Goal: Task Accomplishment & Management: Use online tool/utility

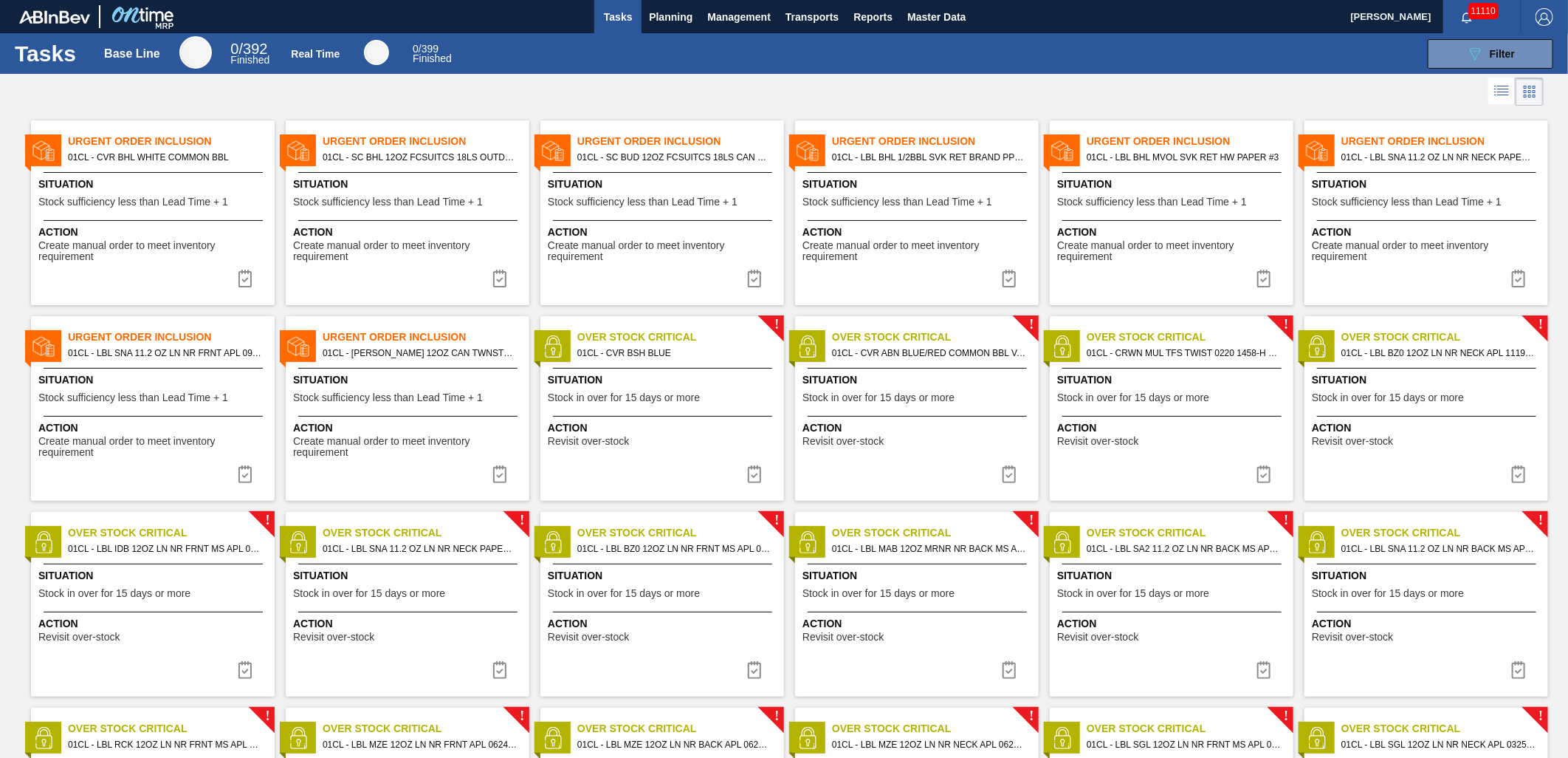
drag, startPoint x: 681, startPoint y: 19, endPoint x: 668, endPoint y: 44, distance: 28.2
click at [681, 19] on span "Planning" at bounding box center [670, 17] width 43 height 18
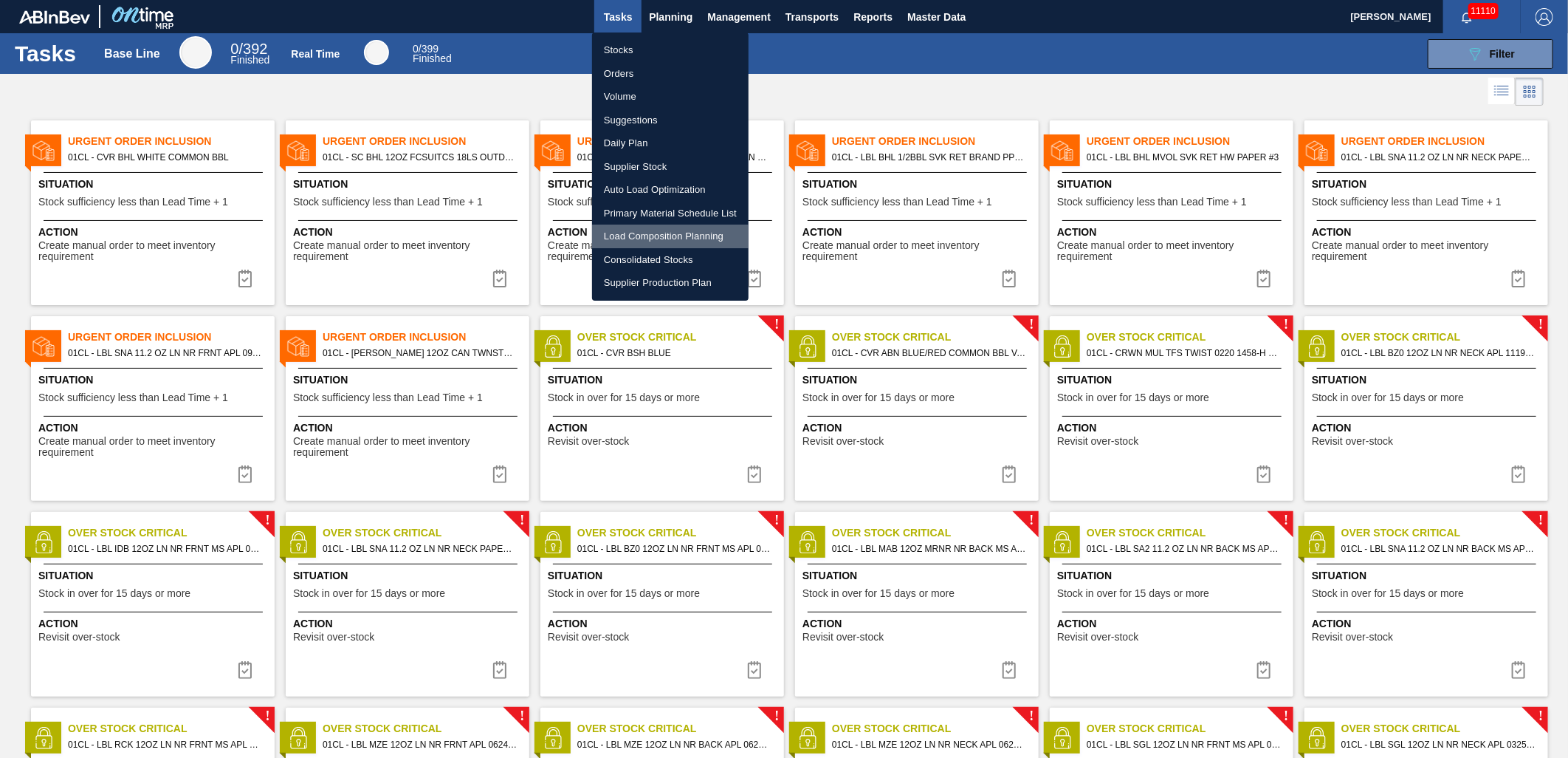
click at [651, 230] on li "Load Composition Planning" at bounding box center [670, 236] width 157 height 24
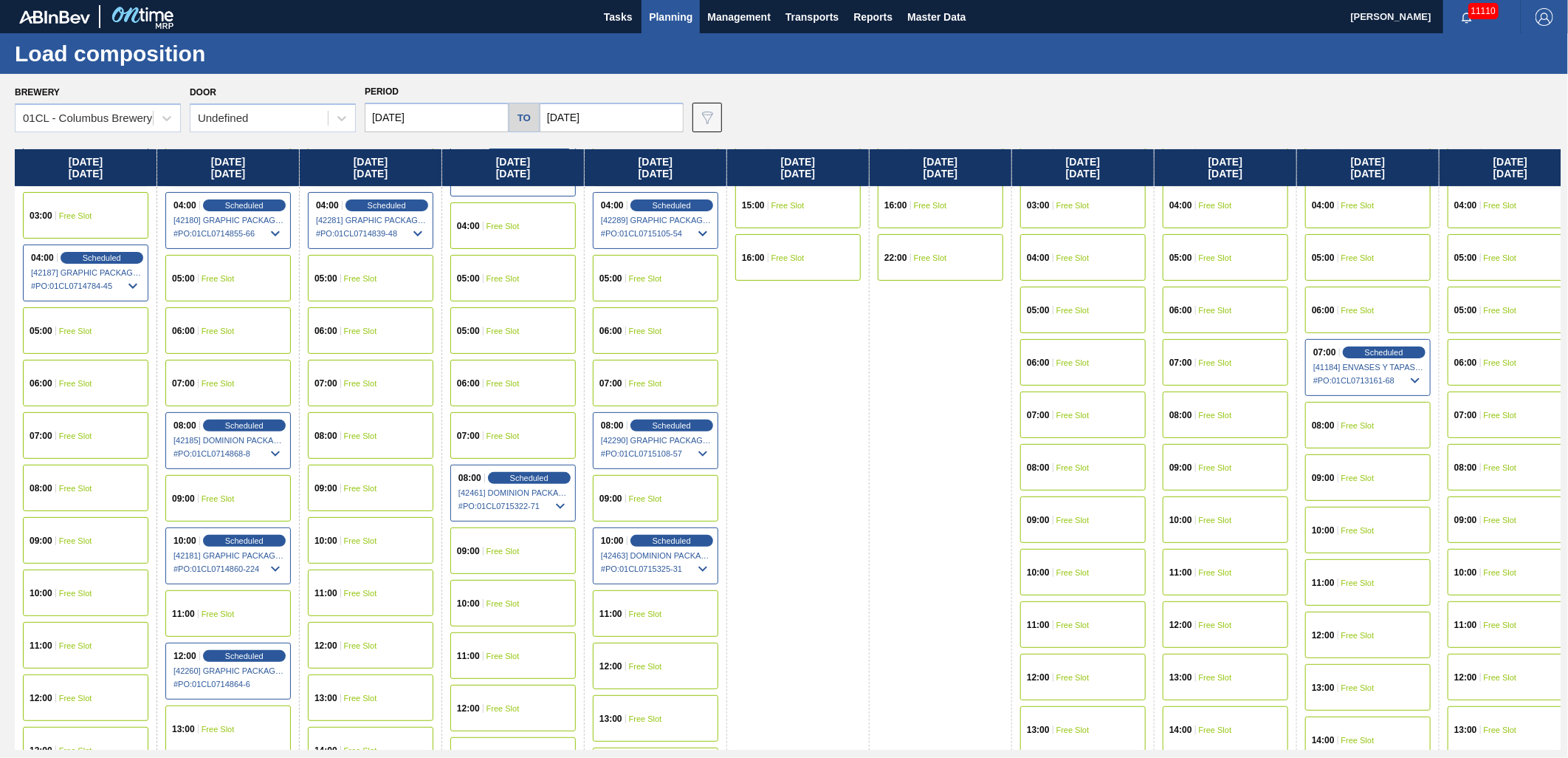
scroll to position [246, 0]
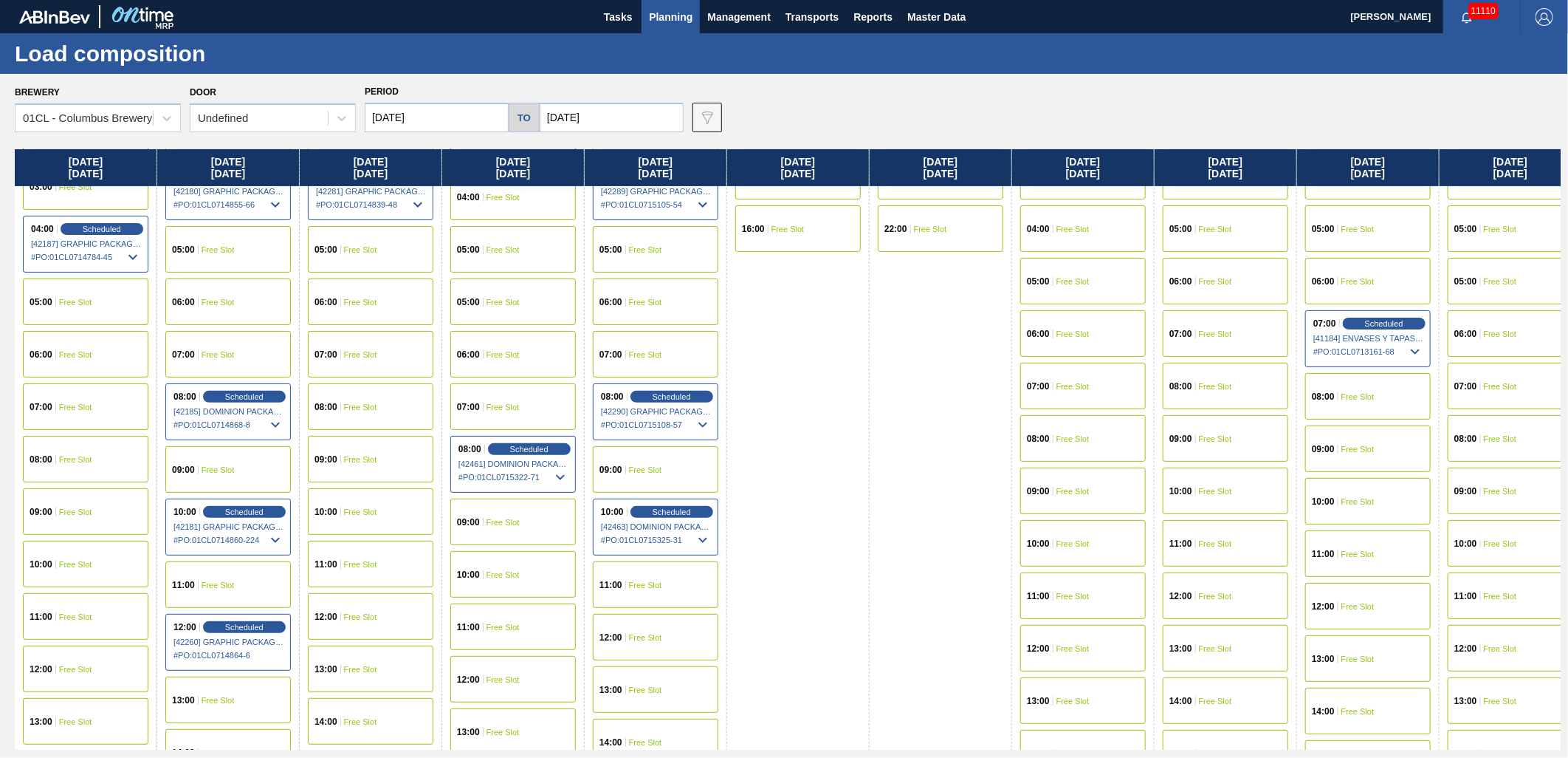
click at [458, 118] on input "[DATE]" at bounding box center [437, 117] width 144 height 30
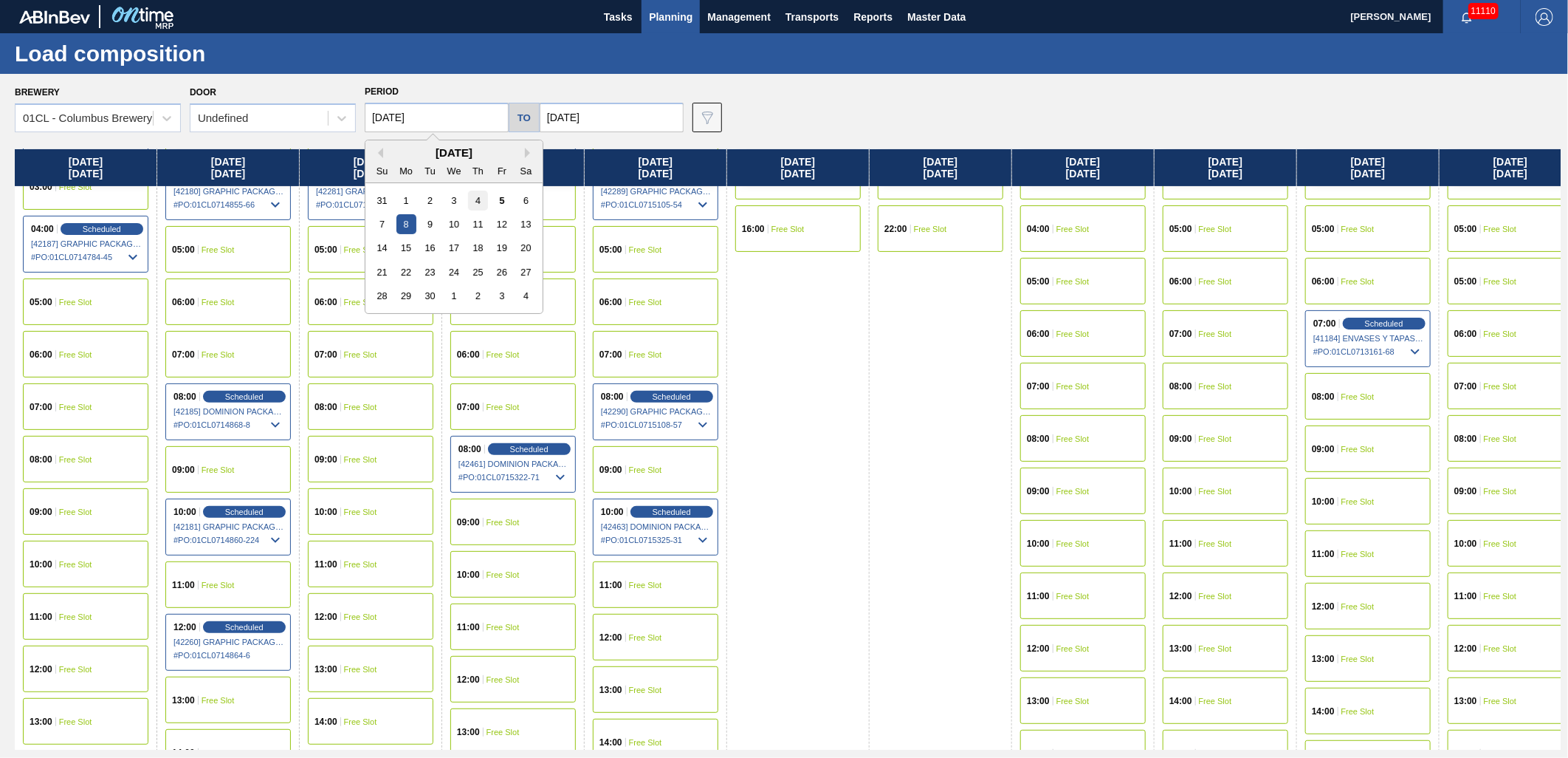
click at [484, 200] on div "4" at bounding box center [478, 200] width 20 height 20
type input "09/04/2025"
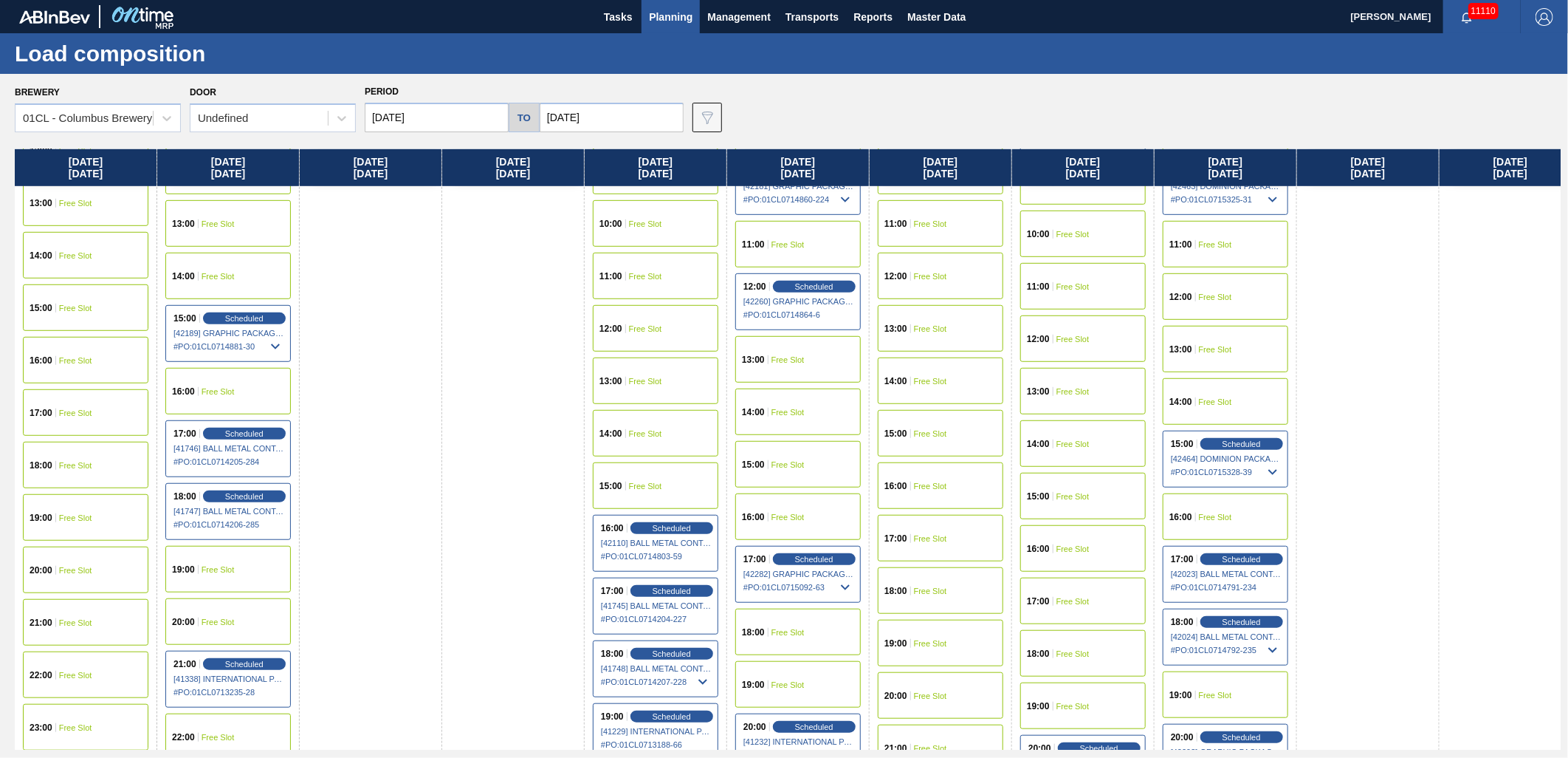
scroll to position [818, 0]
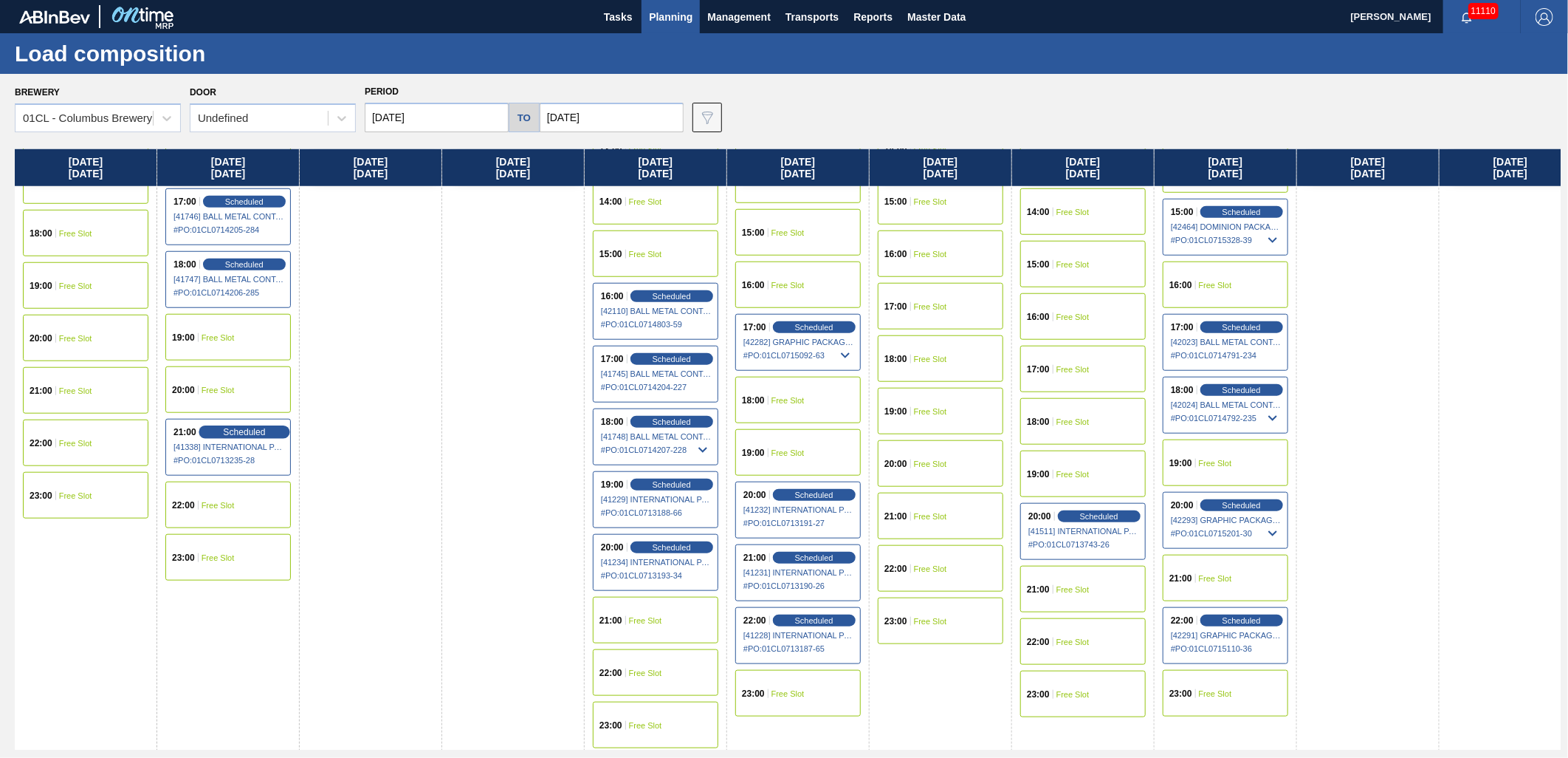
click at [241, 434] on span "Scheduled" at bounding box center [245, 431] width 42 height 9
drag, startPoint x: 241, startPoint y: 434, endPoint x: 1484, endPoint y: 378, distance: 1244.3
click at [256, 433] on span "Scheduled" at bounding box center [245, 432] width 39 height 9
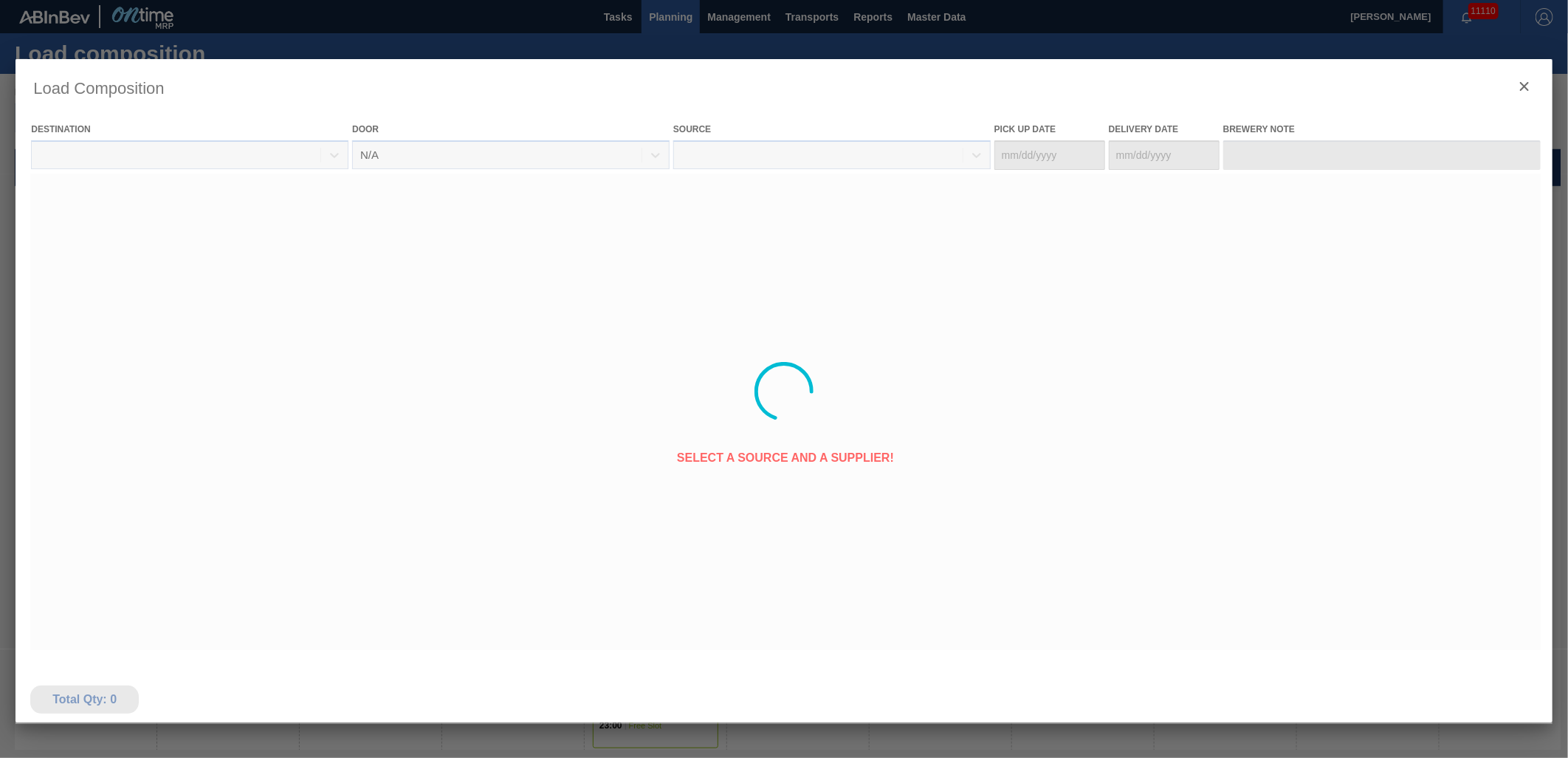
type Date "09/04/2025"
type Date "[DATE]"
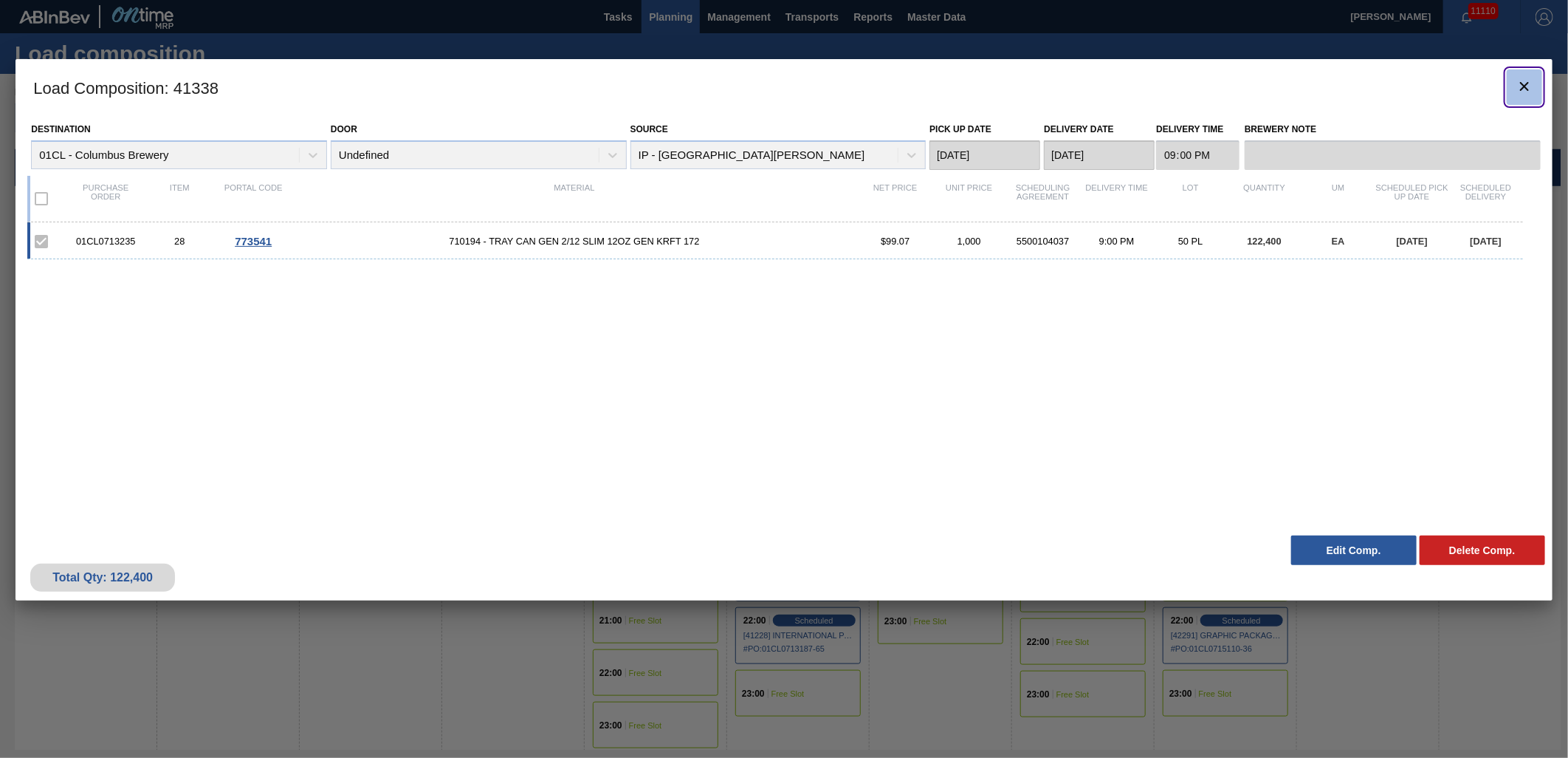
click at [1532, 94] on clb-icon "botão de ícone" at bounding box center [1524, 88] width 18 height 20
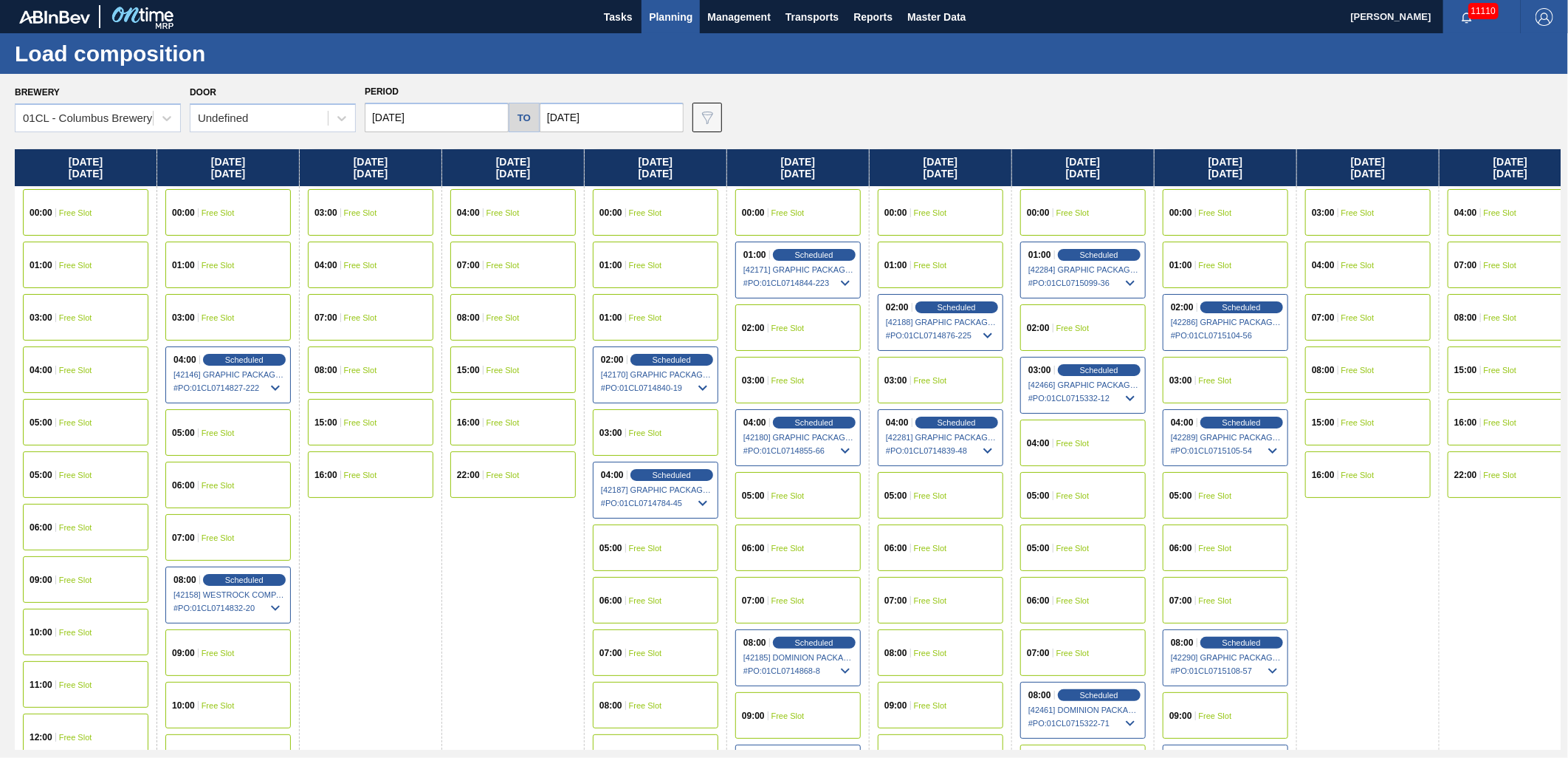
click at [1182, 193] on div "00:00 Free Slot" at bounding box center [1226, 212] width 126 height 46
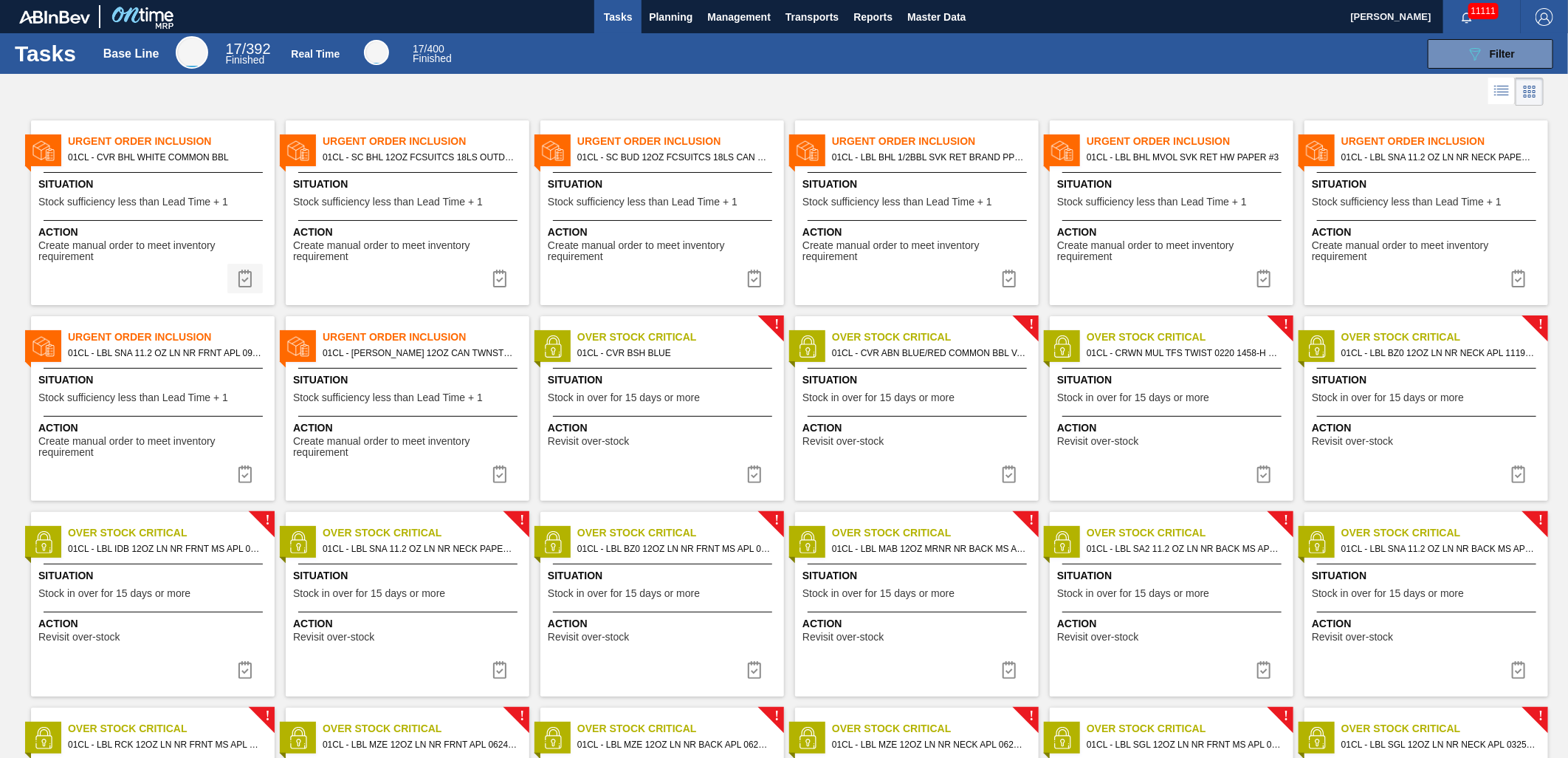
click at [245, 273] on img at bounding box center [245, 278] width 18 height 18
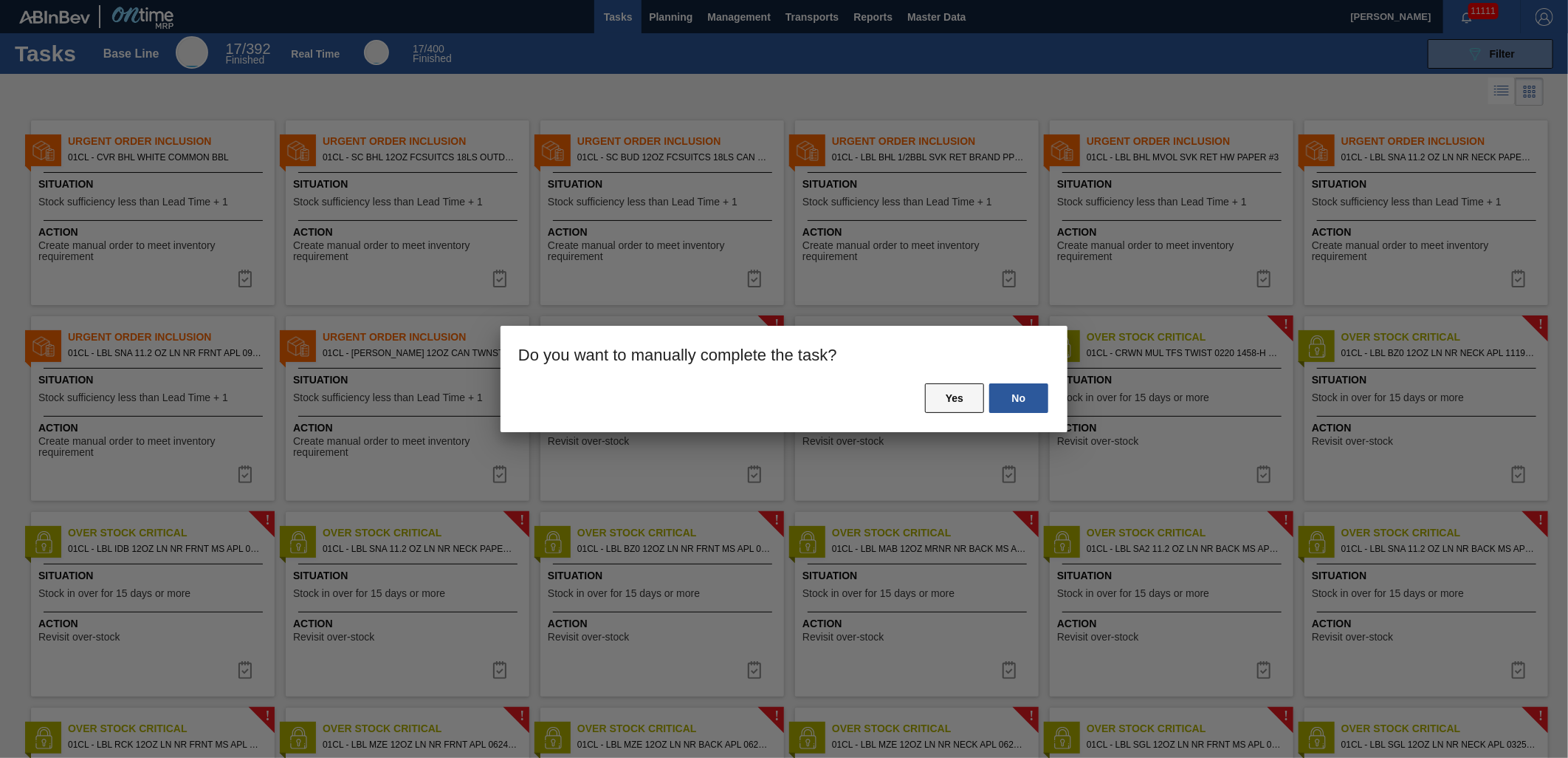
click at [968, 401] on button "Yes" at bounding box center [954, 398] width 59 height 30
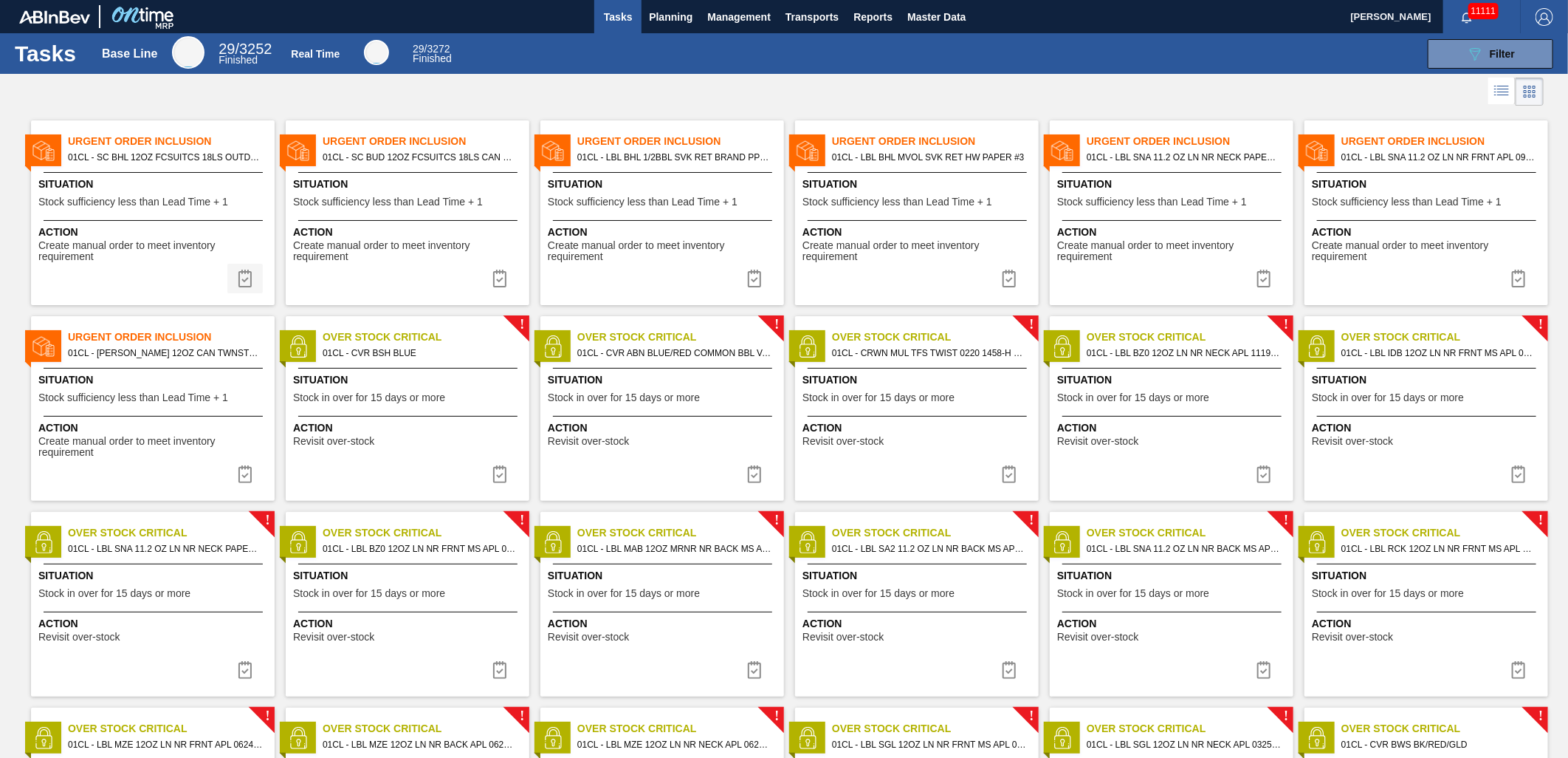
click at [248, 271] on img at bounding box center [245, 278] width 18 height 18
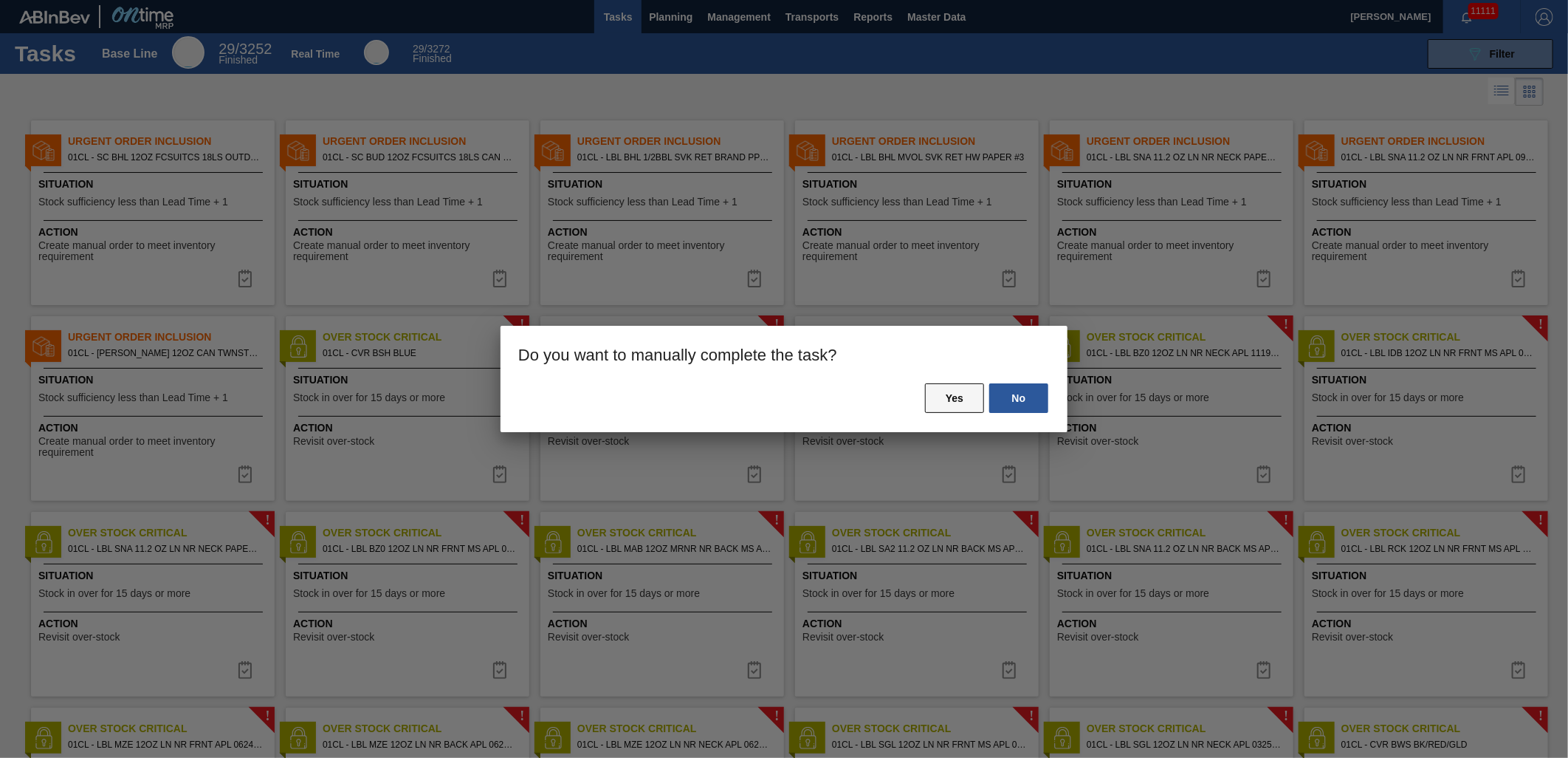
click at [956, 408] on button "Yes" at bounding box center [954, 398] width 59 height 30
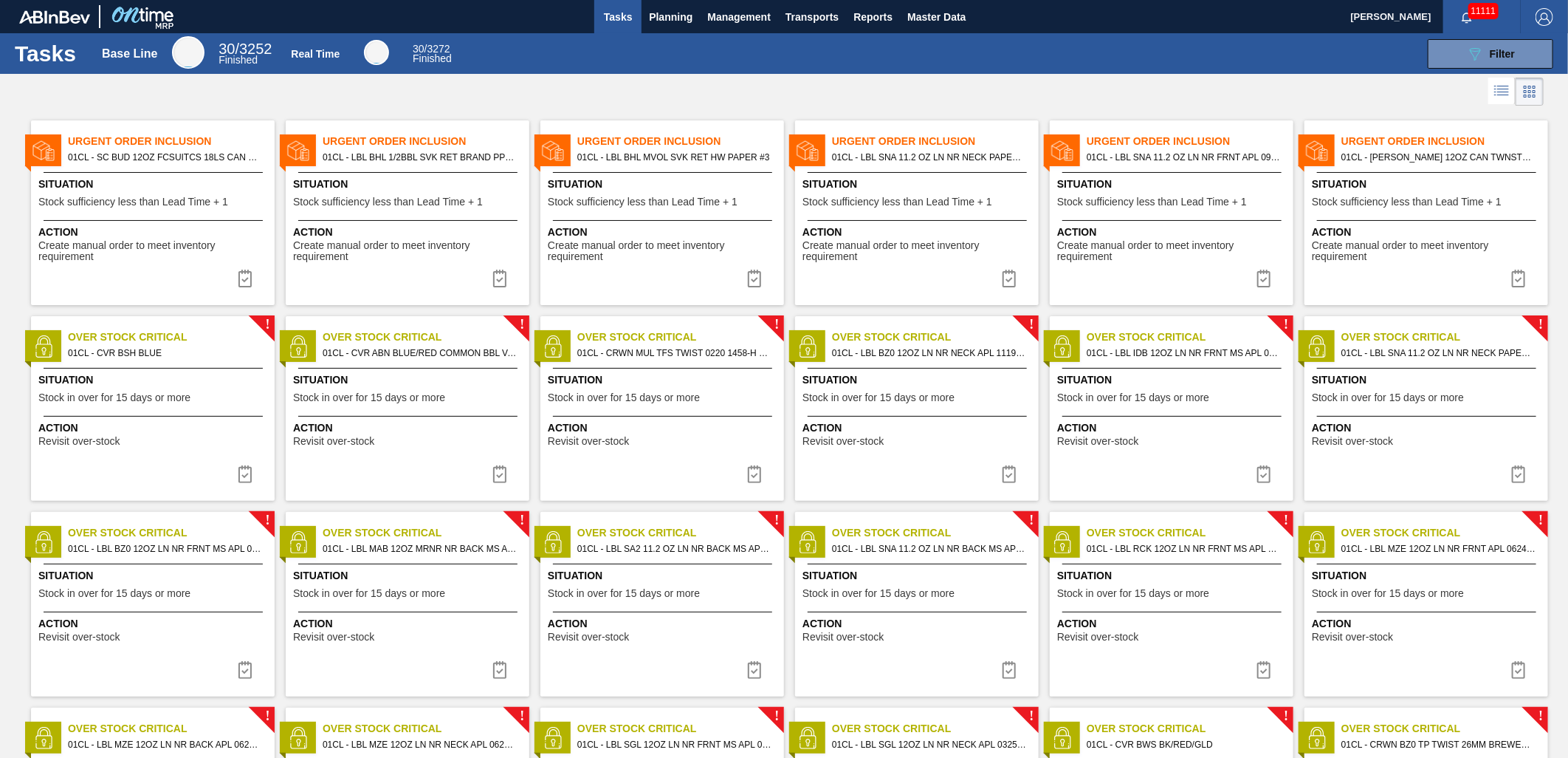
click at [245, 282] on img at bounding box center [245, 278] width 18 height 18
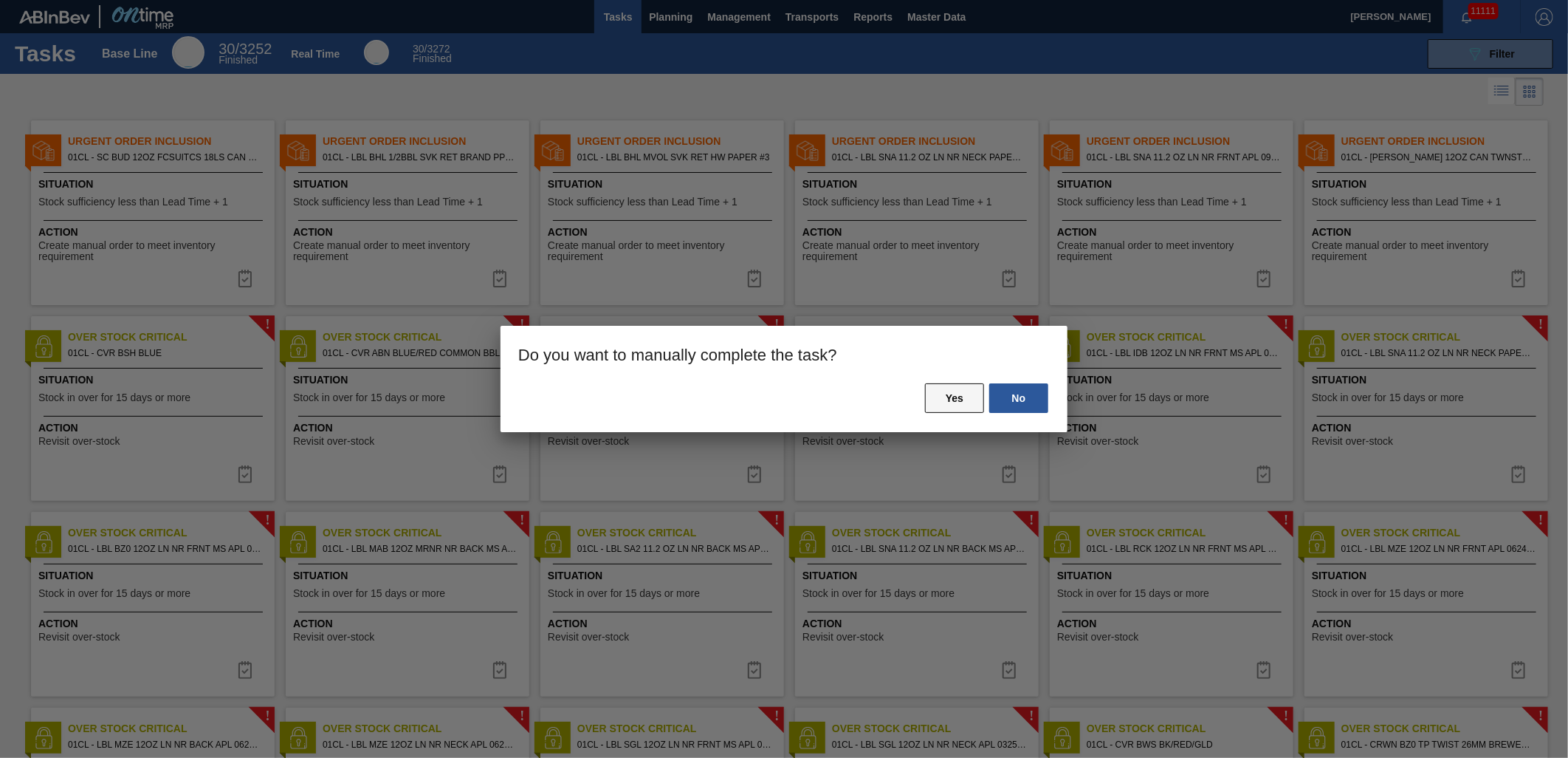
click at [946, 404] on button "Yes" at bounding box center [954, 398] width 59 height 30
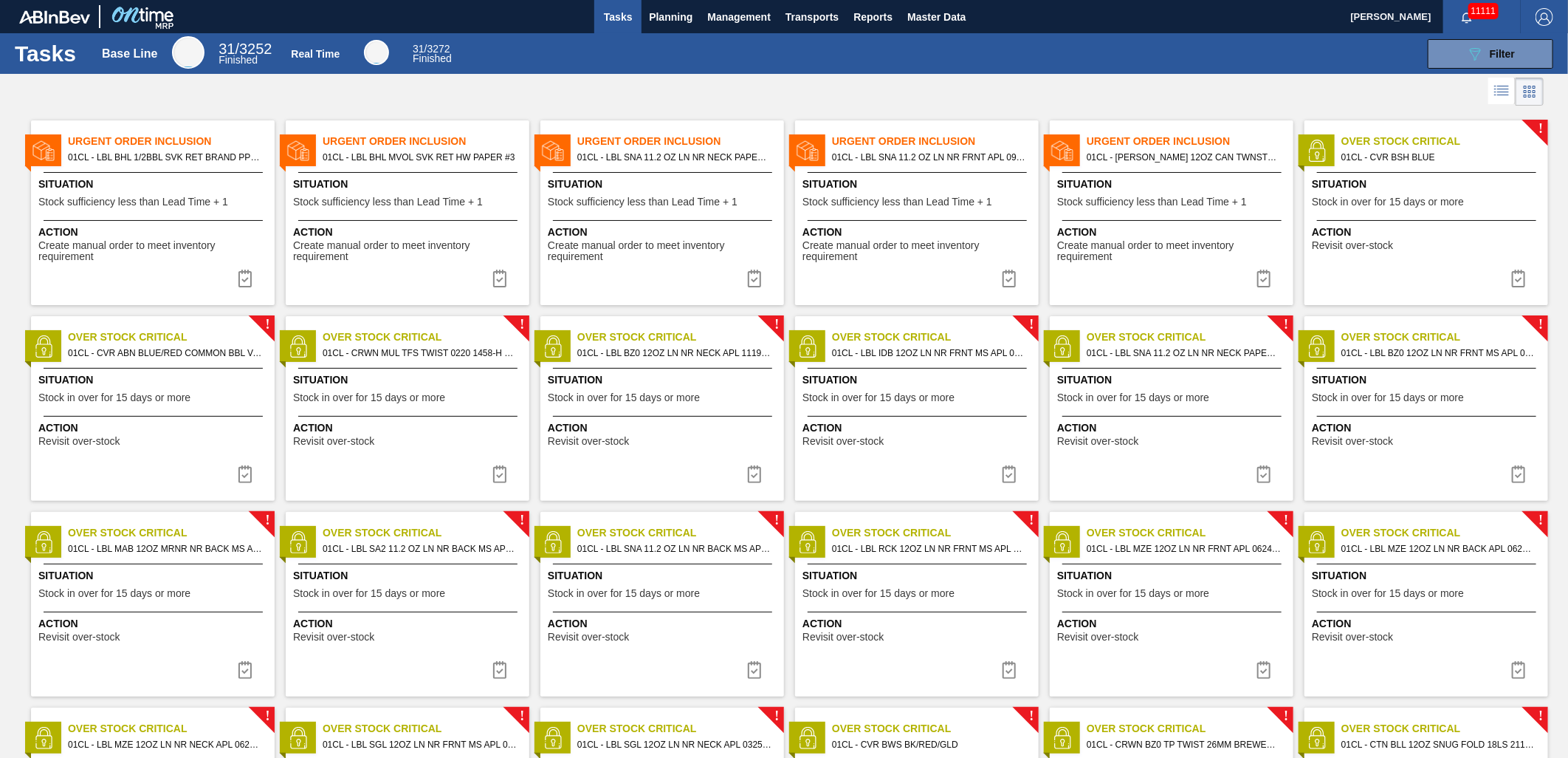
click at [264, 284] on div "Urgent Order Inclusion 01CL - LBL BHL 1/2BBL SVK RET BRAND PPS #3 Situation Sto…" at bounding box center [153, 212] width 244 height 185
click at [239, 283] on img at bounding box center [245, 278] width 18 height 18
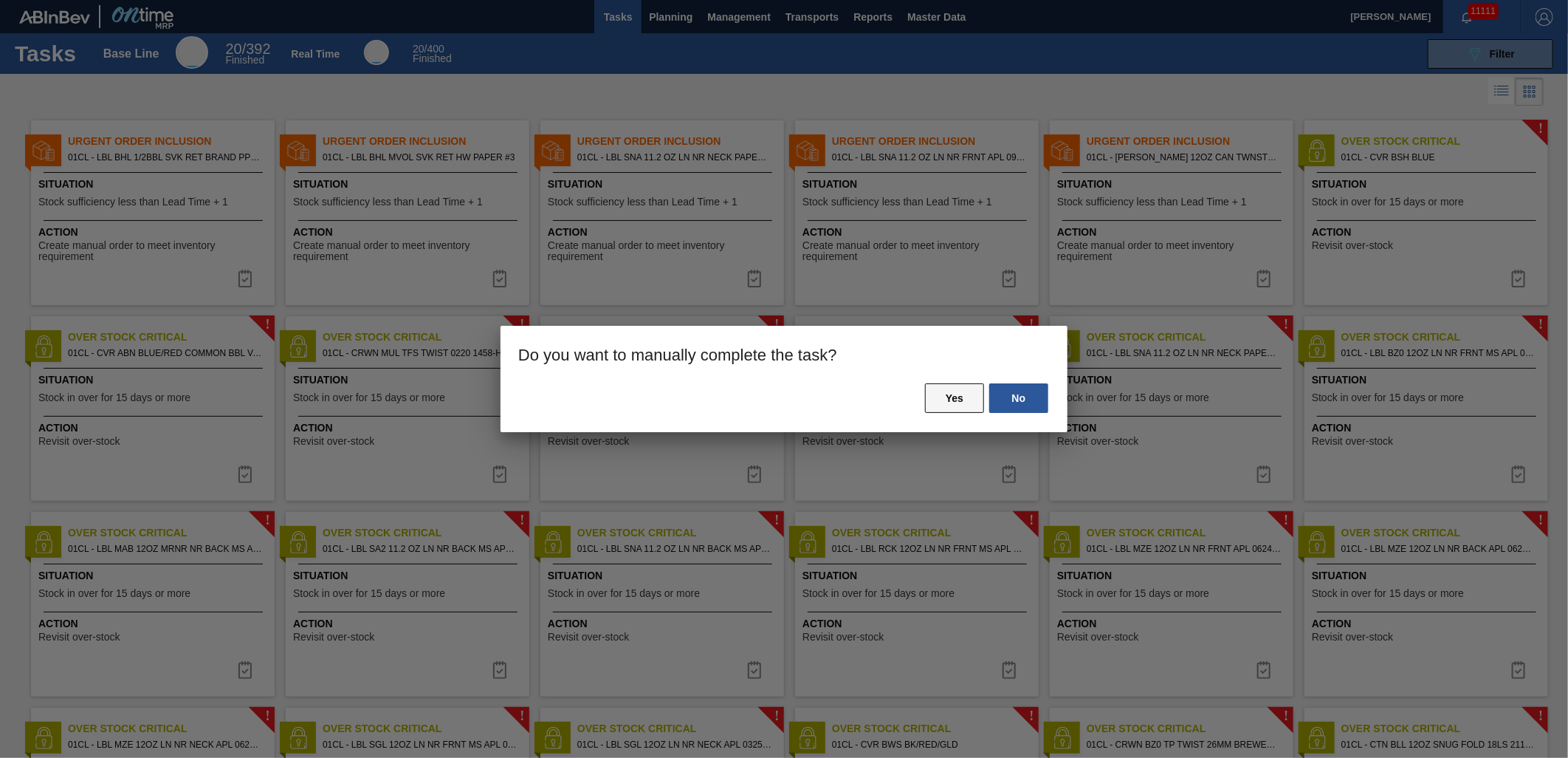
click at [948, 402] on button "Yes" at bounding box center [954, 398] width 59 height 30
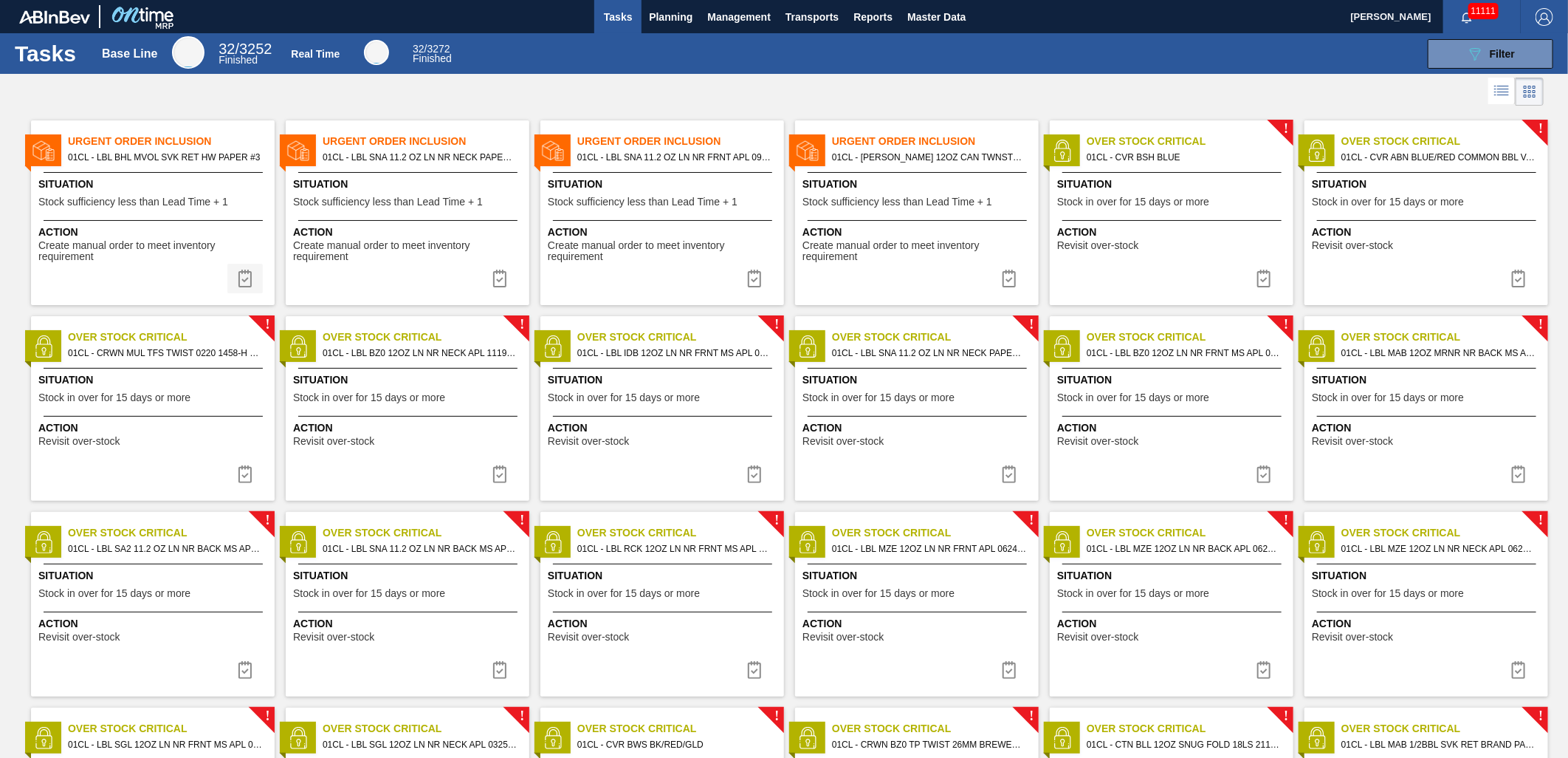
click at [245, 285] on img at bounding box center [245, 278] width 18 height 18
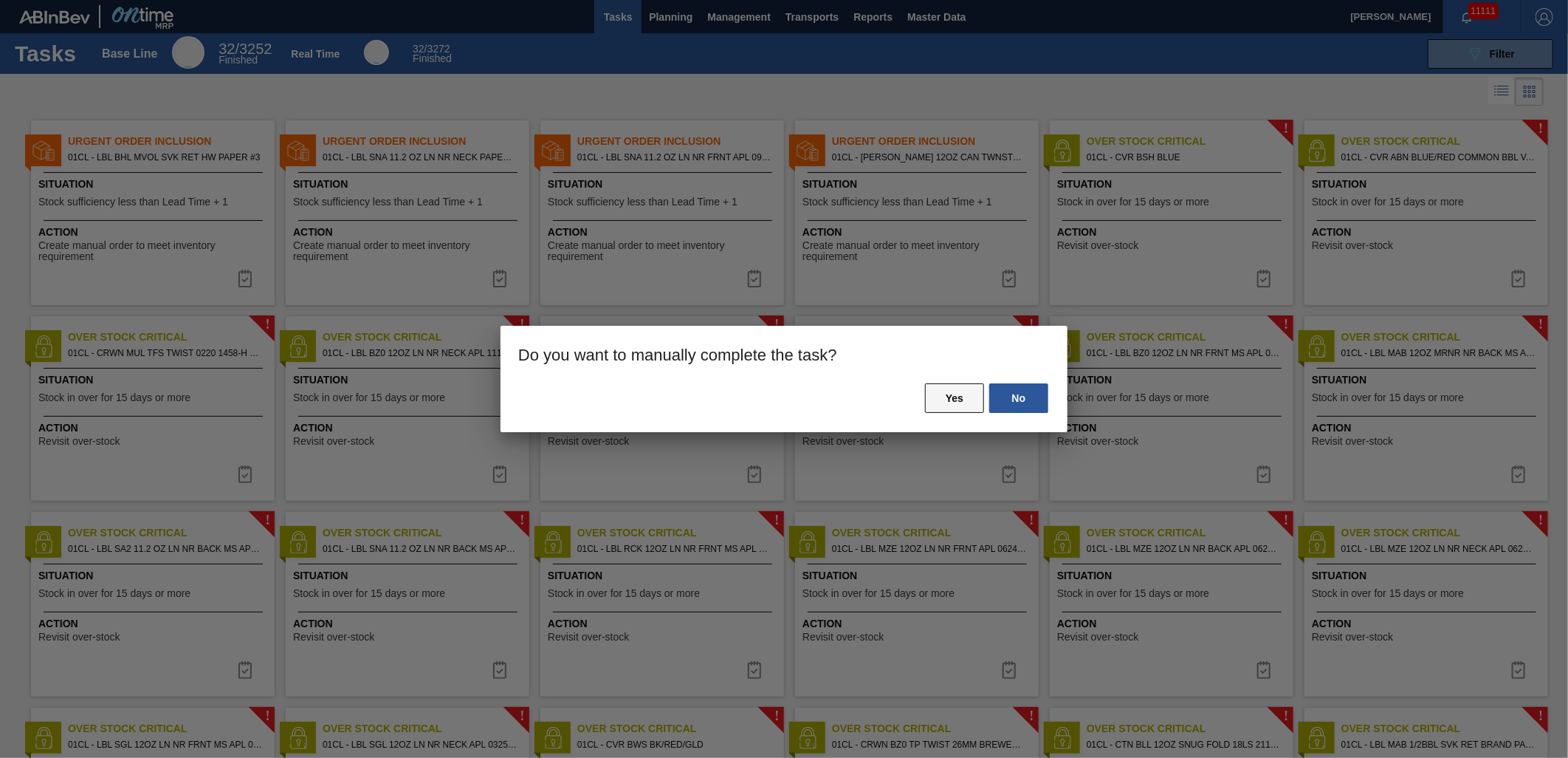
click at [950, 392] on button "Yes" at bounding box center [954, 398] width 59 height 30
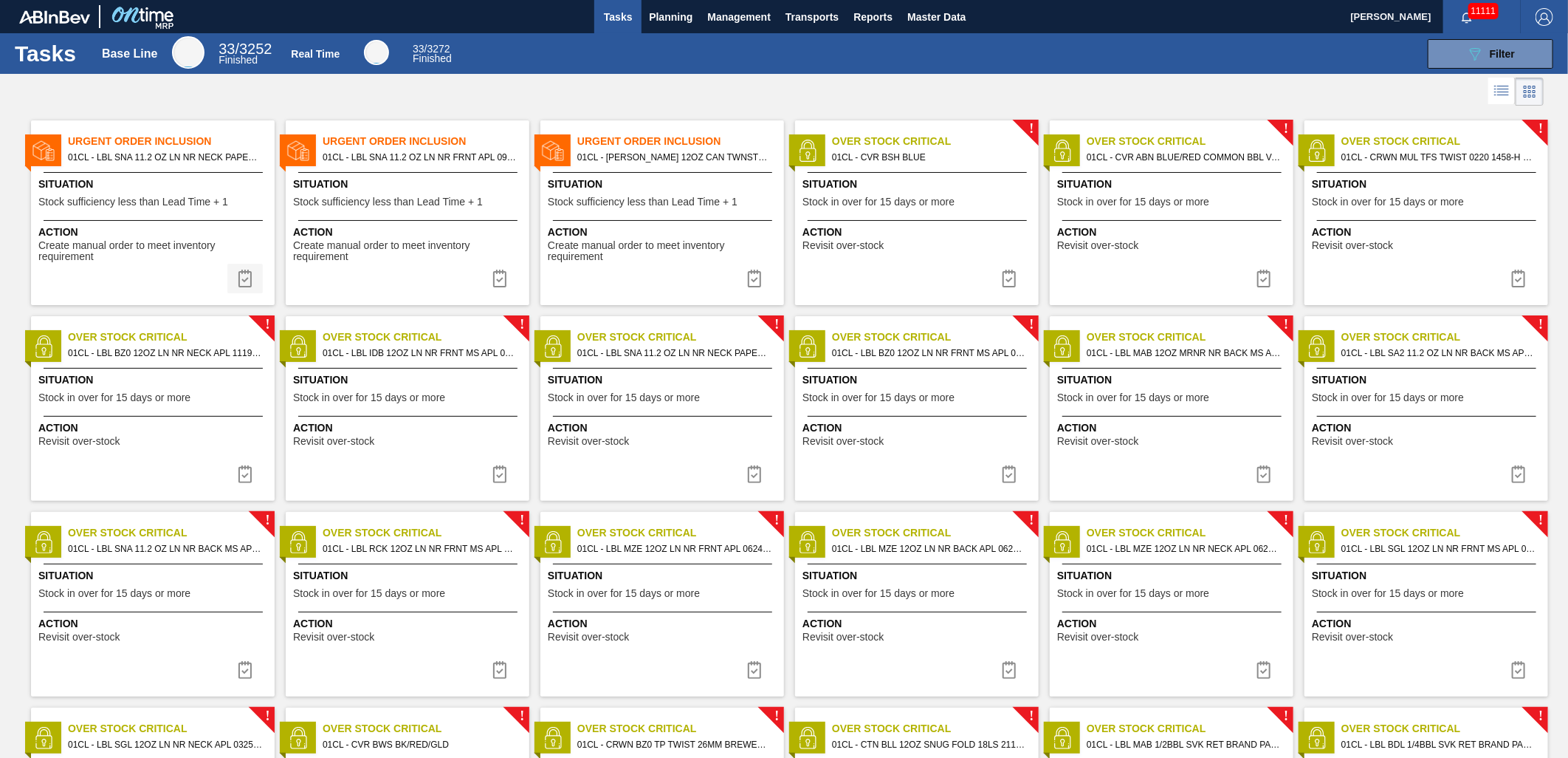
click at [255, 279] on button at bounding box center [245, 279] width 35 height 30
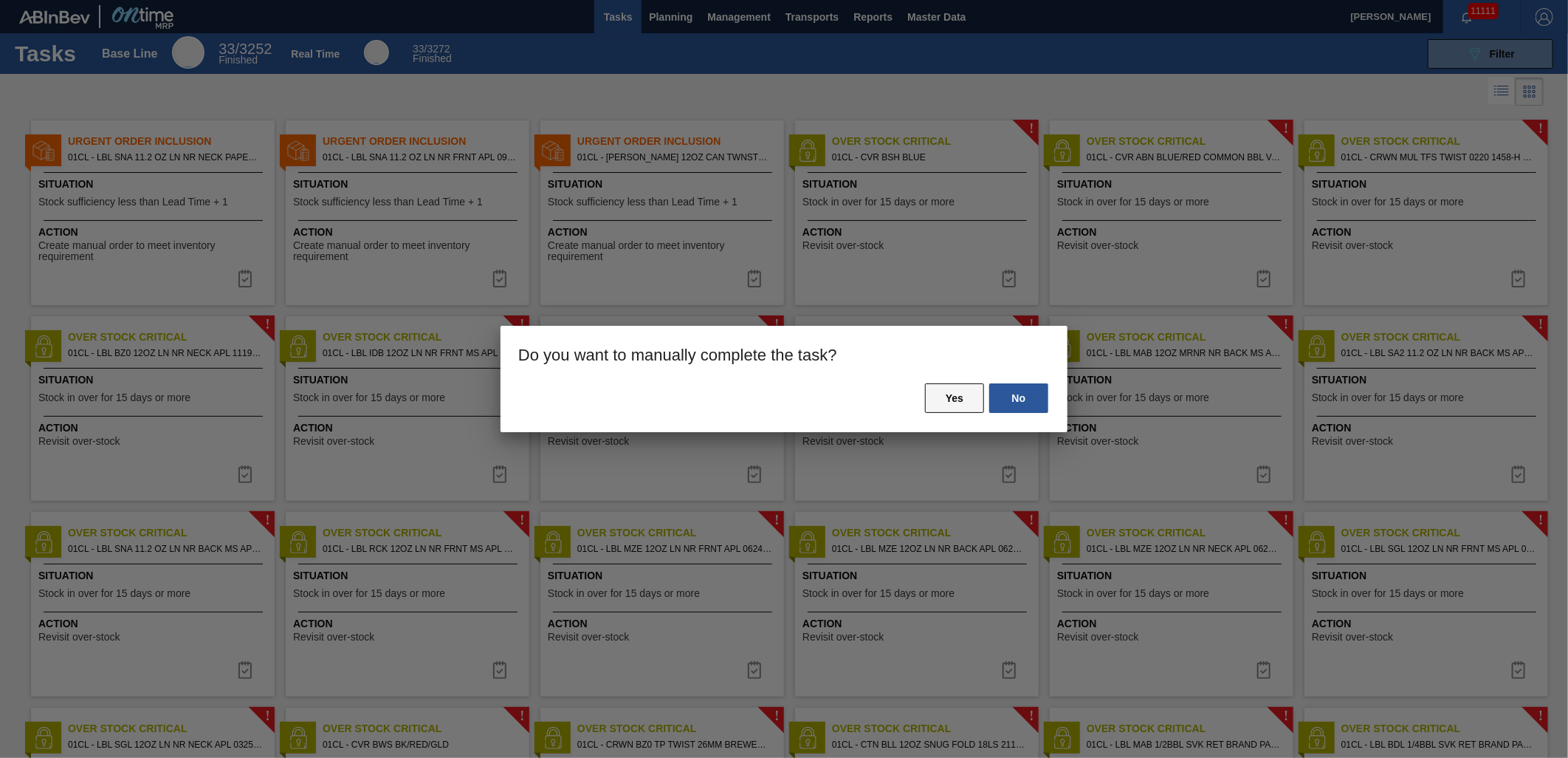
click at [960, 393] on button "Yes" at bounding box center [954, 398] width 59 height 30
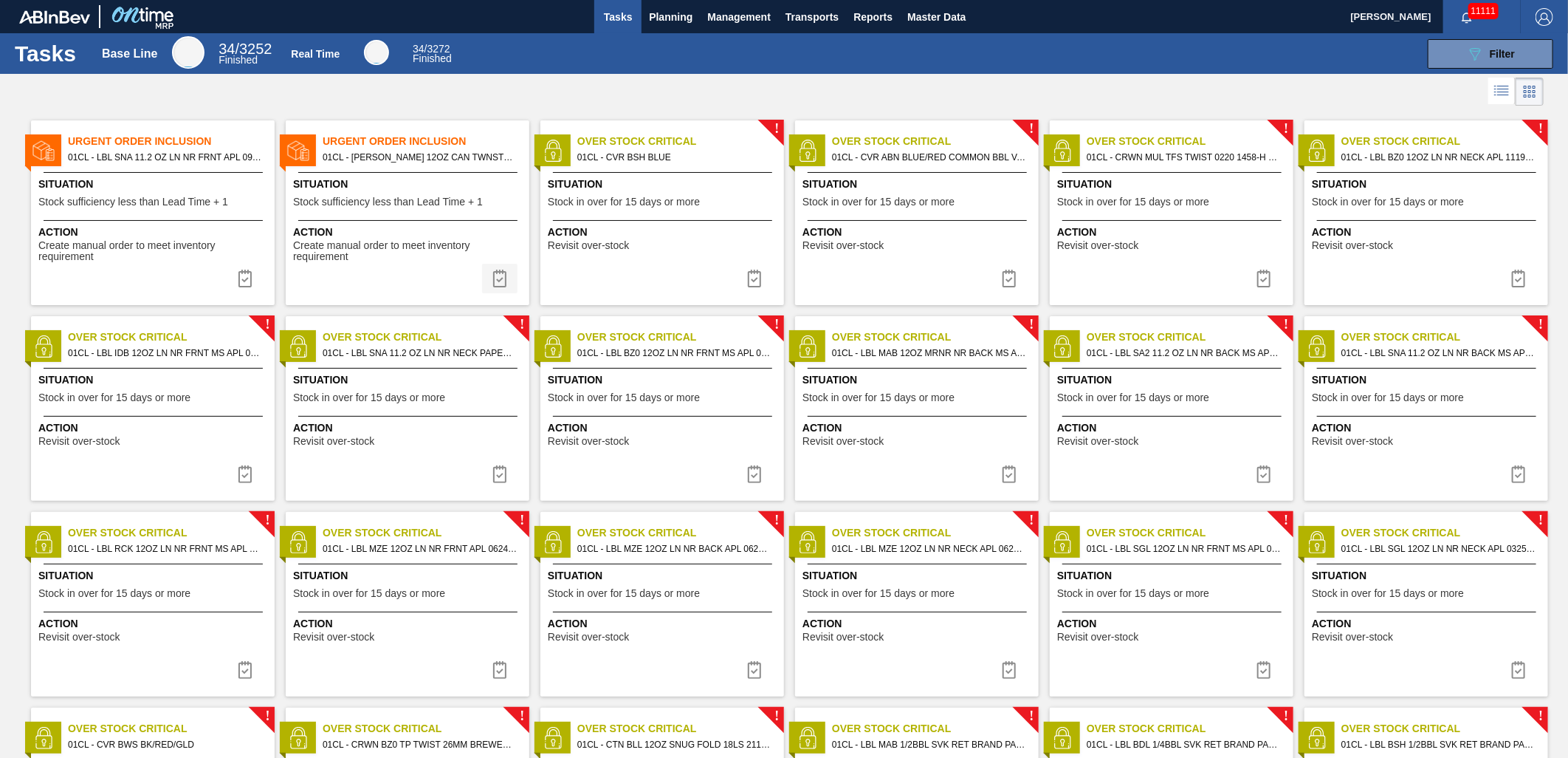
click at [503, 281] on img at bounding box center [499, 278] width 18 height 18
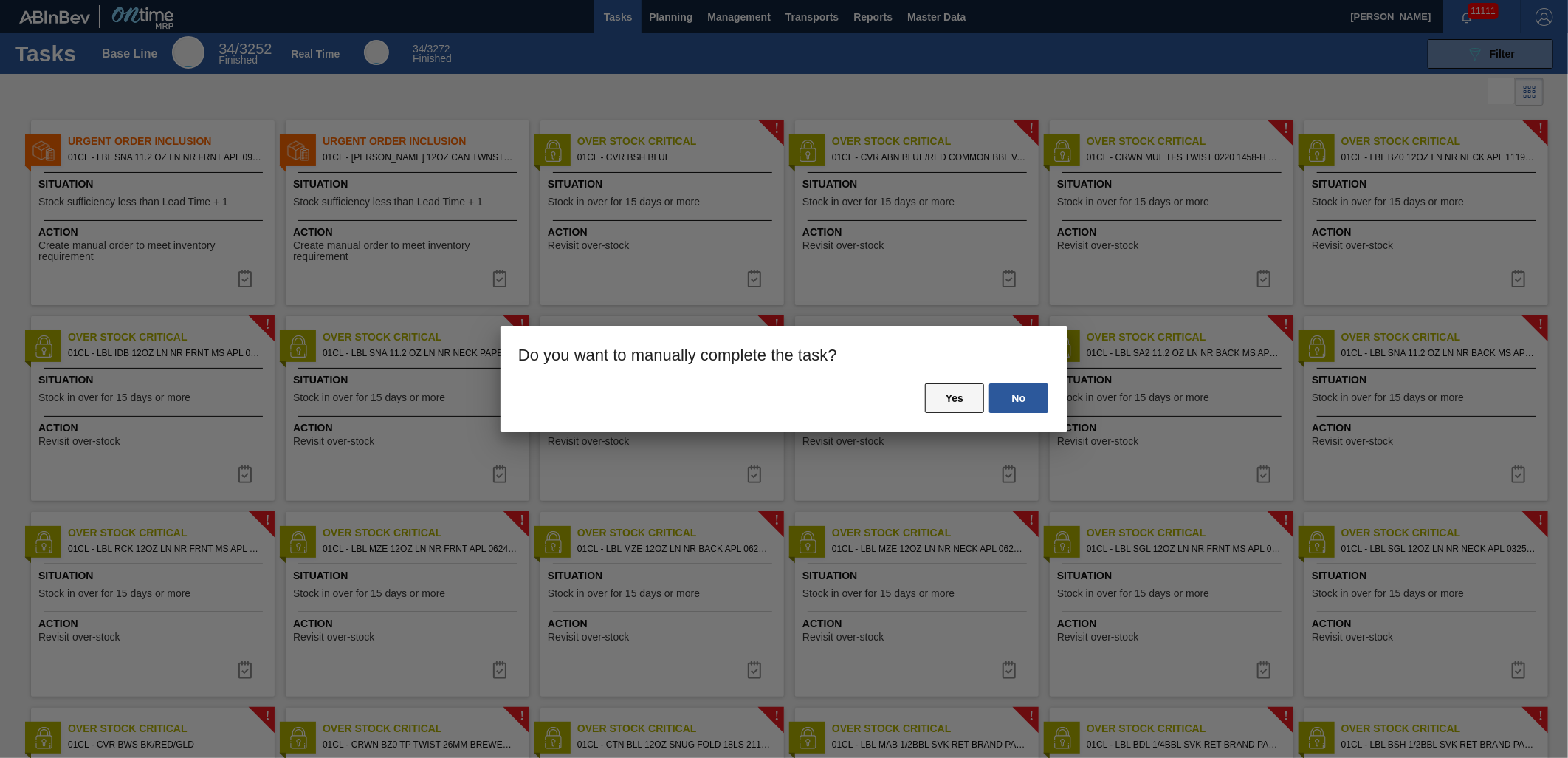
click at [962, 391] on button "Yes" at bounding box center [954, 398] width 59 height 30
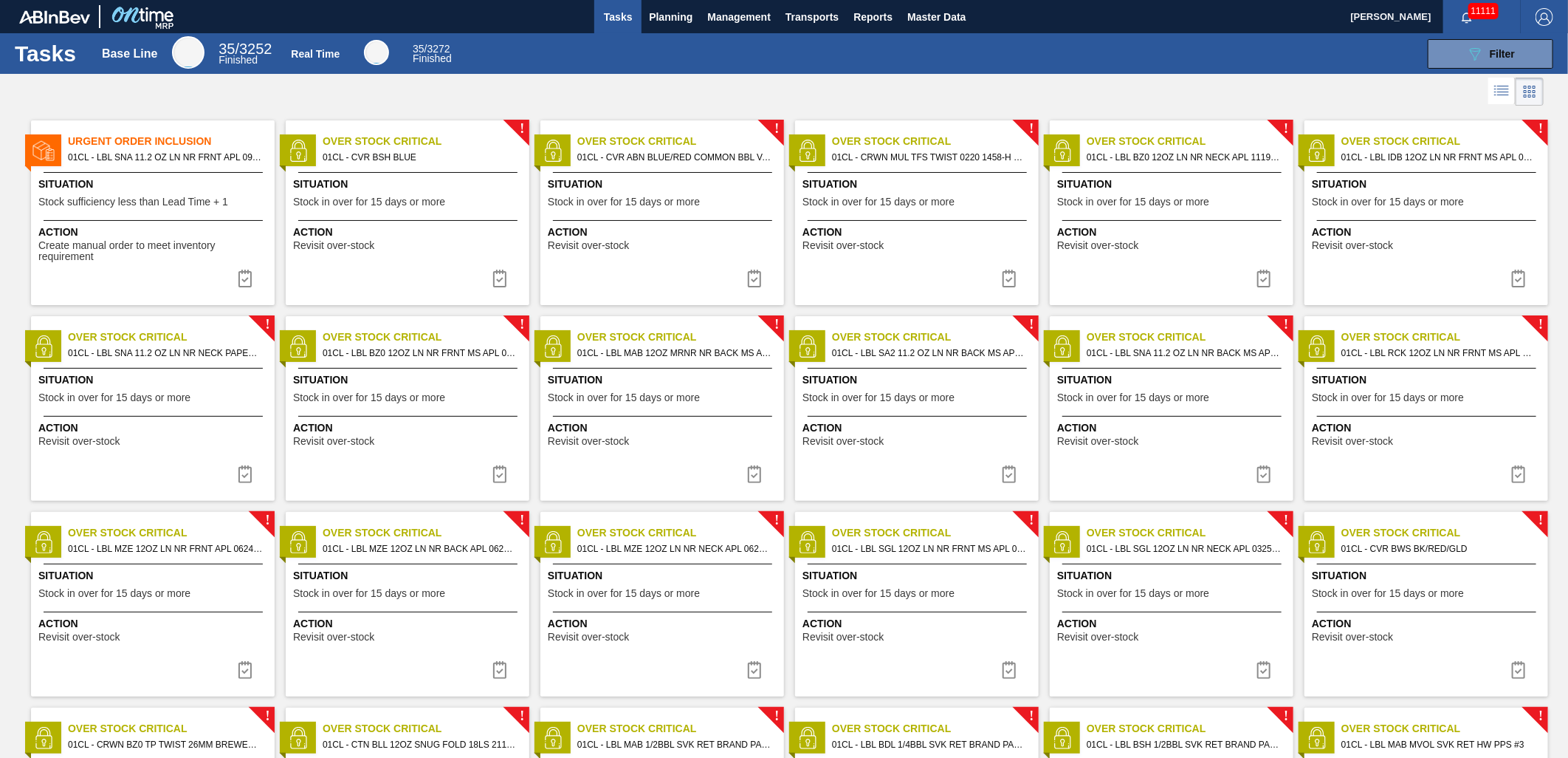
click at [181, 161] on span "01CL - LBL SNA 11.2 OZ LN NR FRNT APL 0923 #7 B" at bounding box center [165, 158] width 195 height 17
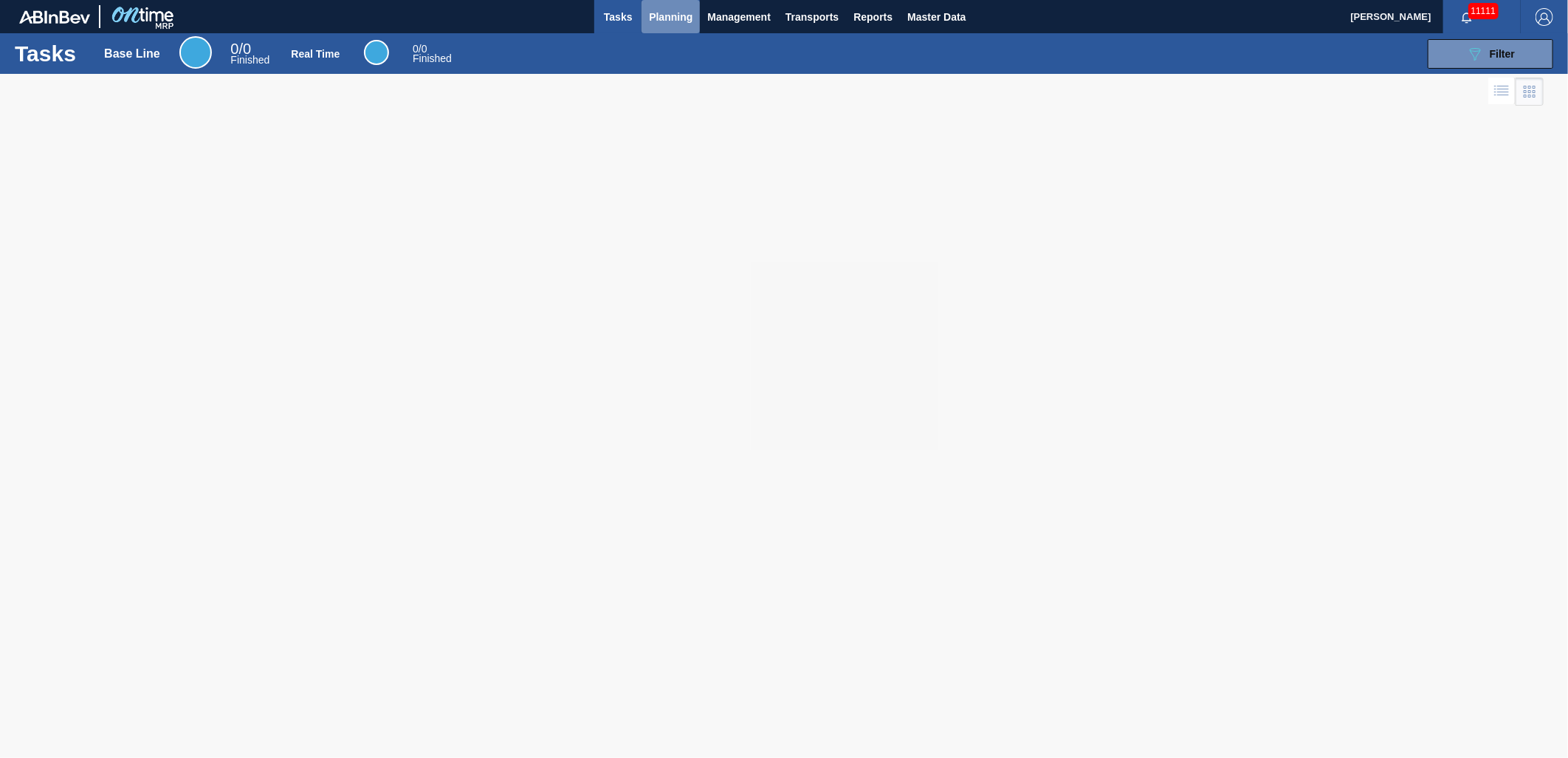
click at [677, 28] on button "Planning" at bounding box center [670, 17] width 58 height 33
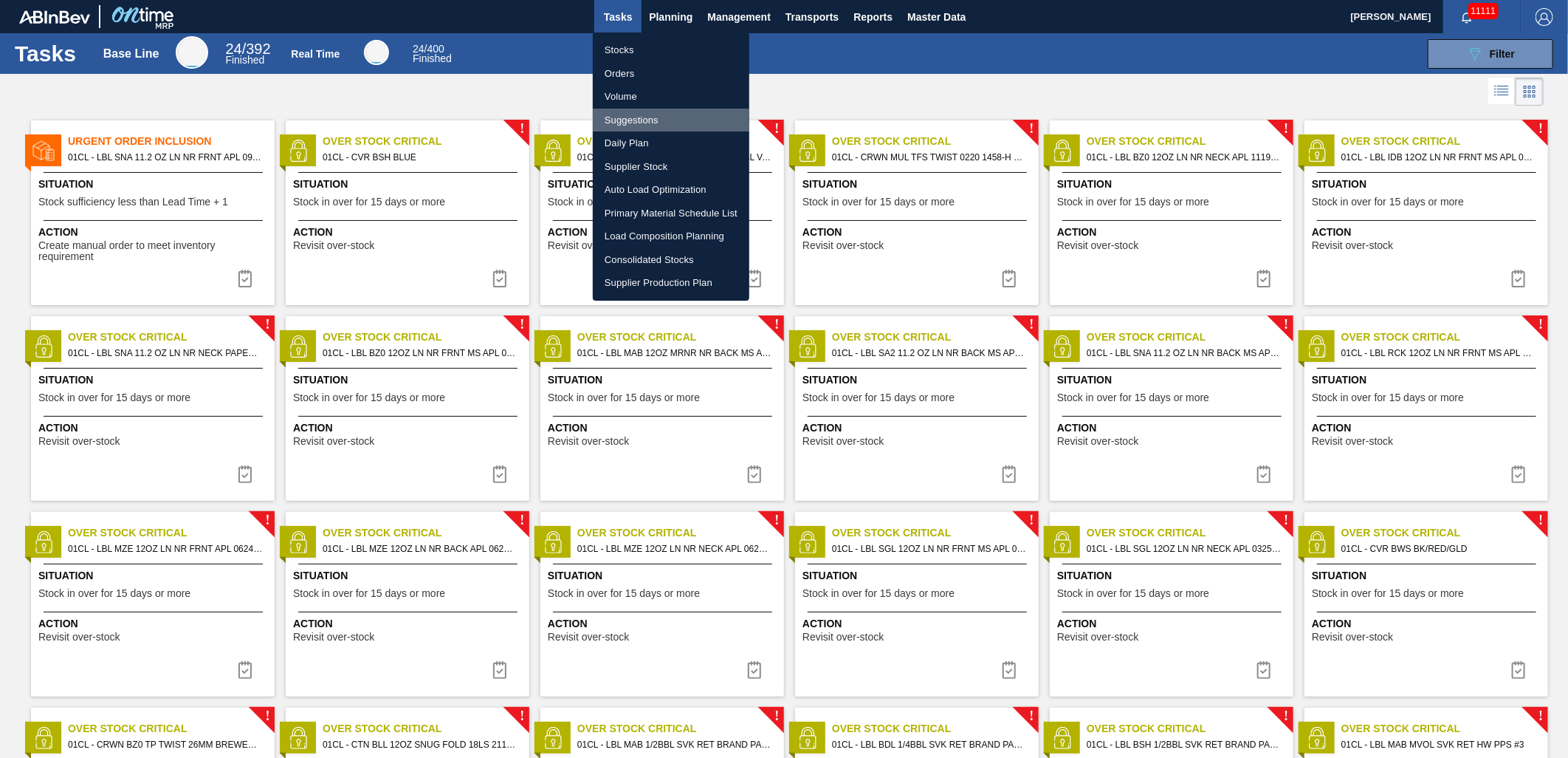
click at [650, 118] on li "Suggestions" at bounding box center [671, 121] width 157 height 24
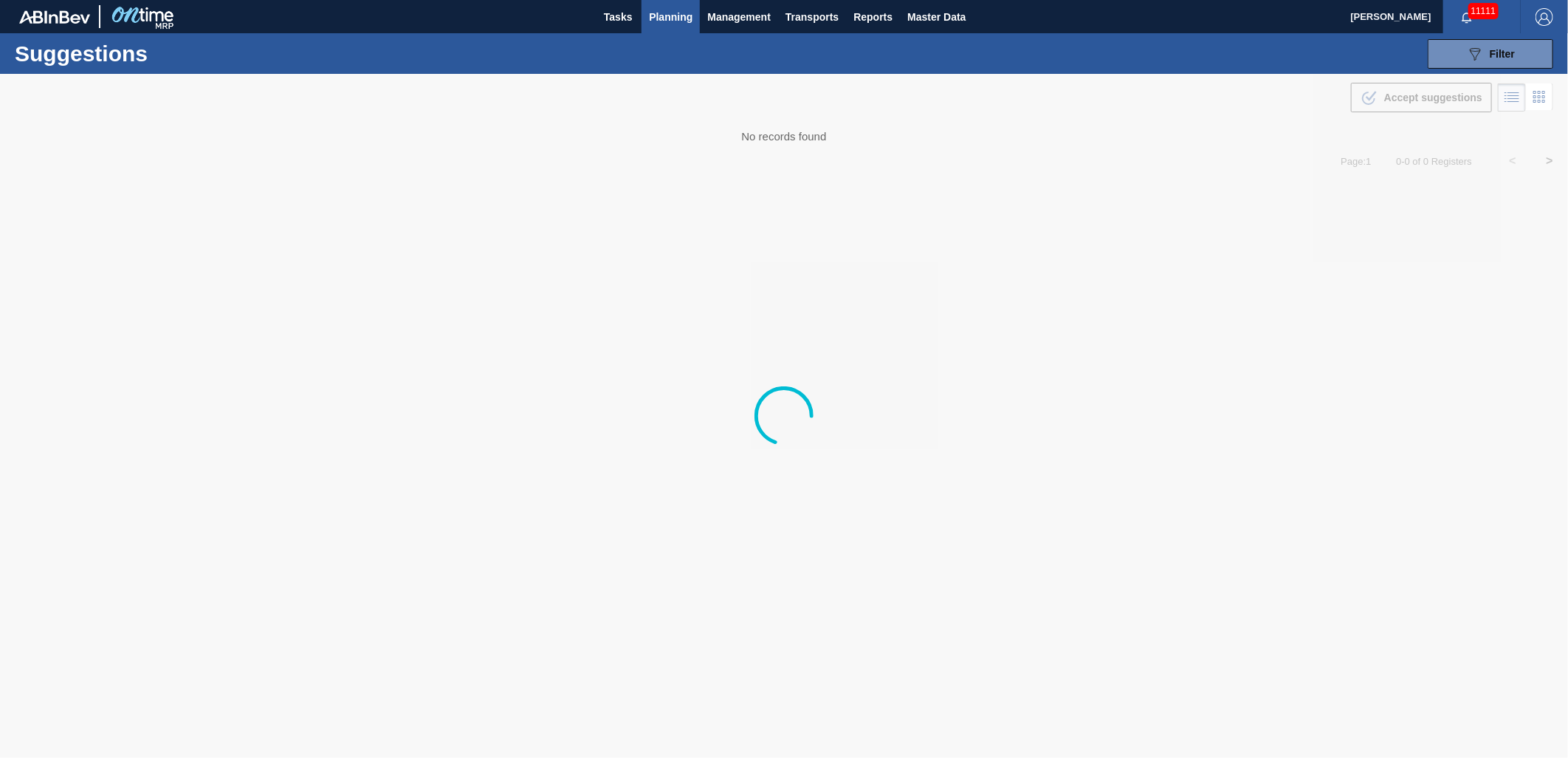
type from "[DATE]"
type to "[DATE]"
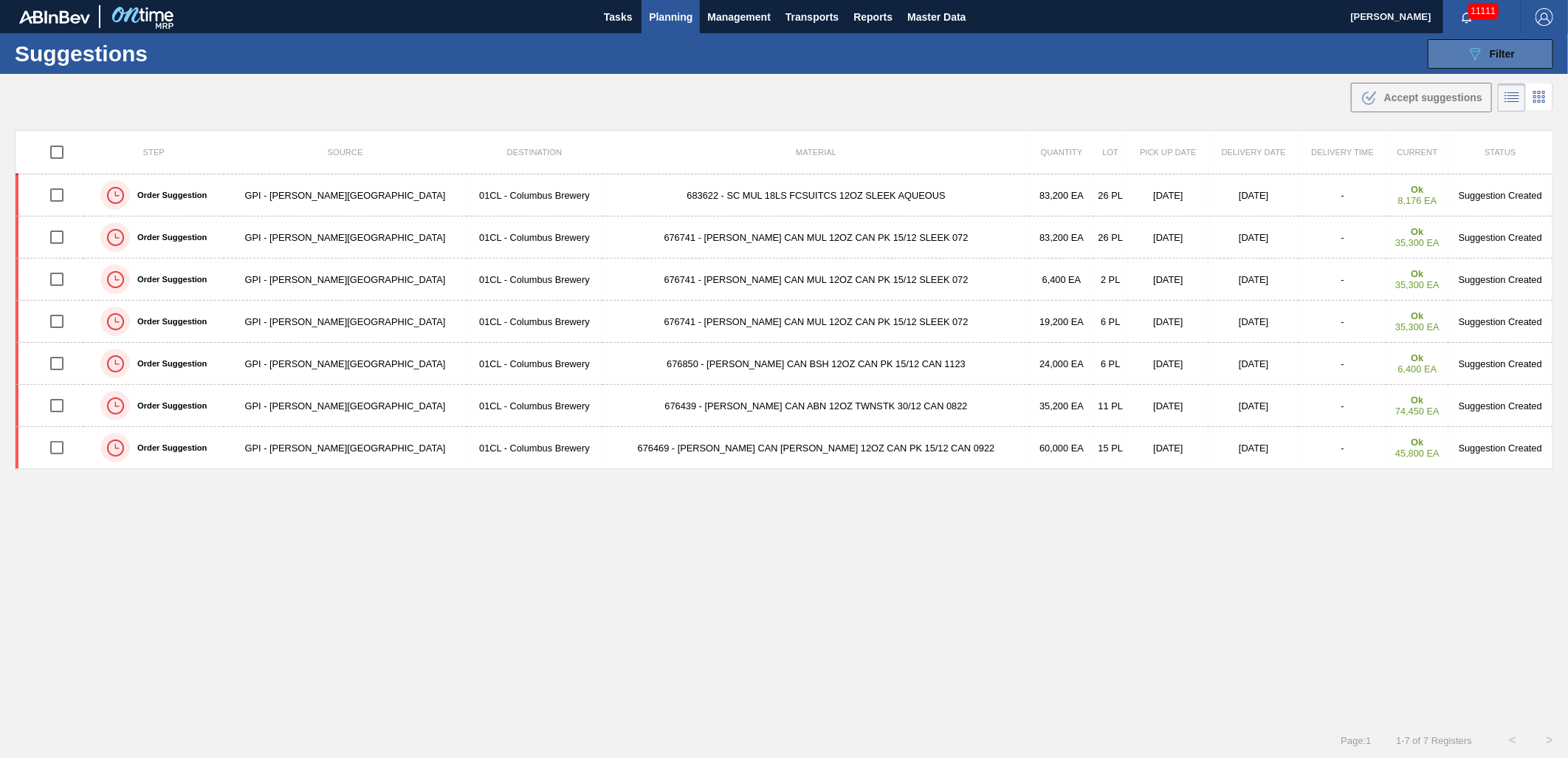
click at [1494, 56] on span "Filter" at bounding box center [1502, 54] width 25 height 12
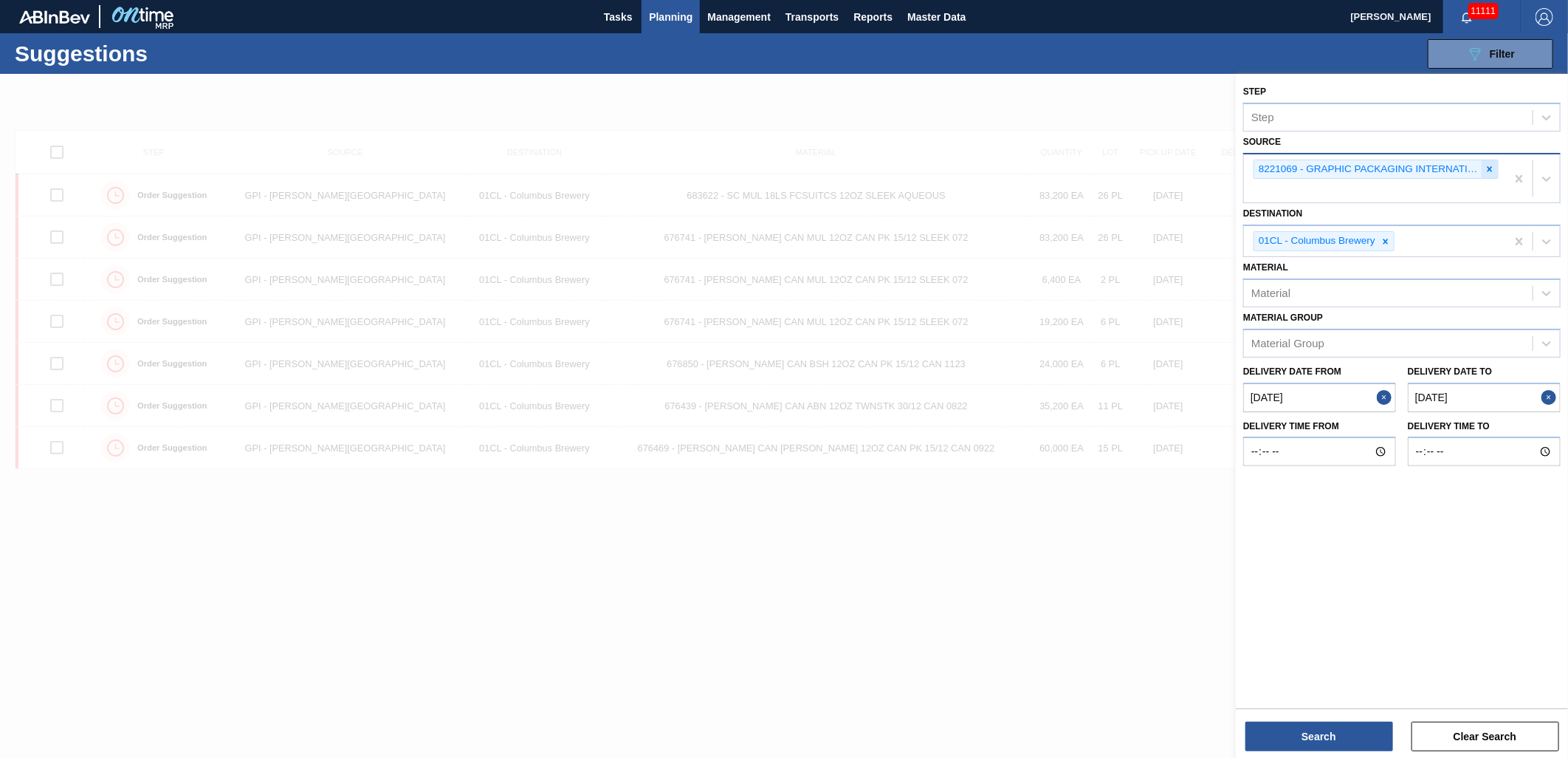
click at [1489, 165] on icon at bounding box center [1489, 169] width 10 height 10
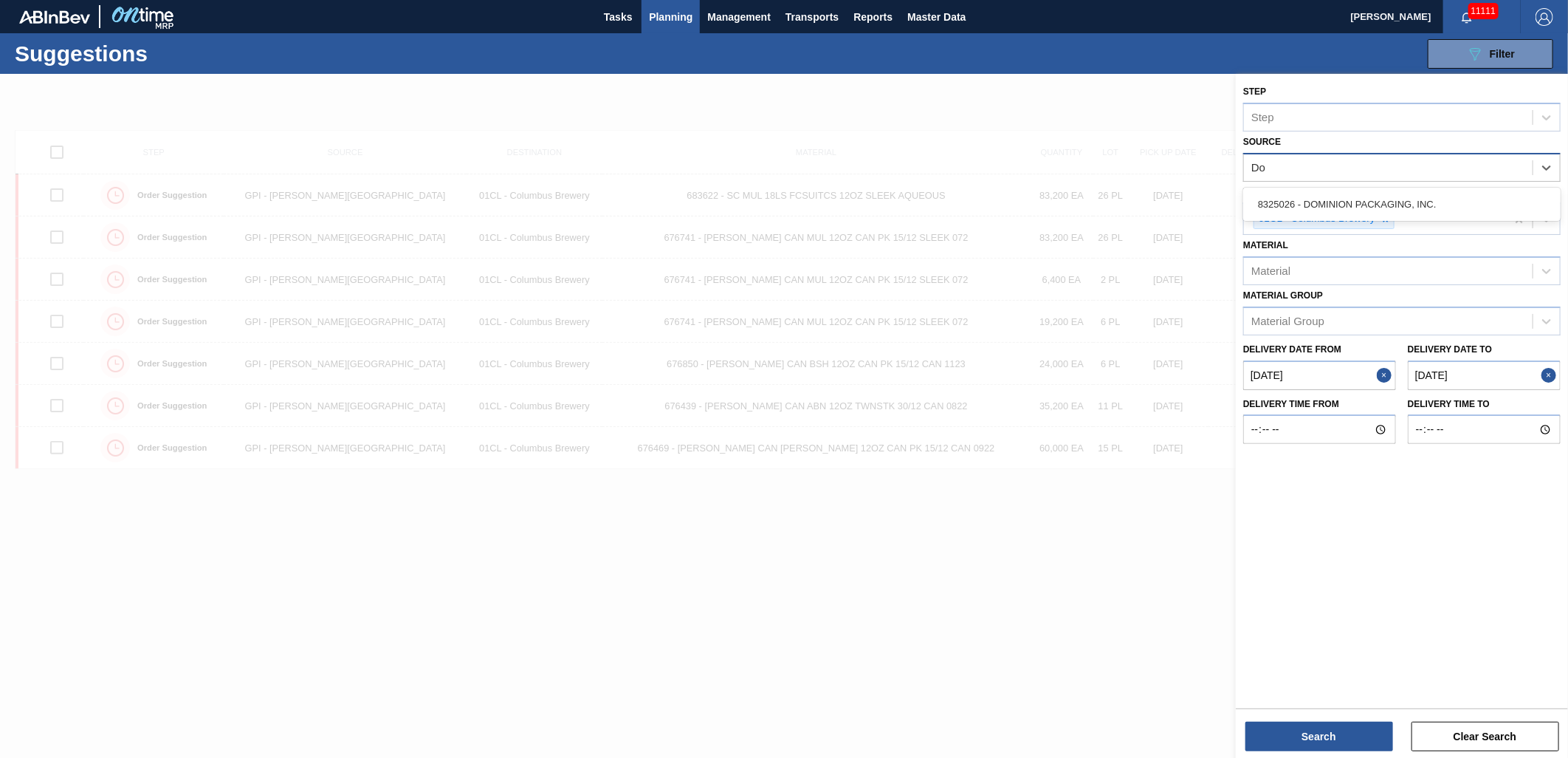
type input "Dom"
click at [1392, 207] on div "8325026 - DOMINION PACKAGING, INC." at bounding box center [1402, 204] width 317 height 28
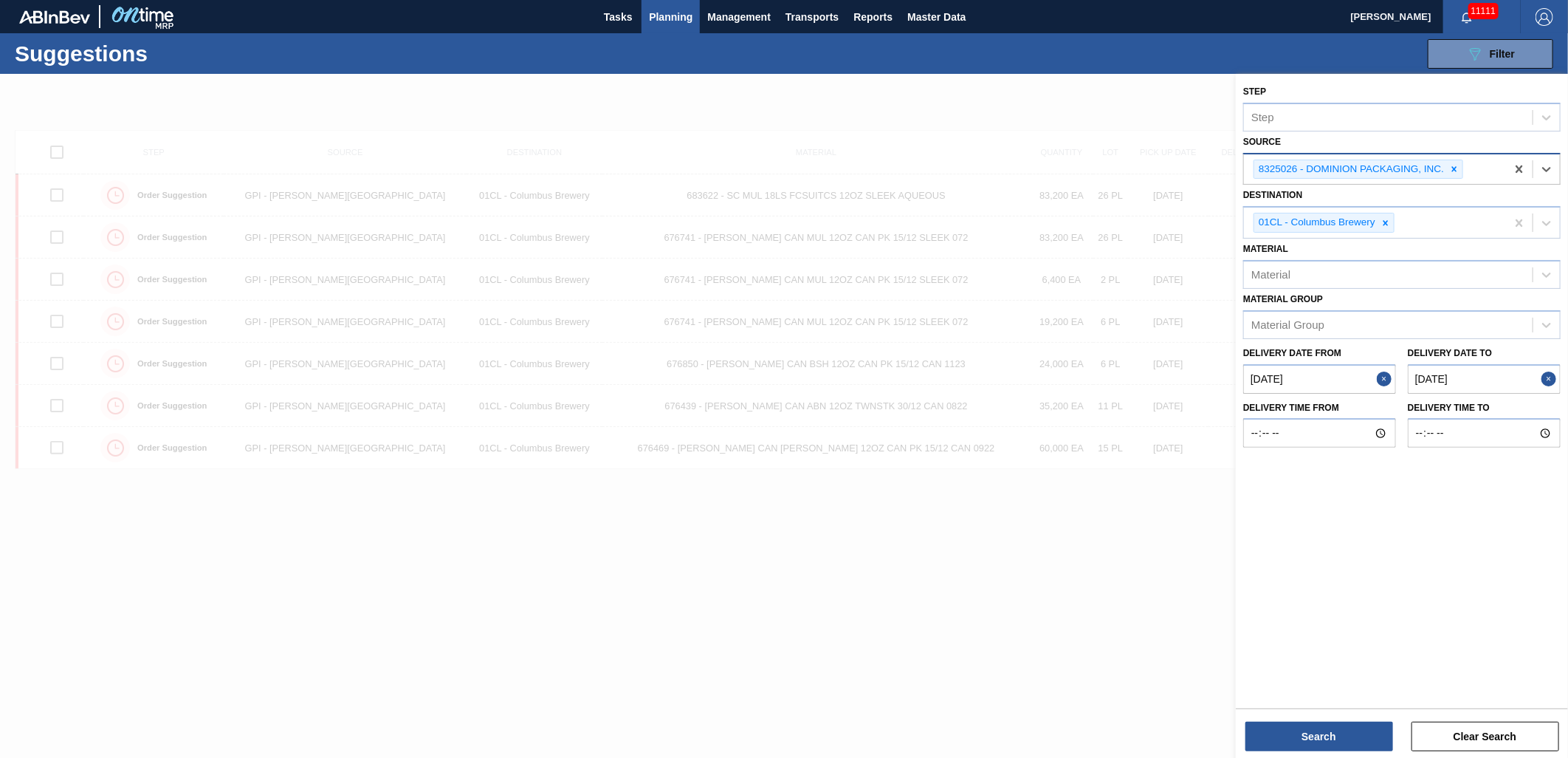
click at [1335, 373] on from "[DATE]" at bounding box center [1320, 379] width 153 height 30
click at [1377, 458] on div "5" at bounding box center [1381, 462] width 20 height 20
type from "[DATE]"
click at [1488, 369] on to "[DATE]" at bounding box center [1484, 379] width 153 height 30
click at [1443, 535] on div "23" at bounding box center [1443, 534] width 20 height 20
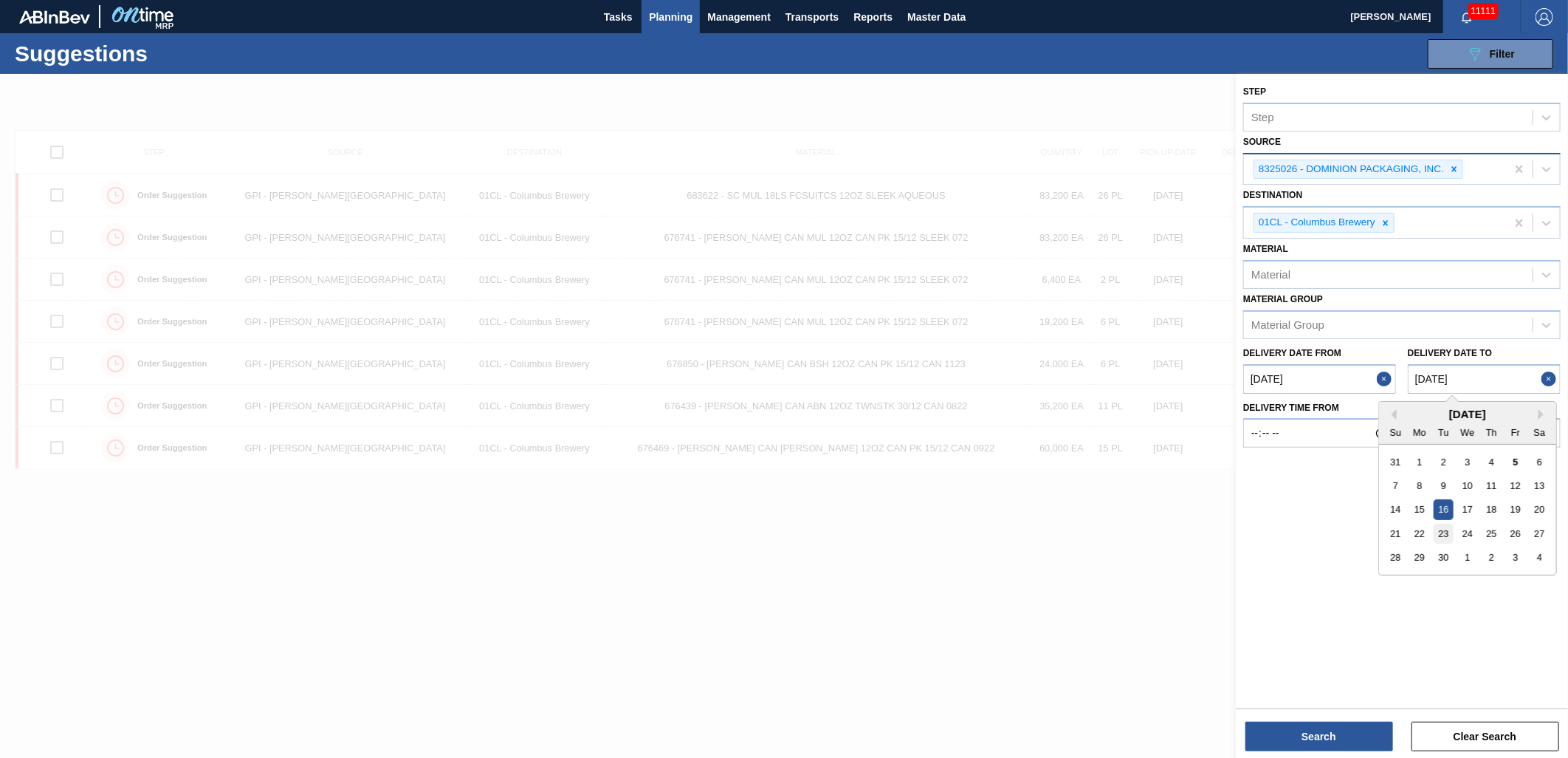
type to "[DATE]"
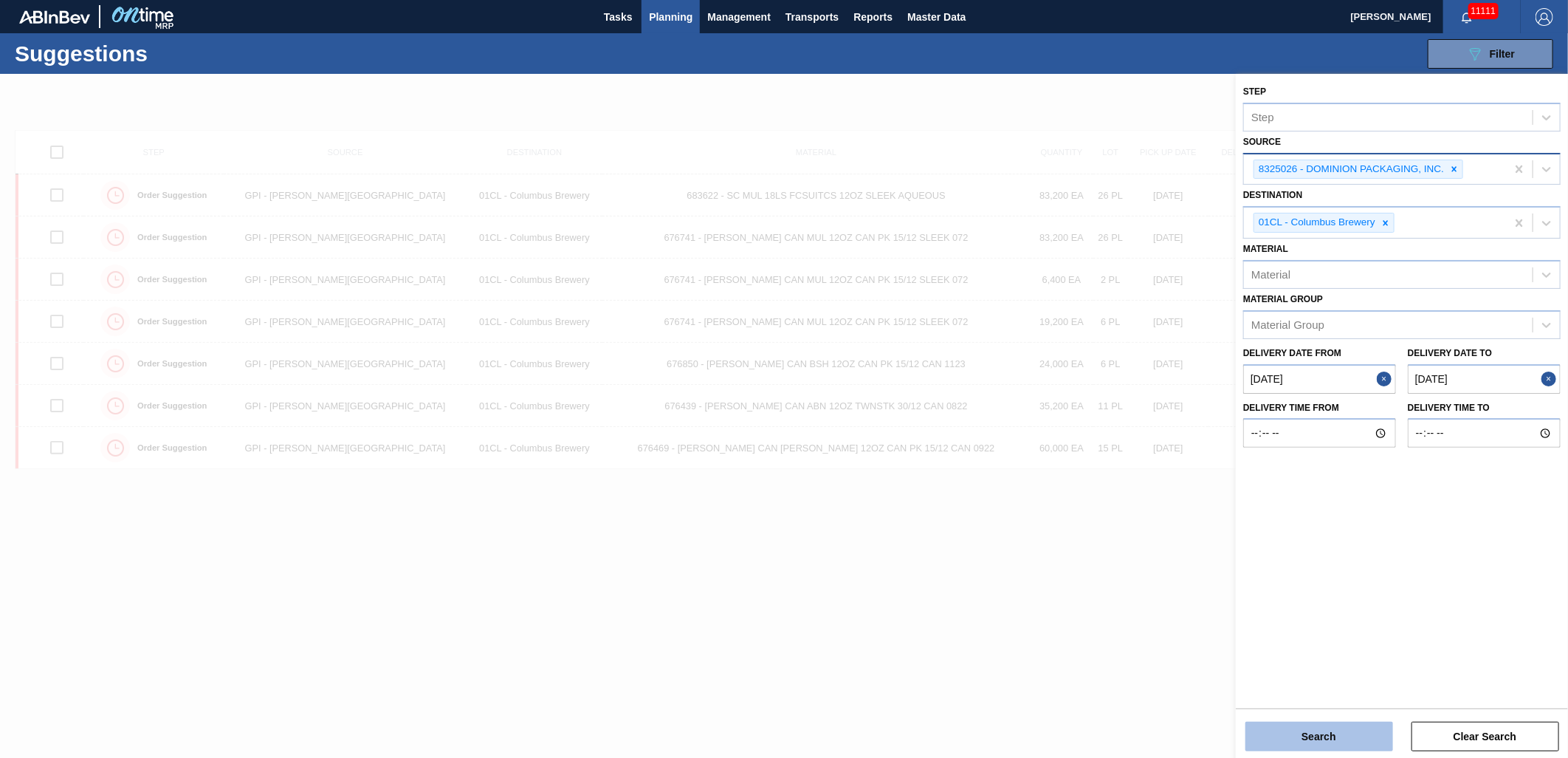
click at [1348, 728] on button "Search" at bounding box center [1319, 736] width 148 height 30
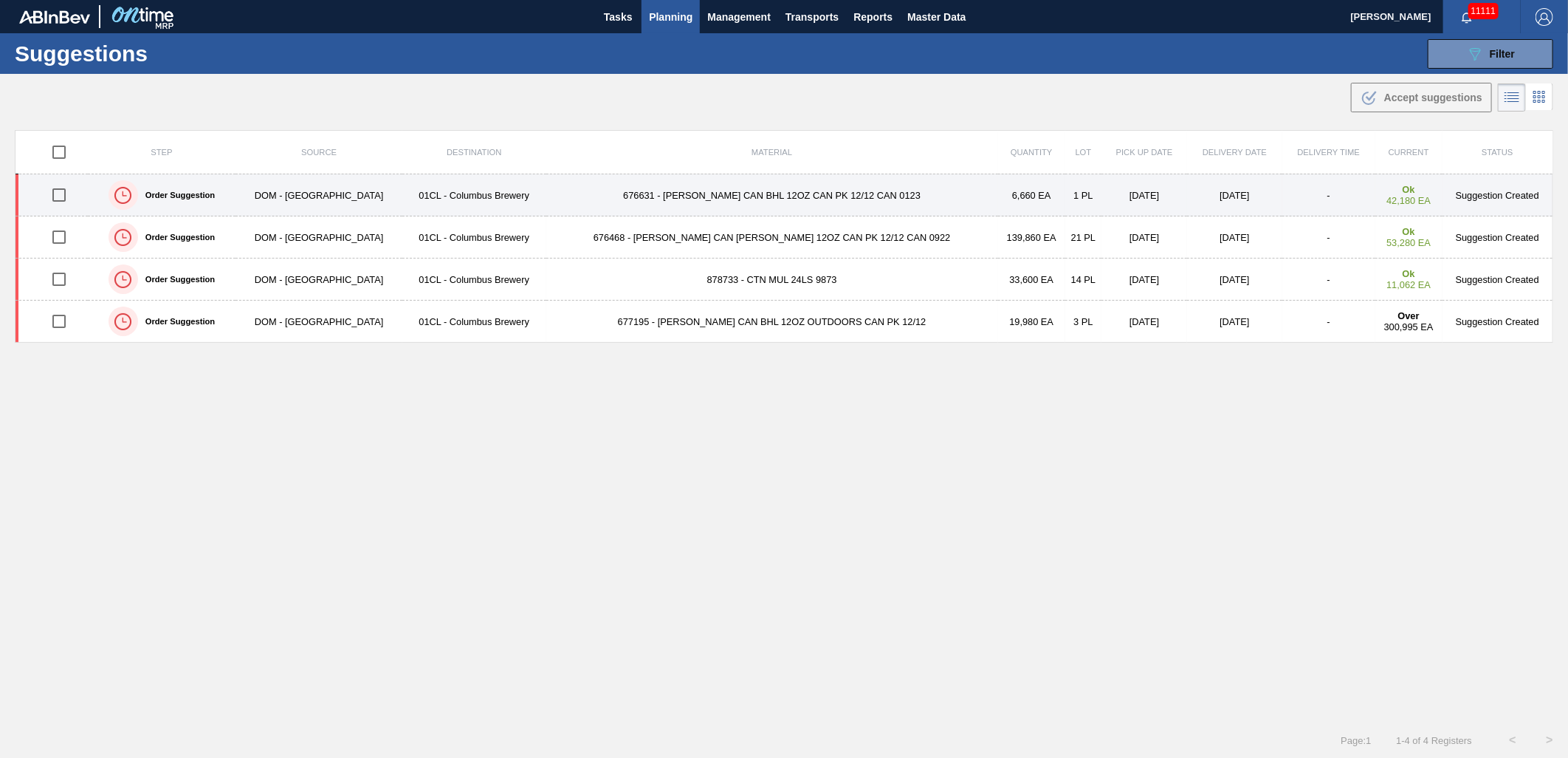
click at [61, 200] on input "checkbox" at bounding box center [59, 195] width 31 height 31
checkbox input "true"
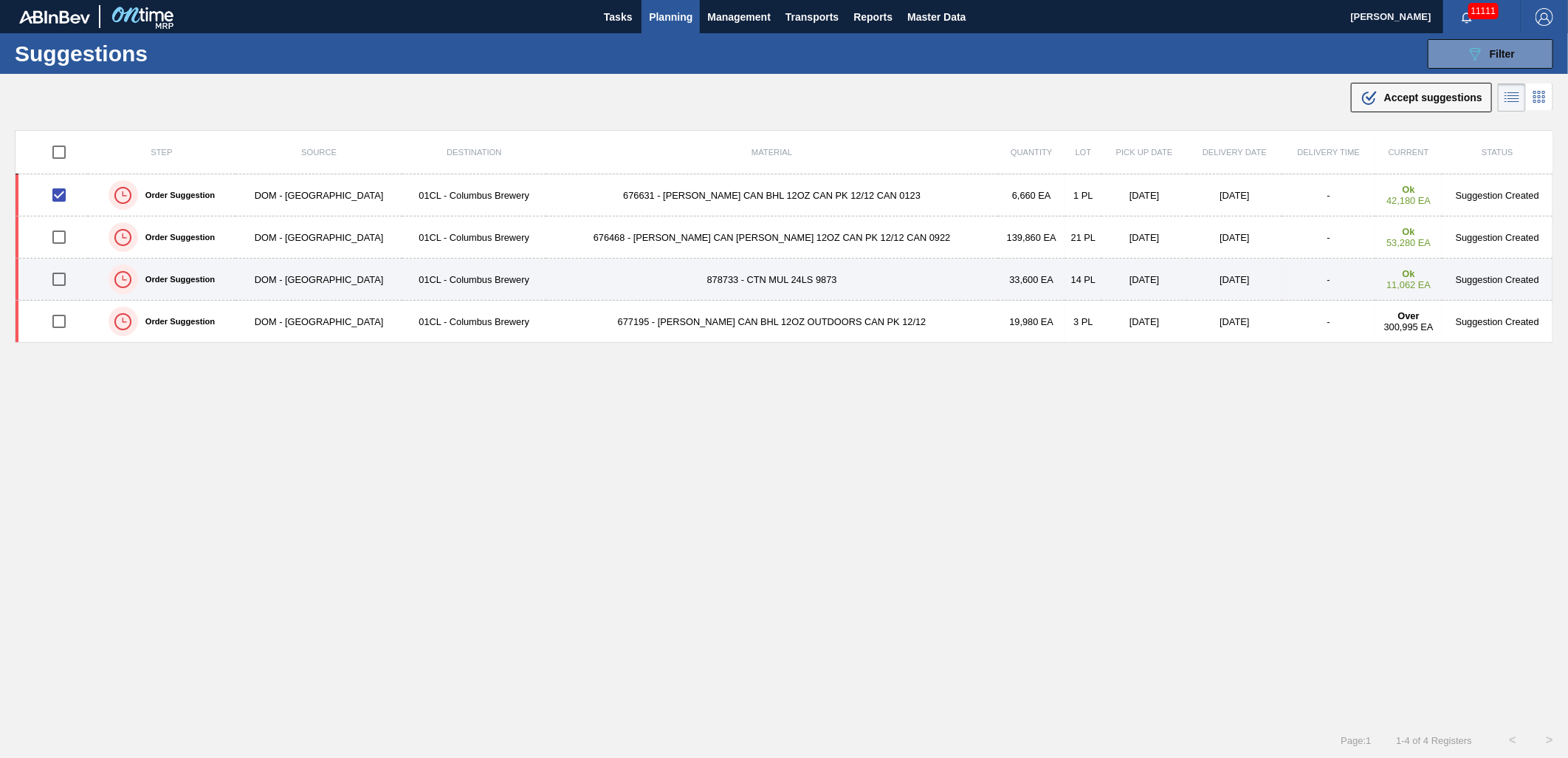
click at [70, 285] on input "checkbox" at bounding box center [59, 280] width 31 height 31
checkbox input "true"
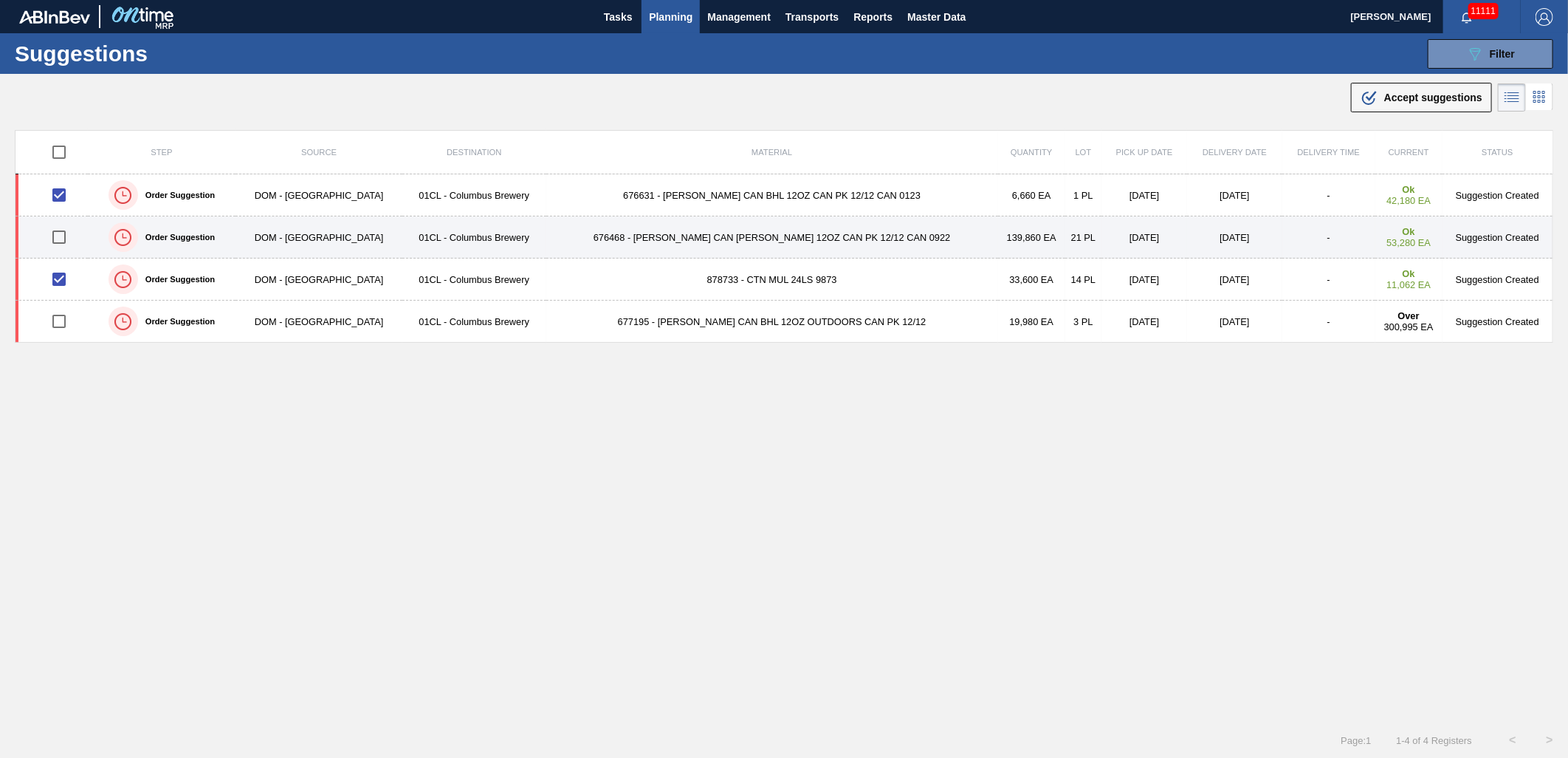
click at [62, 242] on input "checkbox" at bounding box center [59, 237] width 31 height 31
checkbox input "true"
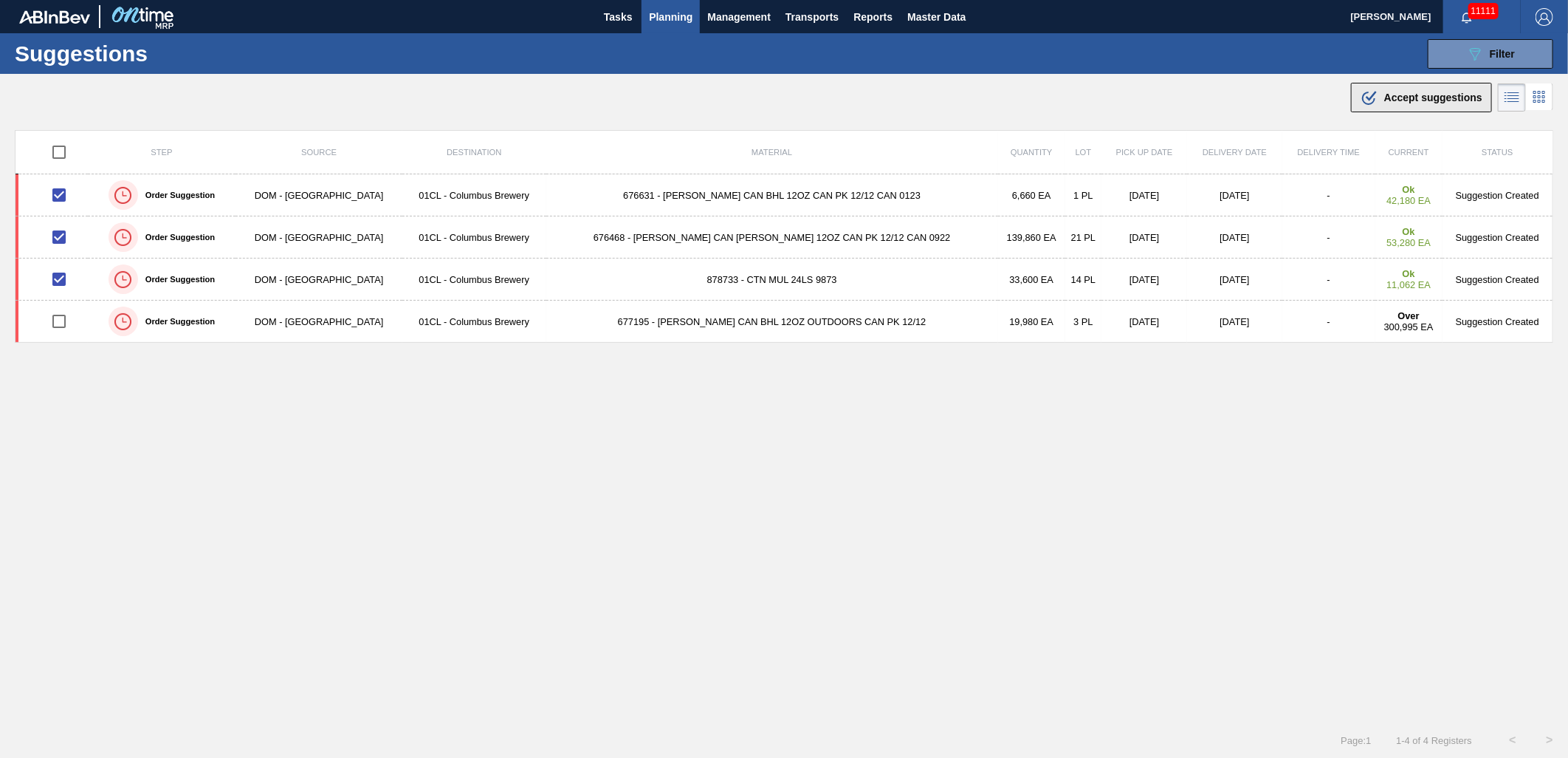
click at [1373, 102] on icon ".b{fill:var(--color-action-default)}" at bounding box center [1369, 97] width 18 height 18
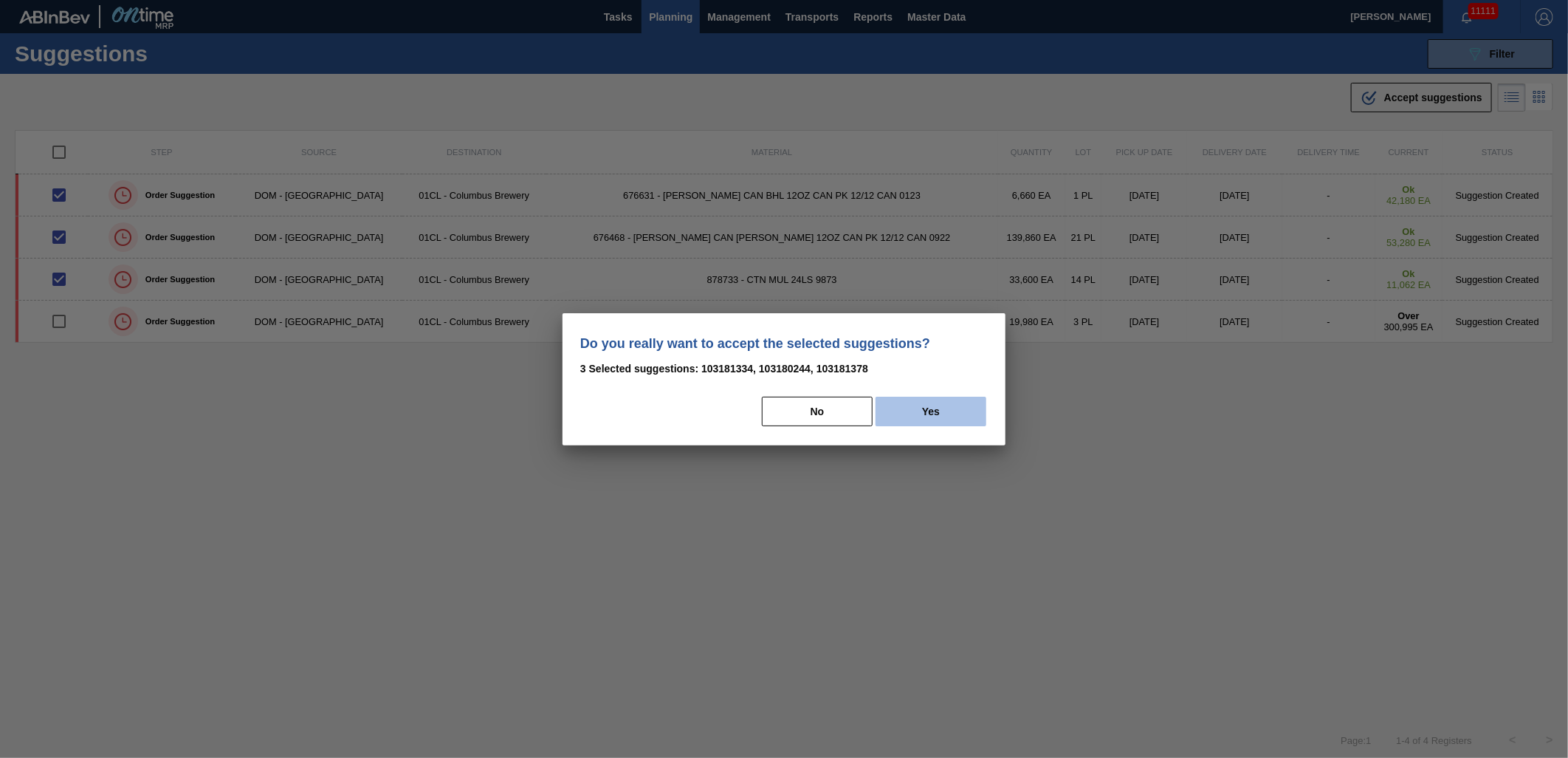
click at [943, 414] on button "Yes" at bounding box center [931, 412] width 111 height 30
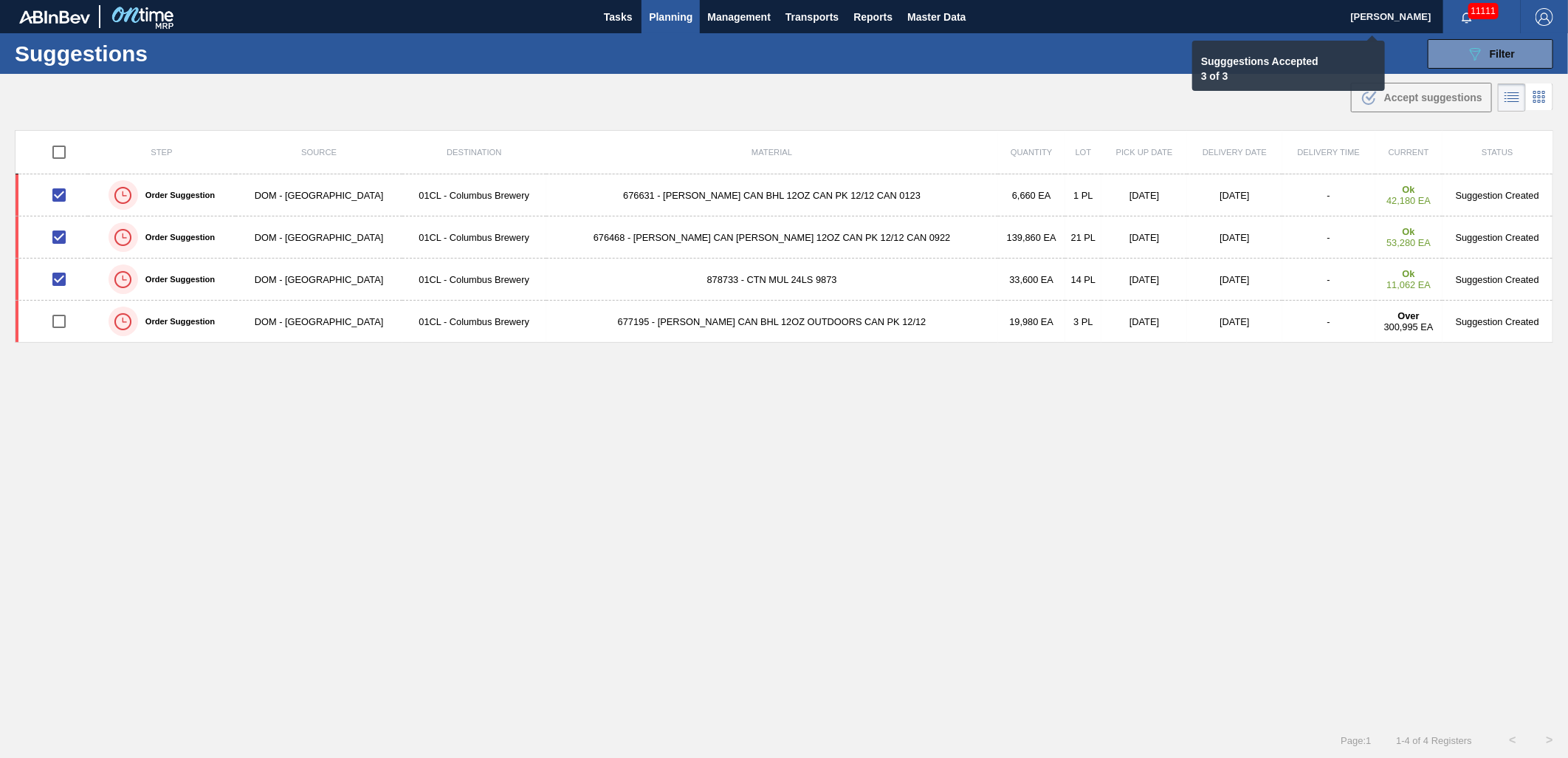
checkbox input "false"
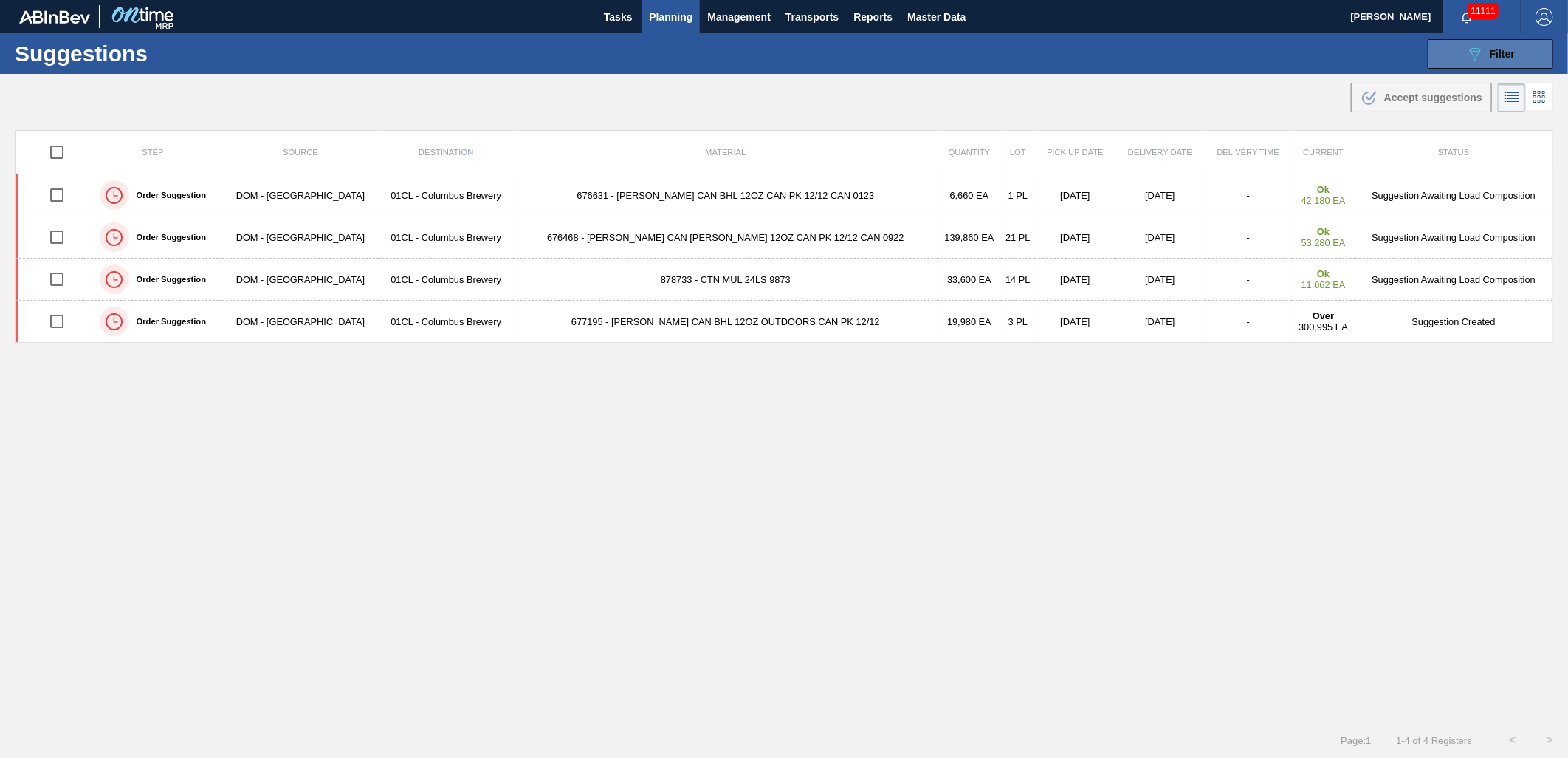
click at [1451, 44] on button "089F7B8B-B2A5-4AFE-B5C0-19BA573D28AC Filter" at bounding box center [1490, 54] width 126 height 30
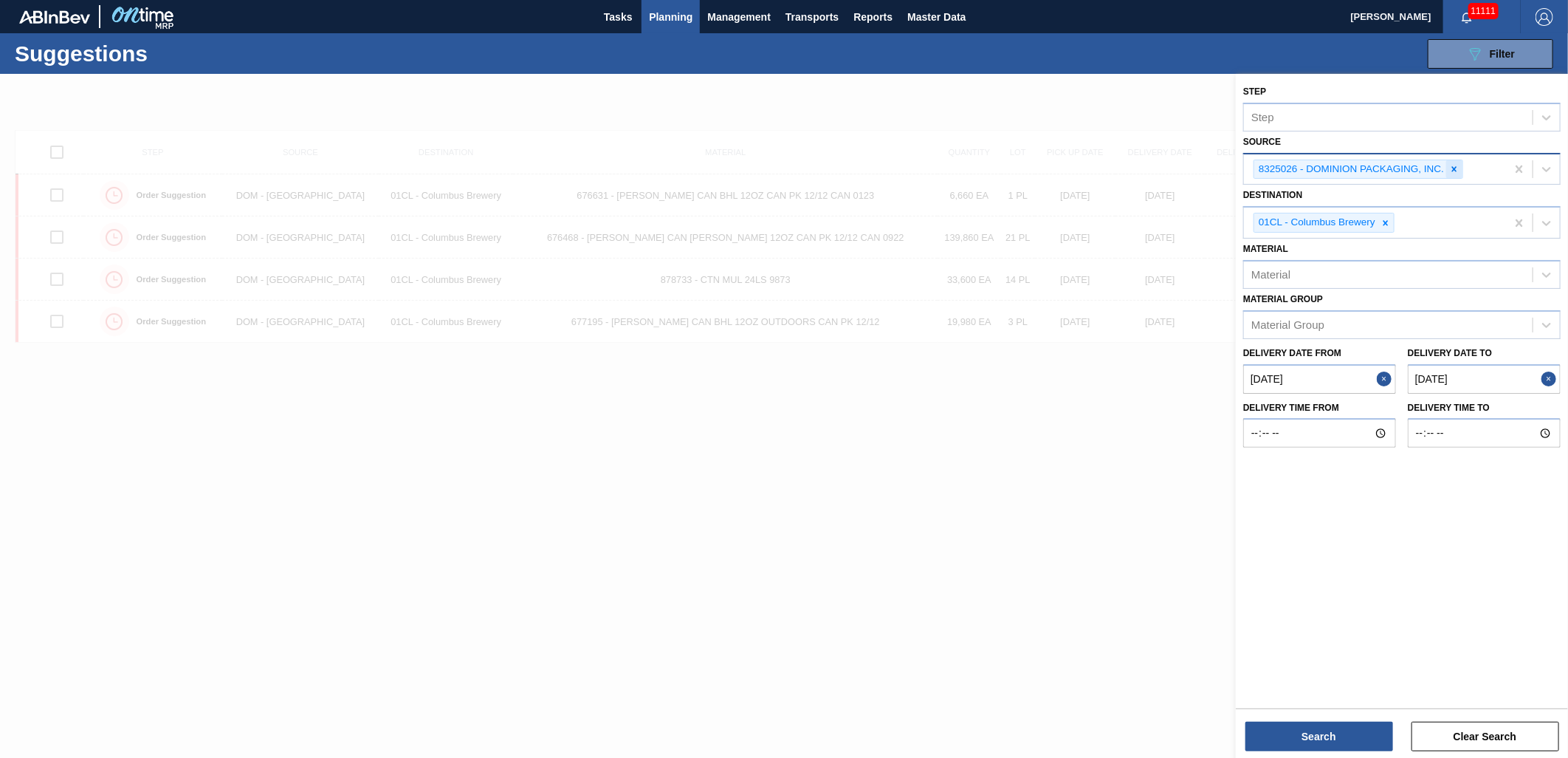
click at [1450, 164] on icon at bounding box center [1454, 169] width 10 height 10
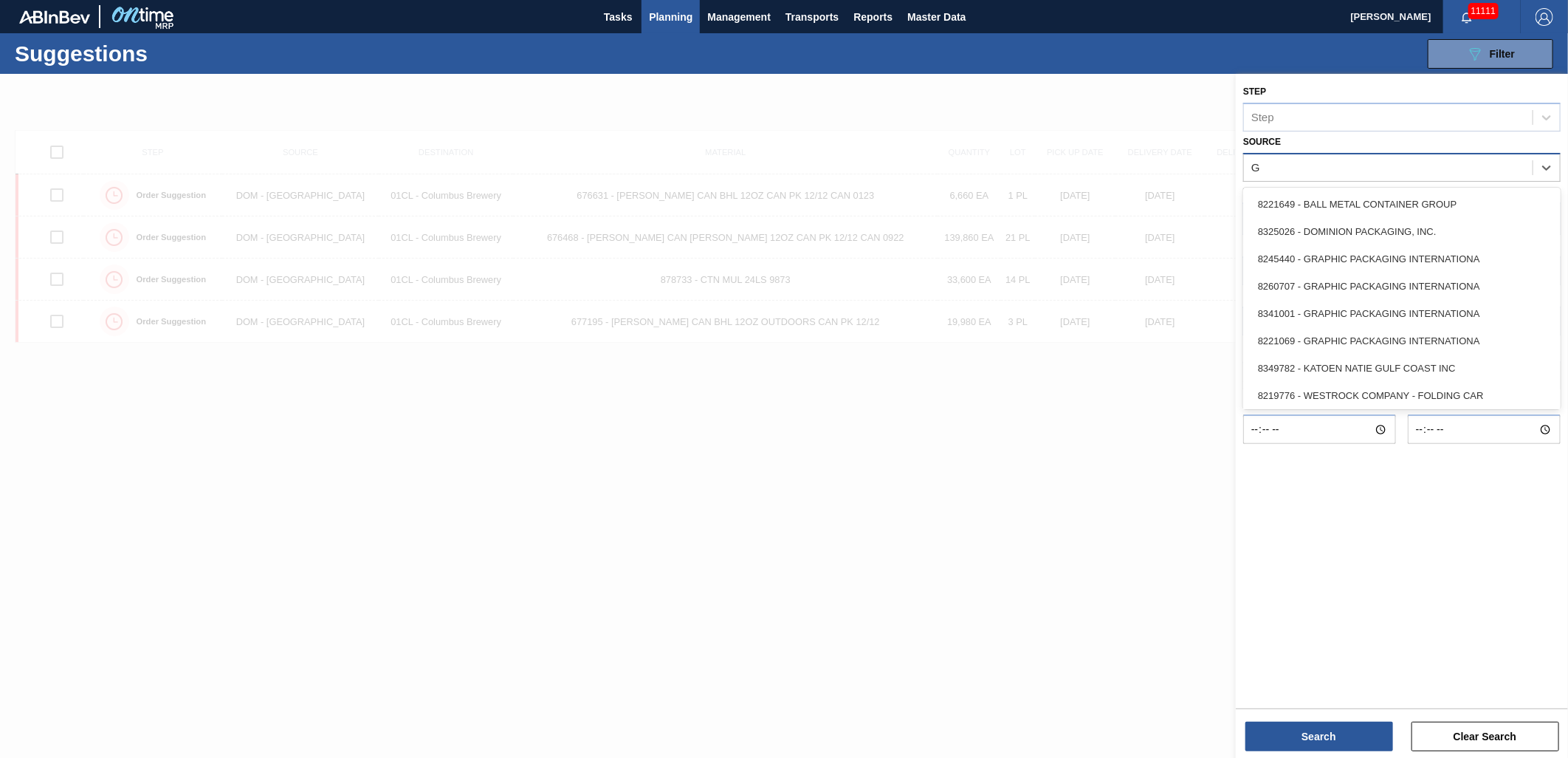
type input "Gr"
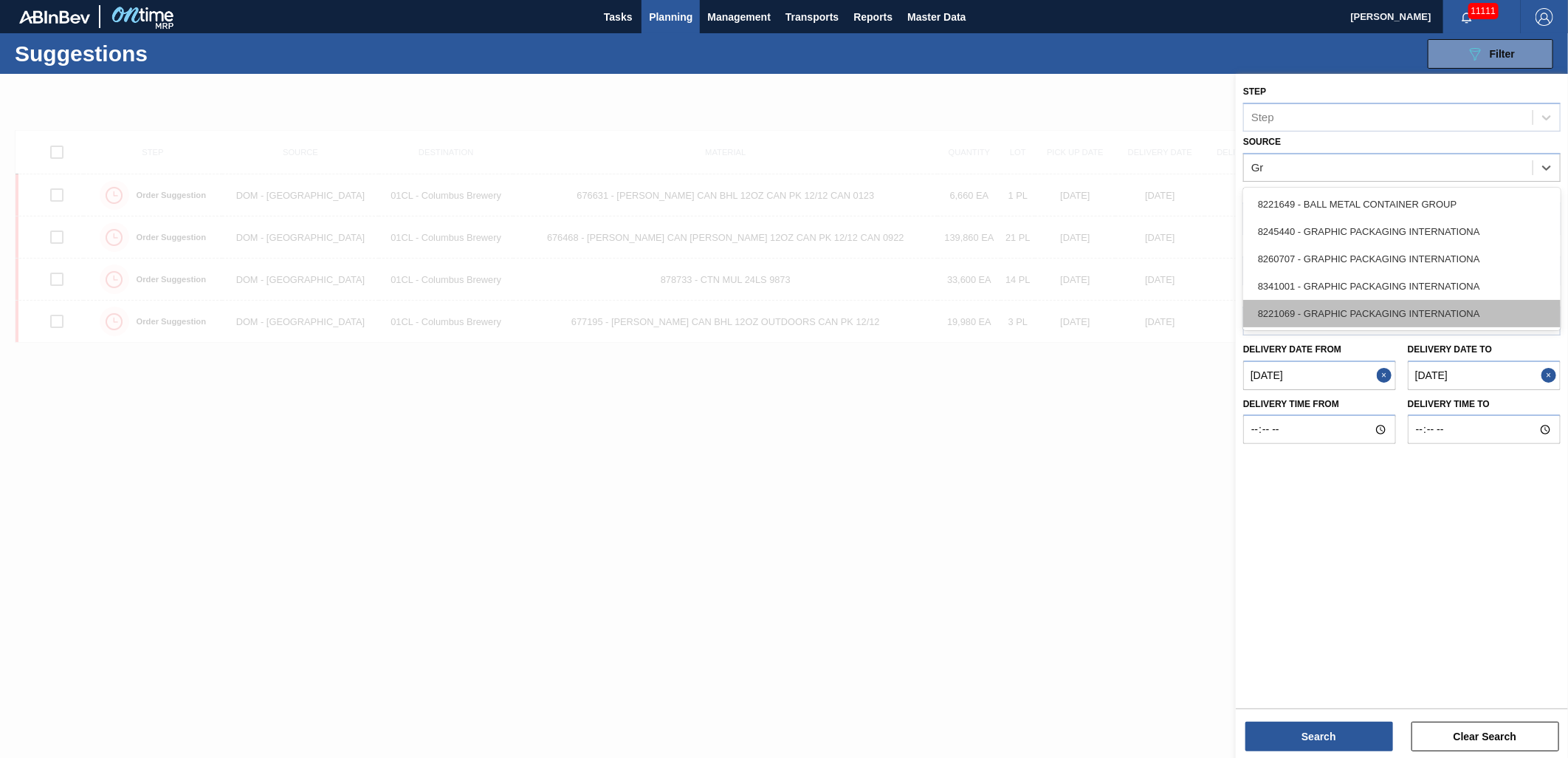
click at [1448, 304] on div "8221069 - GRAPHIC PACKAGING INTERNATIONA" at bounding box center [1402, 314] width 317 height 28
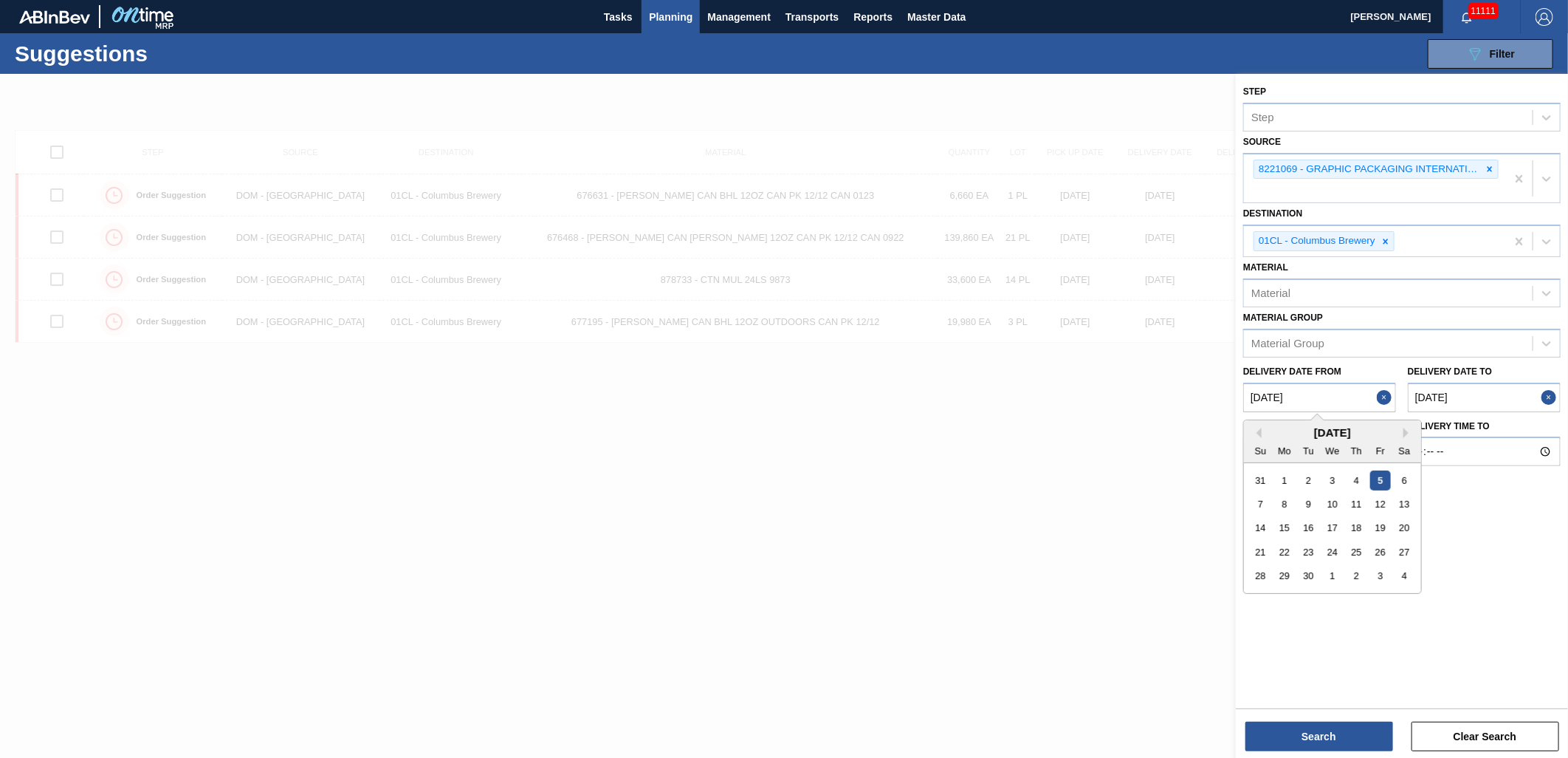
click at [1333, 394] on from "[DATE]" at bounding box center [1320, 397] width 153 height 30
click at [1493, 387] on to "[DATE]" at bounding box center [1484, 397] width 153 height 30
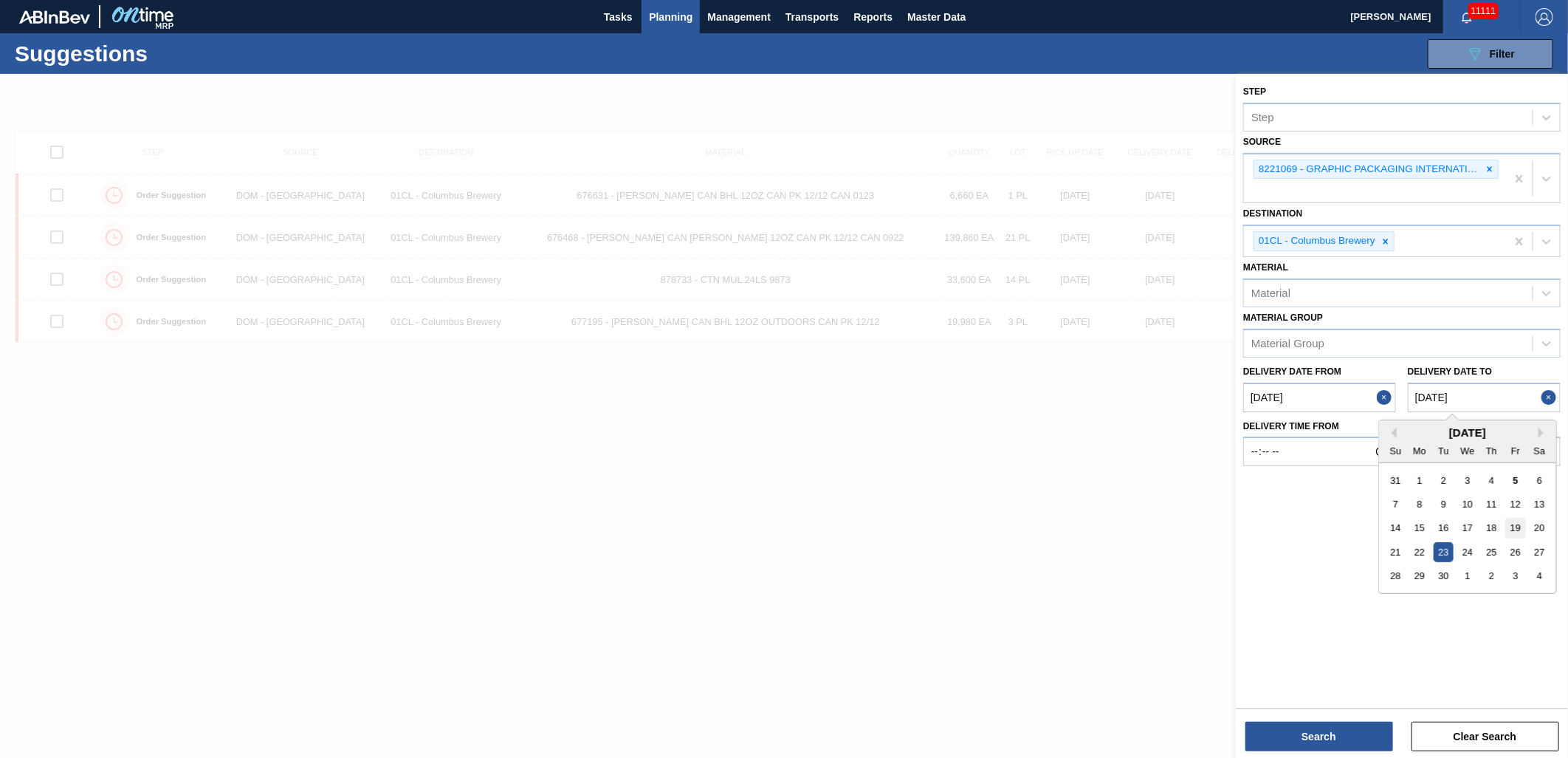
click at [1516, 518] on div "19" at bounding box center [1515, 528] width 20 height 20
type to "[DATE]"
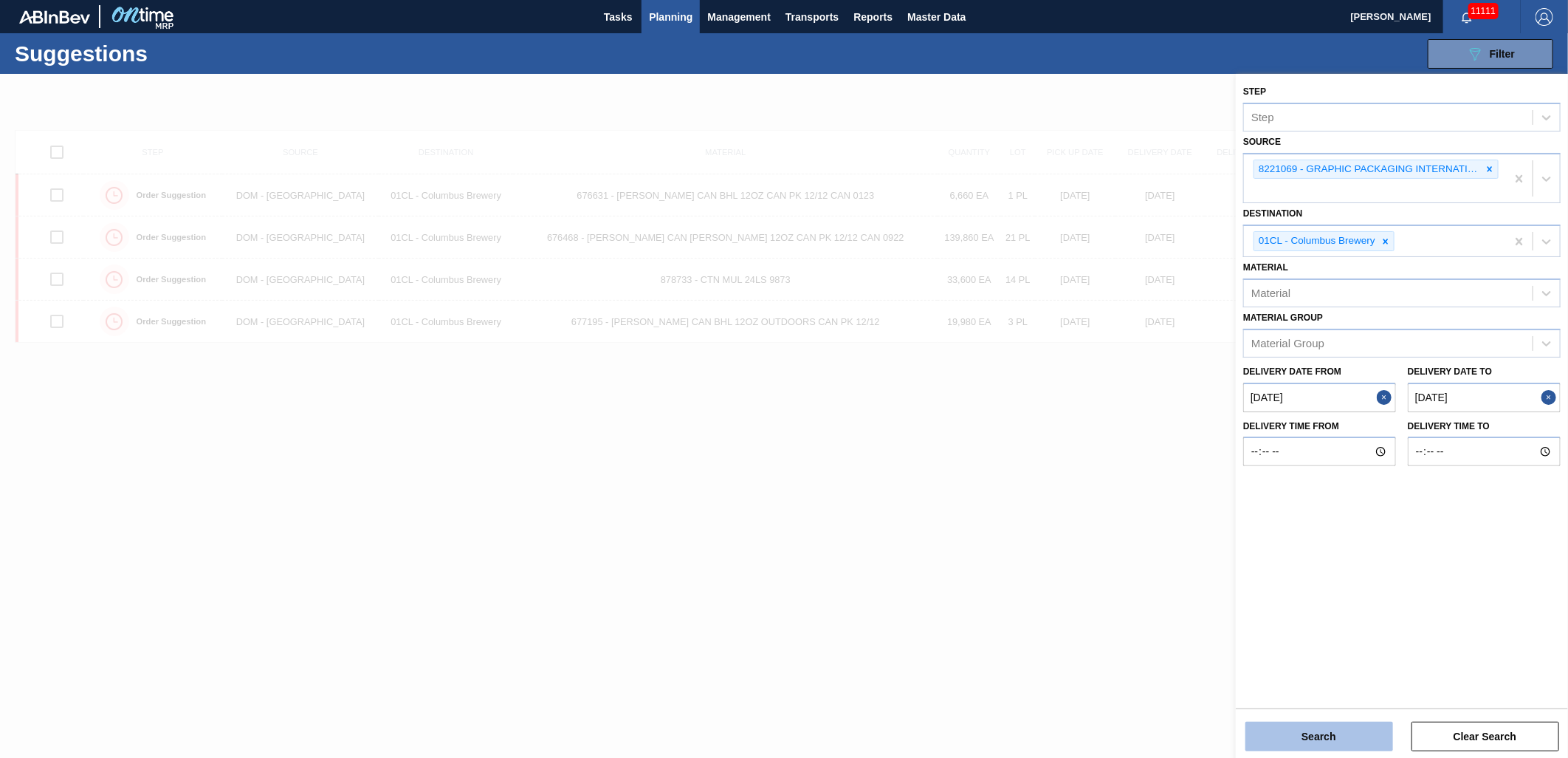
click at [1299, 739] on button "Search" at bounding box center [1319, 736] width 148 height 30
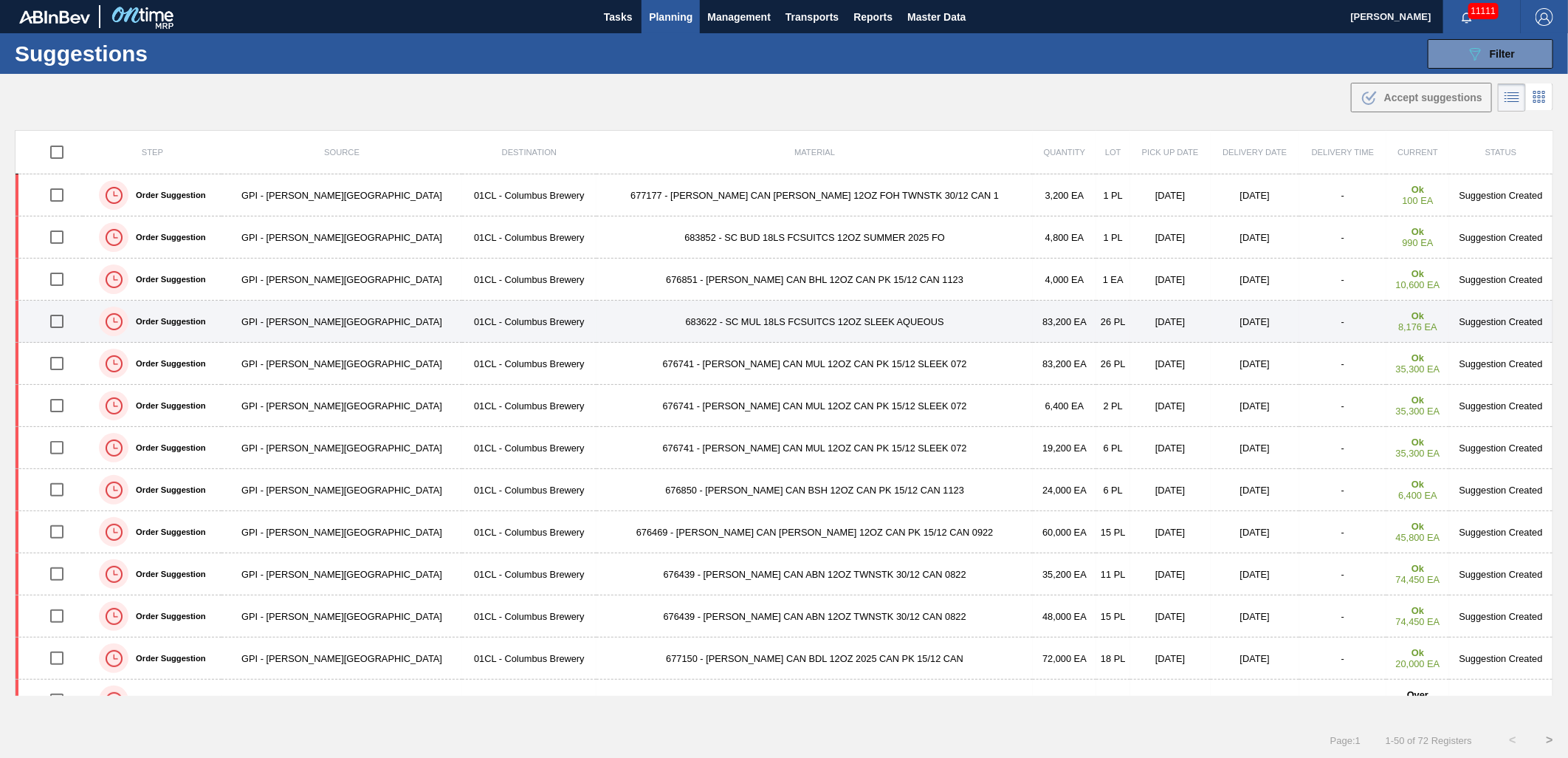
click at [57, 327] on input "checkbox" at bounding box center [57, 321] width 31 height 31
checkbox input "true"
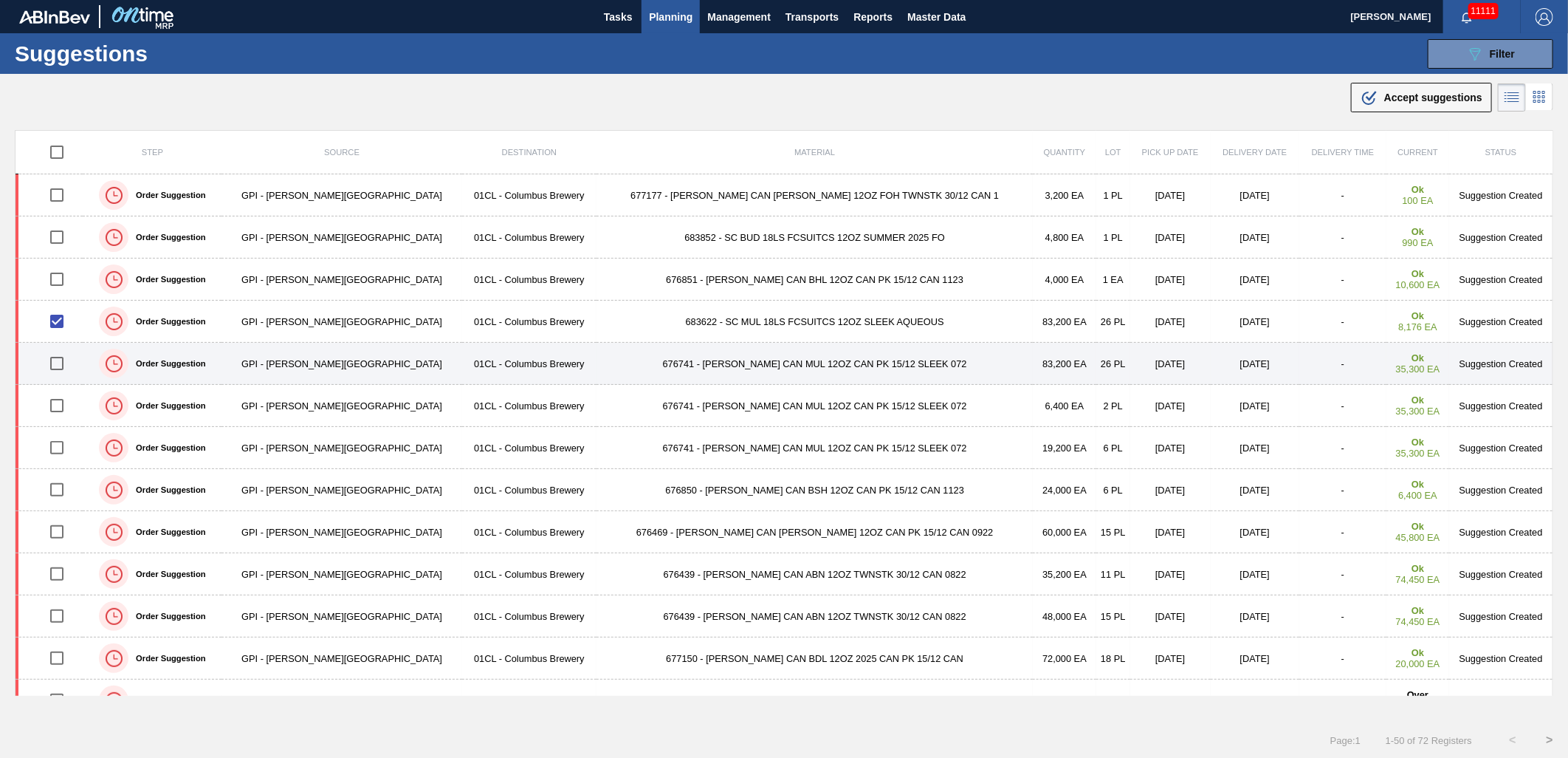
click at [65, 364] on input "checkbox" at bounding box center [57, 364] width 31 height 31
checkbox input "true"
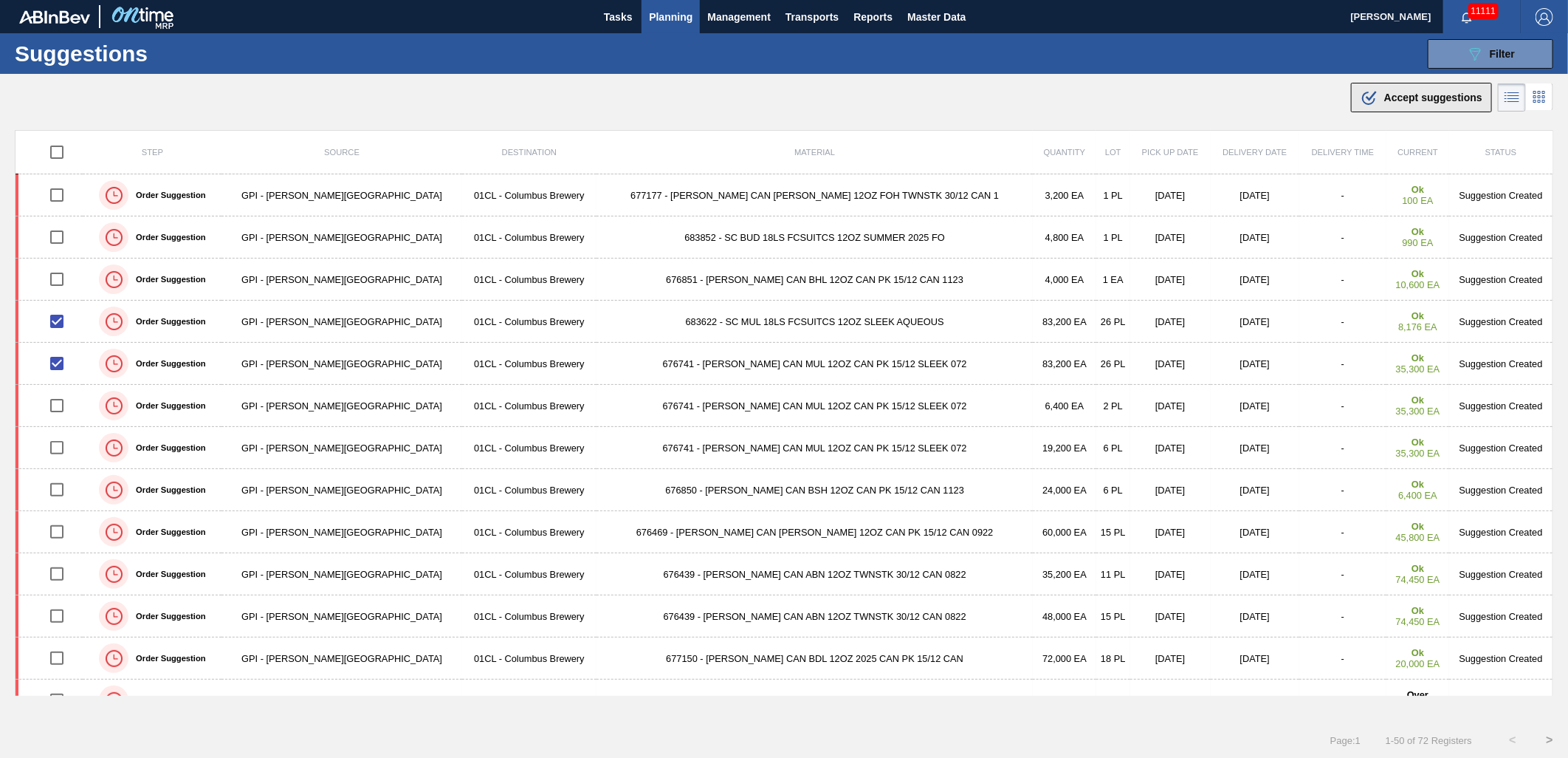
click at [1414, 101] on span "Accept suggestions" at bounding box center [1433, 97] width 98 height 12
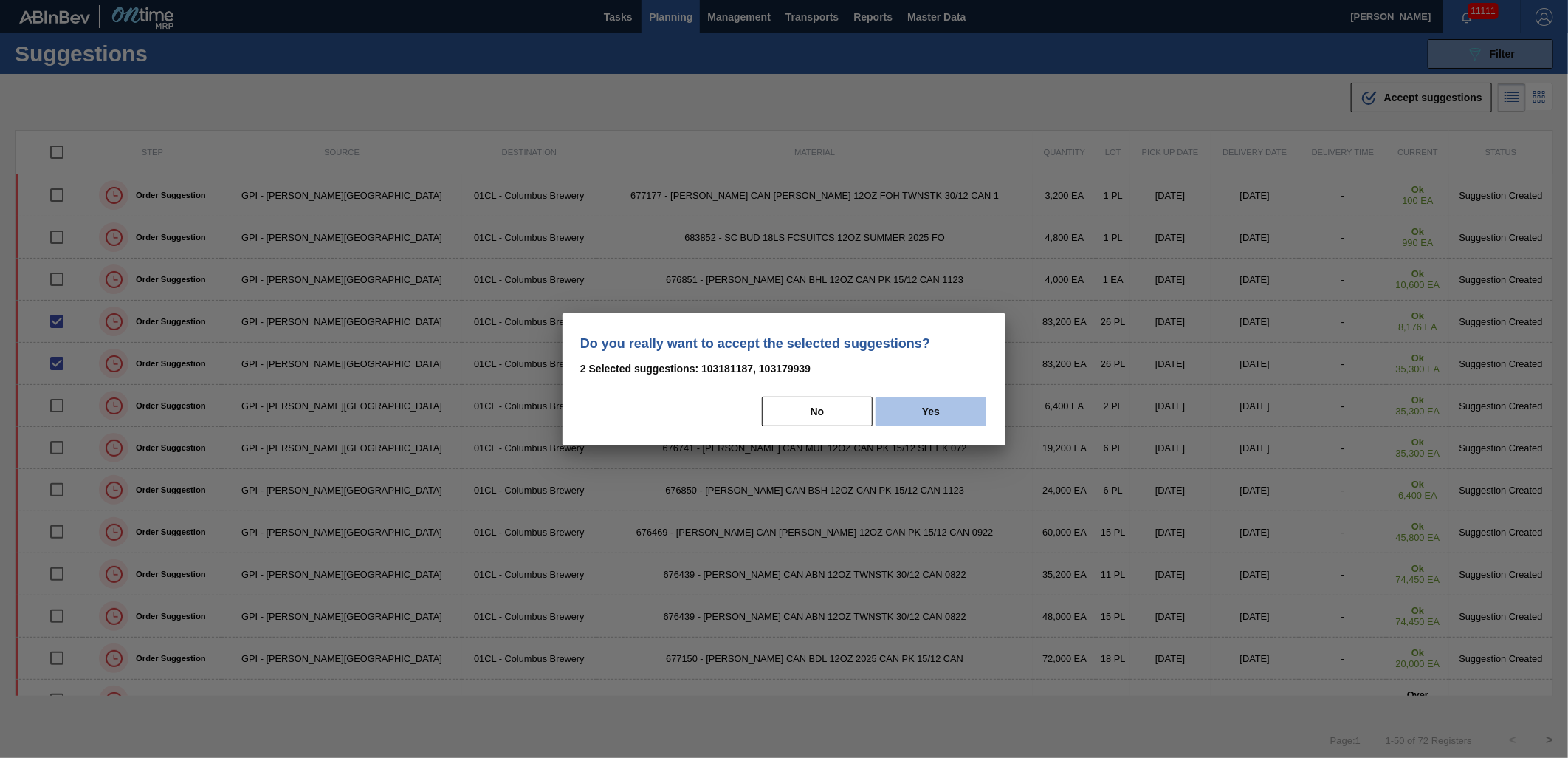
click at [940, 412] on button "Yes" at bounding box center [931, 412] width 111 height 30
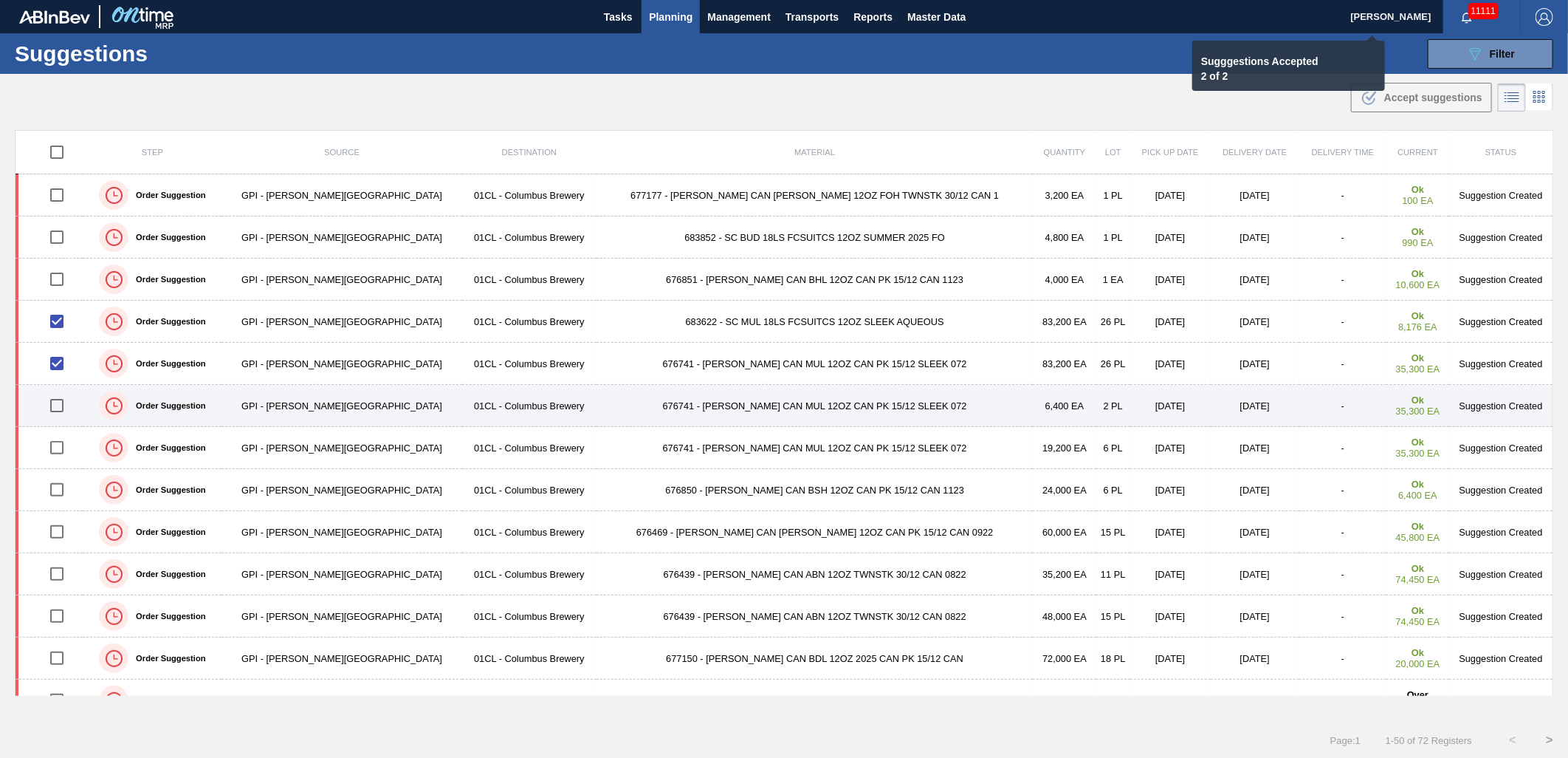
checkbox input "false"
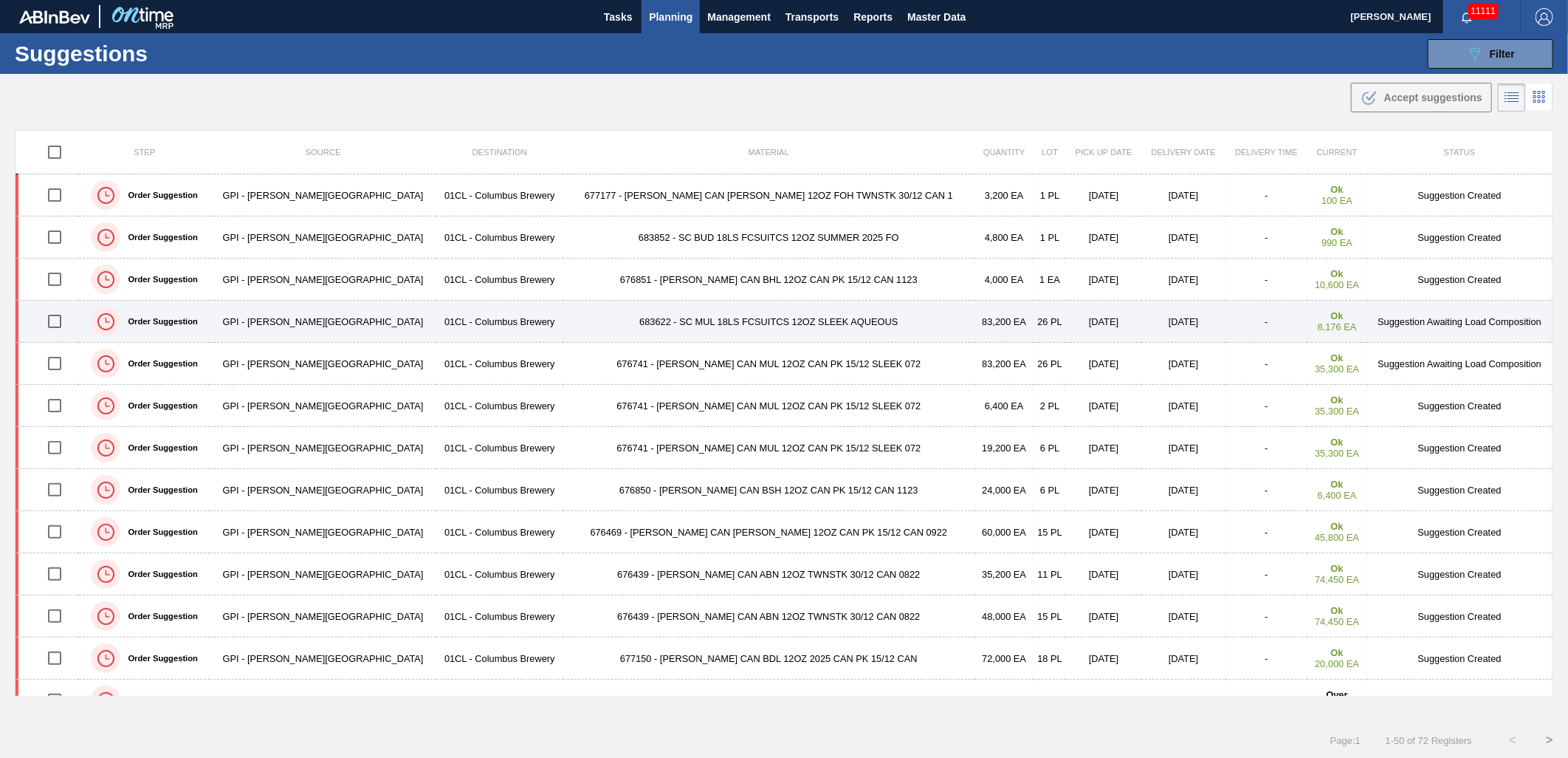
click at [646, 320] on td "683622 - SC MUL 18LS FCSUITCS 12OZ SLEEK AQUEOUS" at bounding box center [769, 322] width 412 height 42
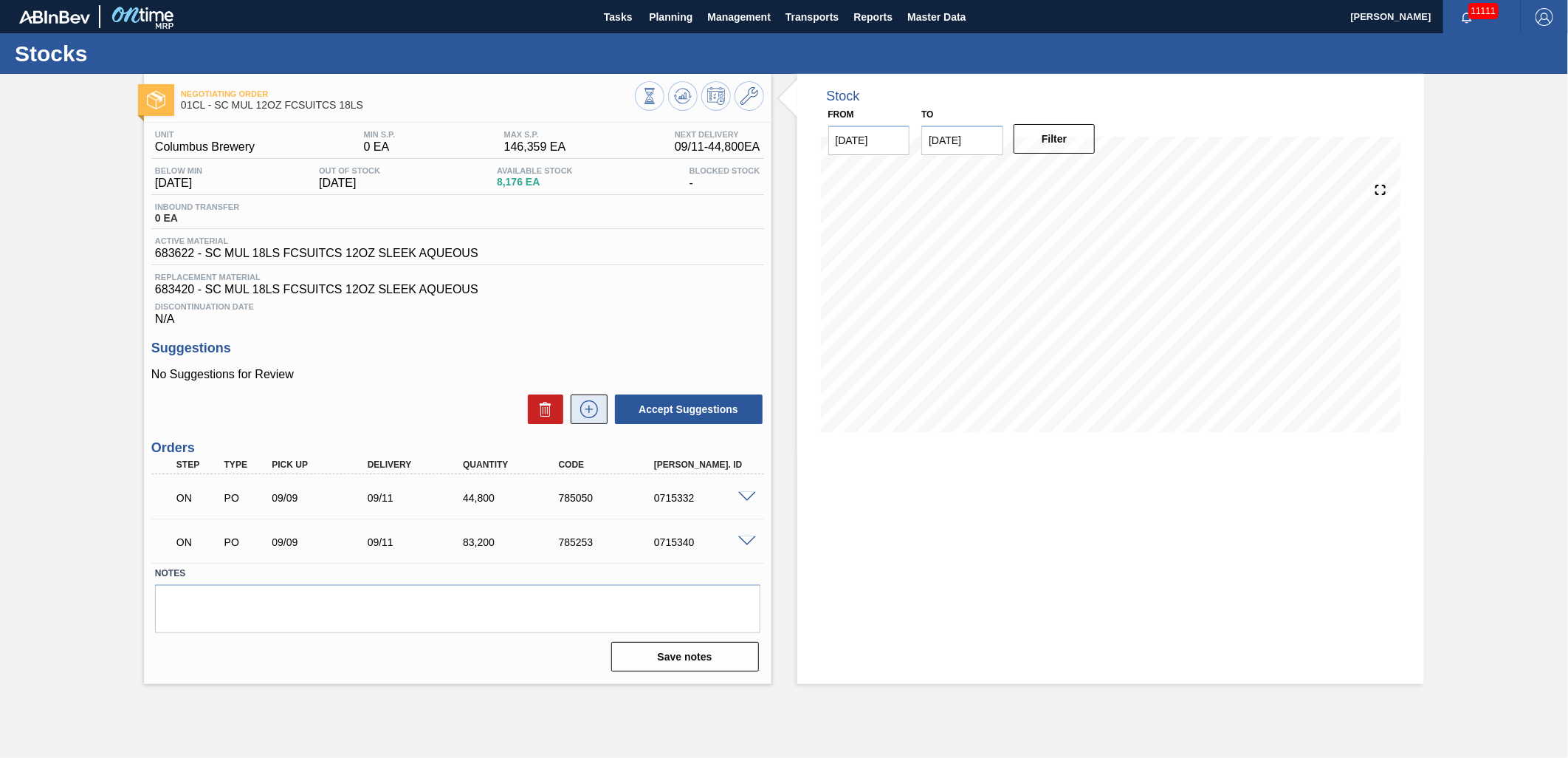
click at [592, 415] on icon at bounding box center [589, 409] width 24 height 18
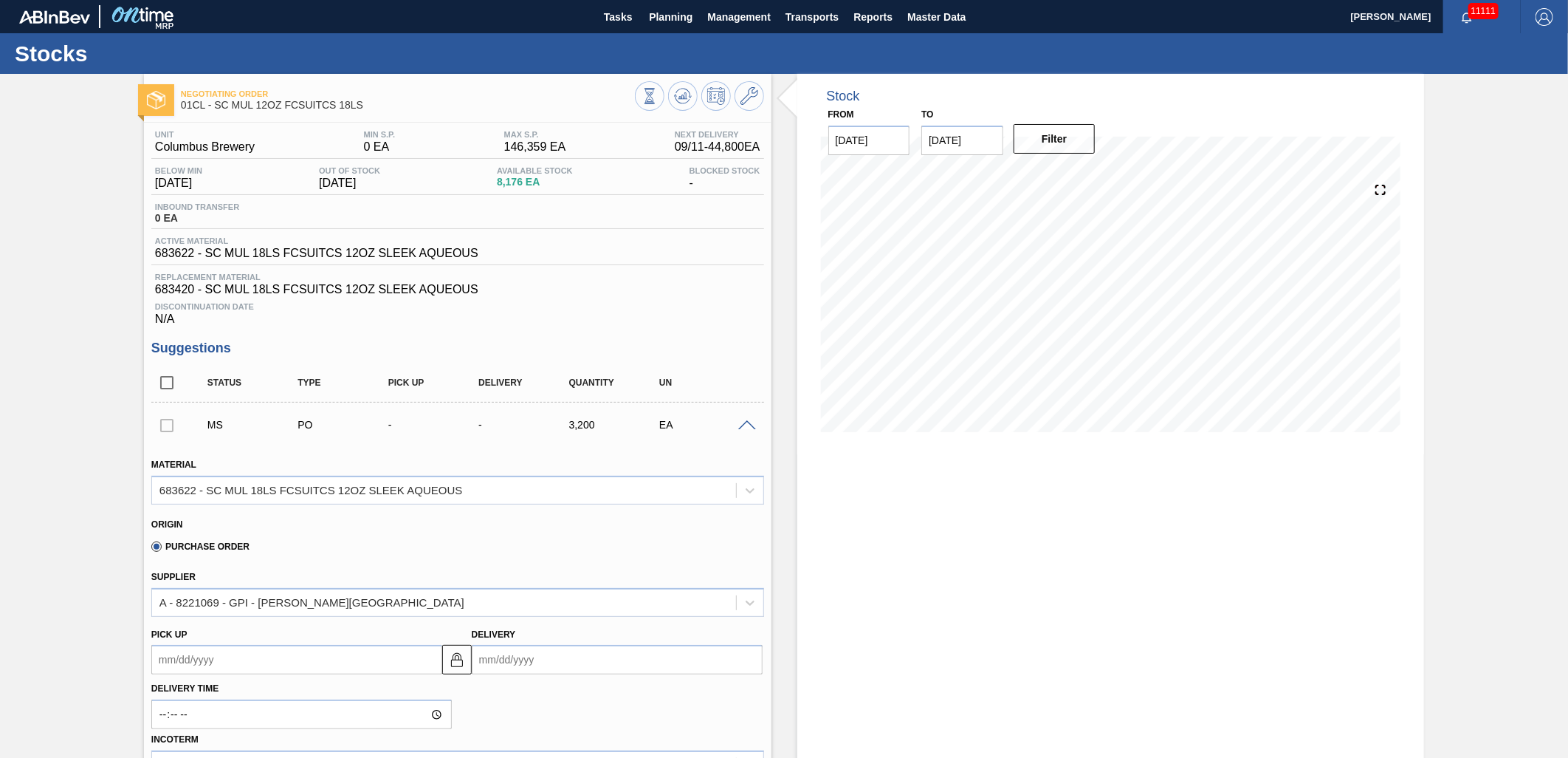
click at [574, 652] on input "Delivery" at bounding box center [616, 659] width 291 height 30
click at [513, 573] on div "15" at bounding box center [513, 570] width 20 height 20
type up103182832 "[DATE]"
type input "[DATE]"
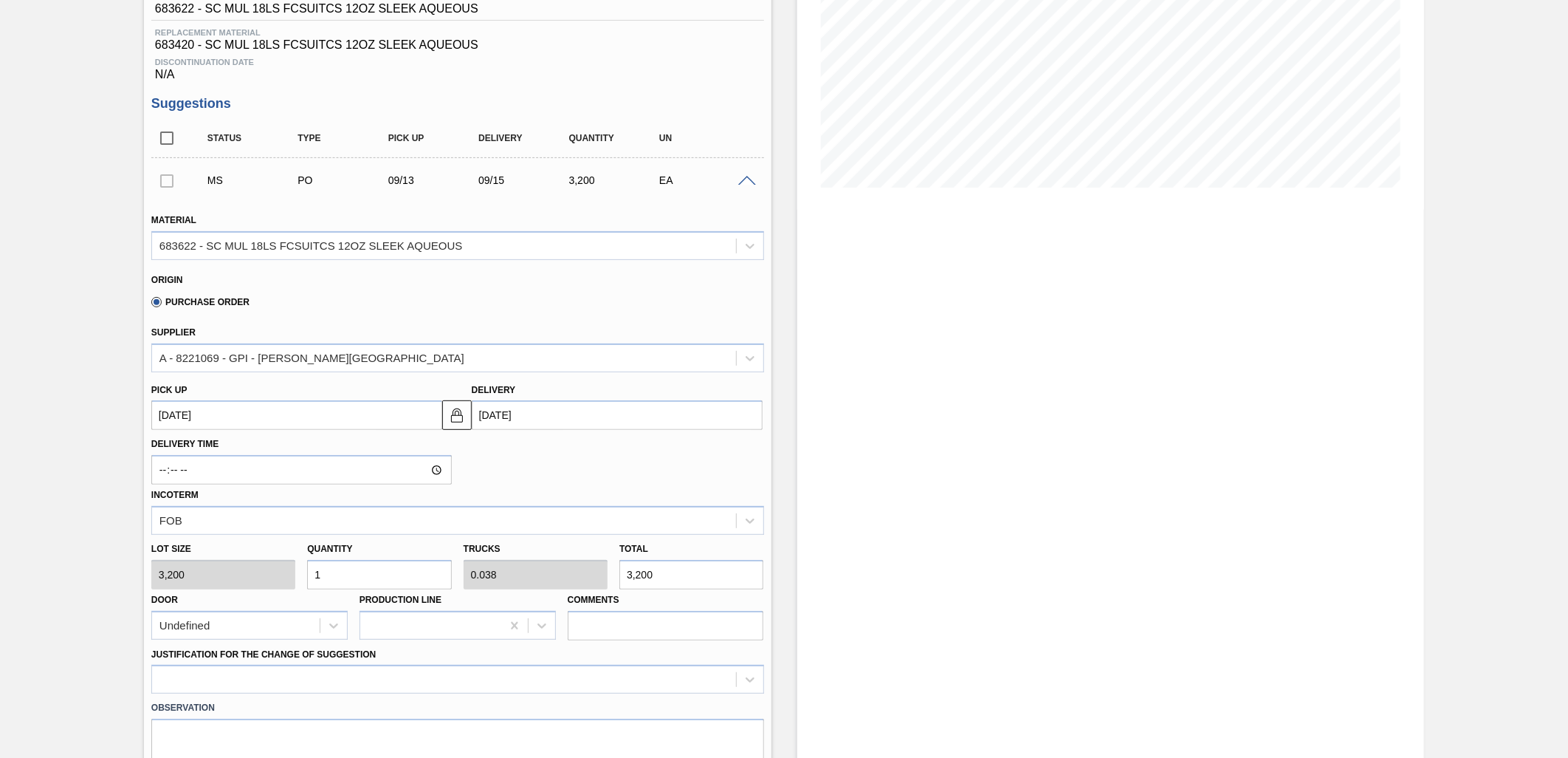
scroll to position [246, 0]
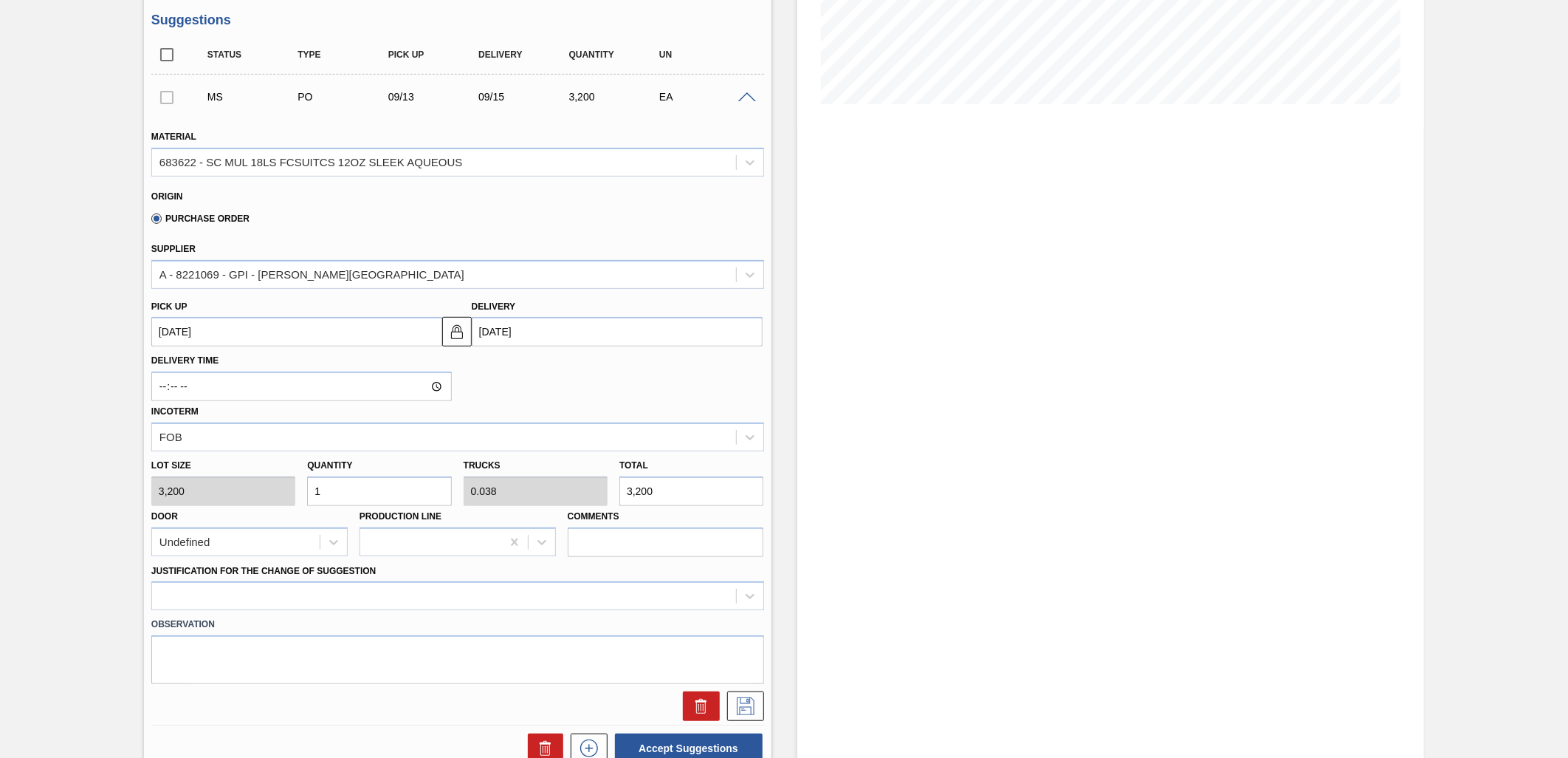
click at [414, 610] on div "Observation" at bounding box center [458, 647] width 625 height 74
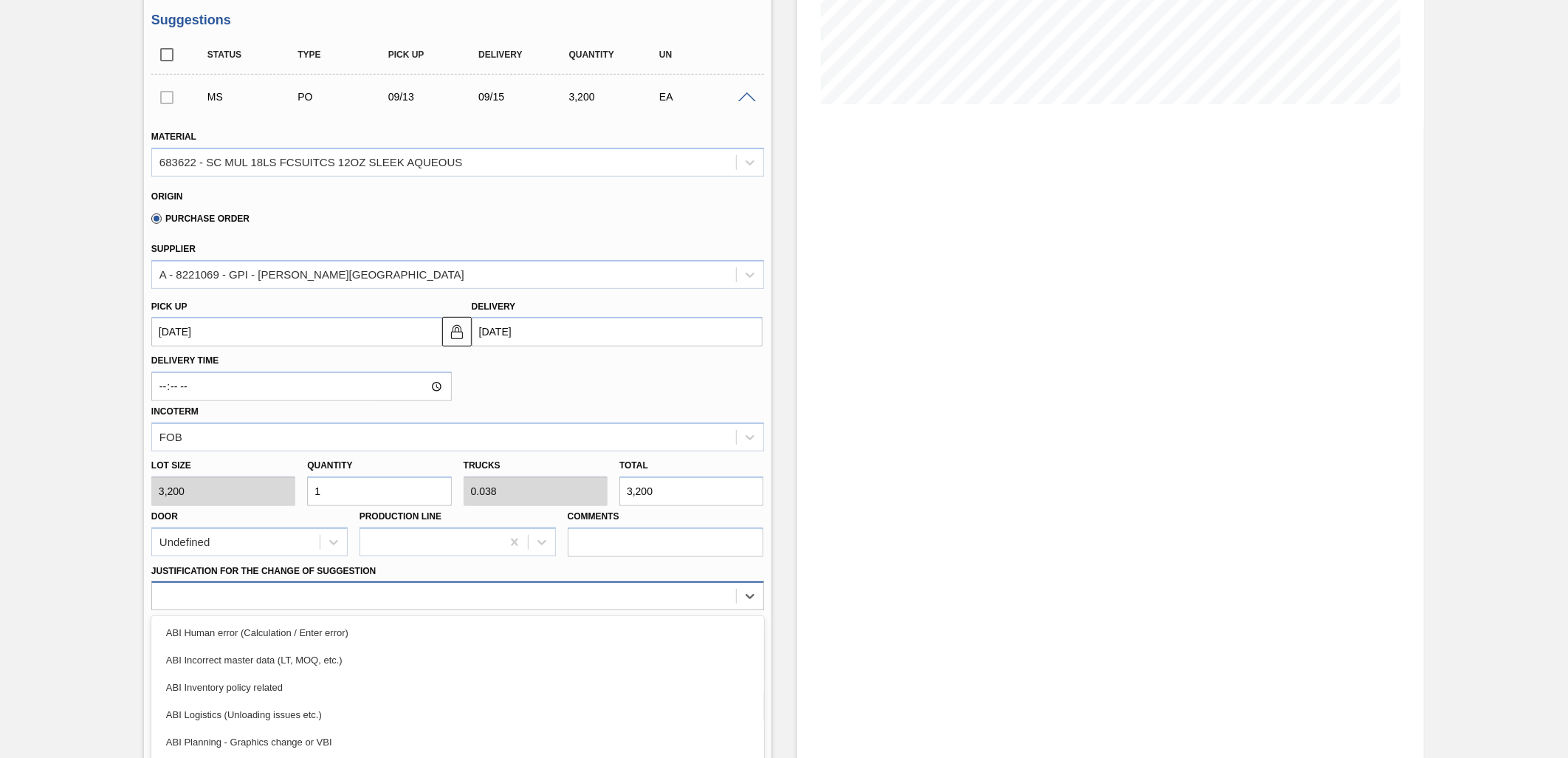
click at [428, 596] on div "option ABI Inventory policy related focused, 3 of 18. 18 results available. Use…" at bounding box center [458, 595] width 613 height 29
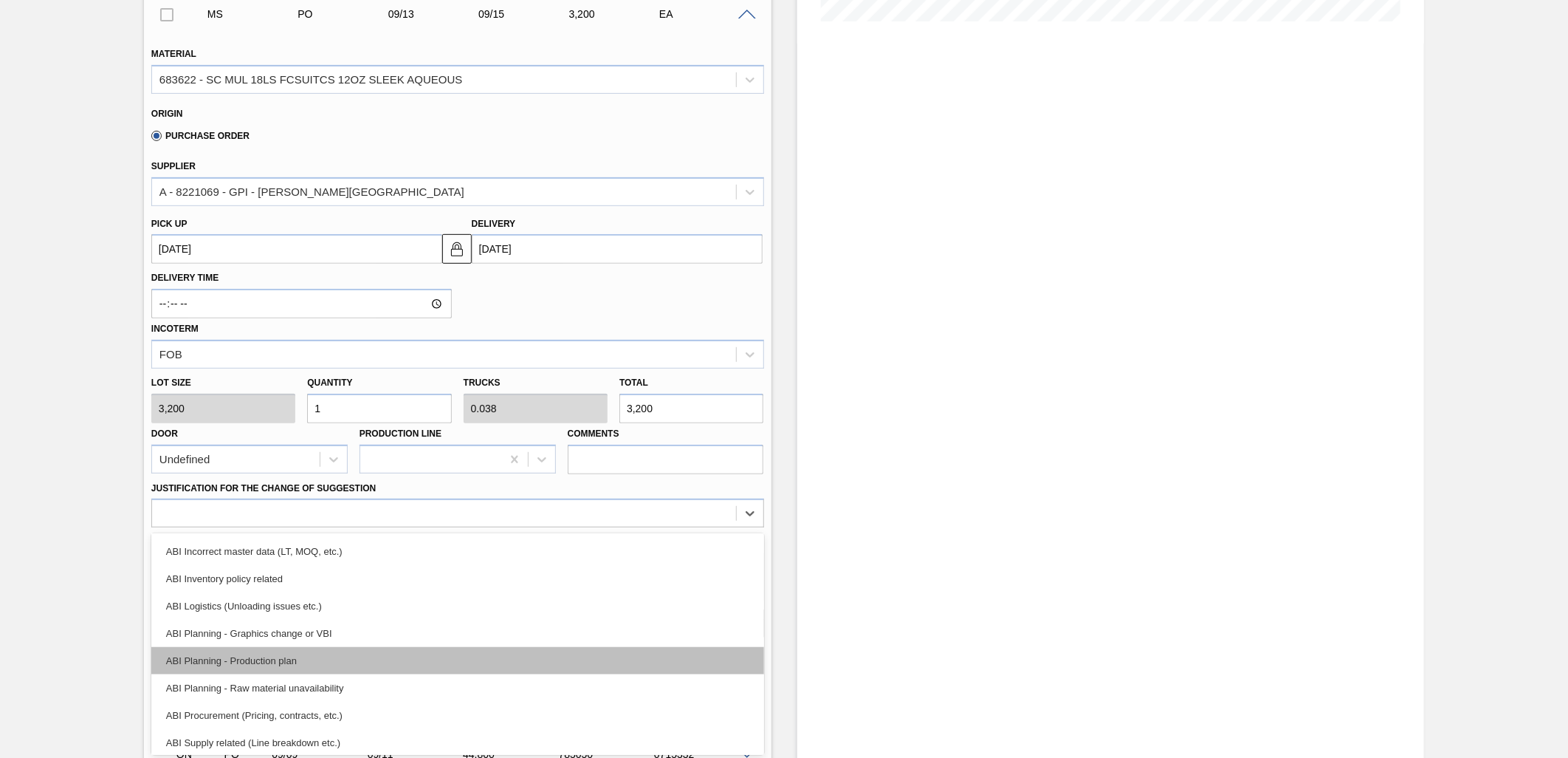
scroll to position [0, 0]
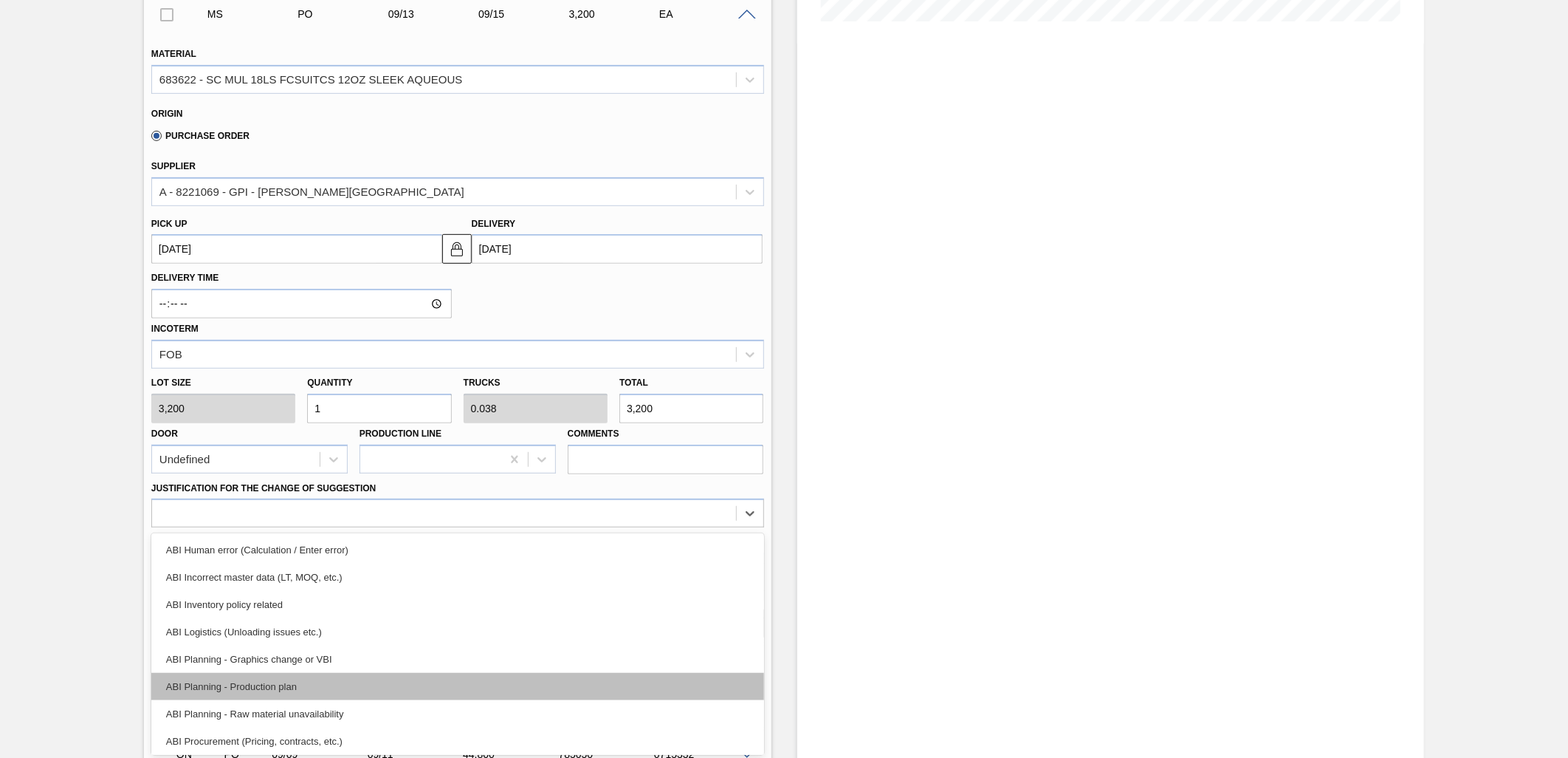
click at [401, 596] on div "ABI Inventory policy related" at bounding box center [458, 605] width 613 height 28
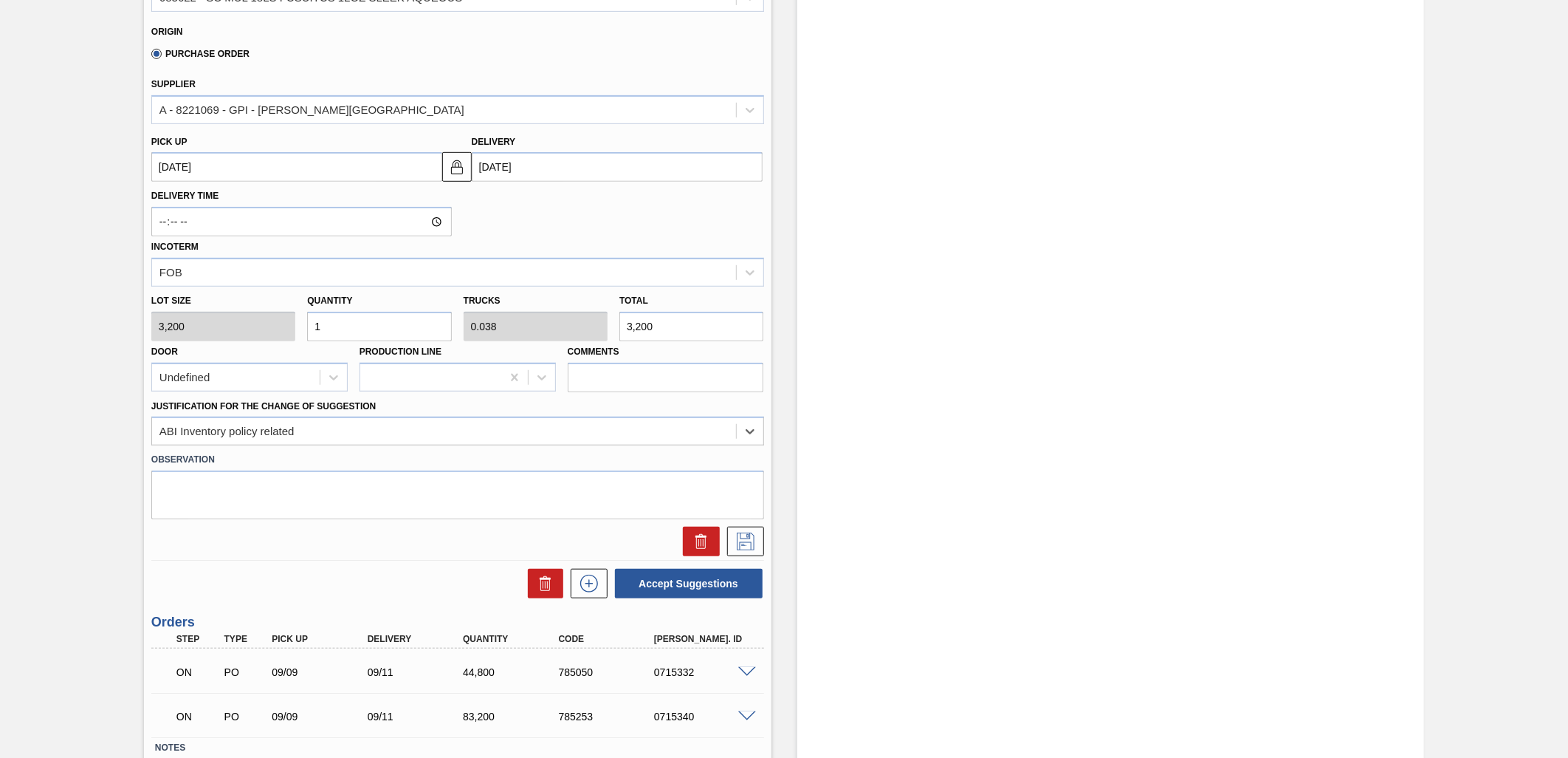
scroll to position [574, 0]
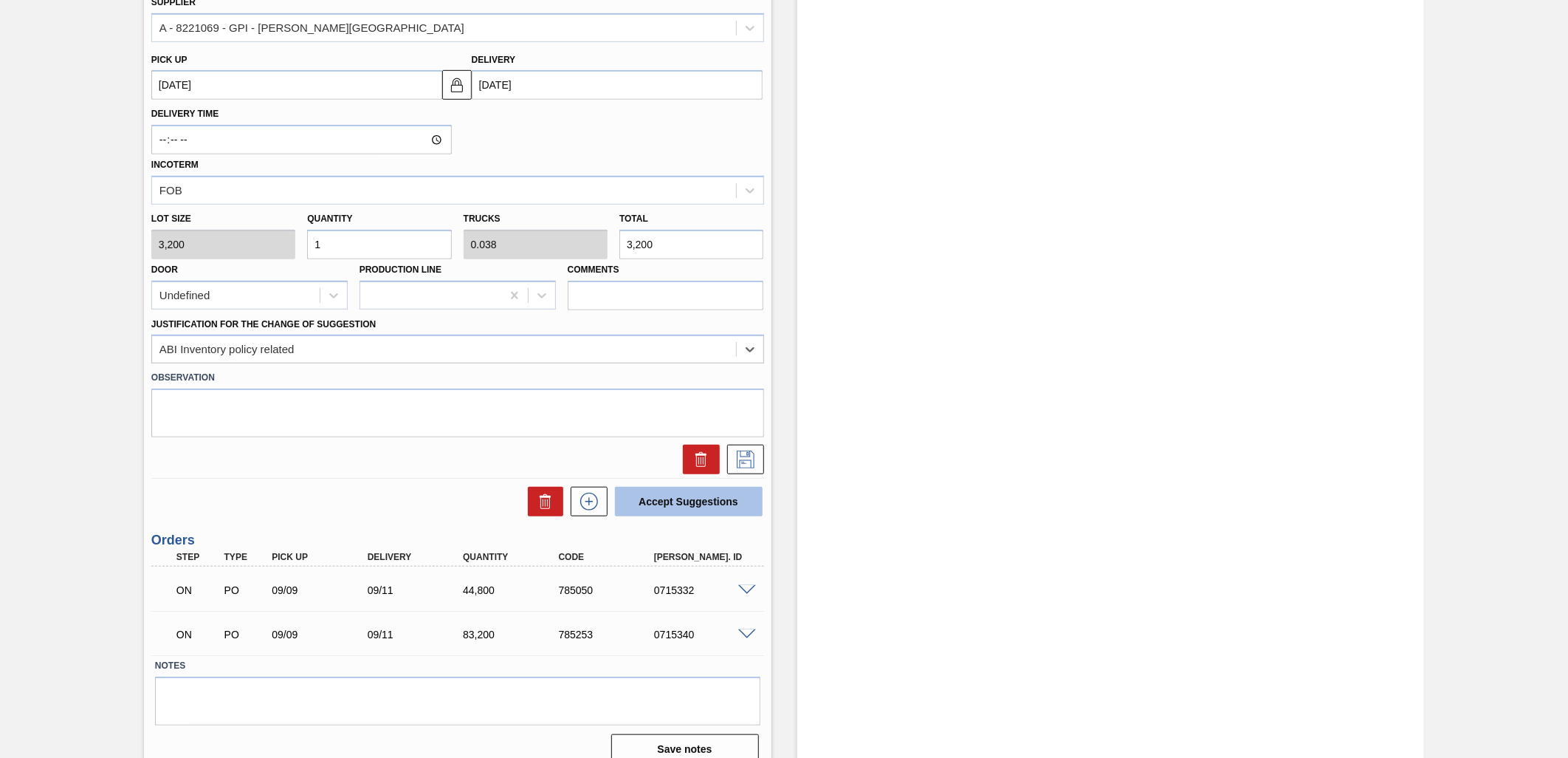
click at [666, 503] on button "Accept Suggestions" at bounding box center [688, 501] width 148 height 30
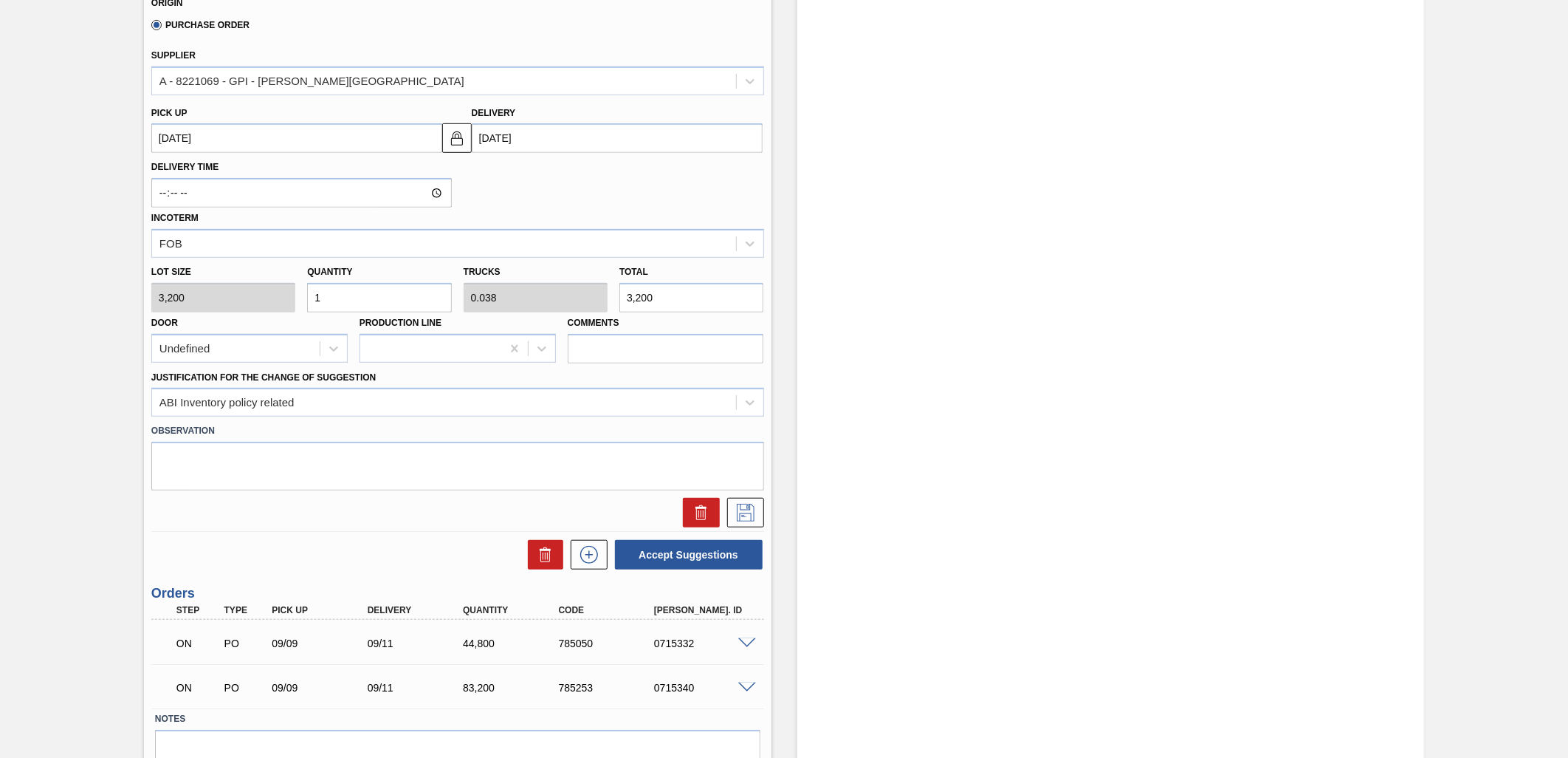
scroll to position [492, 0]
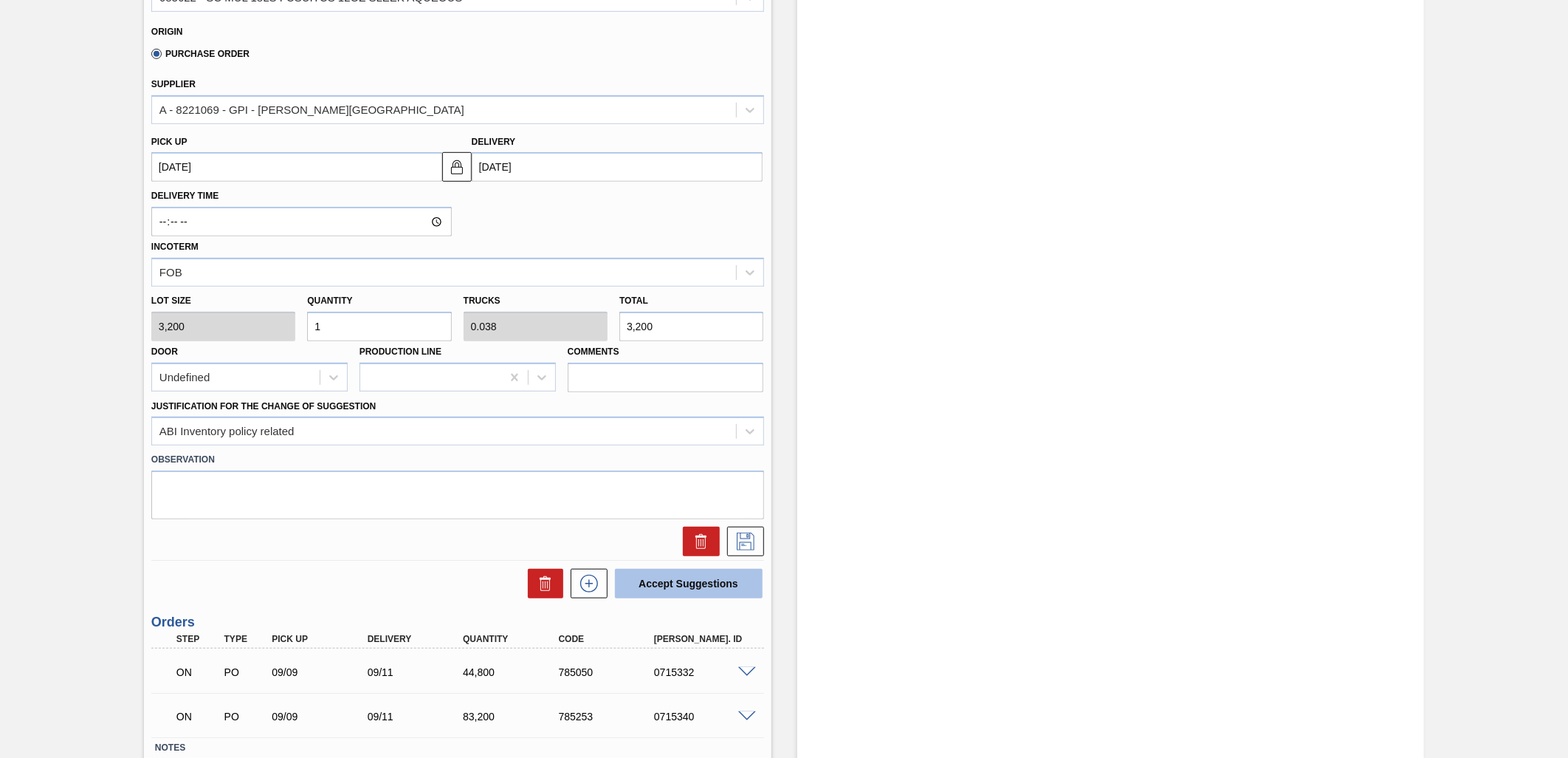
click at [689, 586] on button "Accept Suggestions" at bounding box center [688, 584] width 148 height 30
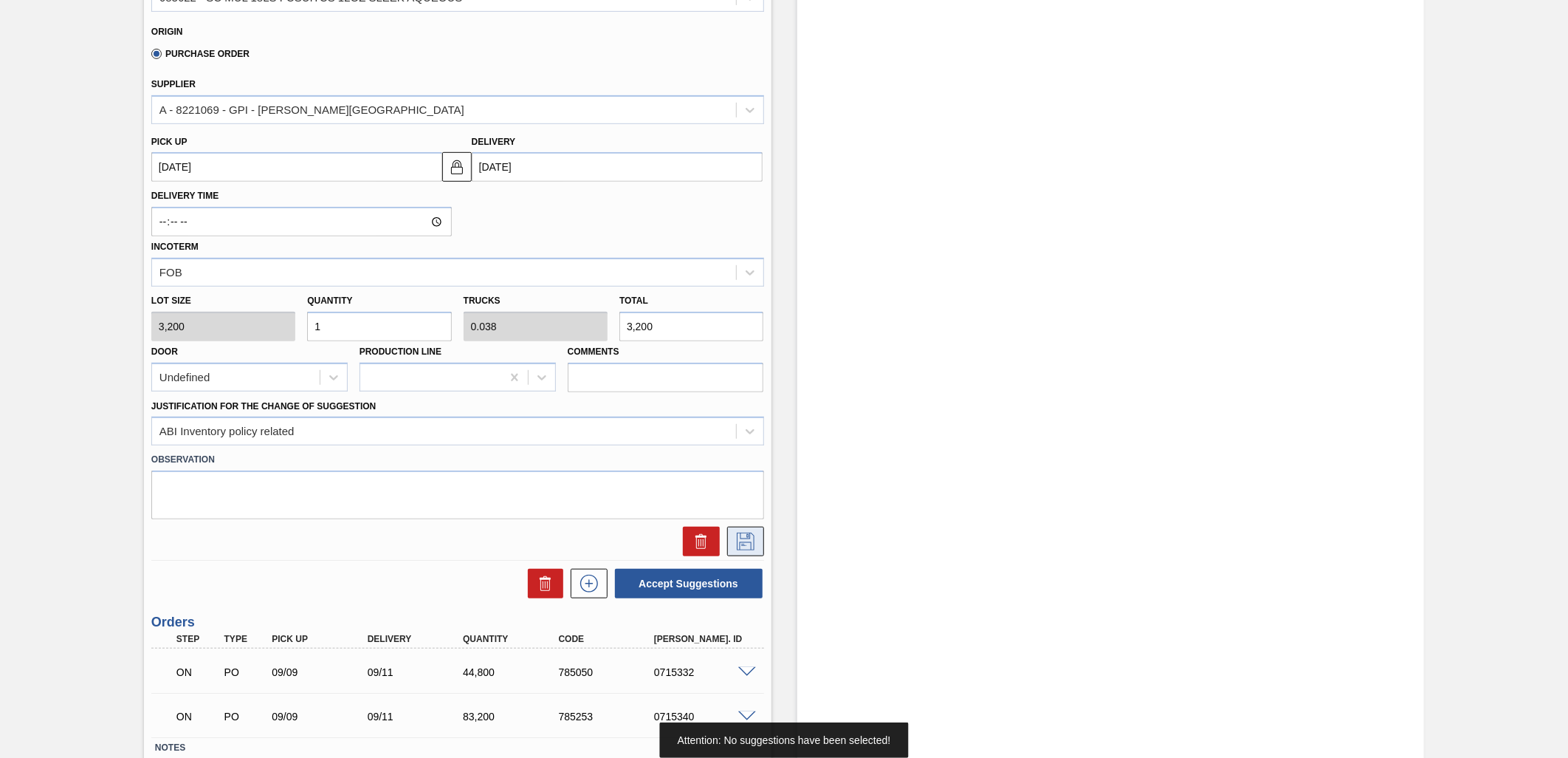
click at [736, 533] on icon at bounding box center [745, 541] width 18 height 18
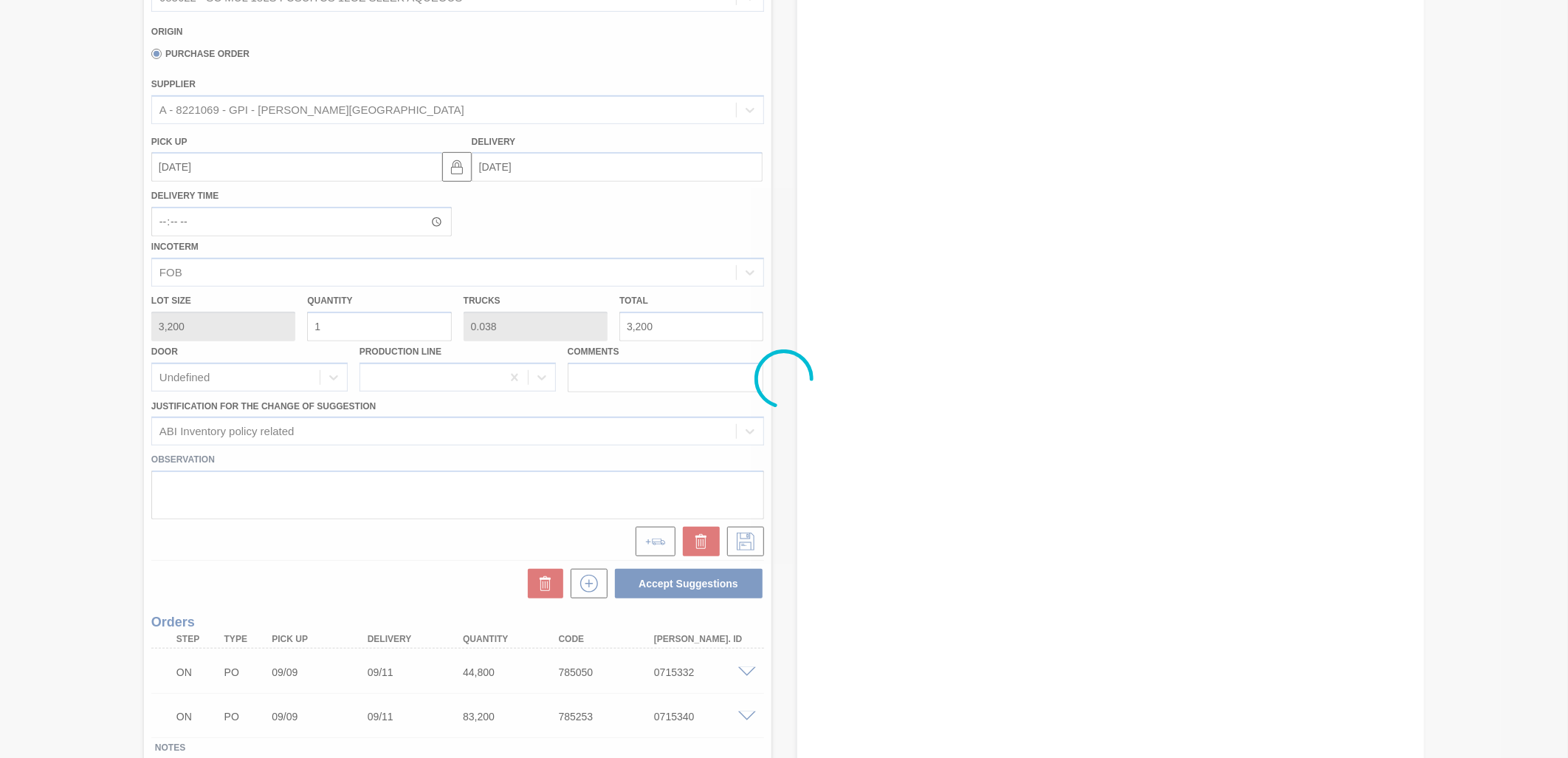
scroll to position [0, 0]
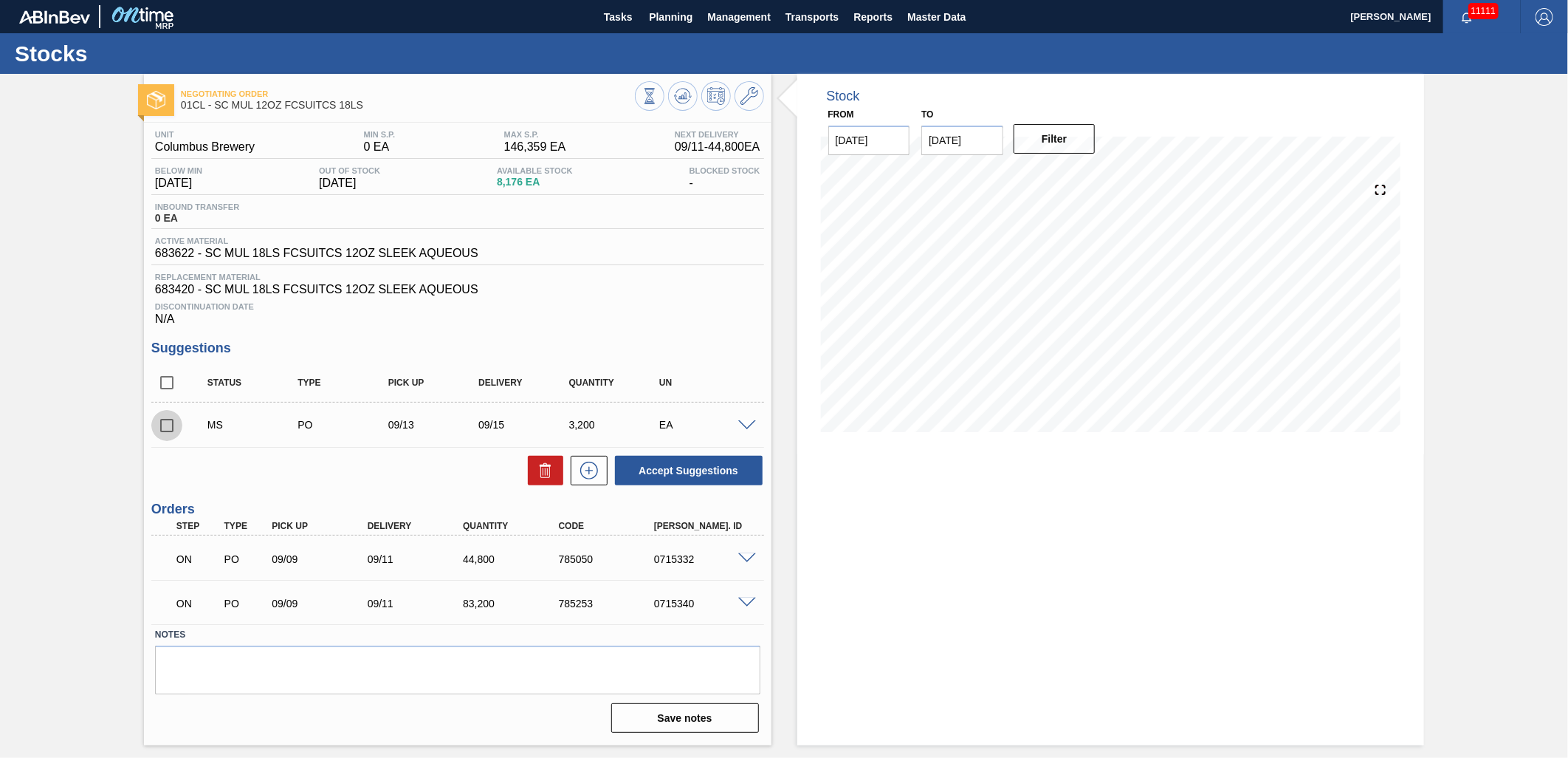
click at [168, 428] on input "checkbox" at bounding box center [167, 426] width 31 height 31
click at [677, 467] on button "Accept Suggestions" at bounding box center [688, 471] width 148 height 30
checkbox input "false"
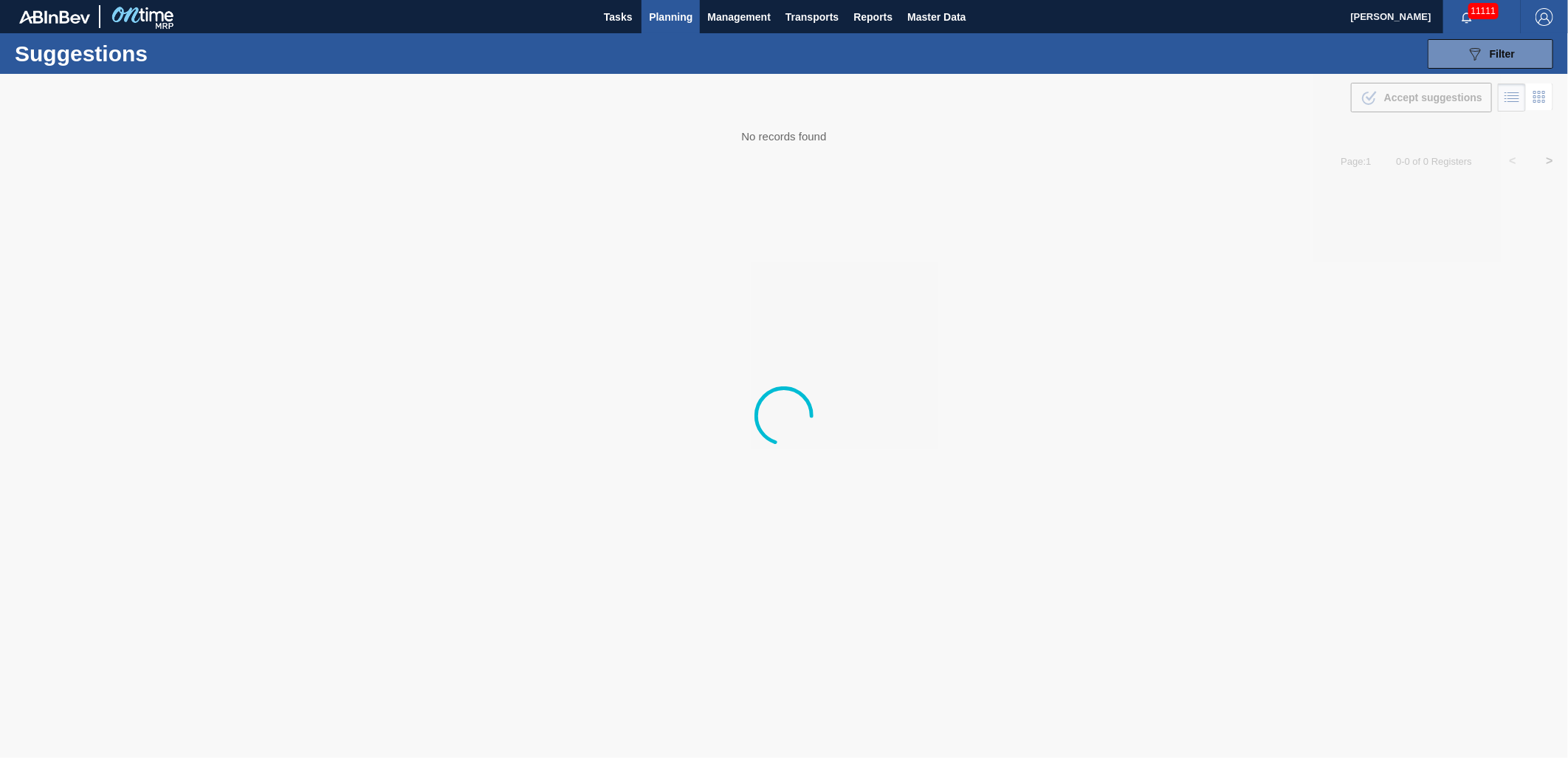
type from "[DATE]"
type to "[DATE]"
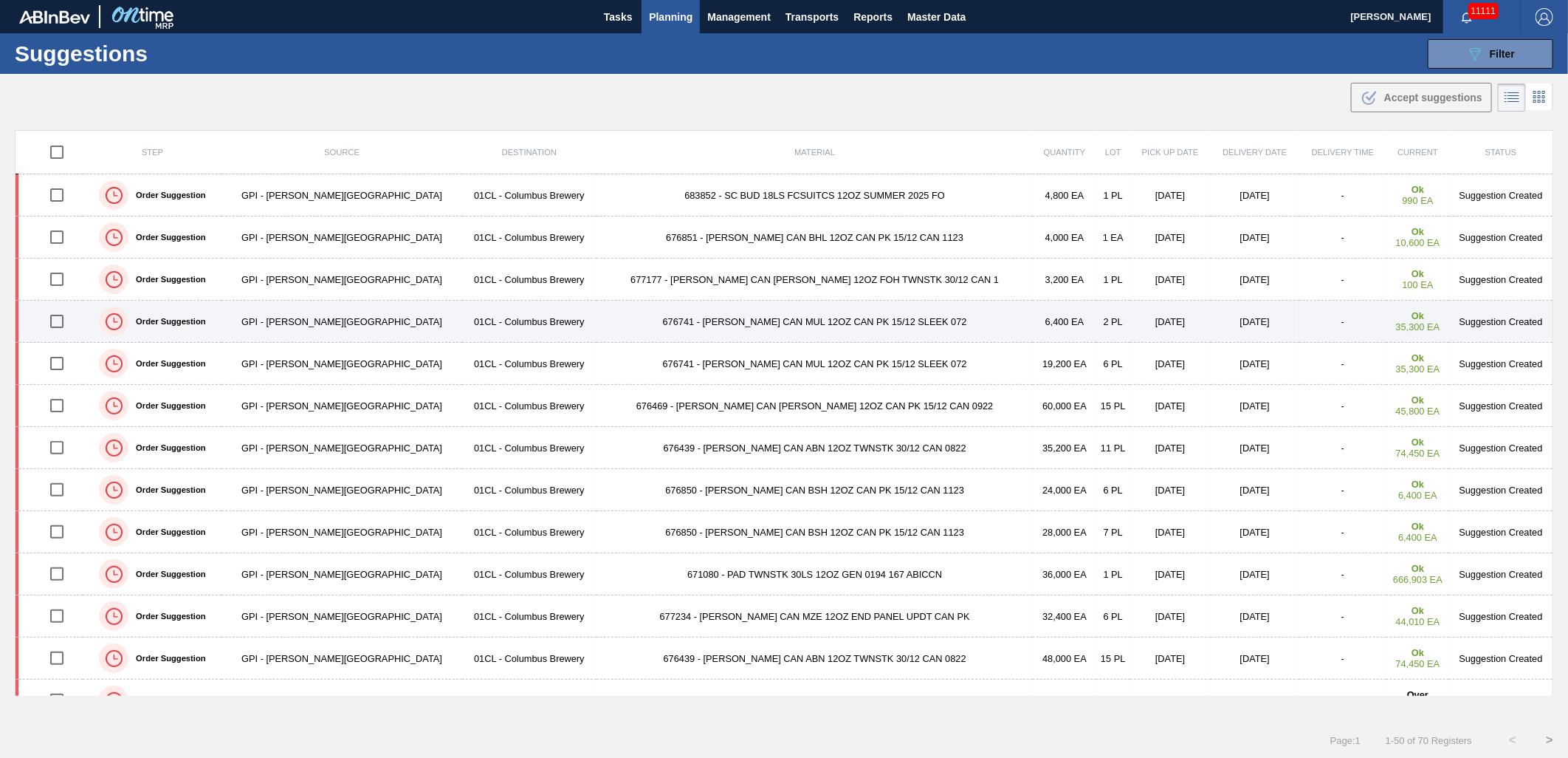
click at [62, 323] on input "checkbox" at bounding box center [57, 321] width 31 height 31
click at [55, 320] on input "checkbox" at bounding box center [57, 321] width 31 height 31
checkbox input "false"
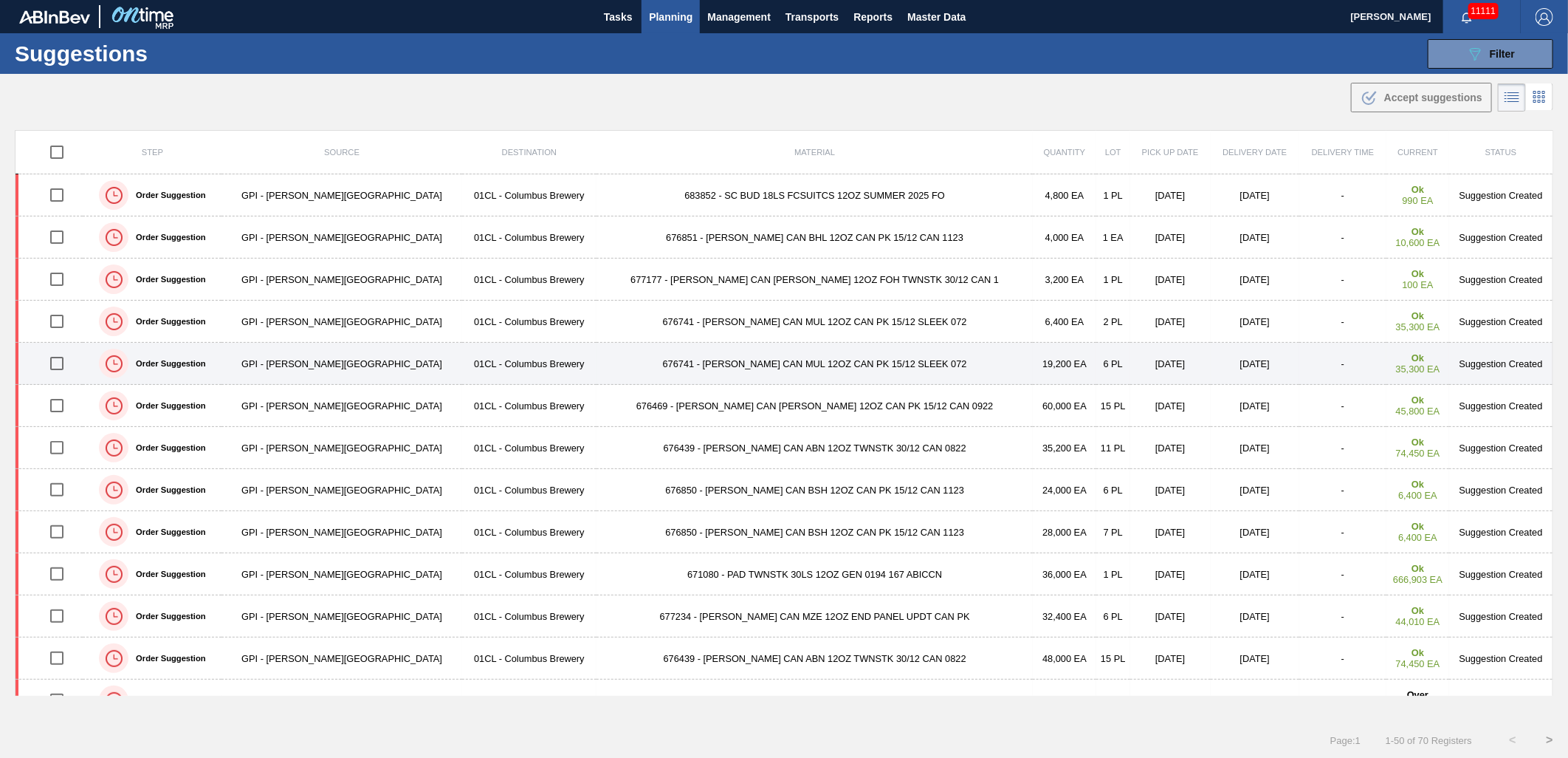
click at [763, 370] on td "676741 - [PERSON_NAME] CAN MUL 12OZ CAN PK 15/12 SLEEK 072" at bounding box center [814, 364] width 437 height 42
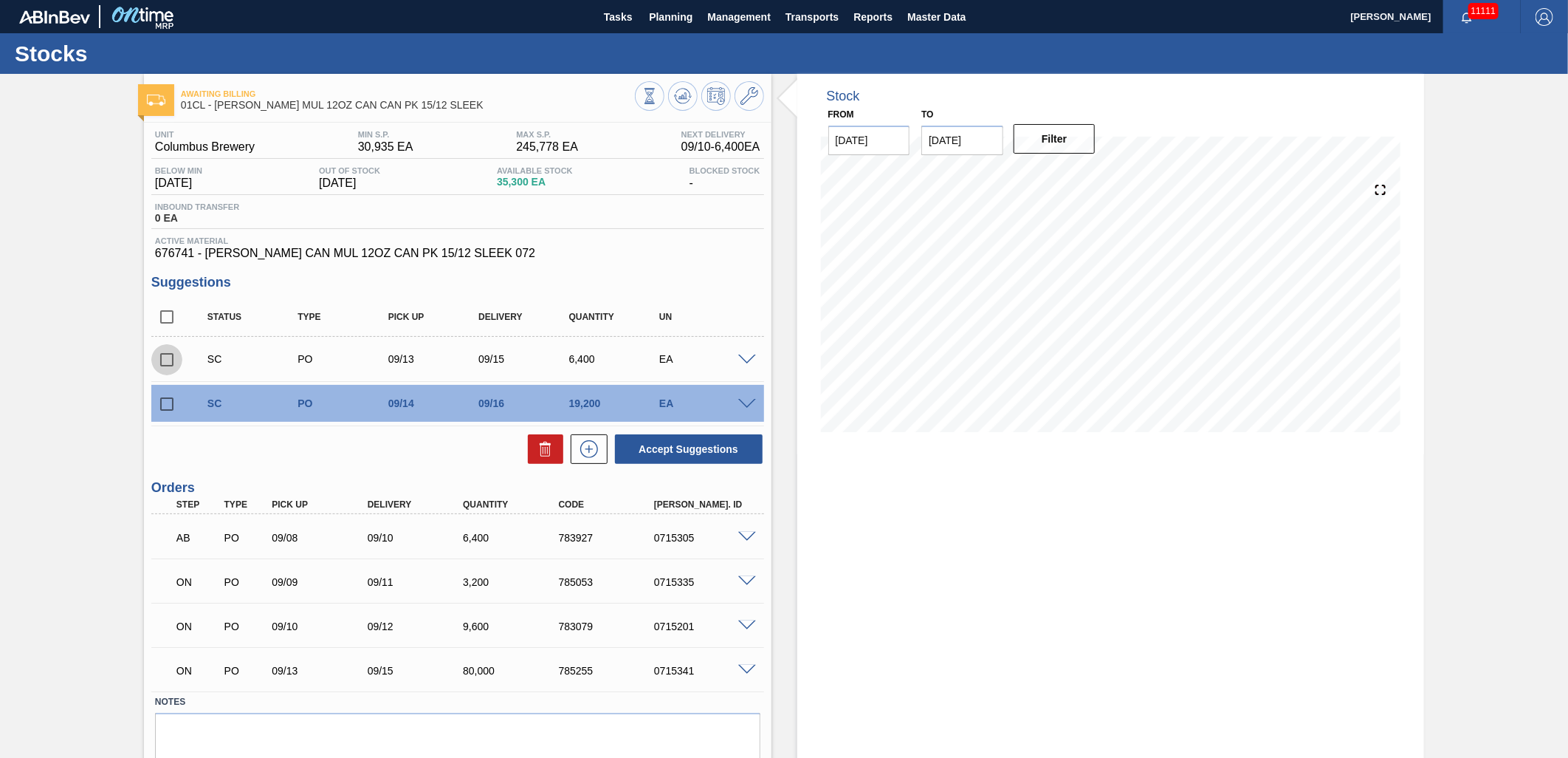
drag, startPoint x: 162, startPoint y: 360, endPoint x: 160, endPoint y: 394, distance: 34.1
click at [162, 360] on input "checkbox" at bounding box center [167, 360] width 31 height 31
checkbox input "true"
click at [159, 401] on input "checkbox" at bounding box center [167, 404] width 31 height 31
checkbox input "true"
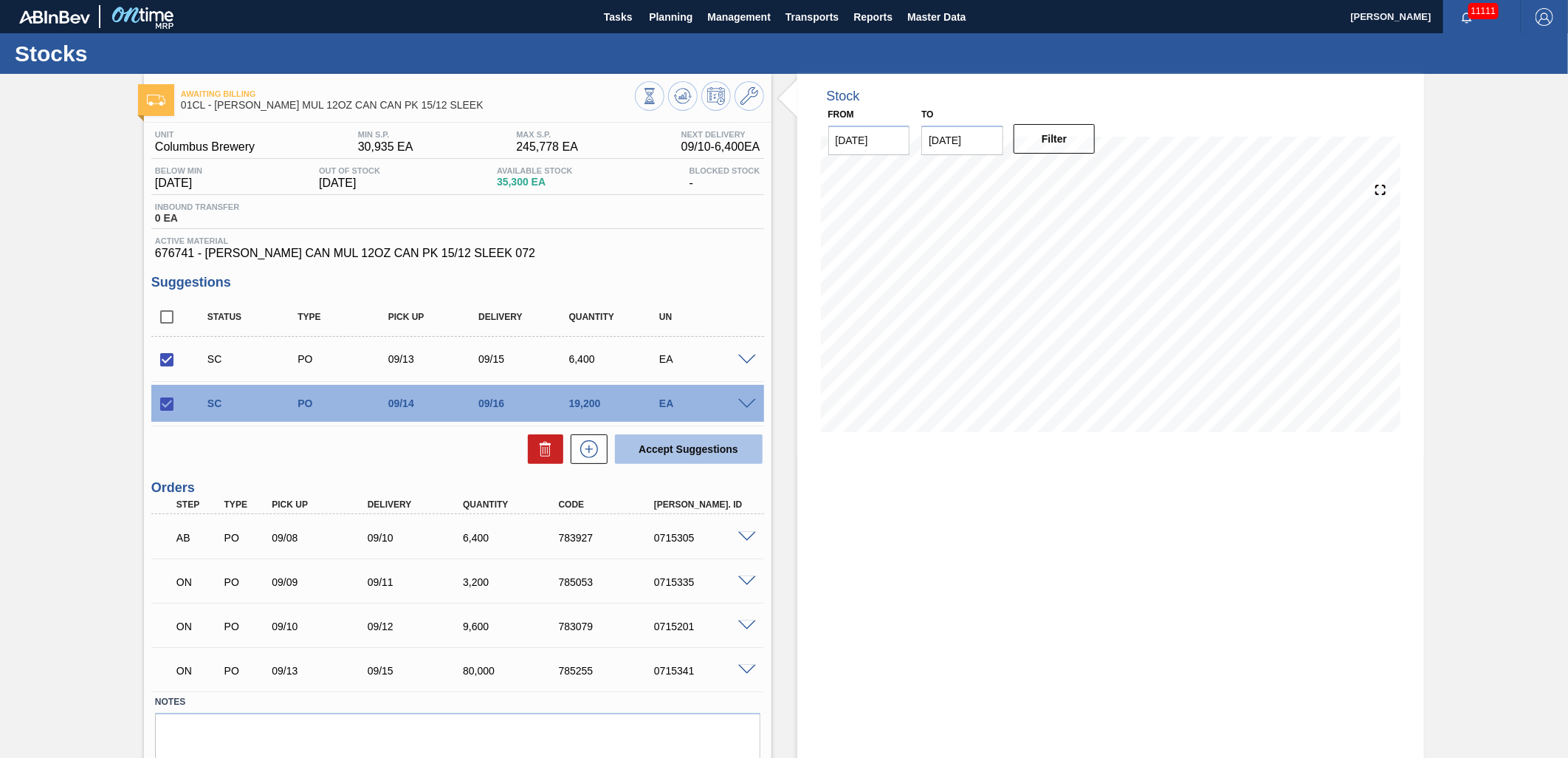
click at [662, 451] on button "Accept Suggestions" at bounding box center [688, 449] width 148 height 30
checkbox input "false"
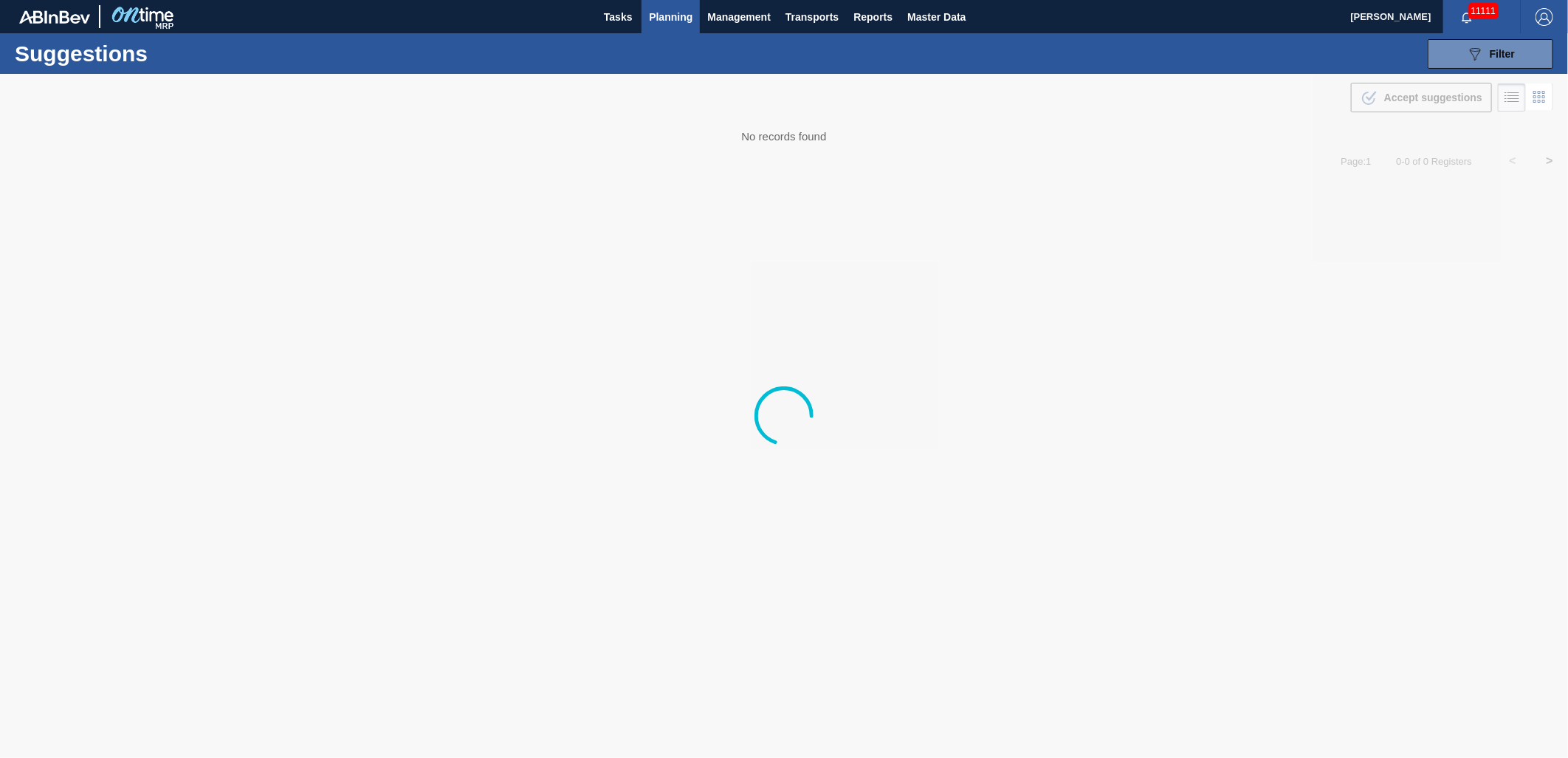
type from "[DATE]"
type to "[DATE]"
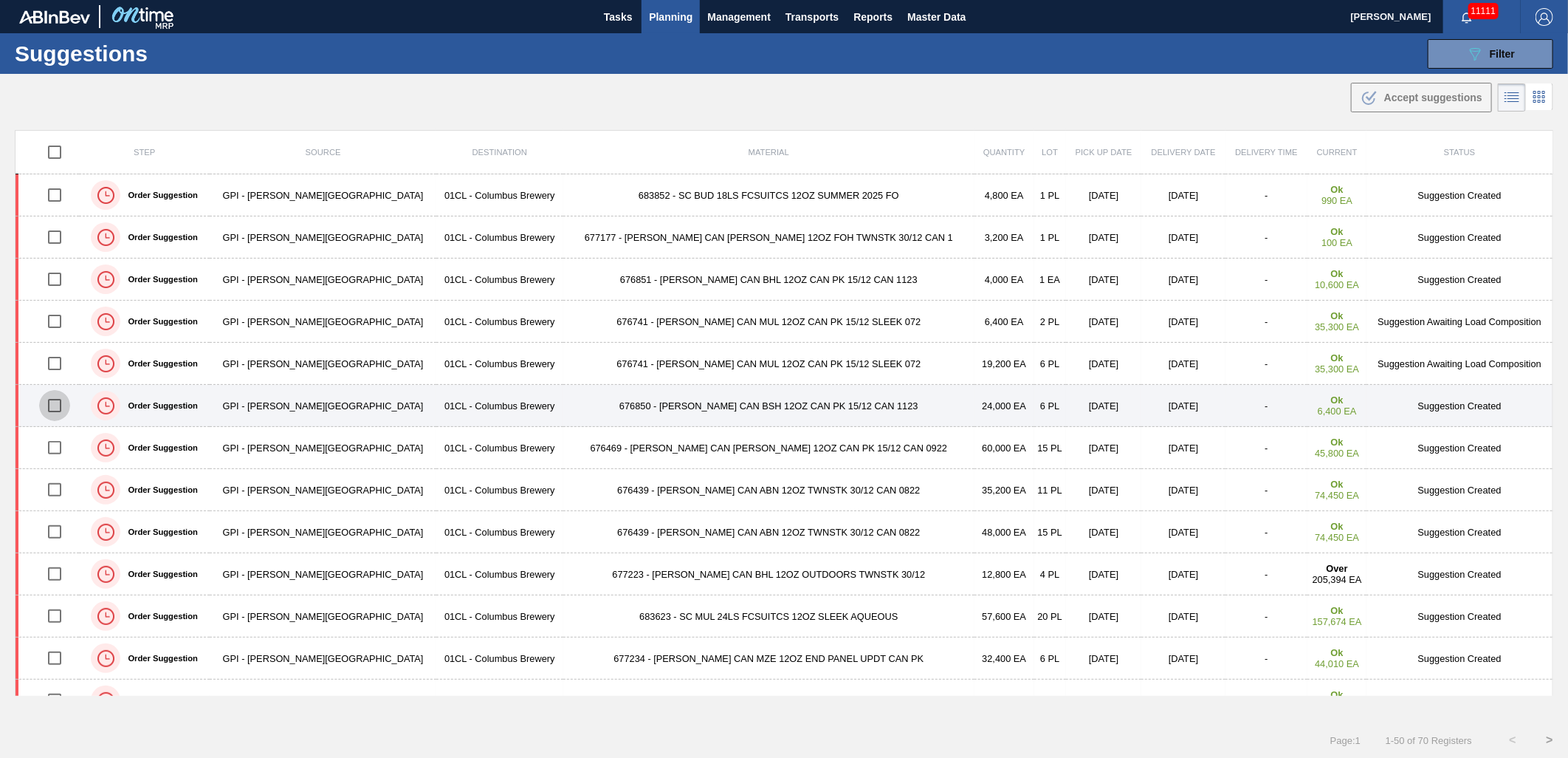
click at [61, 406] on input "checkbox" at bounding box center [54, 405] width 31 height 31
checkbox input "true"
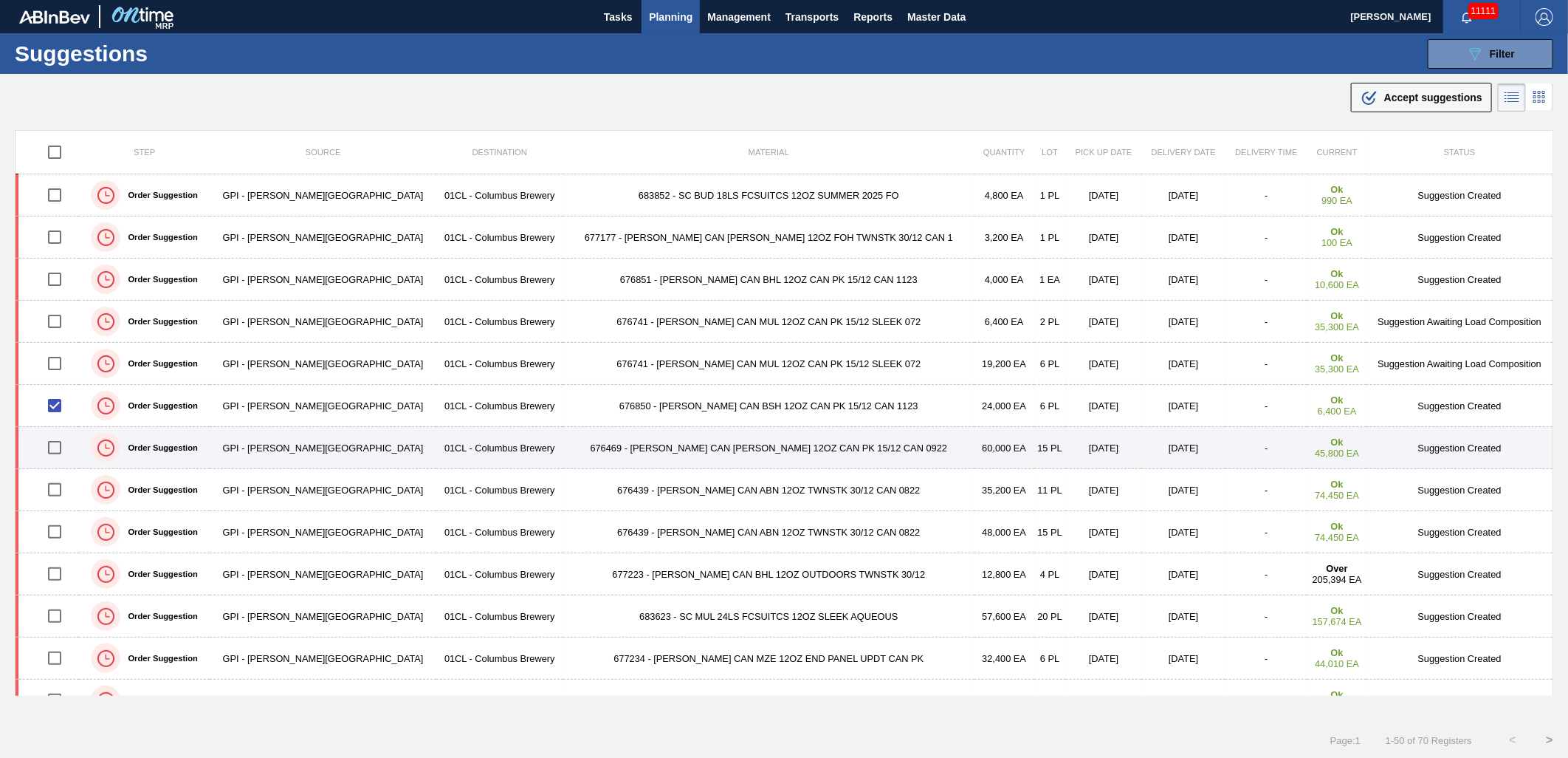
click at [55, 452] on input "checkbox" at bounding box center [54, 448] width 31 height 31
checkbox input "true"
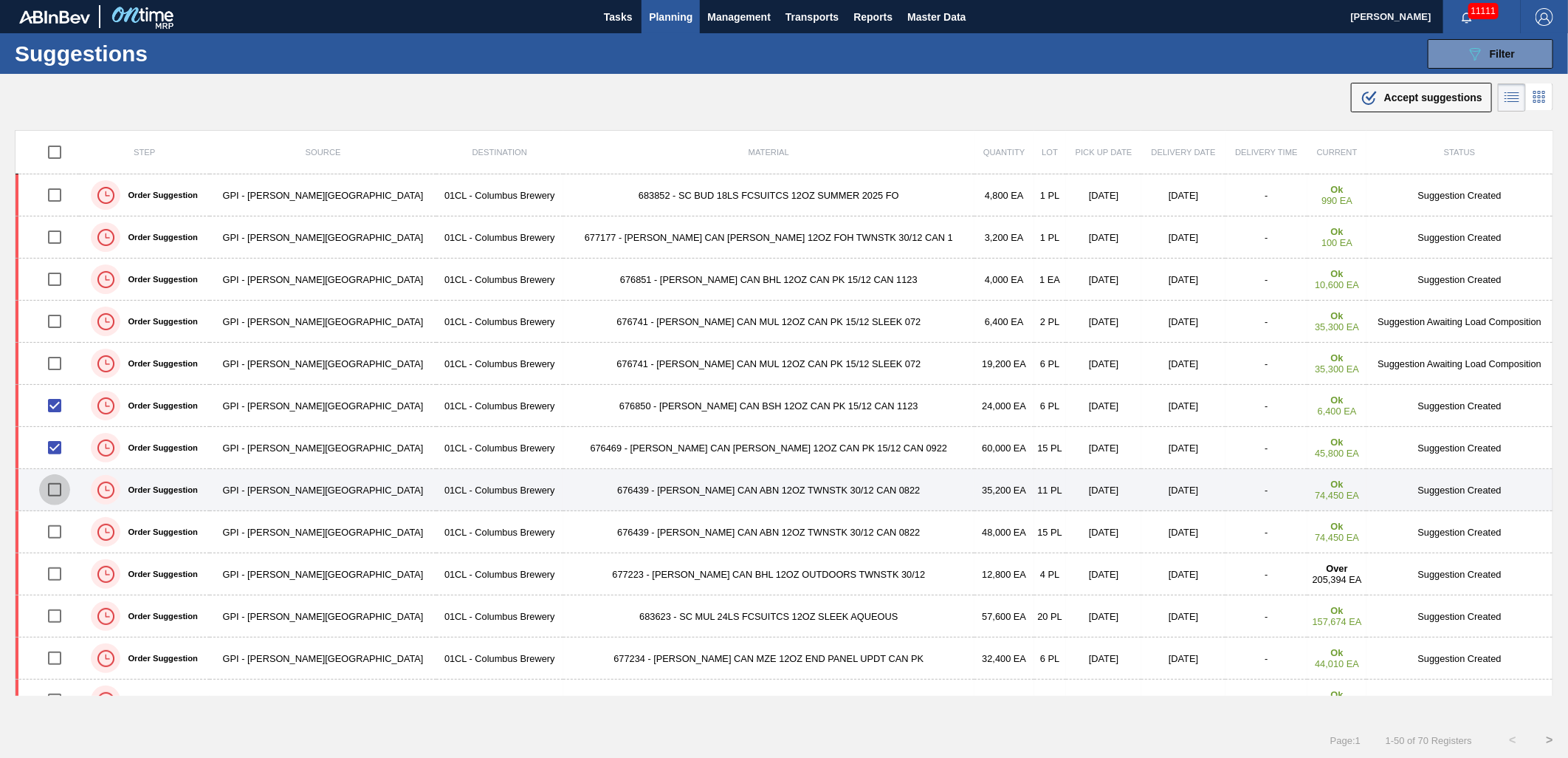
click at [62, 497] on input "checkbox" at bounding box center [54, 489] width 31 height 31
checkbox input "true"
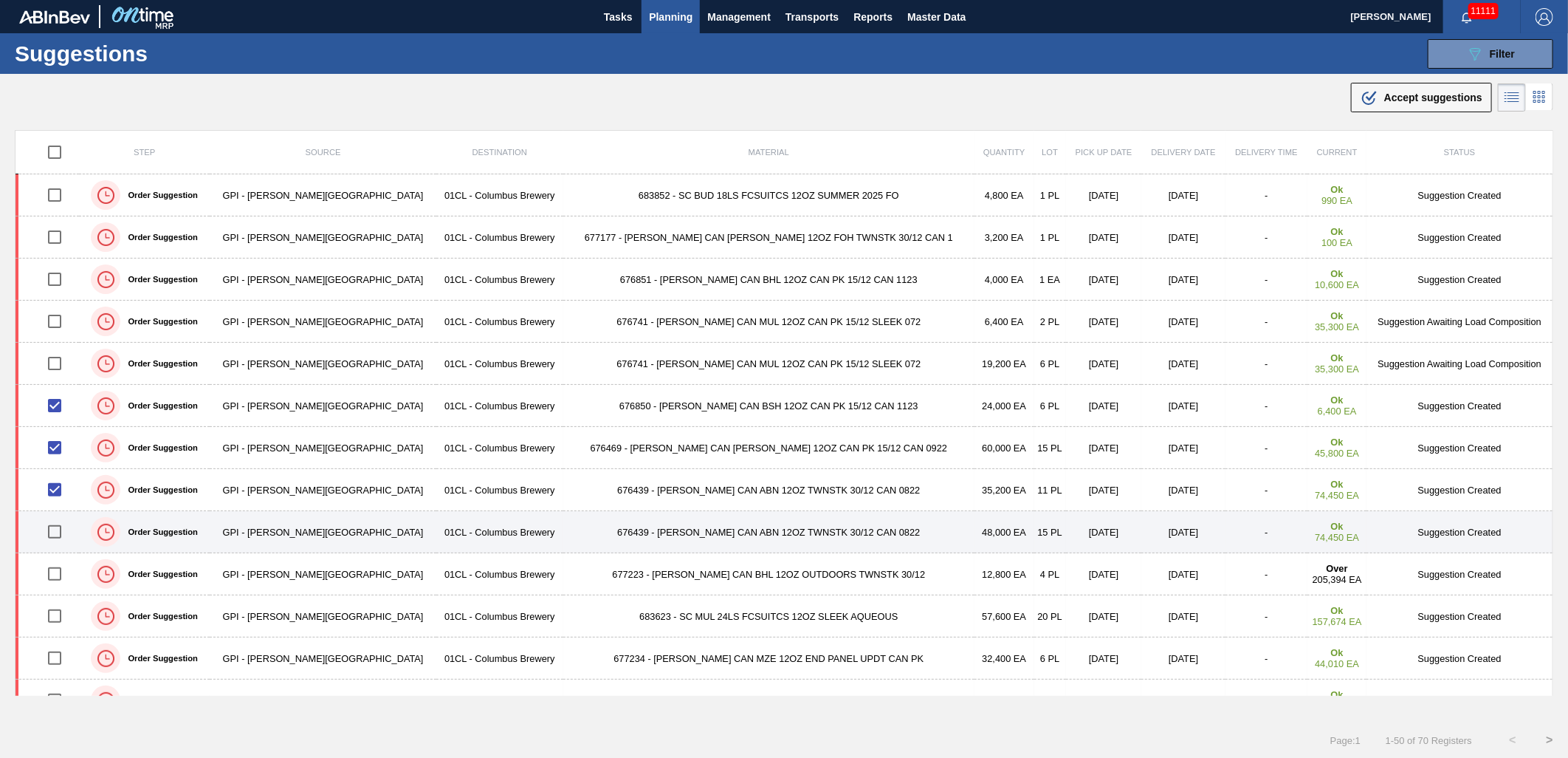
click at [54, 533] on input "checkbox" at bounding box center [54, 532] width 31 height 31
checkbox input "true"
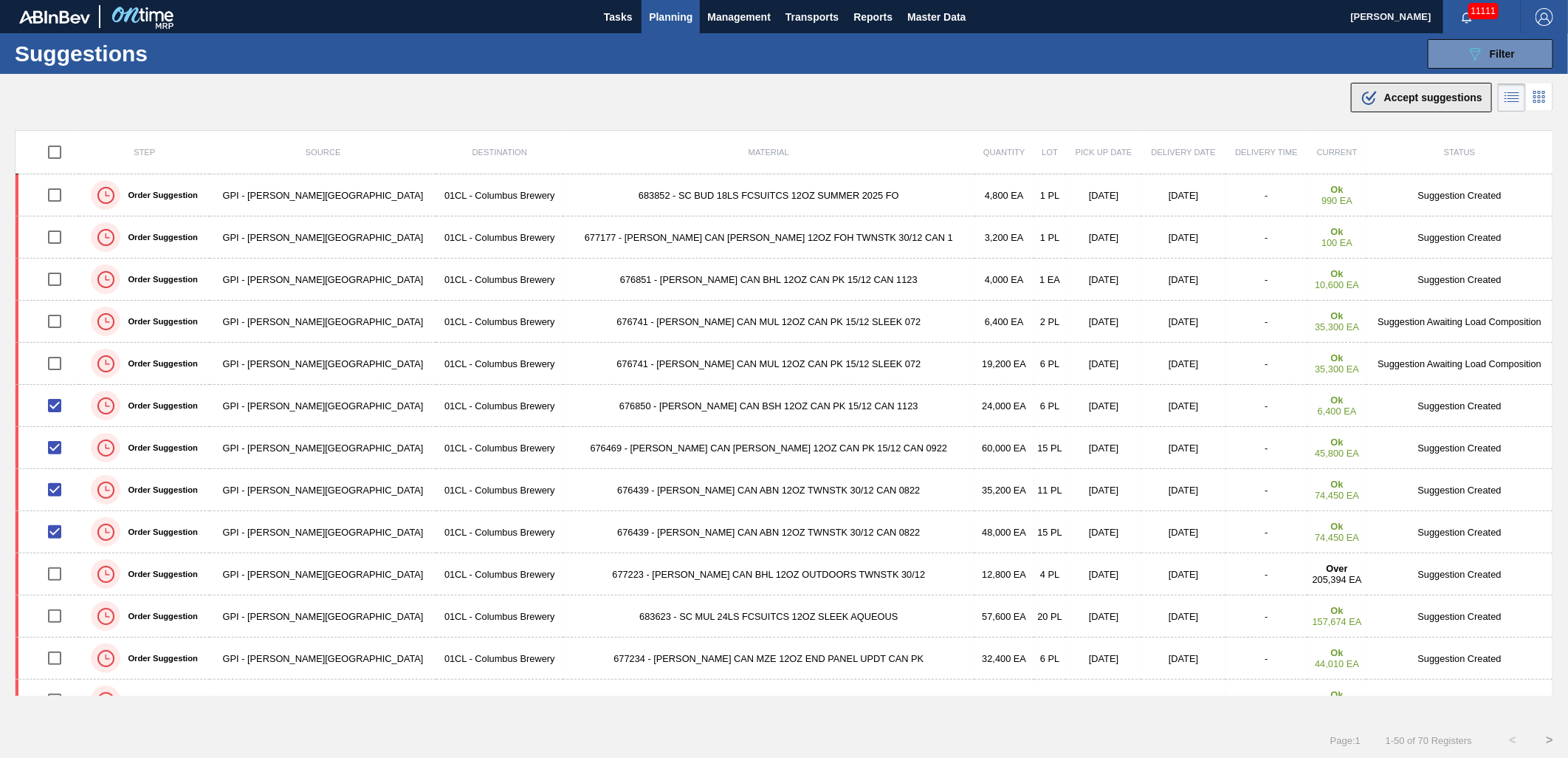
click at [1436, 102] on span "Accept suggestions" at bounding box center [1433, 97] width 98 height 12
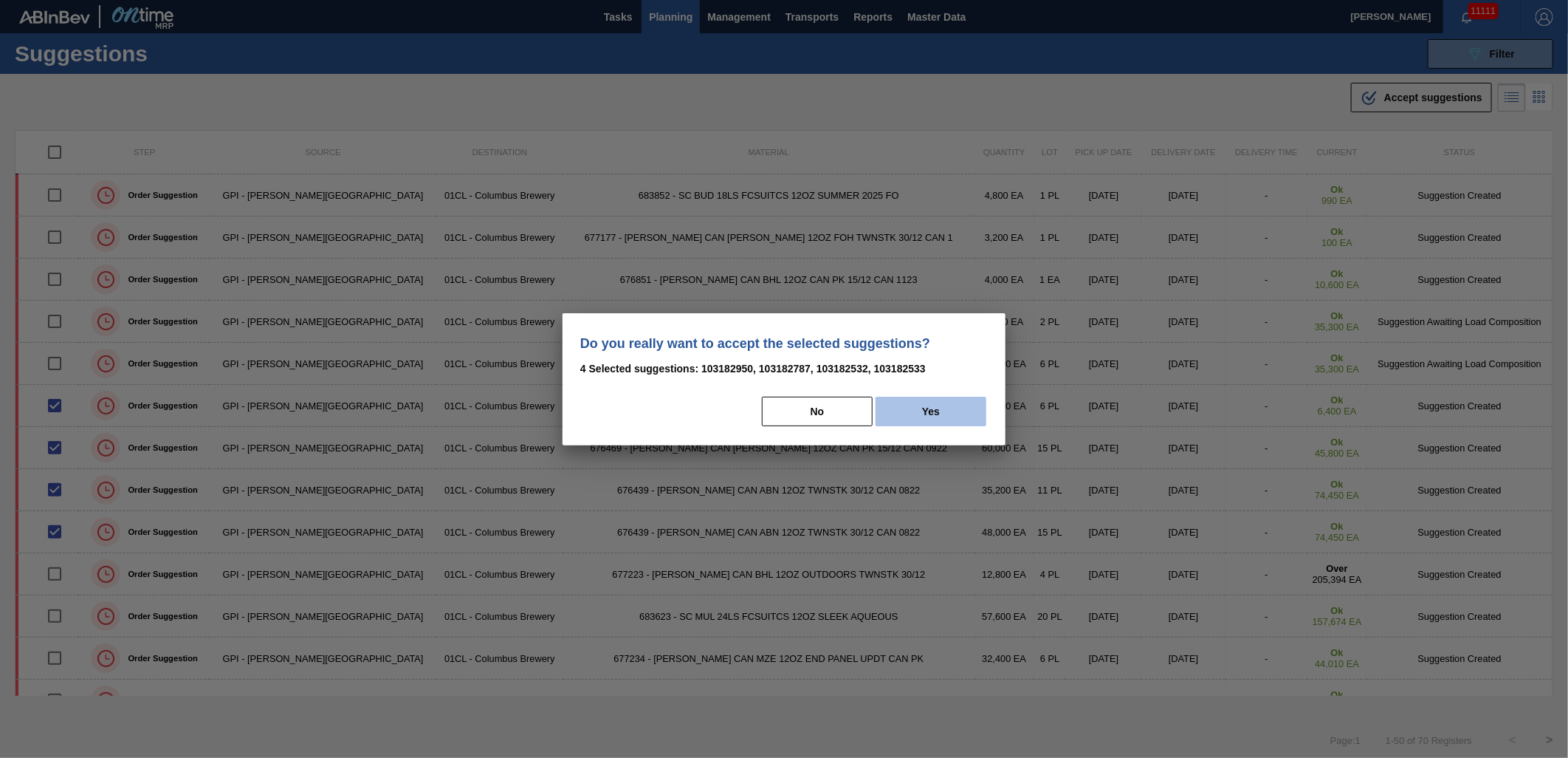
click at [945, 406] on button "Yes" at bounding box center [931, 412] width 111 height 30
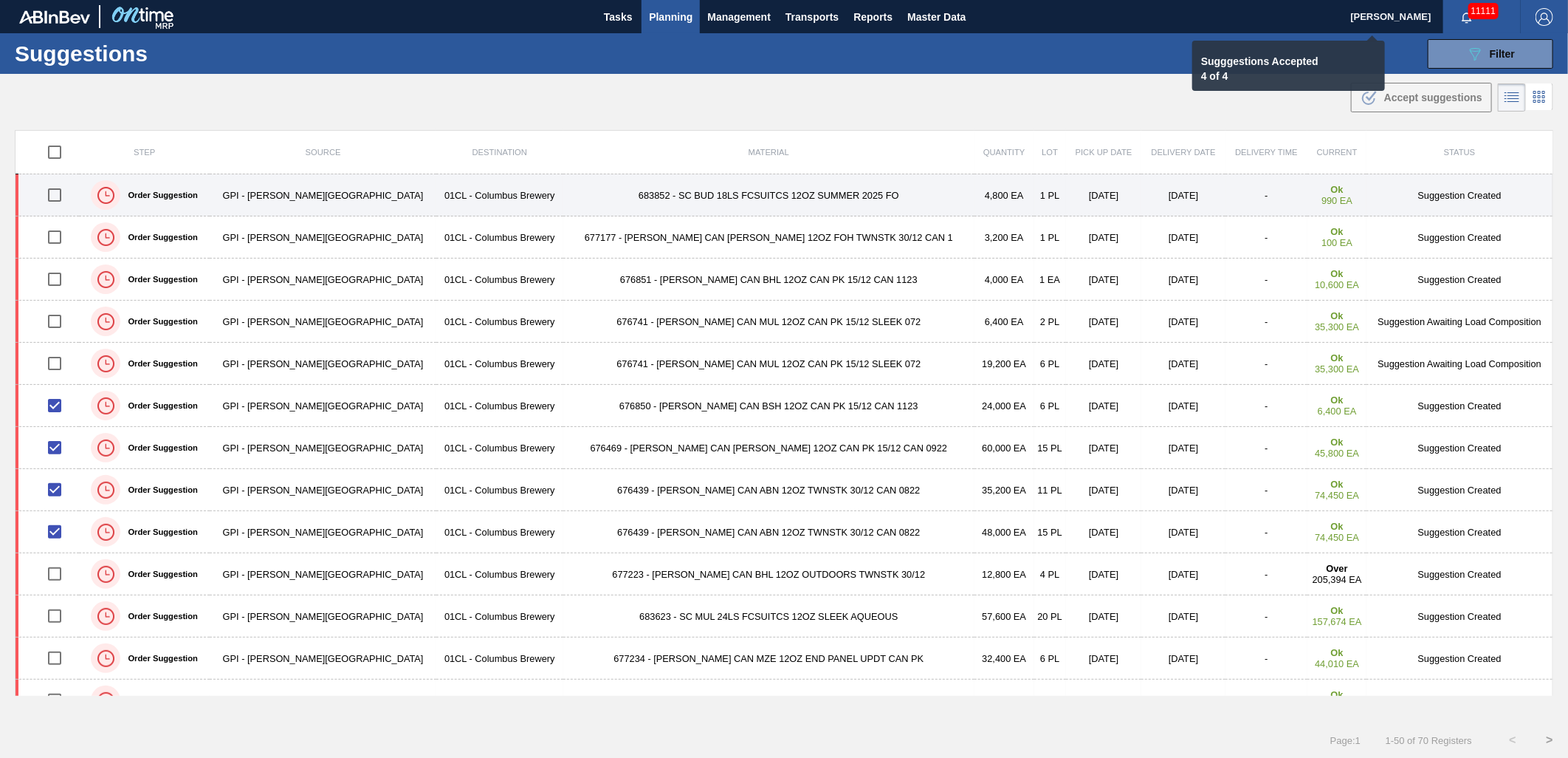
checkbox input "false"
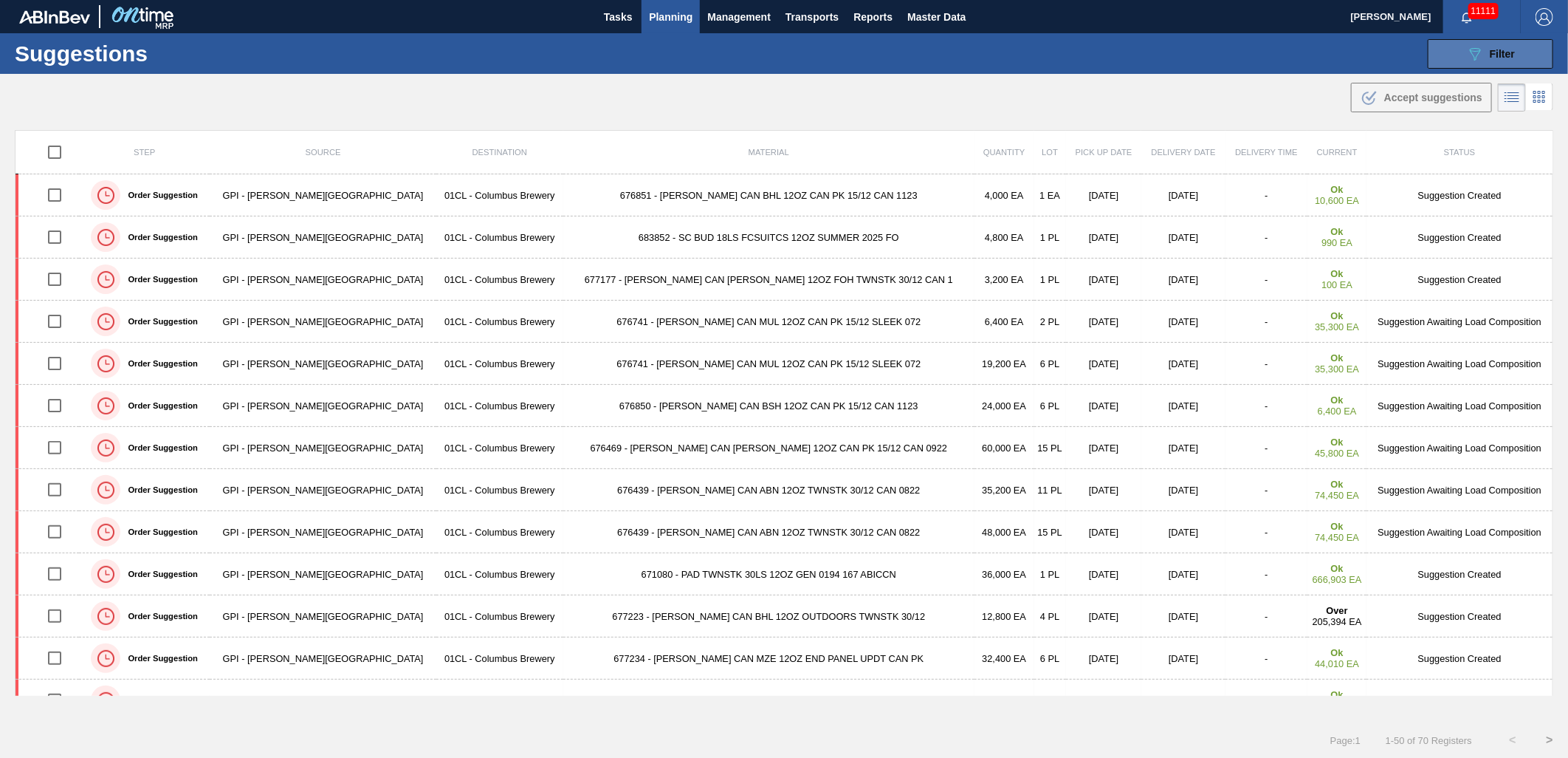
click at [1511, 56] on span "Filter" at bounding box center [1502, 54] width 25 height 12
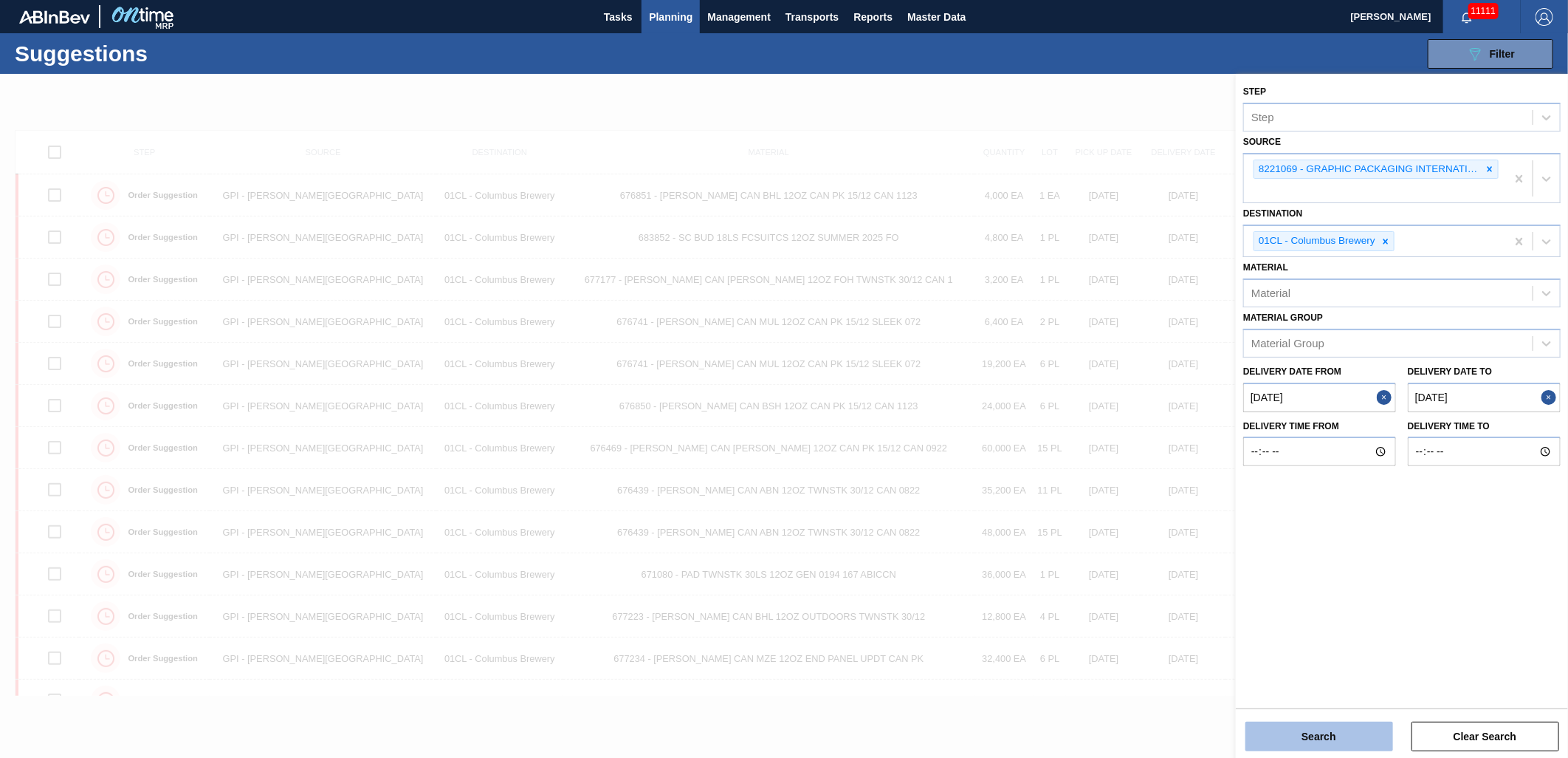
click at [1339, 732] on button "Search" at bounding box center [1319, 736] width 148 height 30
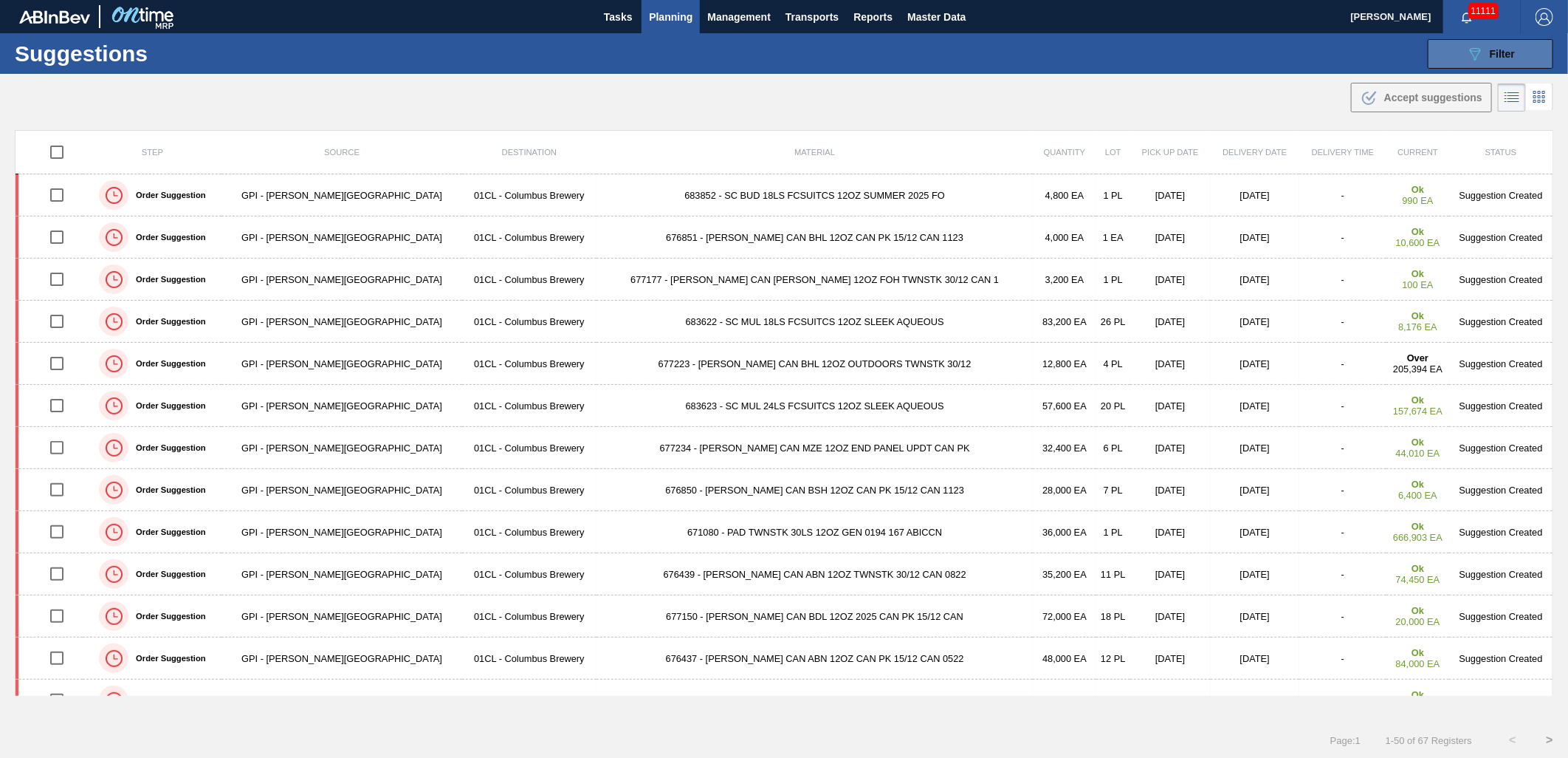
click at [1459, 52] on button "089F7B8B-B2A5-4AFE-B5C0-19BA573D28AC Filter" at bounding box center [1490, 54] width 126 height 30
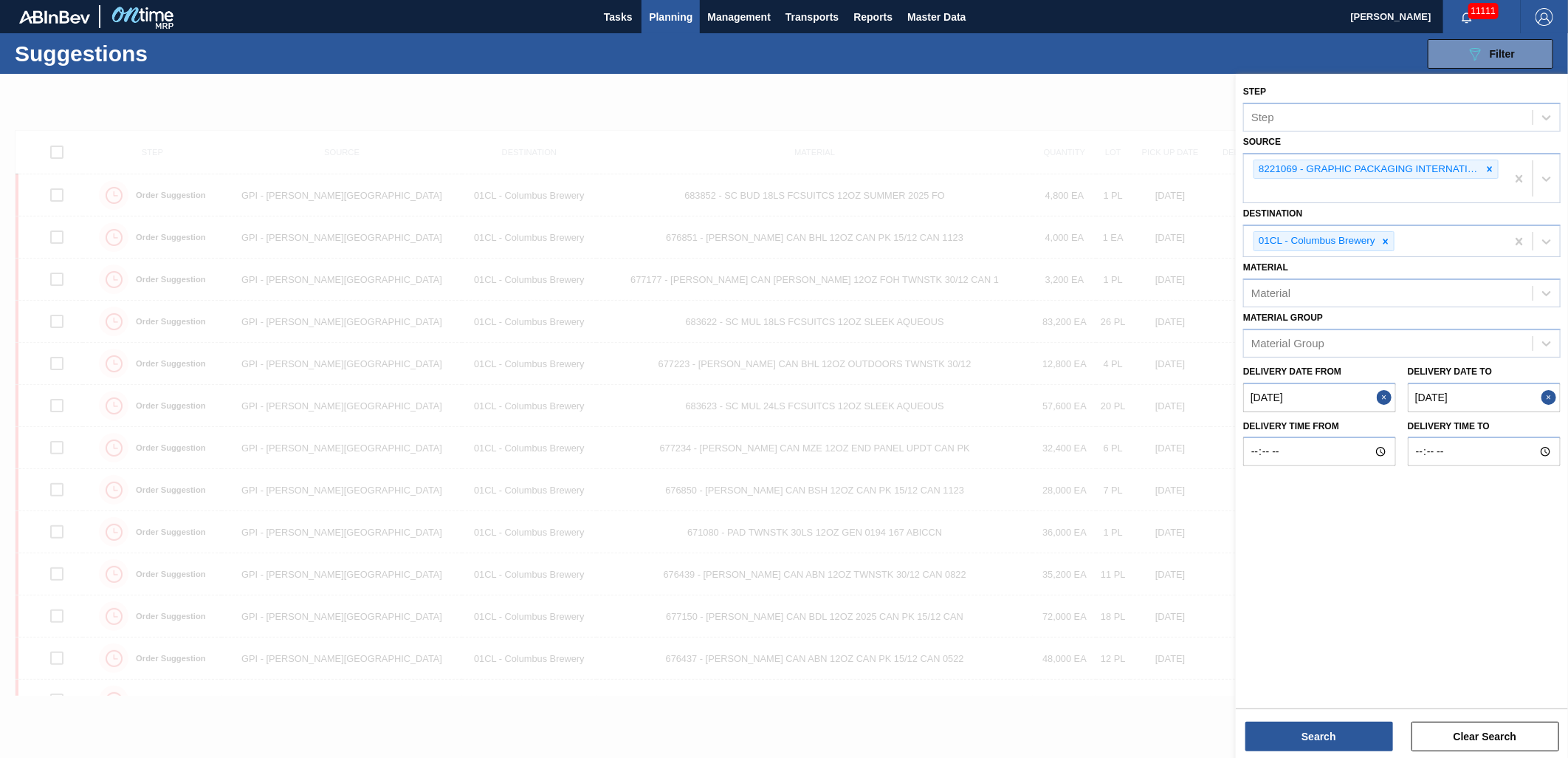
click at [1336, 390] on from "[DATE]" at bounding box center [1320, 397] width 153 height 30
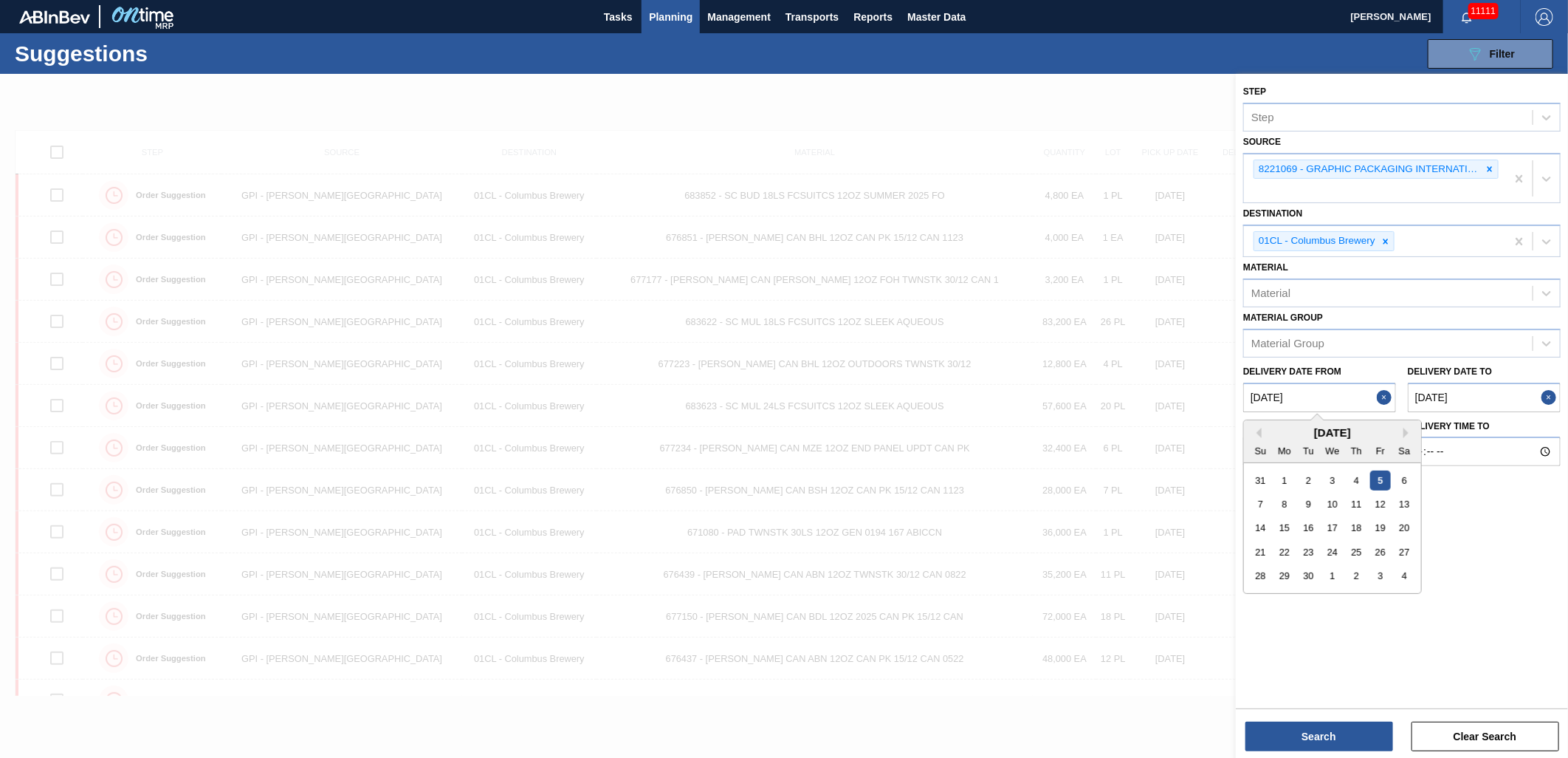
drag, startPoint x: 1326, startPoint y: 524, endPoint x: 1319, endPoint y: 523, distance: 7.1
click at [1327, 525] on div "17" at bounding box center [1333, 528] width 20 height 20
type from "[DATE]"
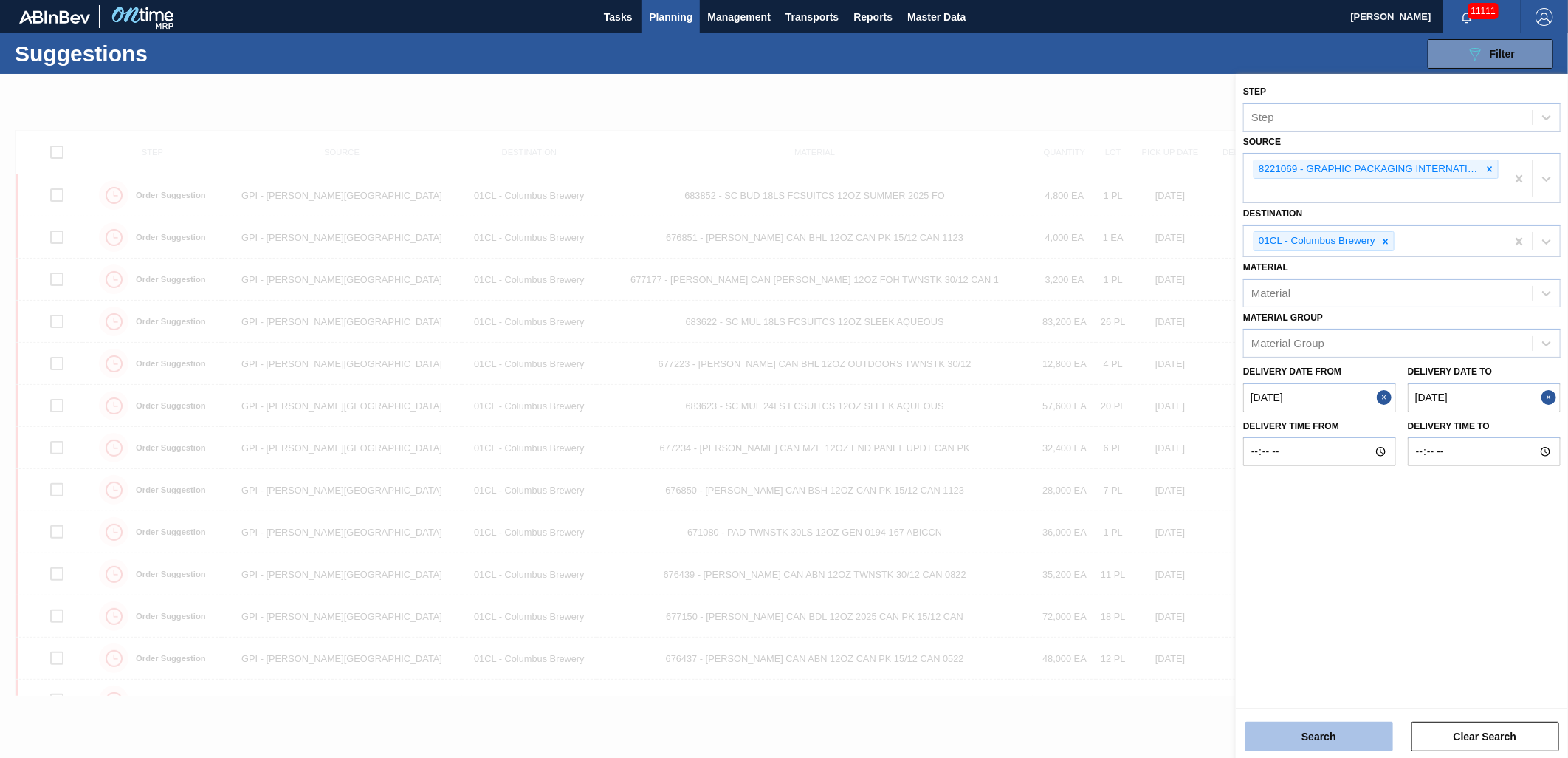
click at [1323, 736] on button "Search" at bounding box center [1319, 736] width 148 height 30
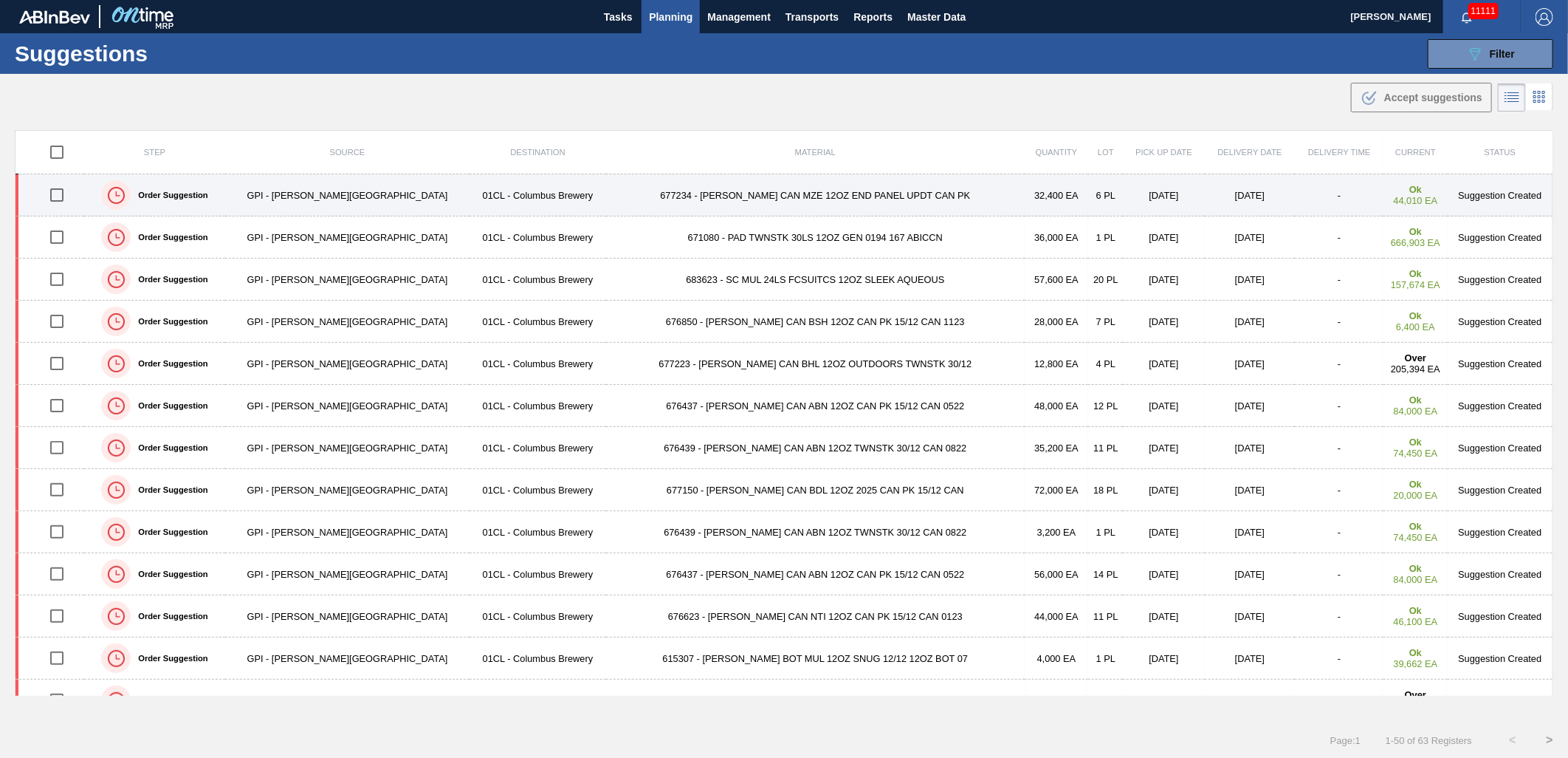
click at [59, 193] on input "checkbox" at bounding box center [57, 195] width 31 height 31
checkbox input "true"
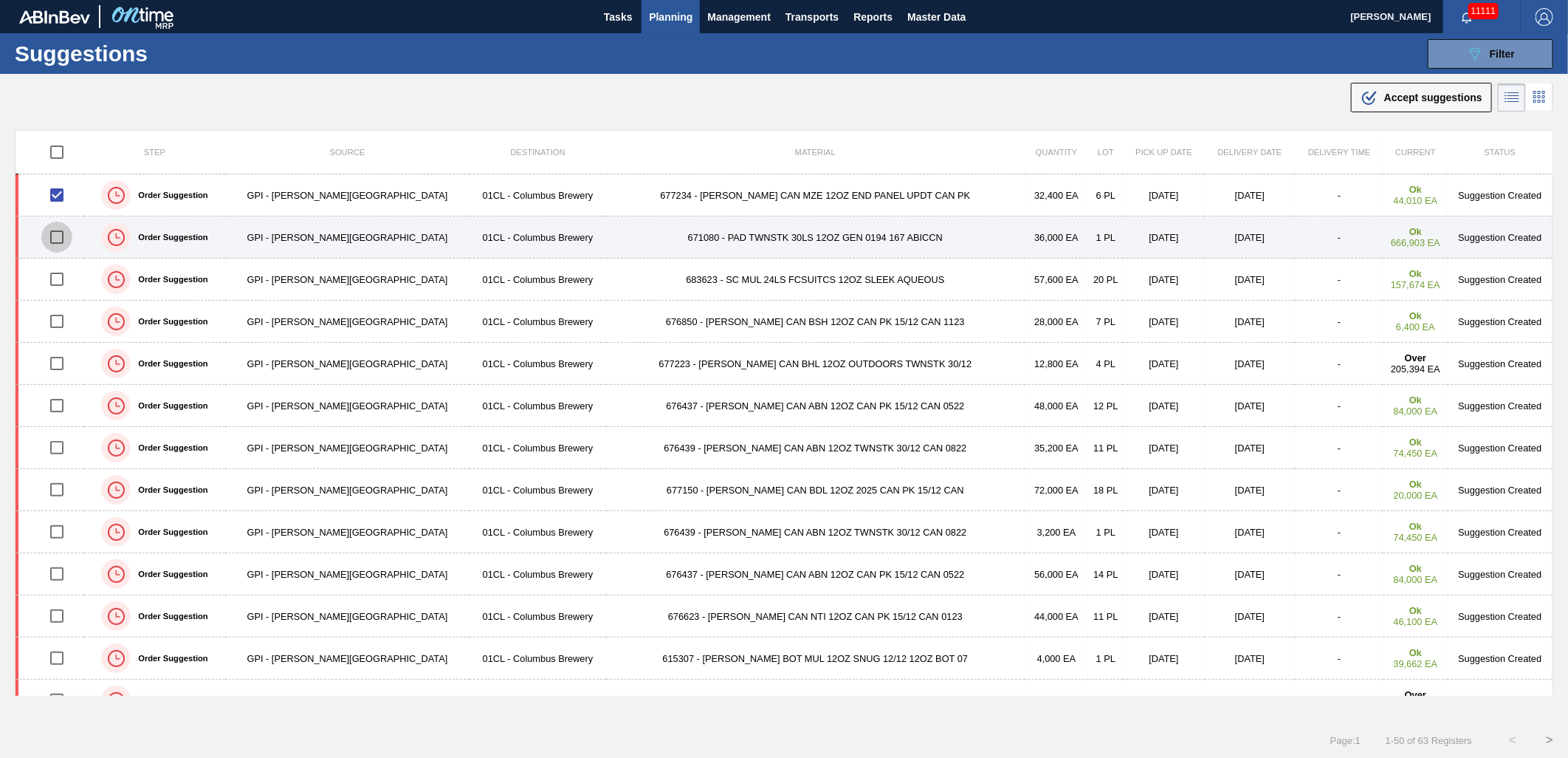
click at [65, 240] on input "checkbox" at bounding box center [57, 237] width 31 height 31
checkbox input "true"
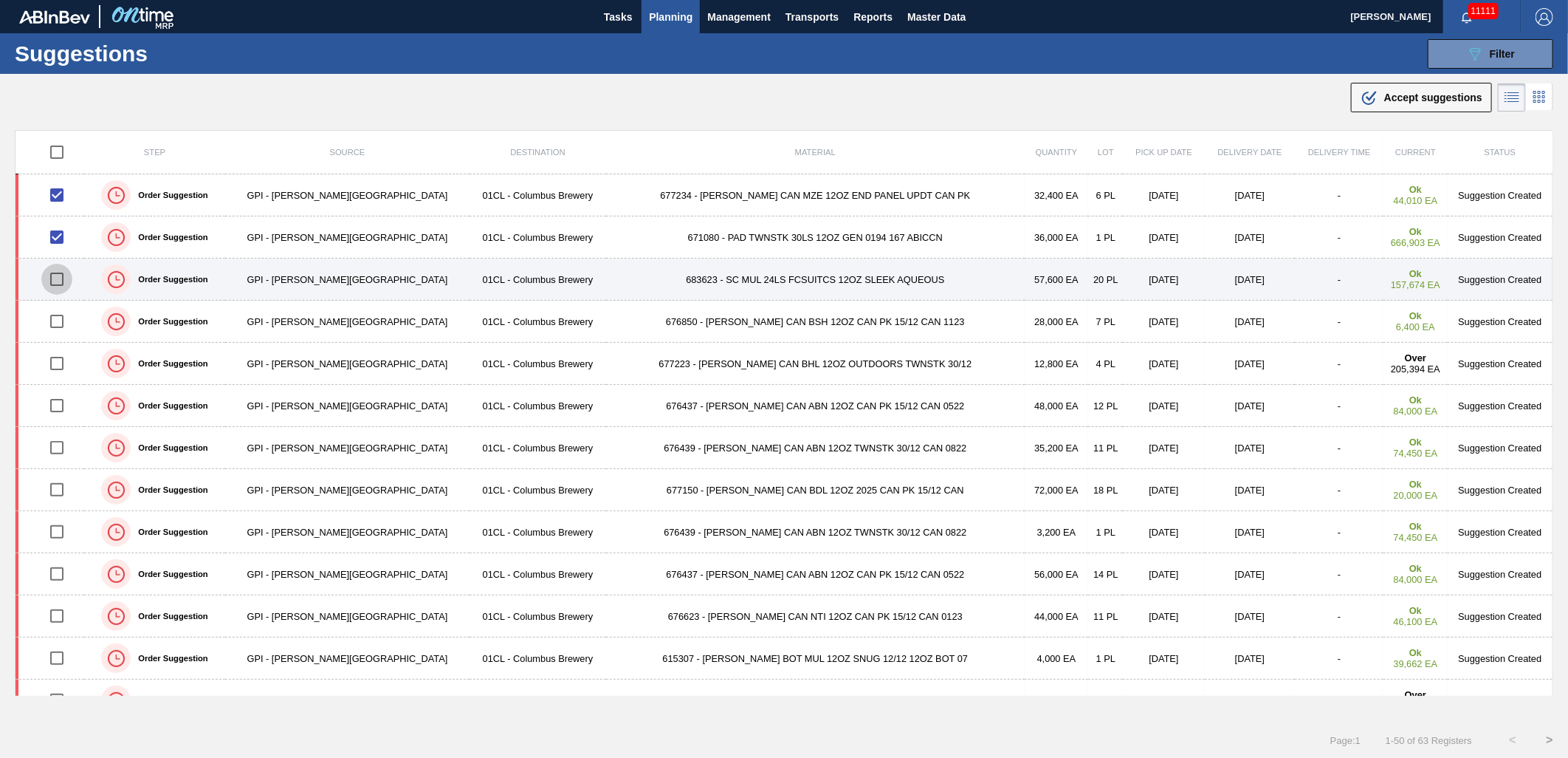
click at [62, 283] on input "checkbox" at bounding box center [57, 280] width 31 height 31
checkbox input "true"
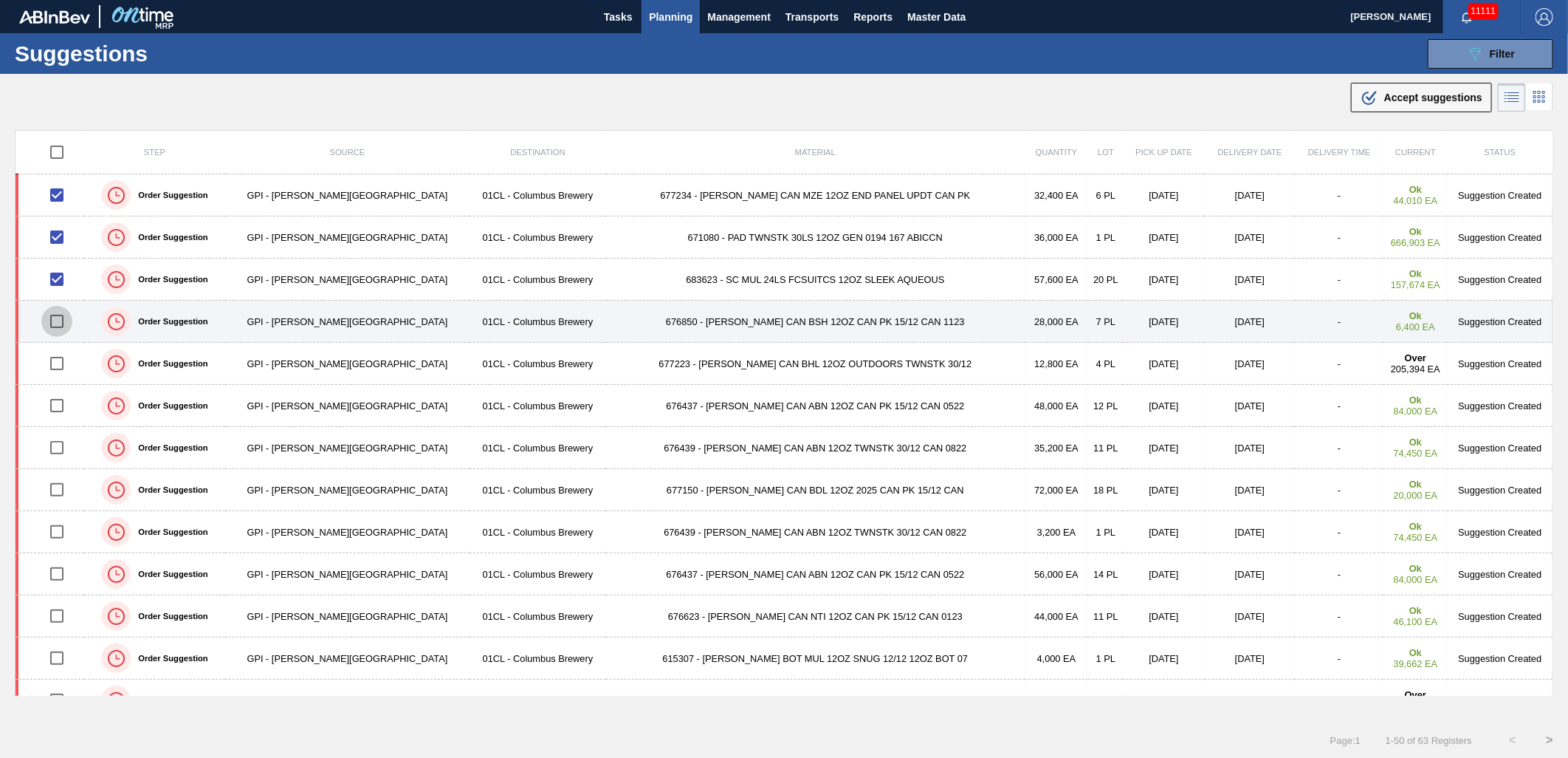
click at [59, 321] on input "checkbox" at bounding box center [57, 321] width 31 height 31
checkbox input "true"
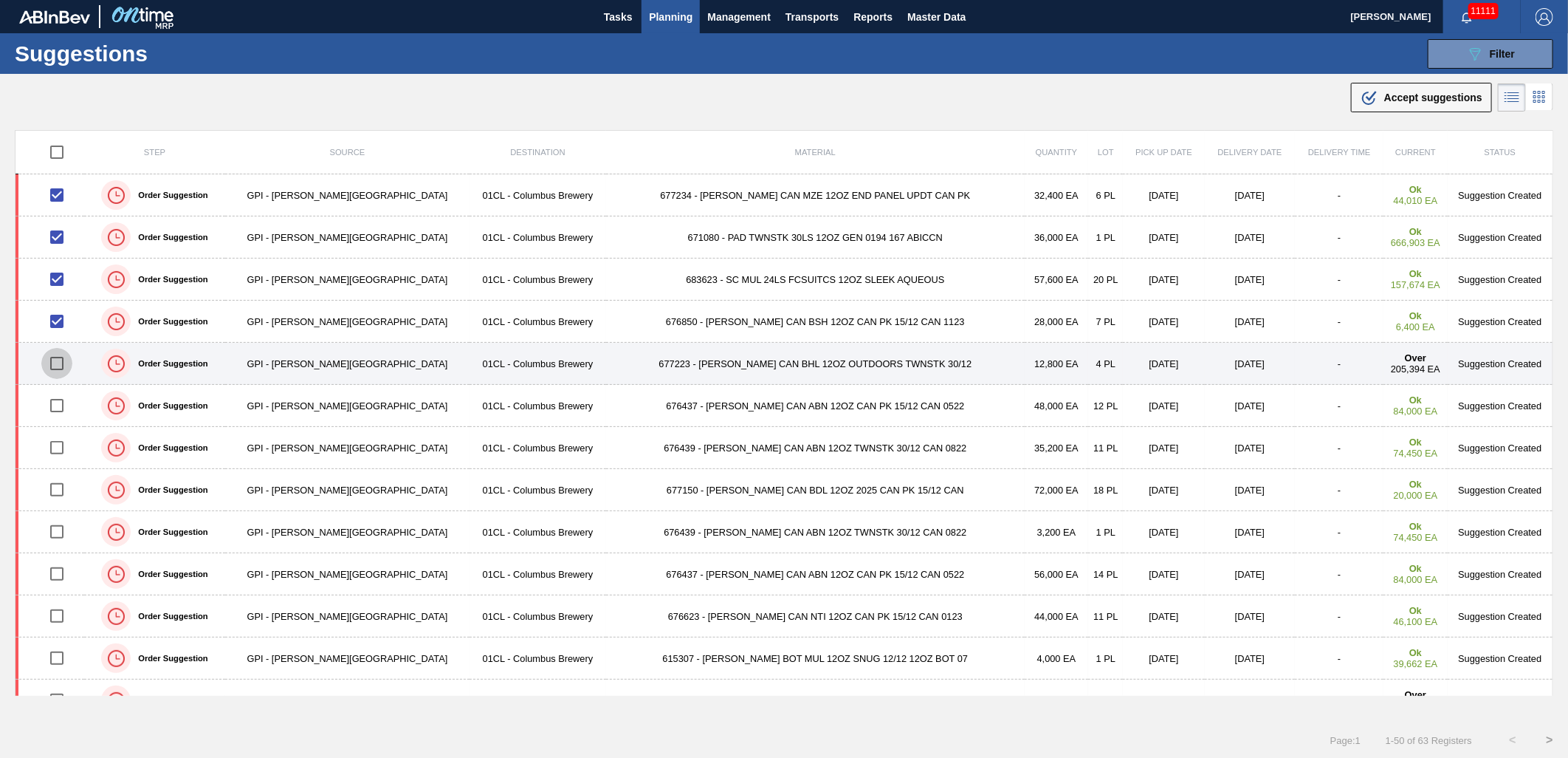
click at [61, 365] on input "checkbox" at bounding box center [57, 364] width 31 height 31
checkbox input "true"
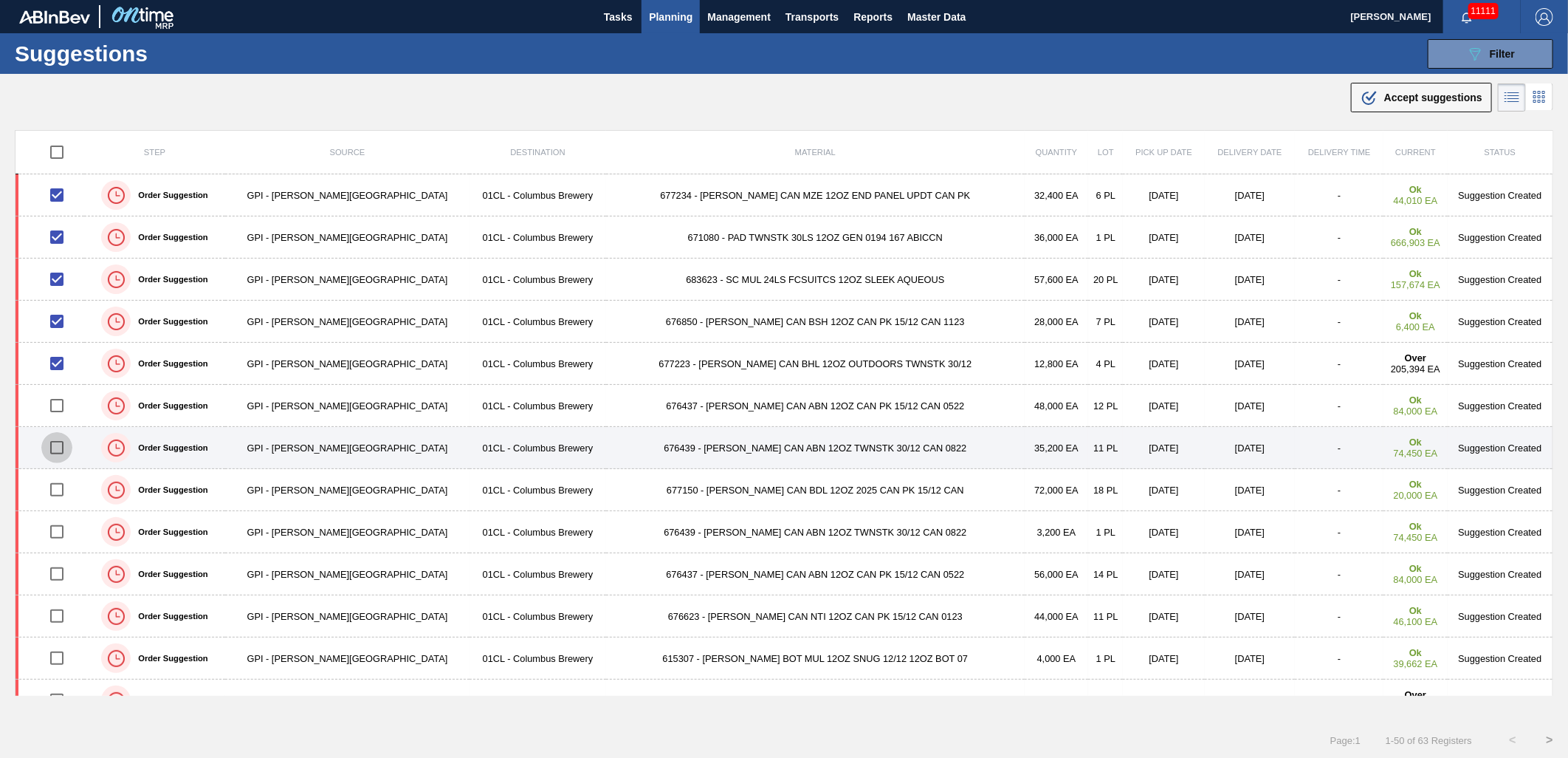
click at [61, 449] on input "checkbox" at bounding box center [57, 448] width 31 height 31
checkbox input "true"
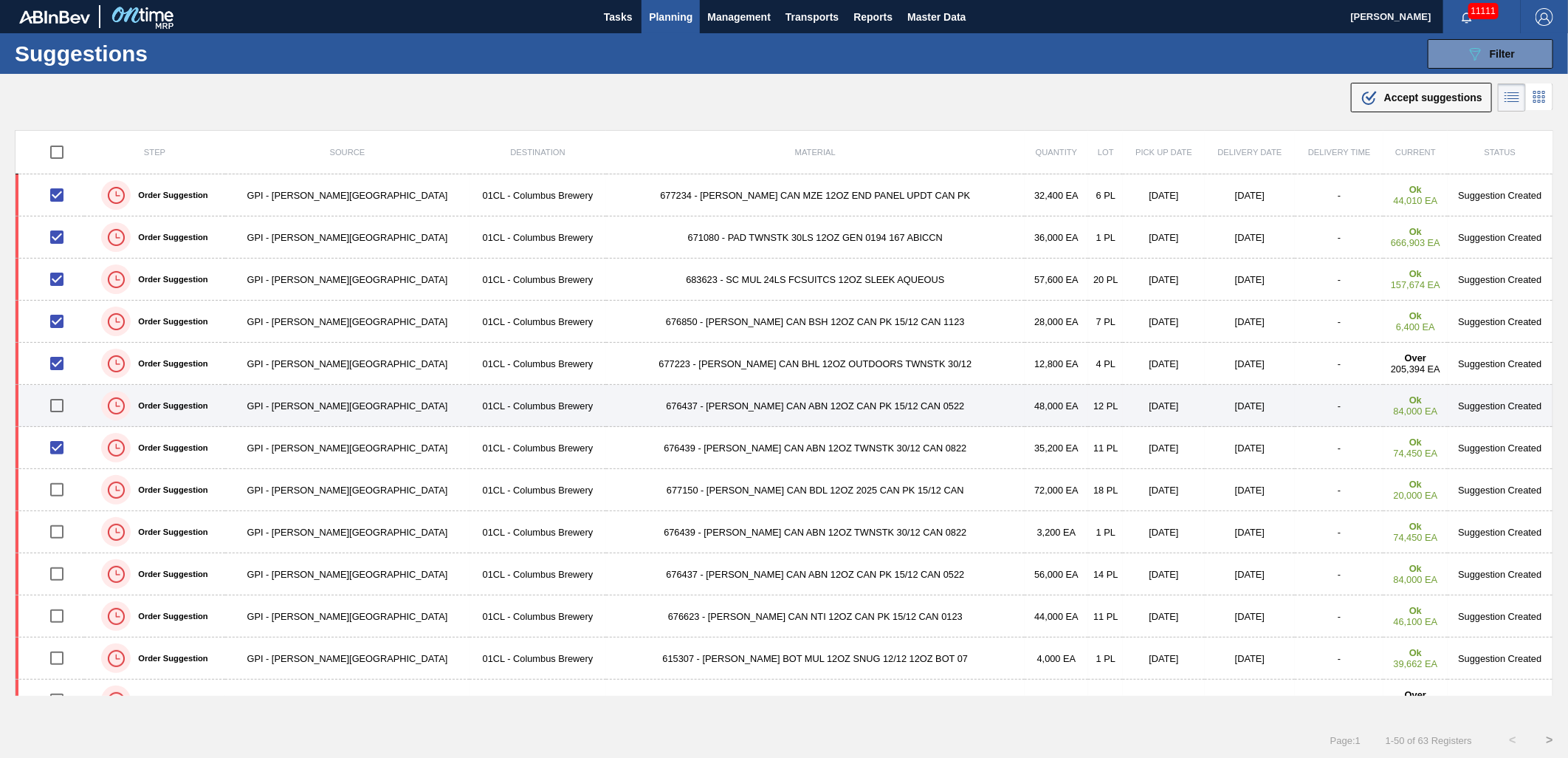
click at [64, 408] on input "checkbox" at bounding box center [57, 405] width 31 height 31
checkbox input "true"
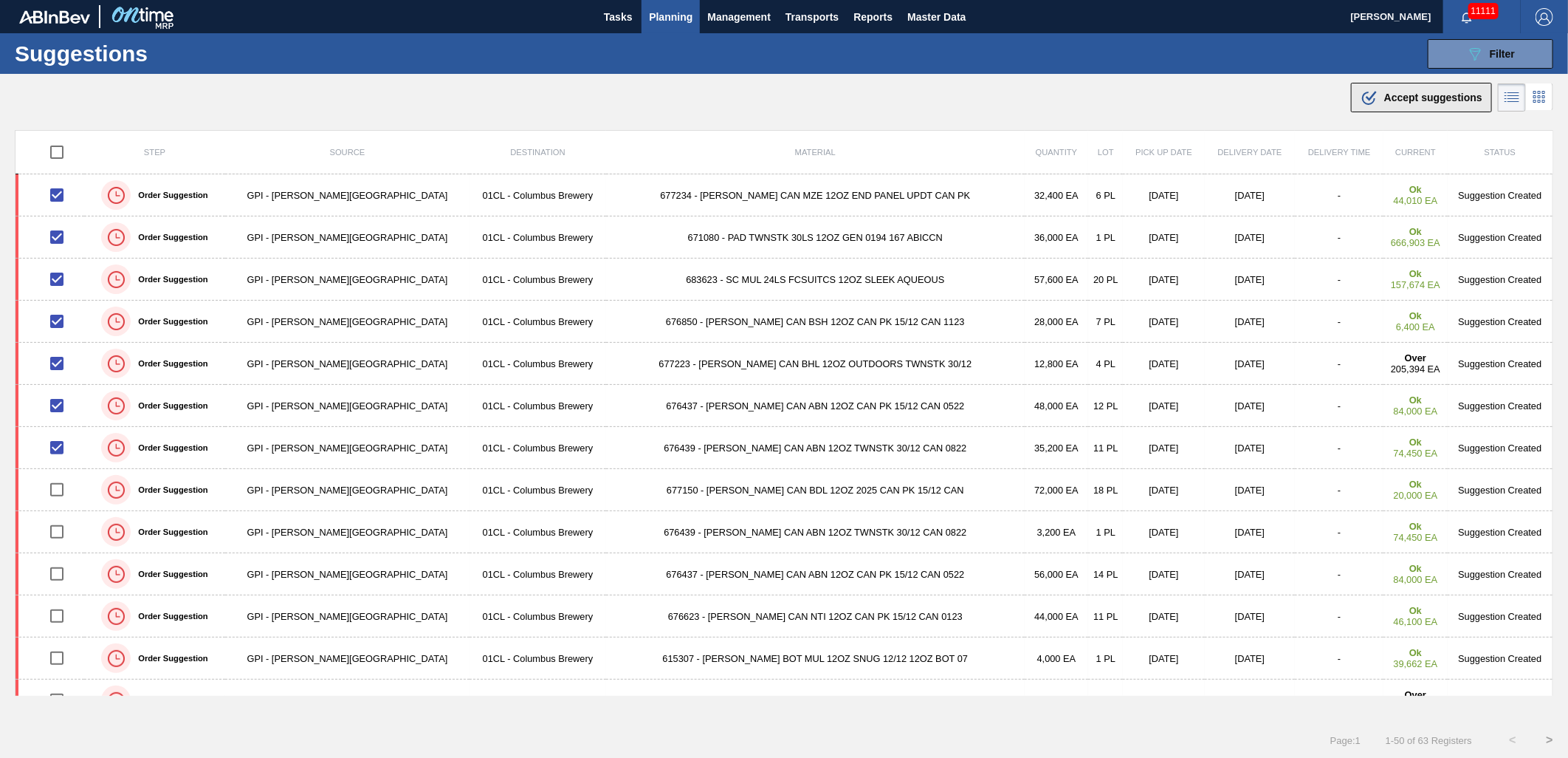
click at [1371, 105] on icon ".b{fill:var(--color-action-default)}" at bounding box center [1369, 97] width 18 height 18
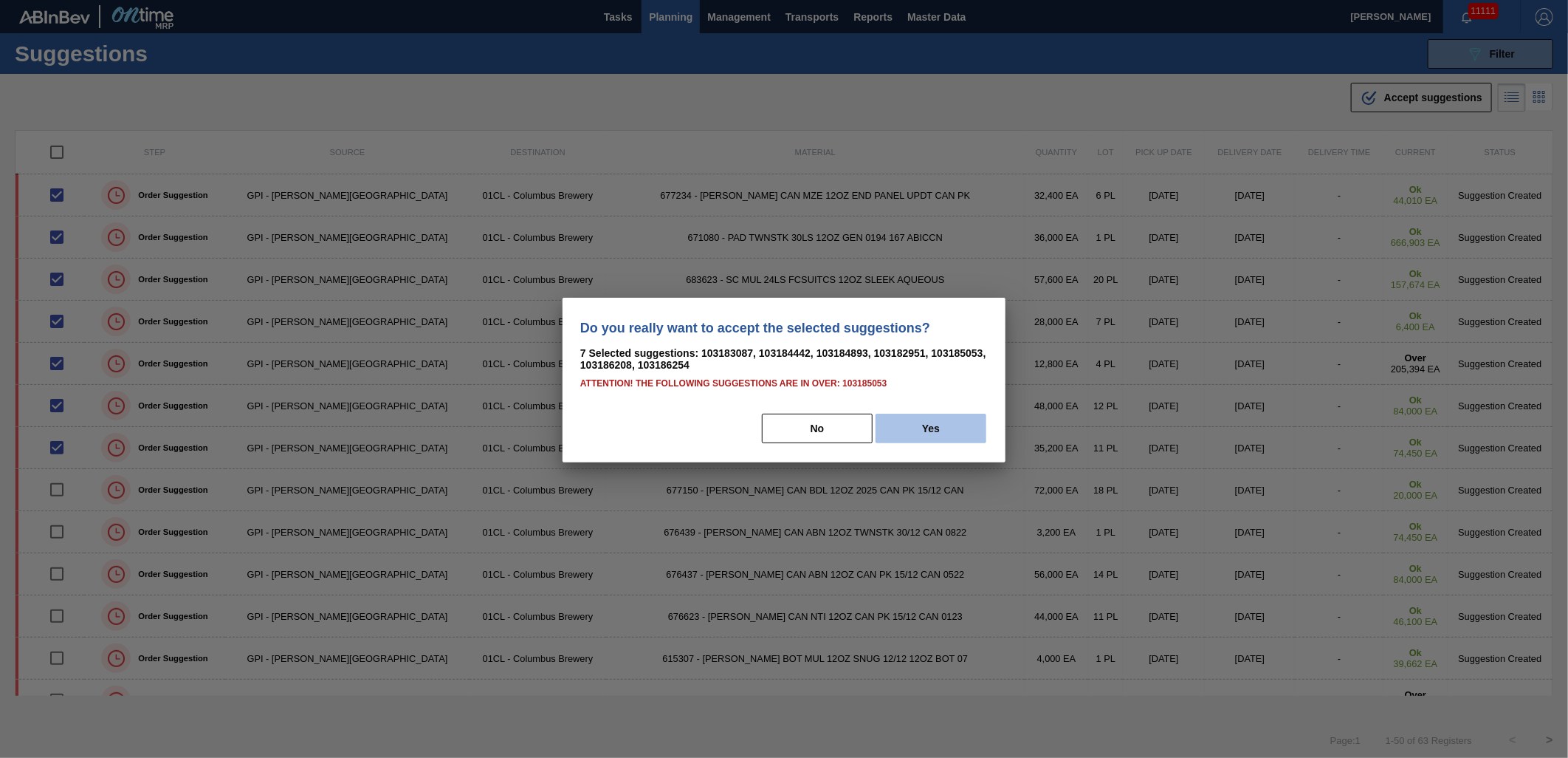
click at [940, 422] on button "Yes" at bounding box center [931, 428] width 111 height 30
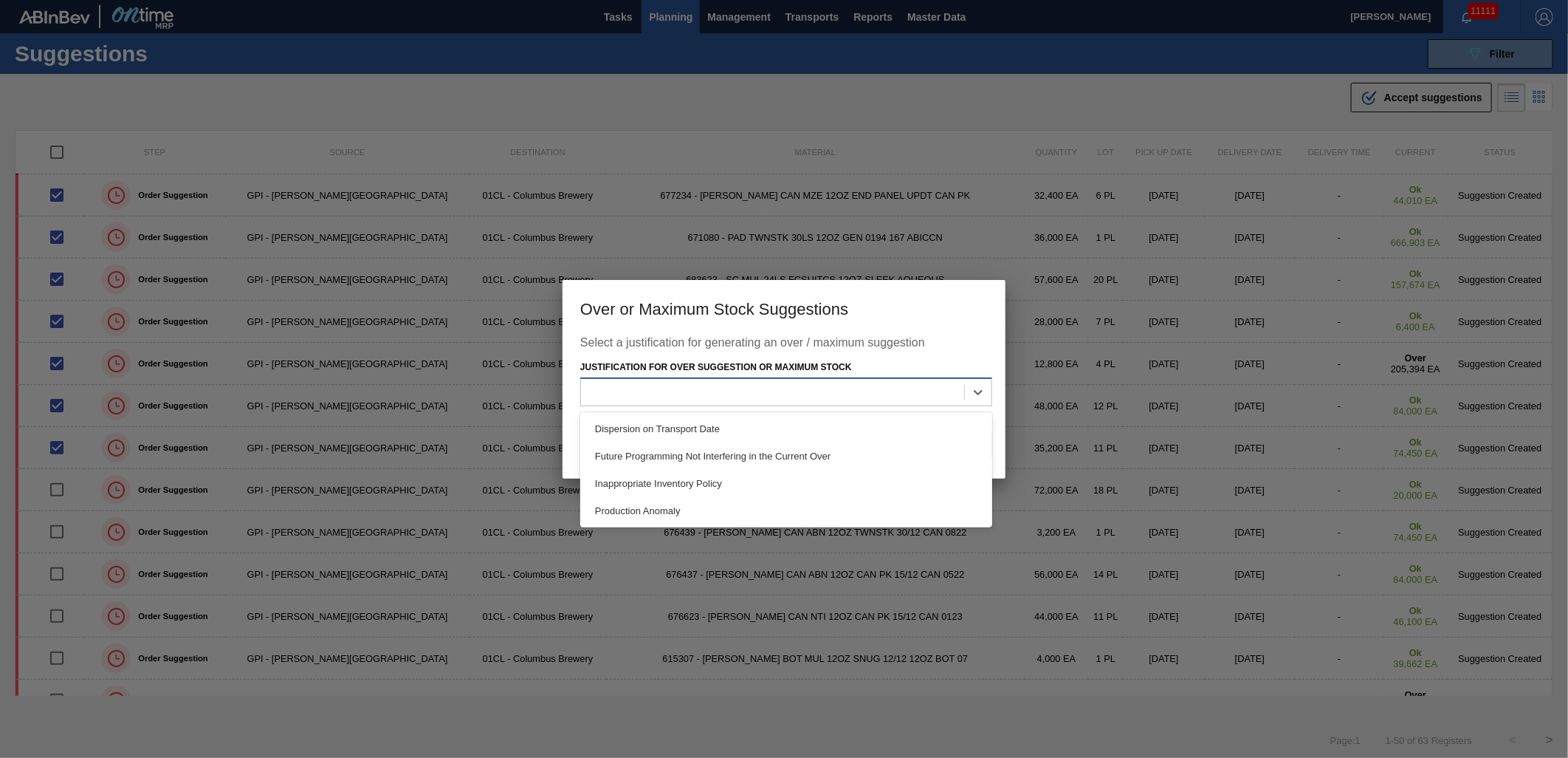
click at [943, 392] on div at bounding box center [772, 392] width 383 height 21
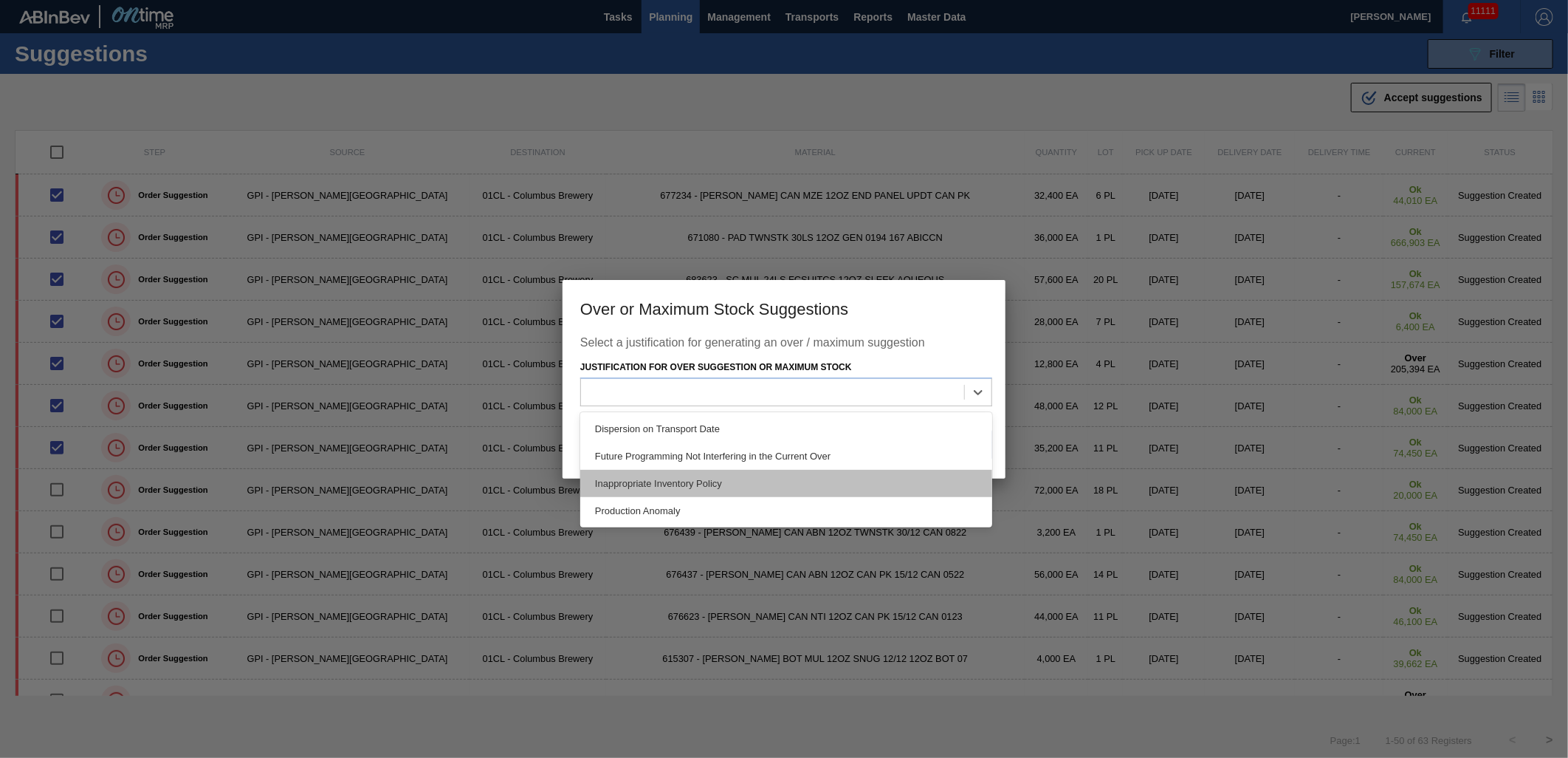
click at [829, 474] on div "Inappropriate Inventory Policy" at bounding box center [786, 484] width 412 height 28
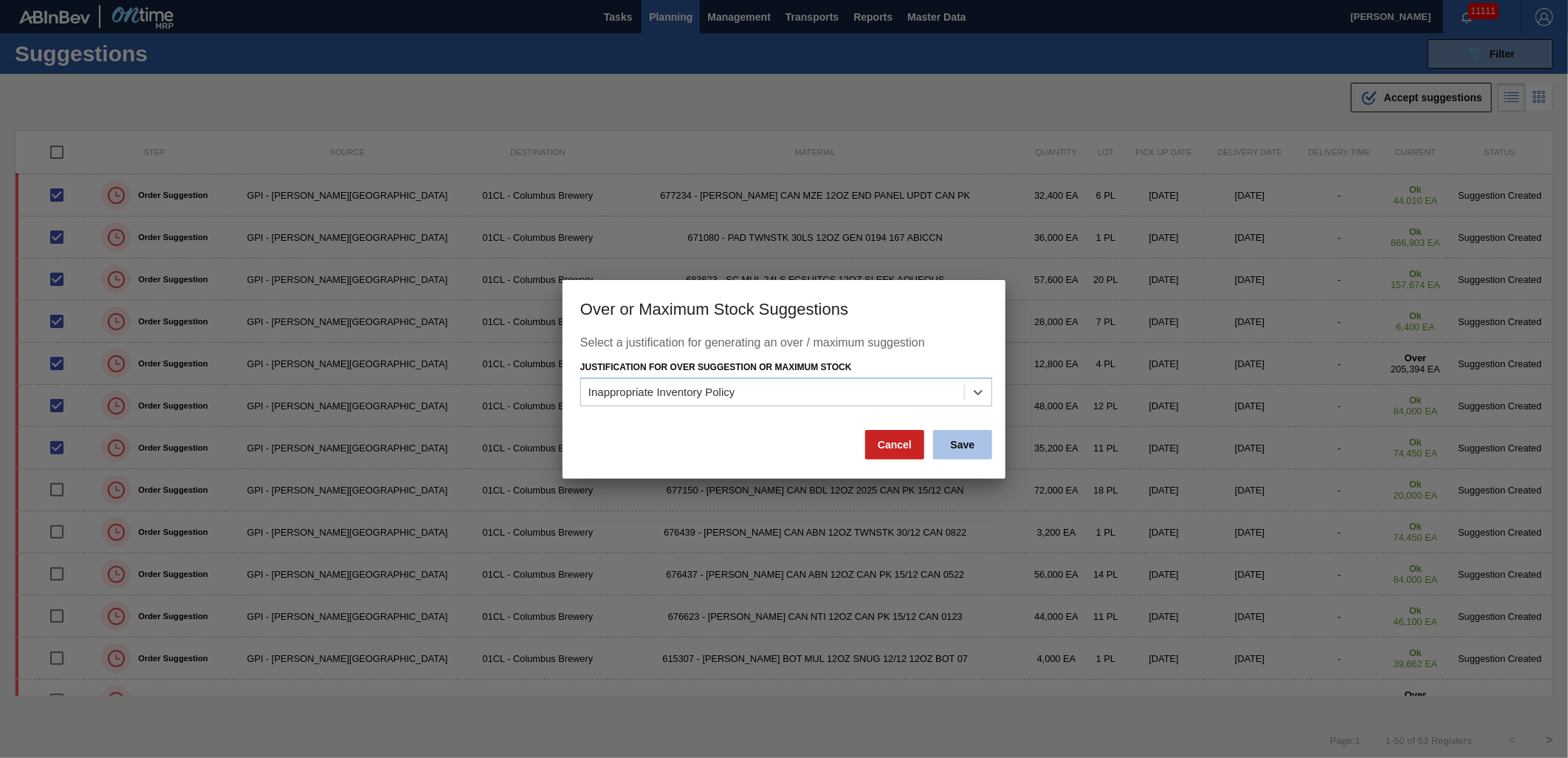
click at [987, 445] on button "Save" at bounding box center [963, 445] width 59 height 30
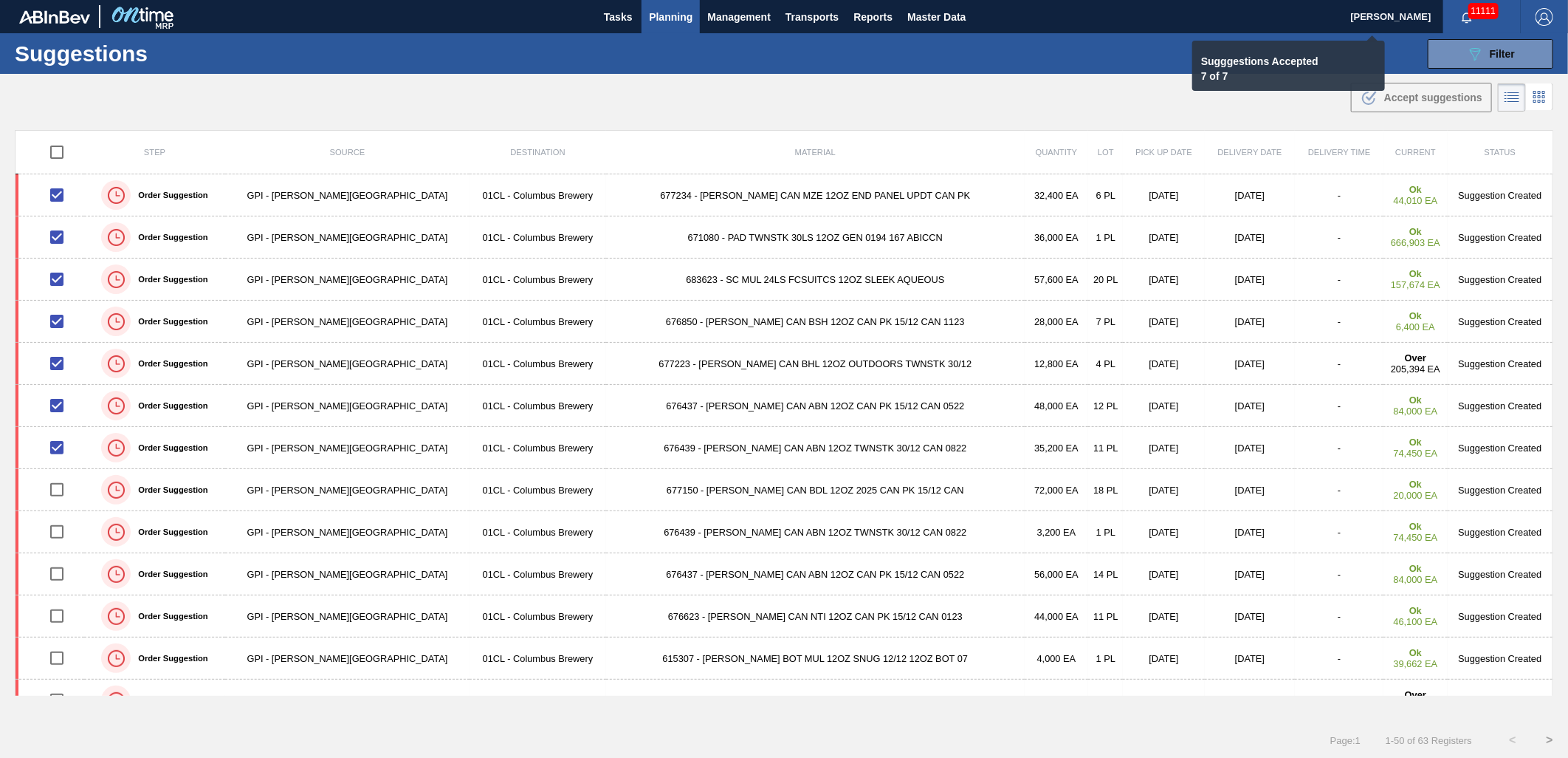
checkbox input "false"
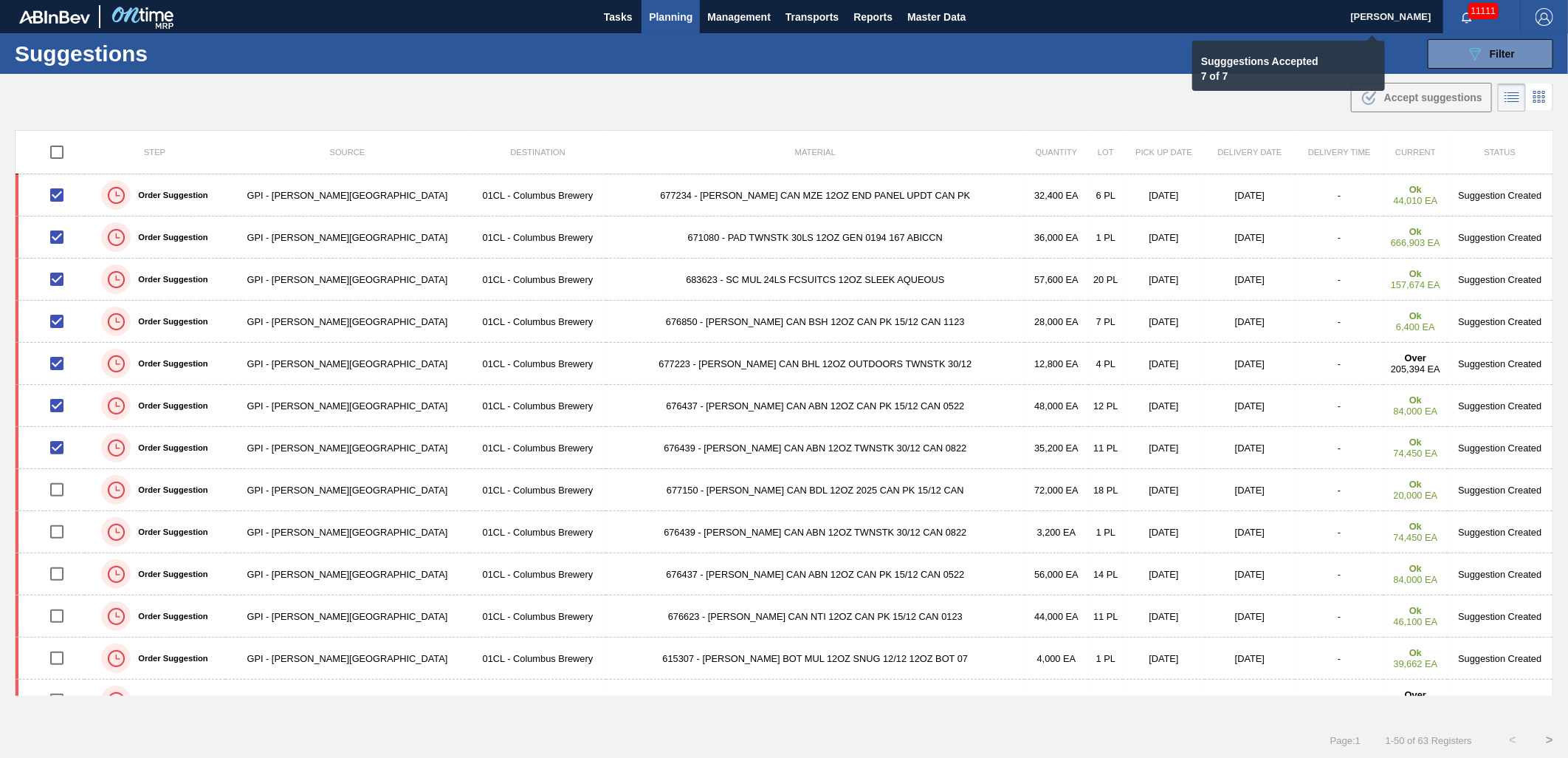
checkbox input "false"
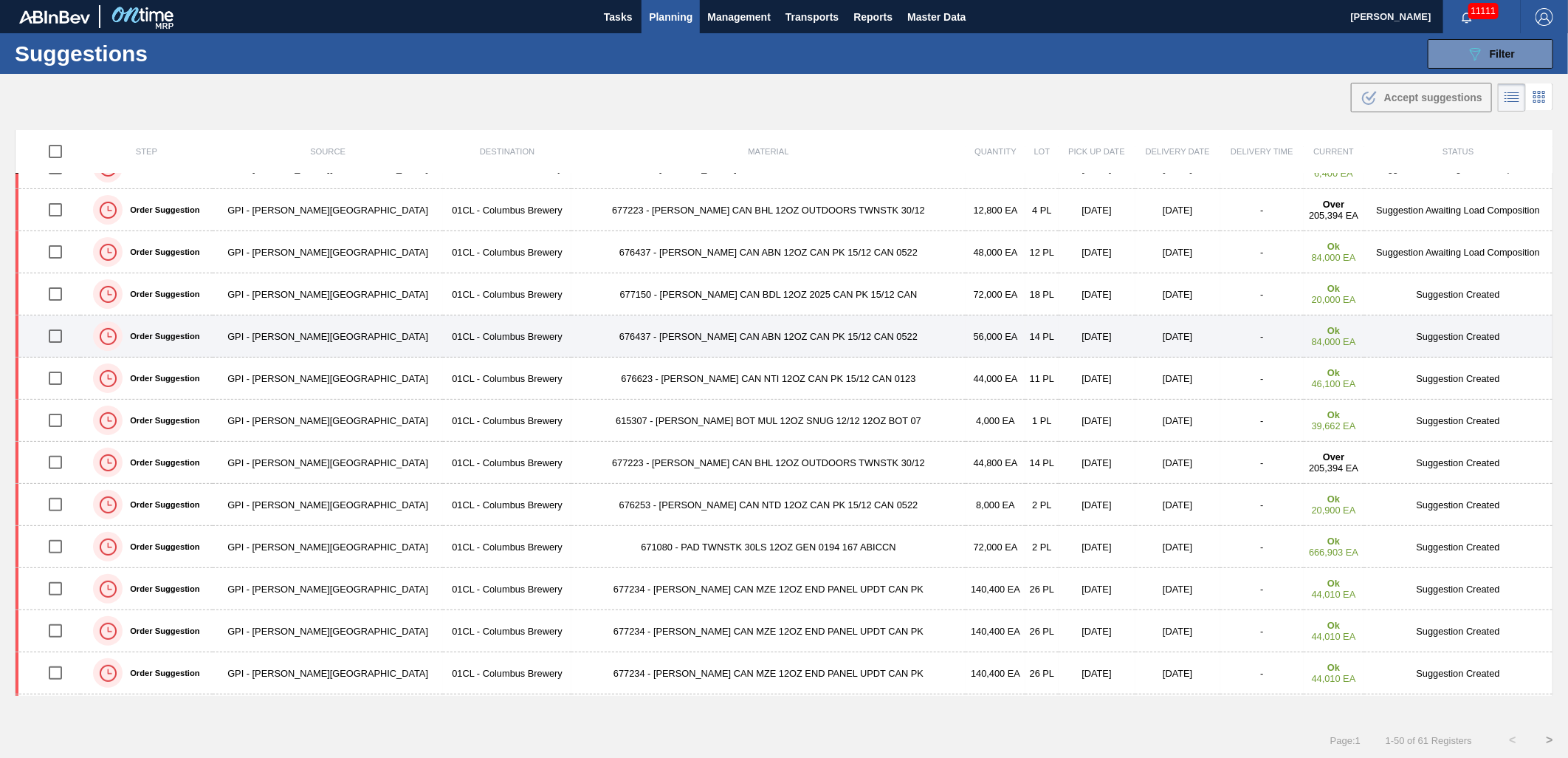
scroll to position [164, 0]
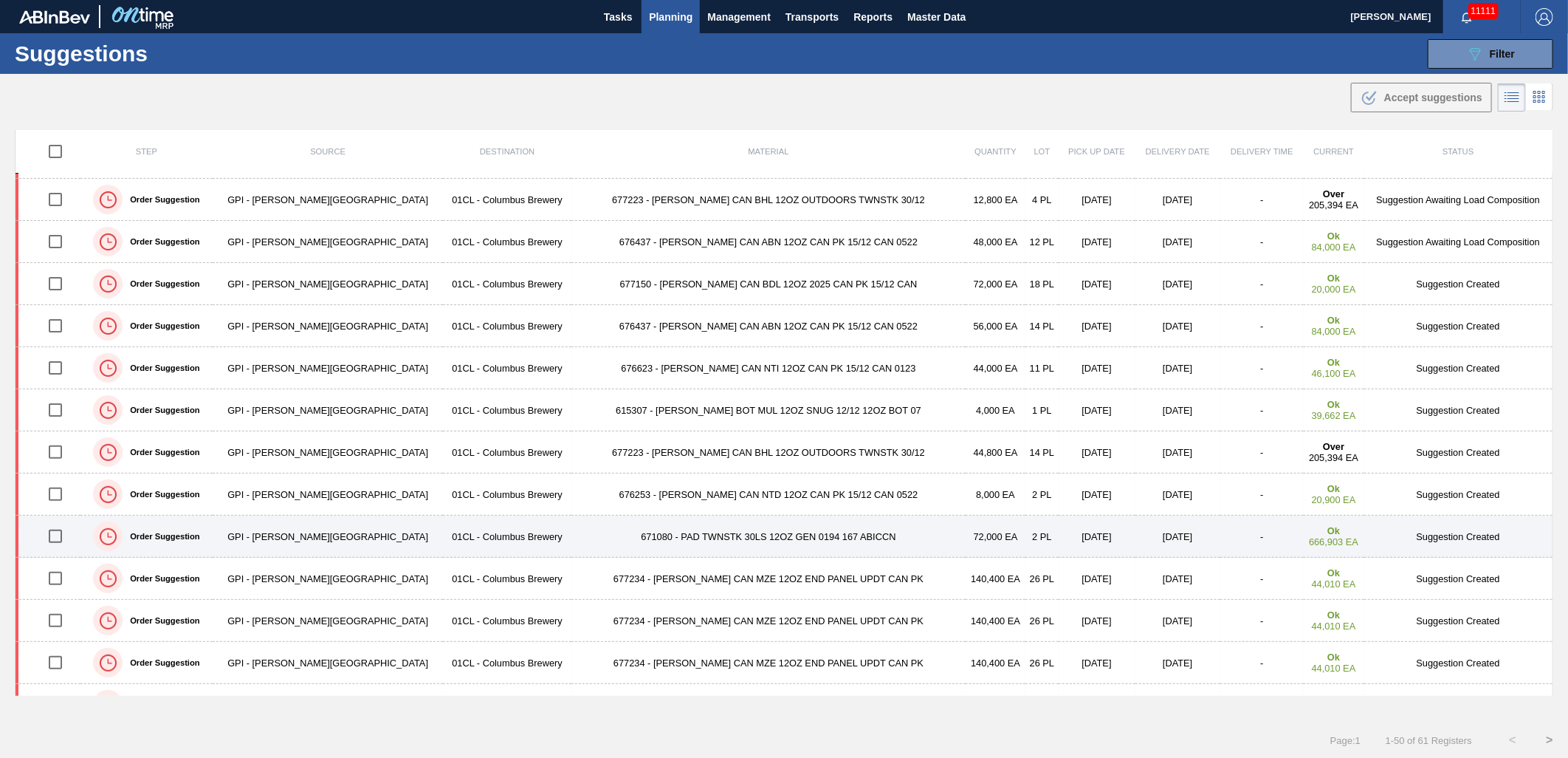
drag, startPoint x: 63, startPoint y: 544, endPoint x: 71, endPoint y: 543, distance: 8.1
click at [63, 544] on input "checkbox" at bounding box center [55, 536] width 31 height 31
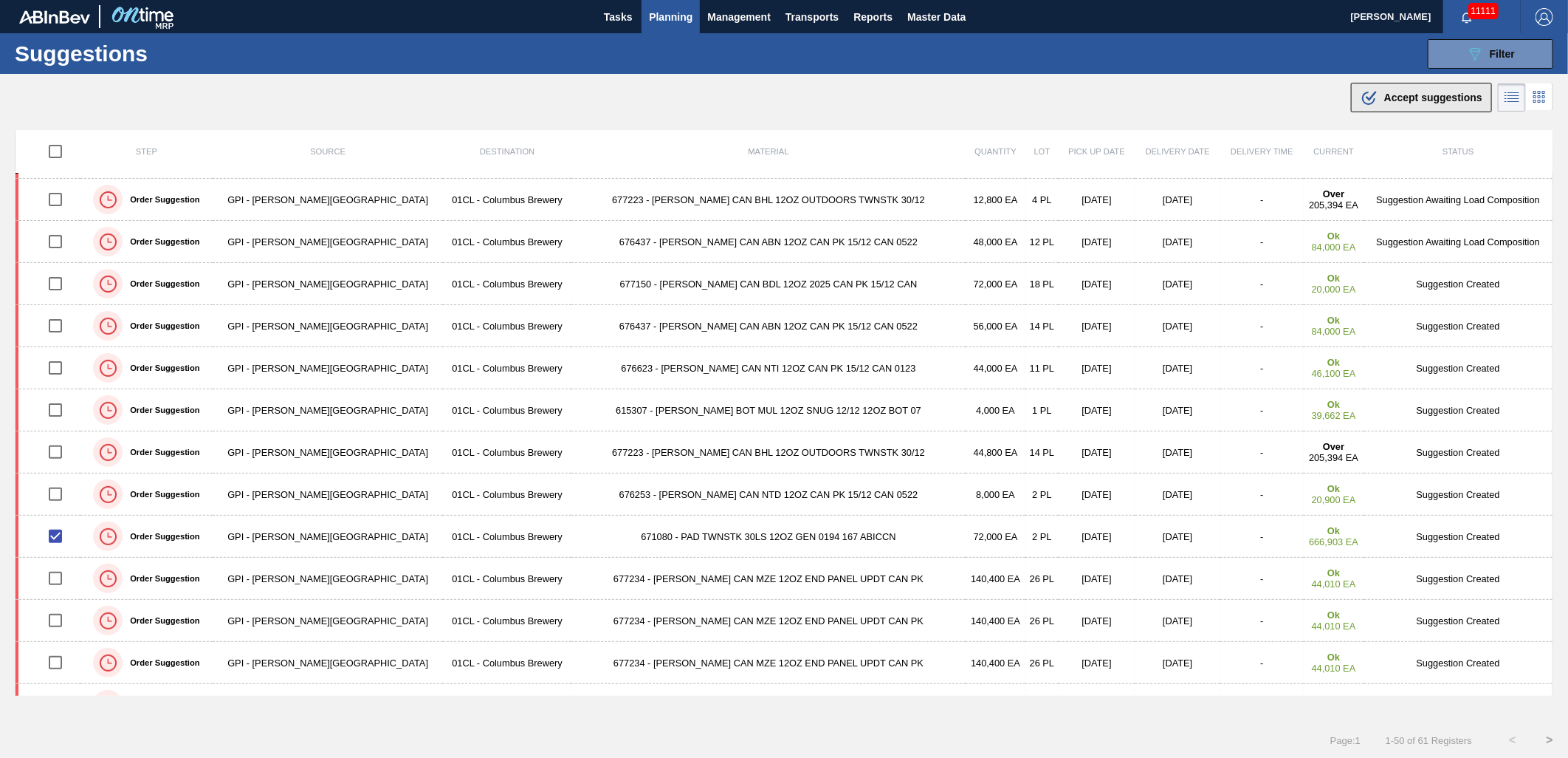
click at [1411, 101] on span "Accept suggestions" at bounding box center [1433, 97] width 98 height 12
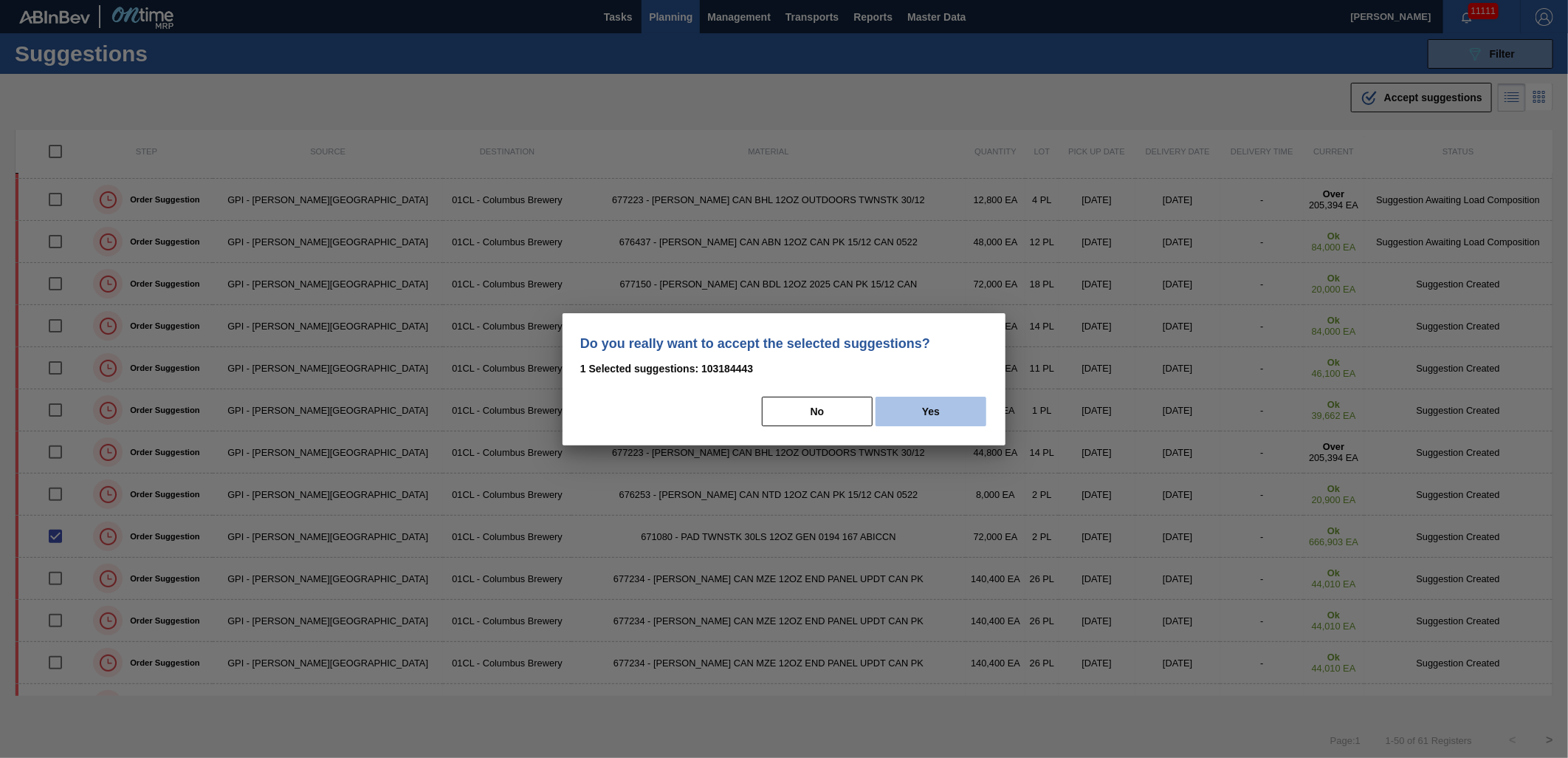
click at [948, 411] on button "Yes" at bounding box center [931, 412] width 111 height 30
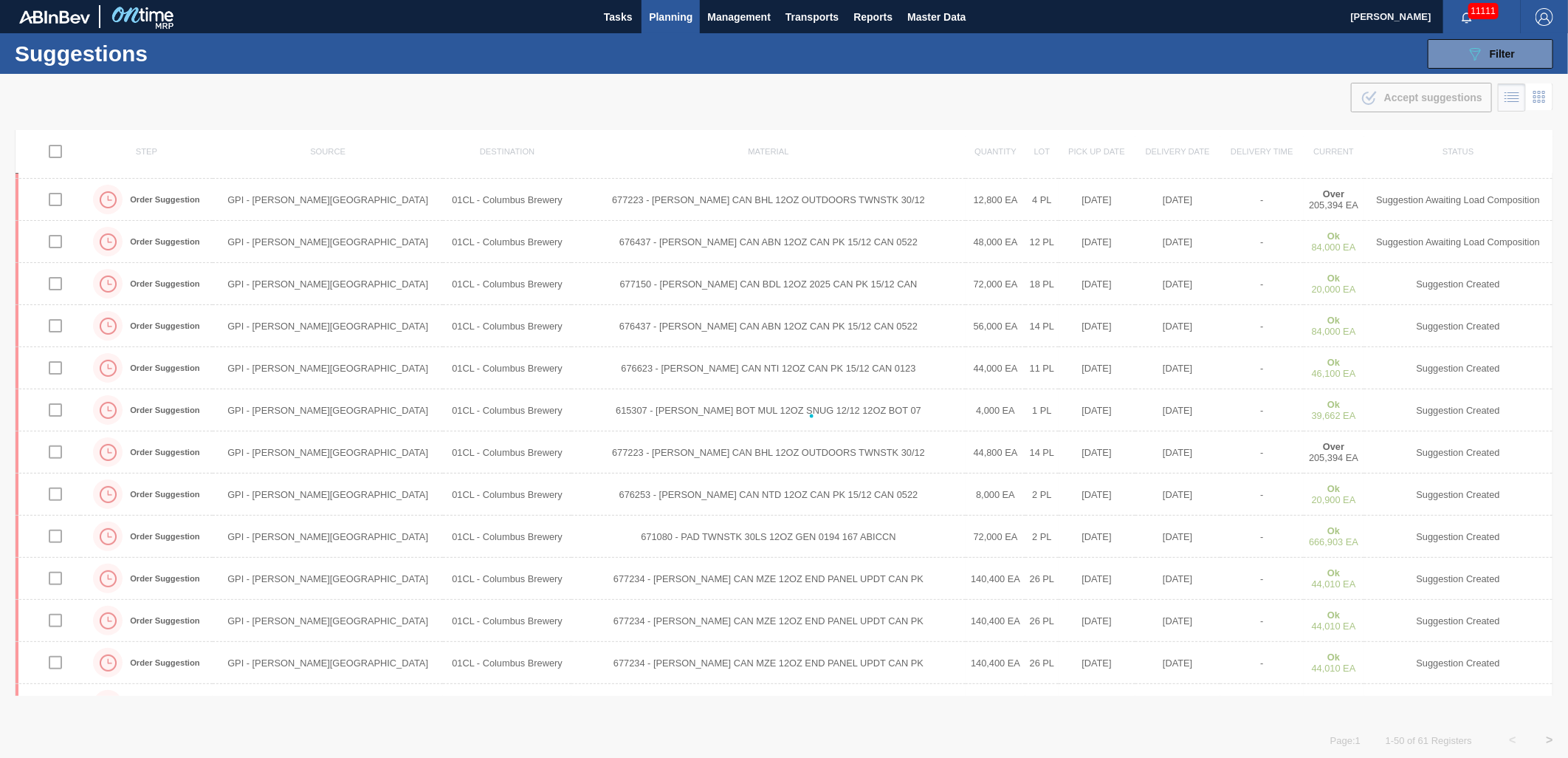
checkbox input "false"
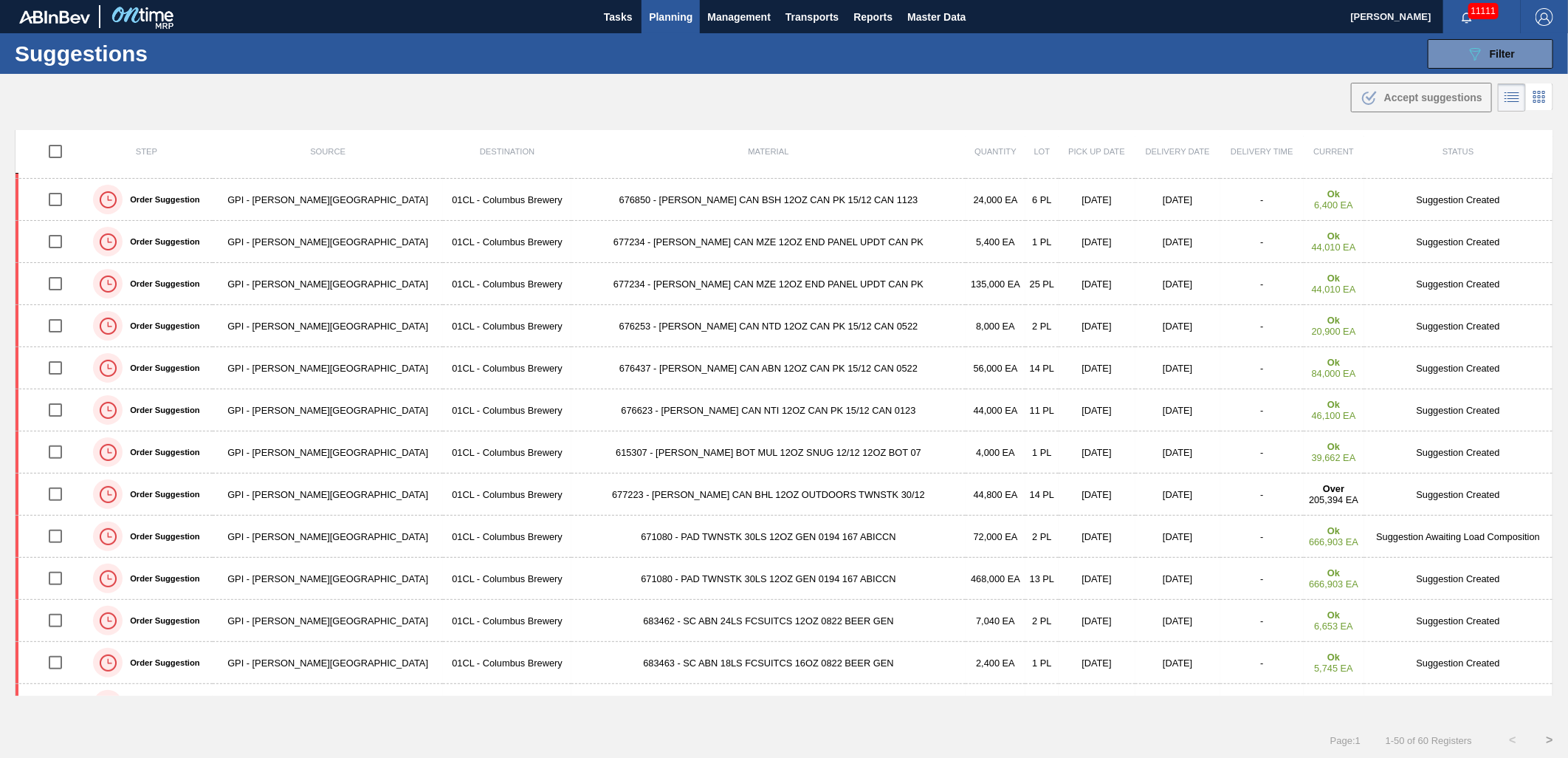
scroll to position [38, 0]
click at [645, 326] on td "676850 - [PERSON_NAME] CAN BSH 12OZ CAN PK 15/12 CAN 1123" at bounding box center [768, 326] width 393 height 42
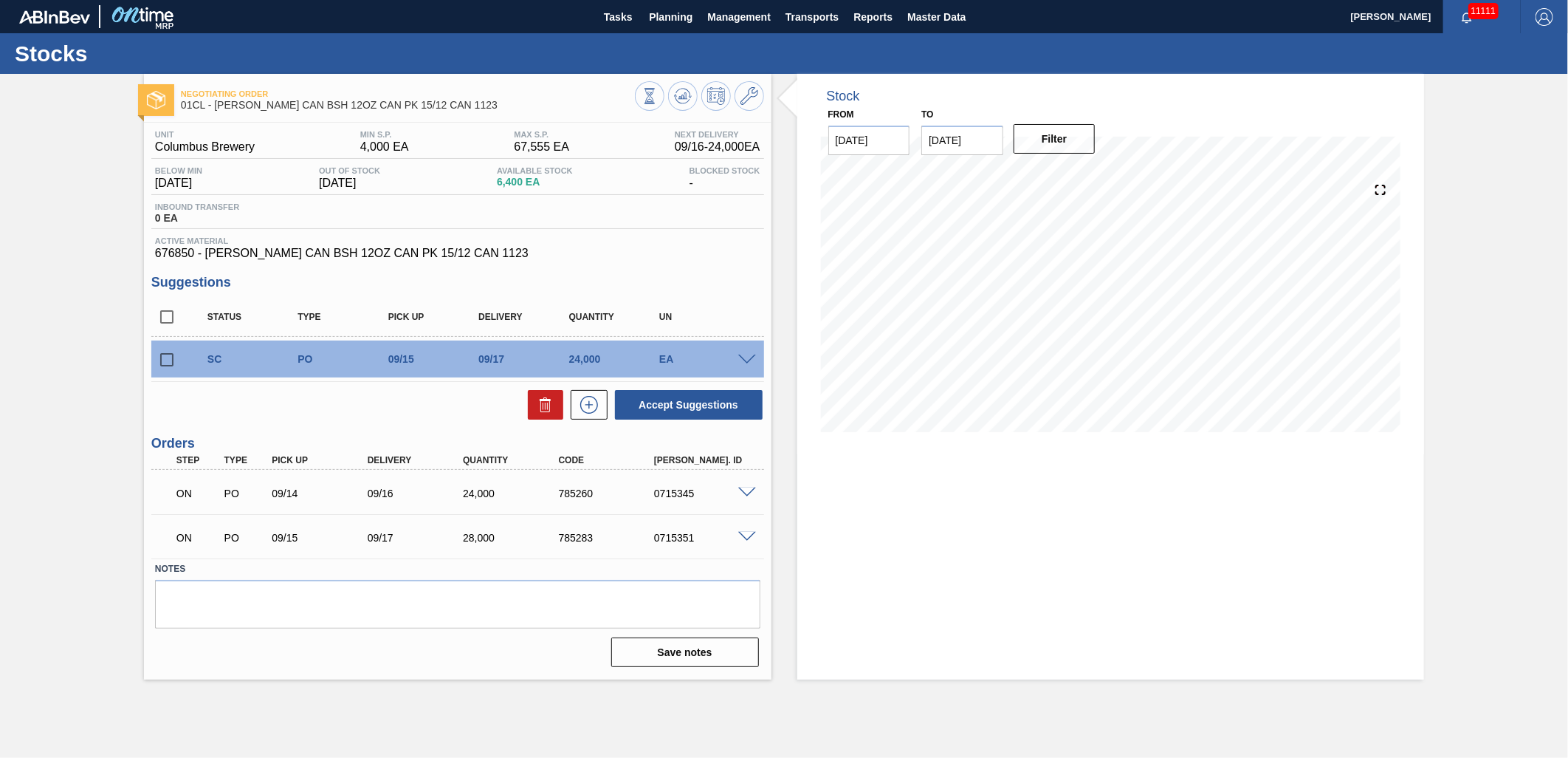
click at [742, 536] on span at bounding box center [747, 537] width 18 height 11
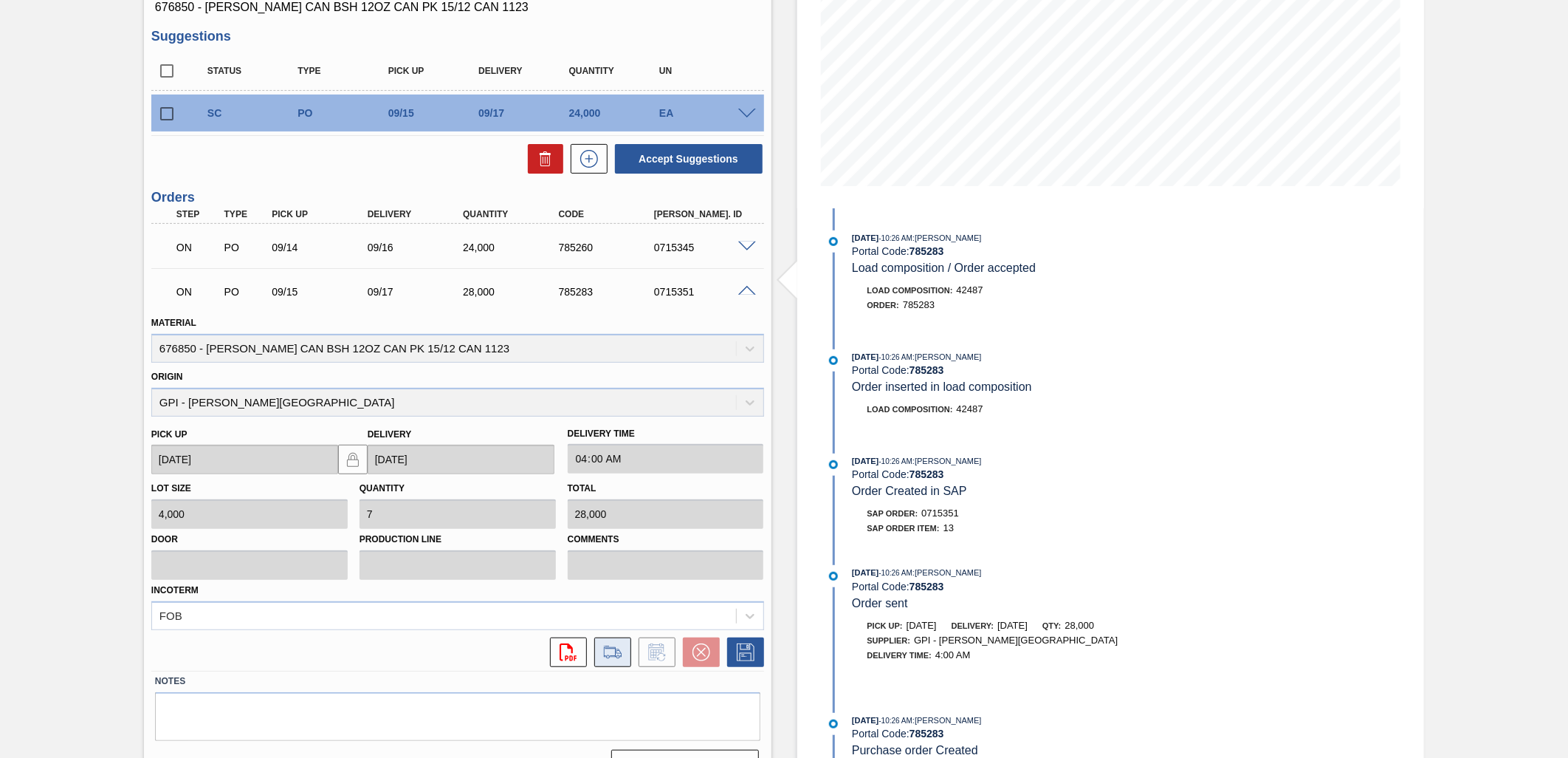
click at [616, 659] on button at bounding box center [613, 652] width 37 height 30
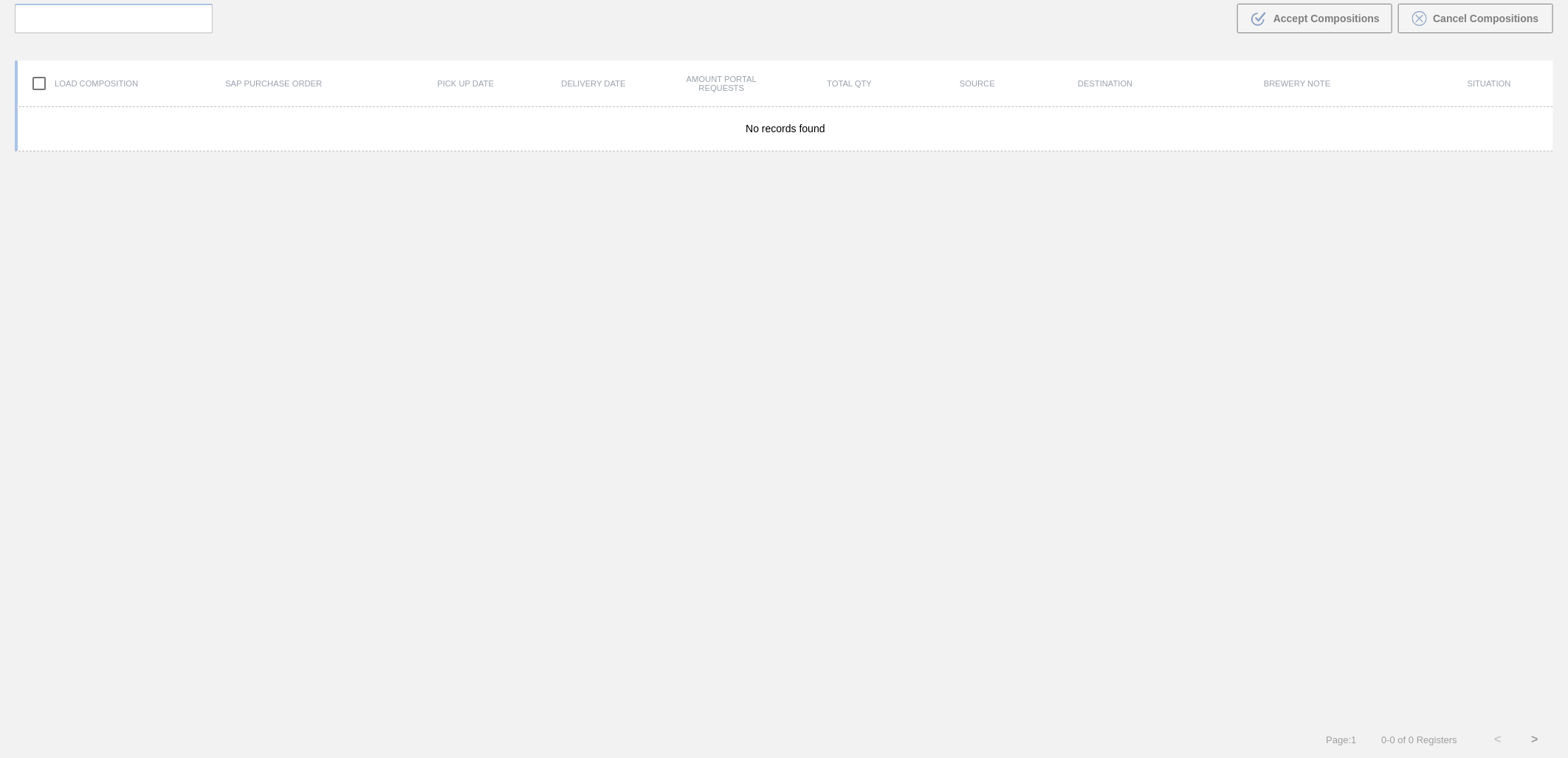
scroll to position [106, 0]
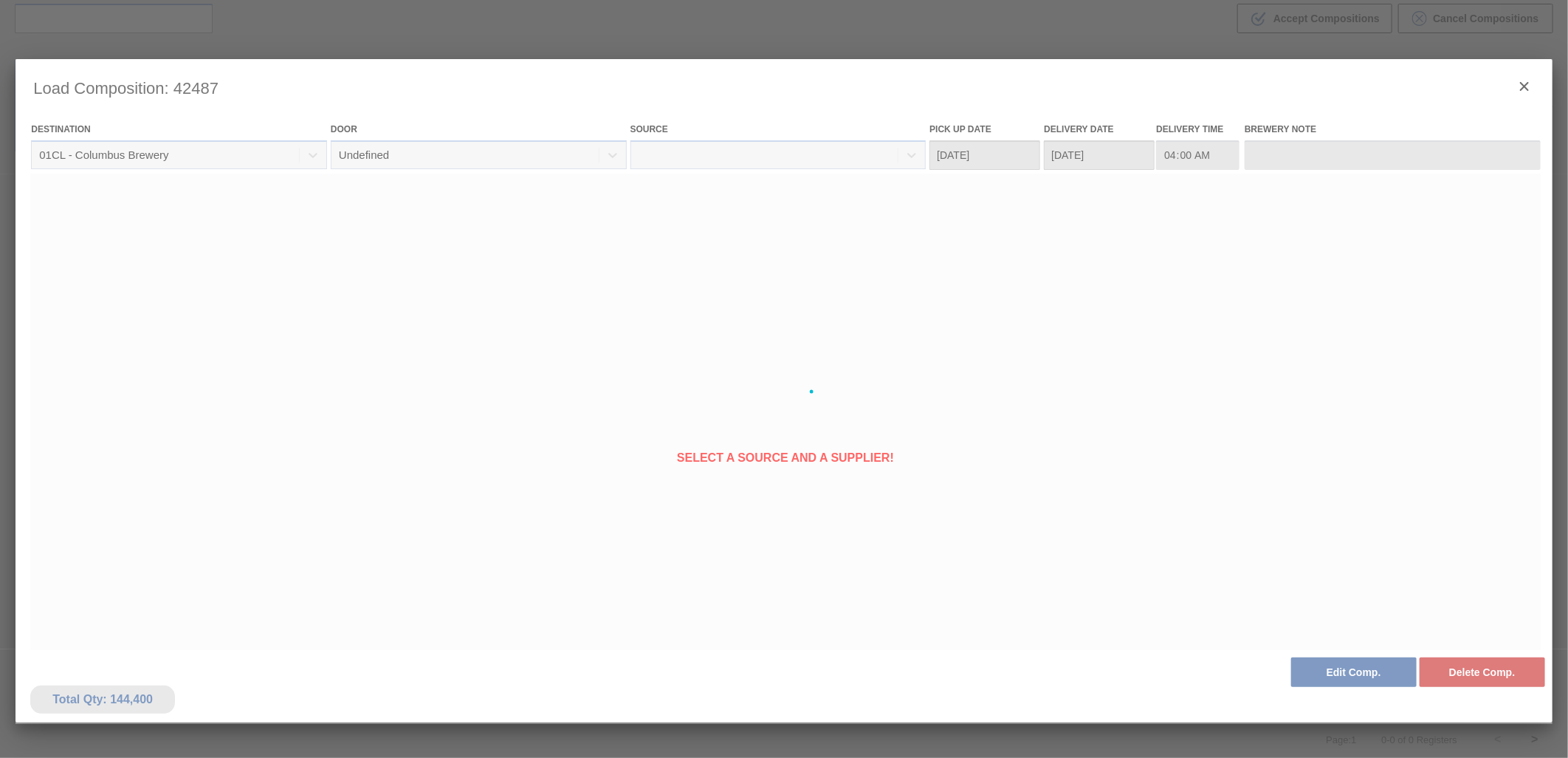
type Date "[DATE]"
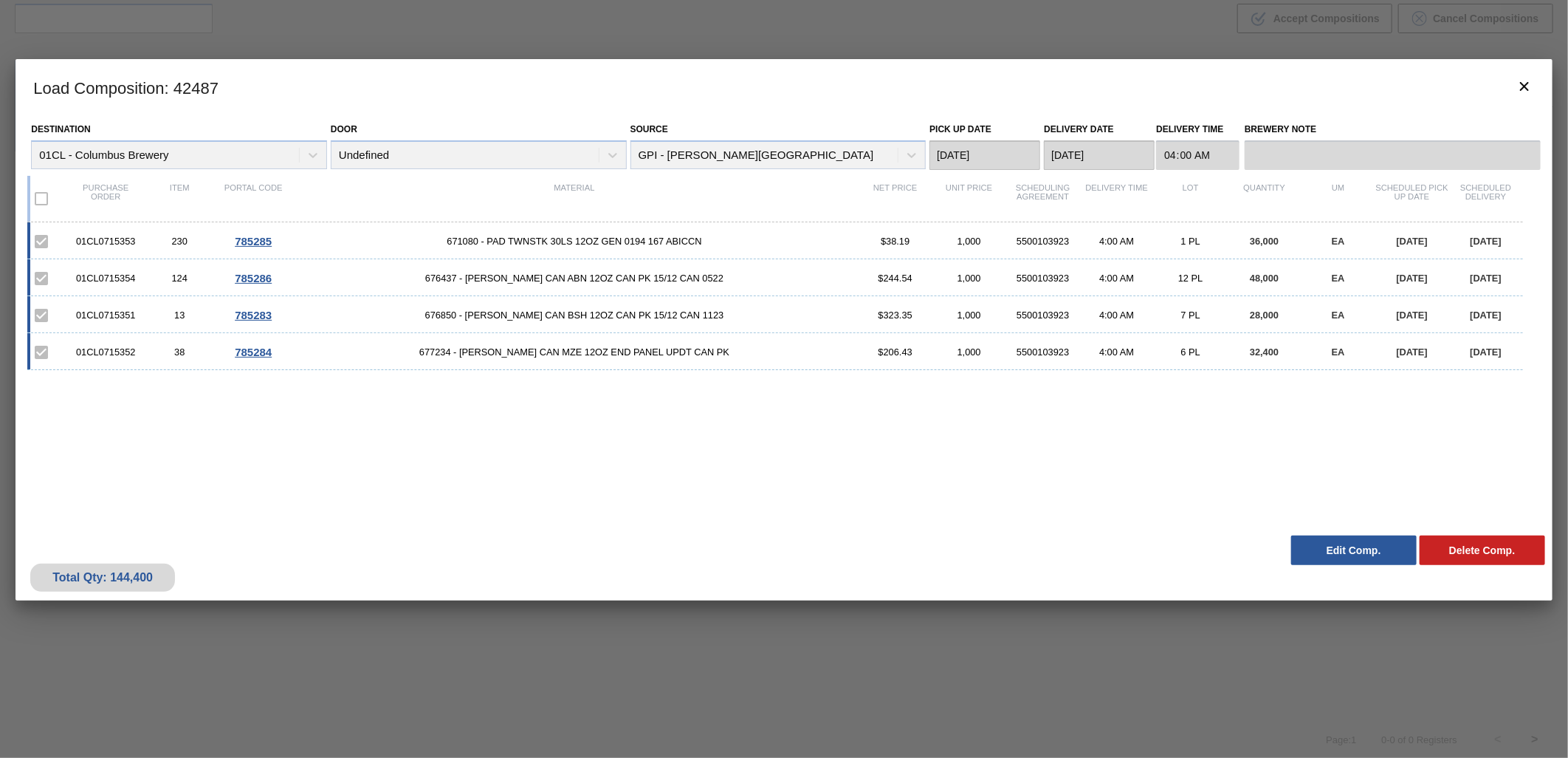
click at [1314, 544] on button "Edit Comp." at bounding box center [1354, 550] width 126 height 30
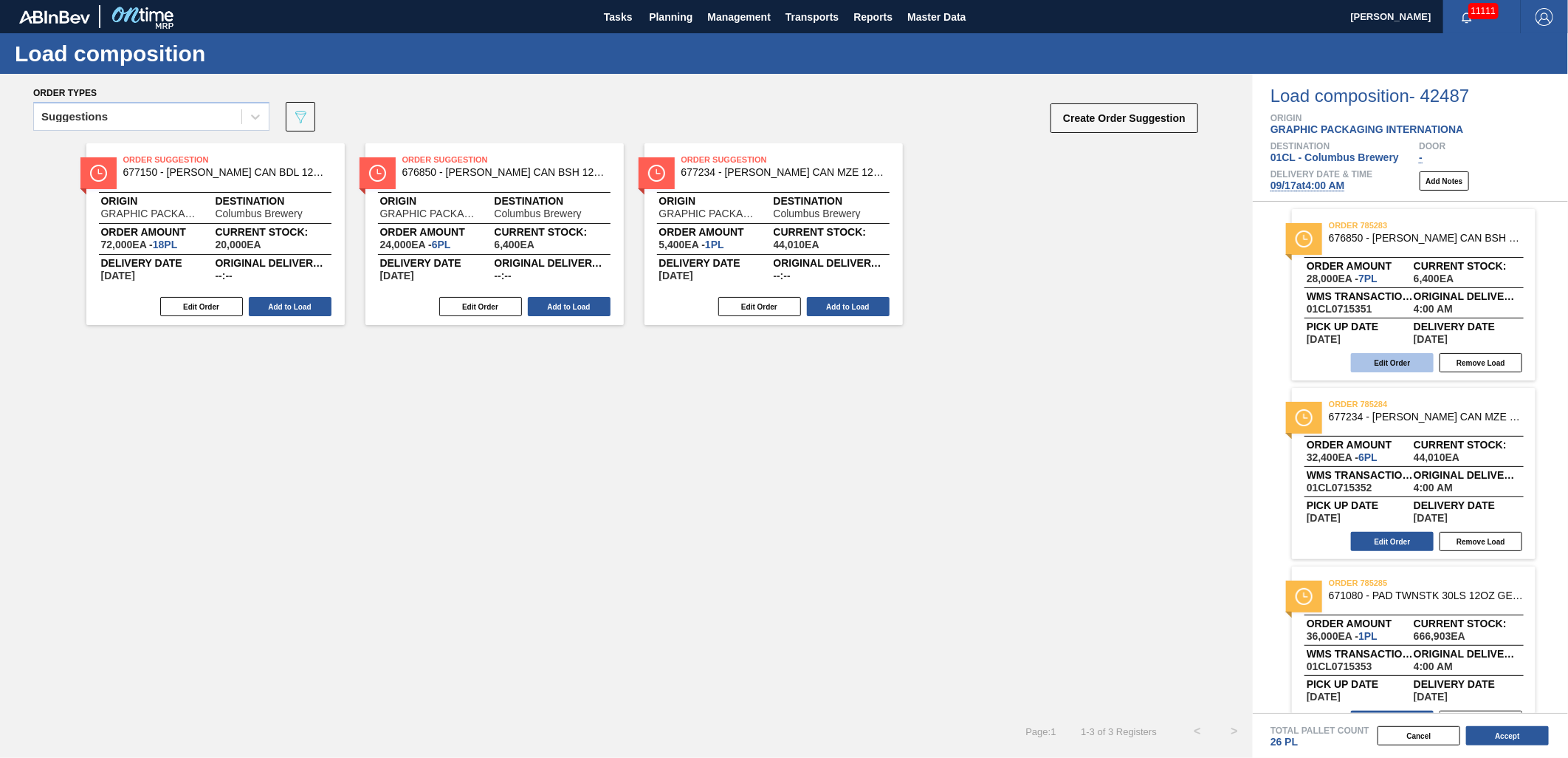
click at [1391, 364] on button "Edit Order" at bounding box center [1393, 362] width 83 height 19
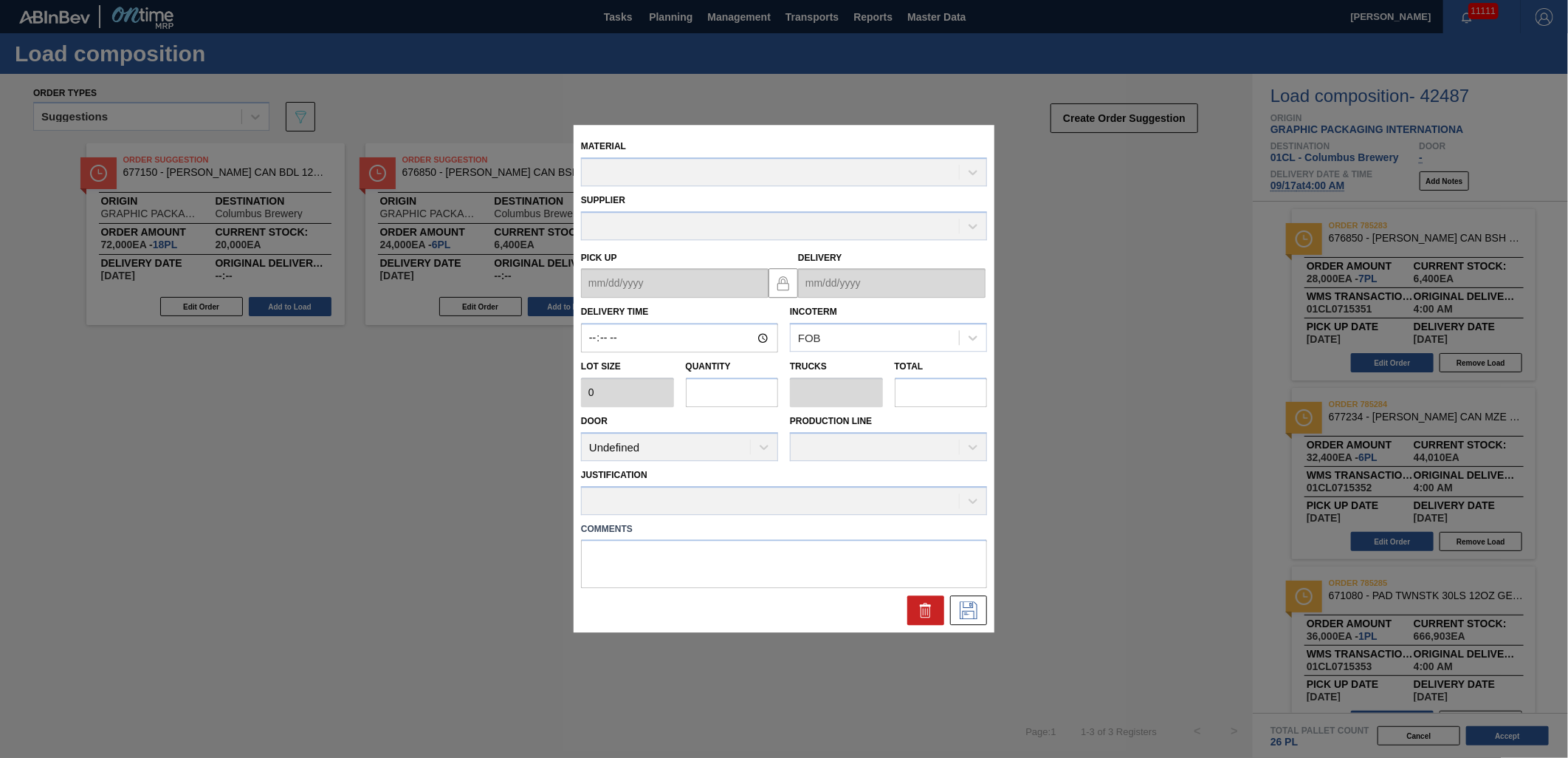
type input "04:00:00"
type input "4,000"
type input "7"
type input "0.269"
type input "28,000"
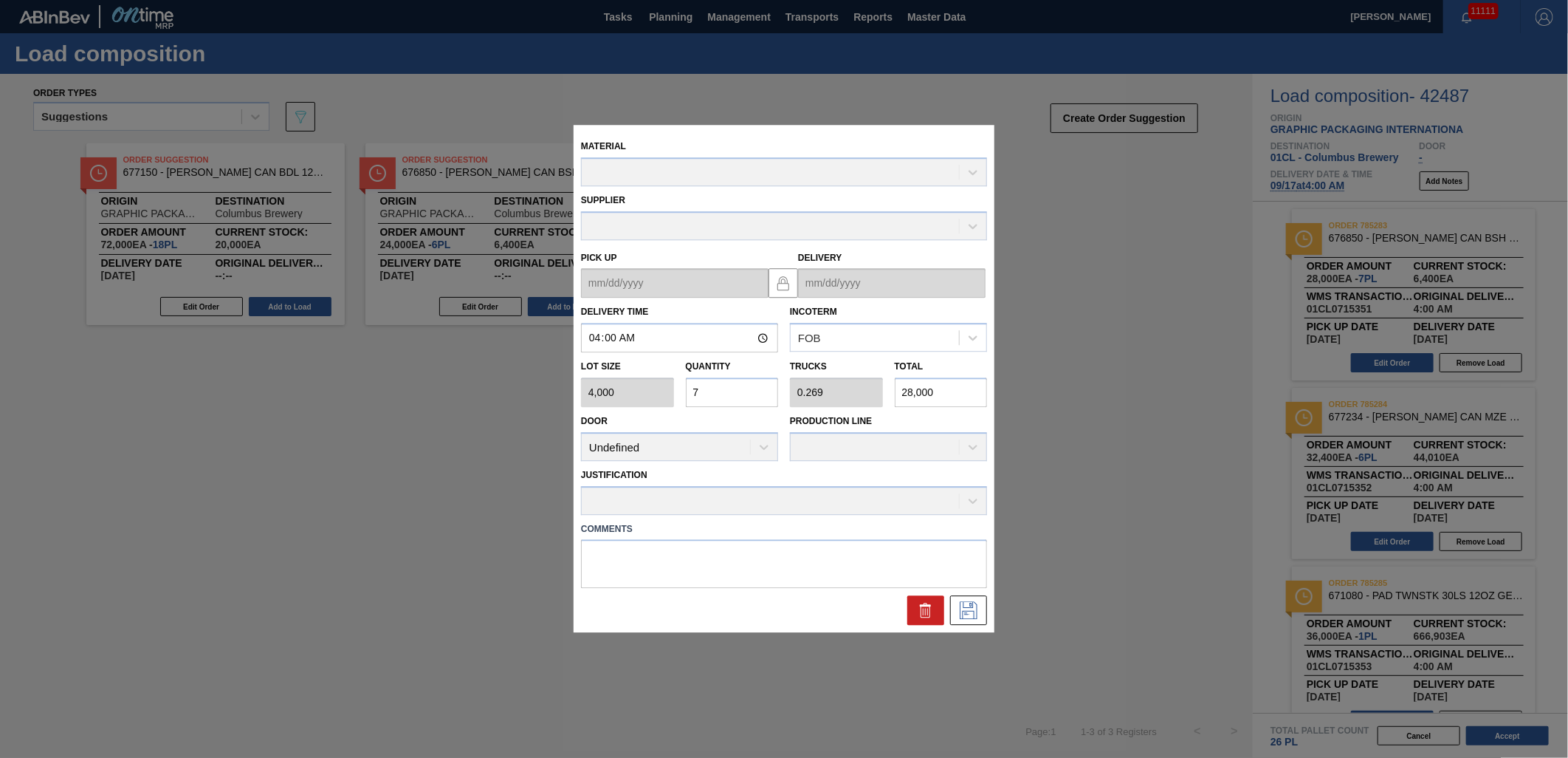
type up "[DATE]"
type input "[DATE]"
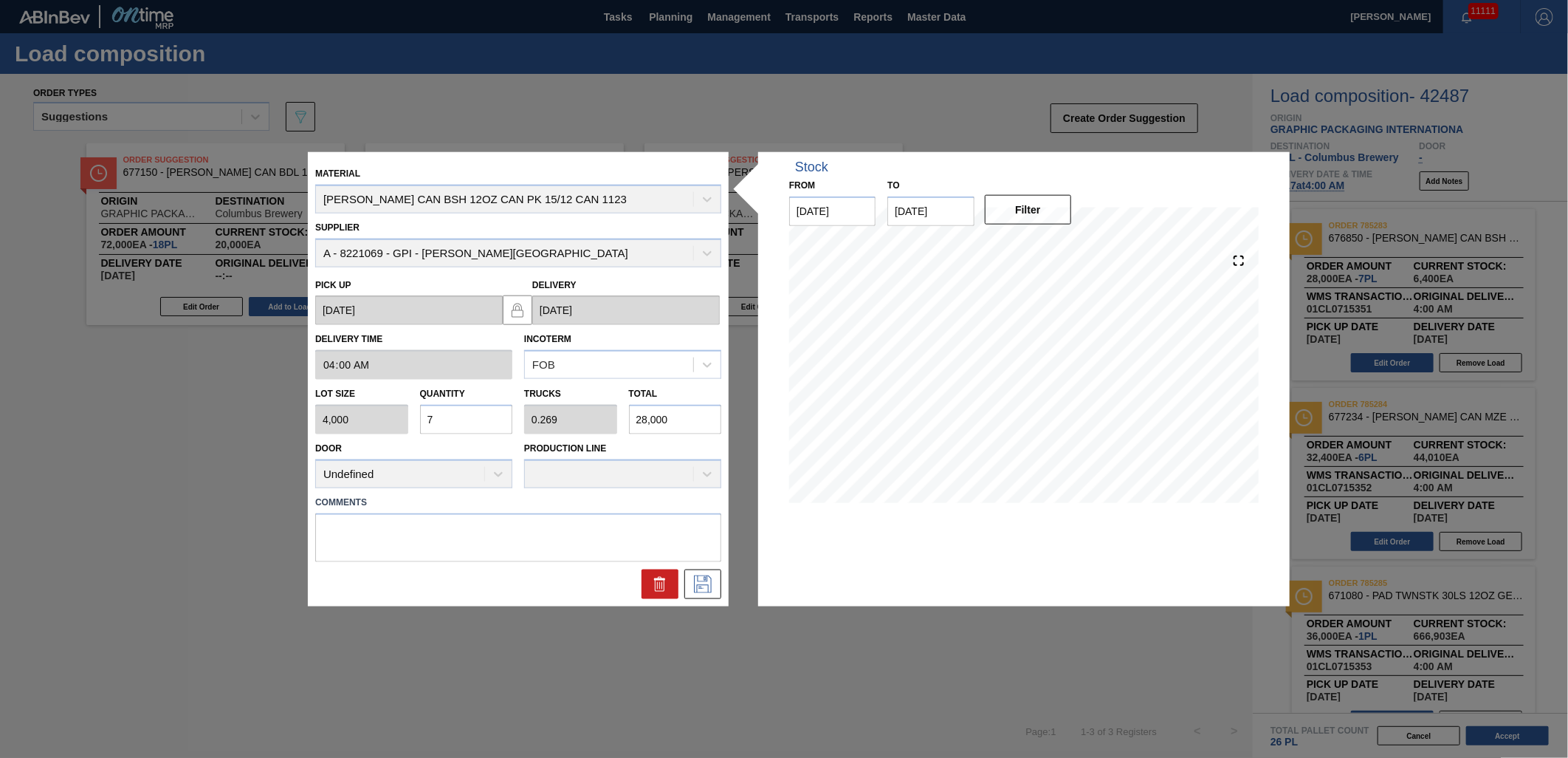
click at [463, 411] on input "7" at bounding box center [466, 419] width 93 height 30
type input "0"
type input "6"
type input "0.231"
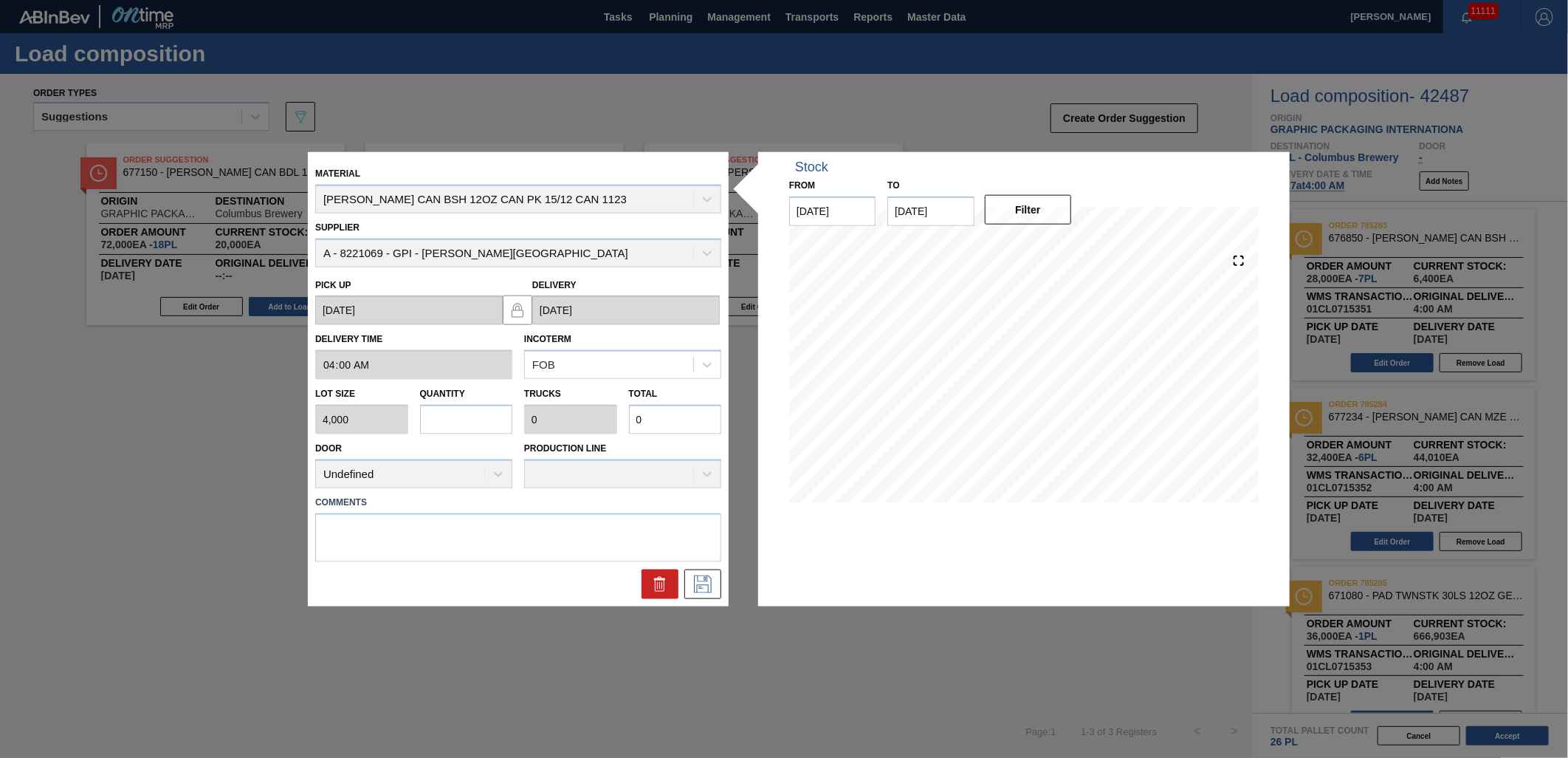
type input "24,000"
type input "6"
click at [694, 591] on icon at bounding box center [703, 583] width 24 height 18
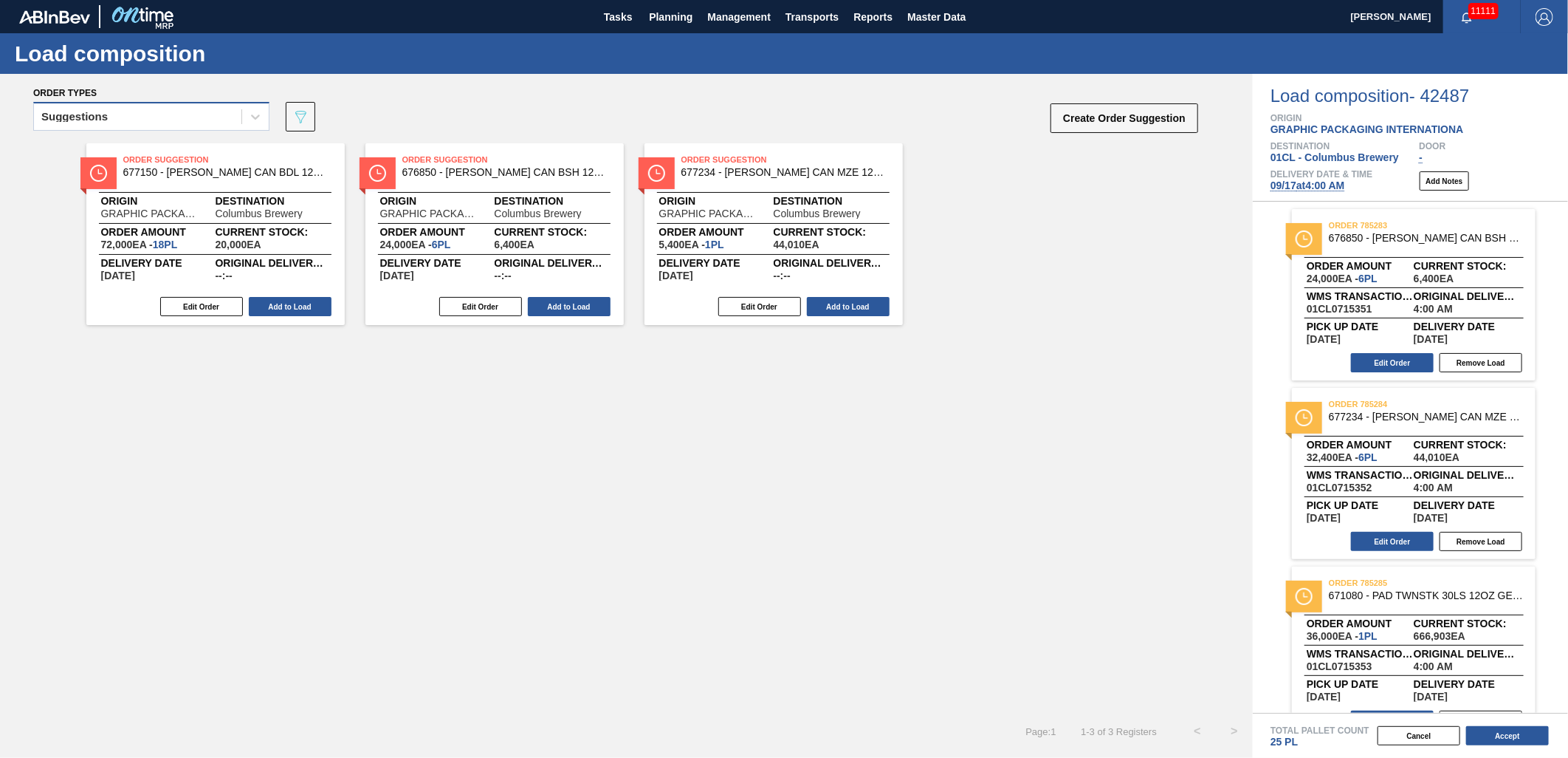
click at [197, 113] on div "Suggestions" at bounding box center [138, 116] width 208 height 21
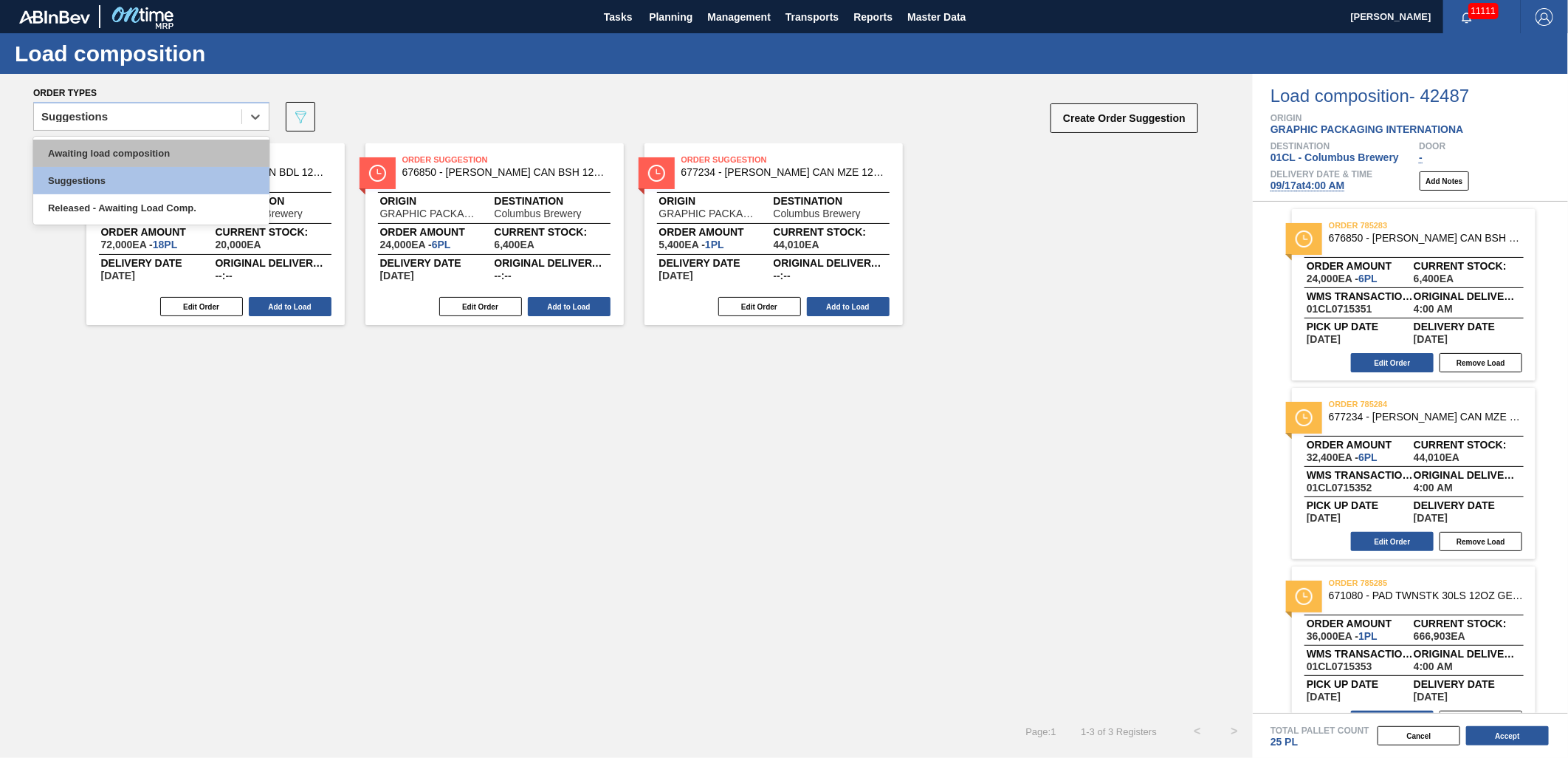
click at [164, 140] on div "Awaiting load composition" at bounding box center [151, 153] width 236 height 28
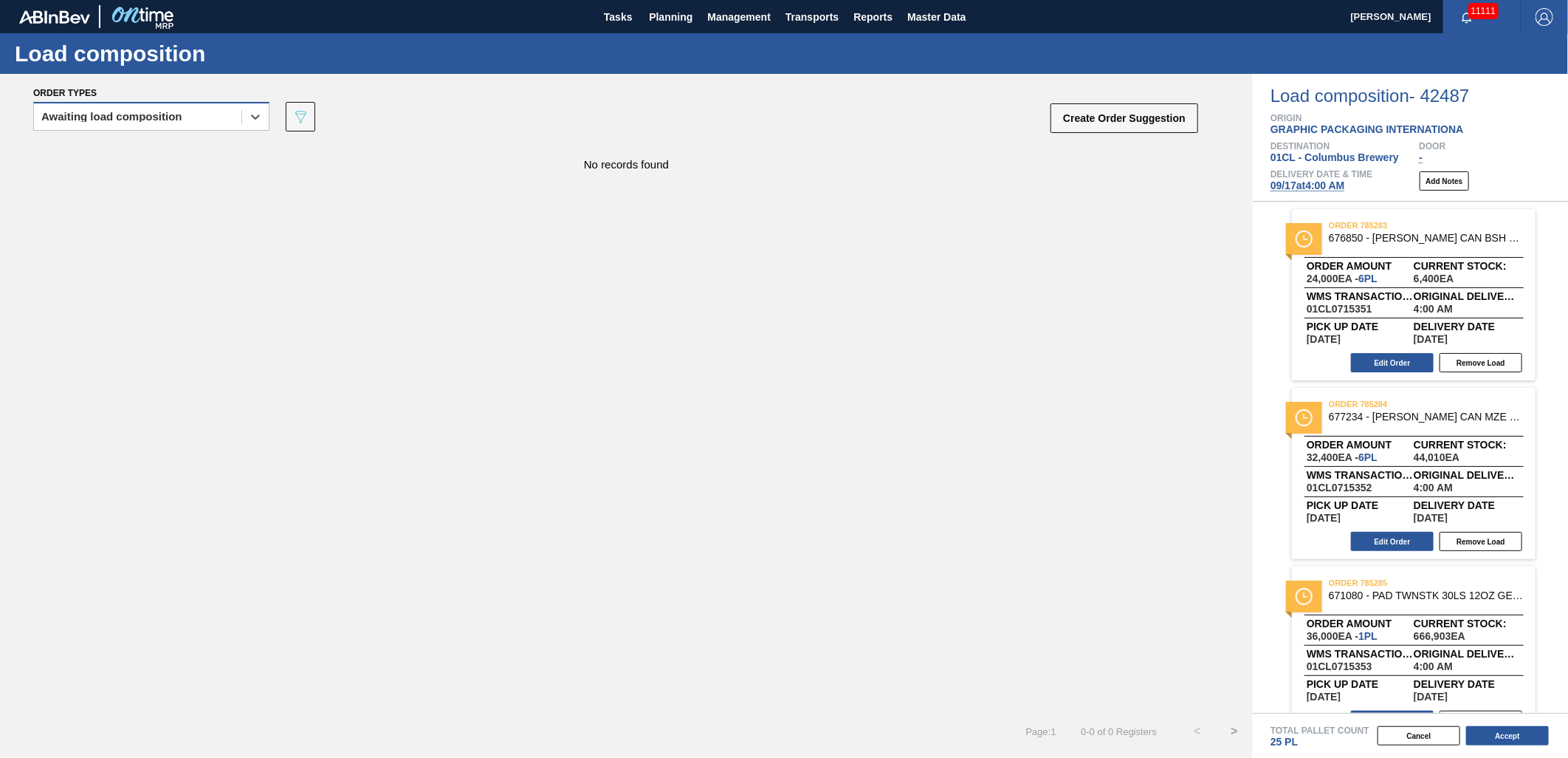
click at [207, 121] on div "Awaiting load composition" at bounding box center [138, 116] width 208 height 21
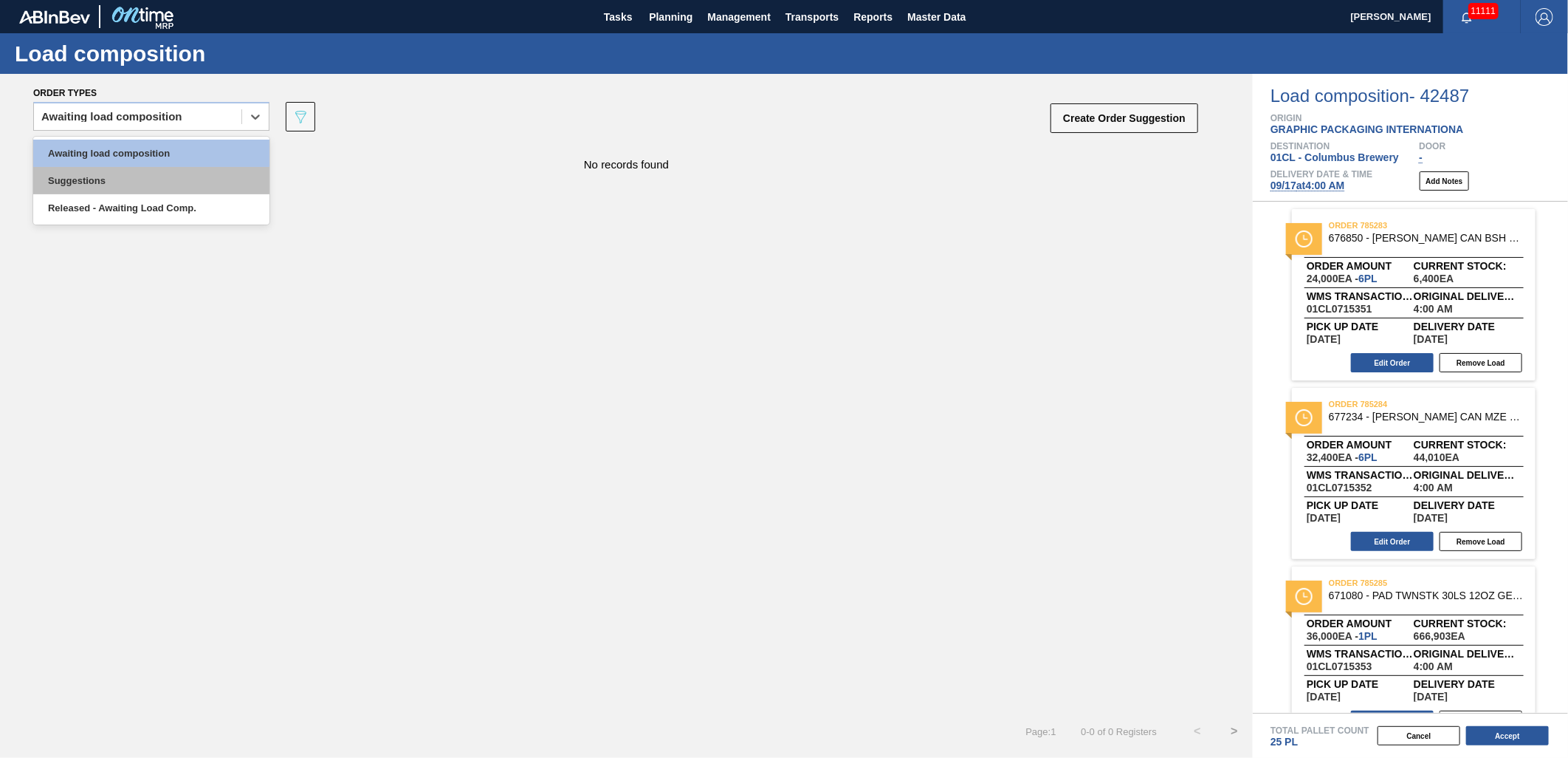
click at [163, 187] on div "Suggestions" at bounding box center [151, 181] width 236 height 28
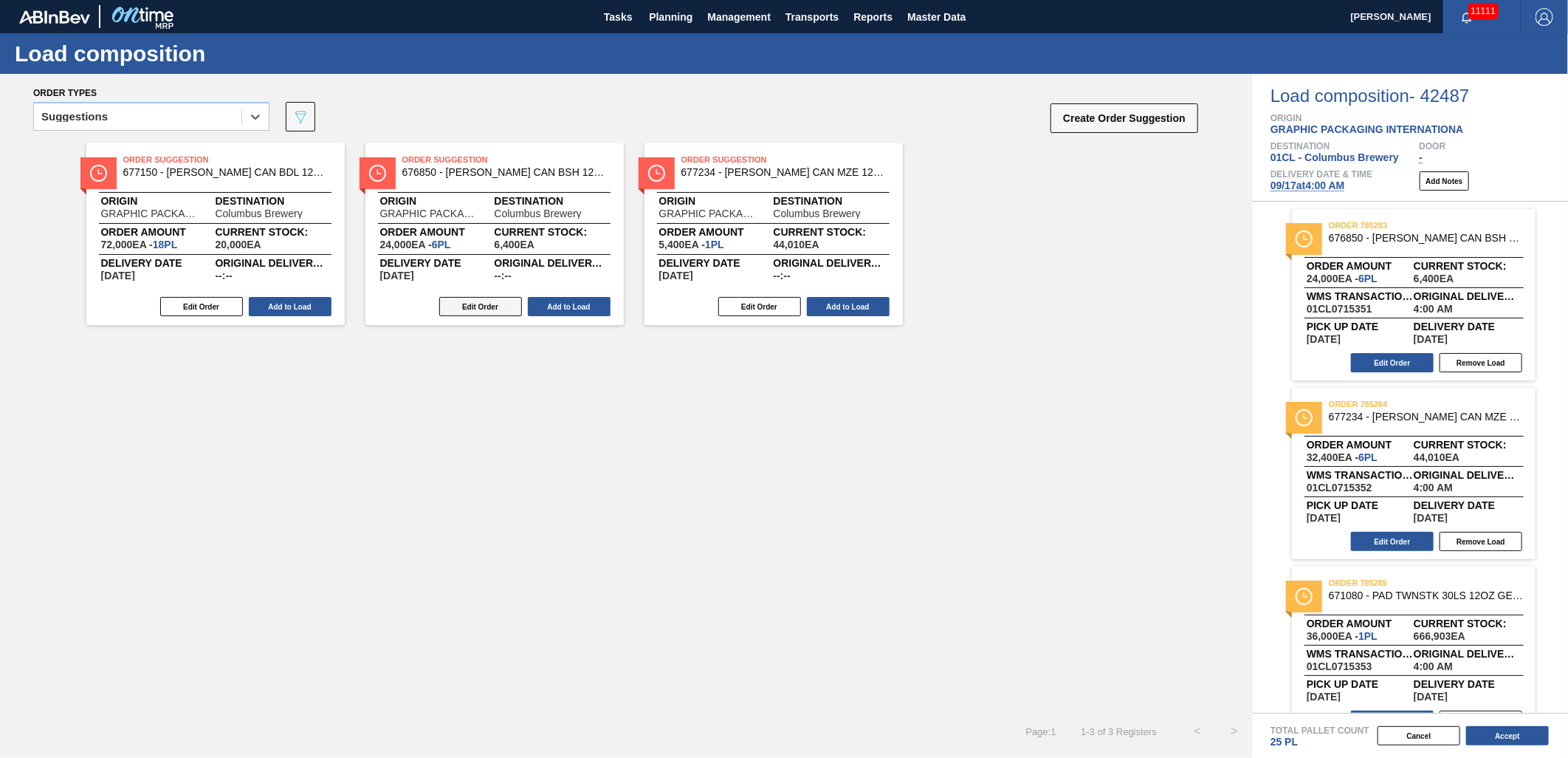
click at [461, 298] on button "Edit Order" at bounding box center [481, 307] width 83 height 19
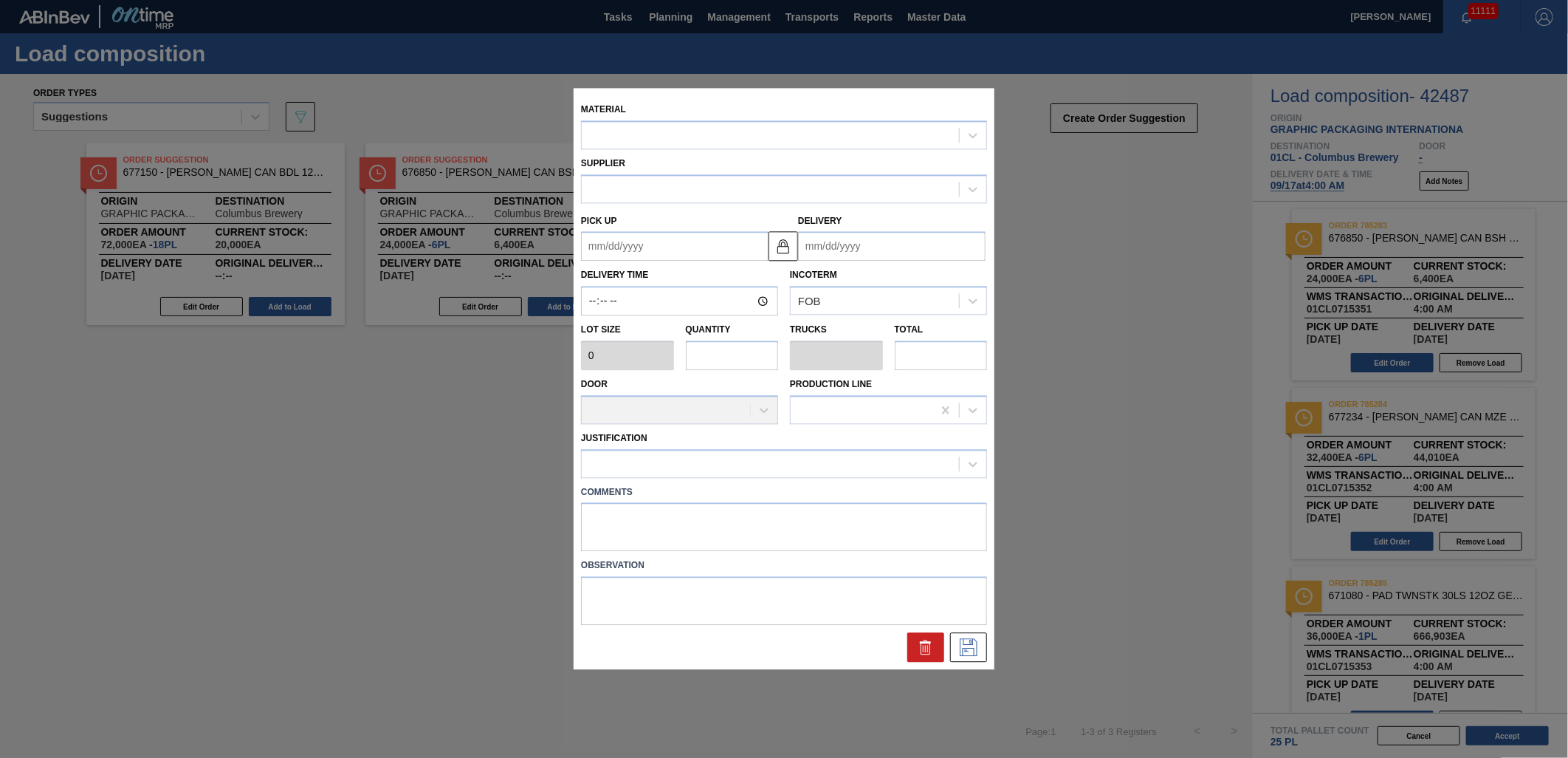
drag, startPoint x: 434, startPoint y: 465, endPoint x: 426, endPoint y: 458, distance: 10.6
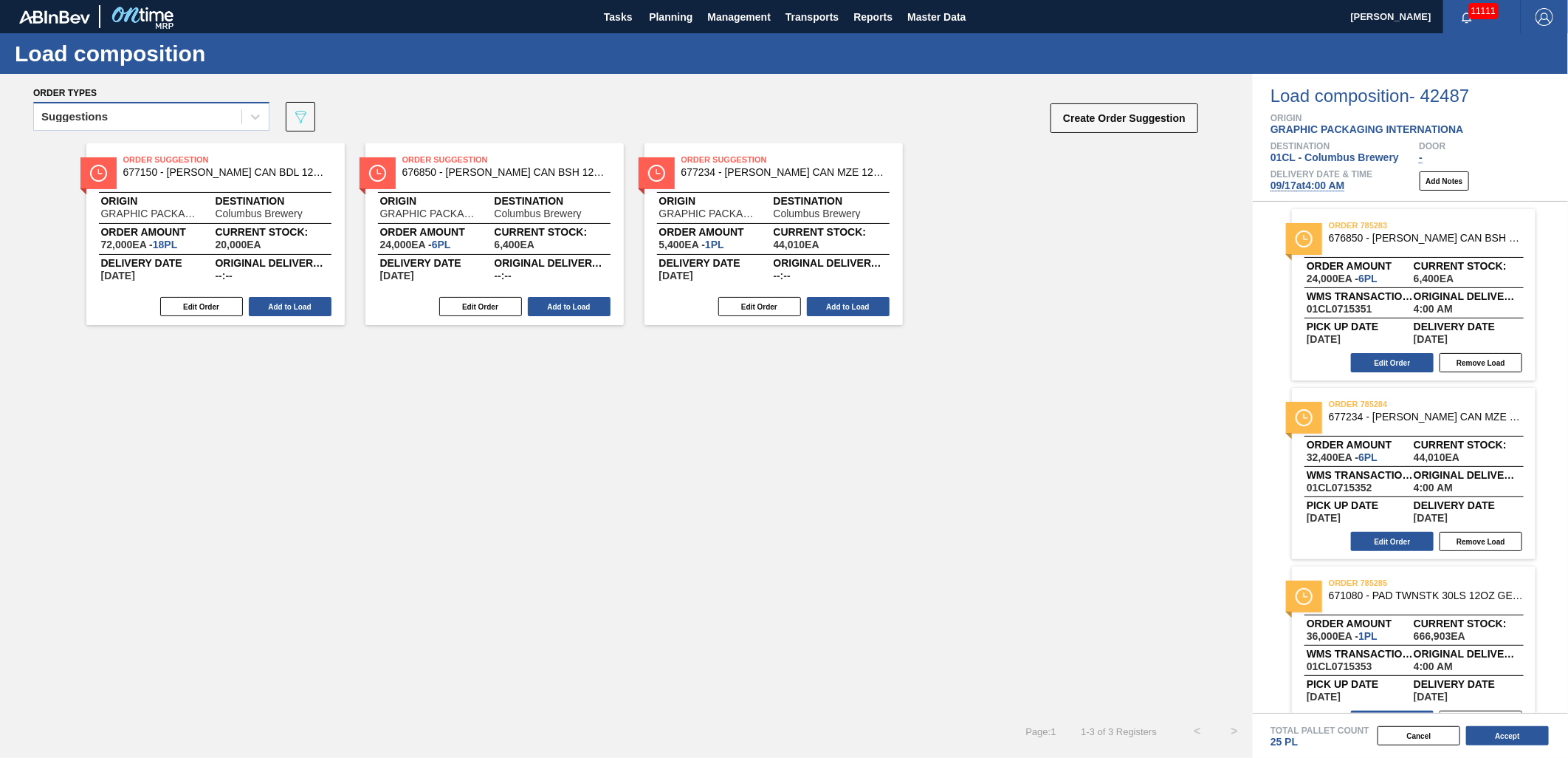
click at [217, 122] on div "Suggestions" at bounding box center [138, 116] width 208 height 21
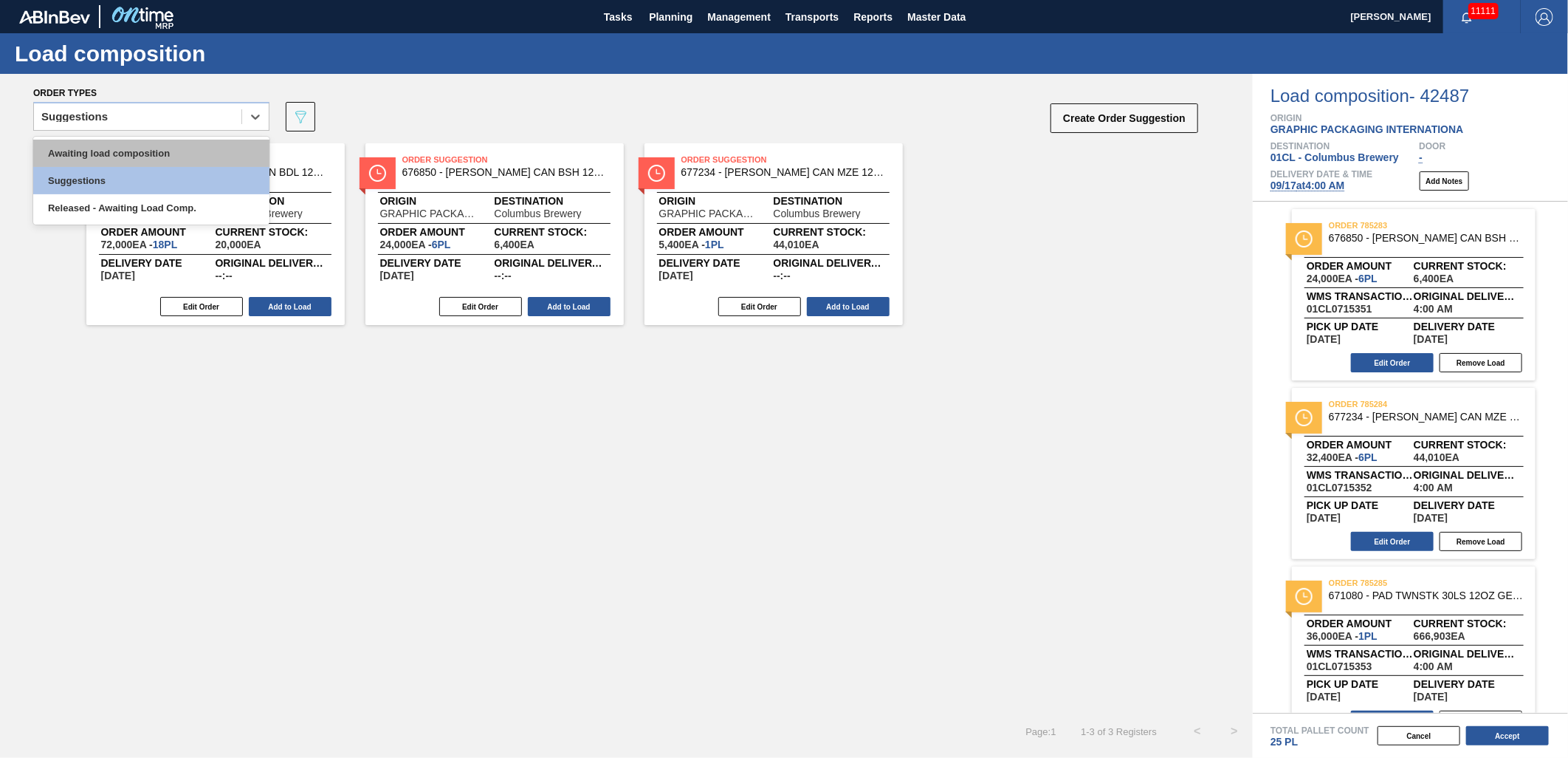
click at [173, 150] on div "Awaiting load composition" at bounding box center [151, 153] width 236 height 28
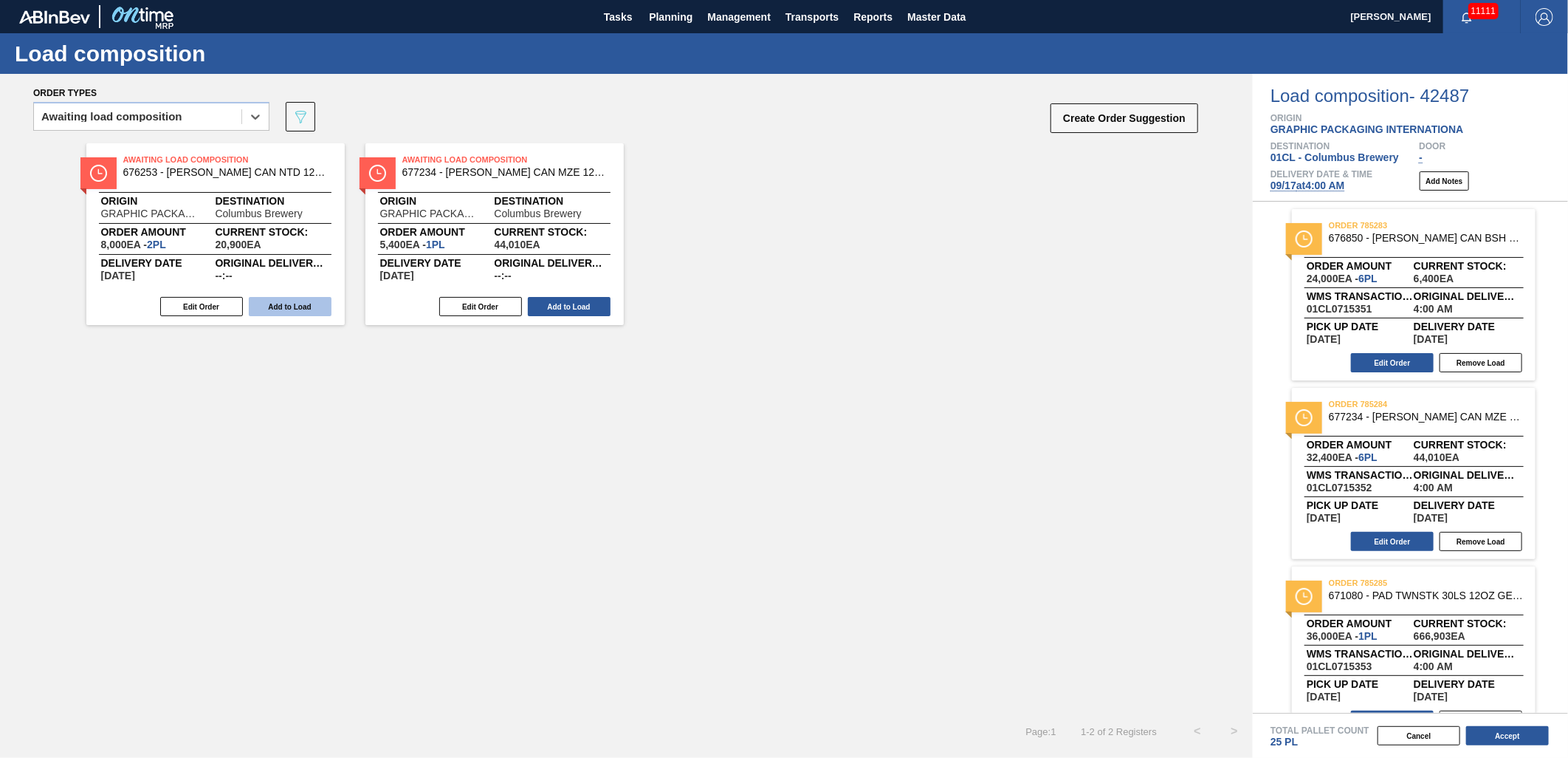
click at [286, 315] on button "Add to Load" at bounding box center [291, 307] width 83 height 19
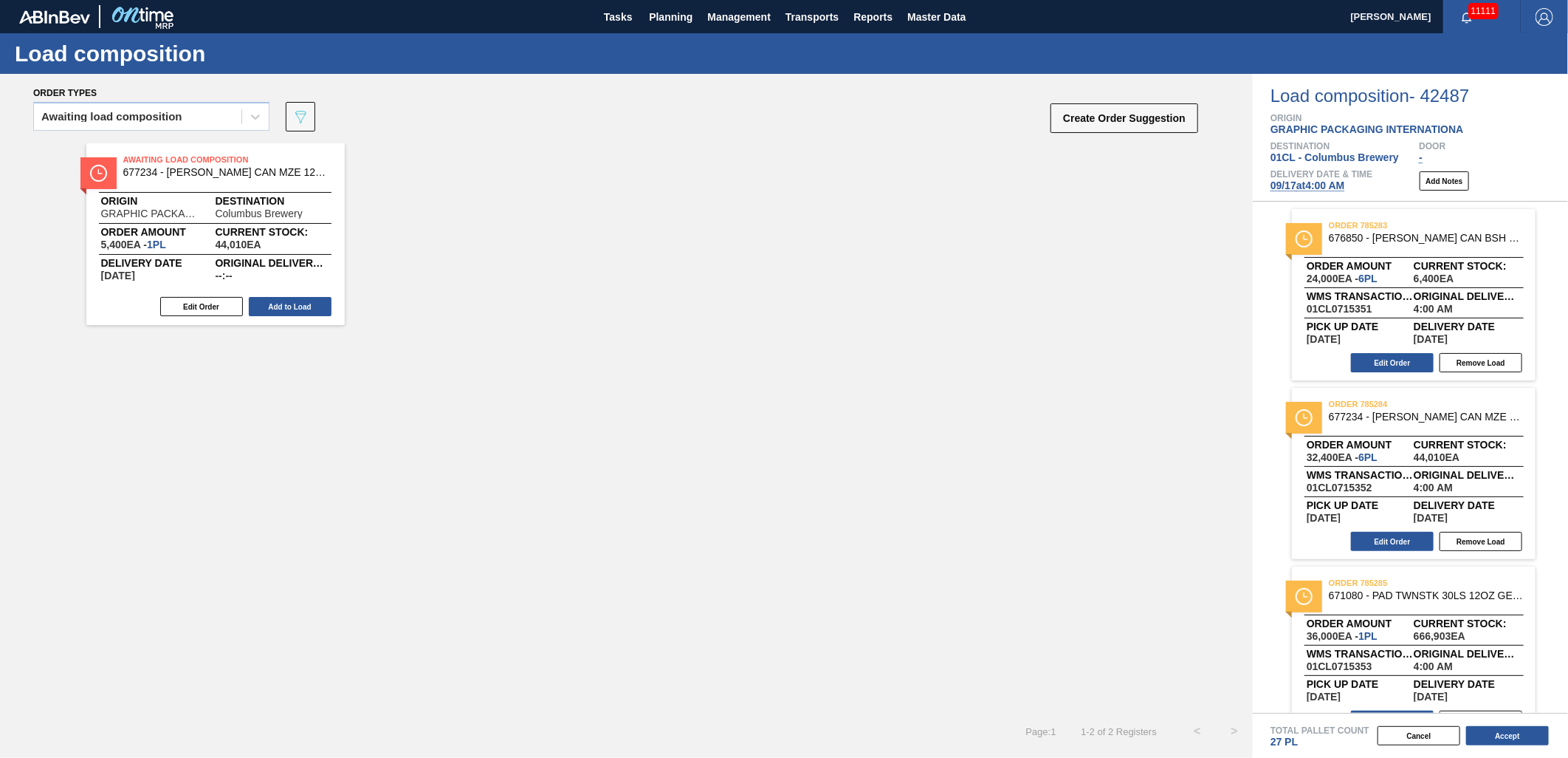
click at [286, 315] on button "Add to Load" at bounding box center [291, 307] width 83 height 19
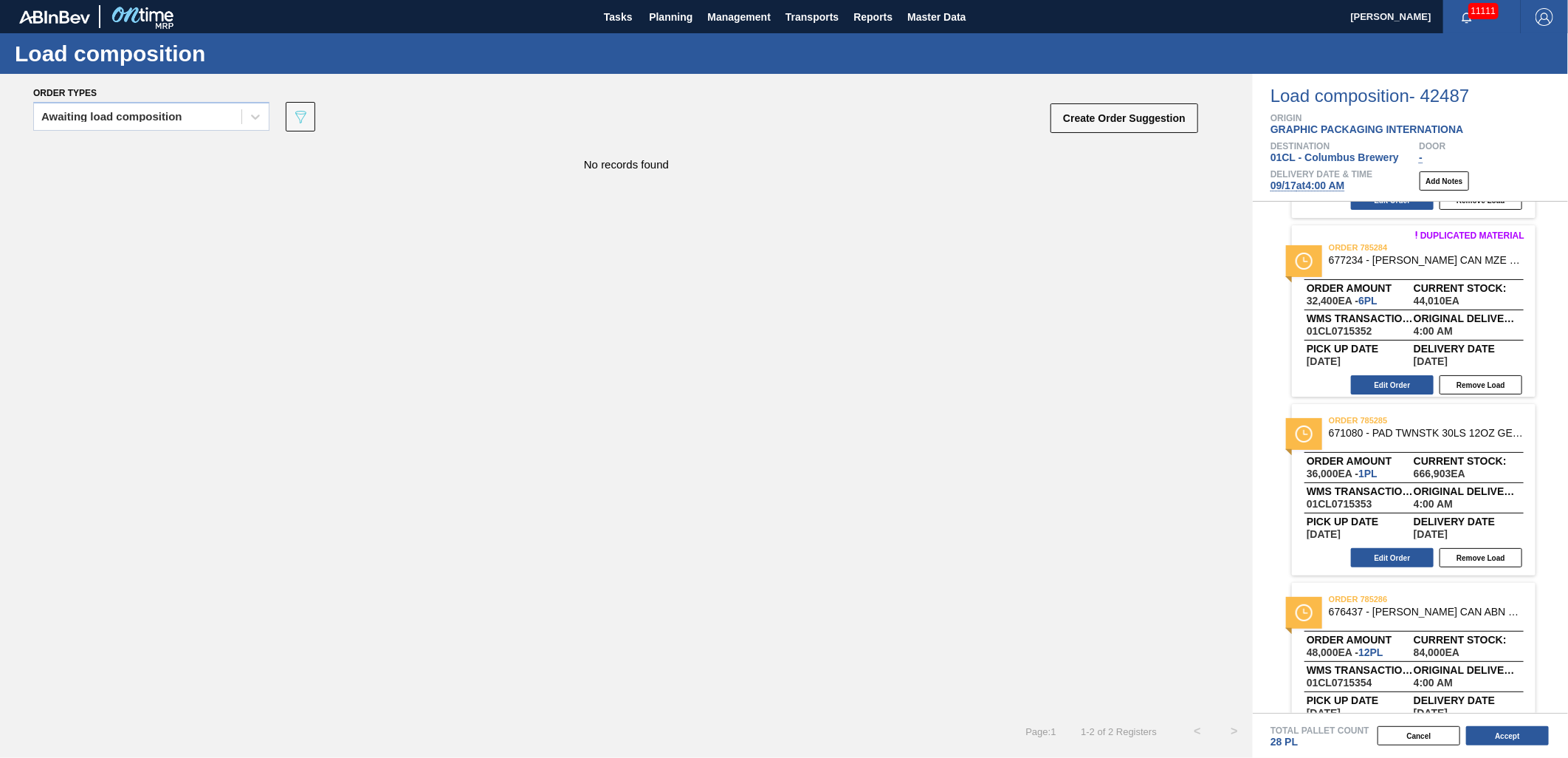
scroll to position [164, 0]
click at [1469, 551] on button "Remove Load" at bounding box center [1481, 556] width 83 height 19
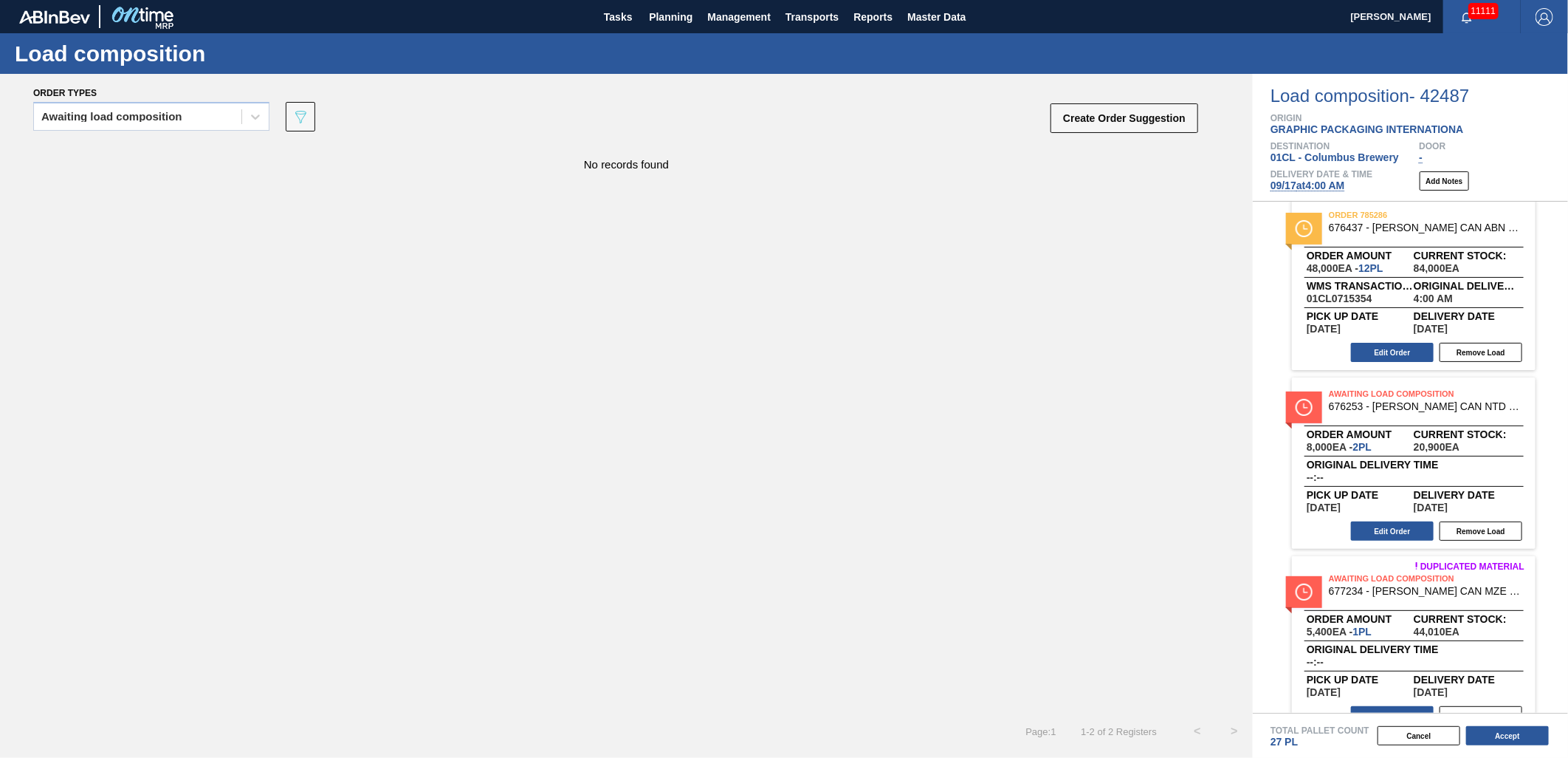
scroll to position [389, 0]
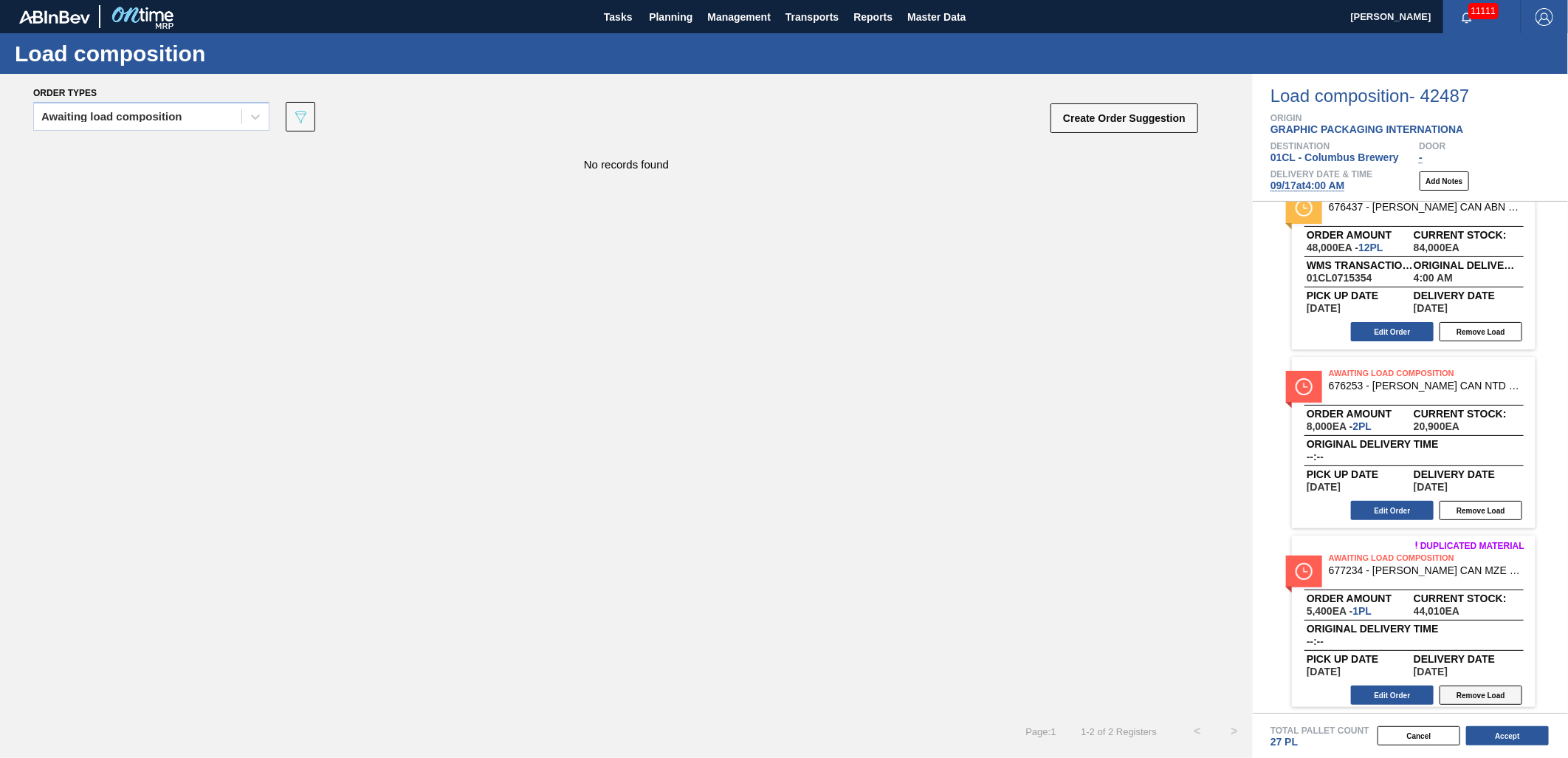
click at [1460, 689] on button "Remove Load" at bounding box center [1481, 694] width 83 height 19
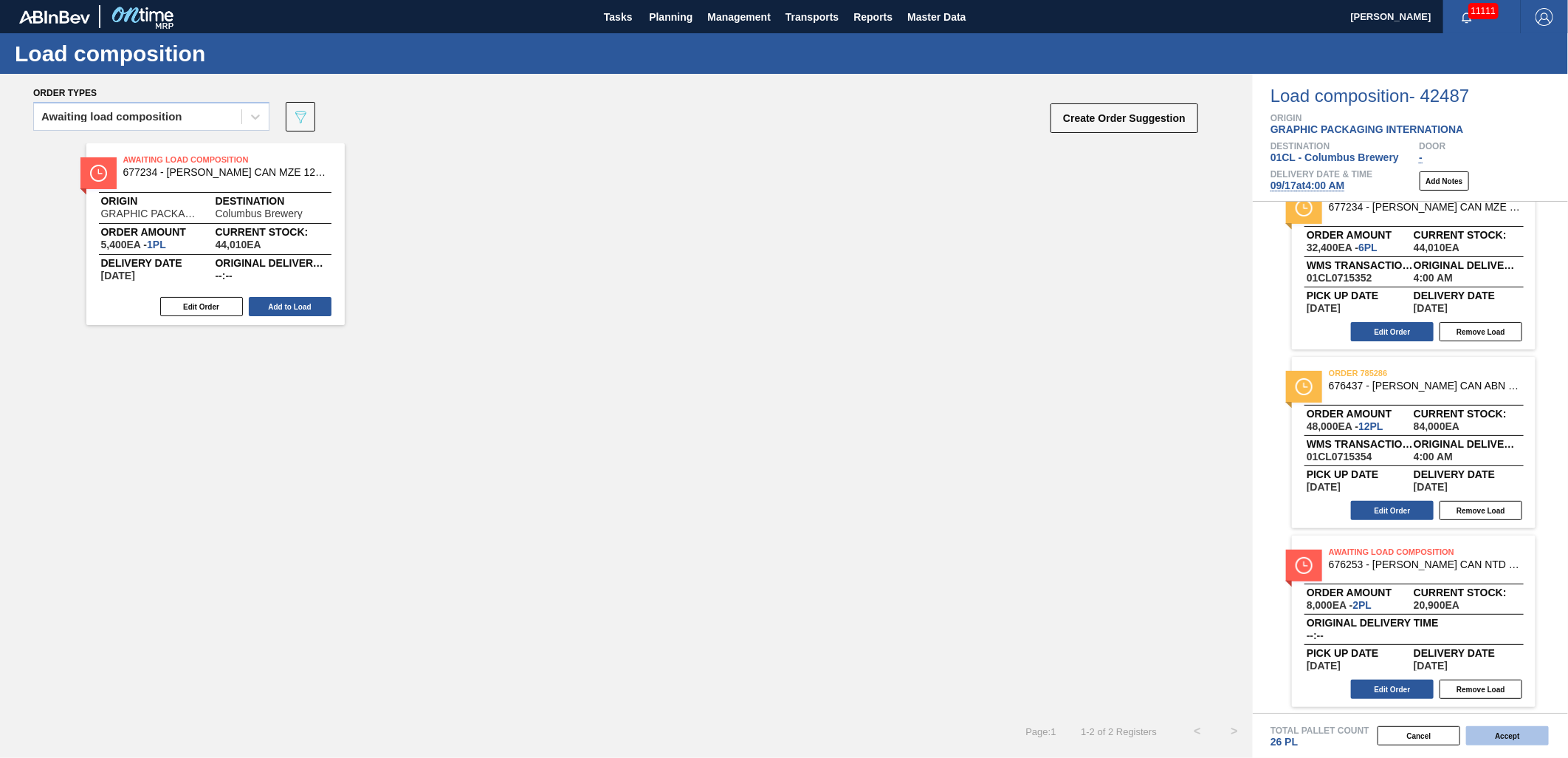
click at [1509, 740] on button "Accept" at bounding box center [1507, 735] width 83 height 19
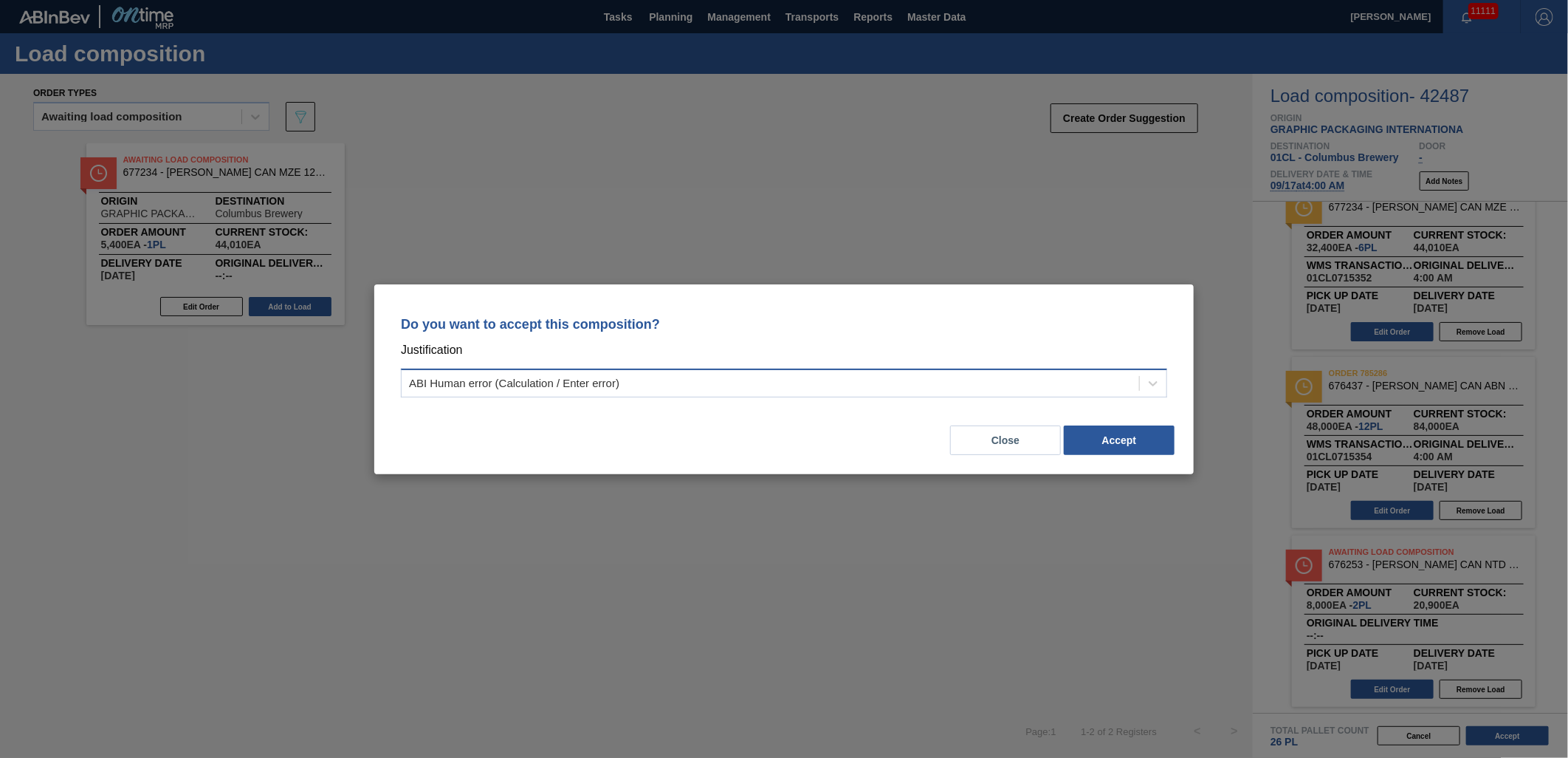
click at [933, 385] on div "ABI Human error (Calculation / Enter error)" at bounding box center [770, 382] width 737 height 21
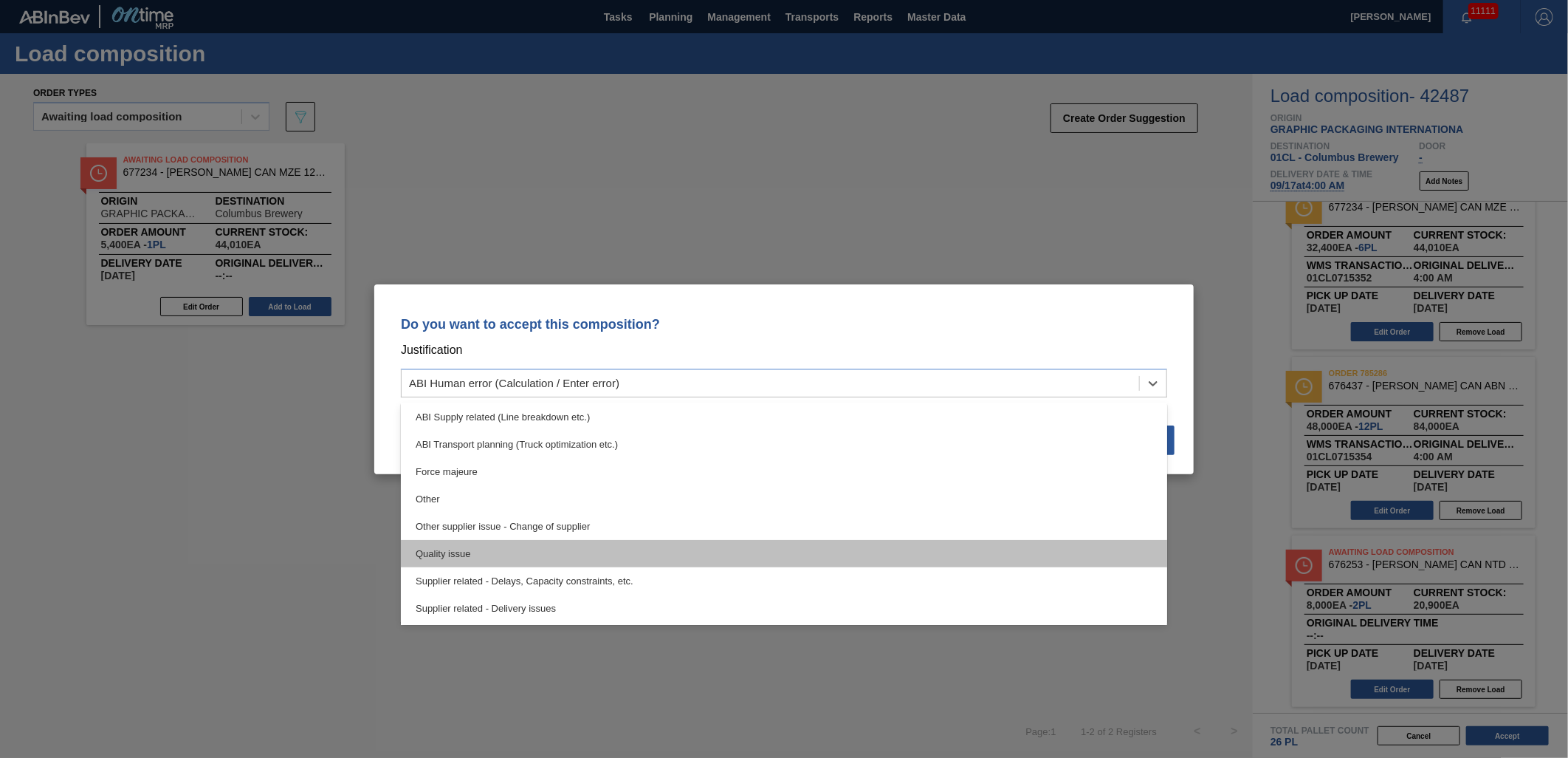
scroll to position [246, 0]
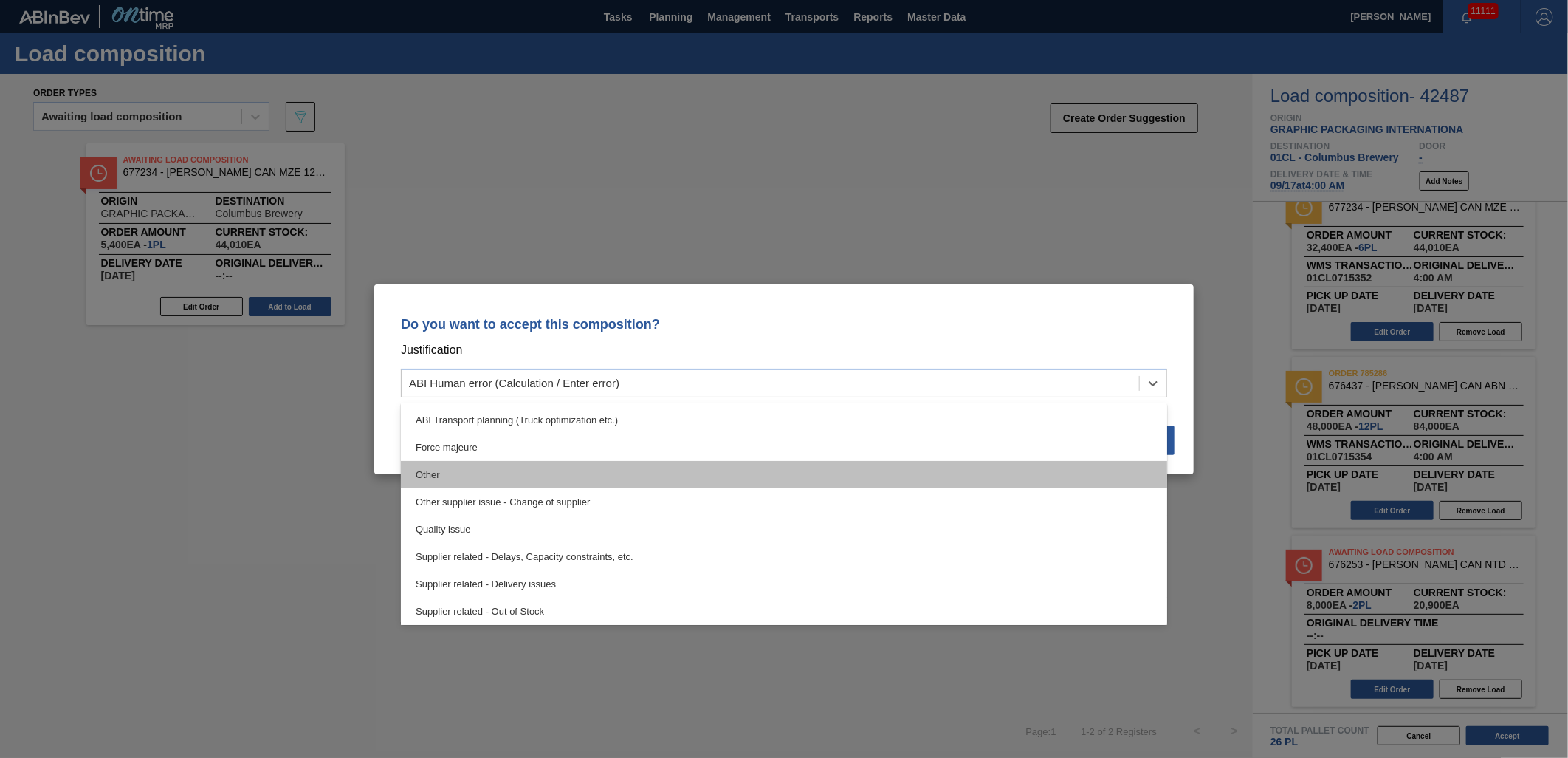
click at [857, 477] on div "Other" at bounding box center [784, 475] width 766 height 28
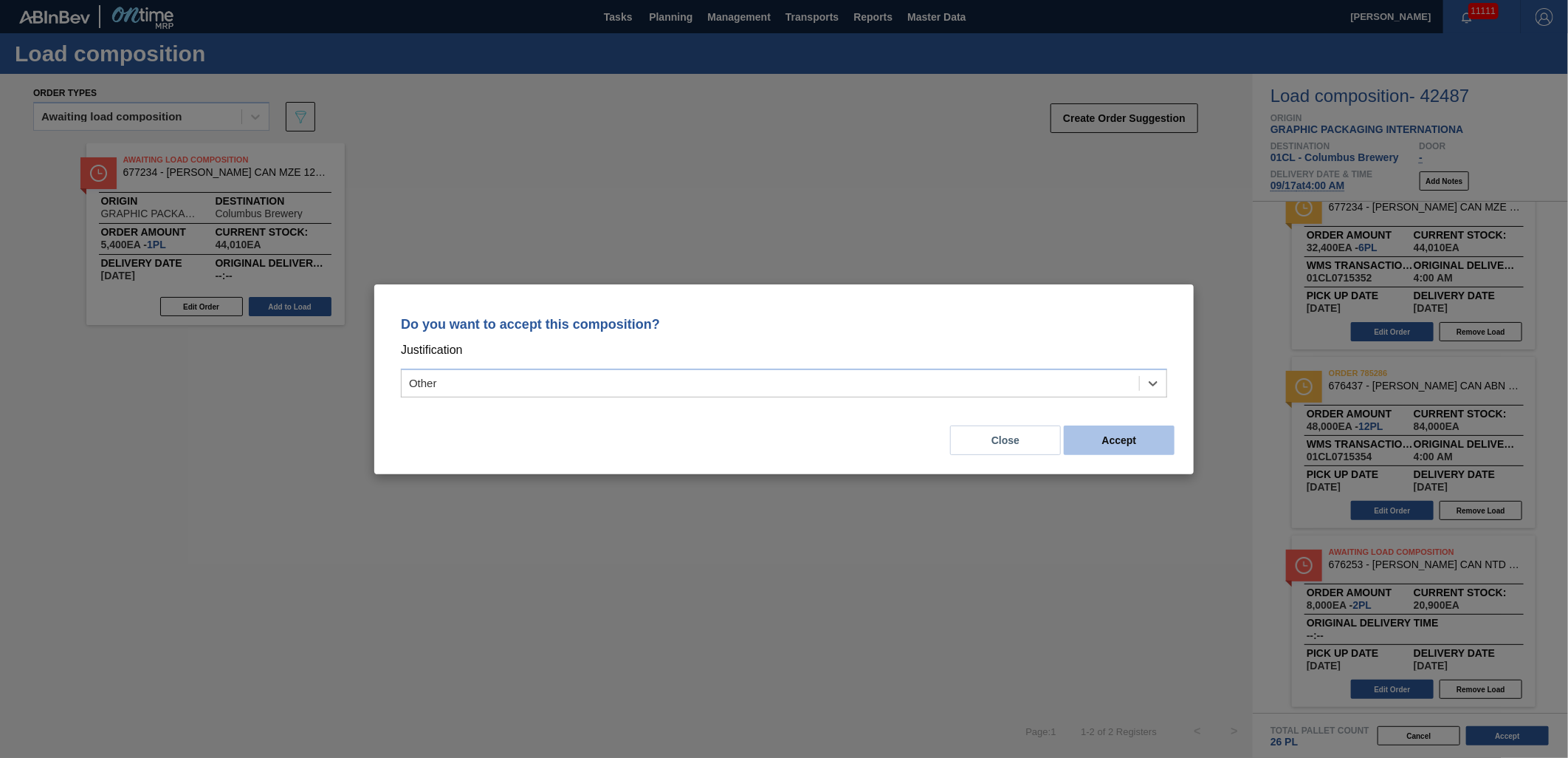
click at [1124, 449] on button "Accept" at bounding box center [1119, 440] width 111 height 30
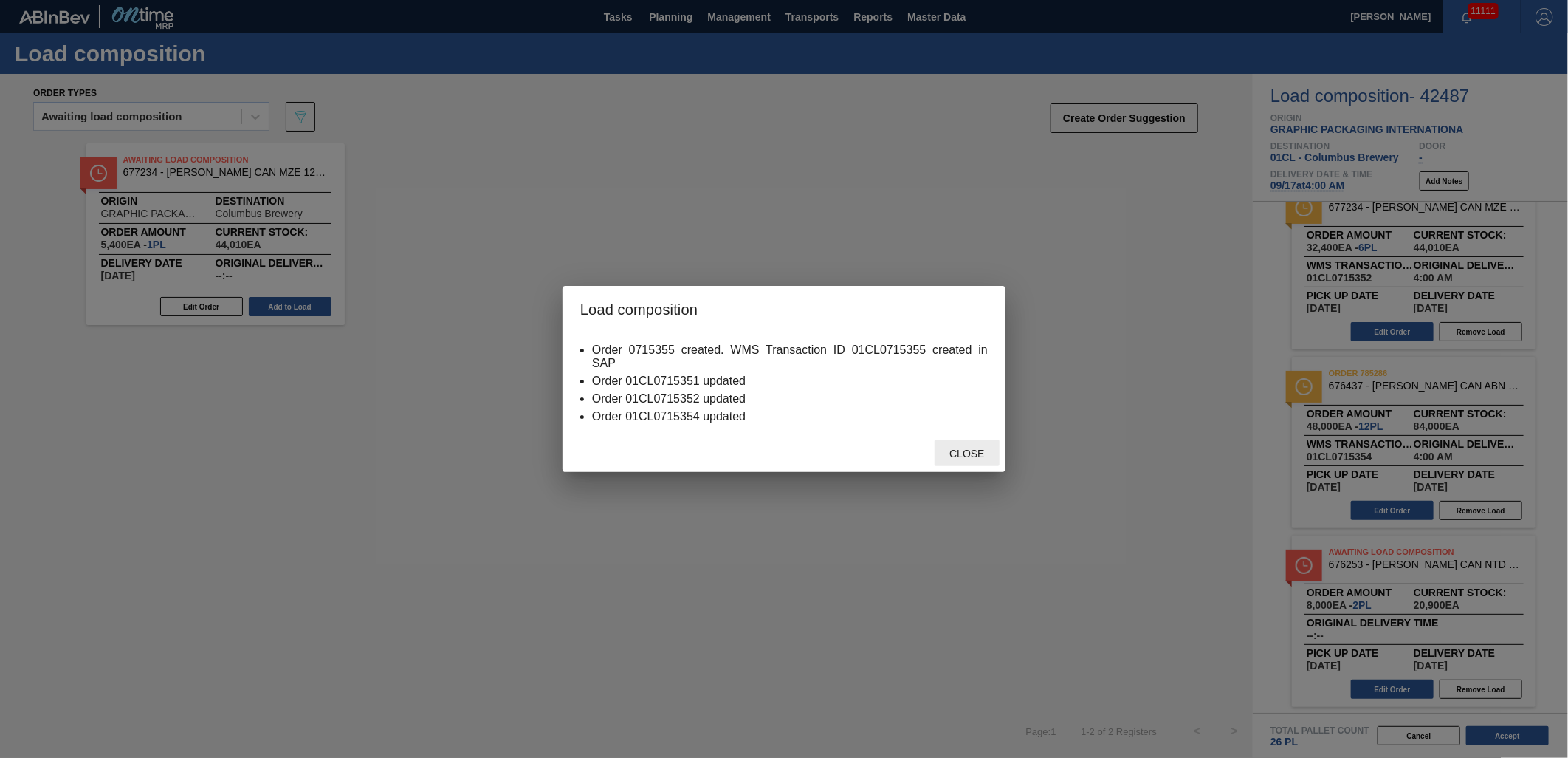
click at [954, 462] on div "Close" at bounding box center [967, 453] width 65 height 28
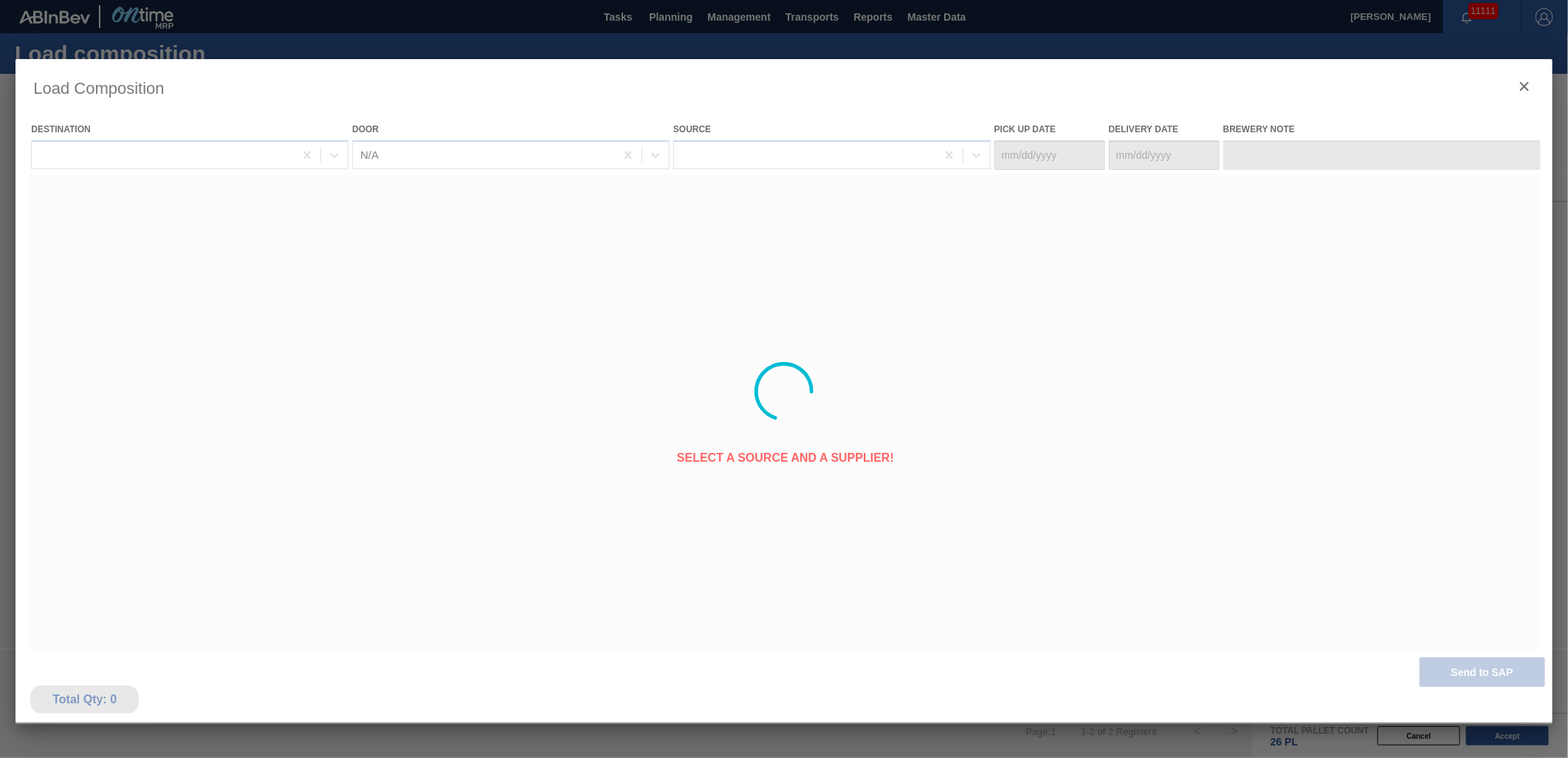
type Date "[DATE]"
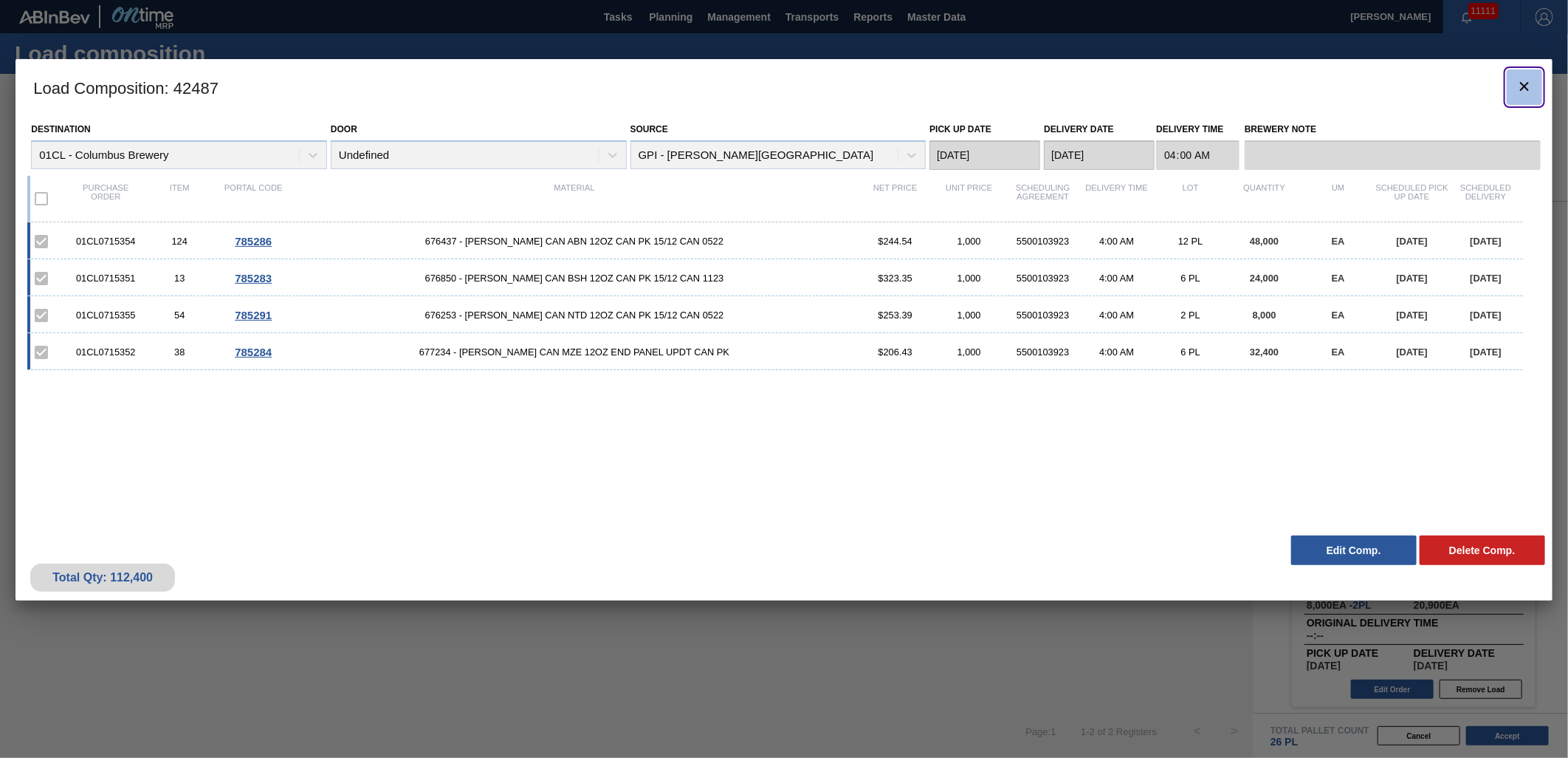
click at [1518, 87] on icon "botão de ícone" at bounding box center [1524, 86] width 18 height 18
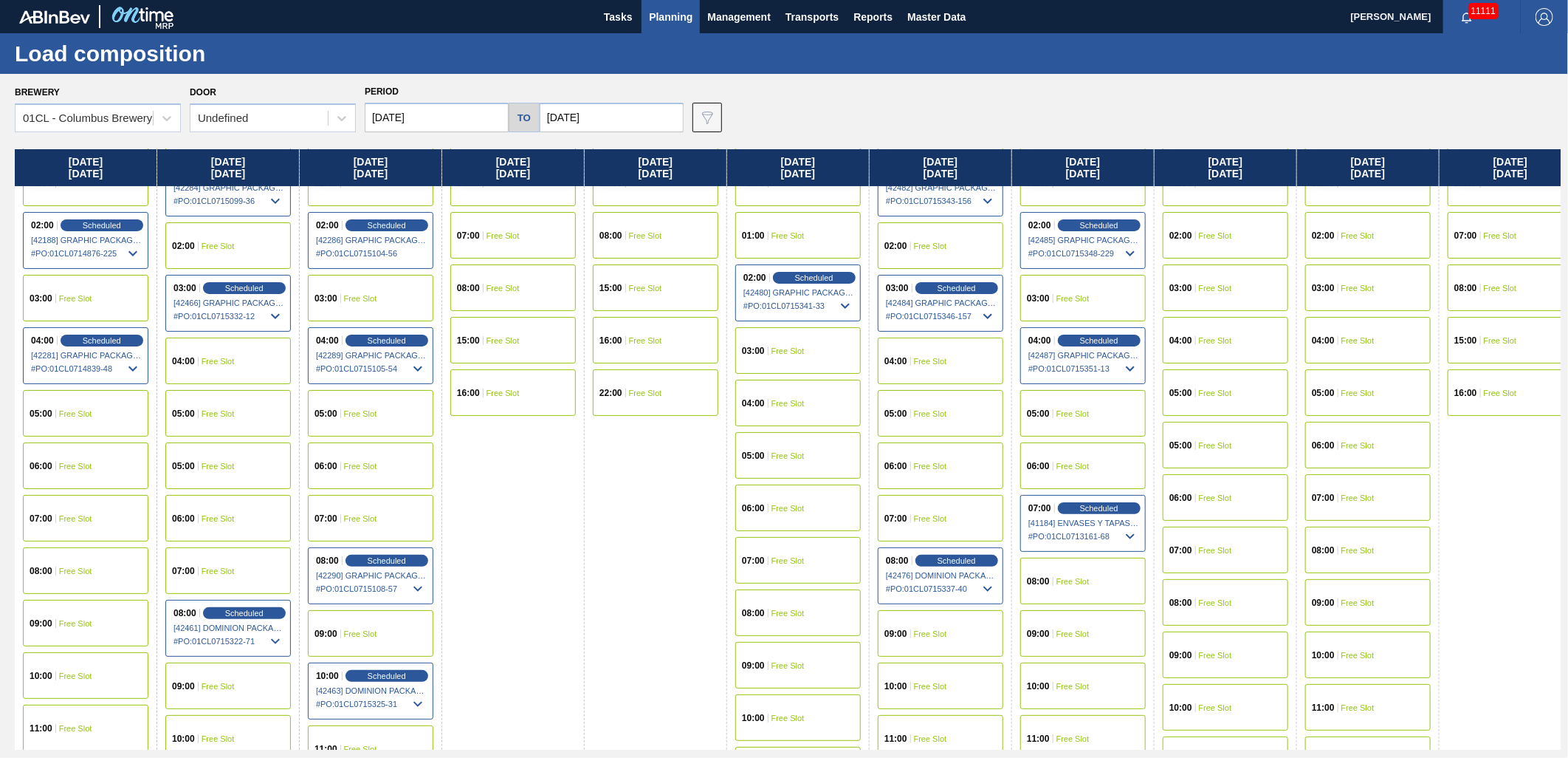
scroll to position [164, 0]
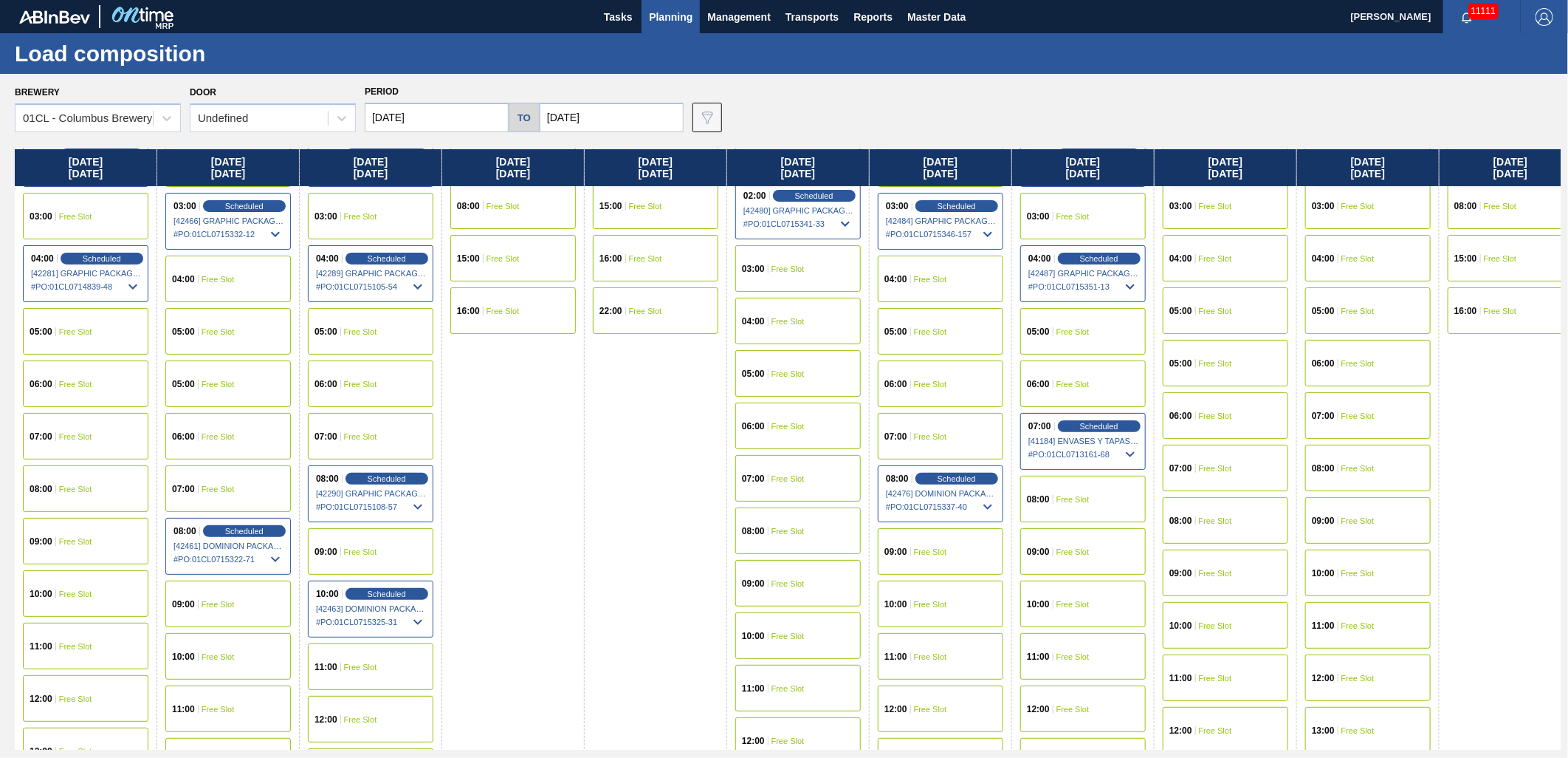
click at [1078, 592] on div "10:00 Free Slot" at bounding box center [1083, 604] width 126 height 46
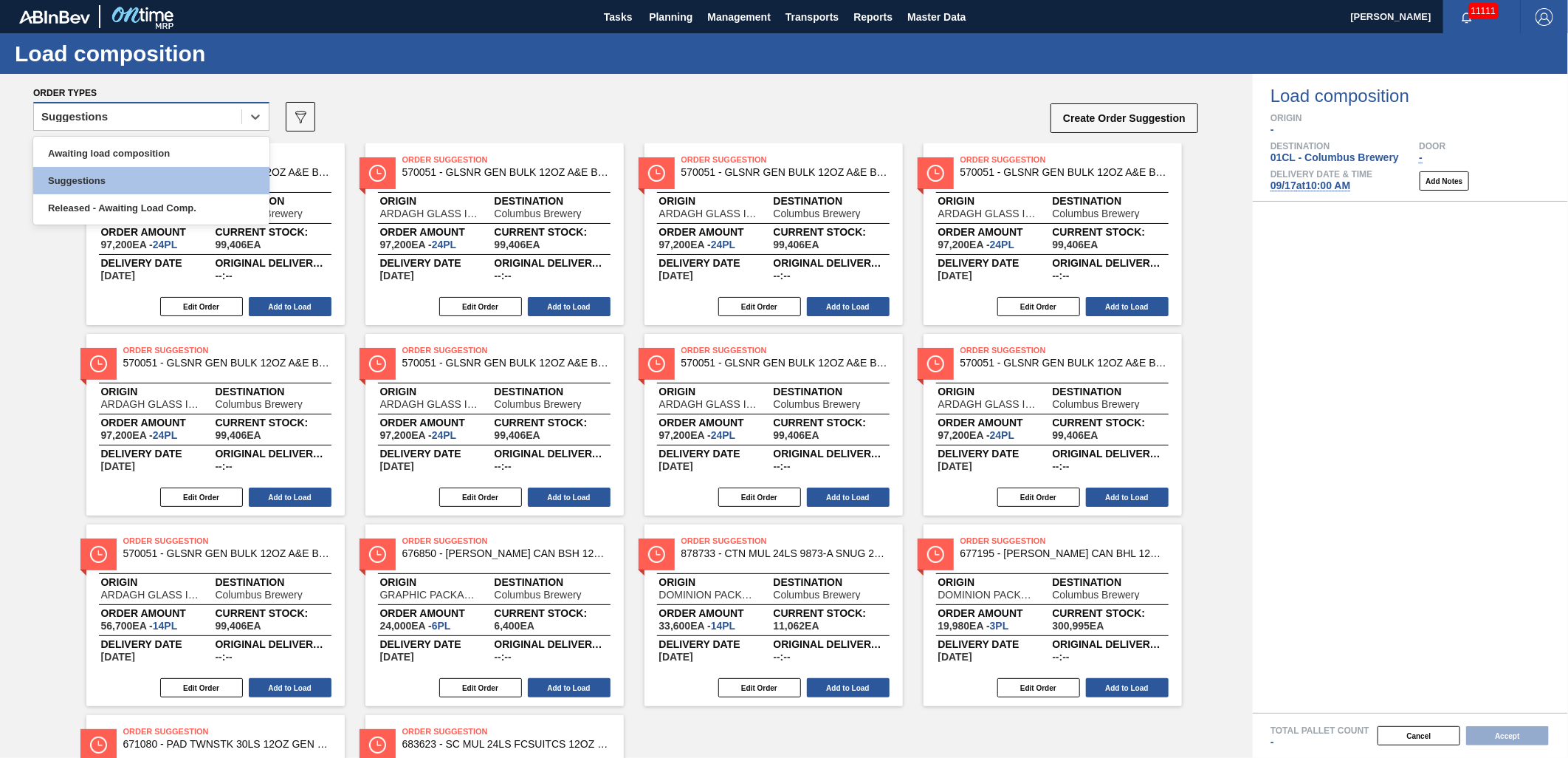
click at [226, 107] on div "Suggestions" at bounding box center [138, 116] width 208 height 21
click at [200, 152] on div "Awaiting load composition" at bounding box center [151, 153] width 236 height 28
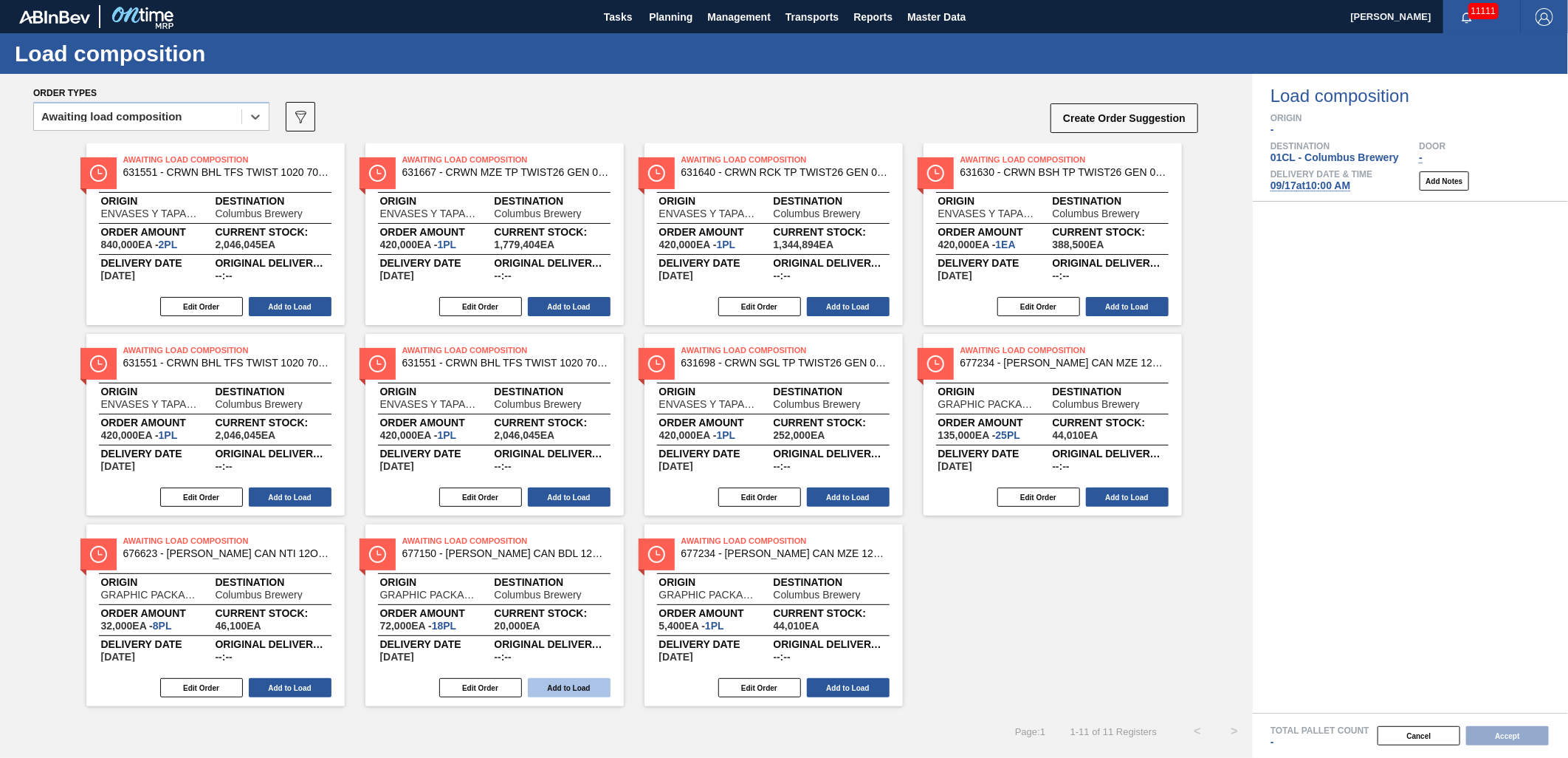
click at [528, 680] on button "Add to Load" at bounding box center [569, 687] width 83 height 19
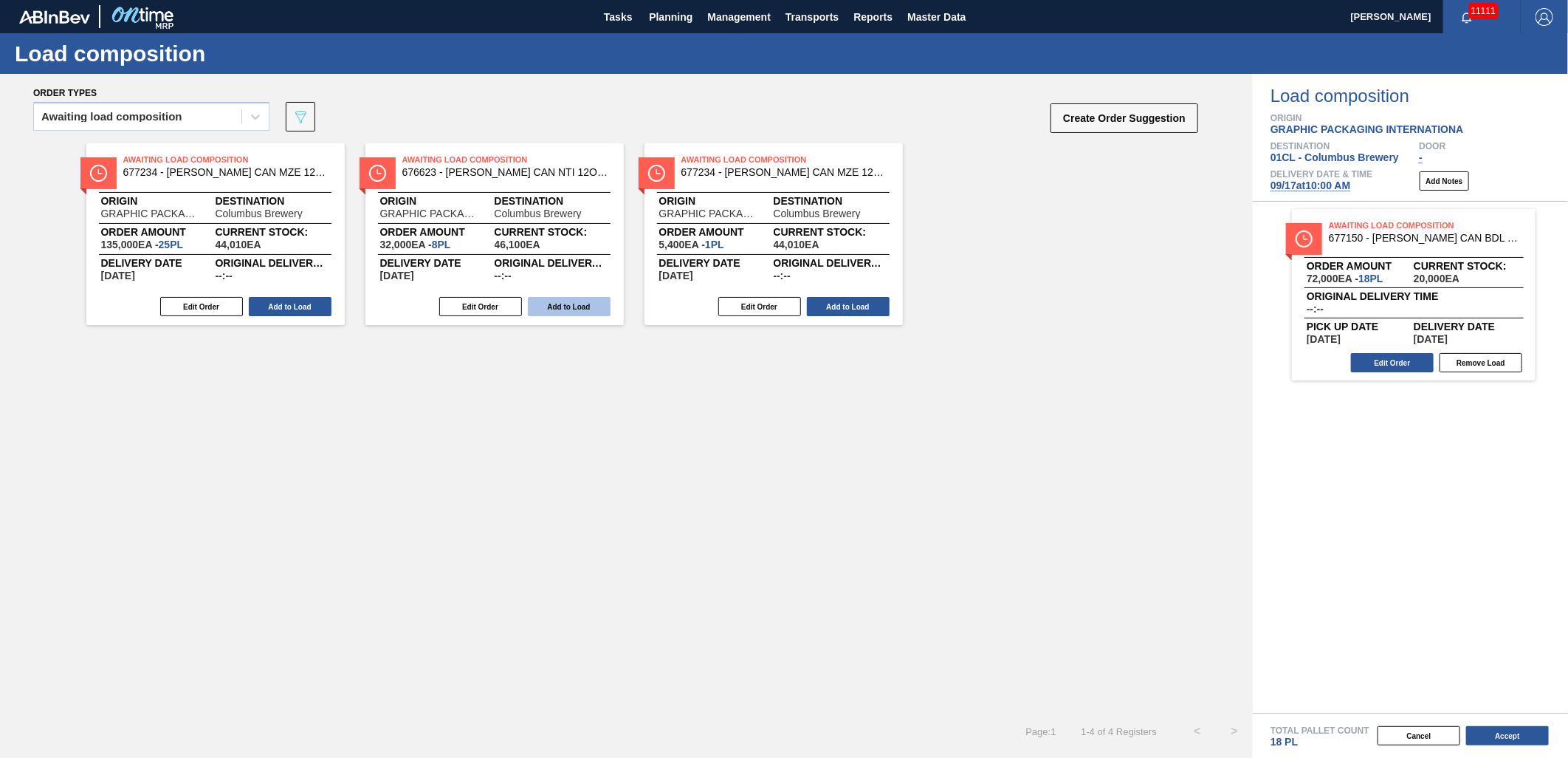
click at [570, 305] on button "Add to Load" at bounding box center [569, 307] width 83 height 19
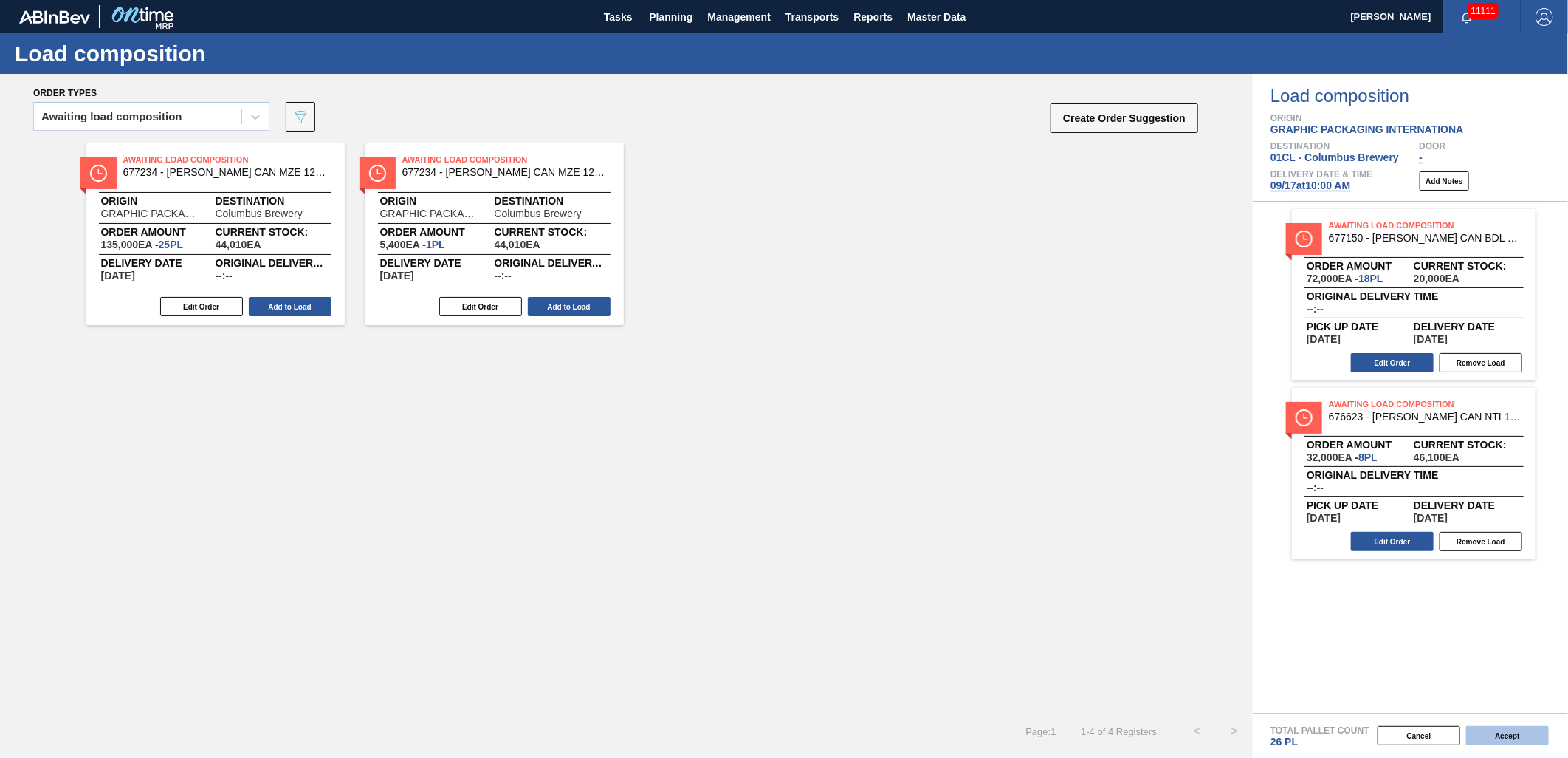
click at [1488, 728] on button "Accept" at bounding box center [1507, 735] width 83 height 19
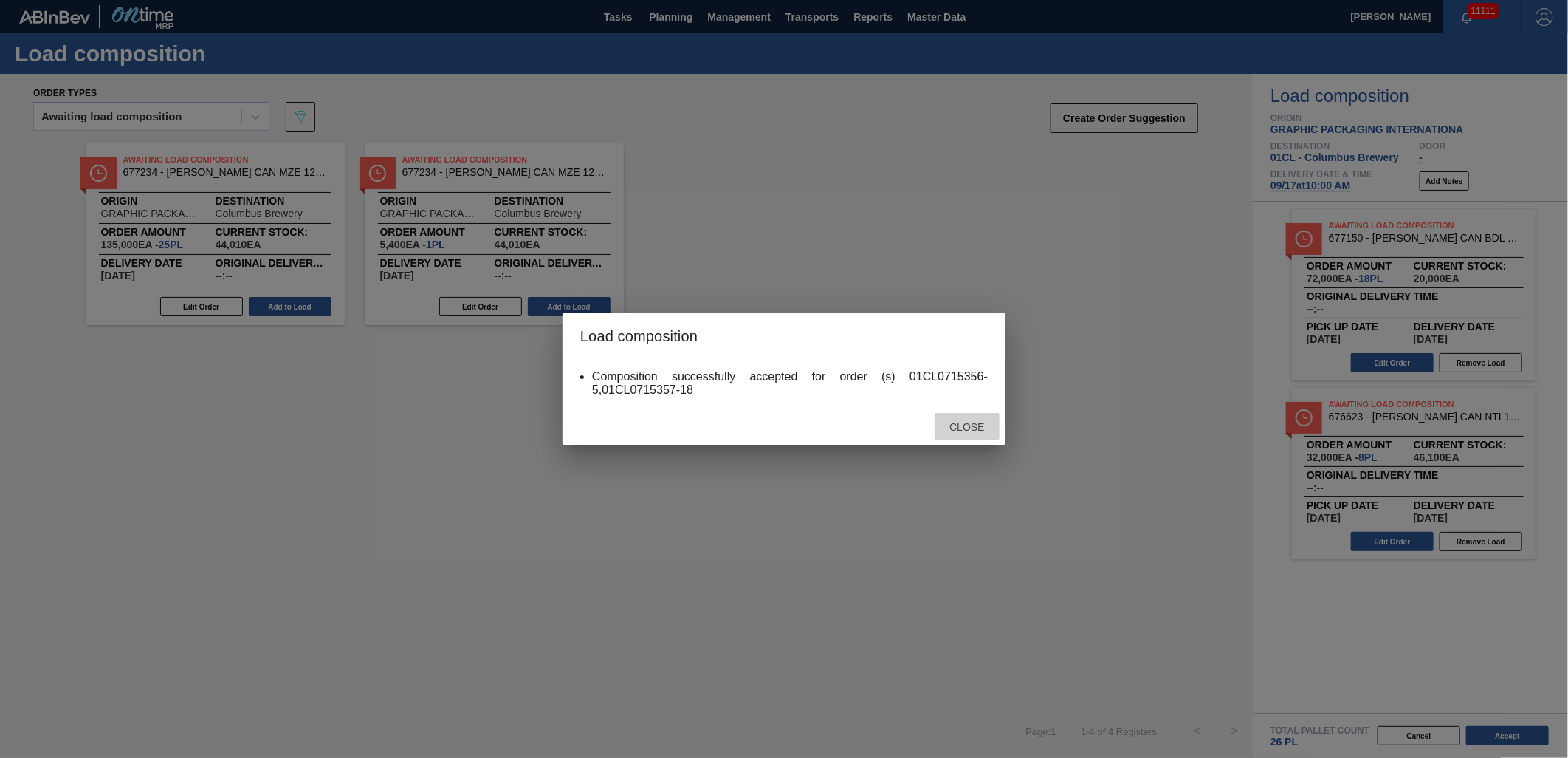
click at [960, 428] on span "Close" at bounding box center [966, 427] width 58 height 12
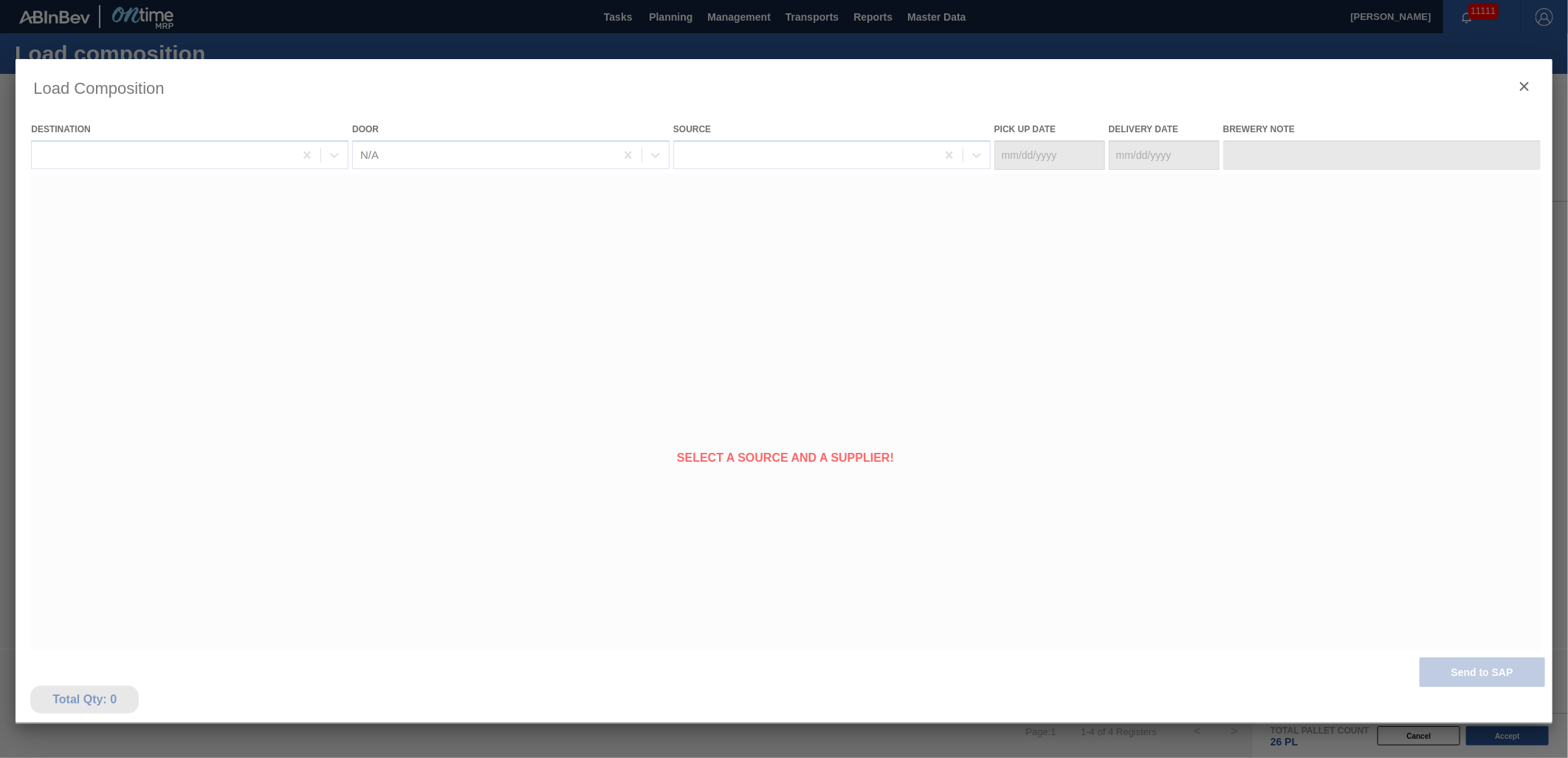
type Date "[DATE]"
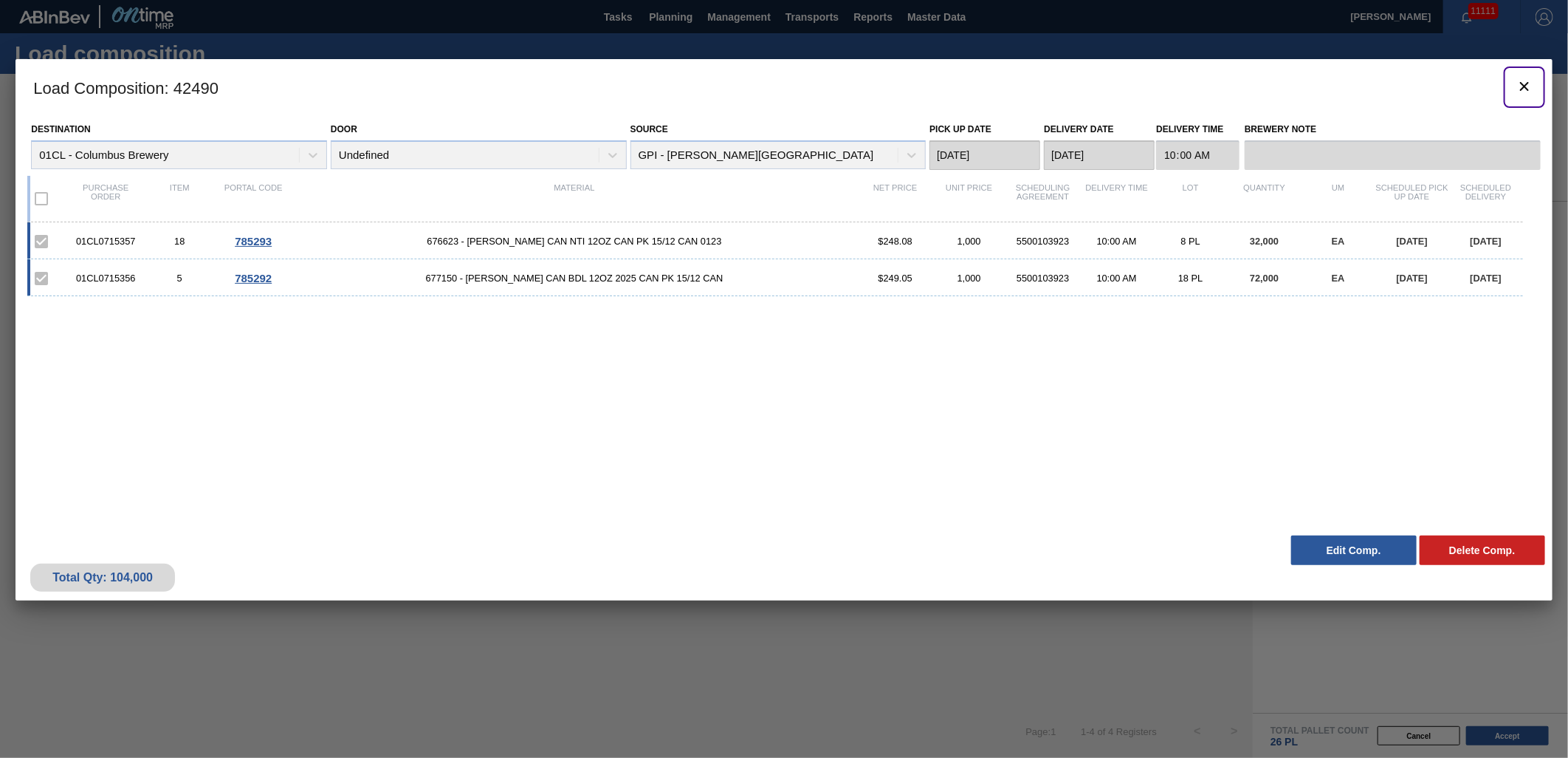
click at [1523, 87] on icon "botão de ícone" at bounding box center [1525, 87] width 9 height 9
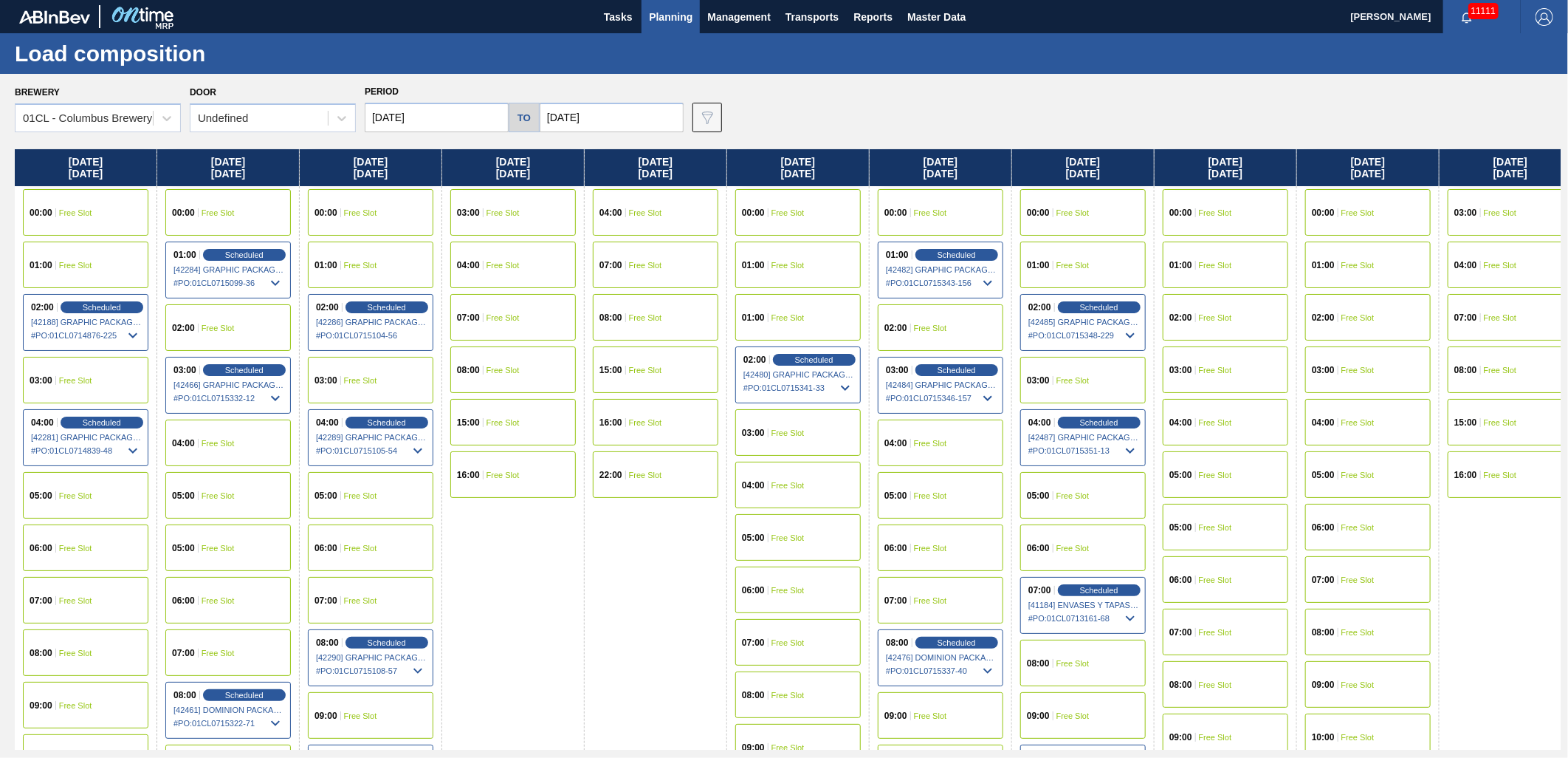
click at [1221, 262] on span "Free Slot" at bounding box center [1215, 265] width 33 height 9
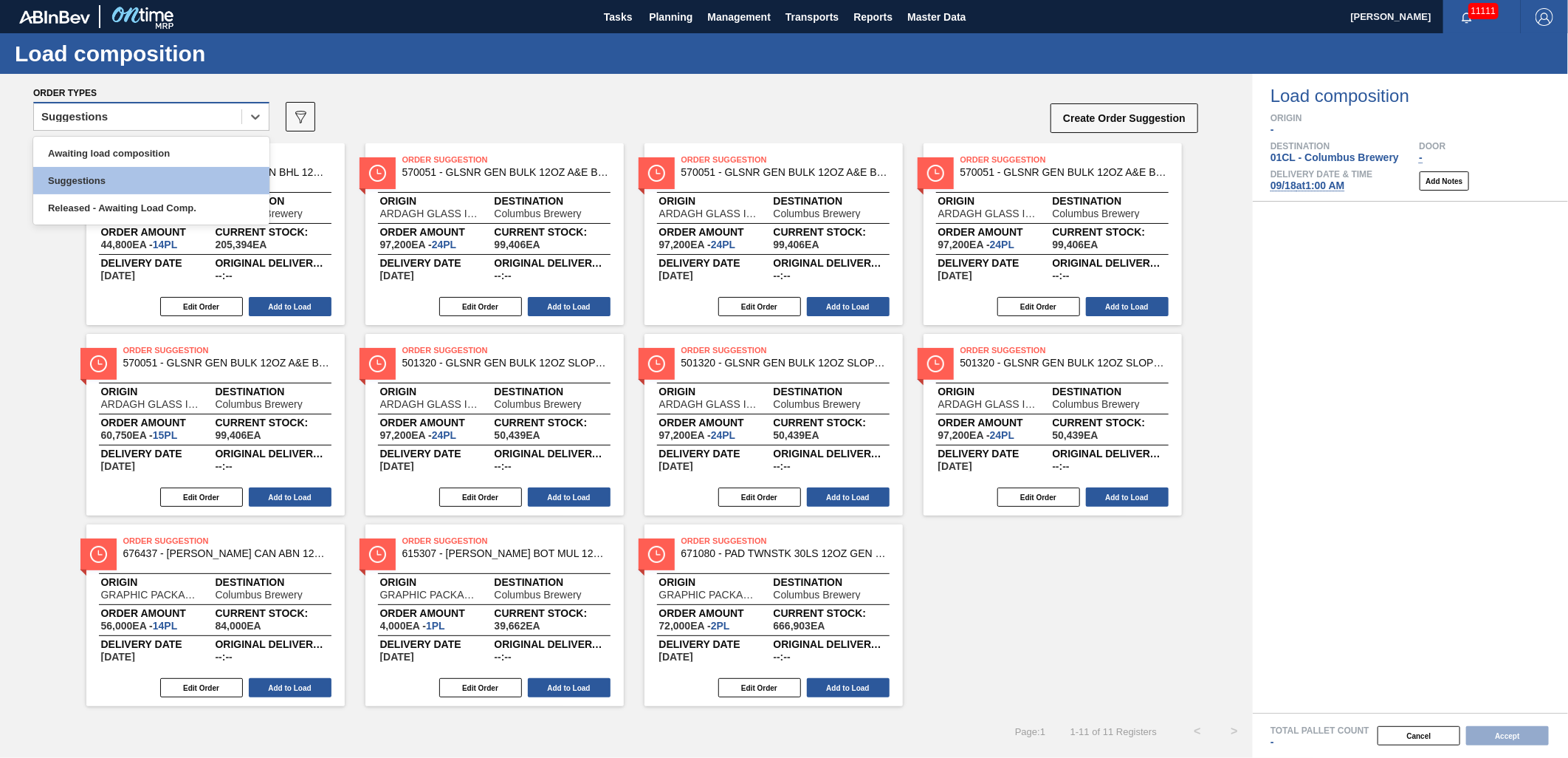
click at [231, 114] on div "Suggestions" at bounding box center [138, 116] width 208 height 21
click at [164, 150] on div "Awaiting load composition" at bounding box center [151, 153] width 236 height 28
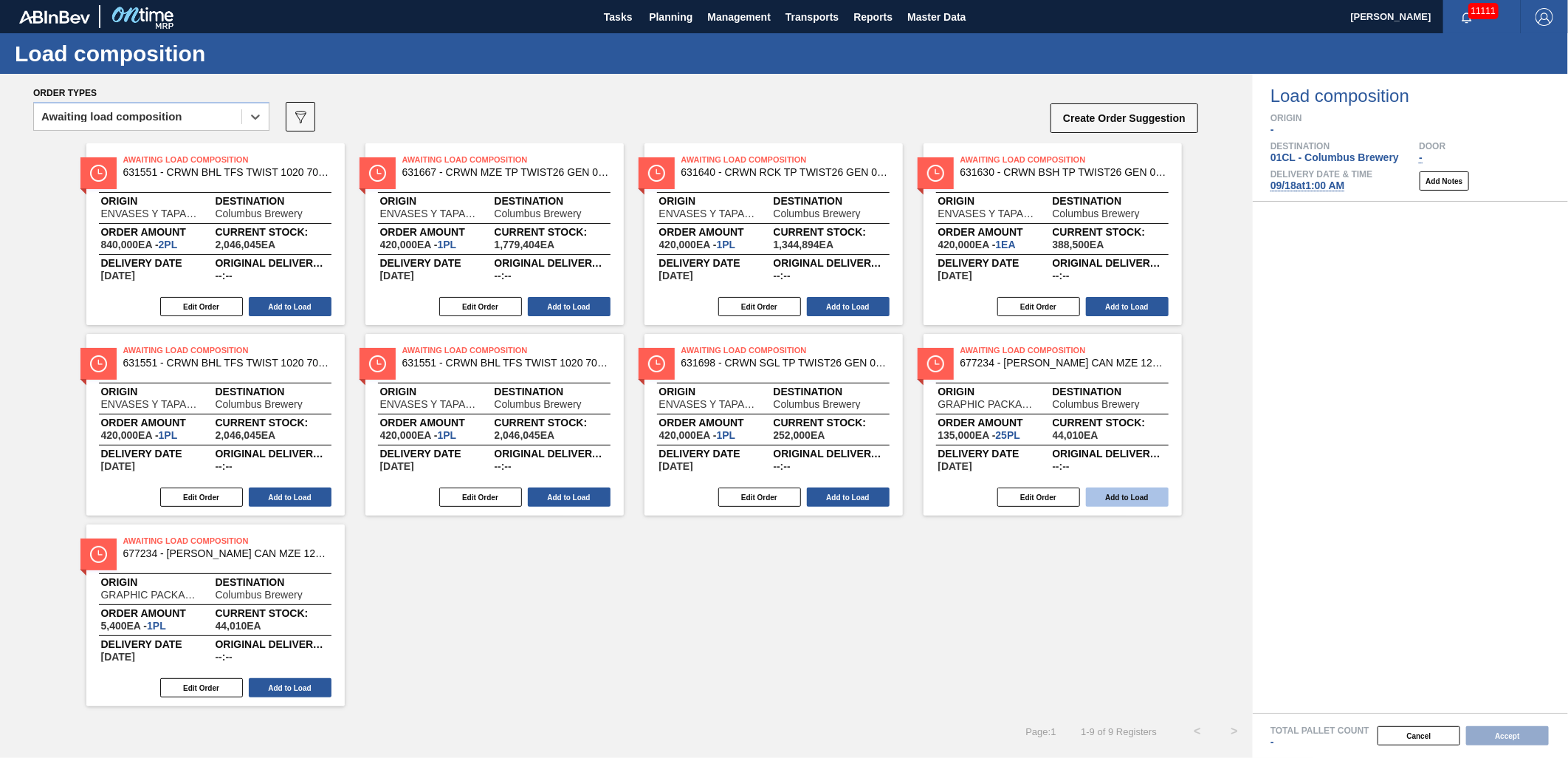
click at [1119, 498] on button "Add to Load" at bounding box center [1128, 497] width 83 height 19
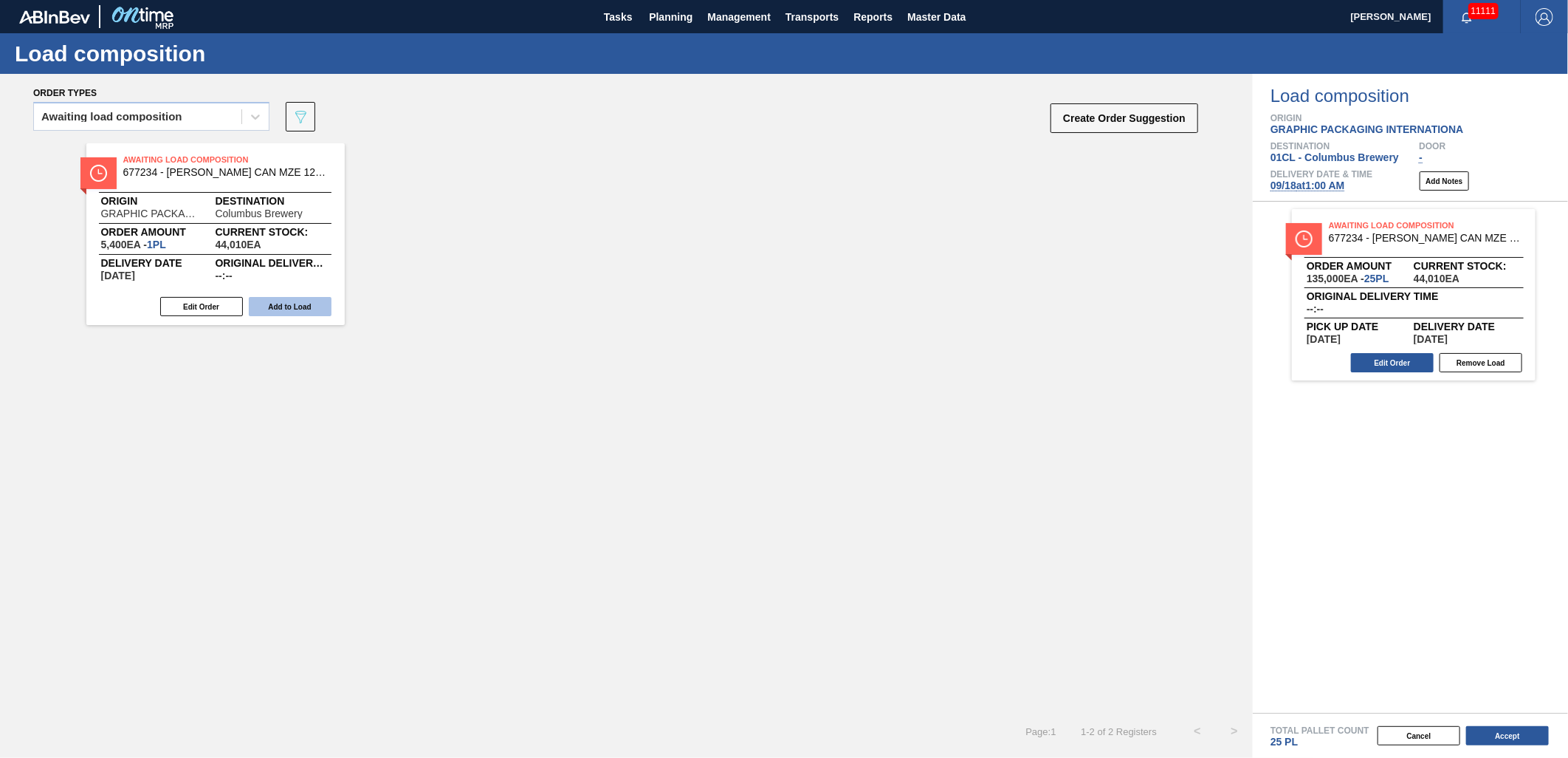
click at [290, 305] on button "Add to Load" at bounding box center [291, 307] width 83 height 19
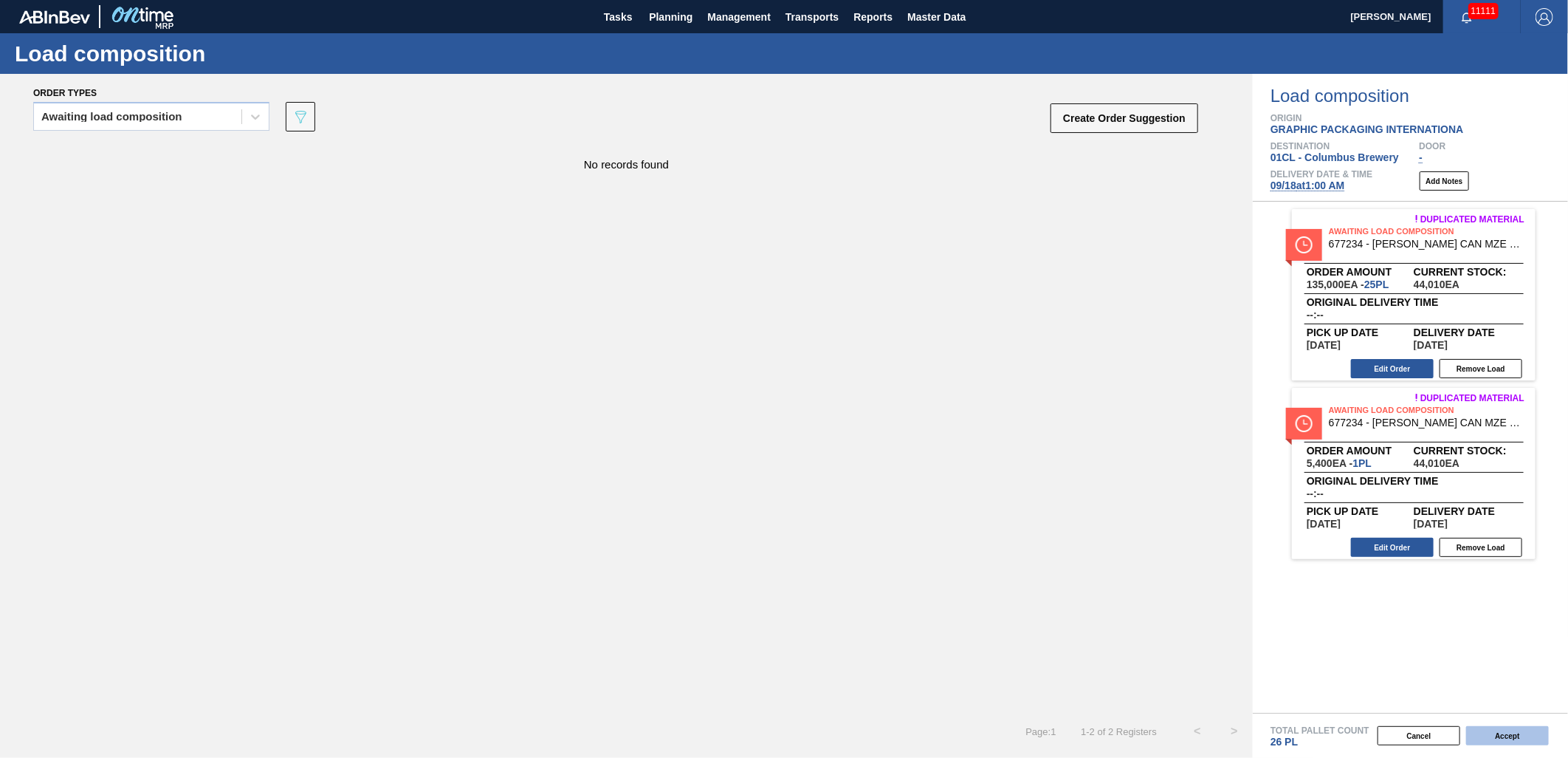
click at [1516, 734] on button "Accept" at bounding box center [1507, 735] width 83 height 19
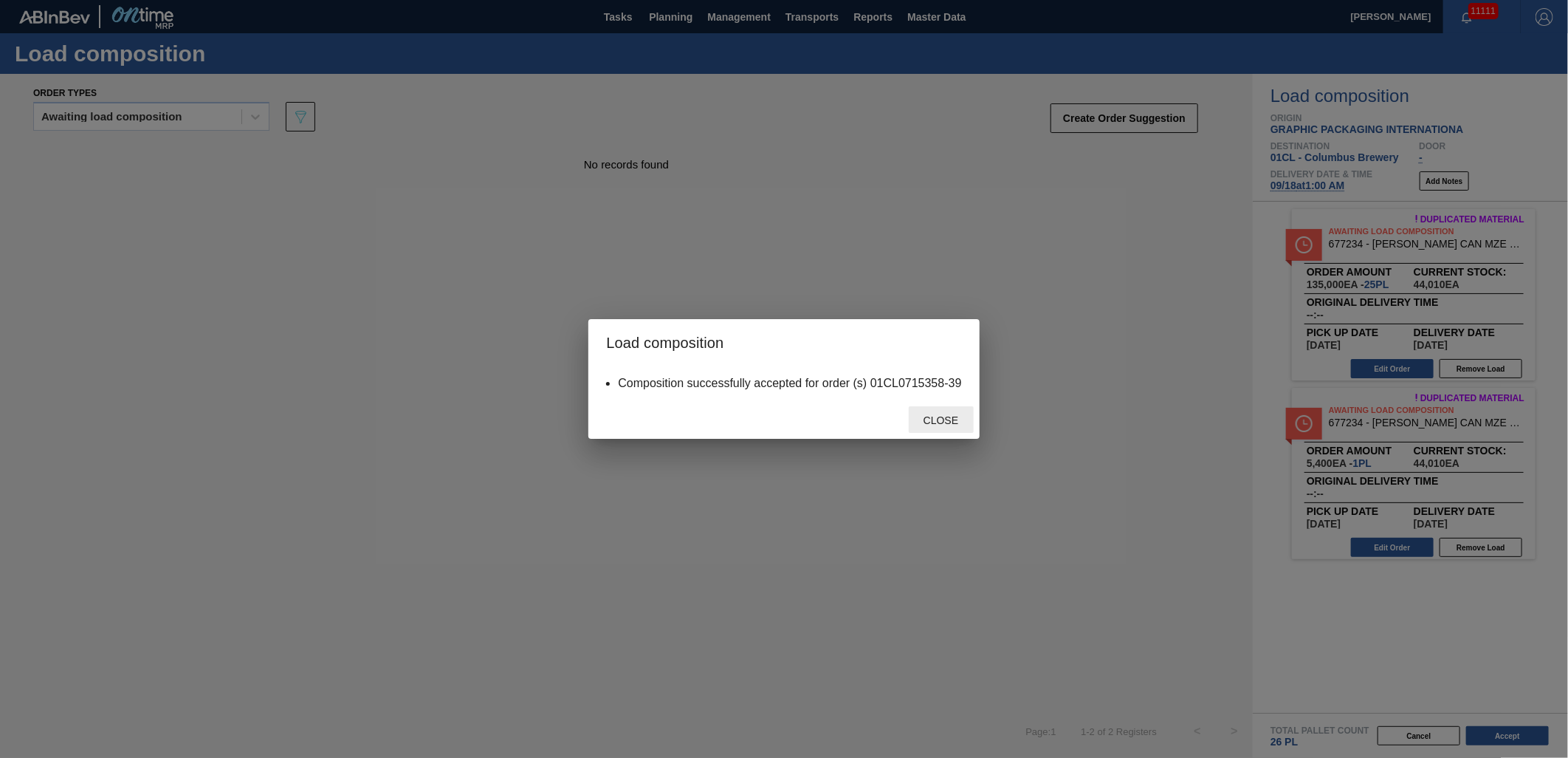
click at [934, 419] on span "Close" at bounding box center [940, 420] width 58 height 12
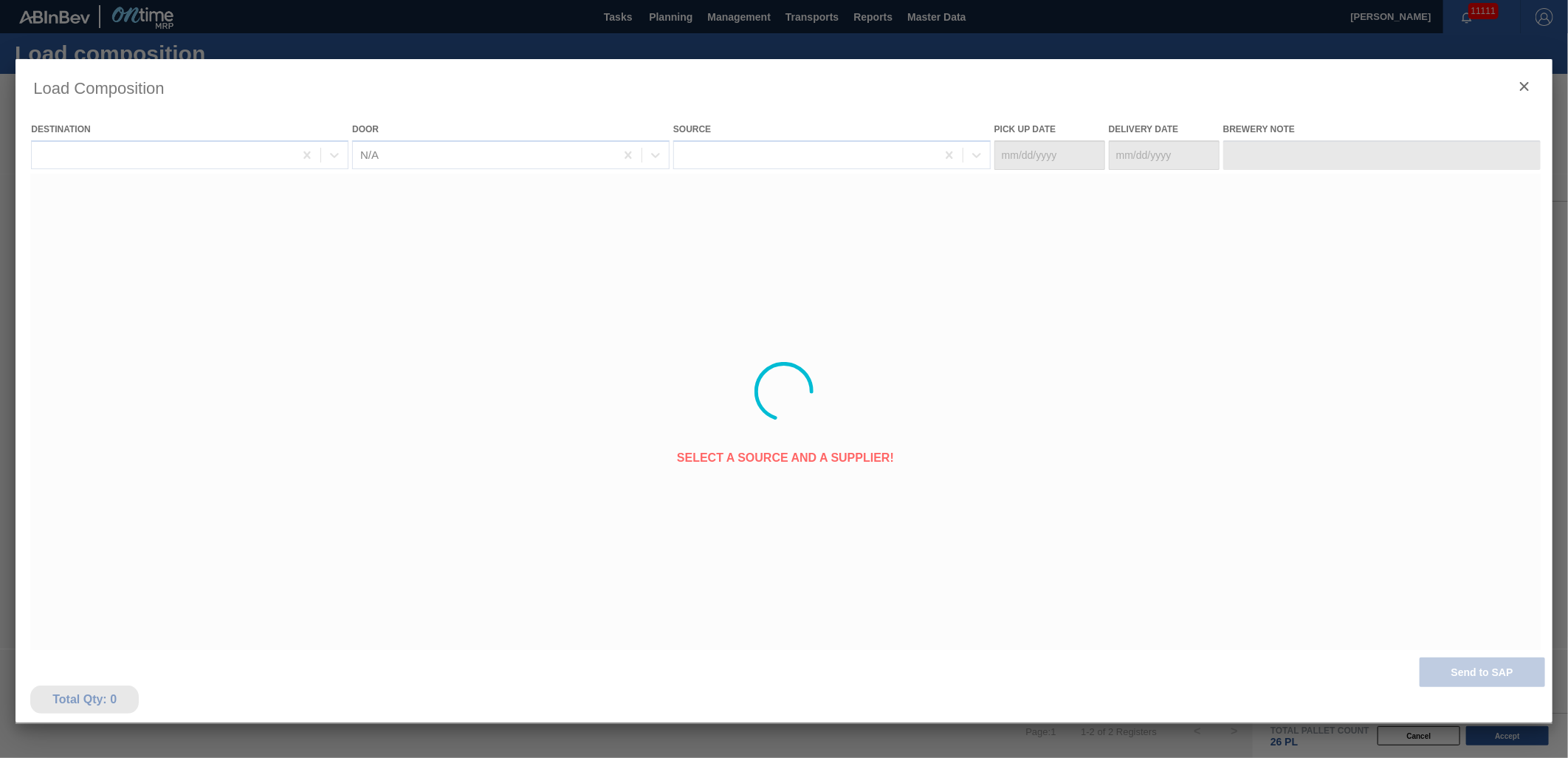
type Date "[DATE]"
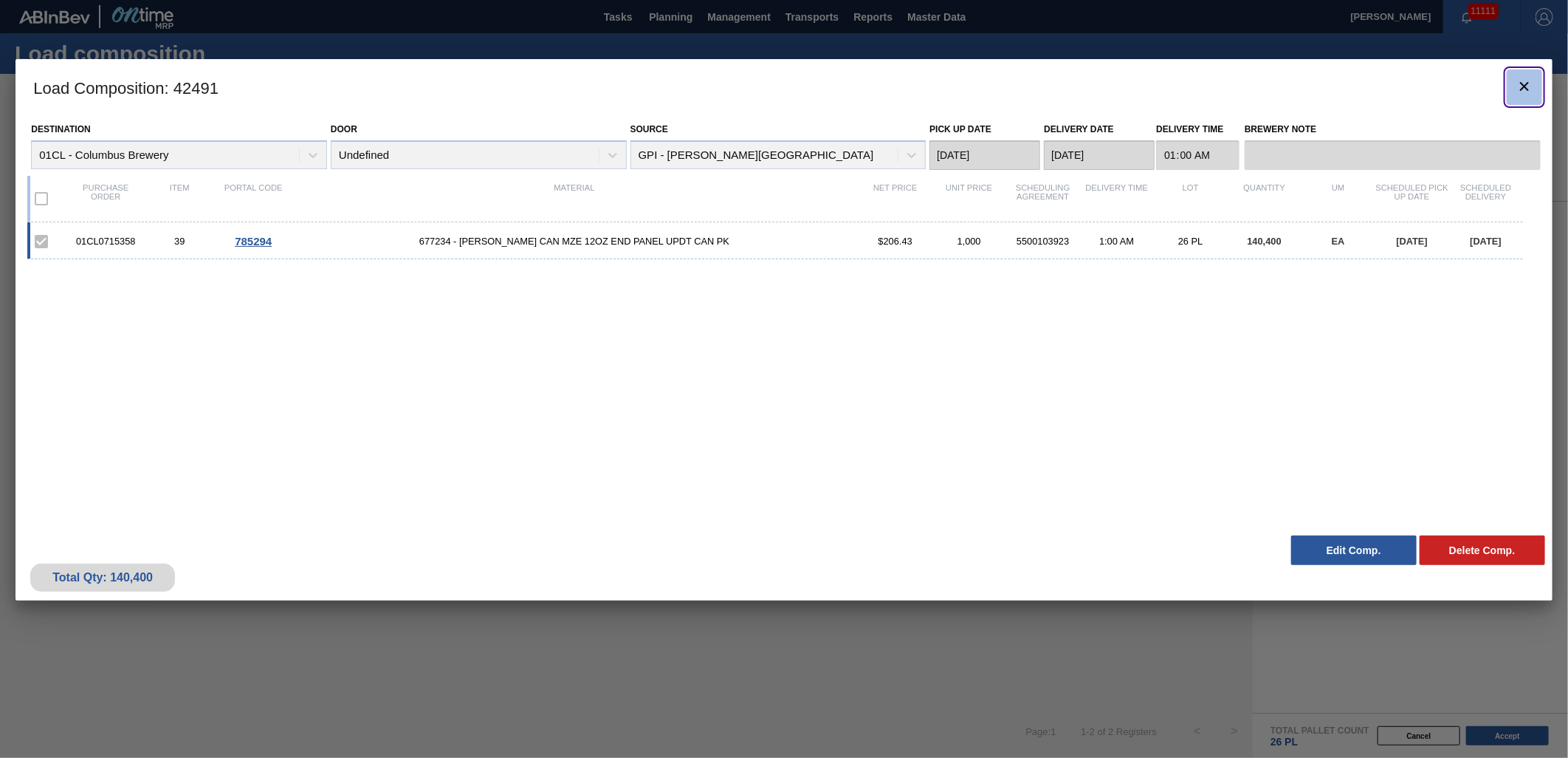
click at [1516, 84] on icon "botão de ícone" at bounding box center [1524, 86] width 18 height 18
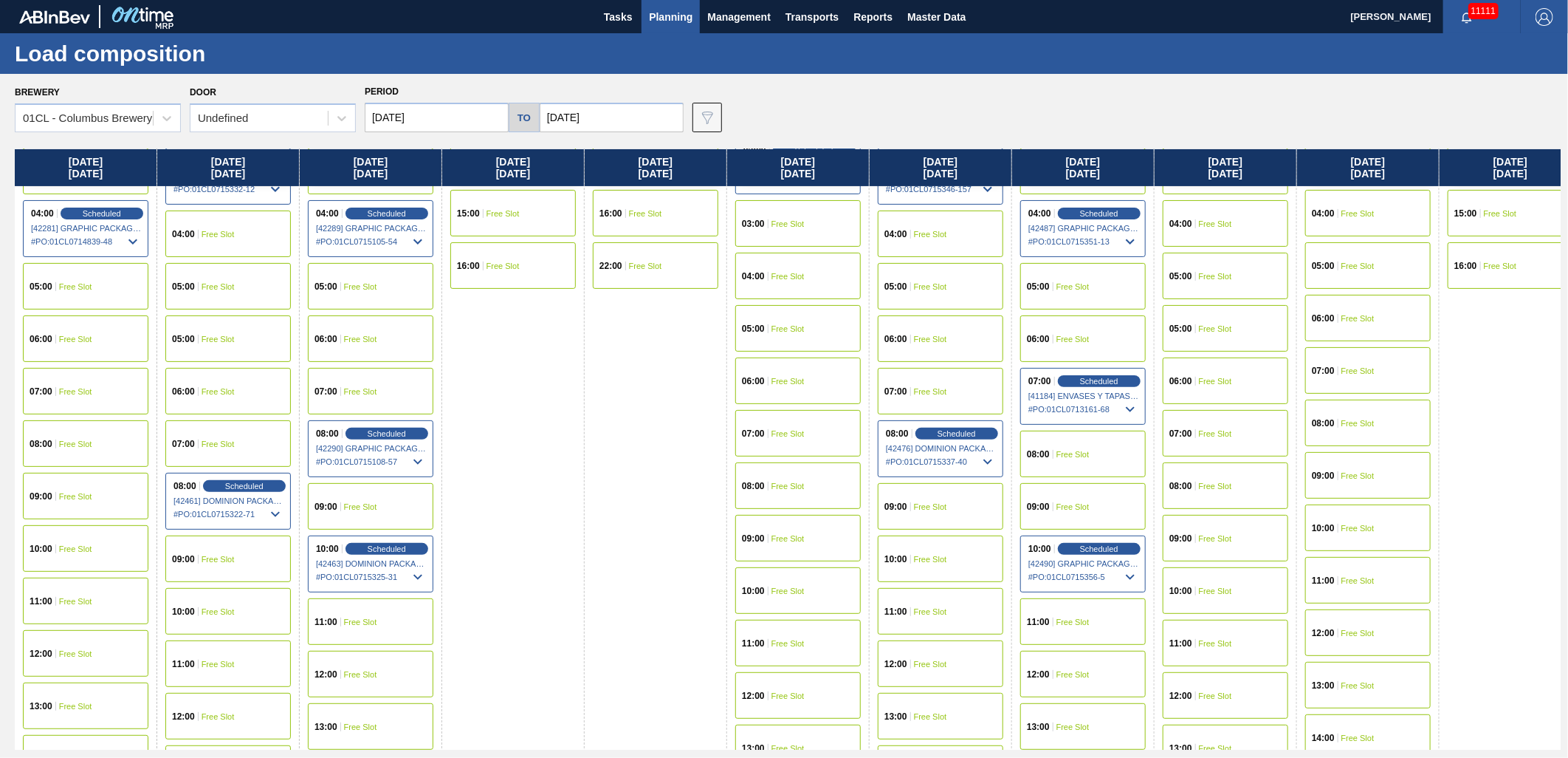
scroll to position [246, 0]
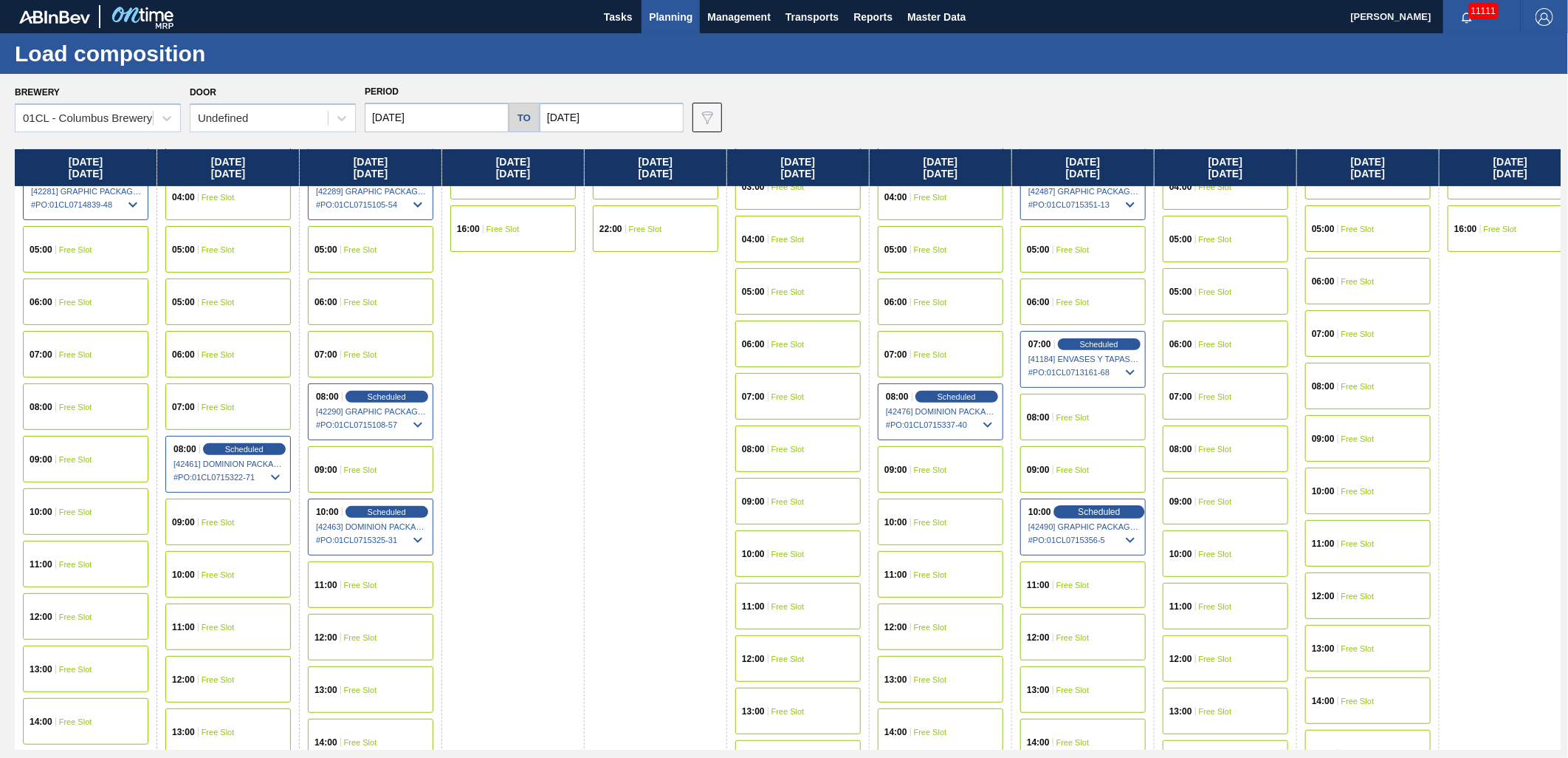
click at [1100, 505] on div "Scheduled" at bounding box center [1098, 511] width 90 height 13
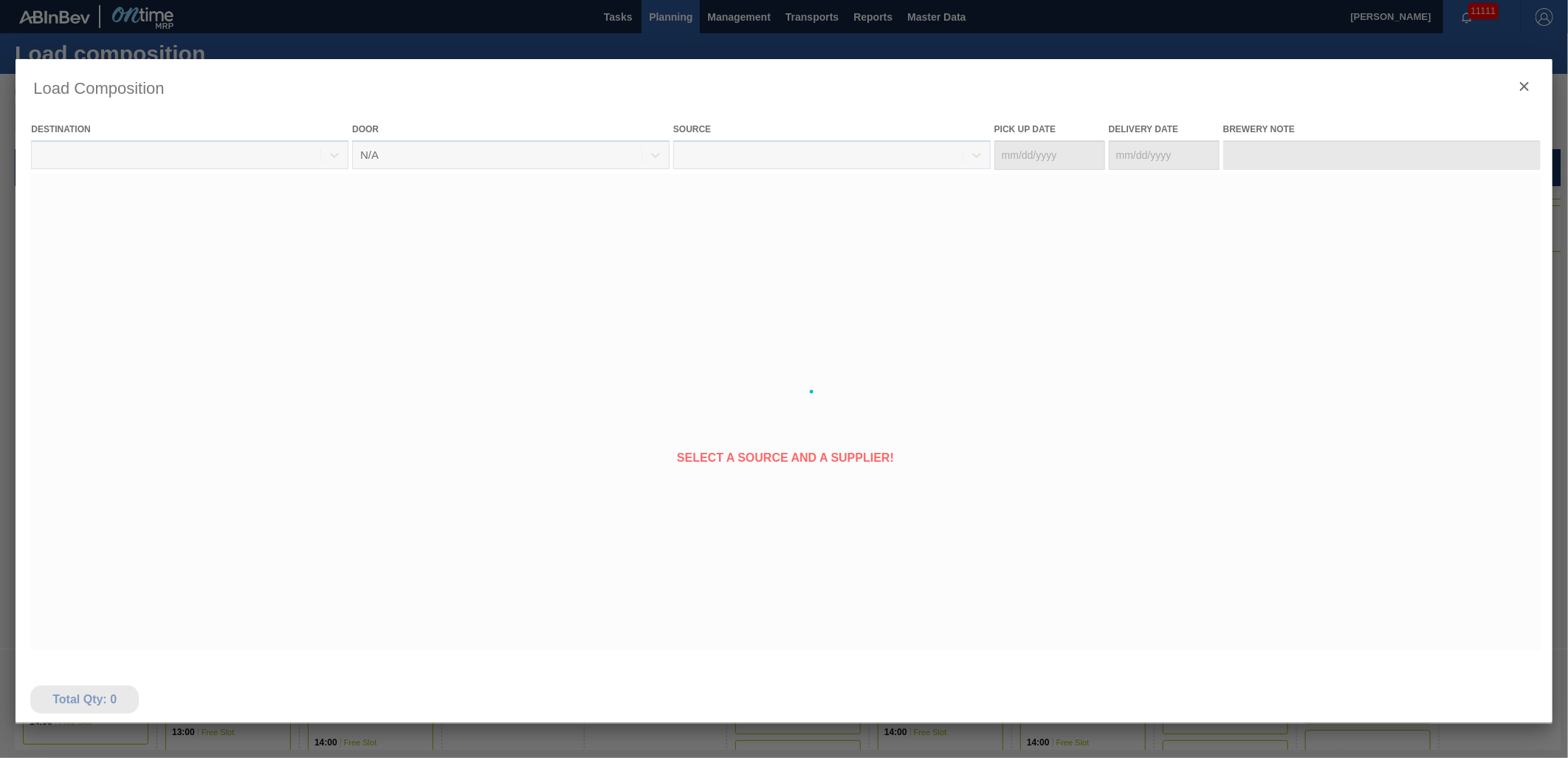
type Date "[DATE]"
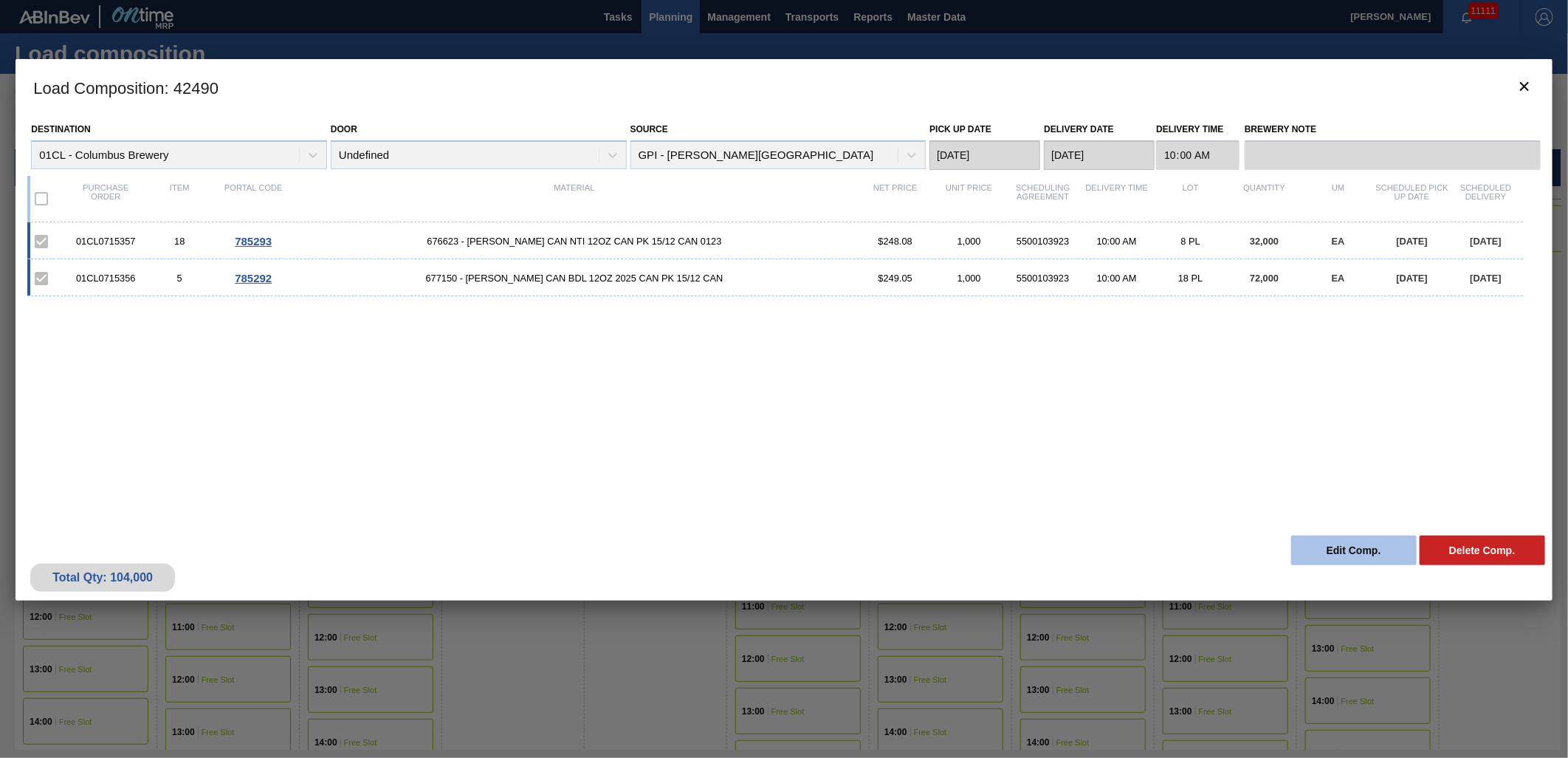
click at [1329, 547] on button "Edit Comp." at bounding box center [1354, 550] width 126 height 30
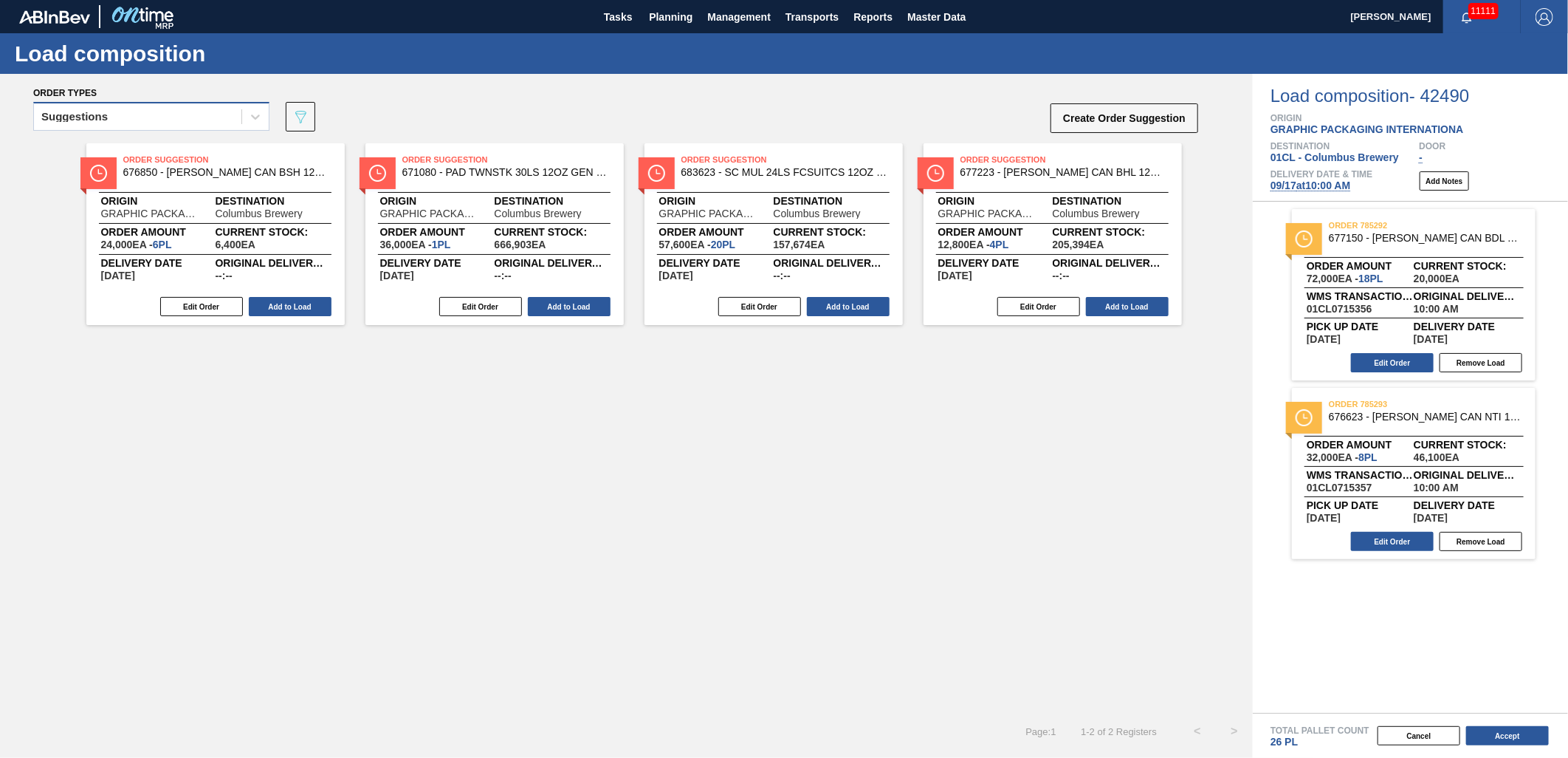
click at [105, 114] on div "Suggestions" at bounding box center [75, 116] width 66 height 10
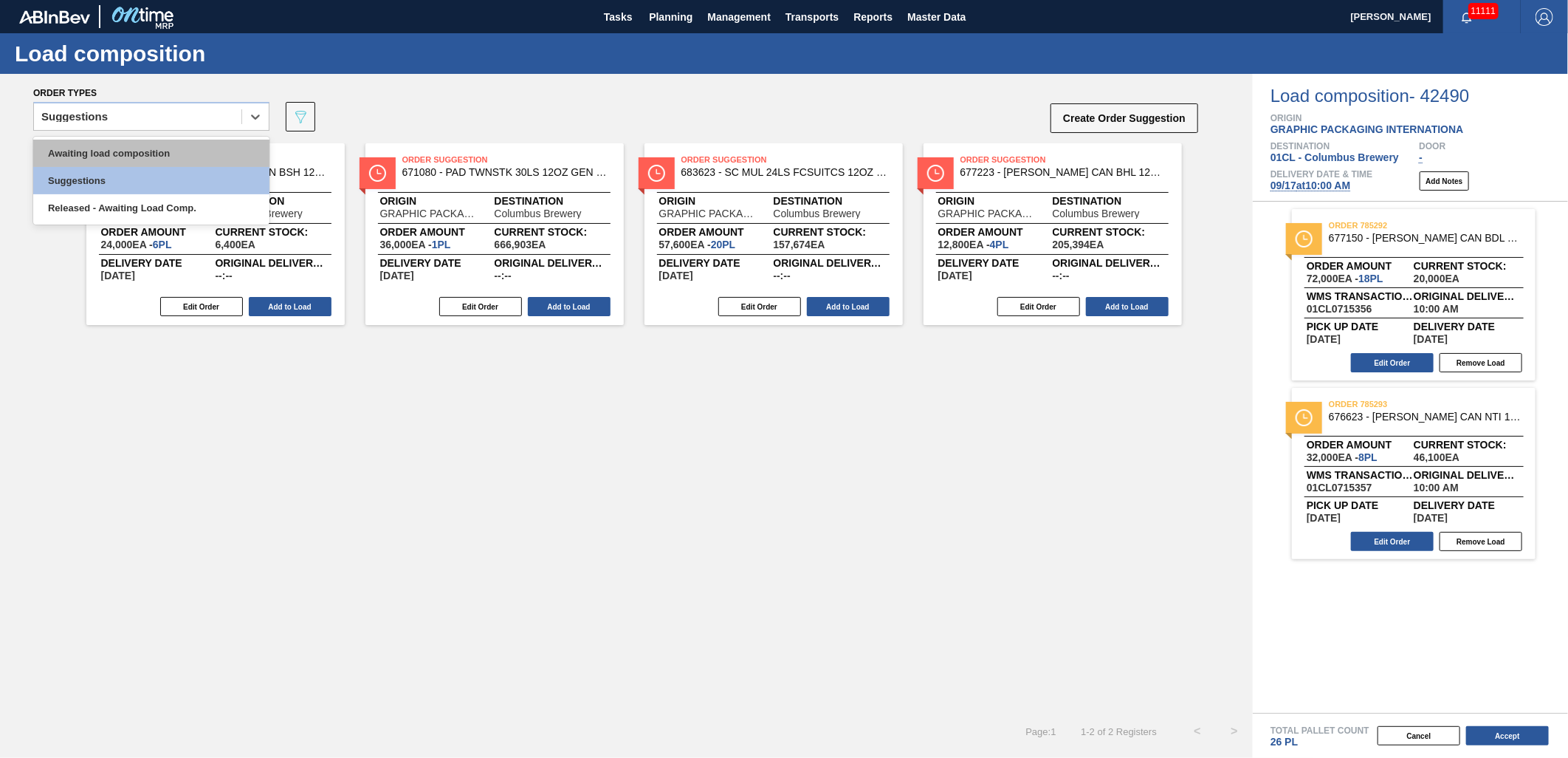
click at [108, 139] on div "Awaiting load composition" at bounding box center [151, 153] width 236 height 28
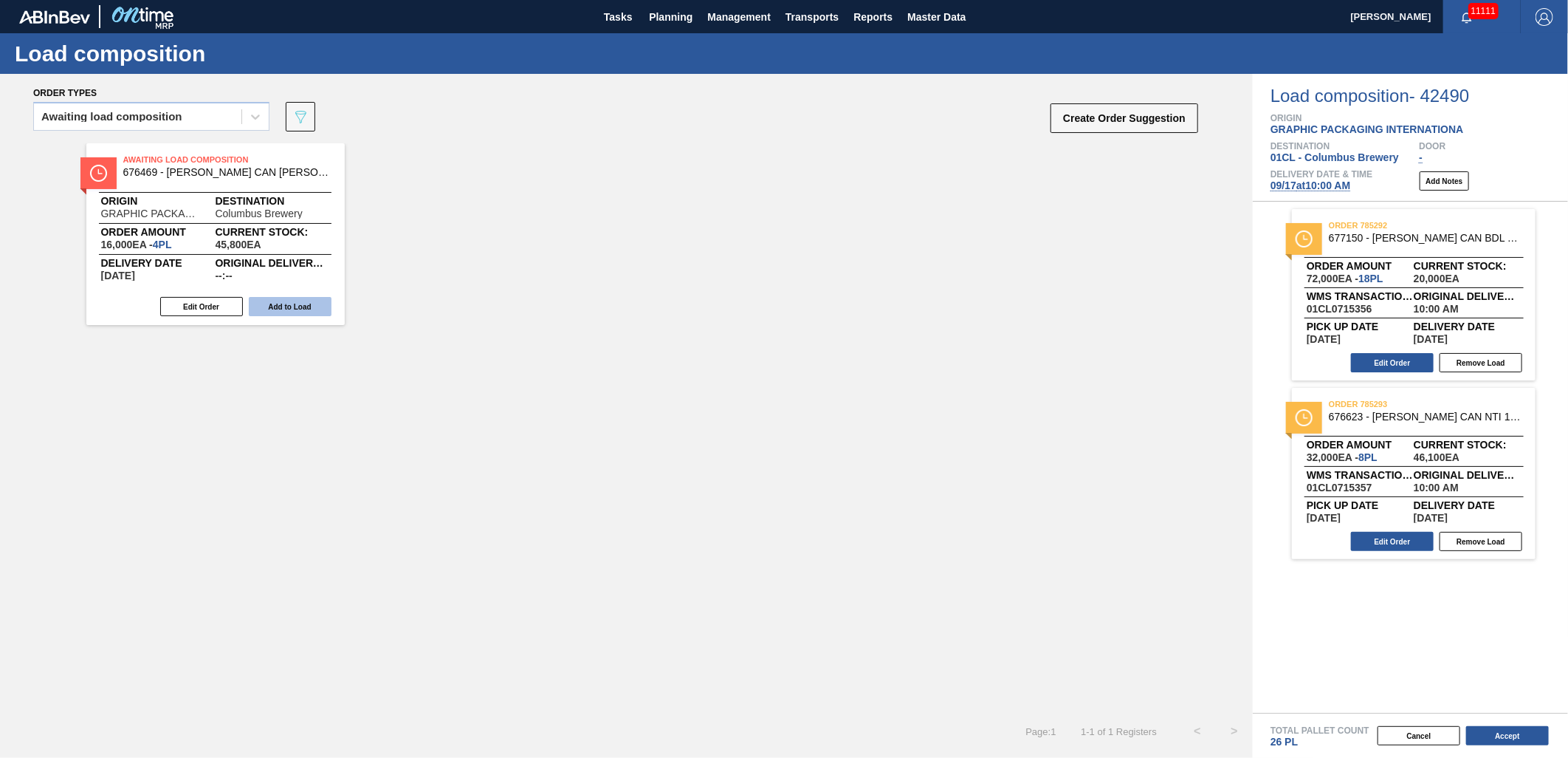
click at [304, 307] on button "Add to Load" at bounding box center [291, 307] width 83 height 19
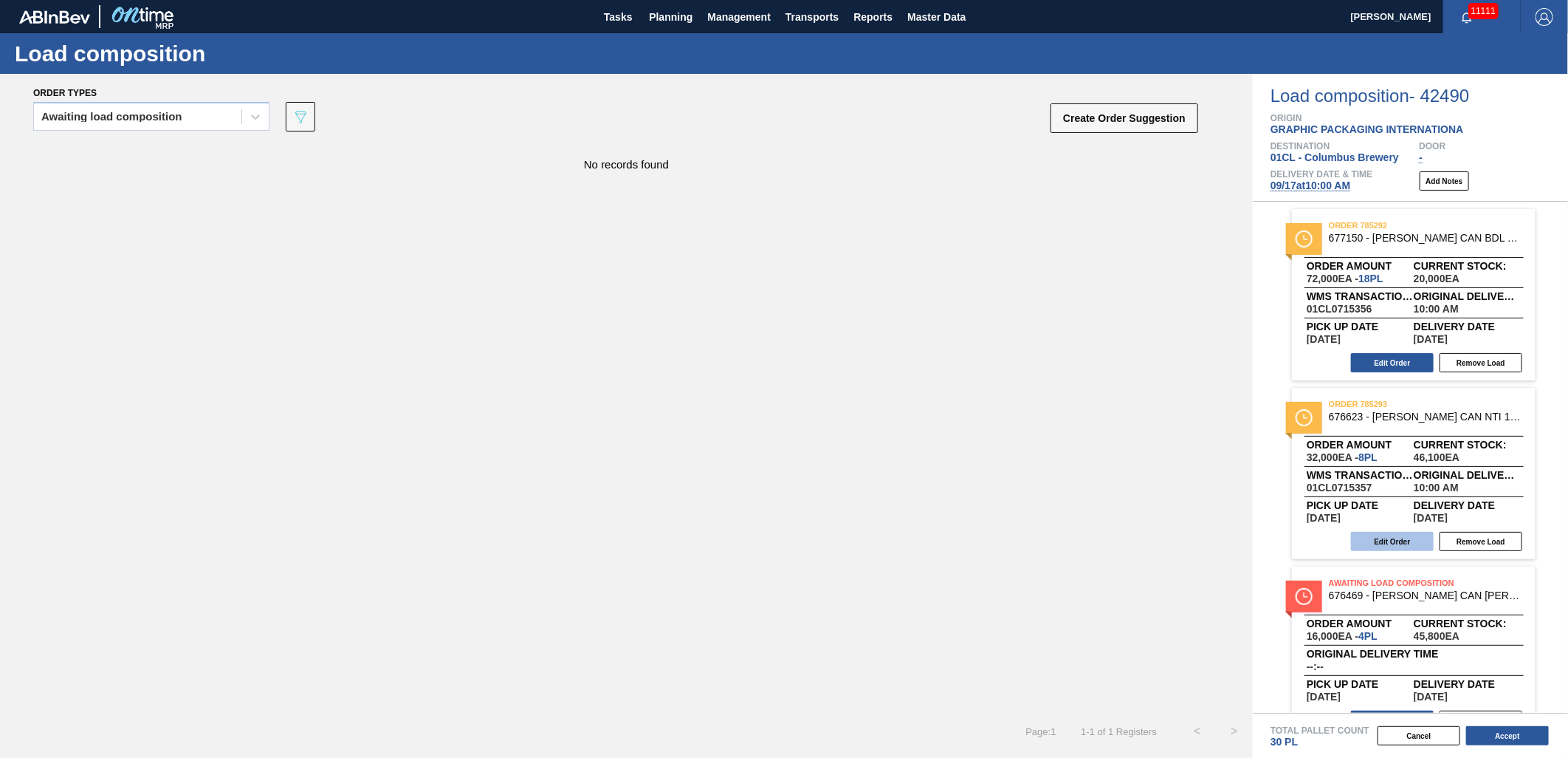
click at [1399, 539] on button "Edit Order" at bounding box center [1393, 541] width 83 height 19
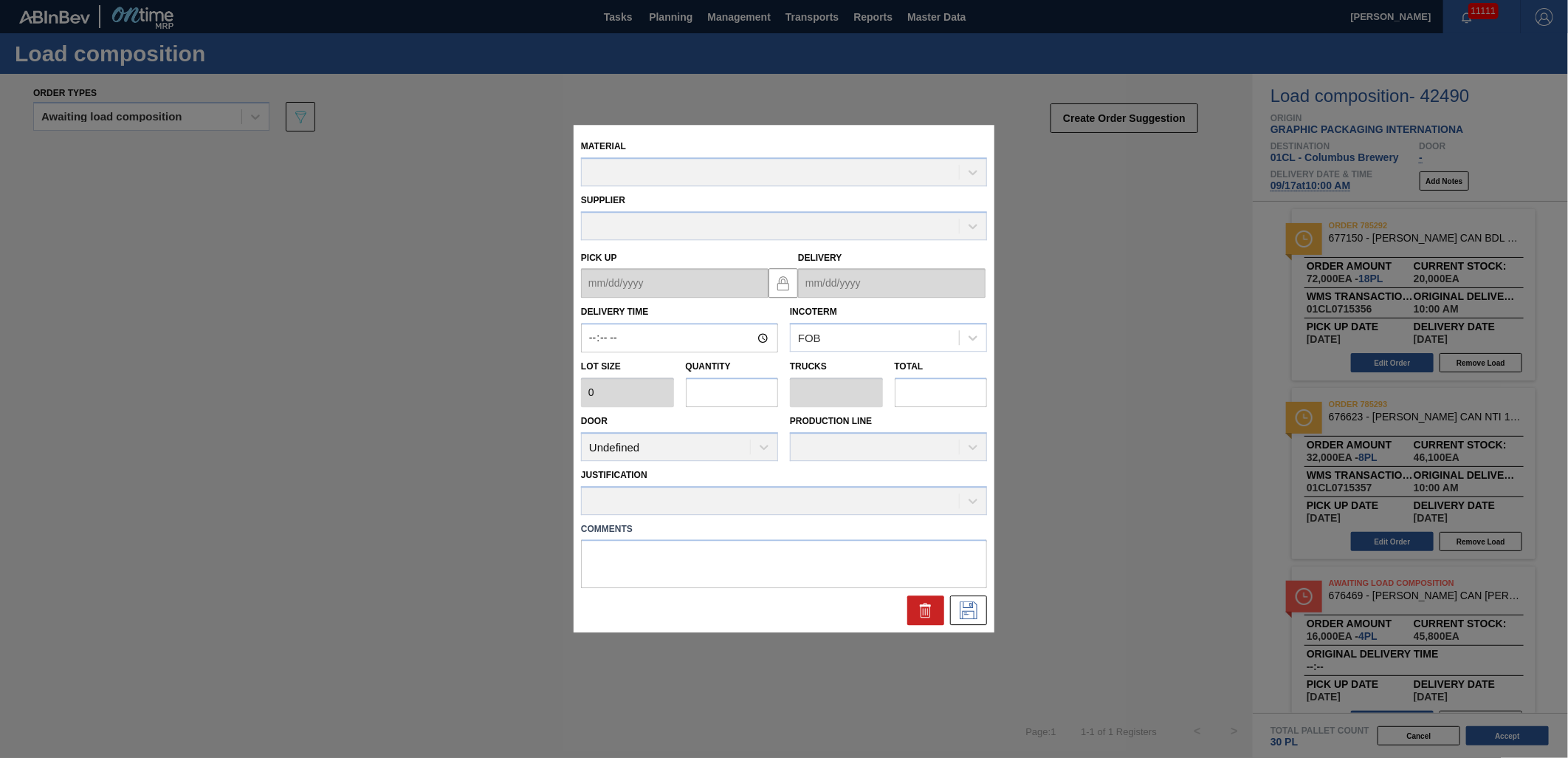
type input "10:00:00"
type input "4,000"
type input "8"
type input "0.308"
type input "32,000"
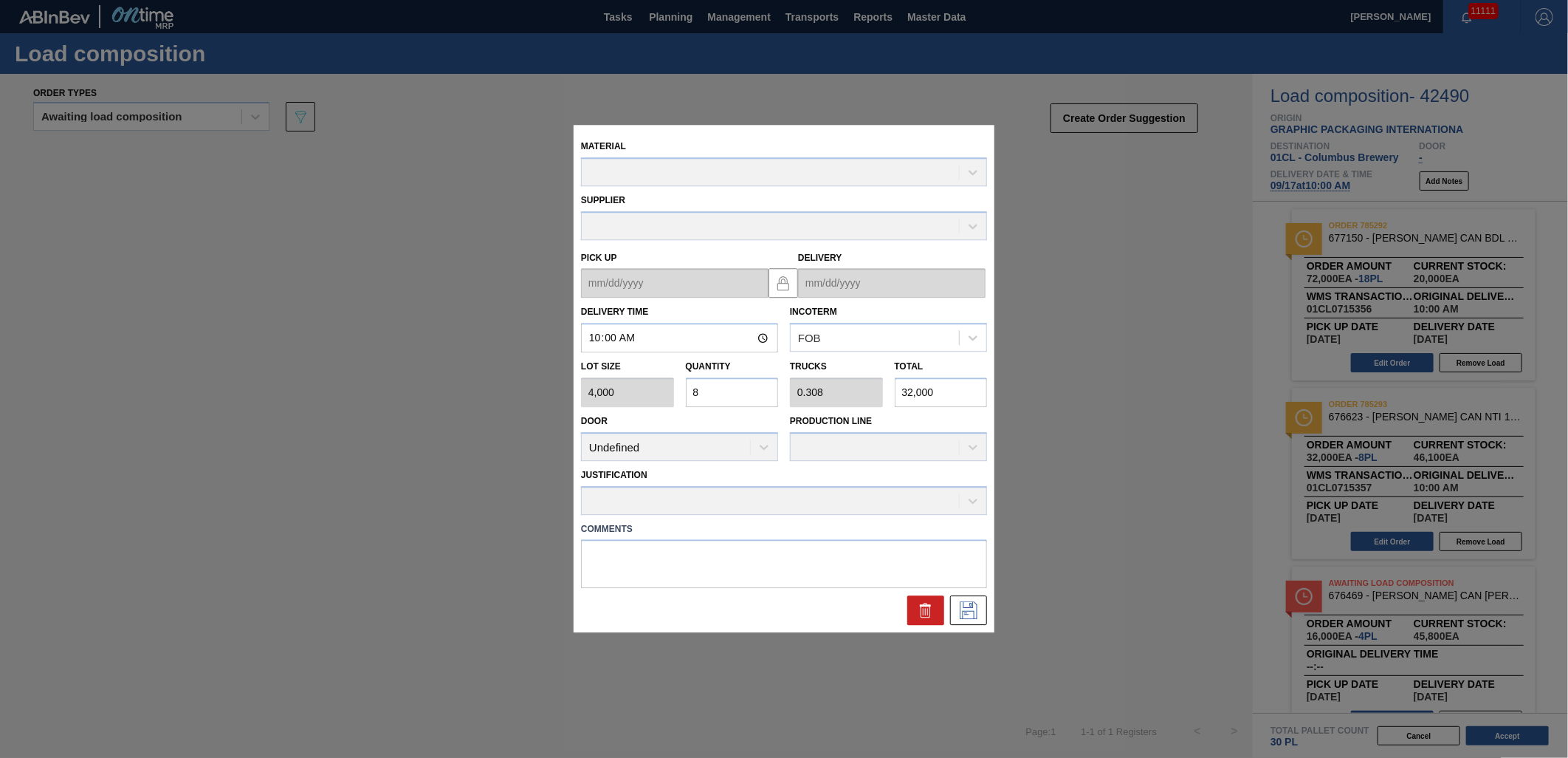
type up "[DATE]"
type input "[DATE]"
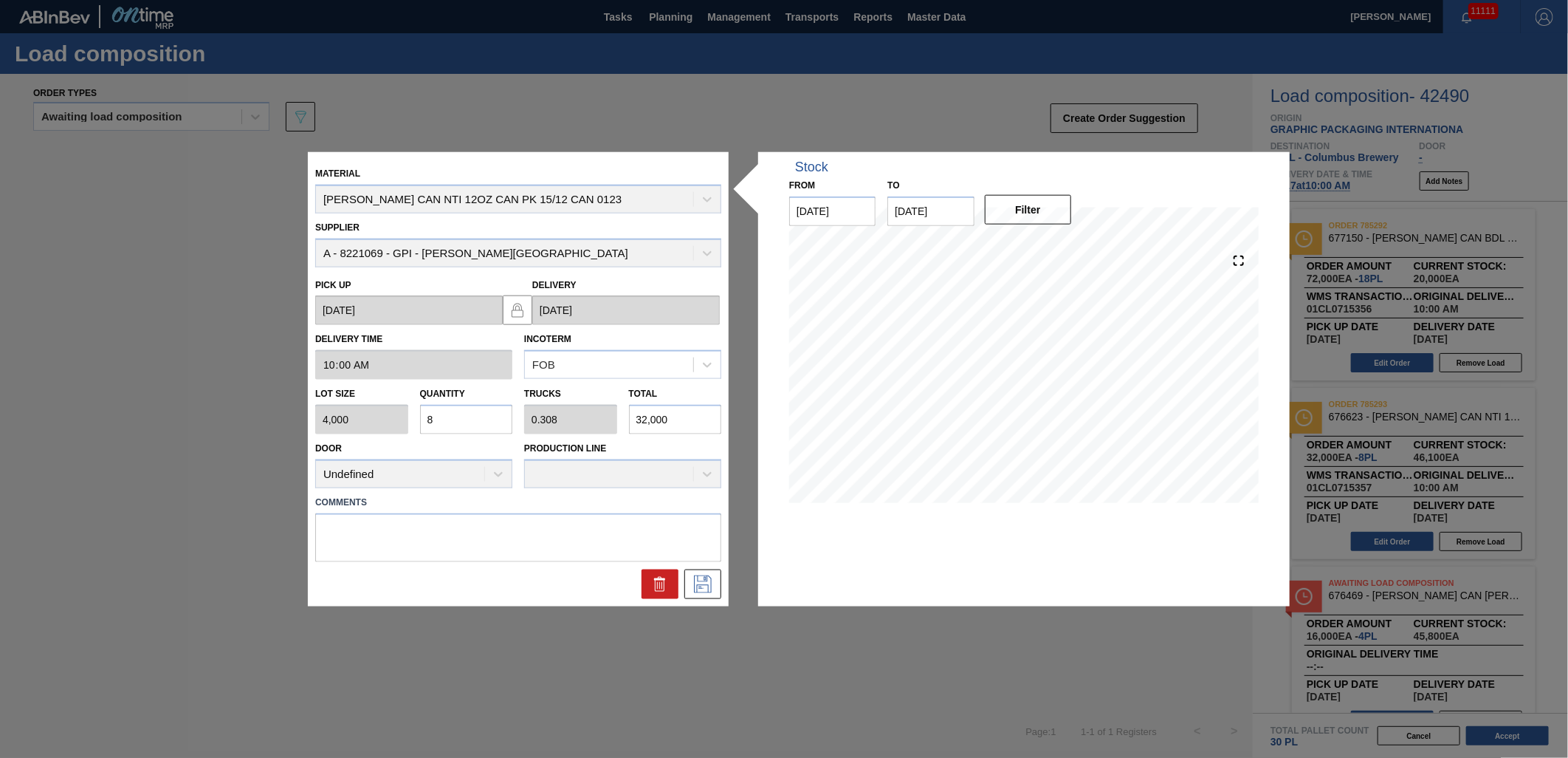
drag, startPoint x: 475, startPoint y: 427, endPoint x: 485, endPoint y: 421, distance: 11.7
click at [475, 424] on input "8" at bounding box center [466, 419] width 93 height 30
type input "0"
type input "4"
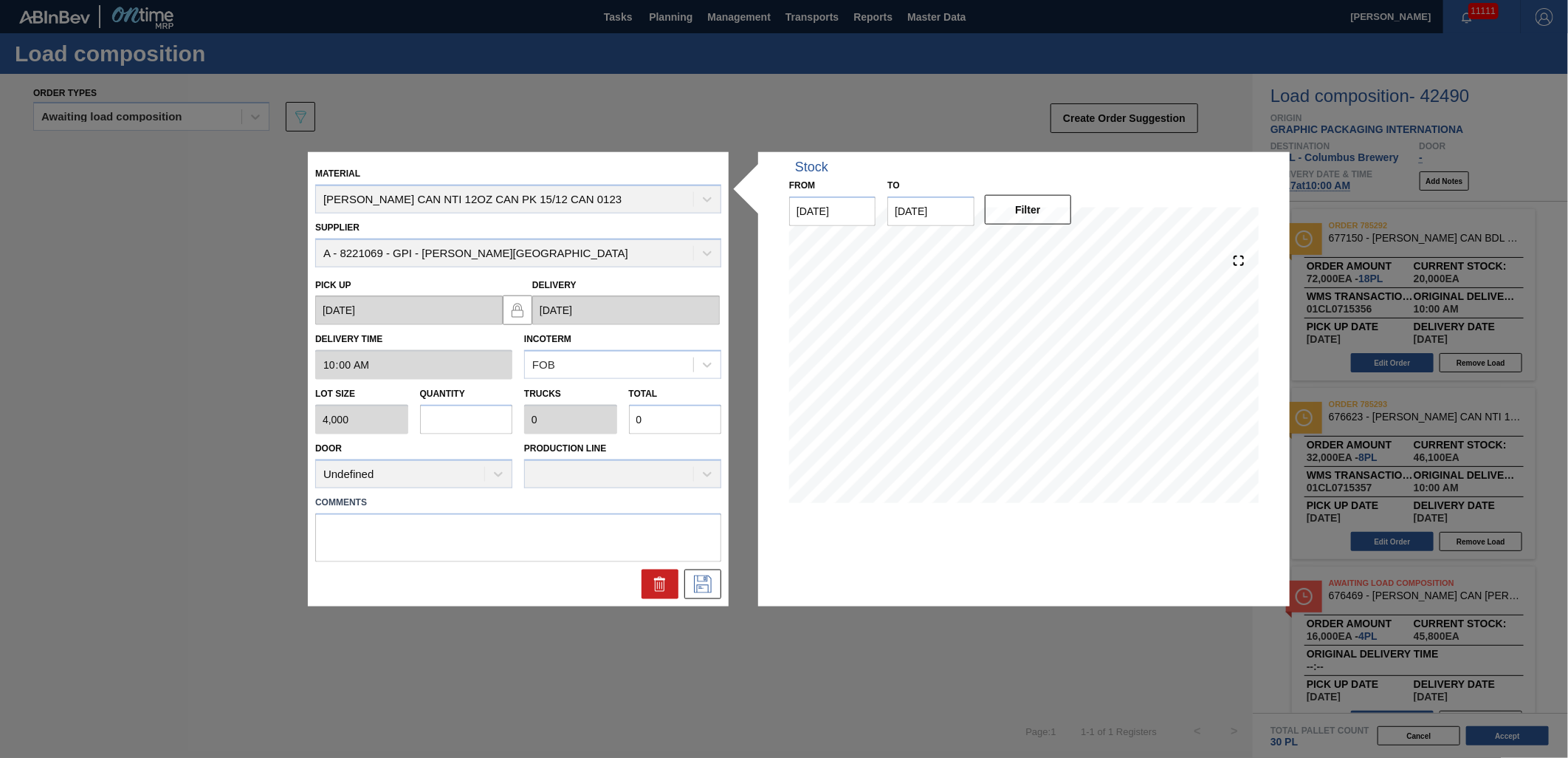
type input "0.154"
type input "16,000"
type input "4"
click at [691, 584] on icon at bounding box center [703, 583] width 24 height 18
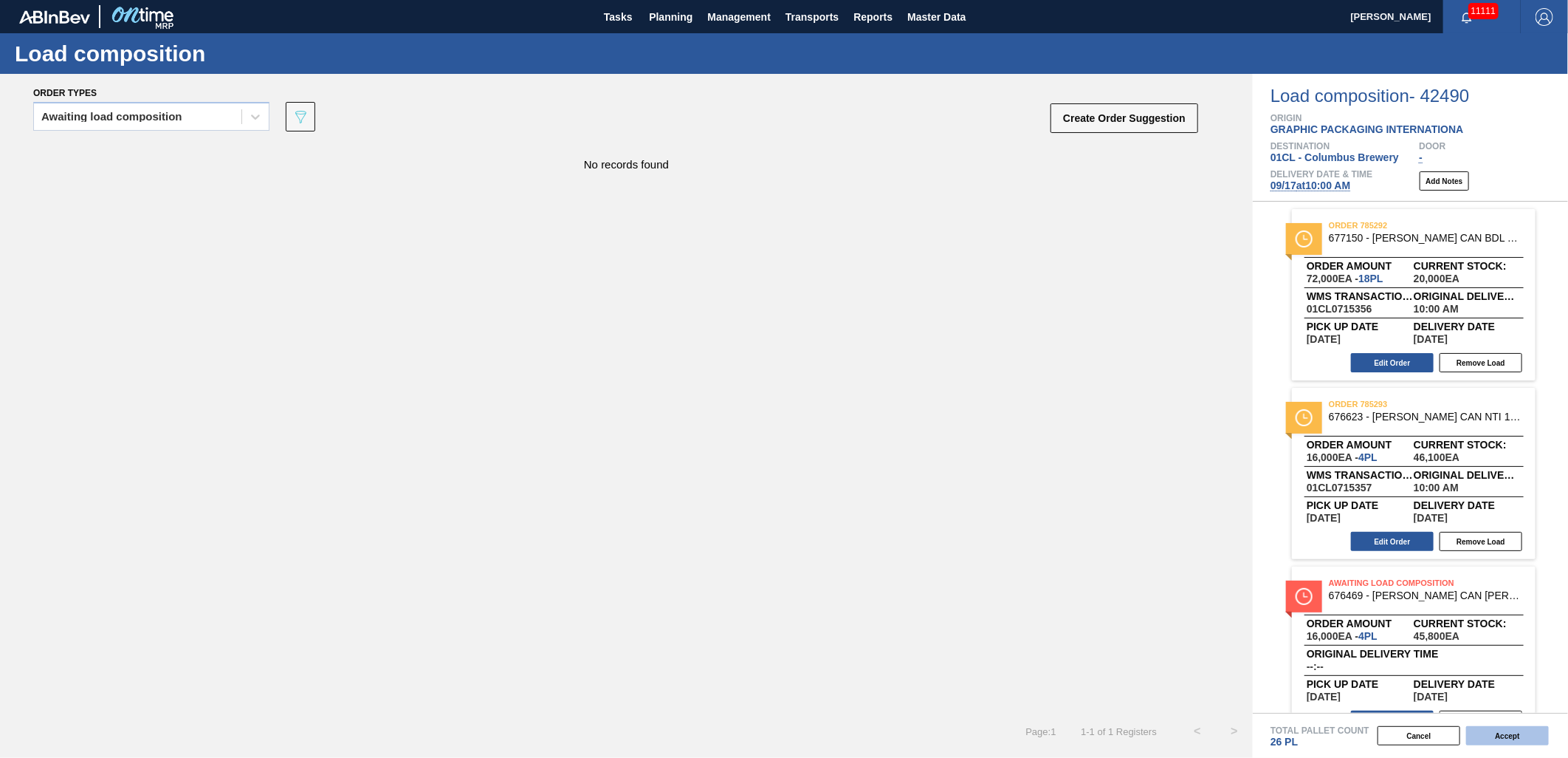
click at [1485, 734] on button "Accept" at bounding box center [1507, 735] width 83 height 19
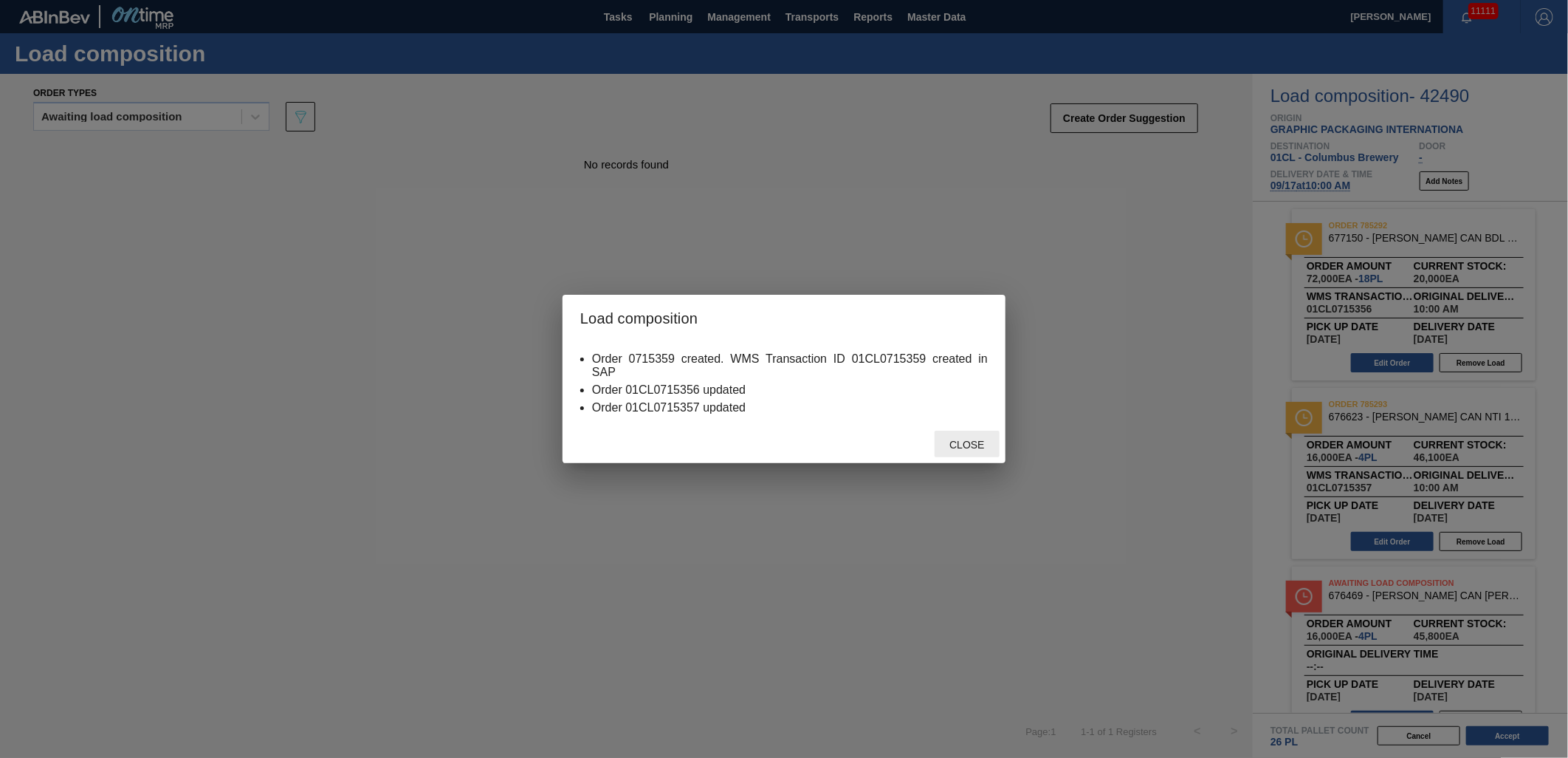
click at [964, 448] on span "Close" at bounding box center [966, 444] width 58 height 12
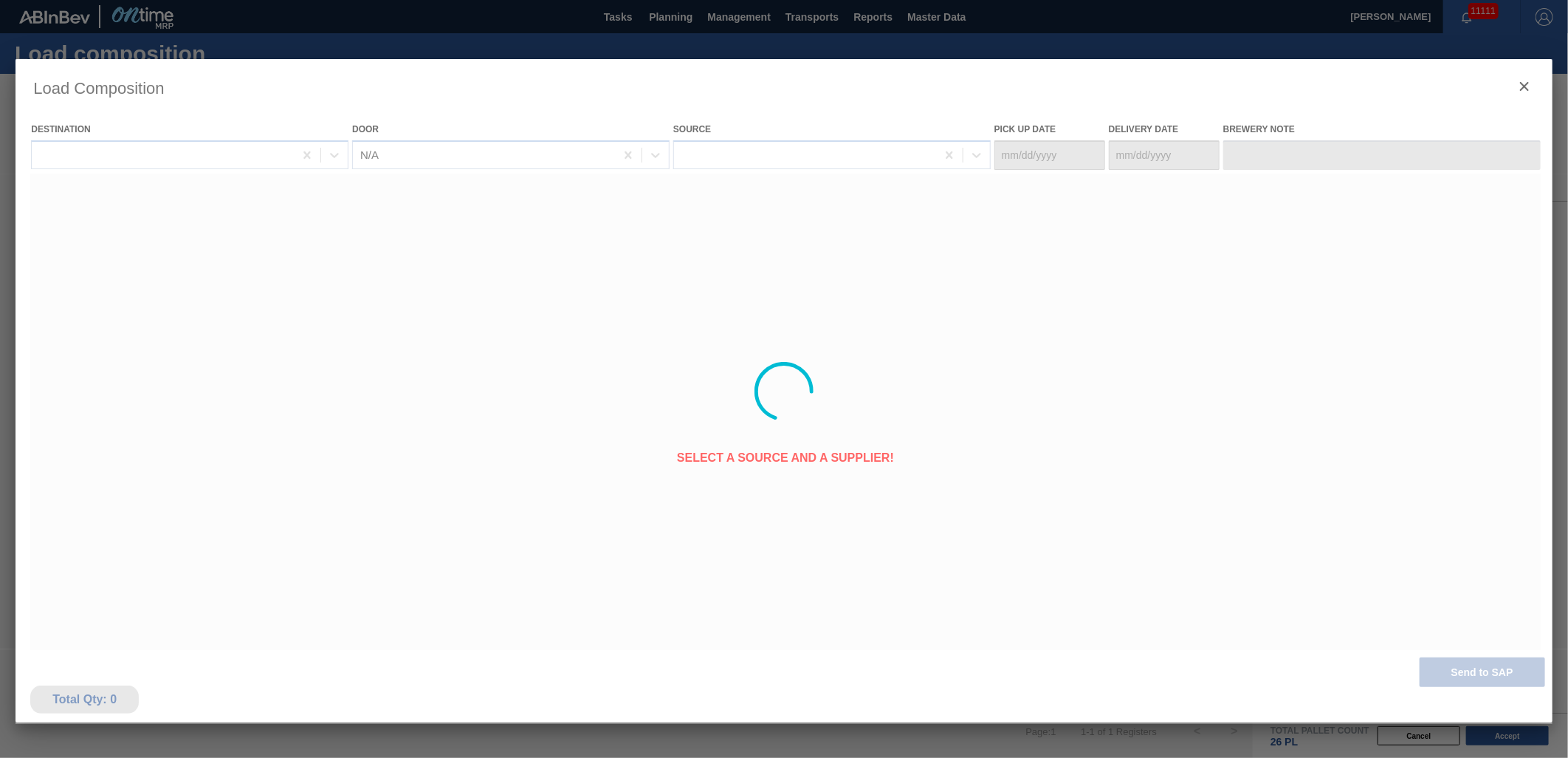
type Date "[DATE]"
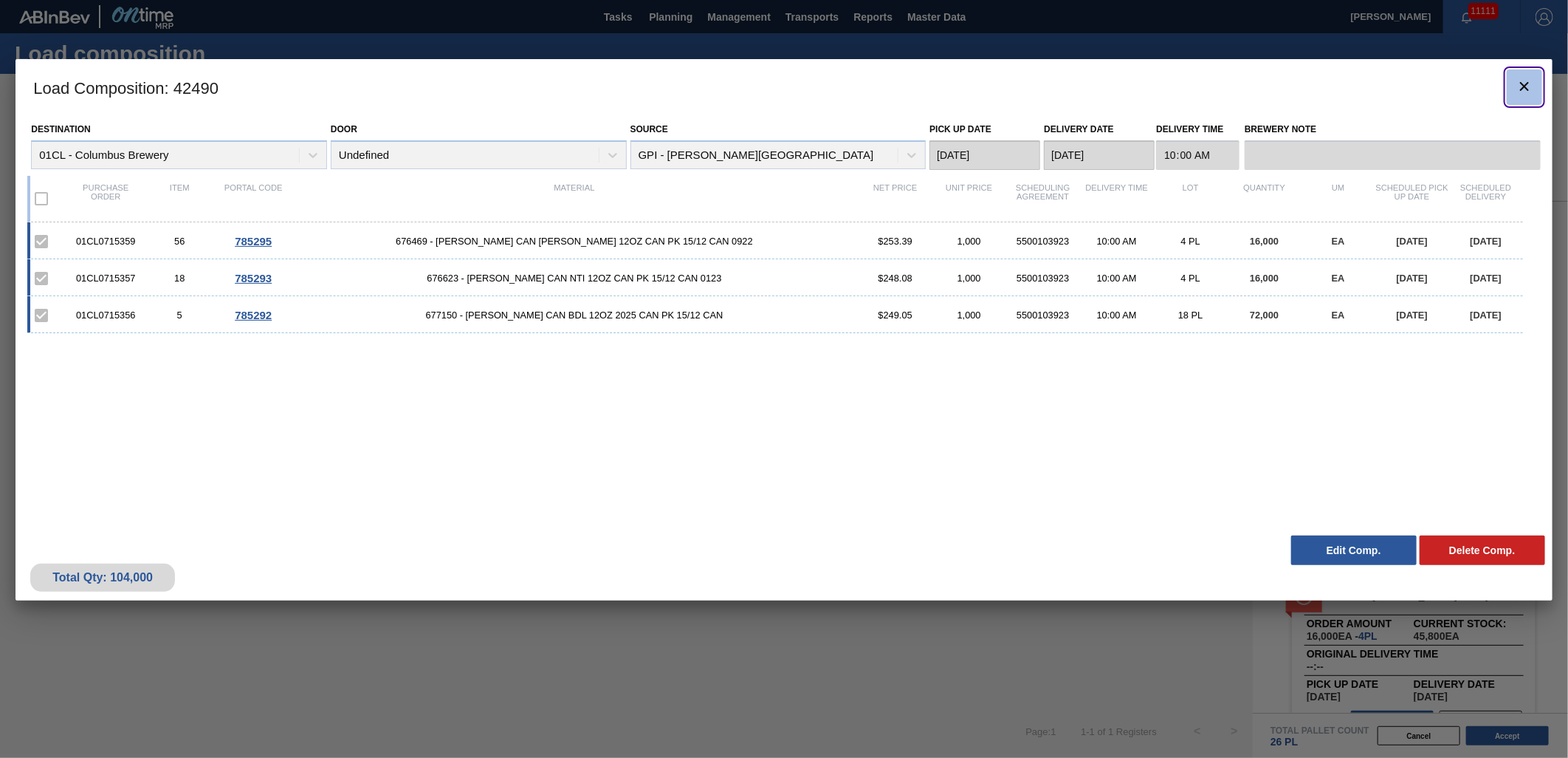
click at [1518, 90] on icon "botão de ícone" at bounding box center [1524, 86] width 18 height 18
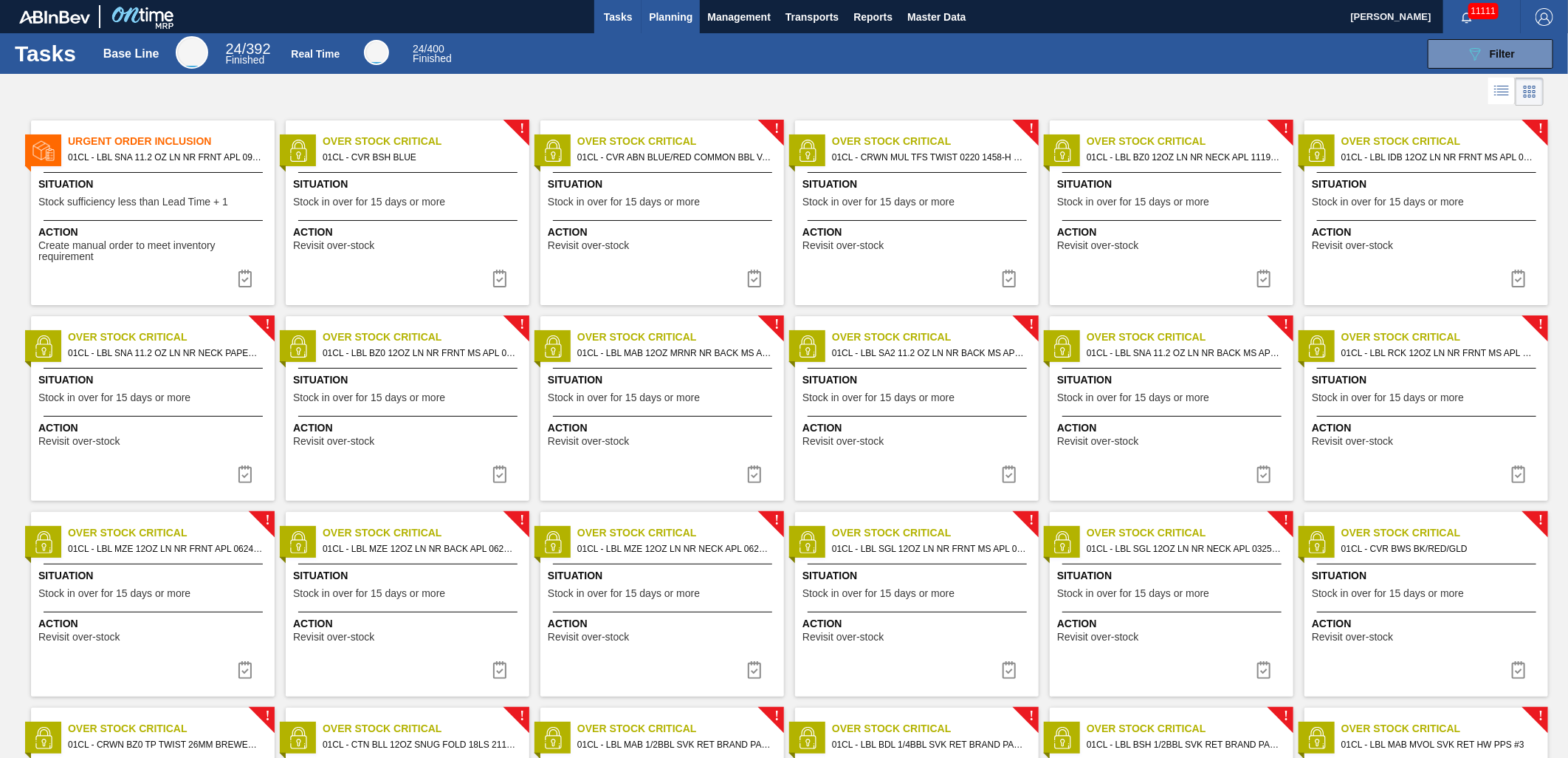
click at [695, 22] on button "Planning" at bounding box center [670, 17] width 58 height 33
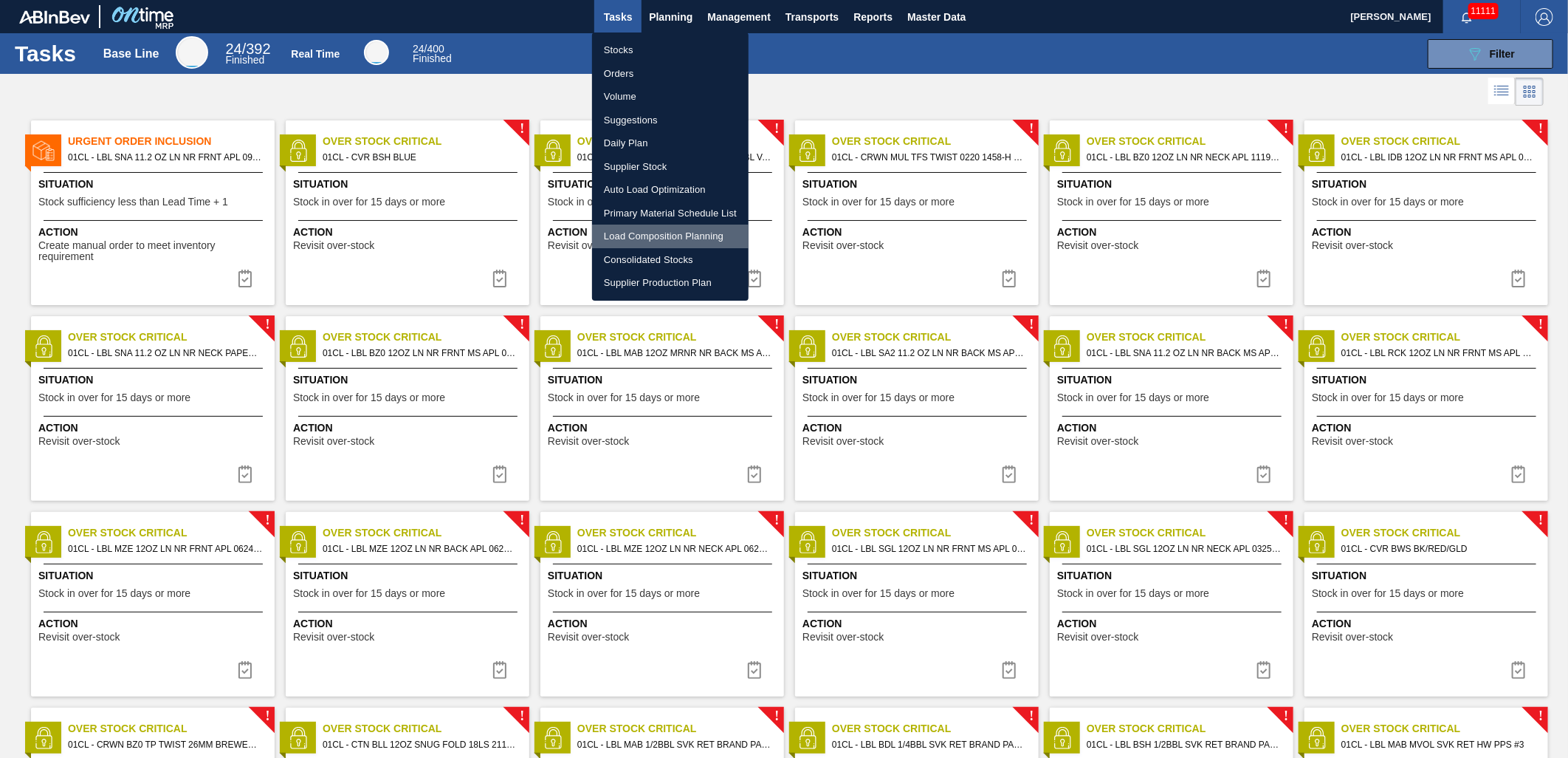
click at [679, 235] on li "Load Composition Planning" at bounding box center [670, 236] width 157 height 24
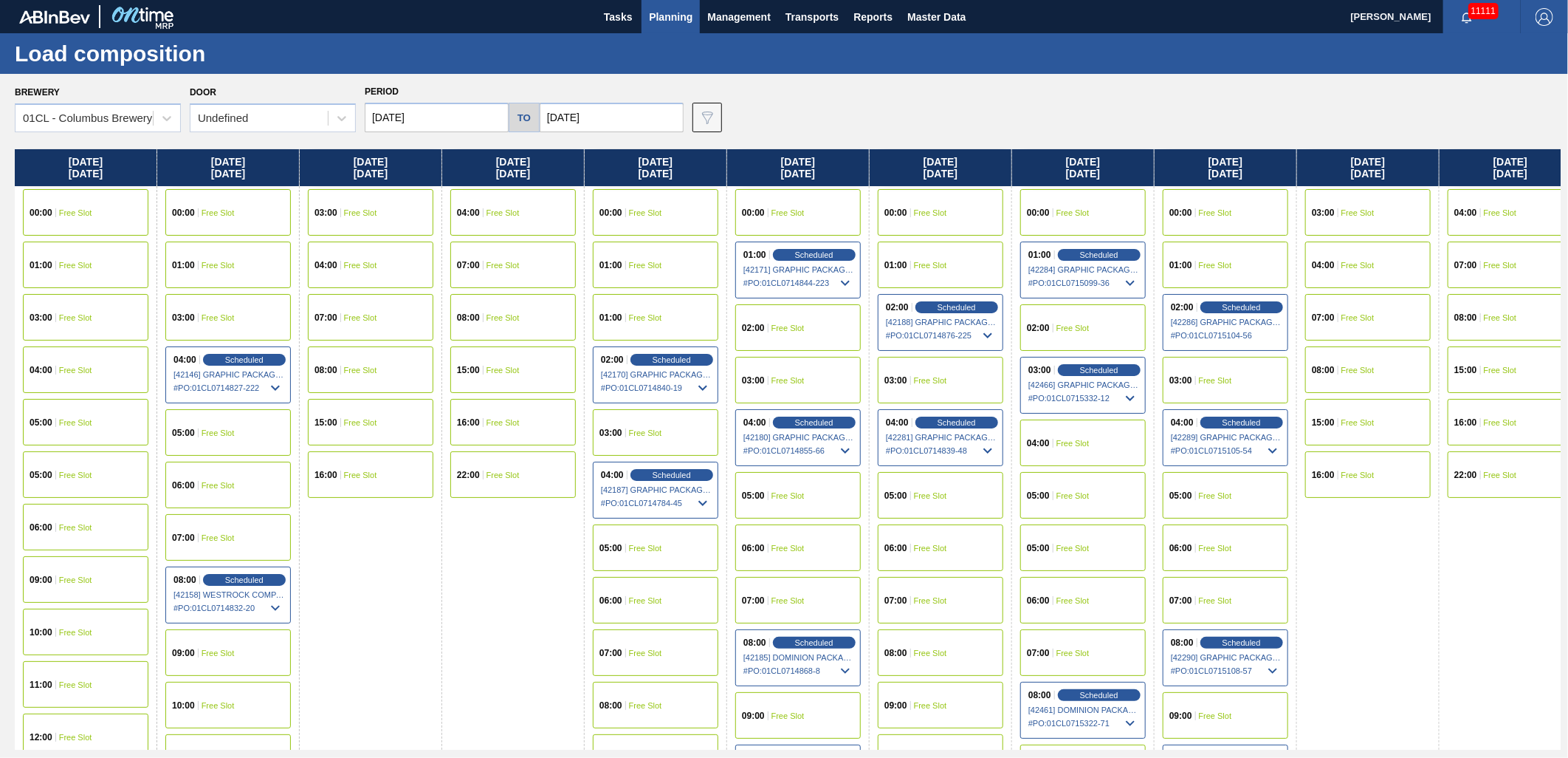
click at [470, 122] on input "09/04/2025" at bounding box center [437, 117] width 144 height 30
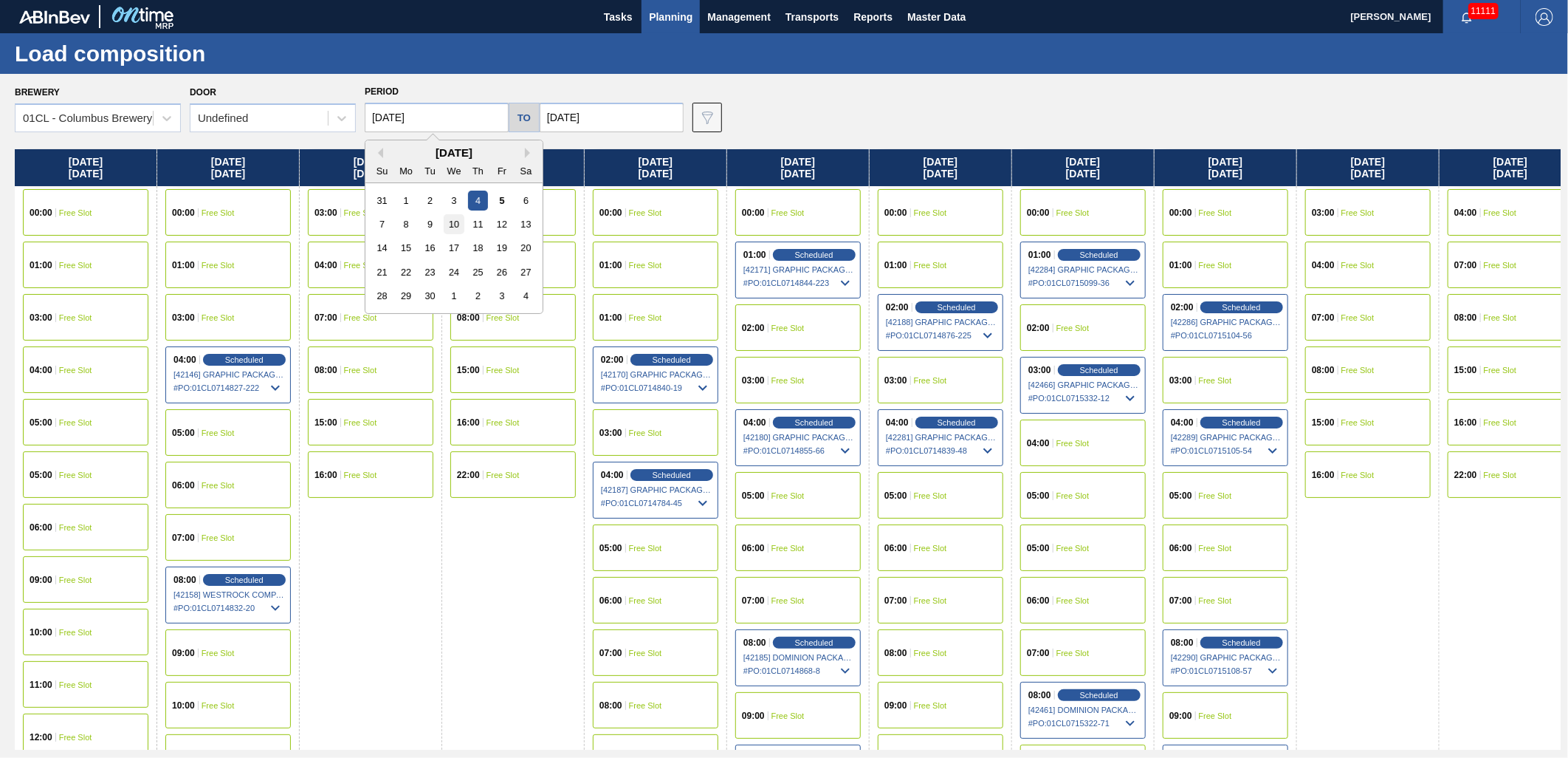
click at [452, 225] on div "10" at bounding box center [454, 224] width 20 height 20
type input "[DATE]"
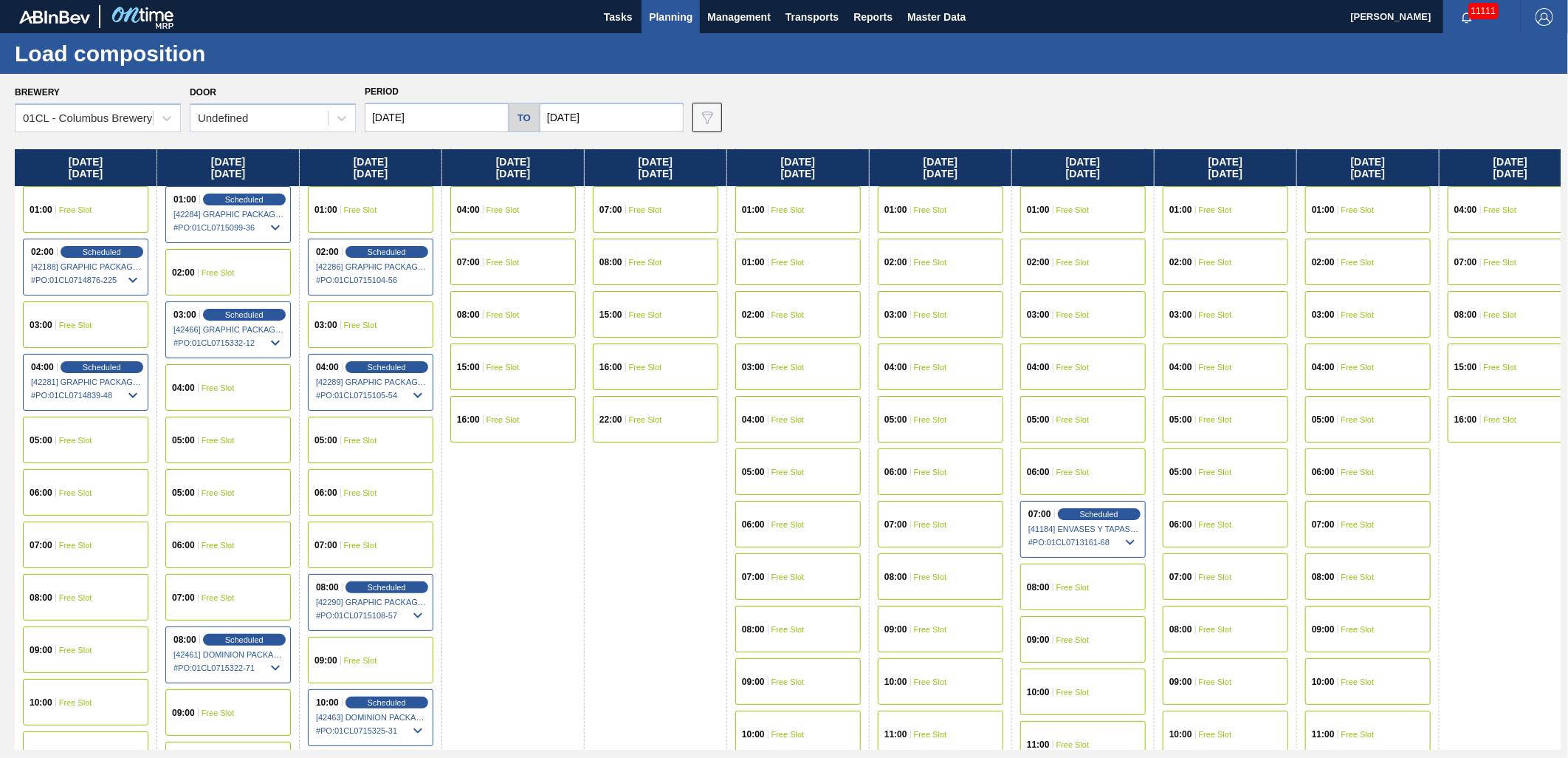
scroll to position [82, 0]
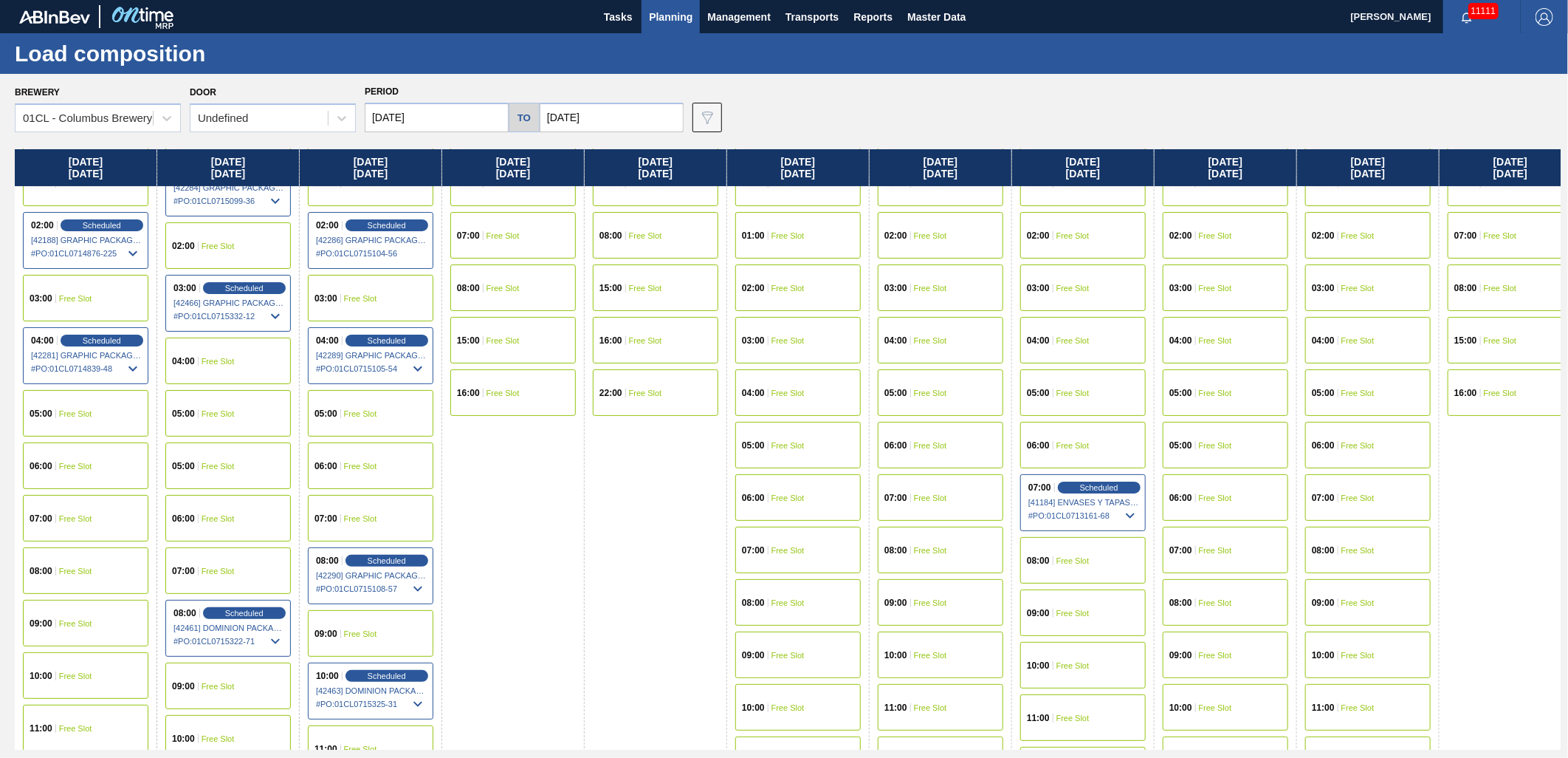
click at [956, 547] on div "08:00 Free Slot" at bounding box center [940, 549] width 126 height 46
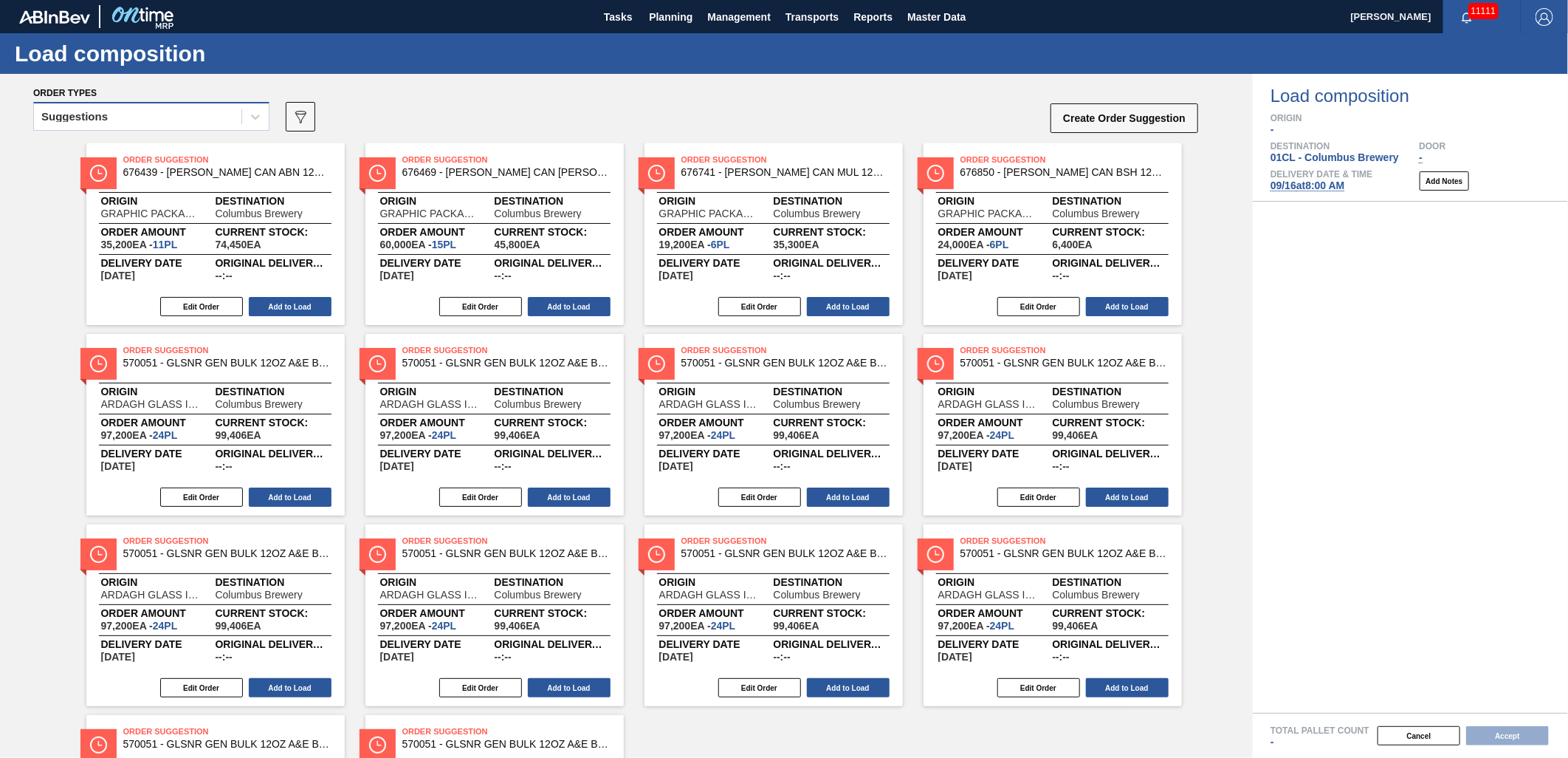
click at [153, 114] on div "Suggestions" at bounding box center [138, 116] width 208 height 21
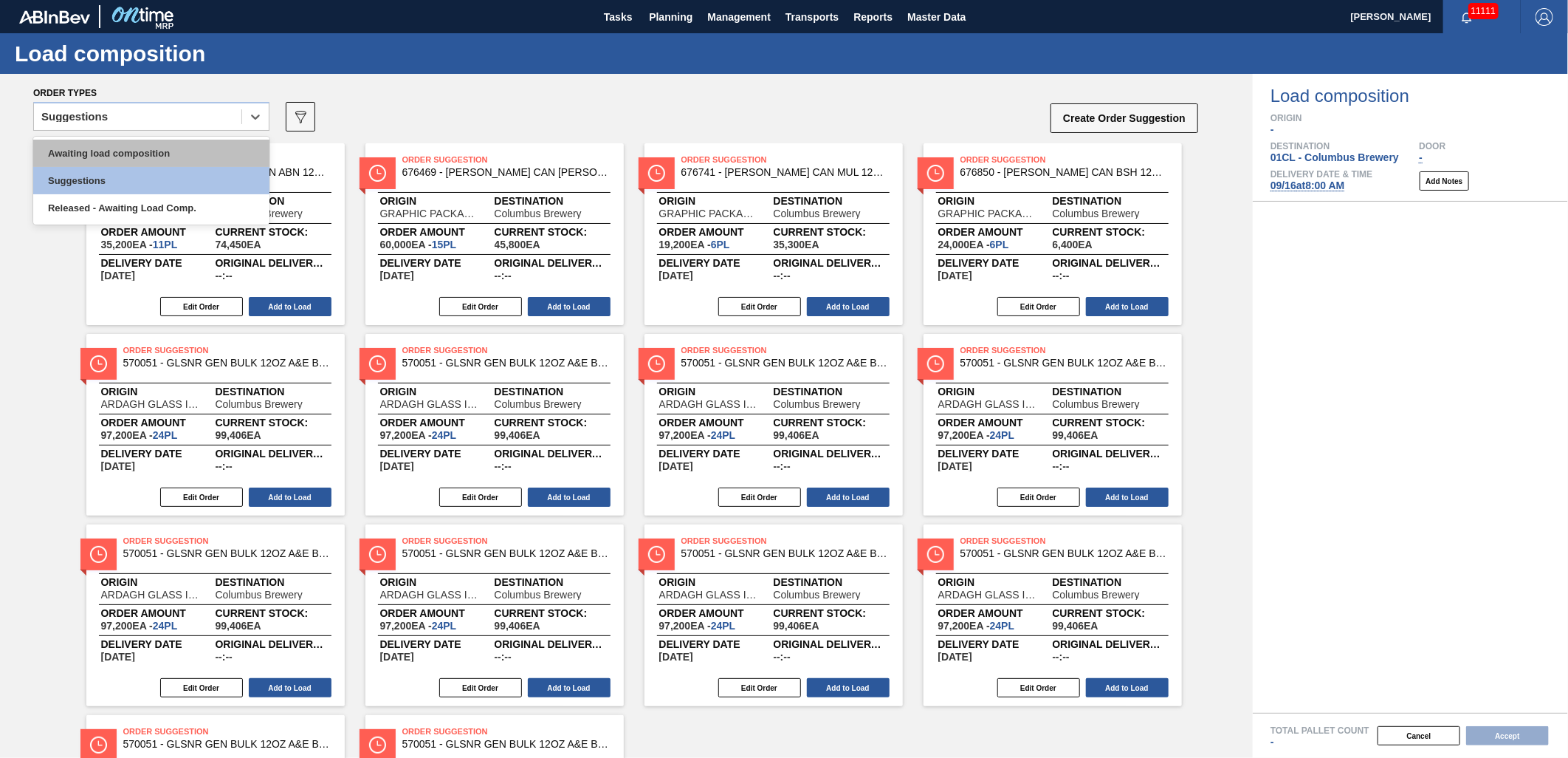
click at [133, 149] on div "Awaiting load composition" at bounding box center [151, 153] width 236 height 28
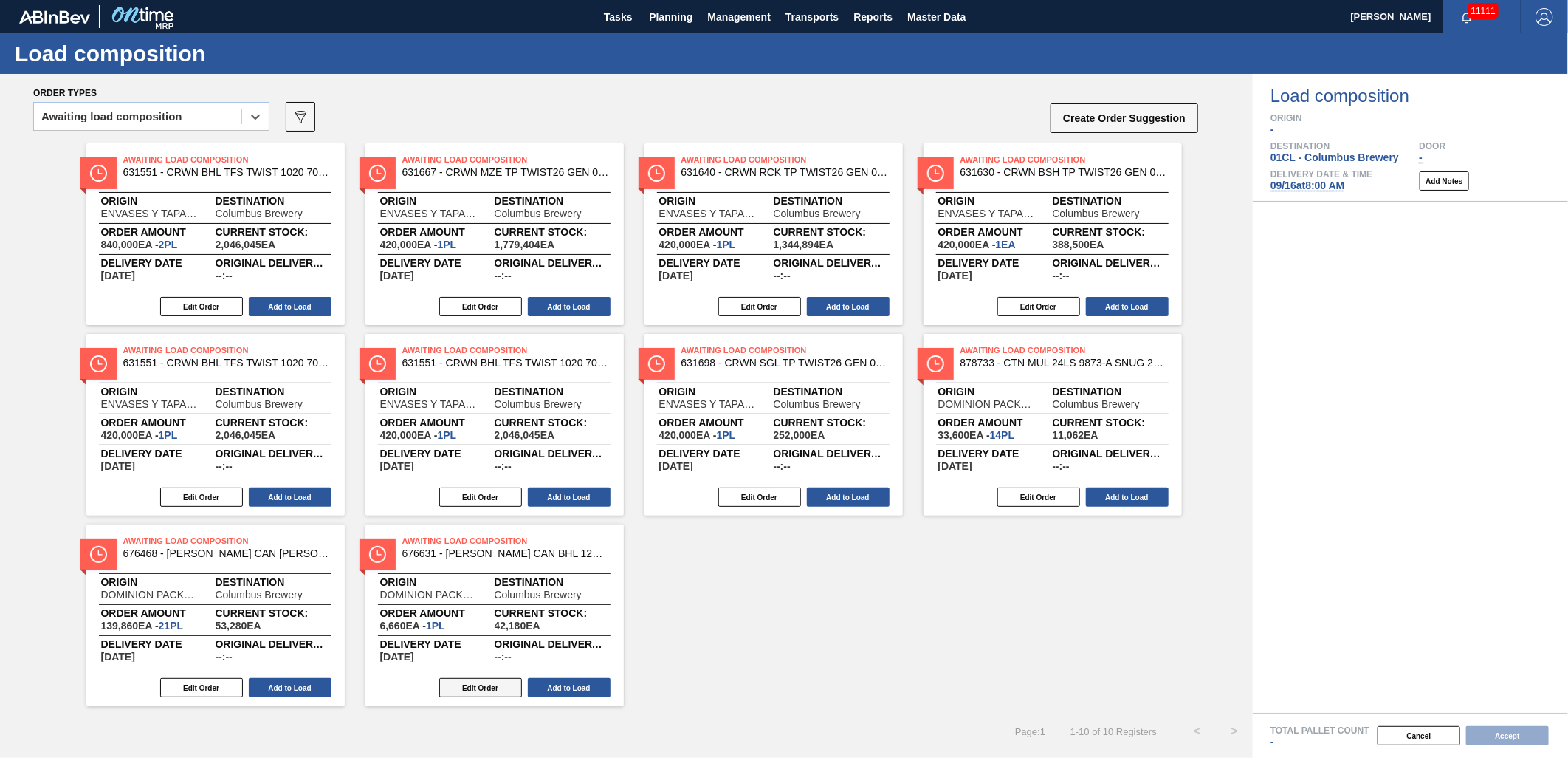
click at [465, 690] on button "Edit Order" at bounding box center [481, 687] width 83 height 19
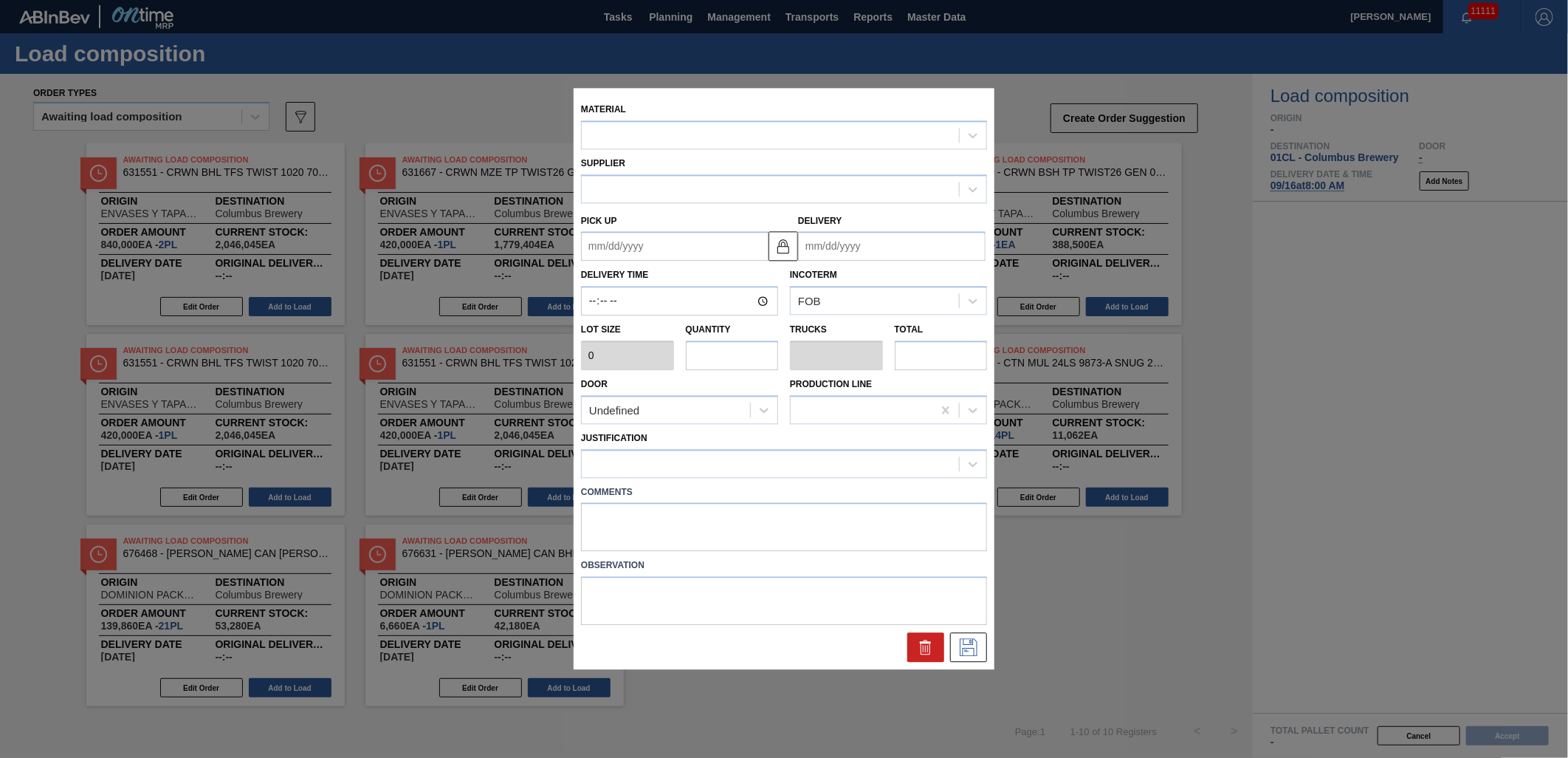
type input "6,660"
type input "1"
type input "0.042"
type input "6,660"
type up "[DATE]"
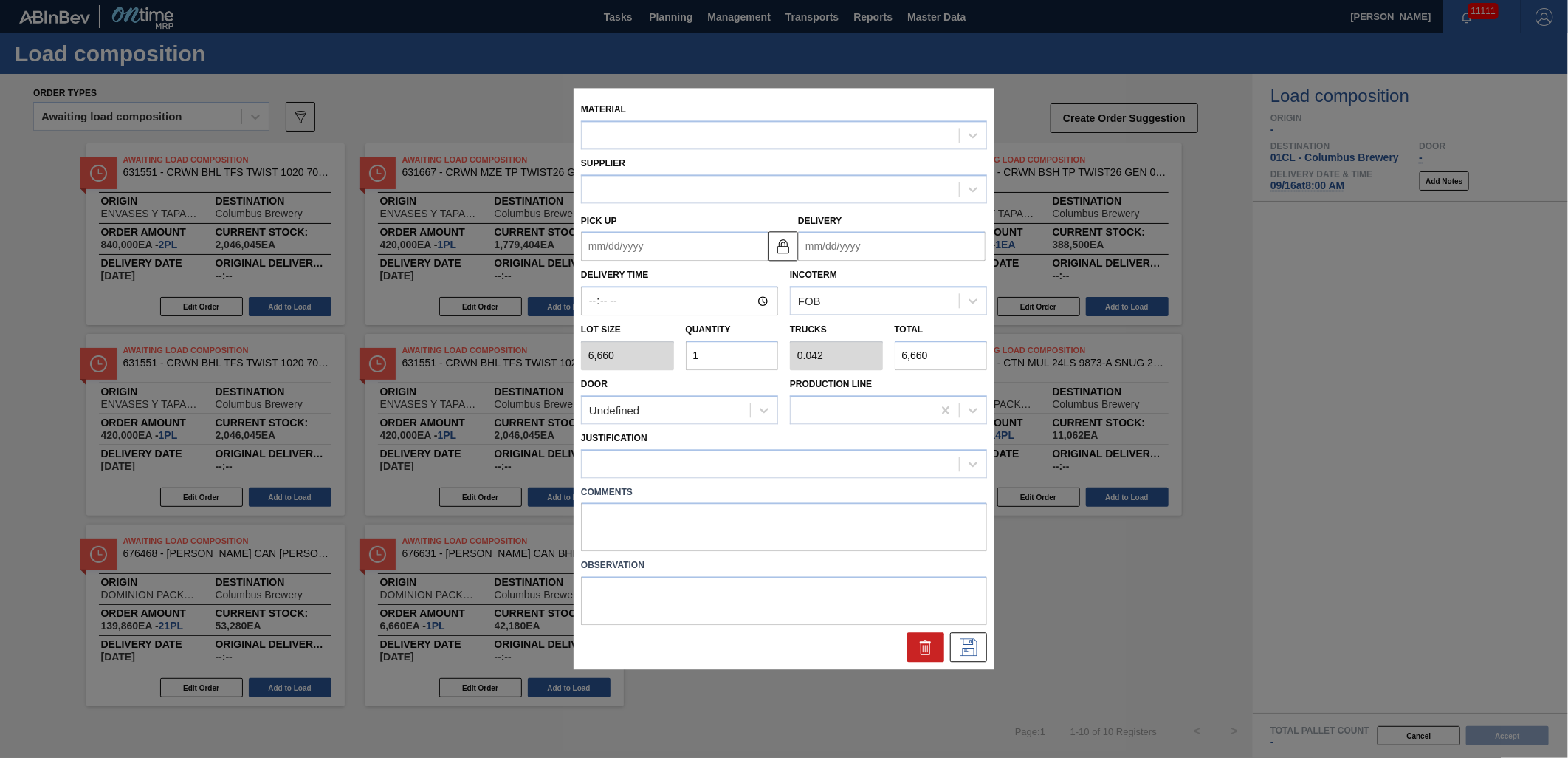
type input "[DATE]"
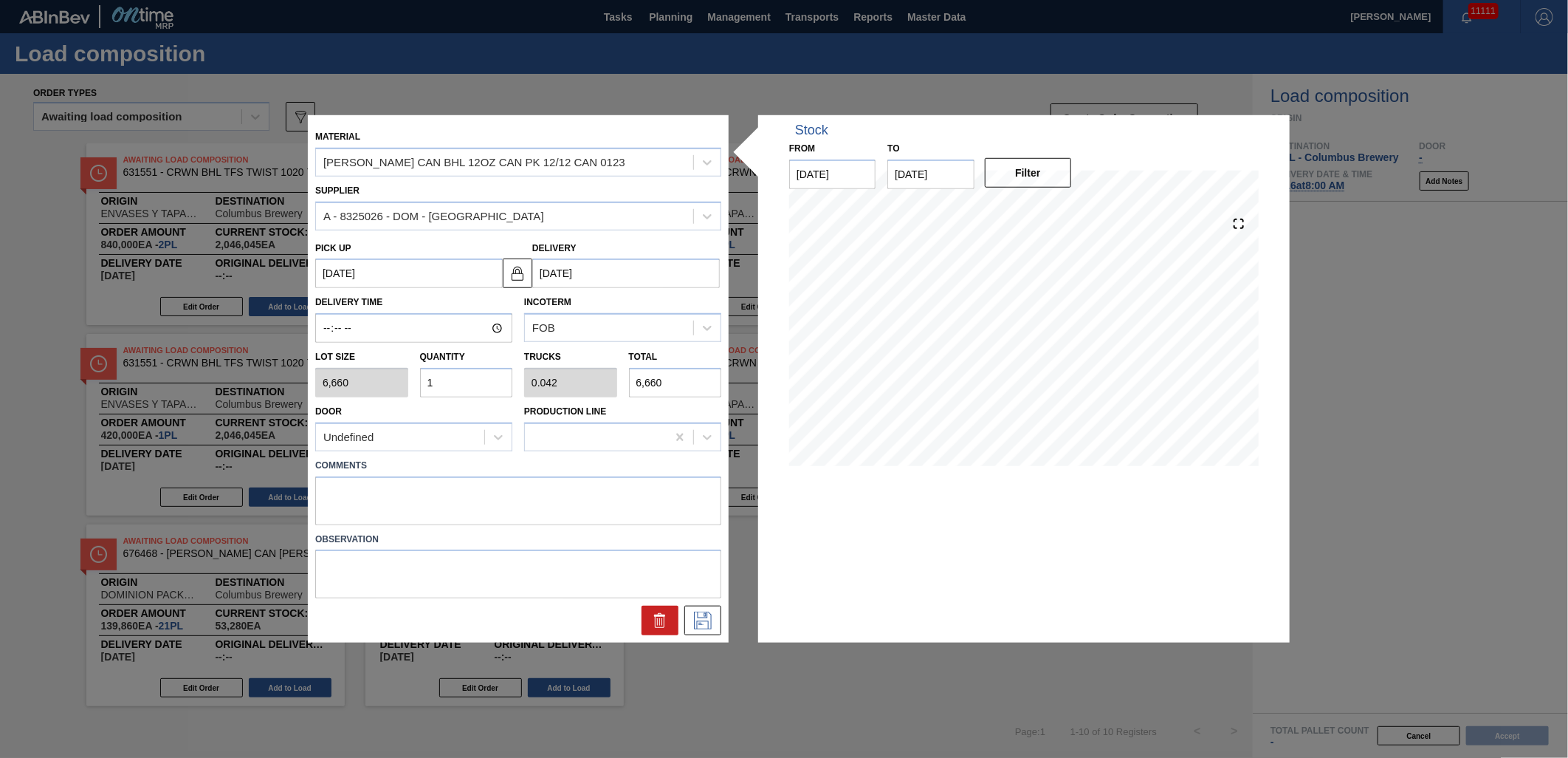
click at [468, 382] on input "1" at bounding box center [466, 382] width 93 height 30
type input "0"
type input "3"
type input "0.125"
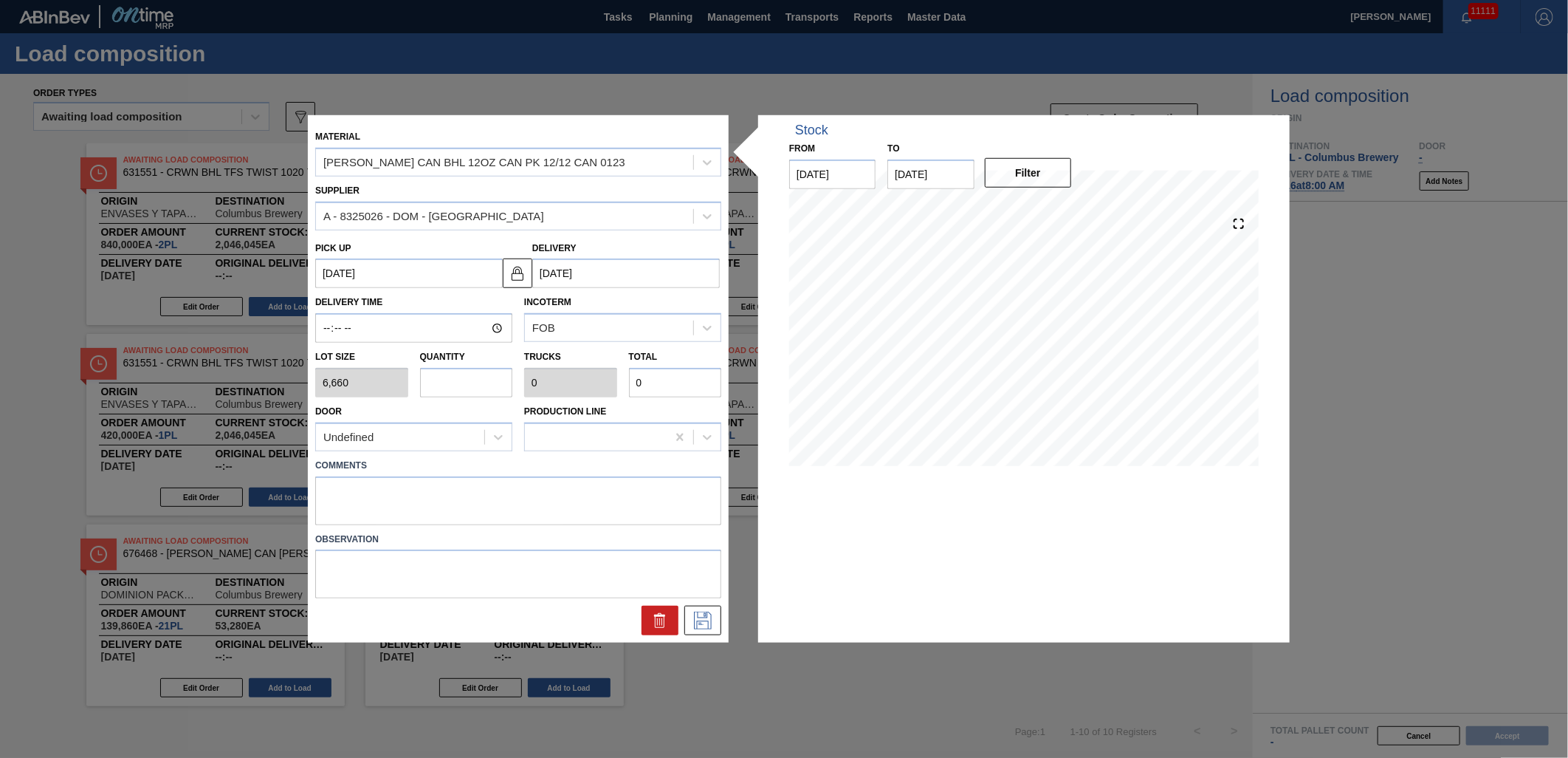
type input "19,980"
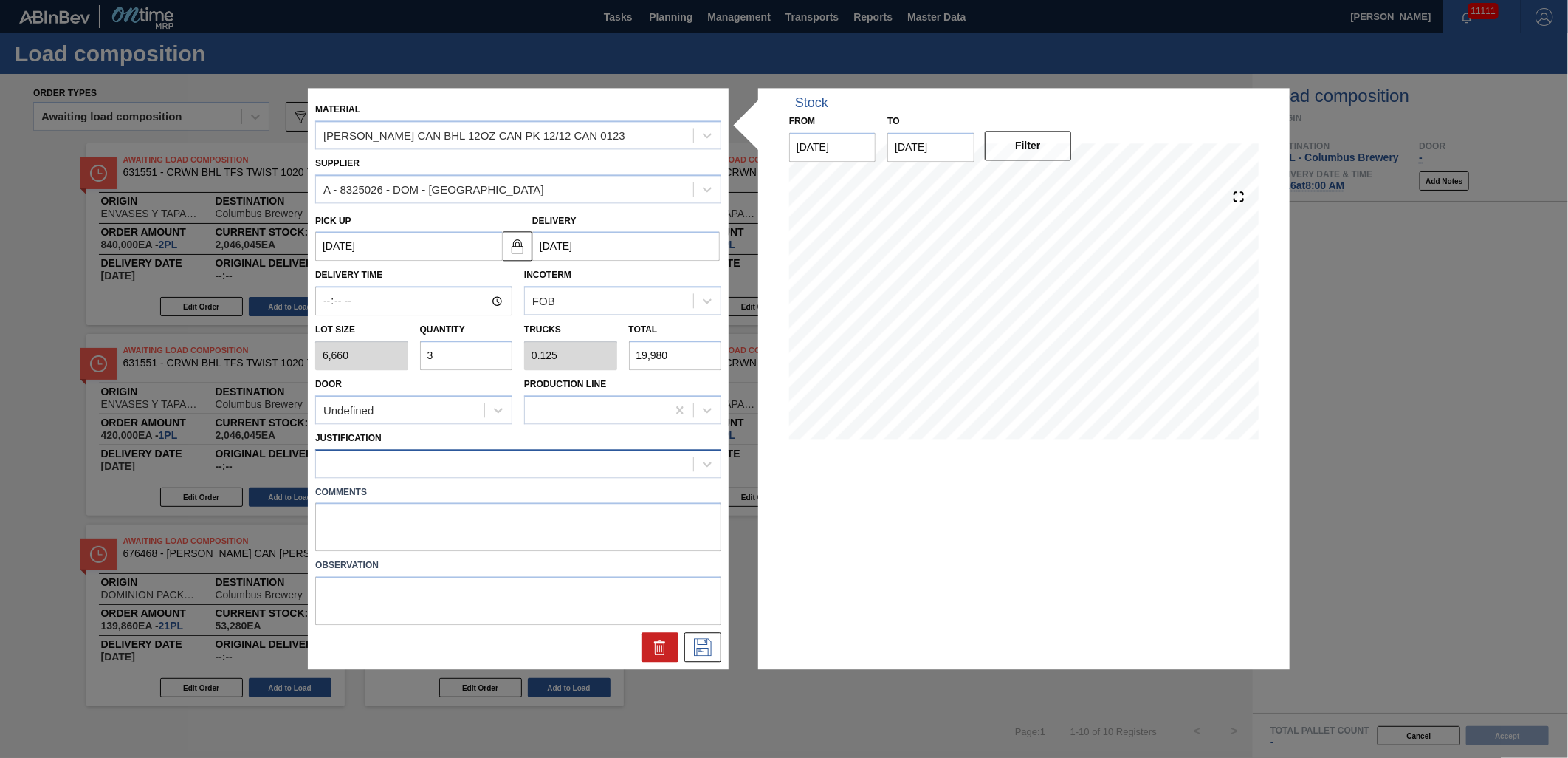
type input "3"
click at [542, 462] on div at bounding box center [504, 463] width 377 height 21
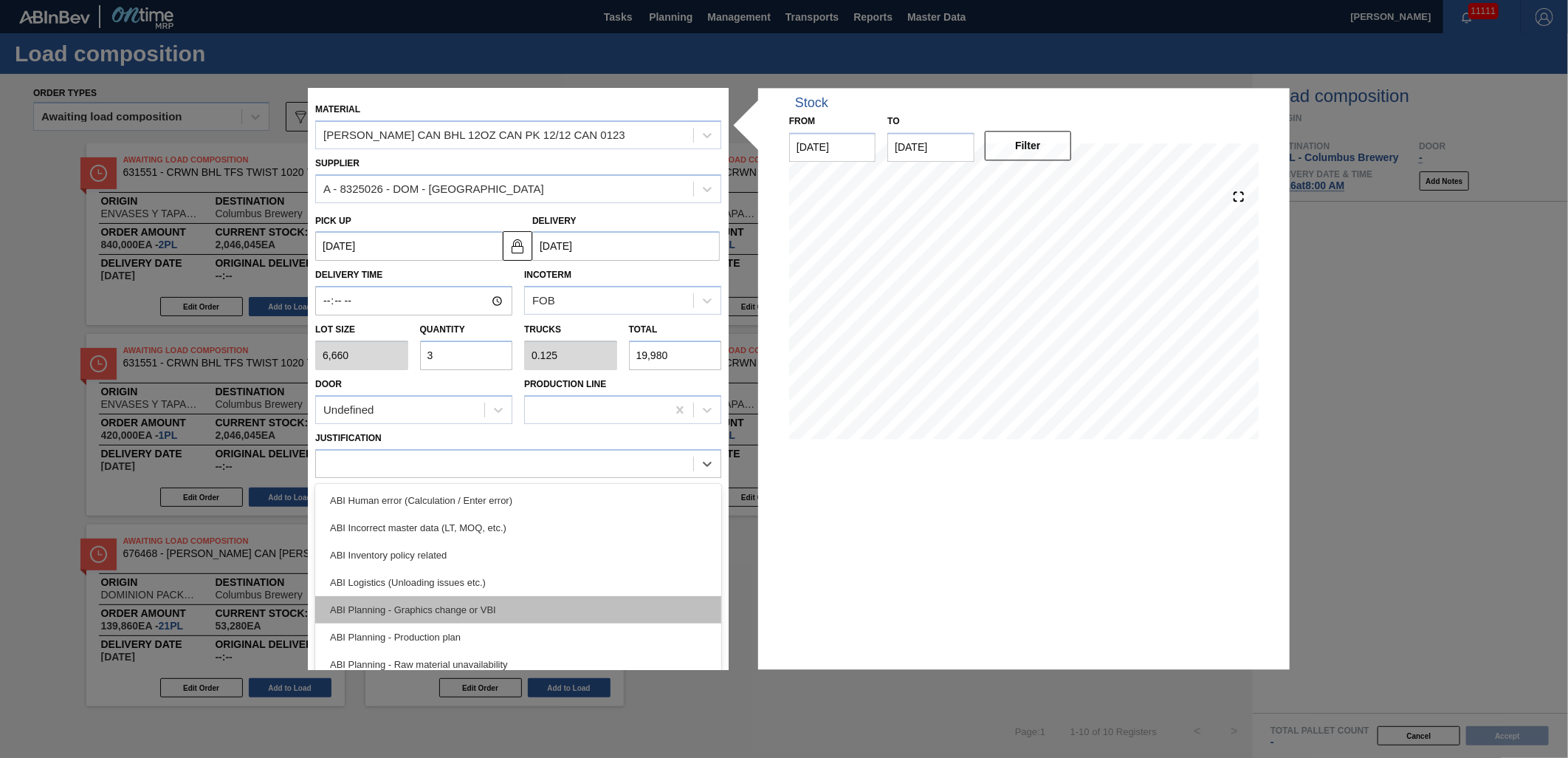
click at [528, 604] on div "ABI Planning - Graphics change or VBI" at bounding box center [519, 609] width 406 height 28
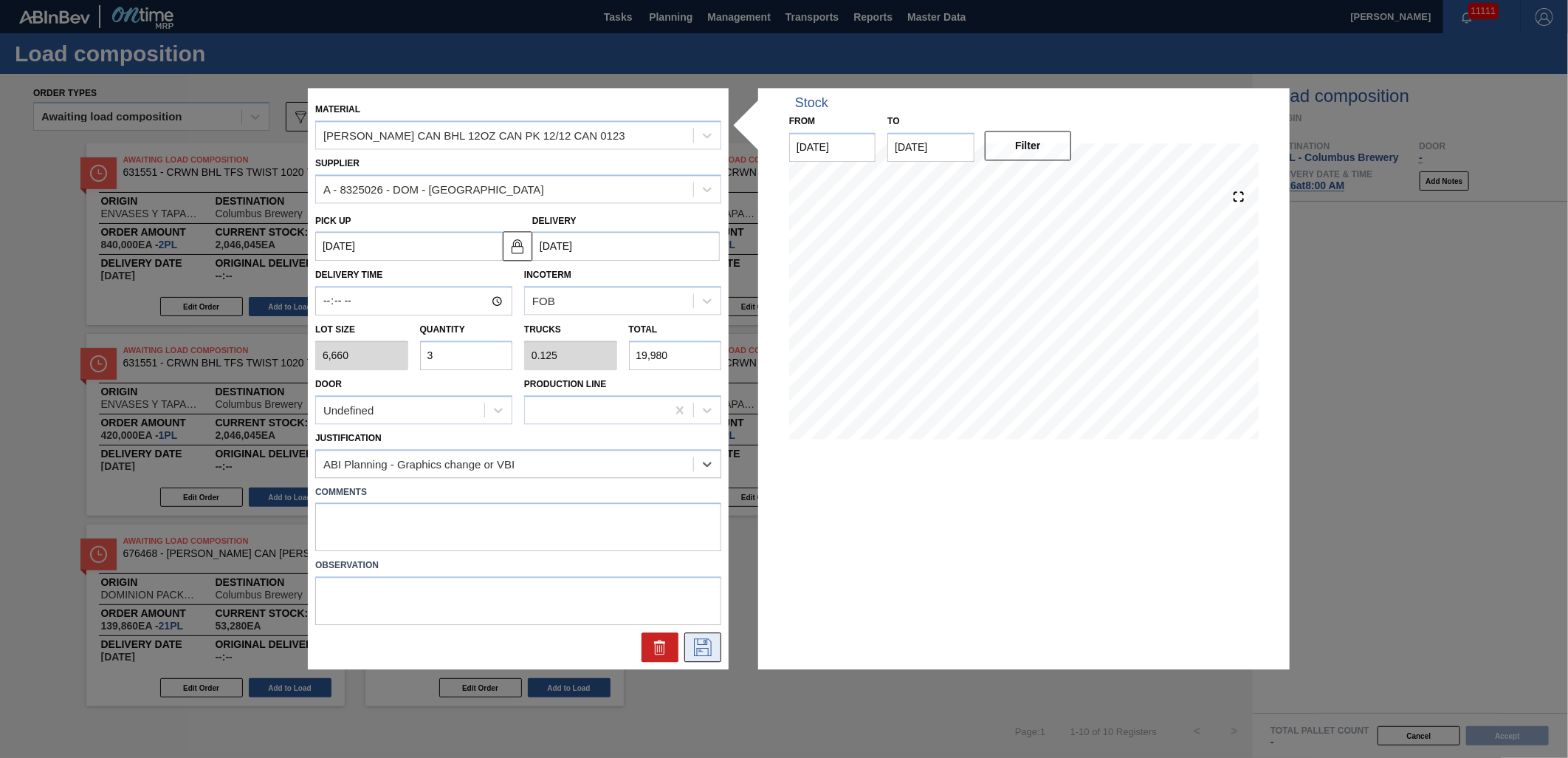
click at [707, 651] on icon at bounding box center [703, 647] width 24 height 18
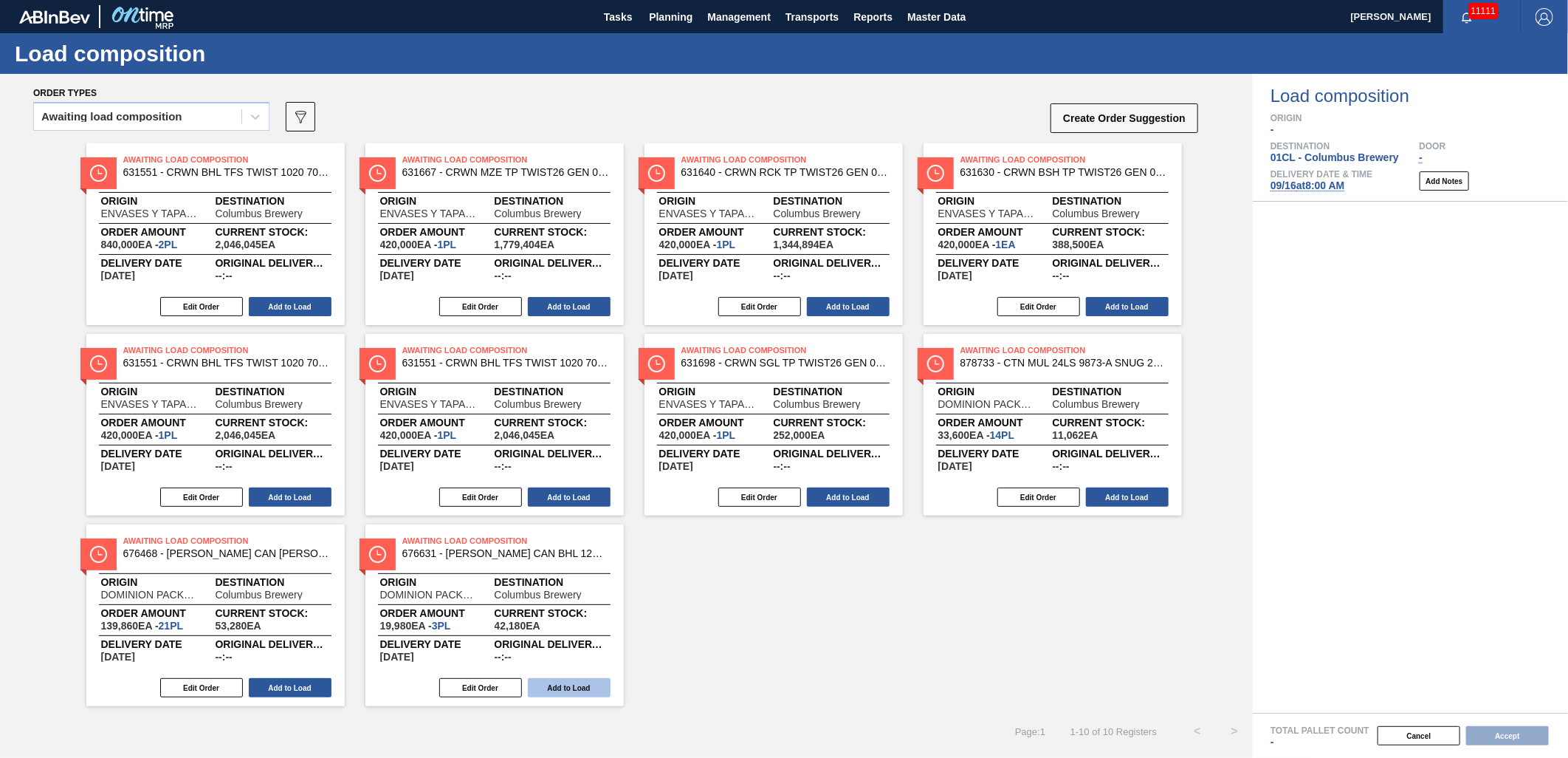
click at [558, 684] on button "Add to Load" at bounding box center [569, 687] width 83 height 19
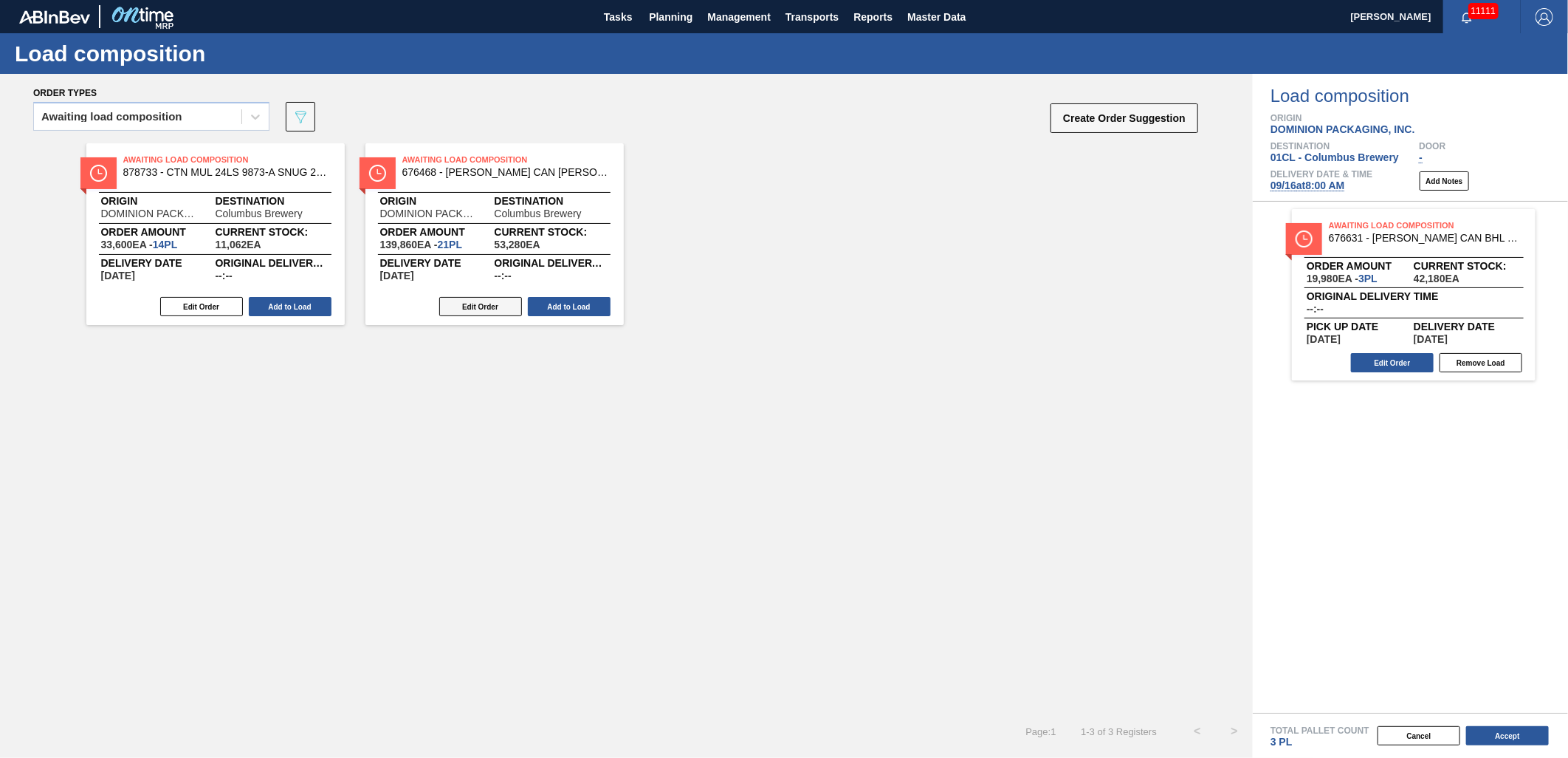
click at [467, 305] on button "Edit Order" at bounding box center [481, 307] width 83 height 19
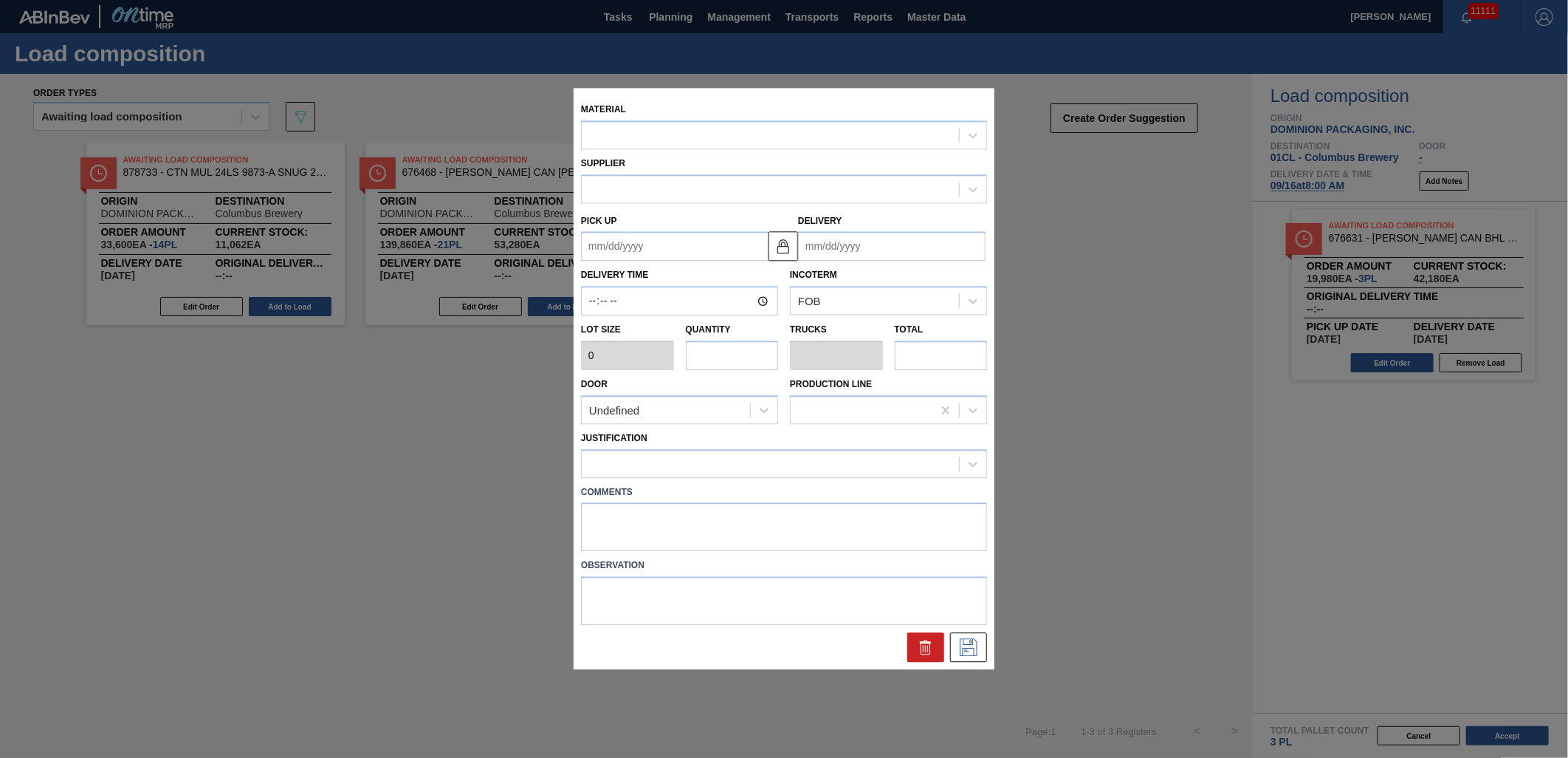
type input "6,660"
type input "21"
type input "0.808"
type input "139,860"
type up "[DATE]"
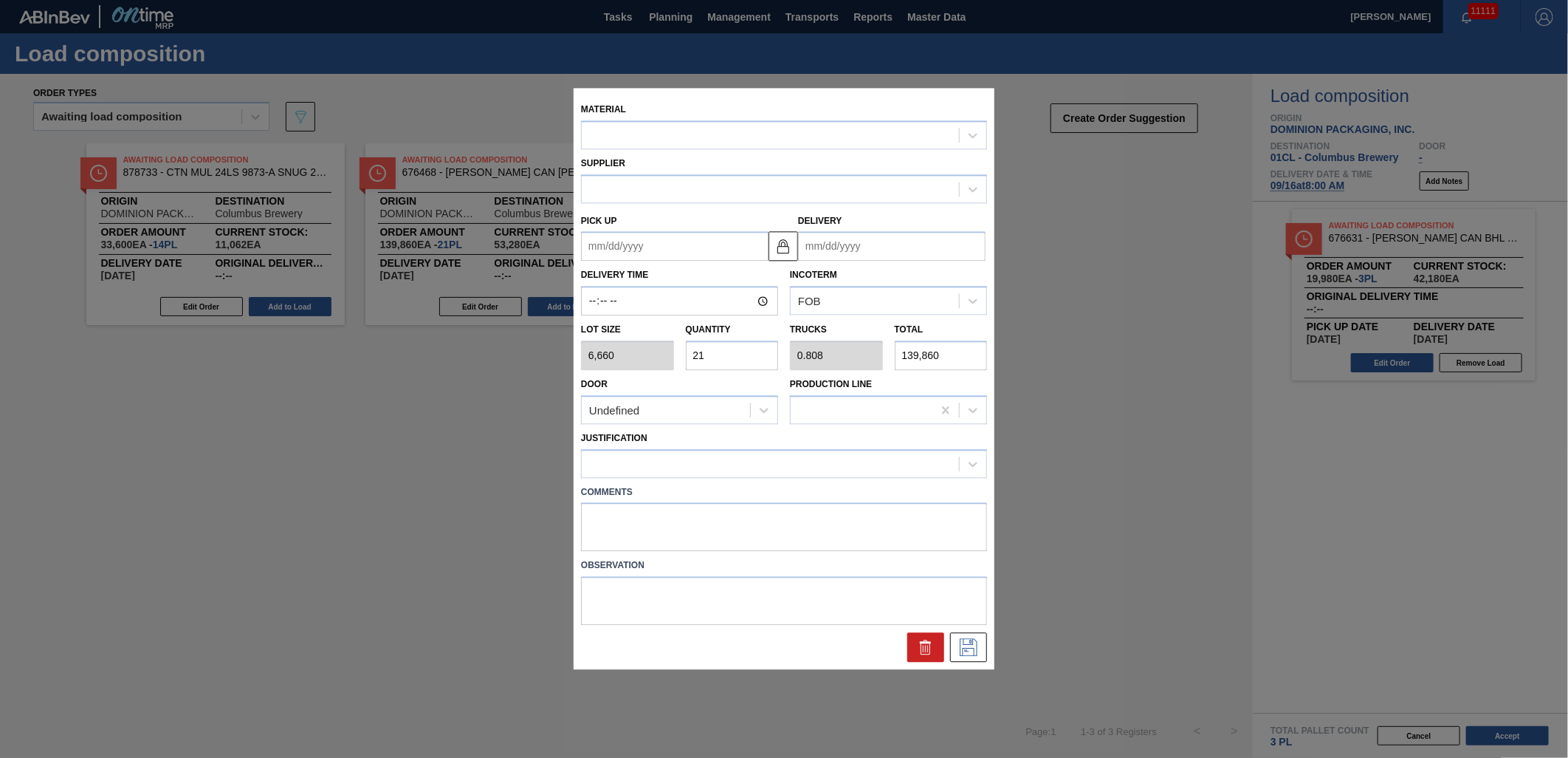
type input "[DATE]"
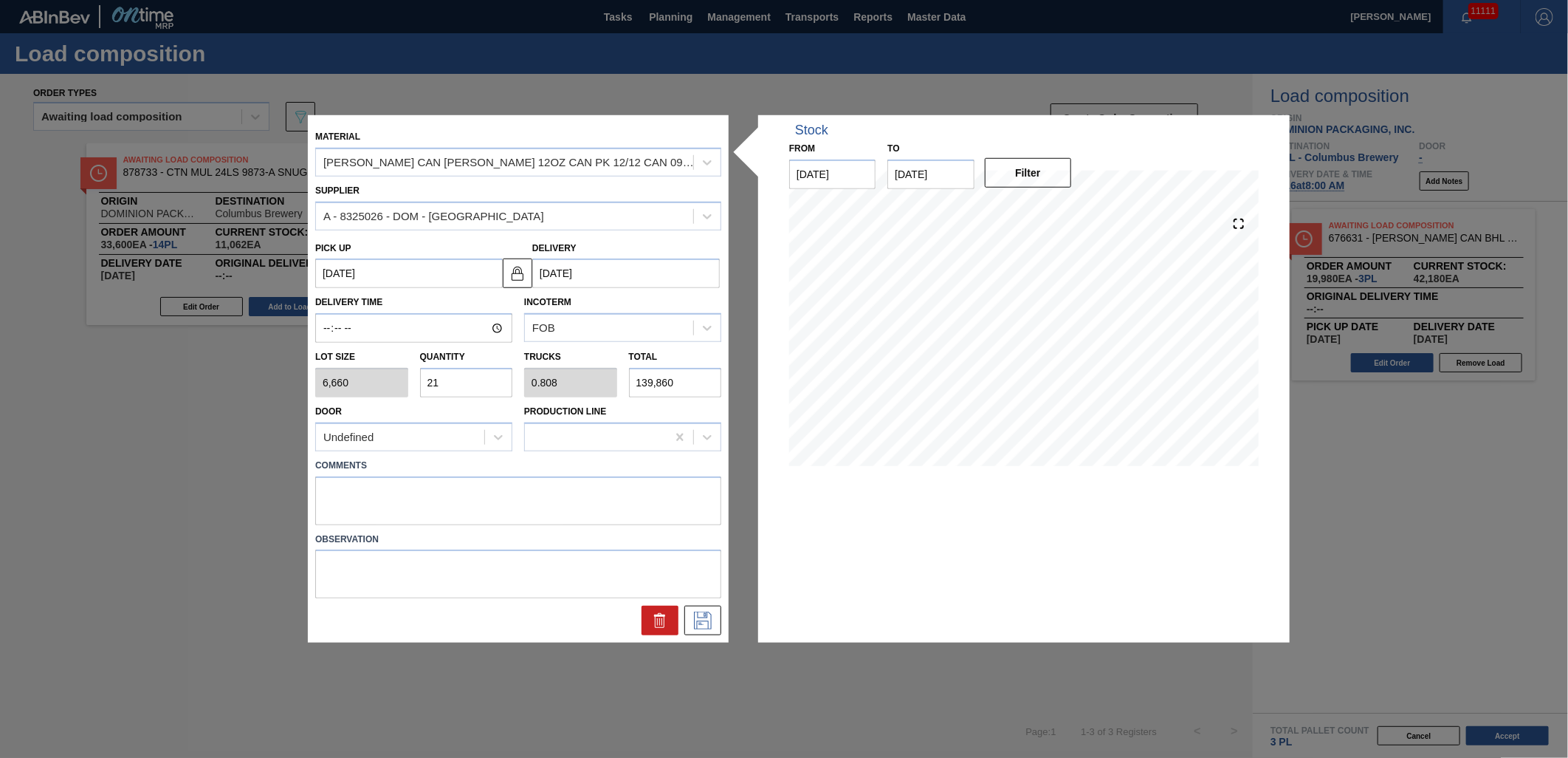
click at [463, 386] on input "21" at bounding box center [466, 382] width 93 height 30
type input "2"
type input "0.077"
type input "13,320"
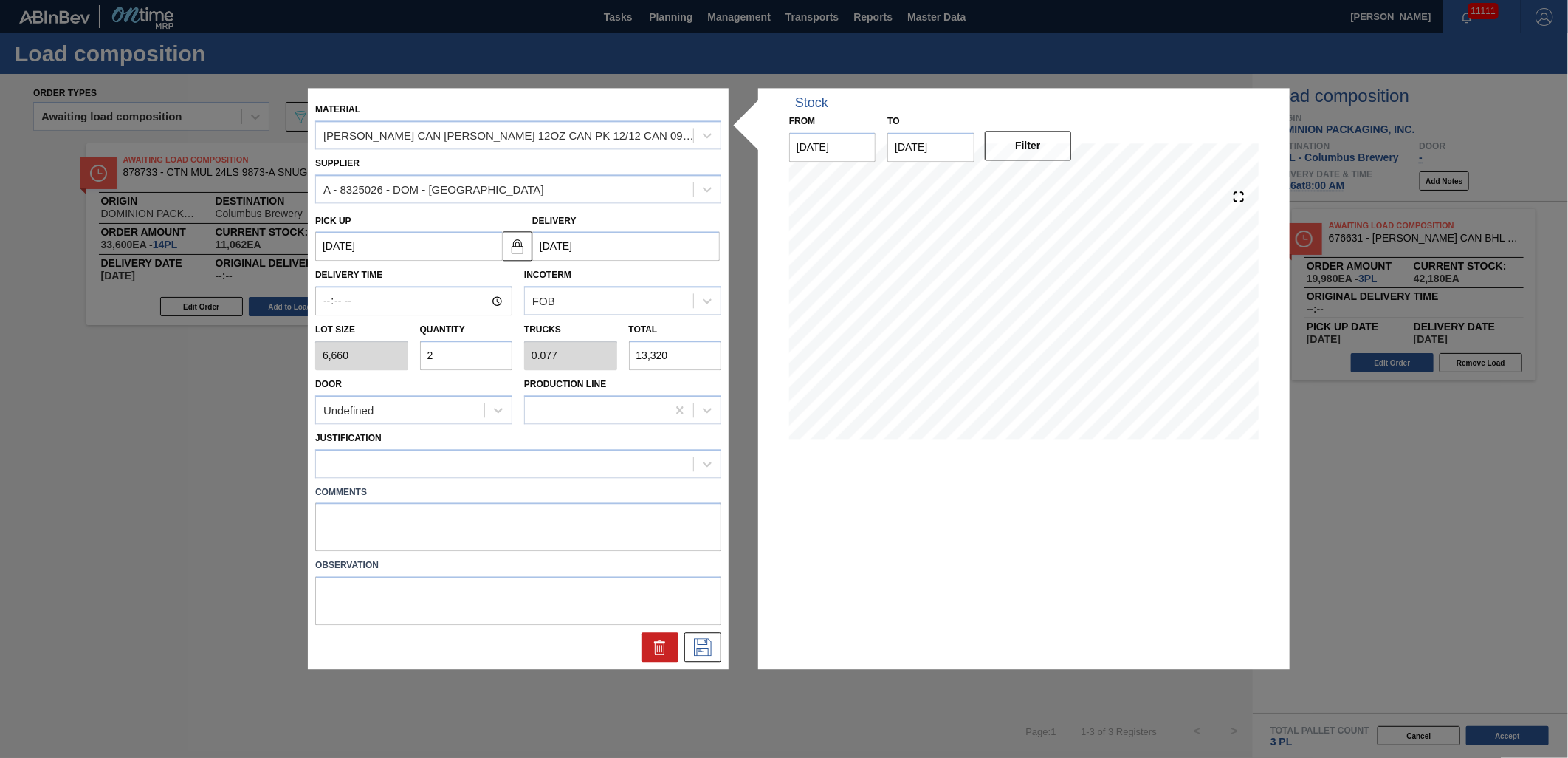
type input "0"
type input "5"
type input "0.192"
type input "33,300"
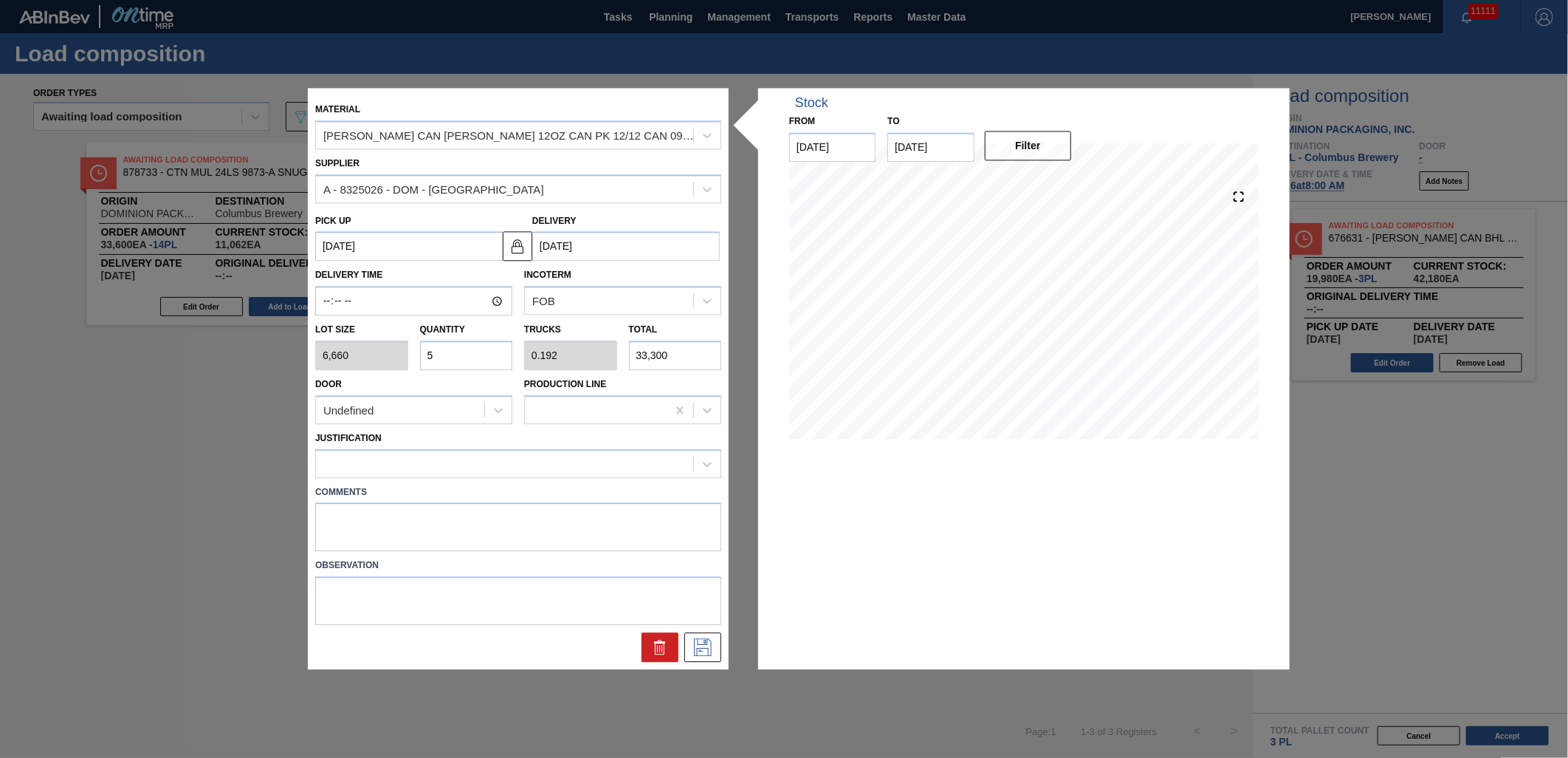
type input "0"
type input "6"
type input "0.231"
type input "39,960"
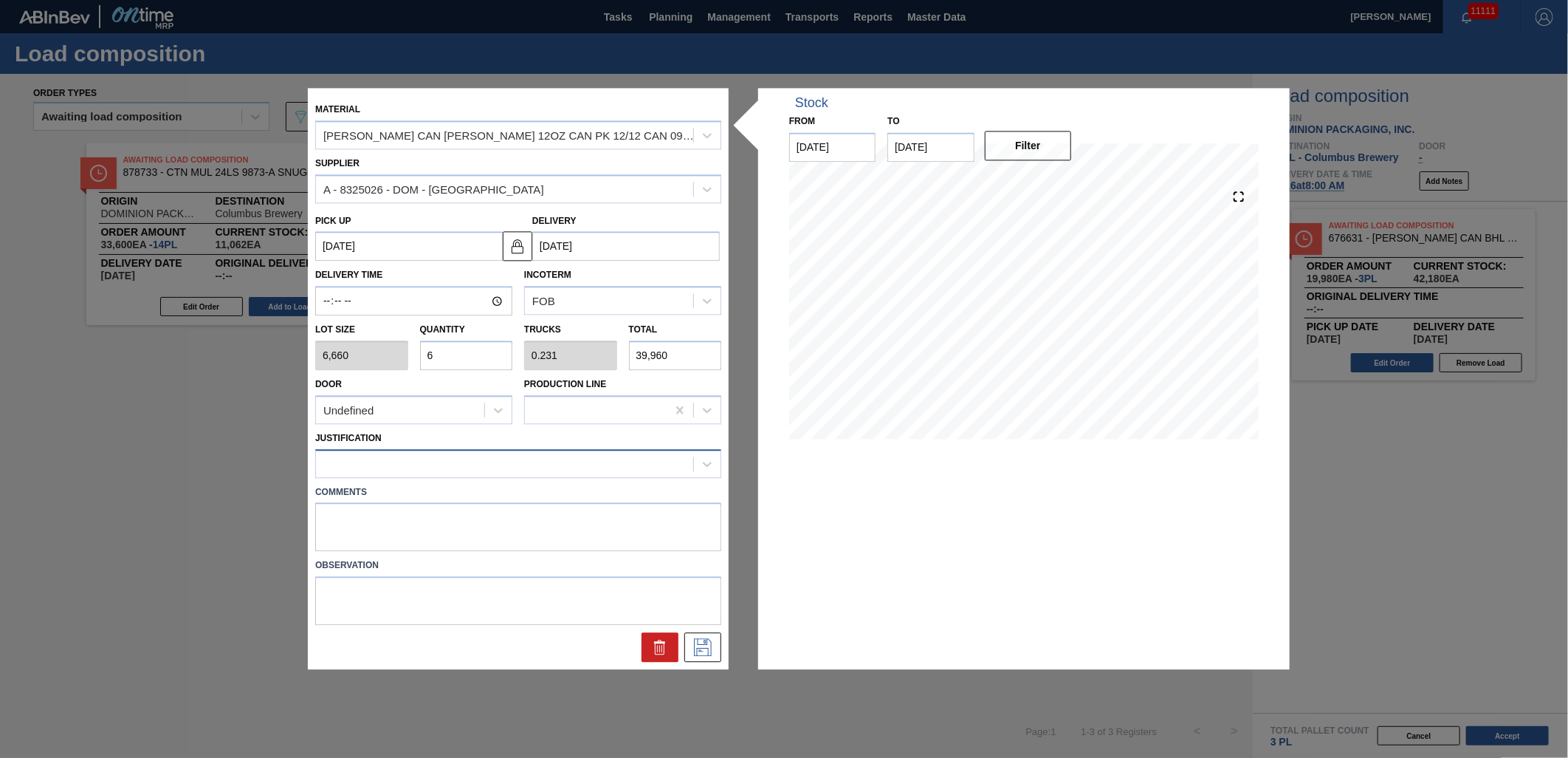
type input "6"
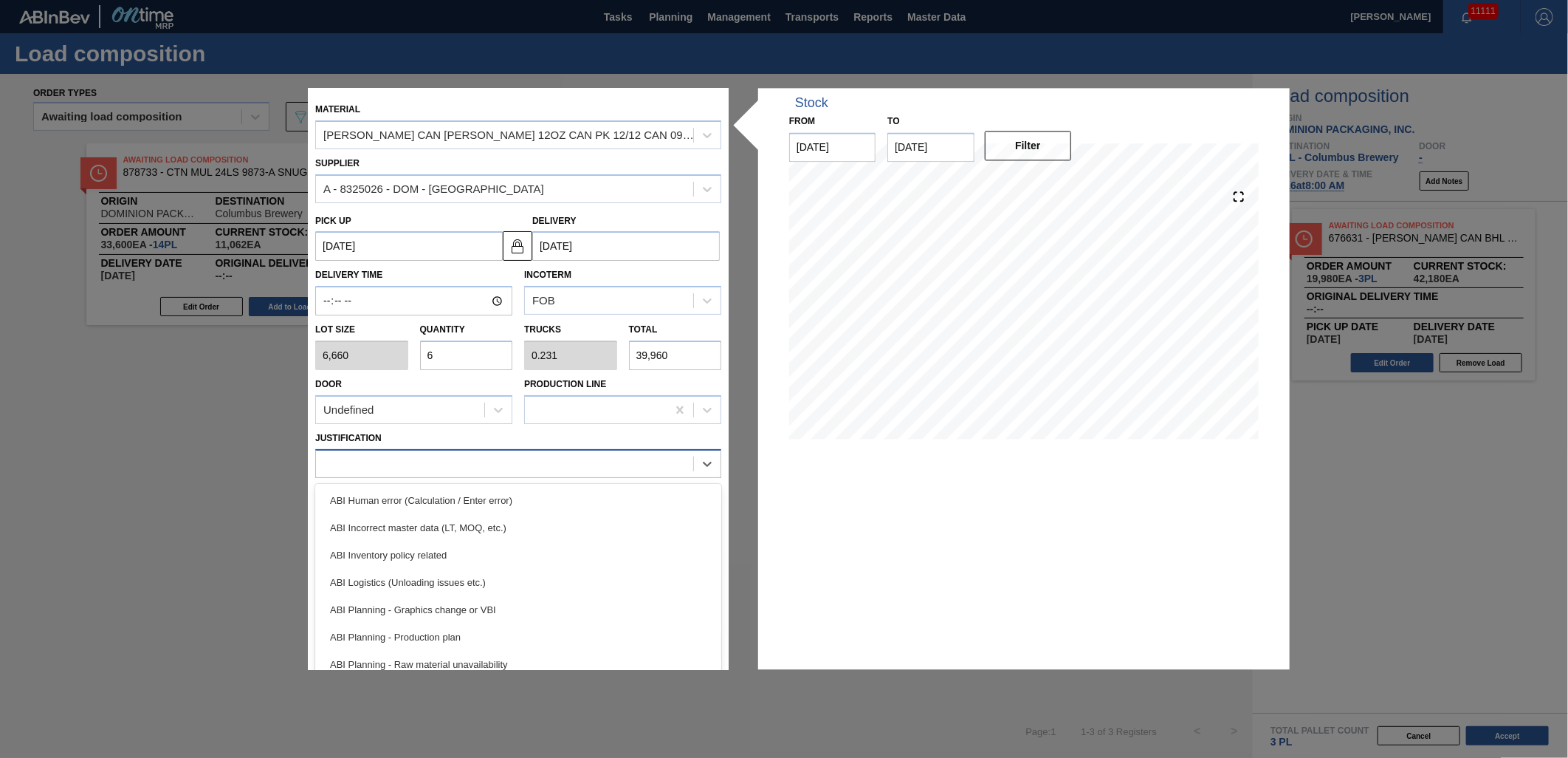
click at [451, 463] on div at bounding box center [504, 463] width 377 height 21
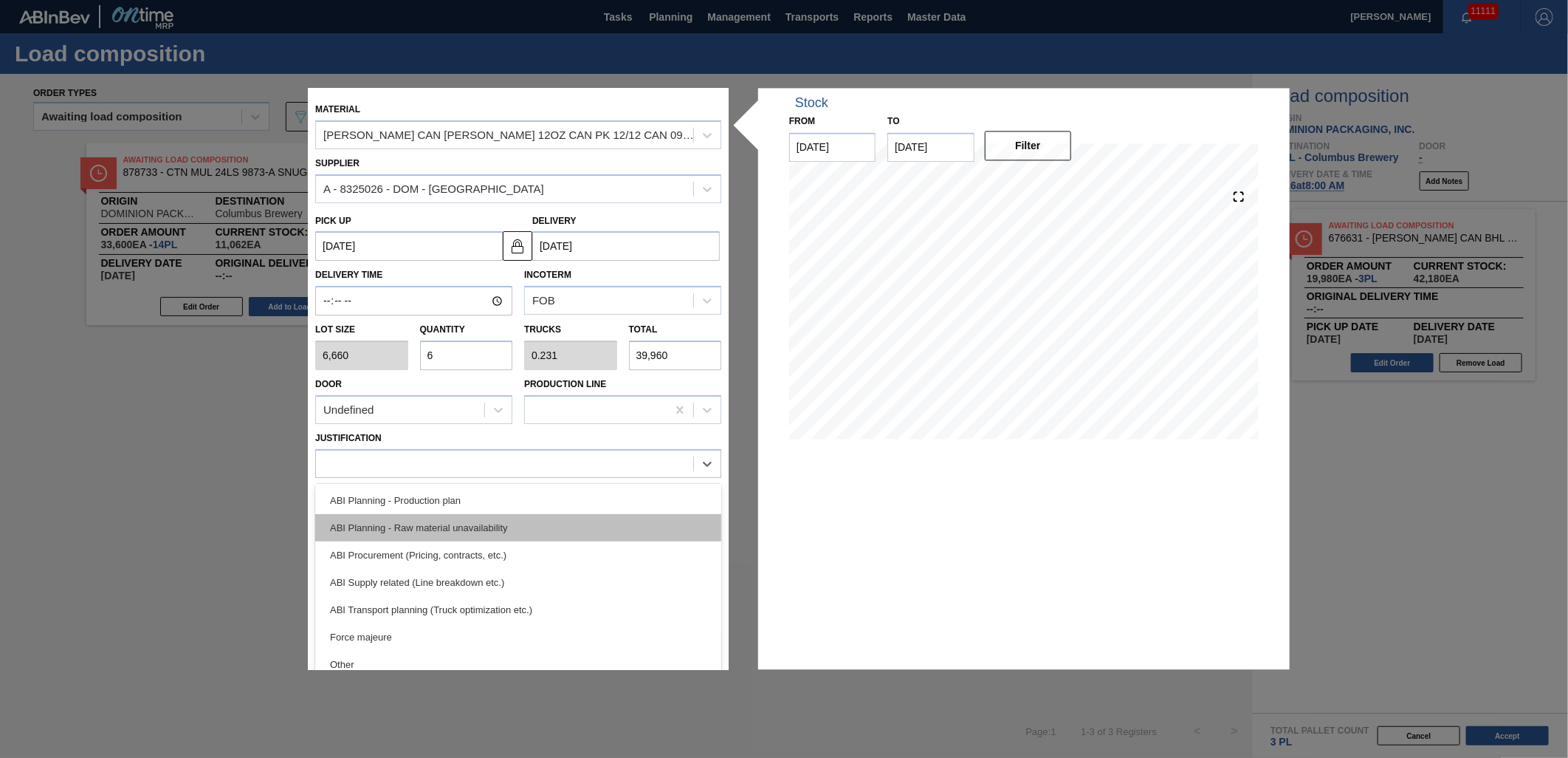
scroll to position [164, 0]
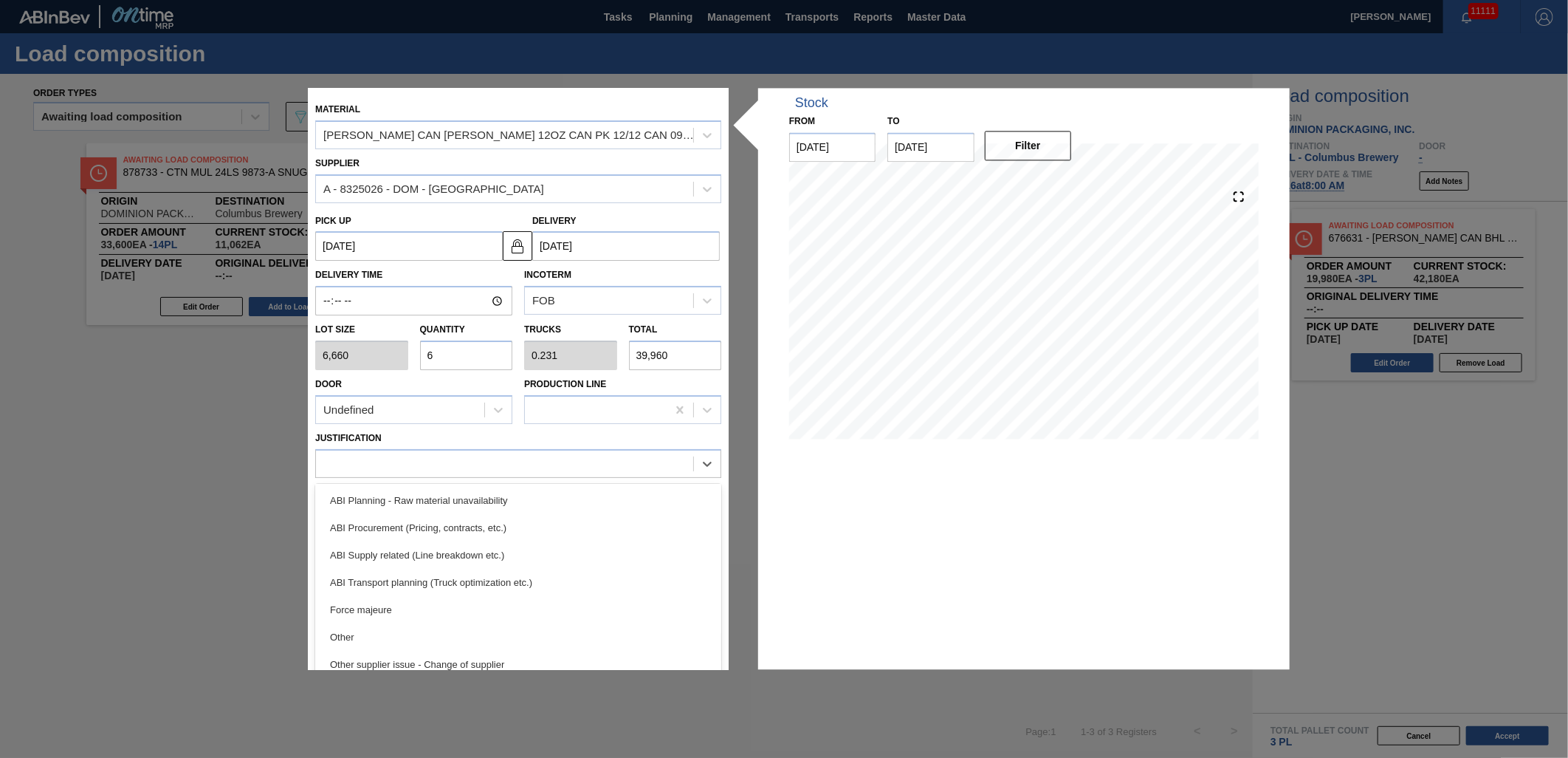
drag, startPoint x: 503, startPoint y: 625, endPoint x: 511, endPoint y: 629, distance: 8.9
click at [503, 625] on div "Other" at bounding box center [519, 637] width 406 height 28
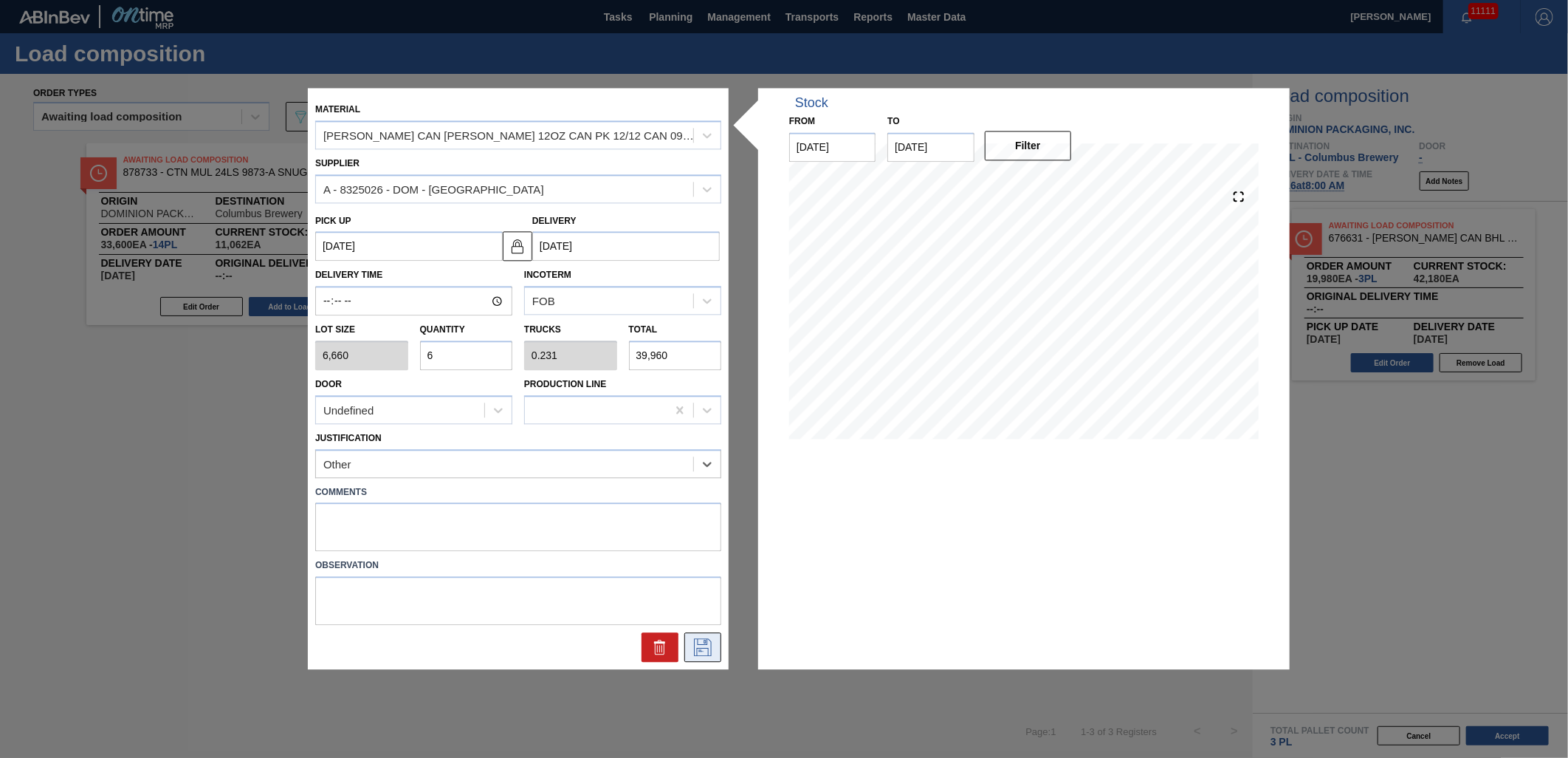
click at [697, 639] on icon at bounding box center [703, 647] width 24 height 18
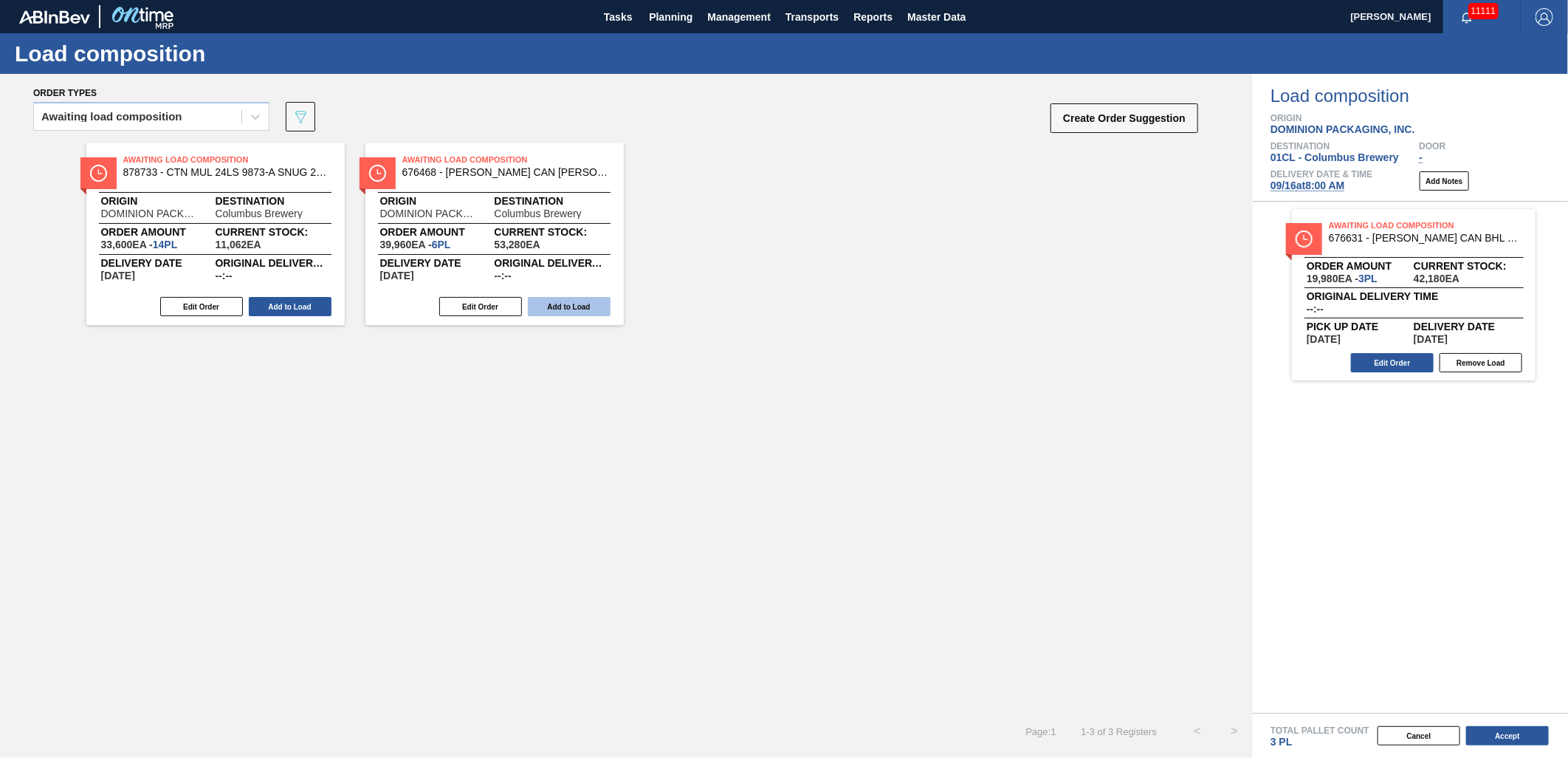
click at [562, 308] on button "Add to Load" at bounding box center [569, 307] width 83 height 19
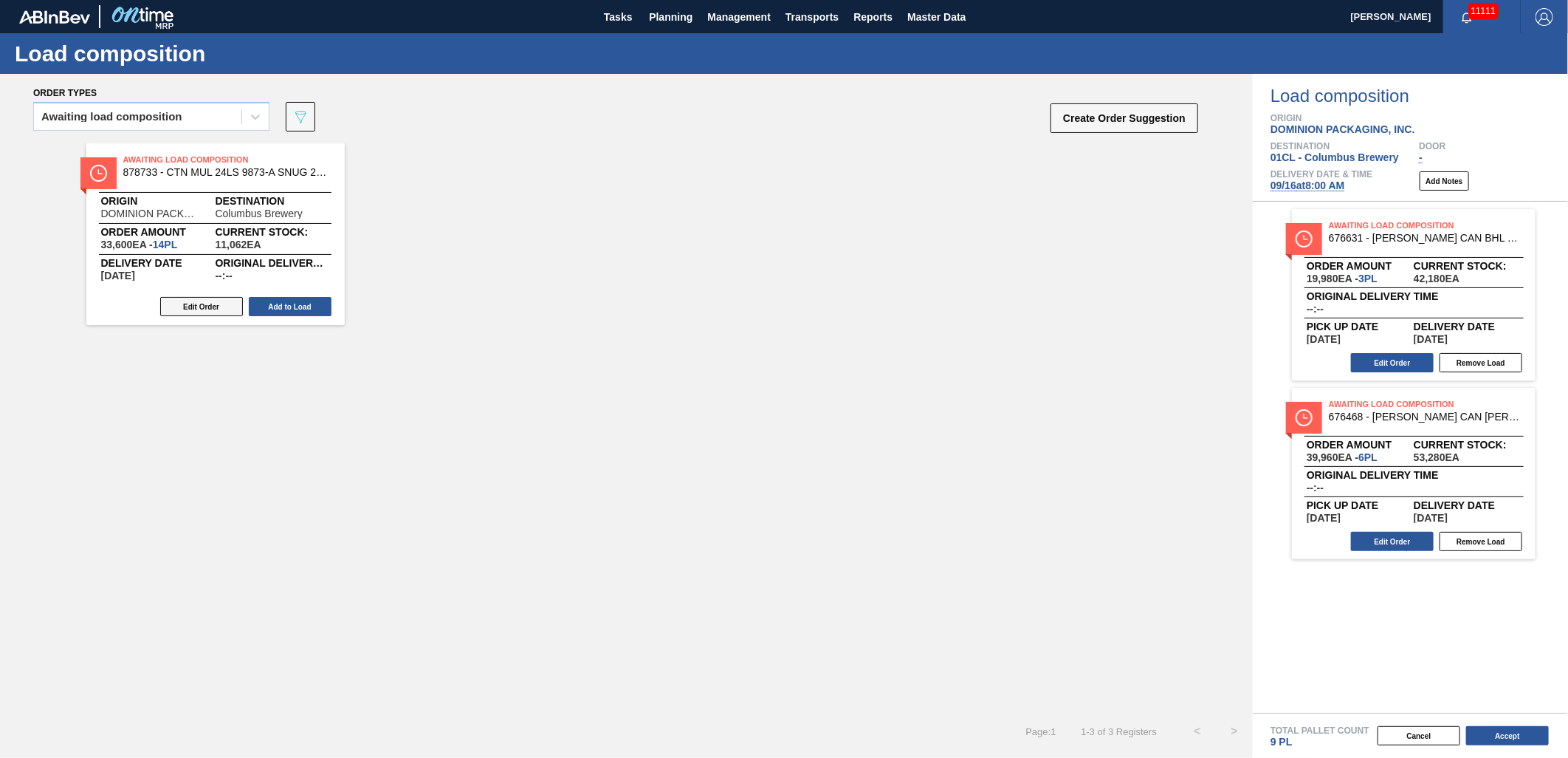
click at [211, 305] on button "Edit Order" at bounding box center [202, 307] width 83 height 19
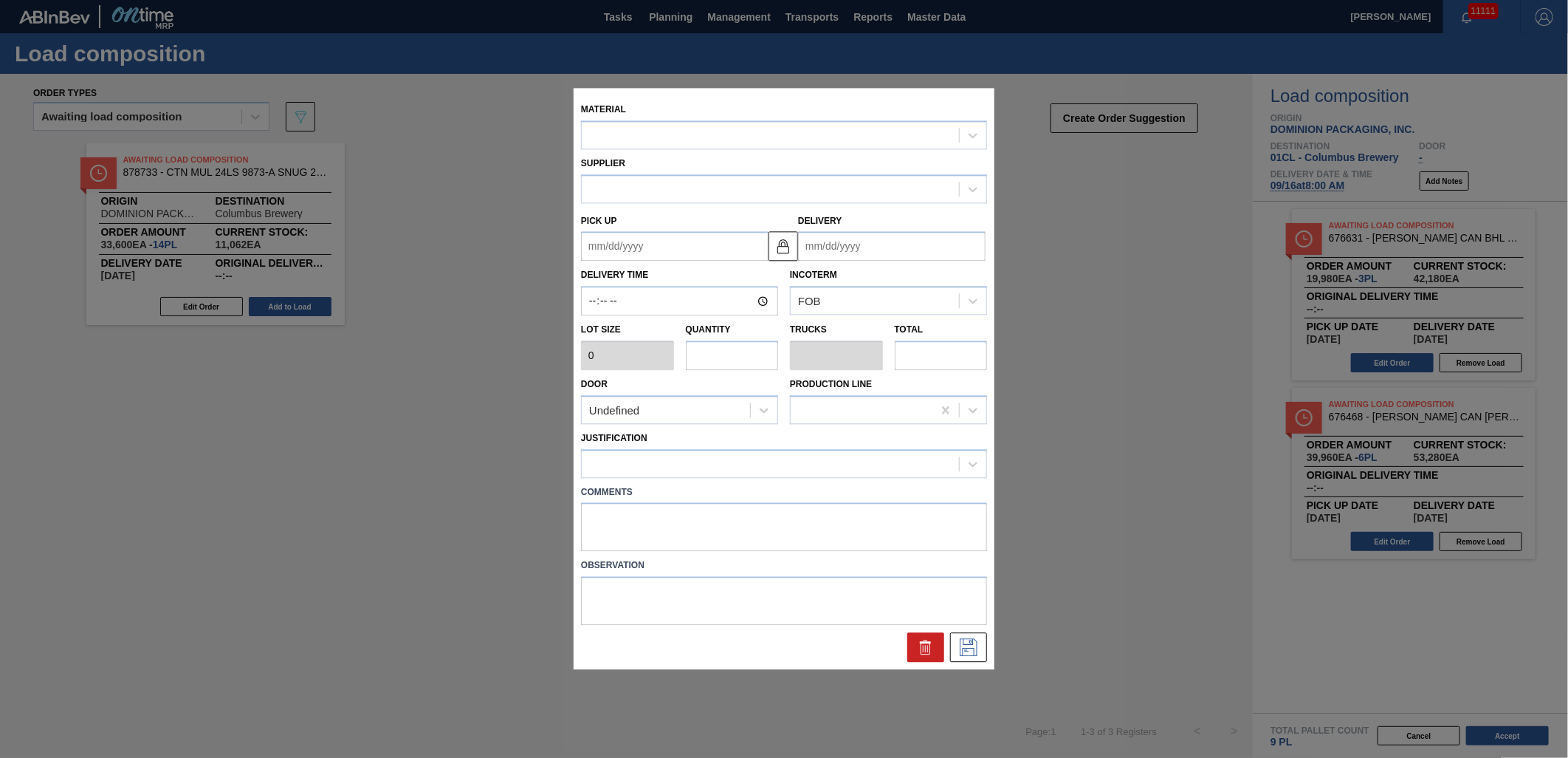
type input "2,400"
type input "14"
type input "0.538"
type input "33,600"
type up "[DATE]"
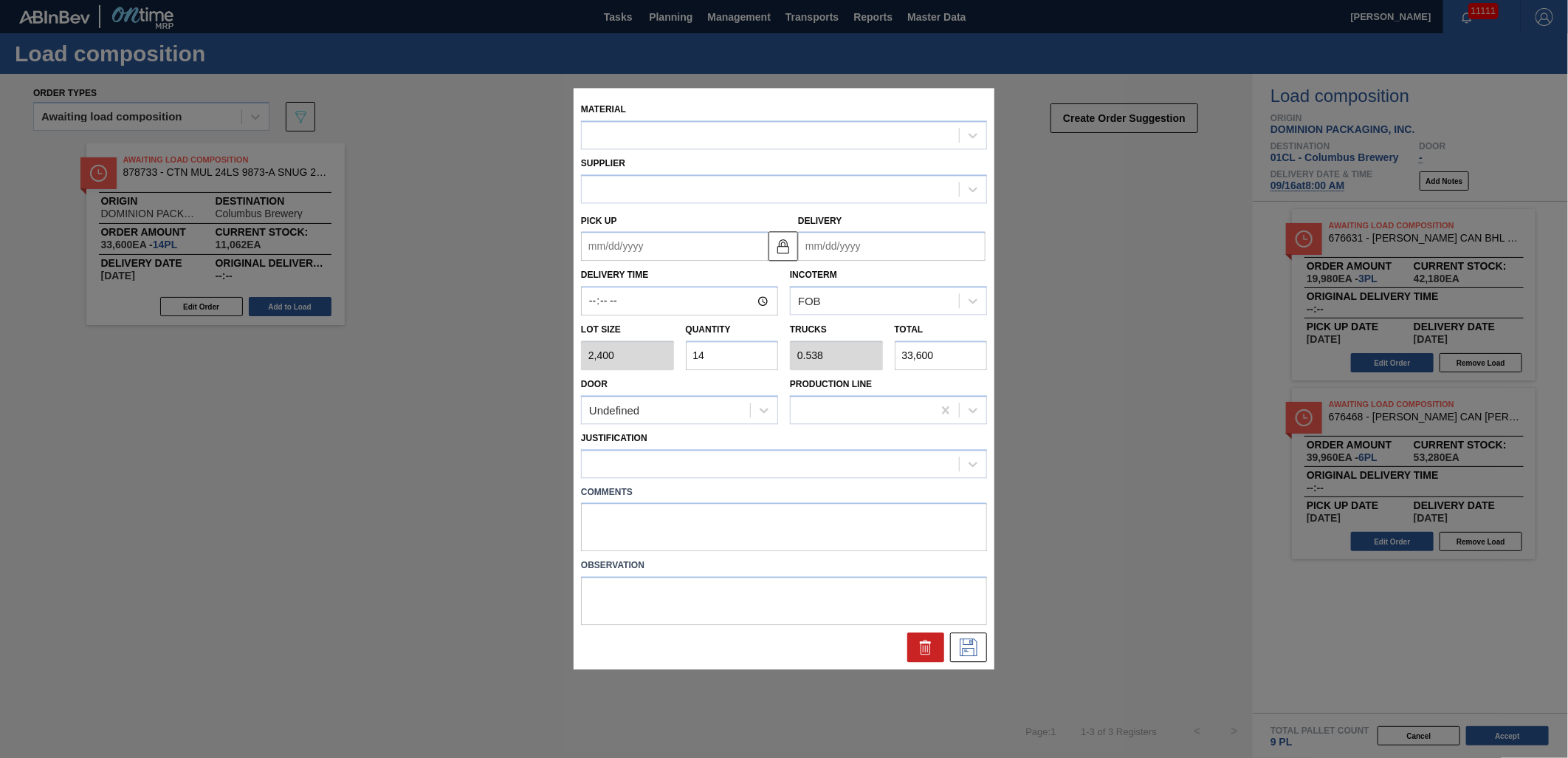
type input "[DATE]"
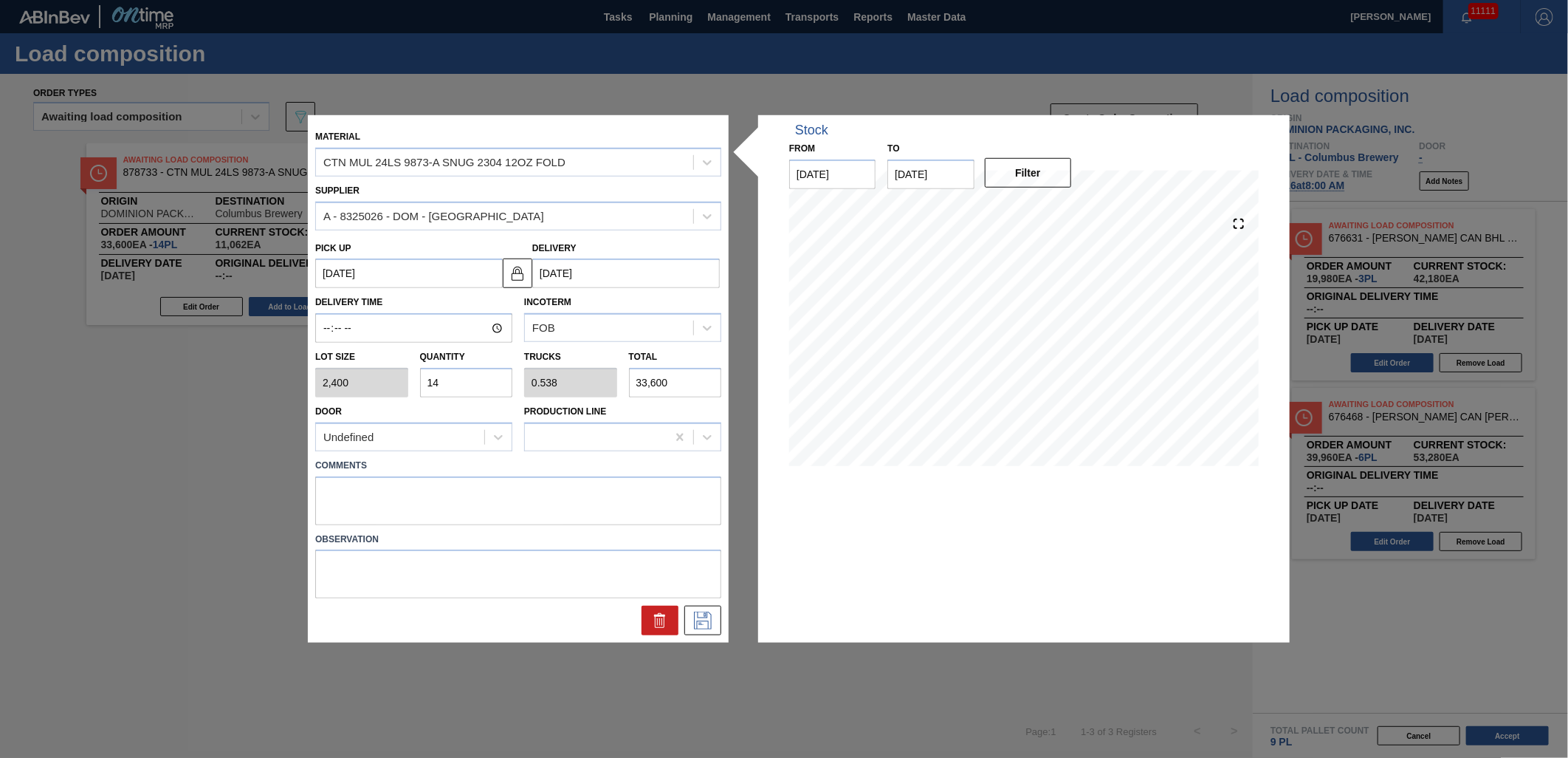
click at [498, 381] on input "14" at bounding box center [466, 382] width 93 height 30
type input "1"
type input "0.038"
type input "2,400"
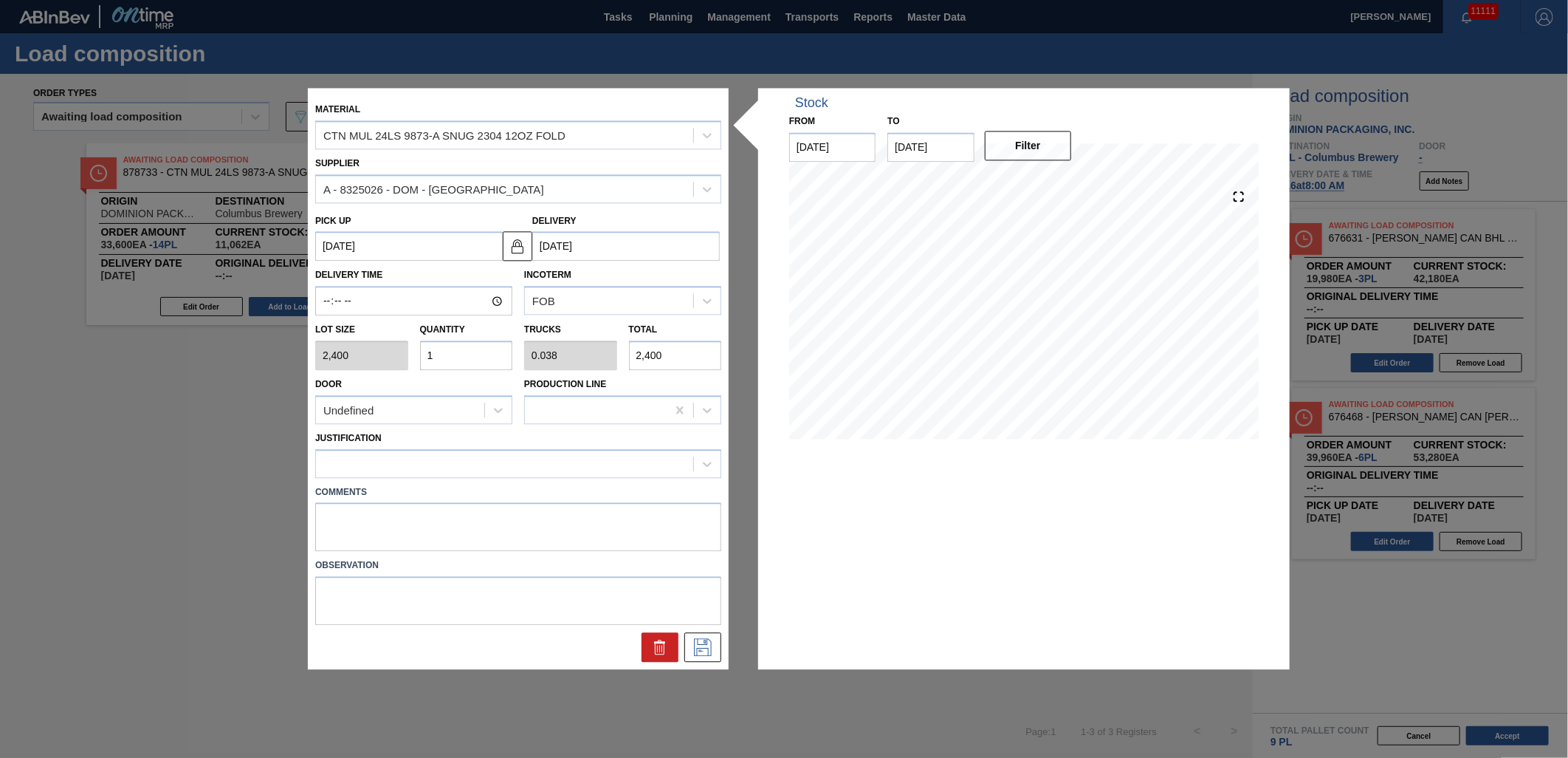
type input "16"
type input "0.615"
type input "38,400"
type input "1"
type input "0.038"
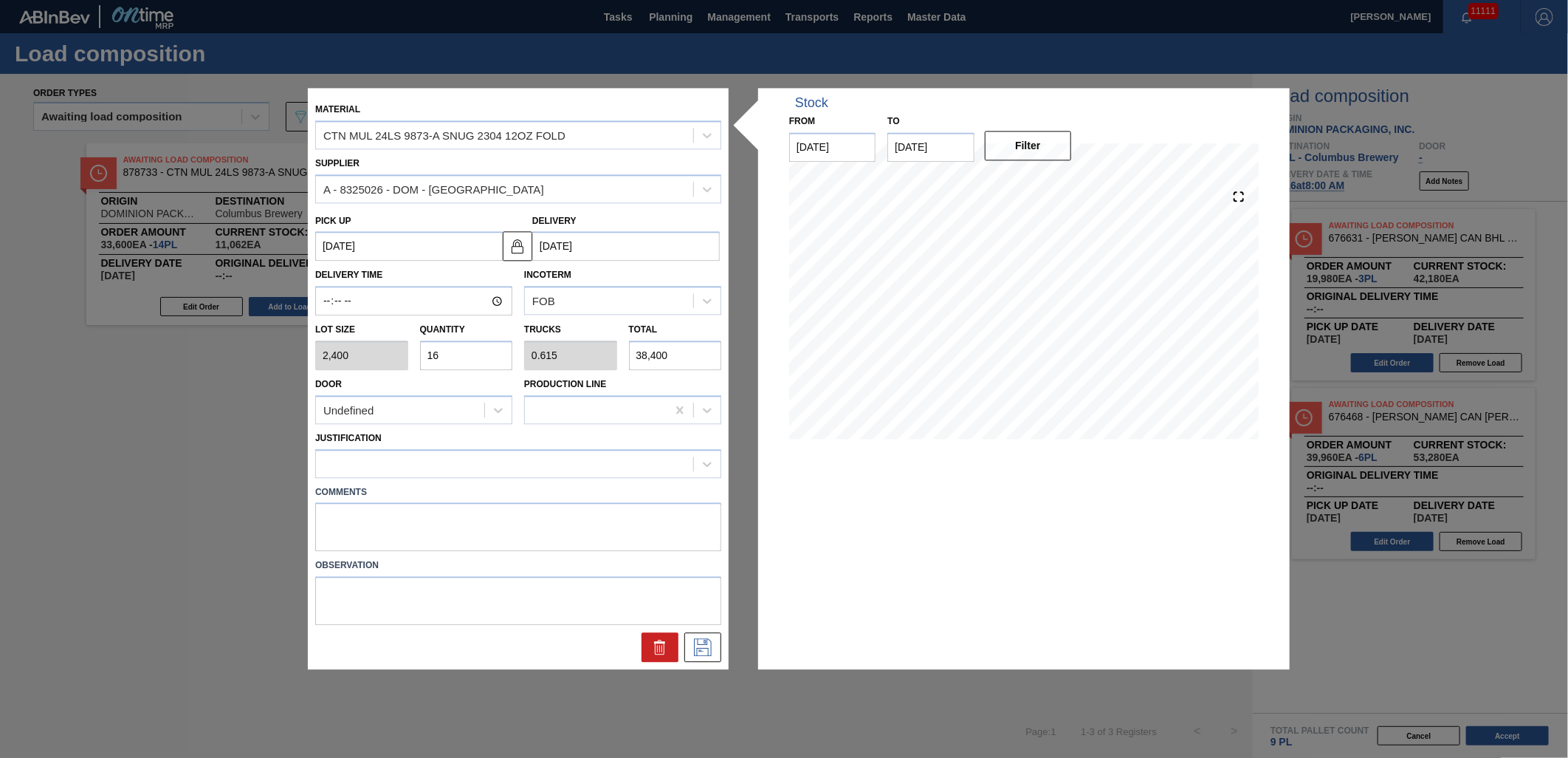
type input "2,400"
type input "15"
type input "0.577"
type input "36,000"
type input "15"
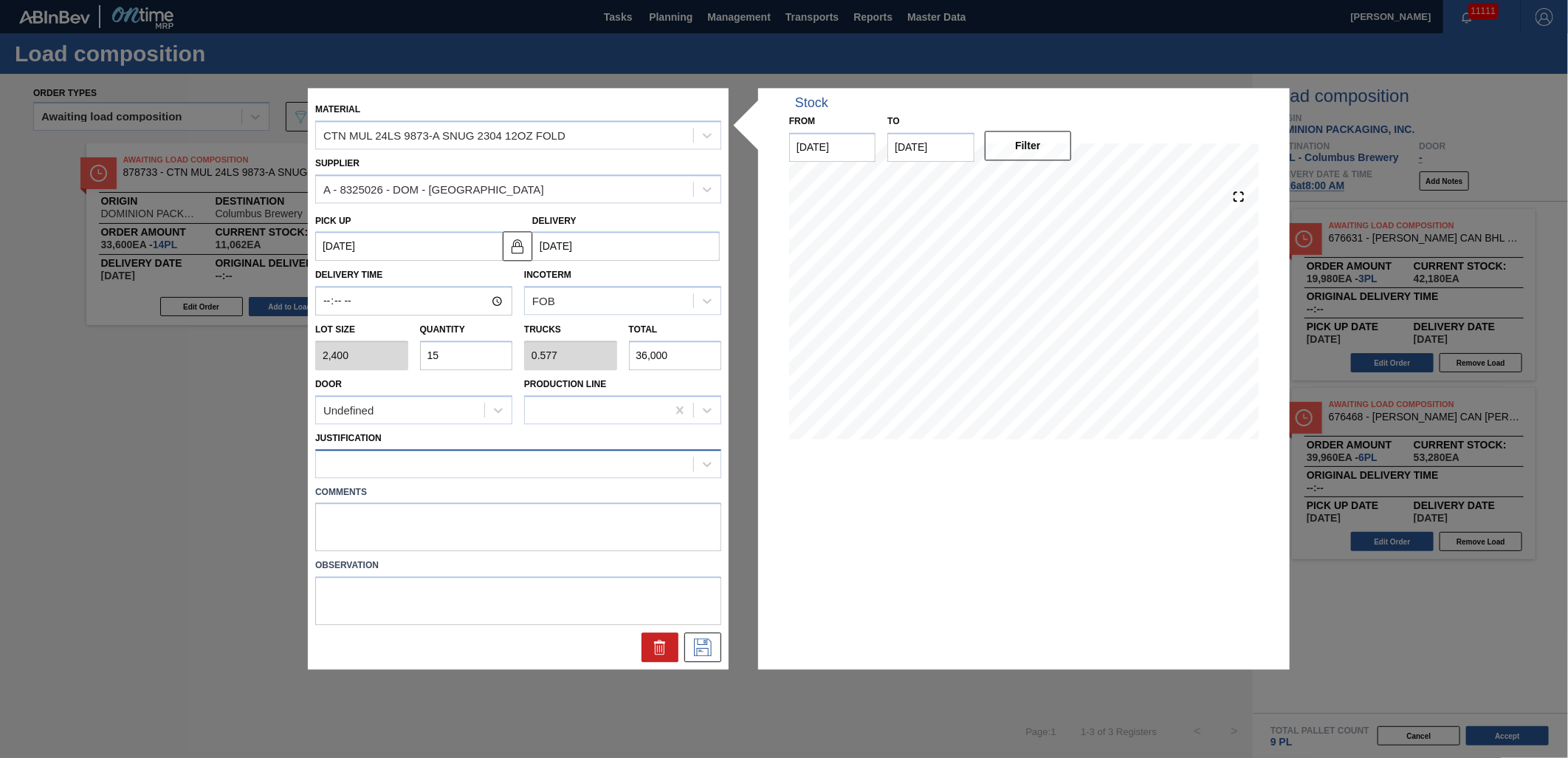
click at [632, 463] on div at bounding box center [504, 463] width 377 height 21
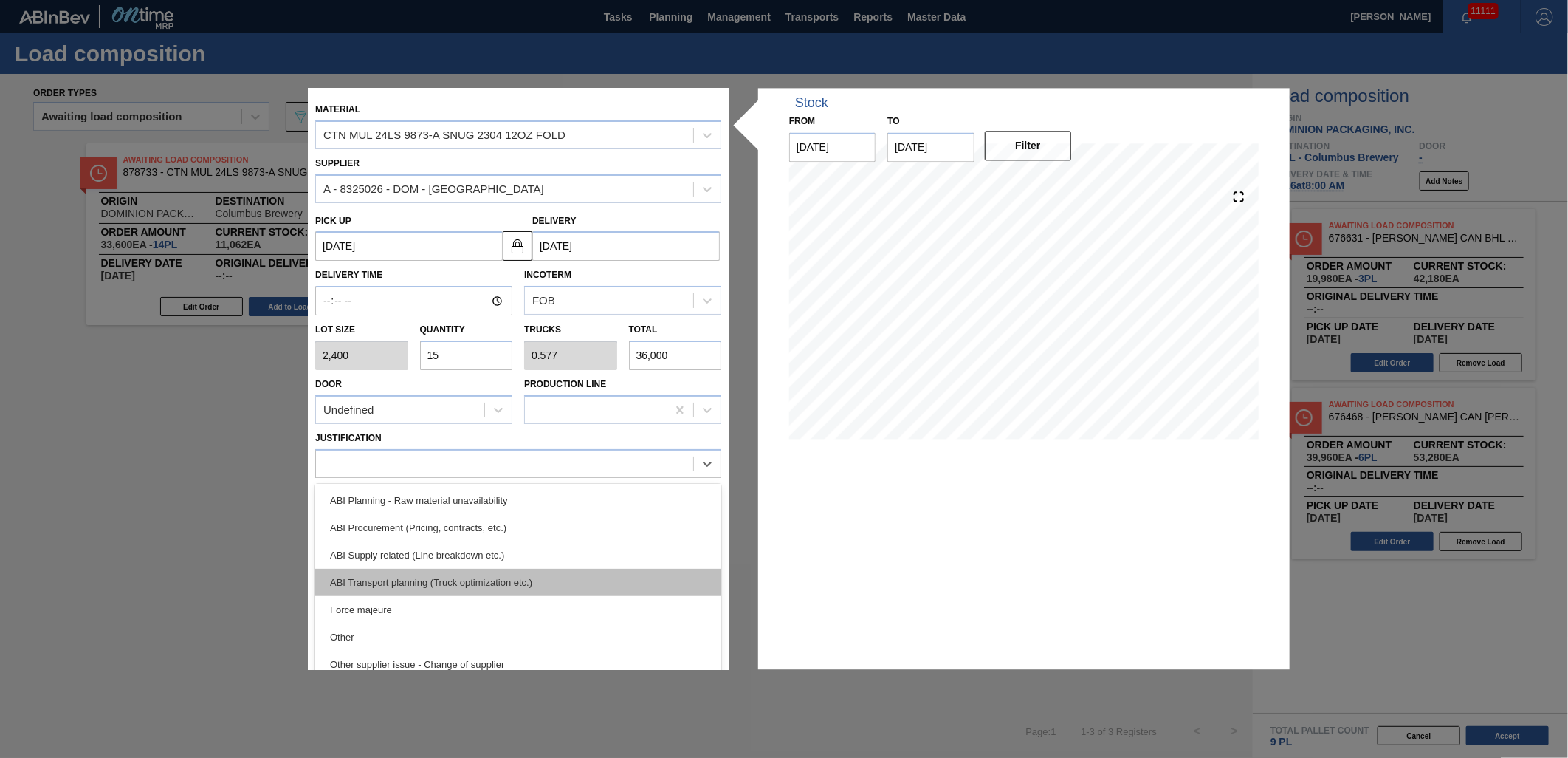
click at [592, 572] on div "ABI Transport planning (Truck optimization etc.)" at bounding box center [519, 583] width 406 height 28
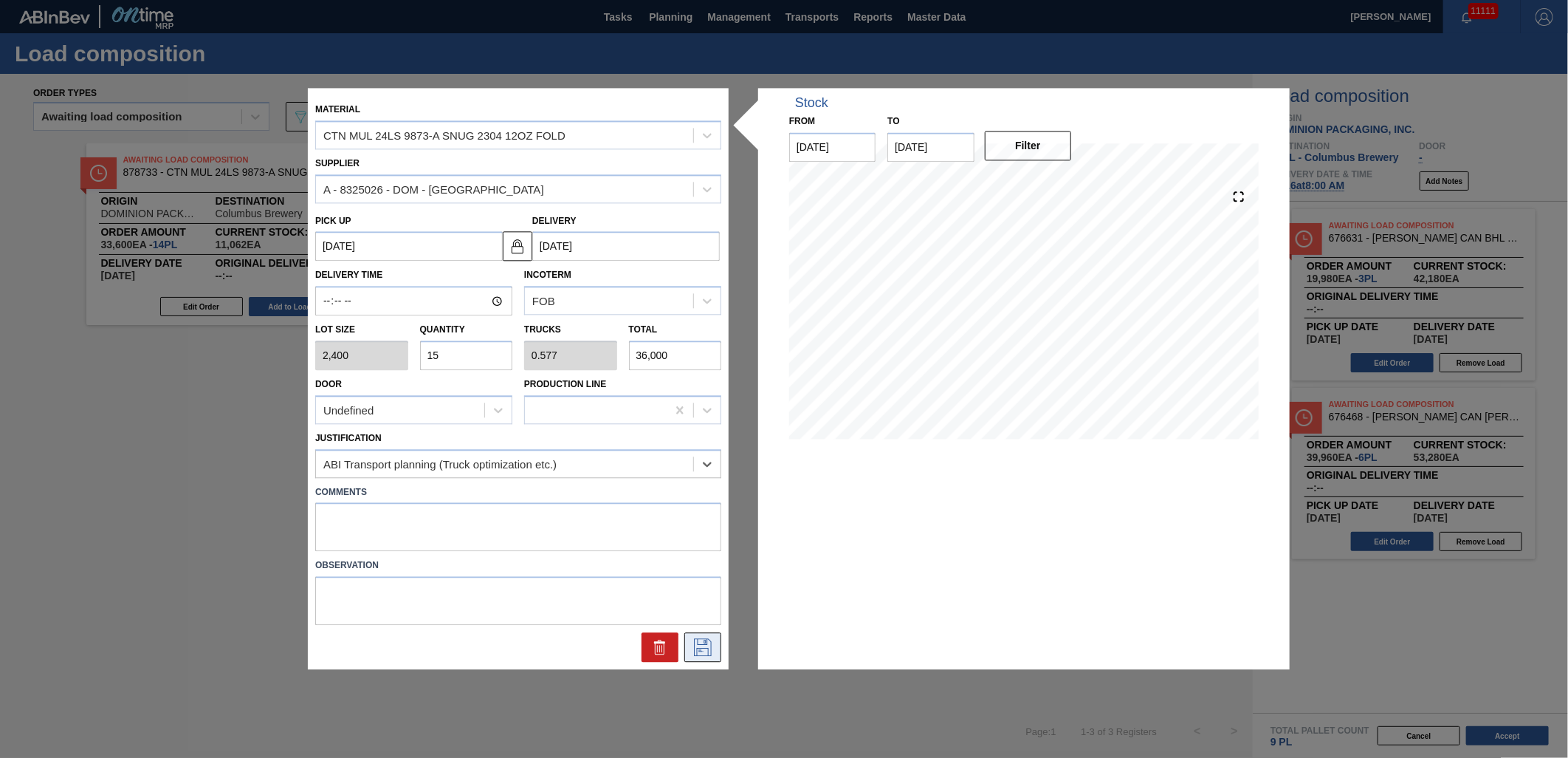
click at [706, 647] on icon at bounding box center [703, 647] width 24 height 18
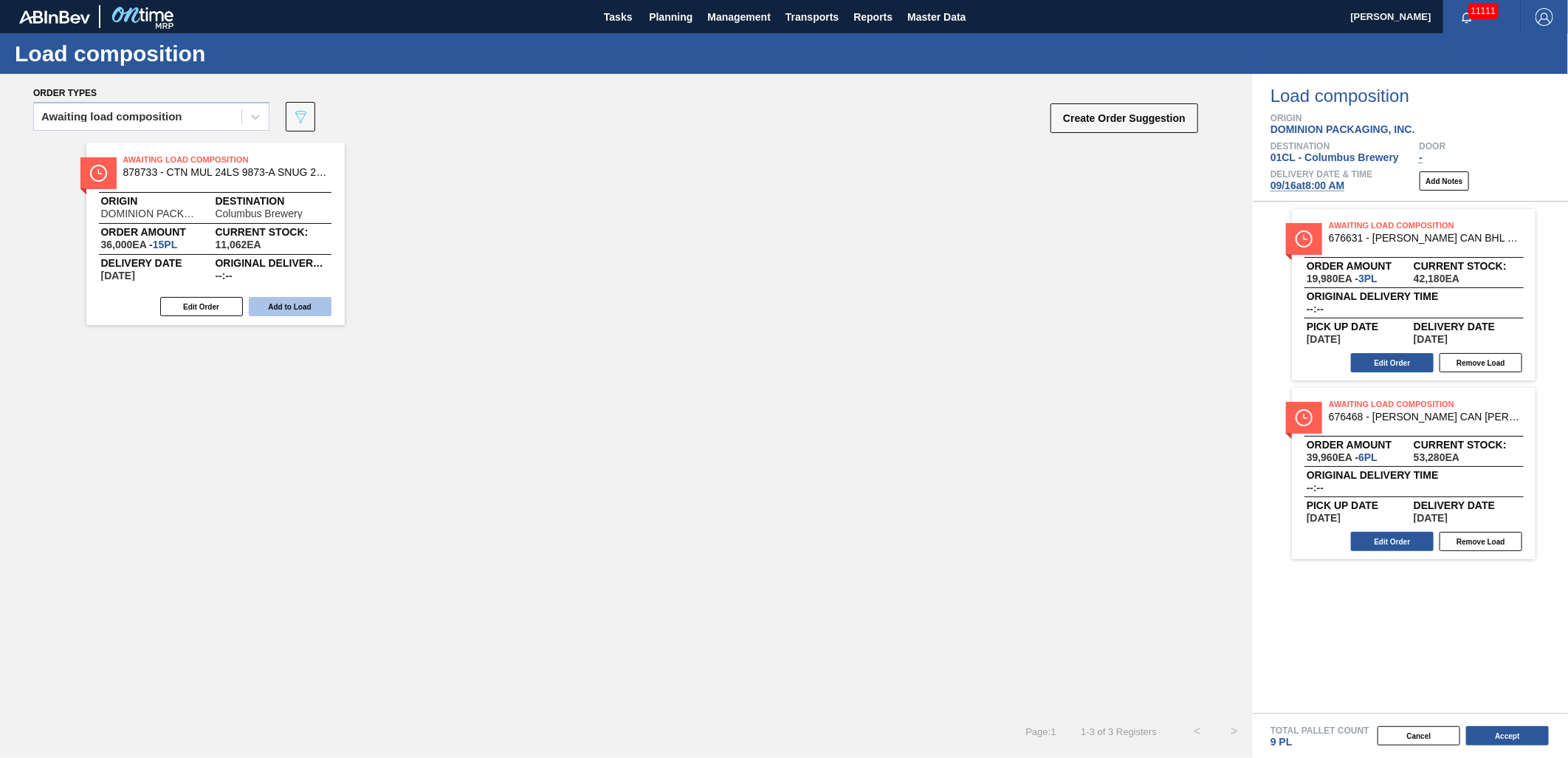
click at [295, 306] on button "Add to Load" at bounding box center [291, 307] width 83 height 19
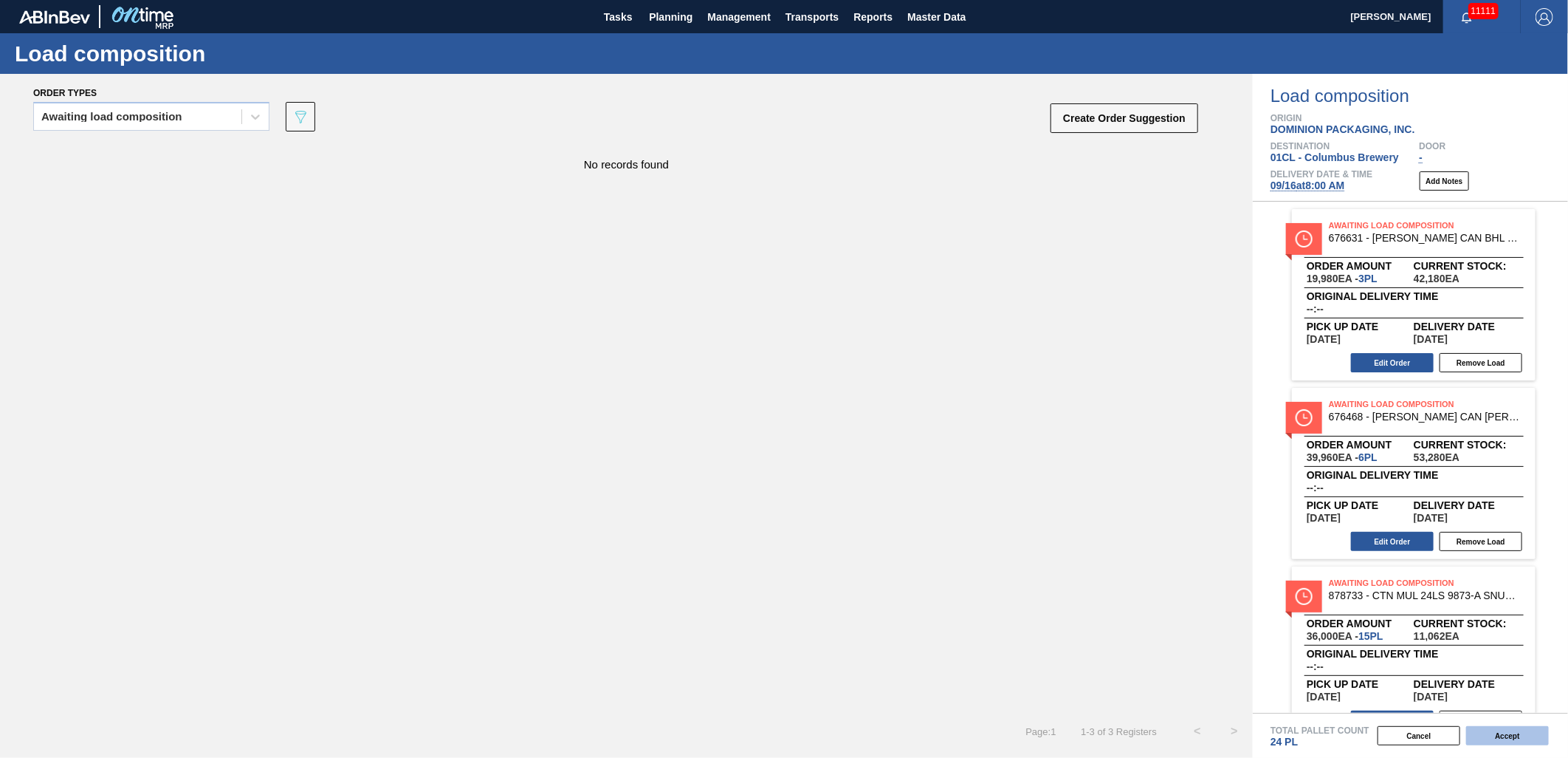
click at [1502, 736] on button "Accept" at bounding box center [1507, 735] width 83 height 19
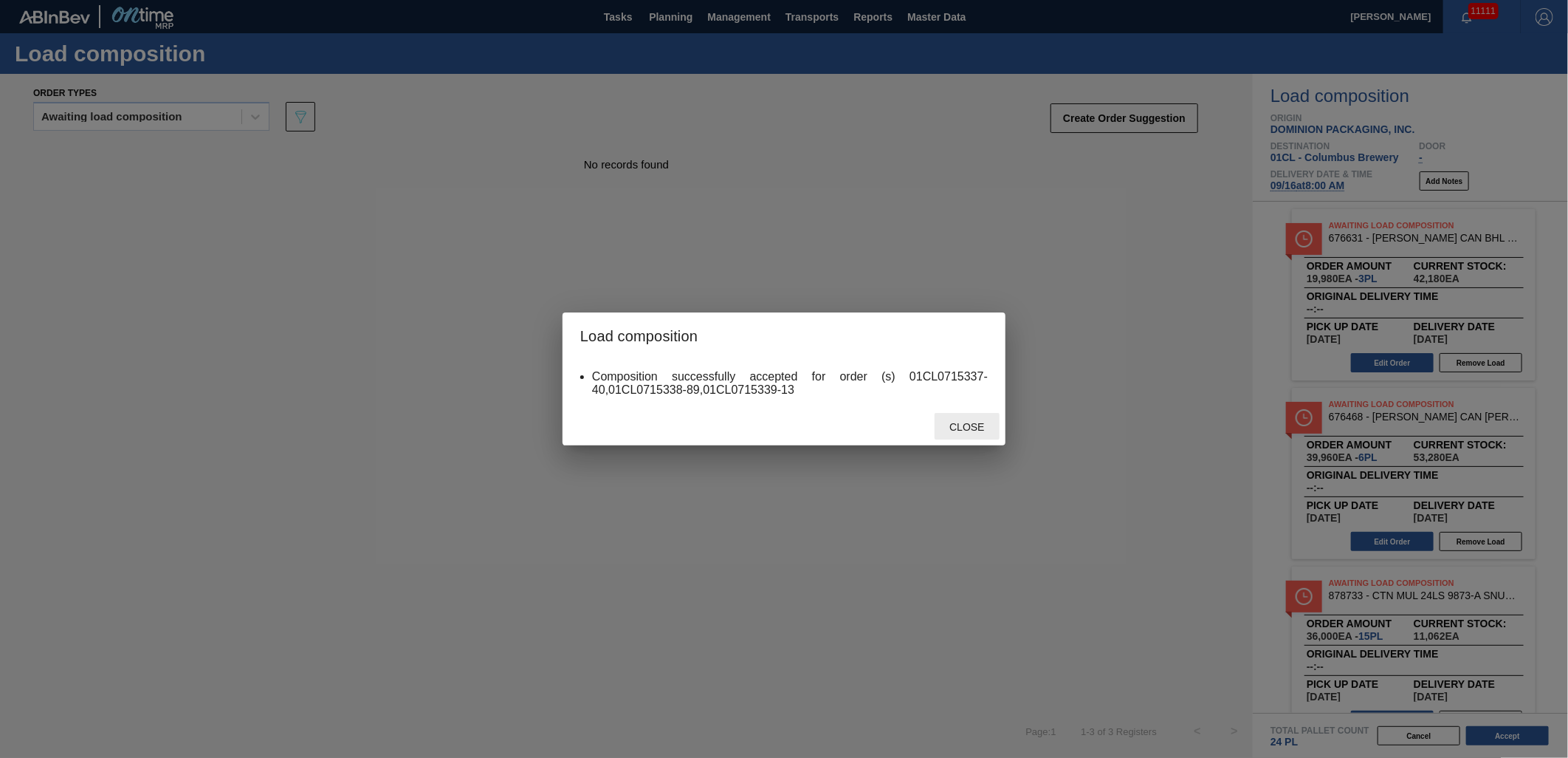
click at [968, 431] on span "Close" at bounding box center [966, 427] width 58 height 12
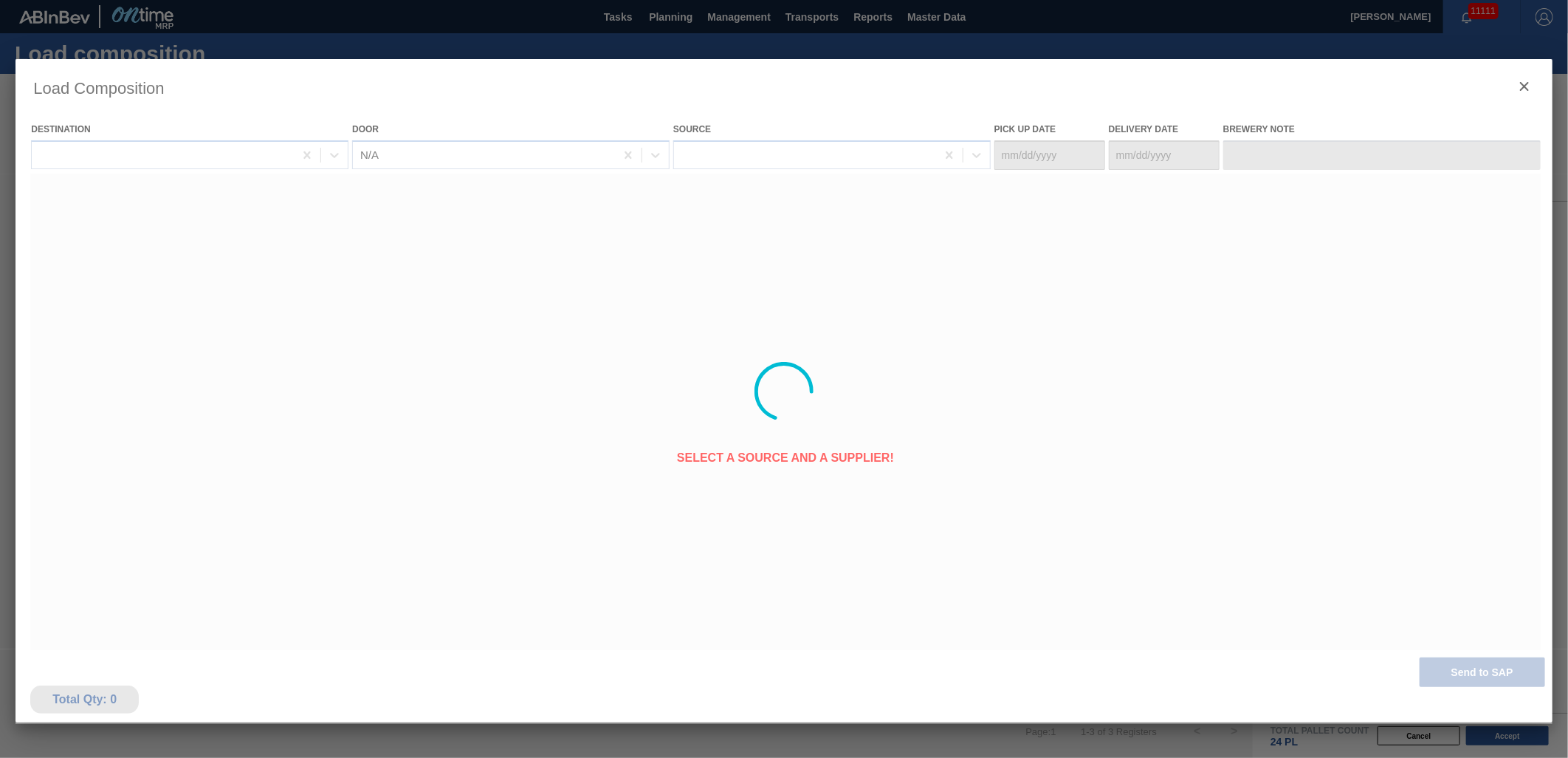
type Date "[DATE]"
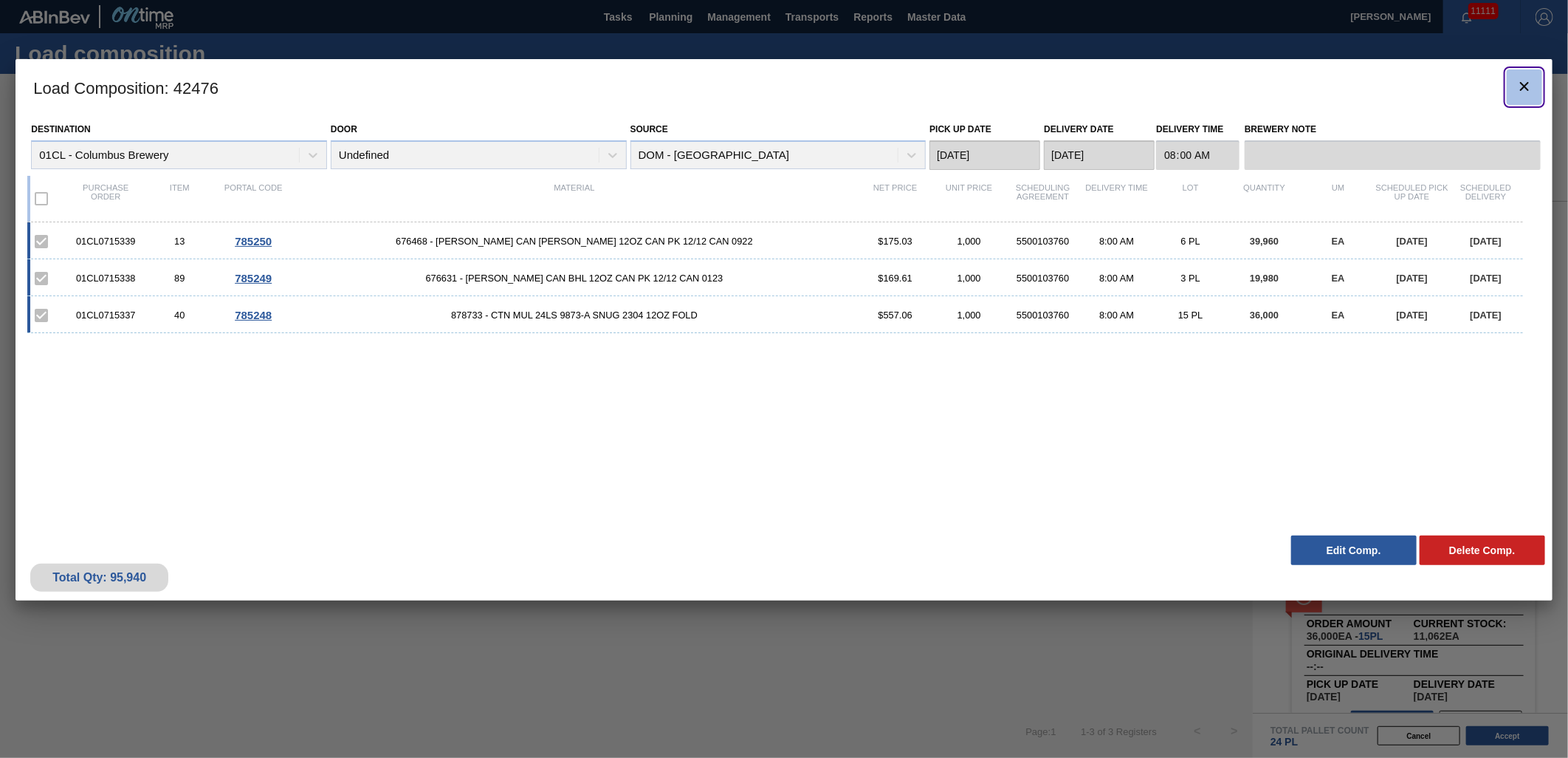
click at [1522, 78] on icon "botão de ícone" at bounding box center [1524, 86] width 18 height 18
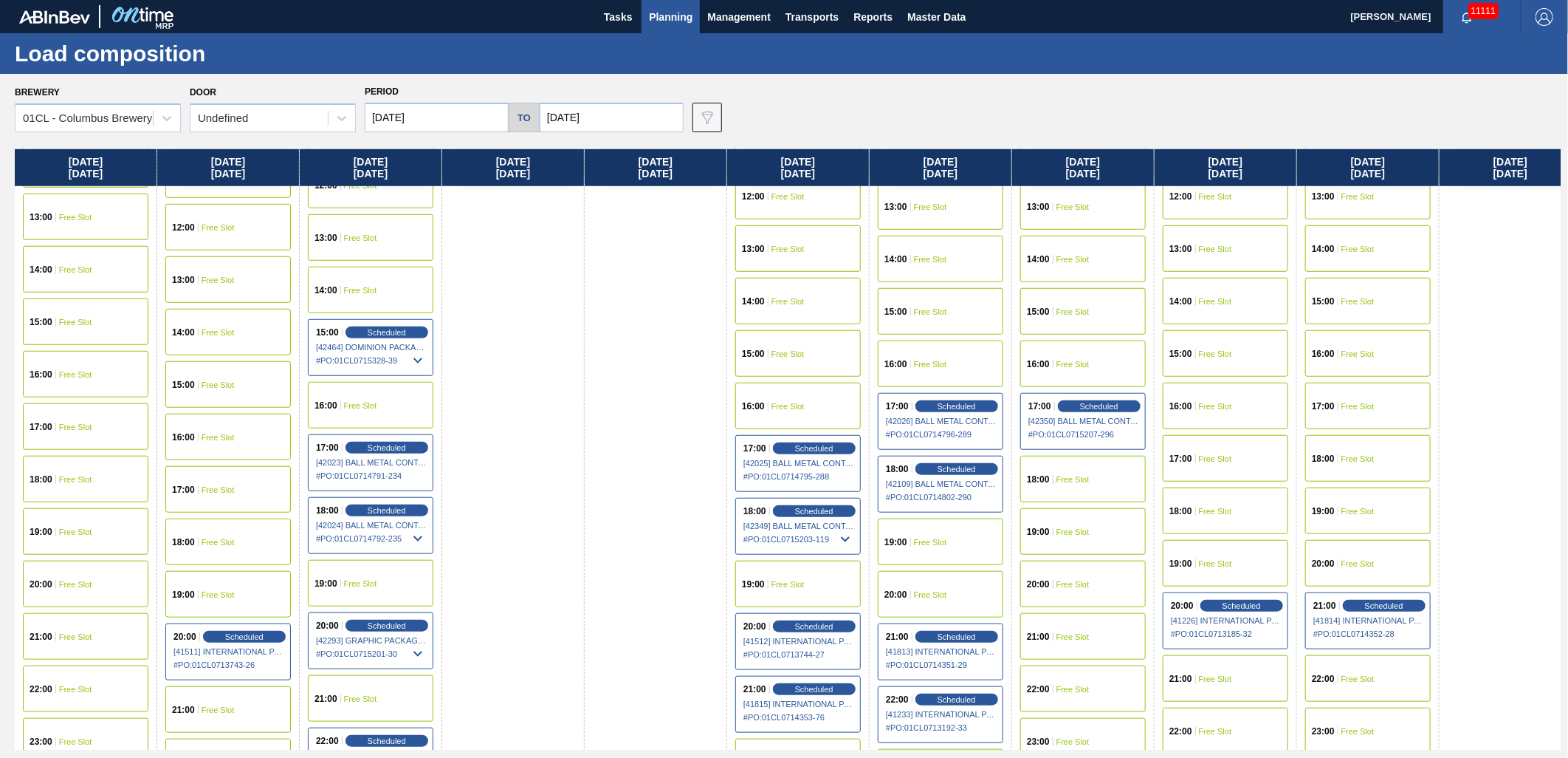
scroll to position [788, 0]
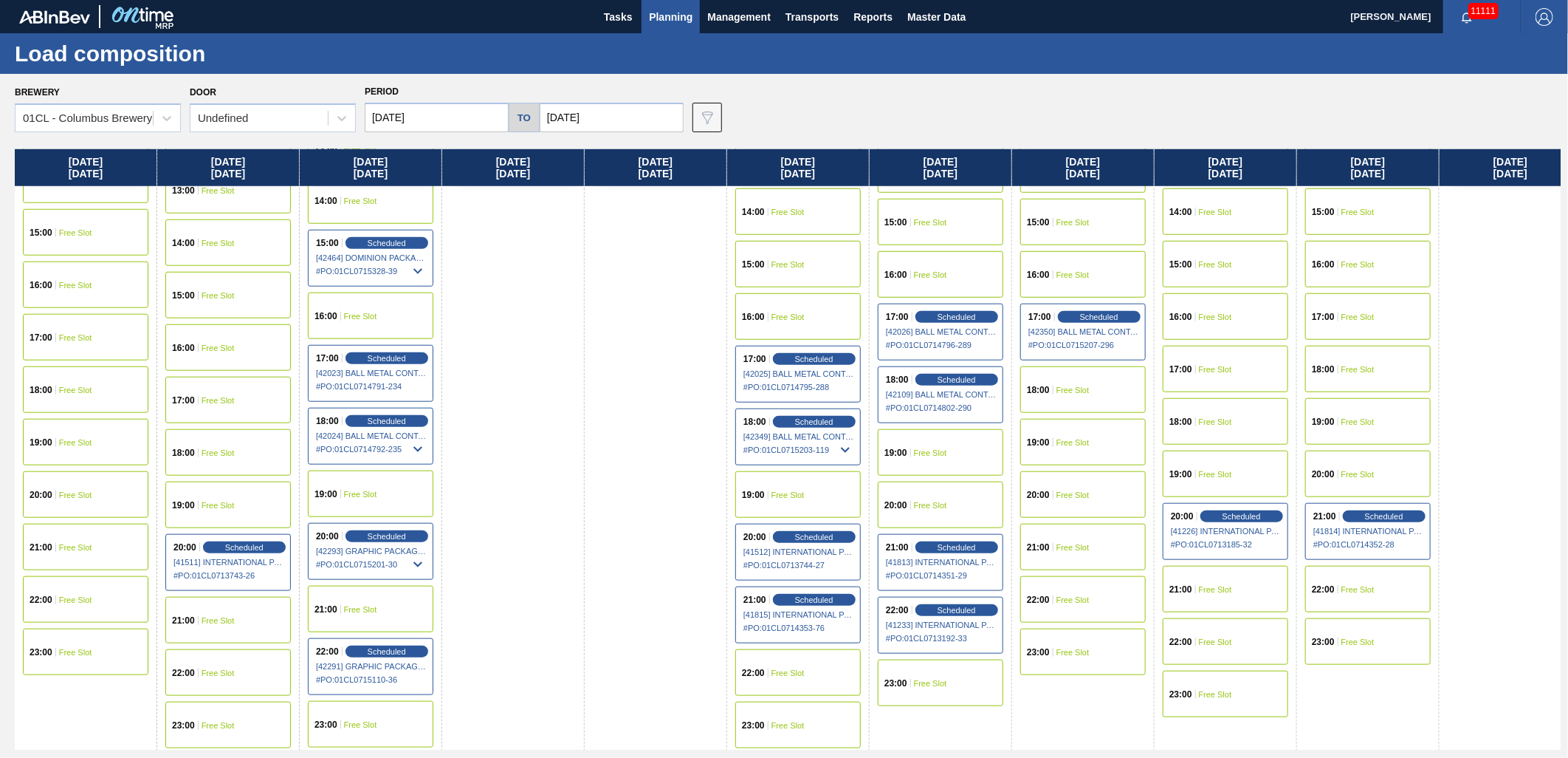
click at [197, 617] on div "21:00" at bounding box center [185, 620] width 27 height 9
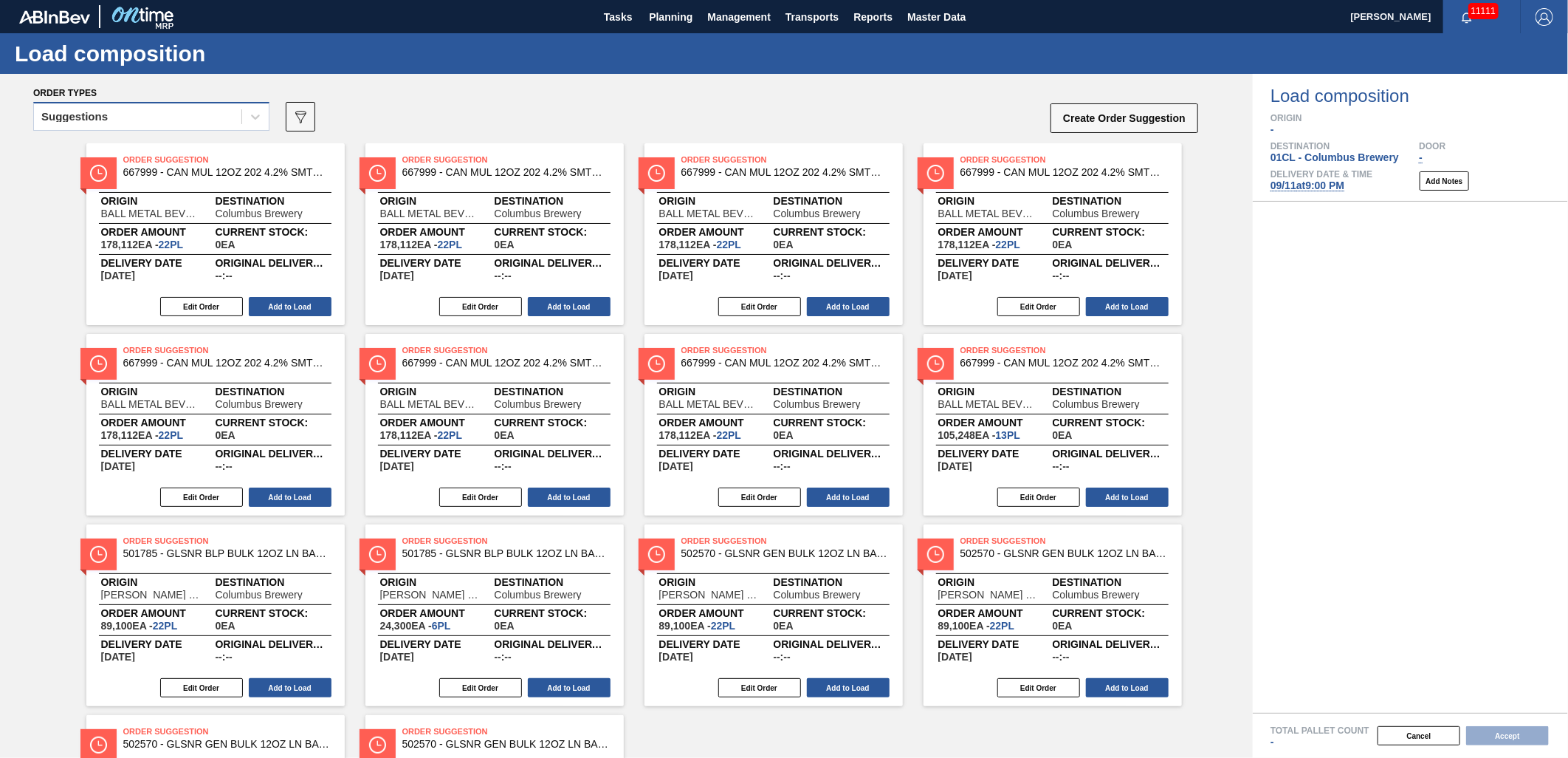
click at [171, 119] on div "Suggestions" at bounding box center [138, 116] width 208 height 21
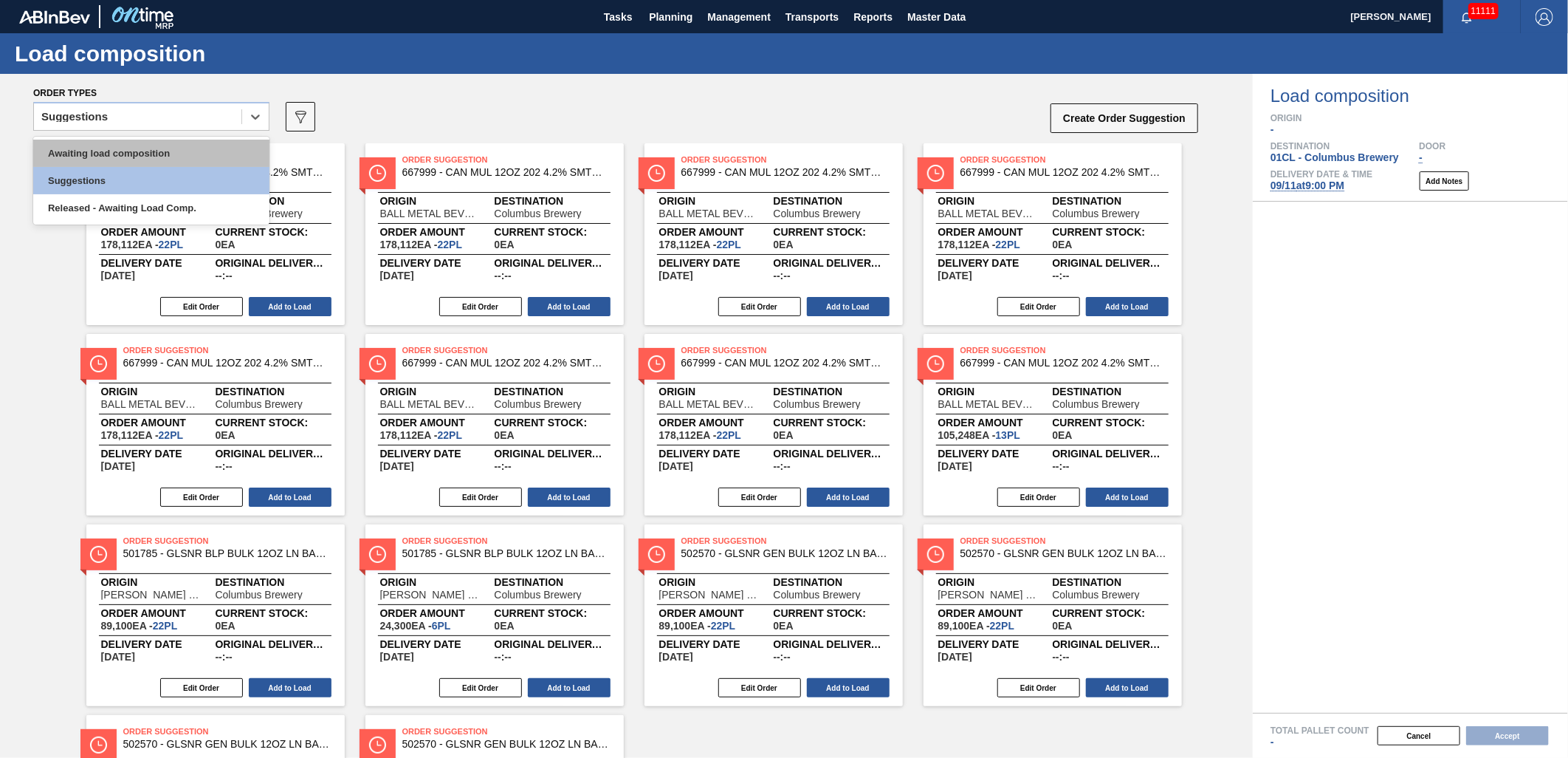
click at [156, 149] on div "Awaiting load composition" at bounding box center [151, 153] width 236 height 28
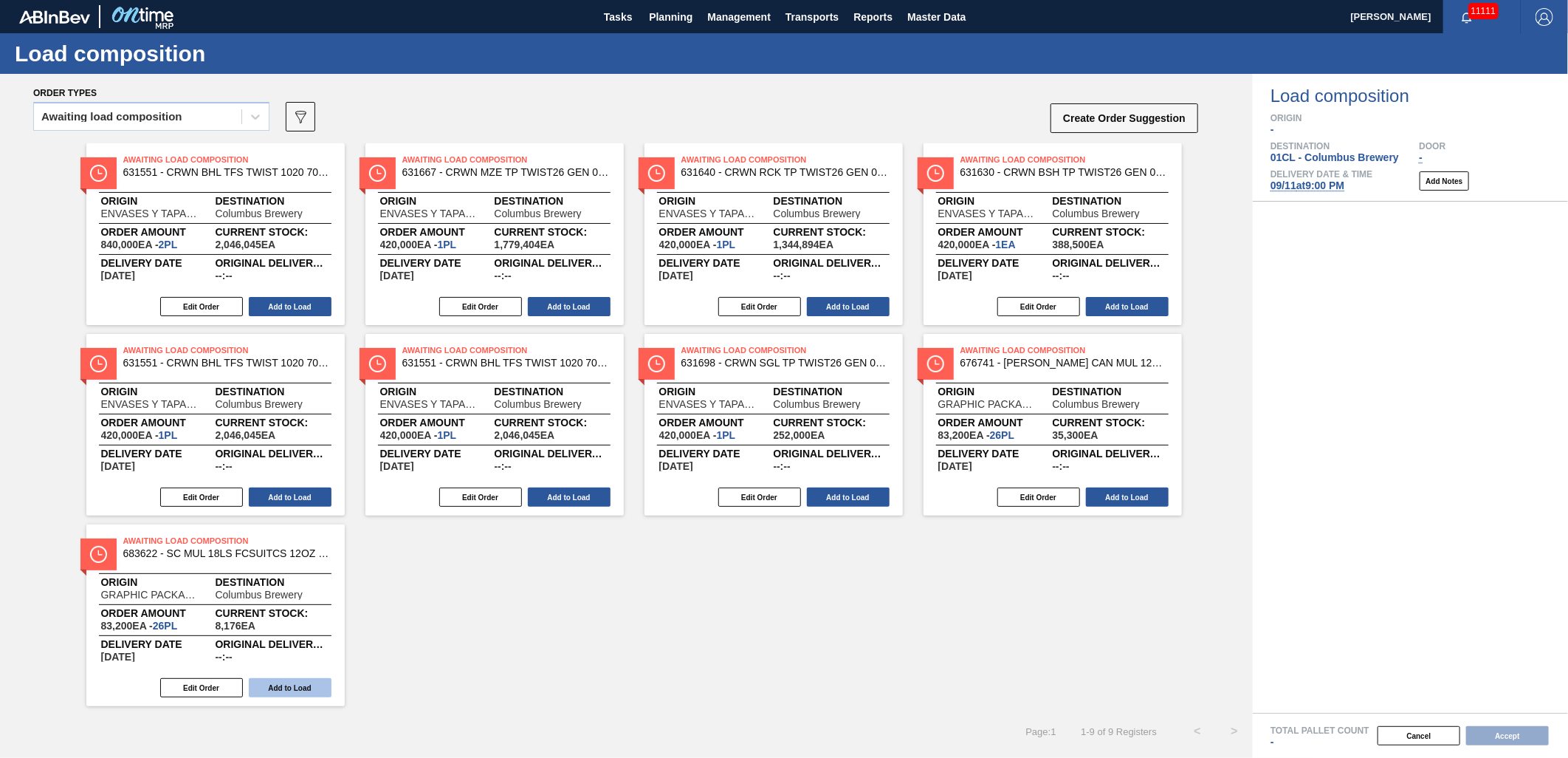
click at [293, 689] on button "Add to Load" at bounding box center [291, 687] width 83 height 19
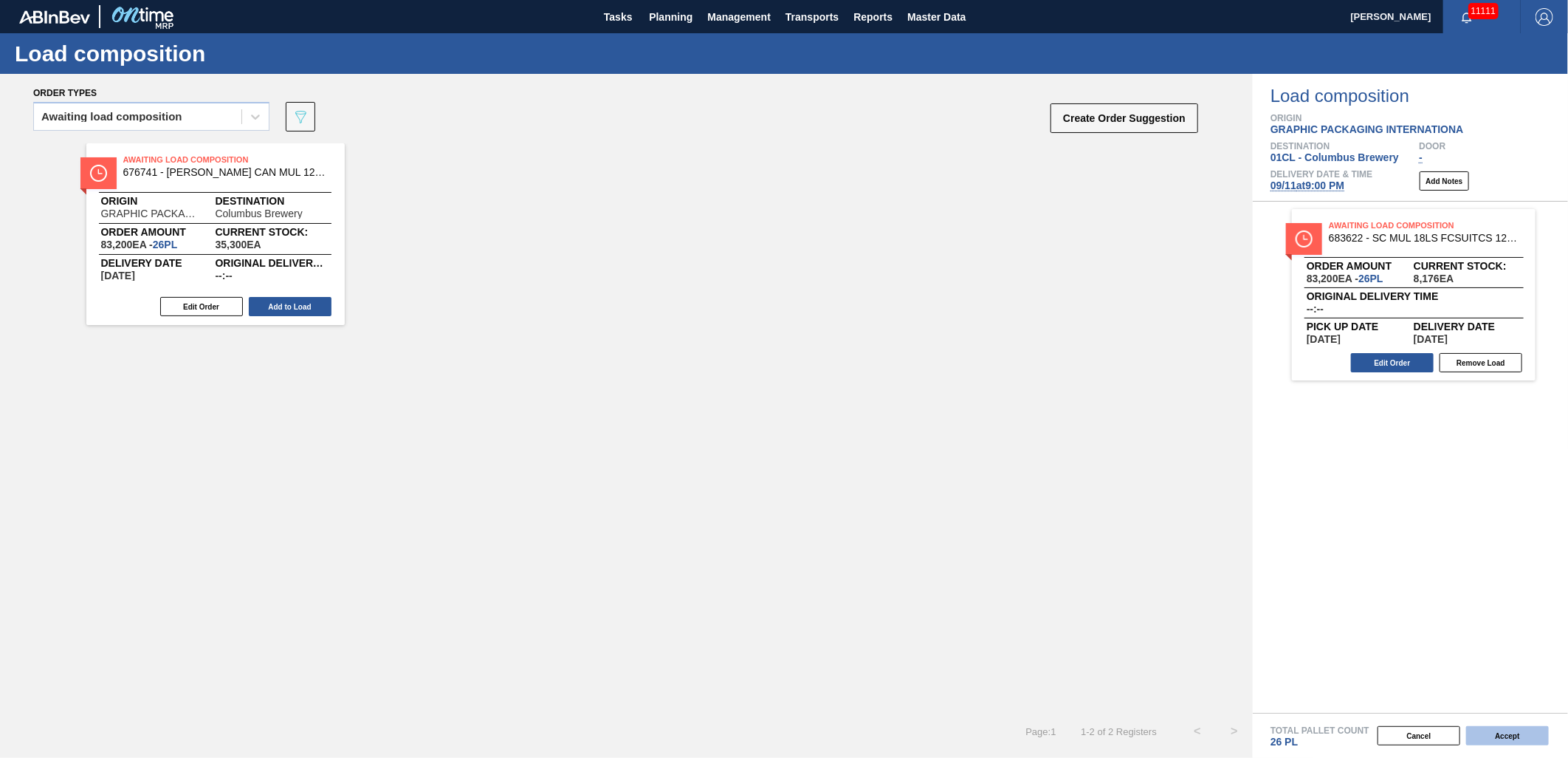
click at [1495, 736] on button "Accept" at bounding box center [1507, 735] width 83 height 19
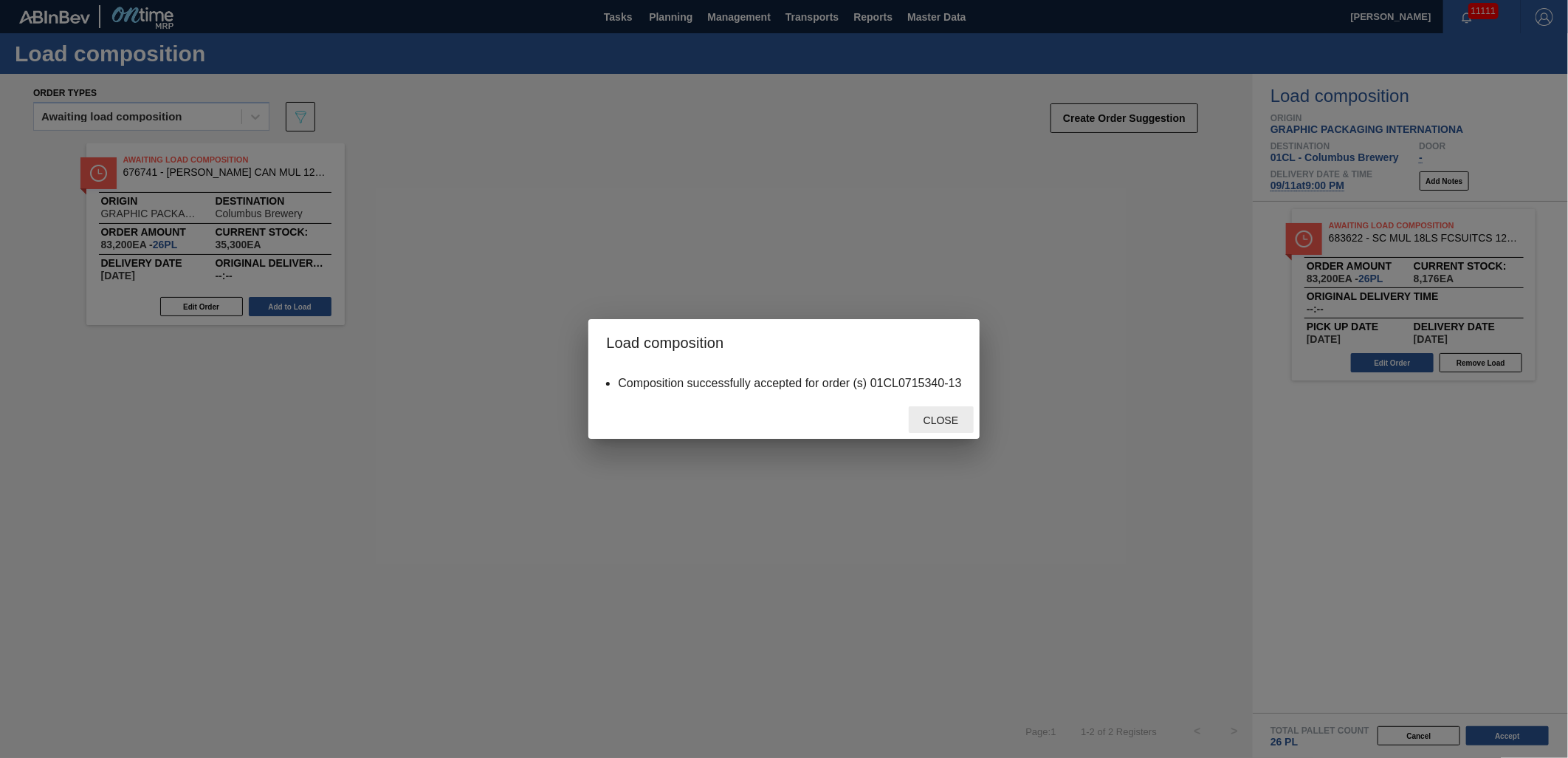
click at [949, 418] on span "Close" at bounding box center [940, 420] width 58 height 12
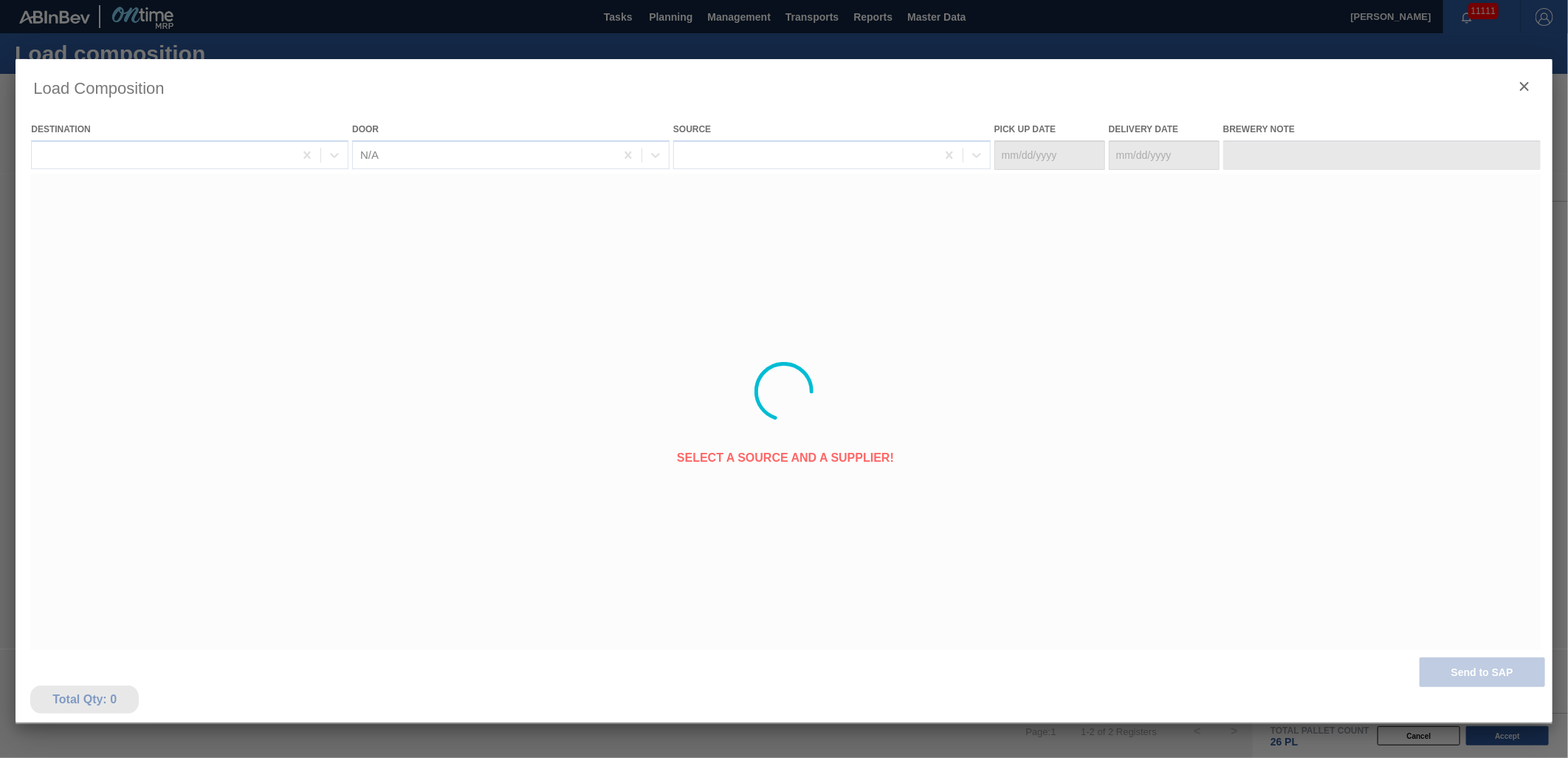
type Date "[DATE]"
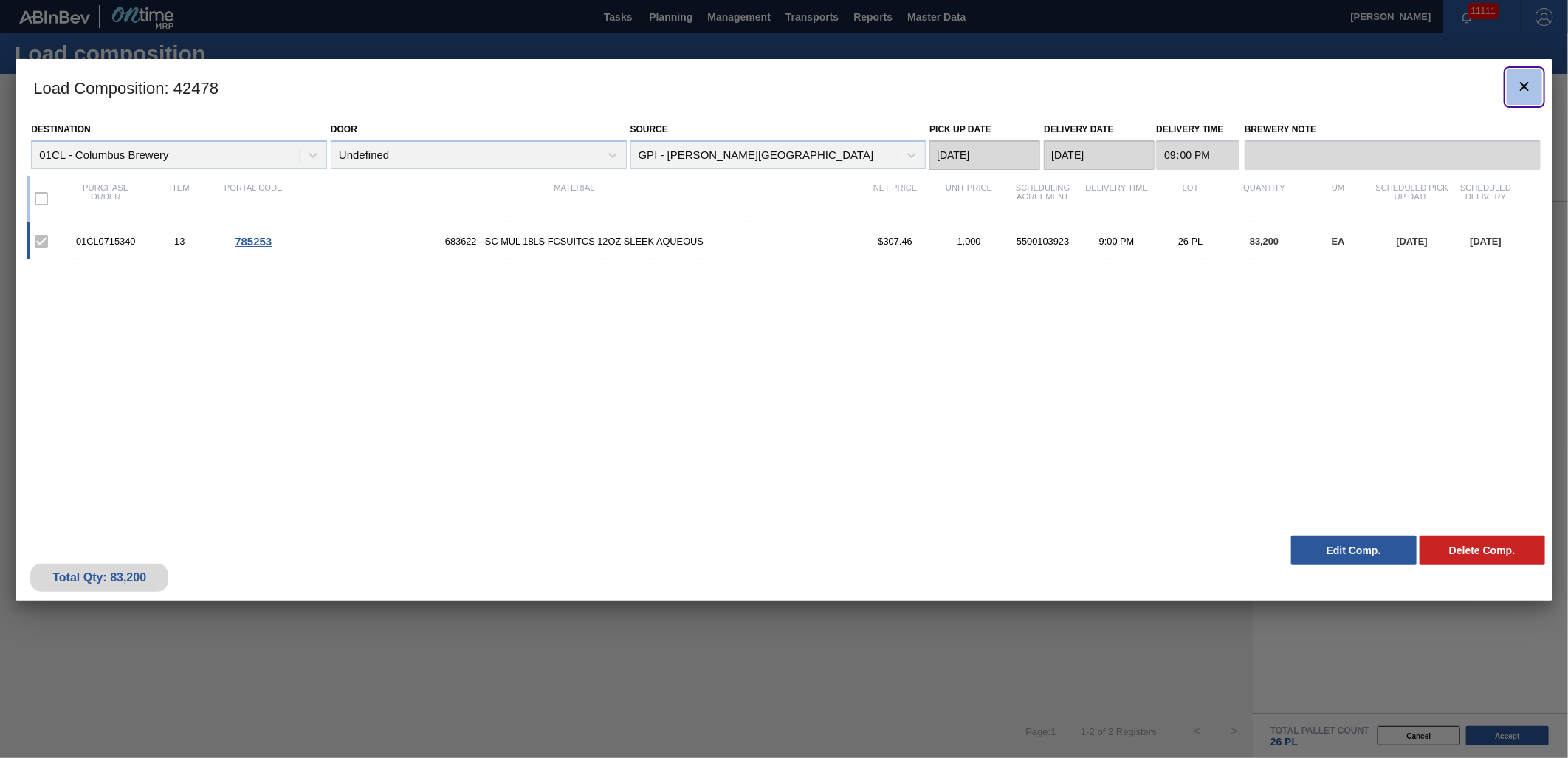
click at [1521, 83] on icon "botão de ícone" at bounding box center [1525, 87] width 9 height 9
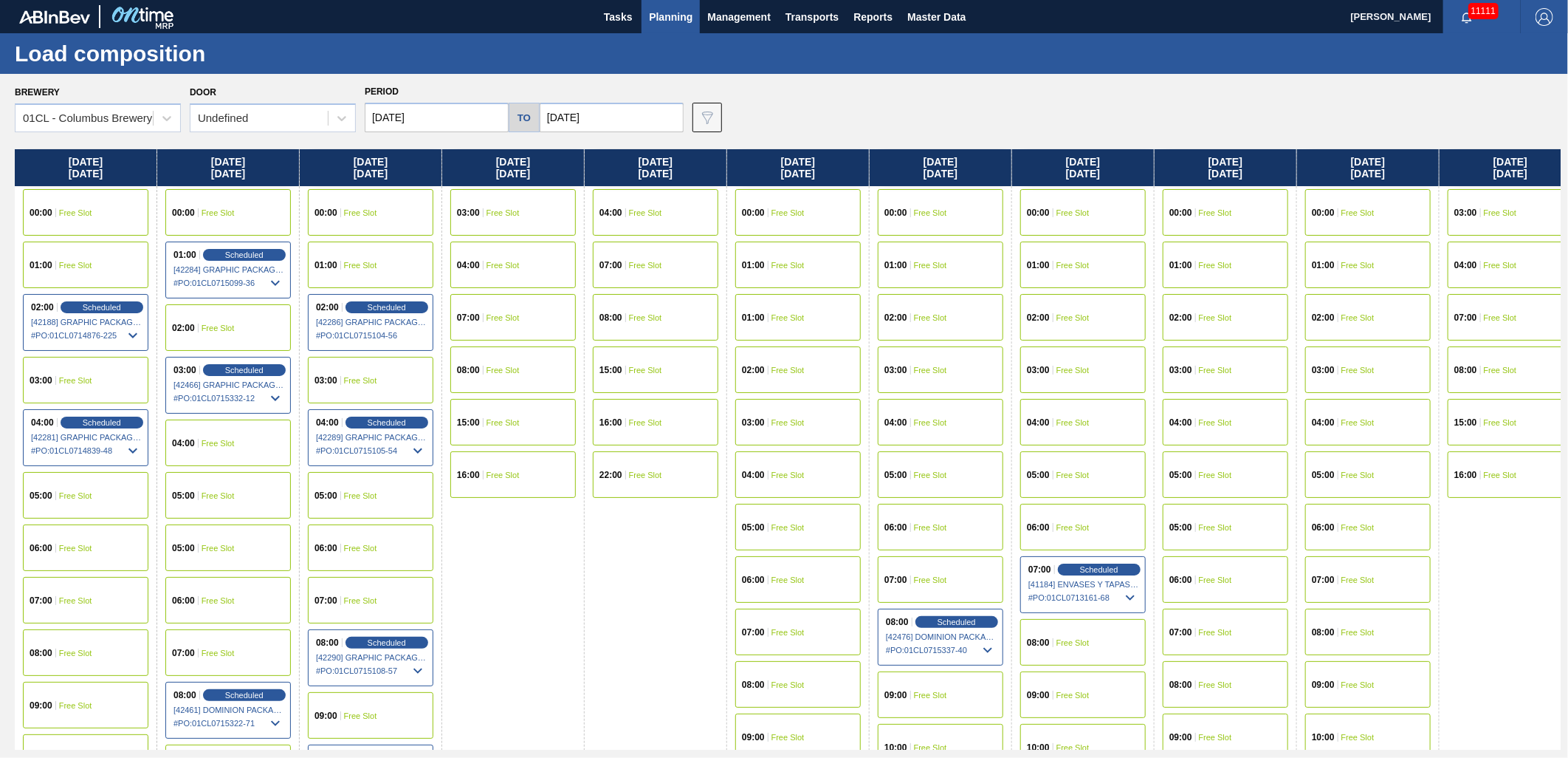
click at [793, 360] on div "02:00 Free Slot" at bounding box center [798, 369] width 126 height 46
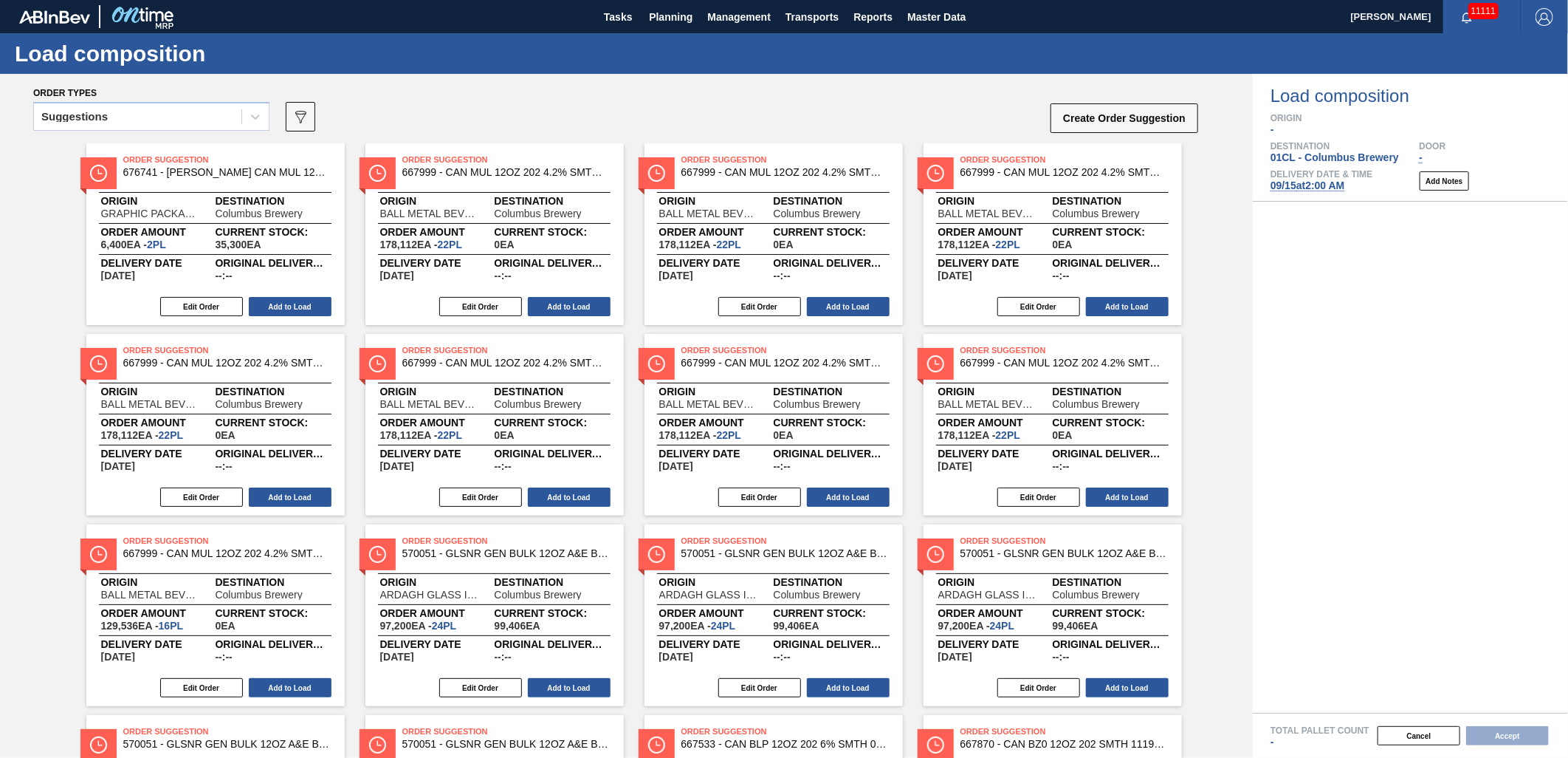
click at [255, 114] on icon at bounding box center [256, 116] width 15 height 15
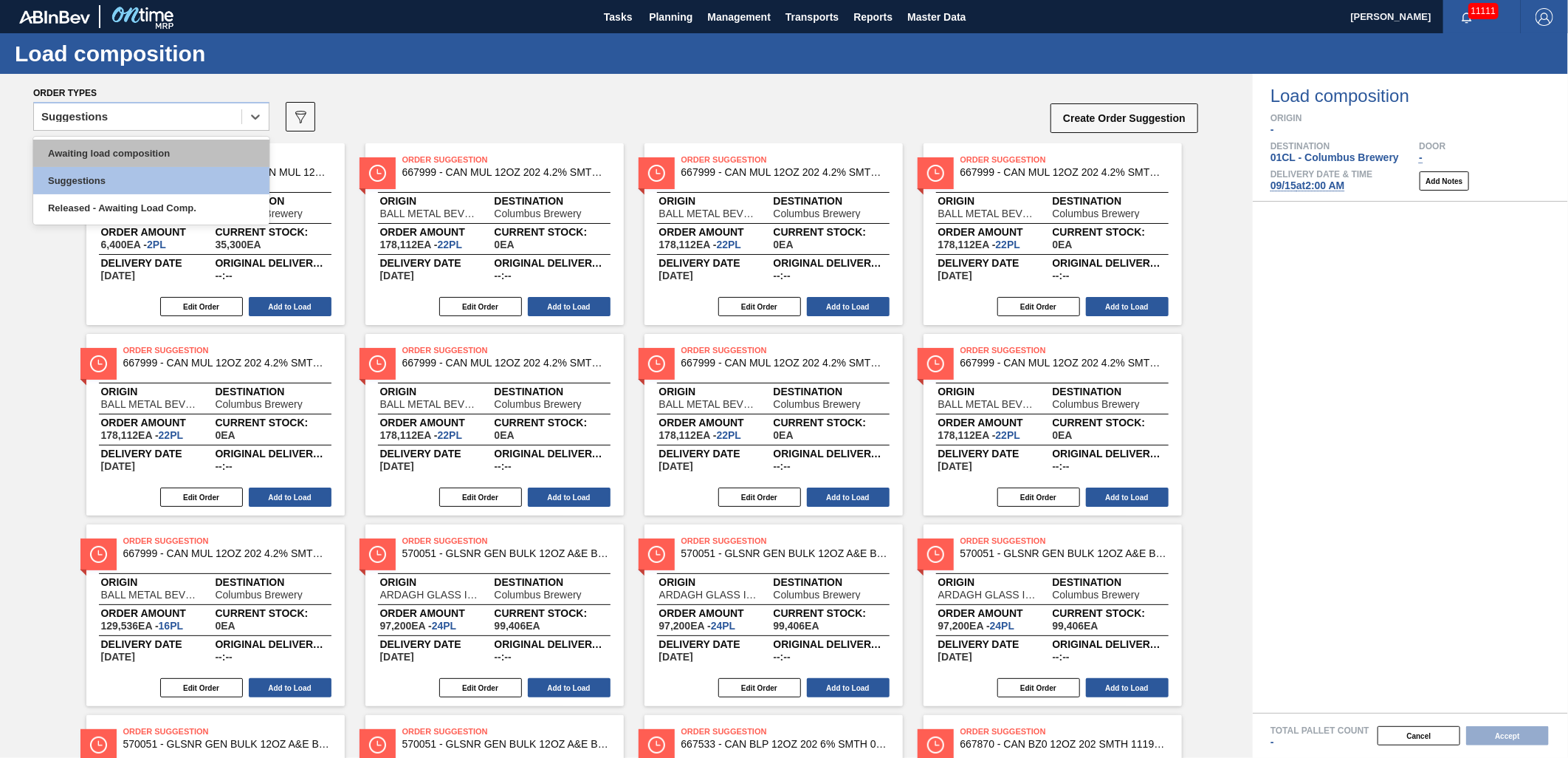
click at [180, 157] on div "Awaiting load composition" at bounding box center [151, 153] width 236 height 28
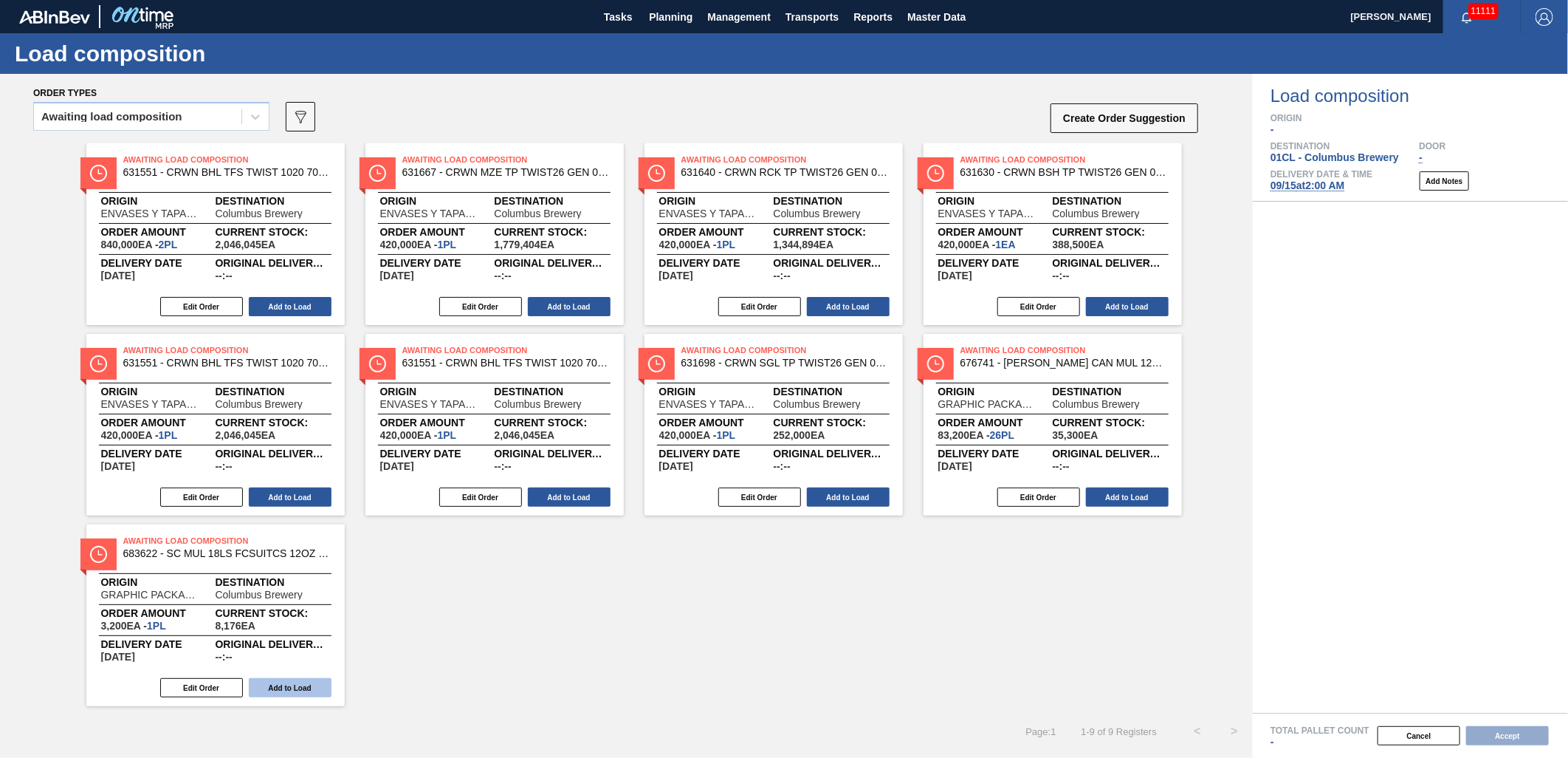
click at [297, 684] on button "Add to Load" at bounding box center [291, 687] width 83 height 19
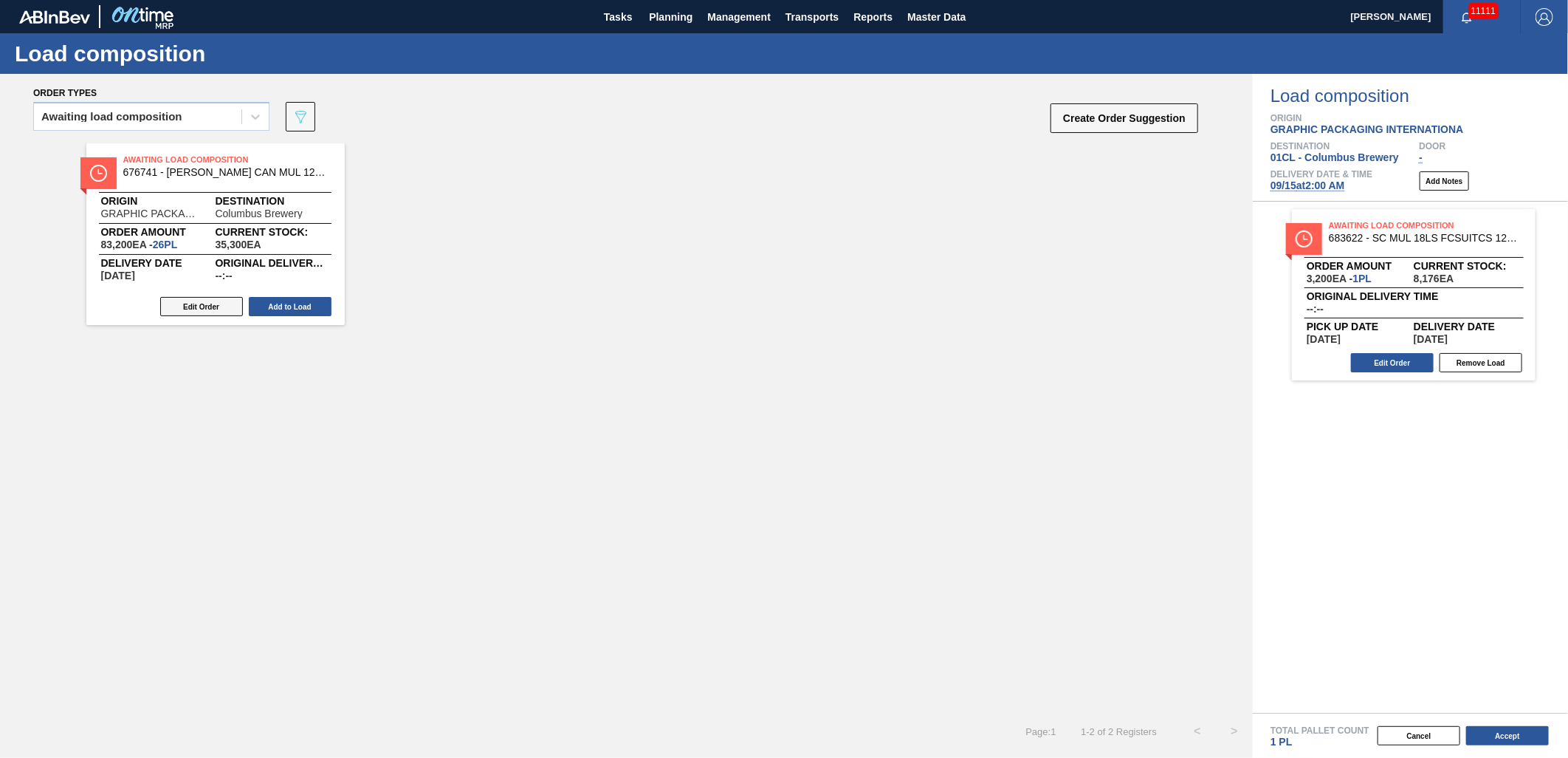
click at [181, 305] on button "Edit Order" at bounding box center [202, 307] width 83 height 19
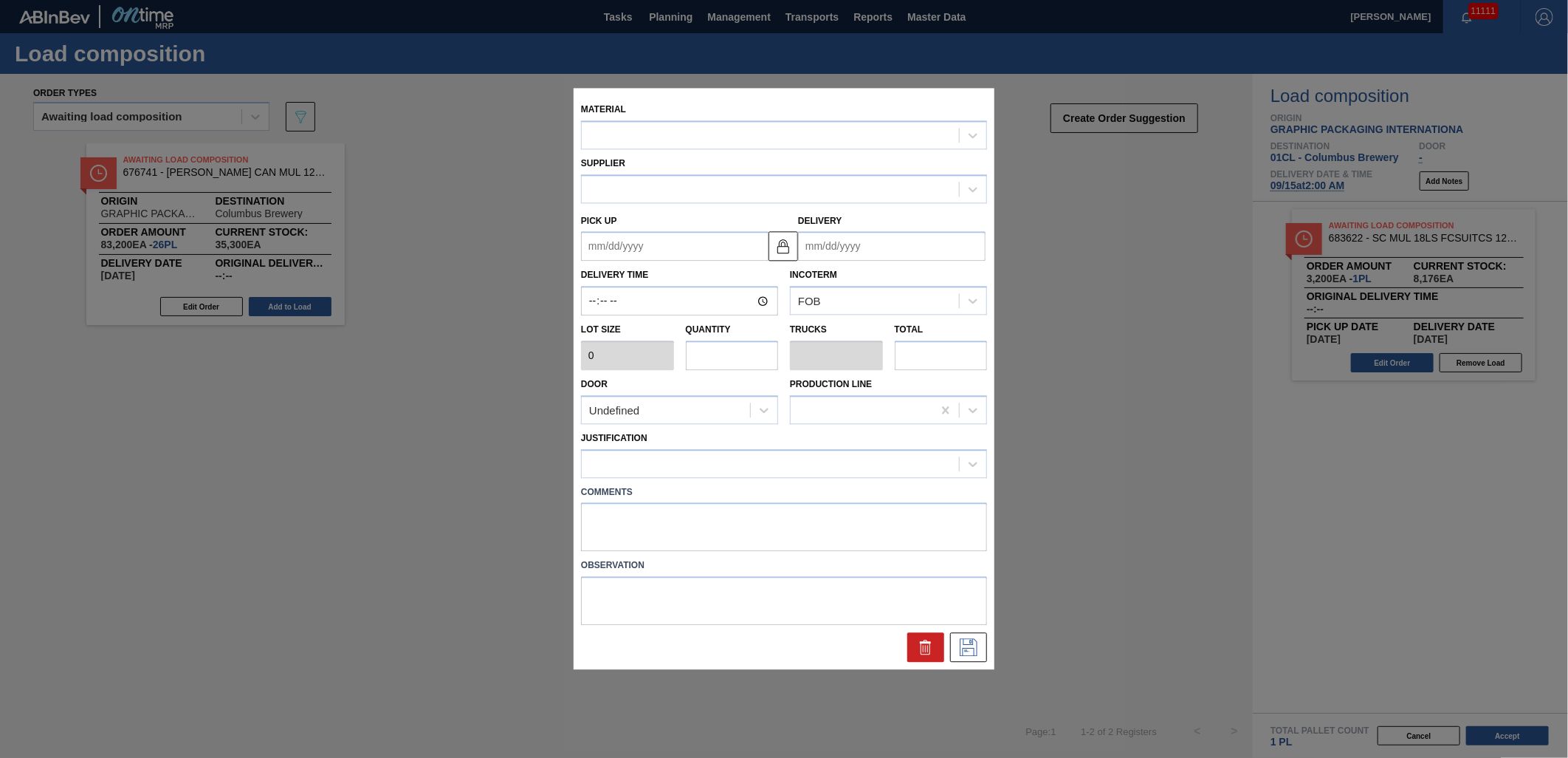
type input "3,200"
type input "26"
type input "1"
type input "83,200"
type up "[DATE]"
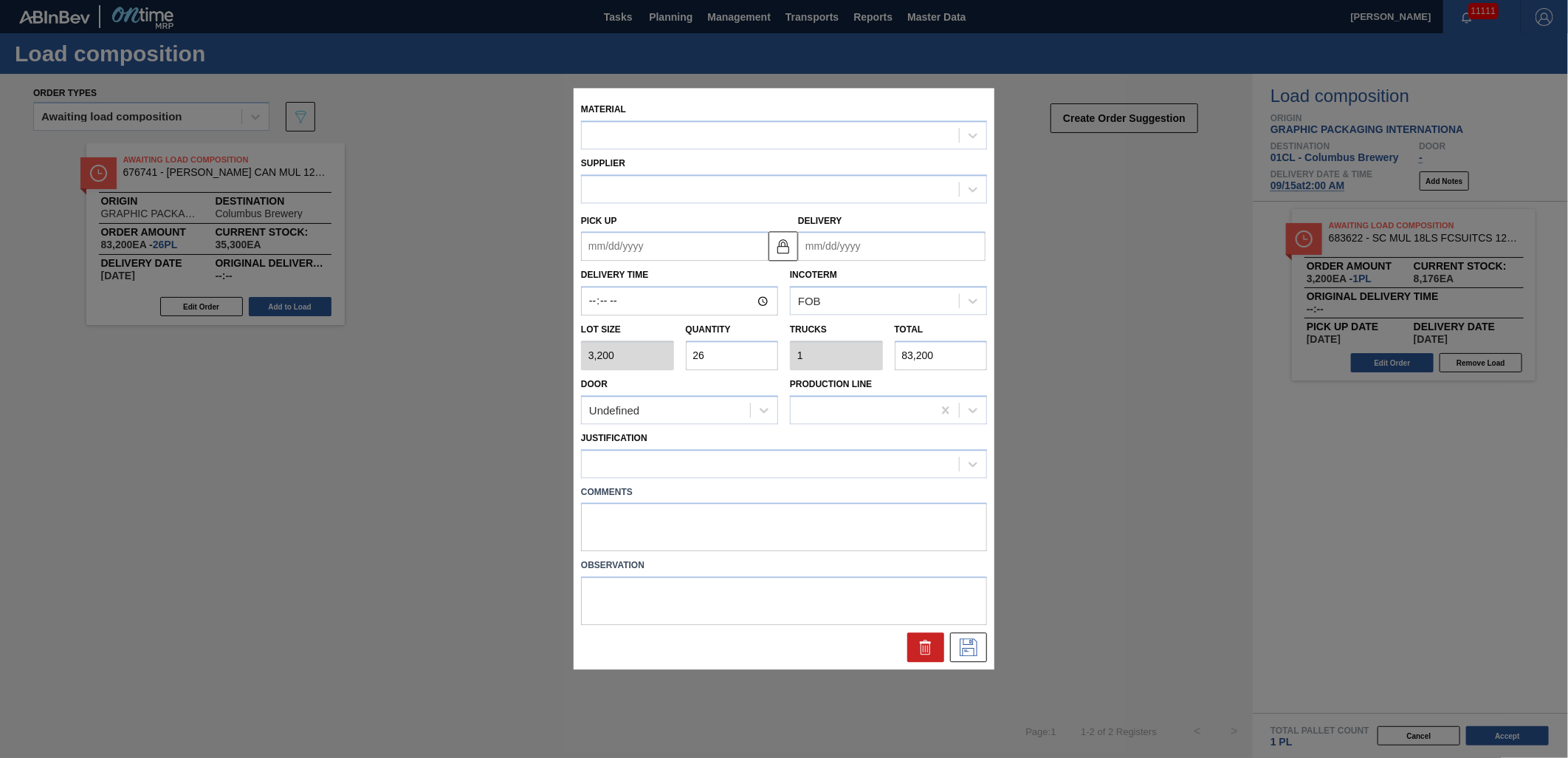
type input "[DATE]"
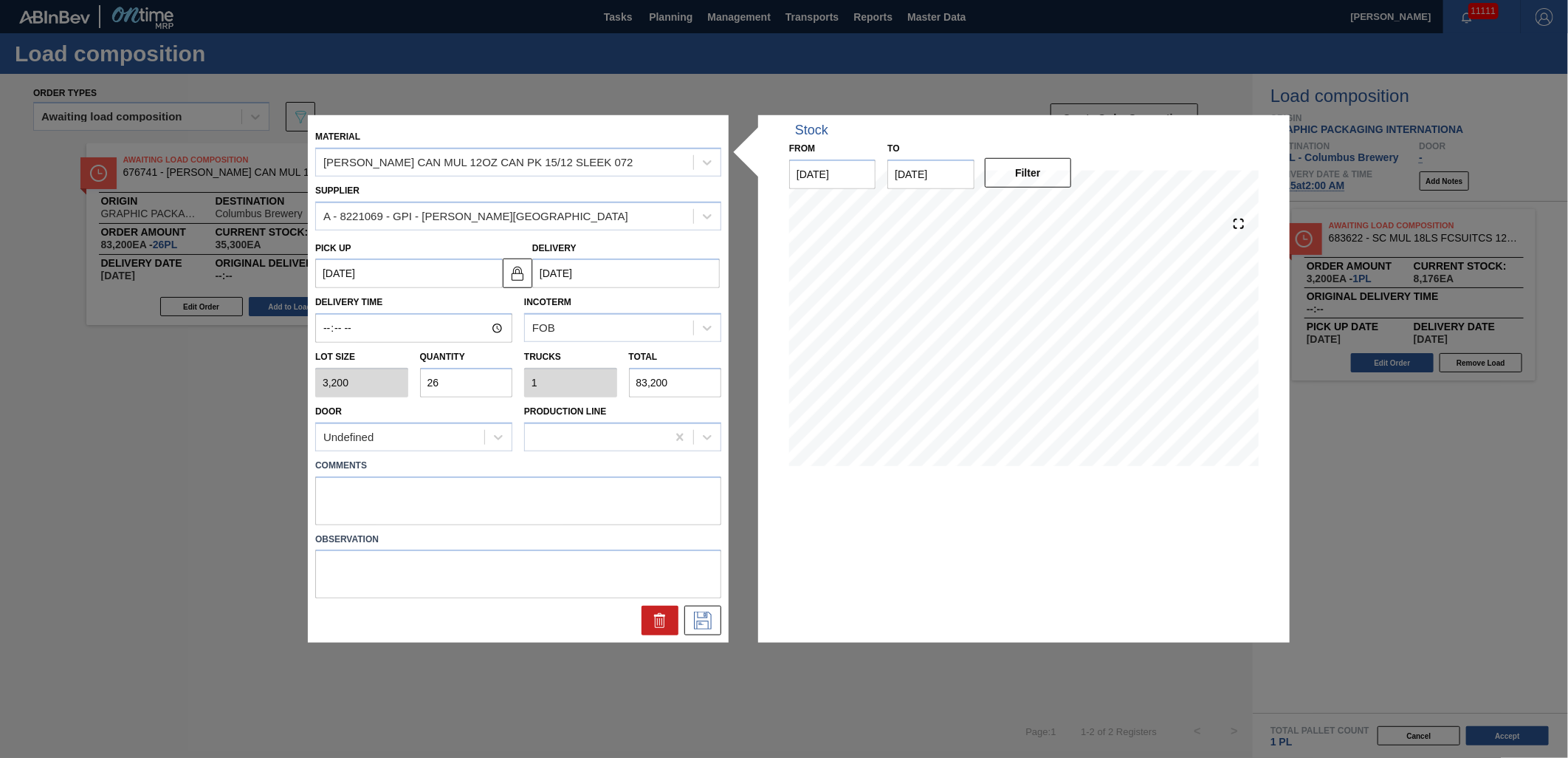
click at [463, 390] on input "26" at bounding box center [466, 382] width 93 height 30
type input "2"
type input "0.077"
type input "6,400"
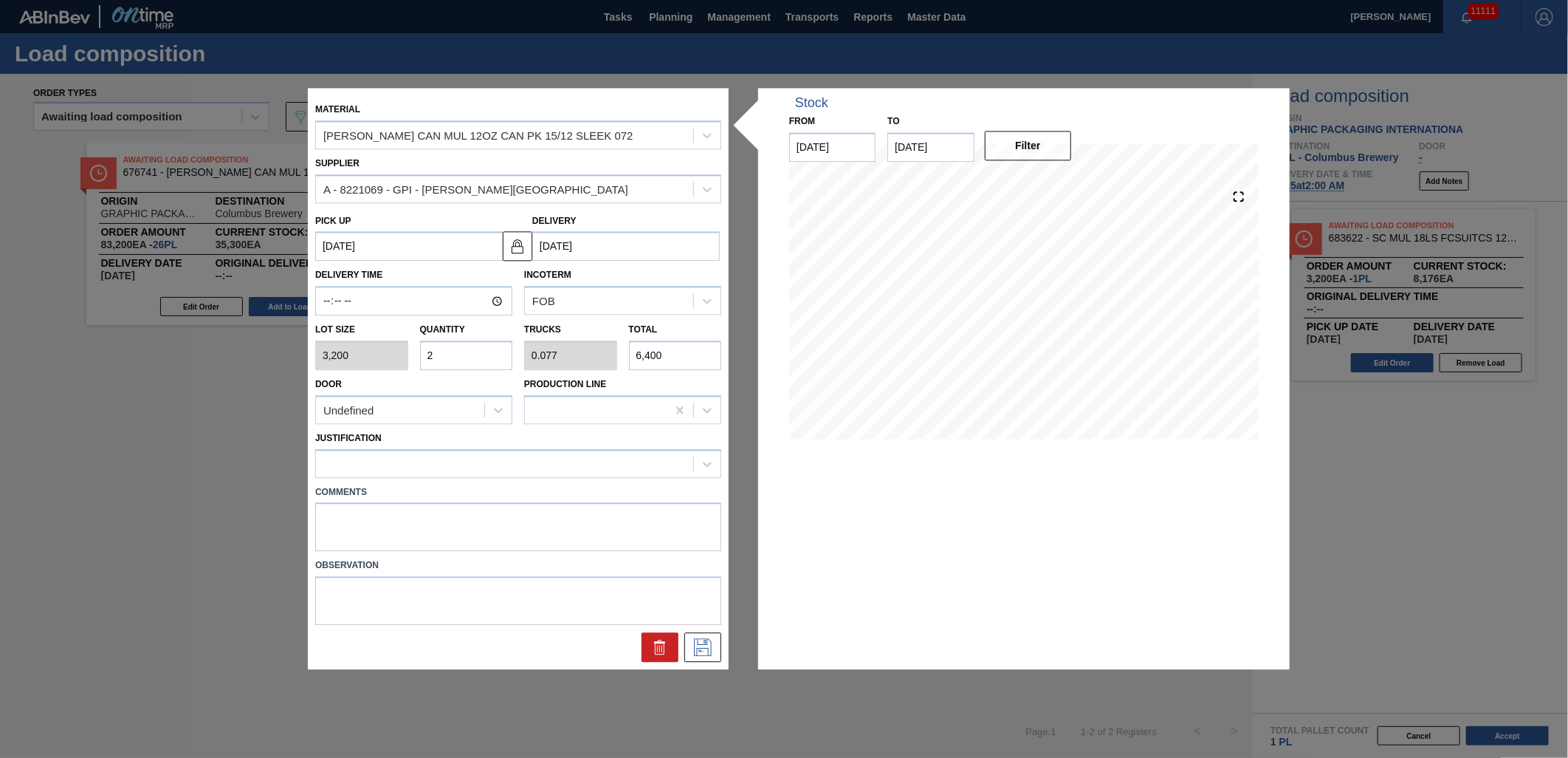
type input "25"
type input "0.962"
type input "80,000"
type input "25"
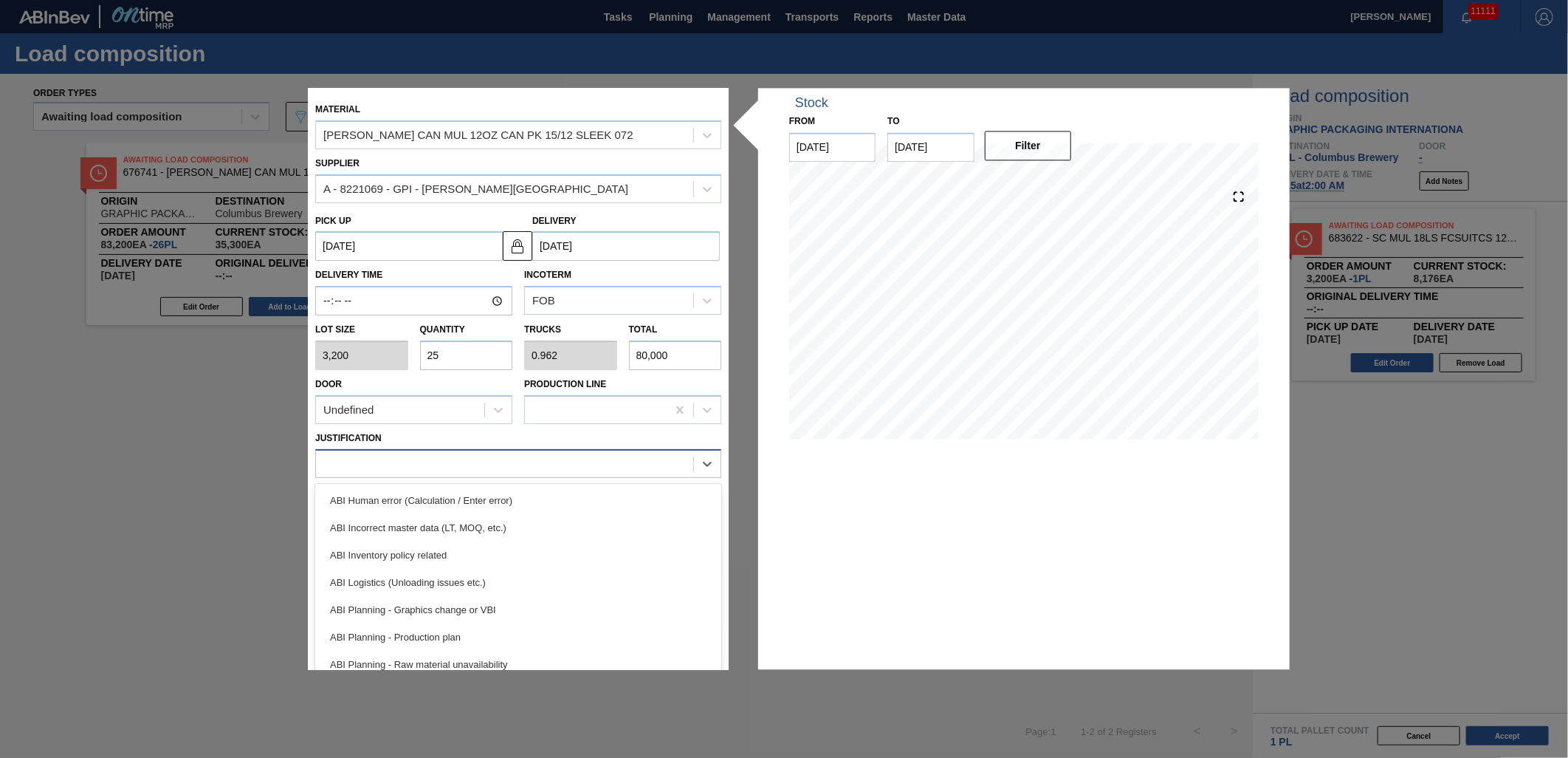
click at [513, 462] on div at bounding box center [504, 463] width 377 height 21
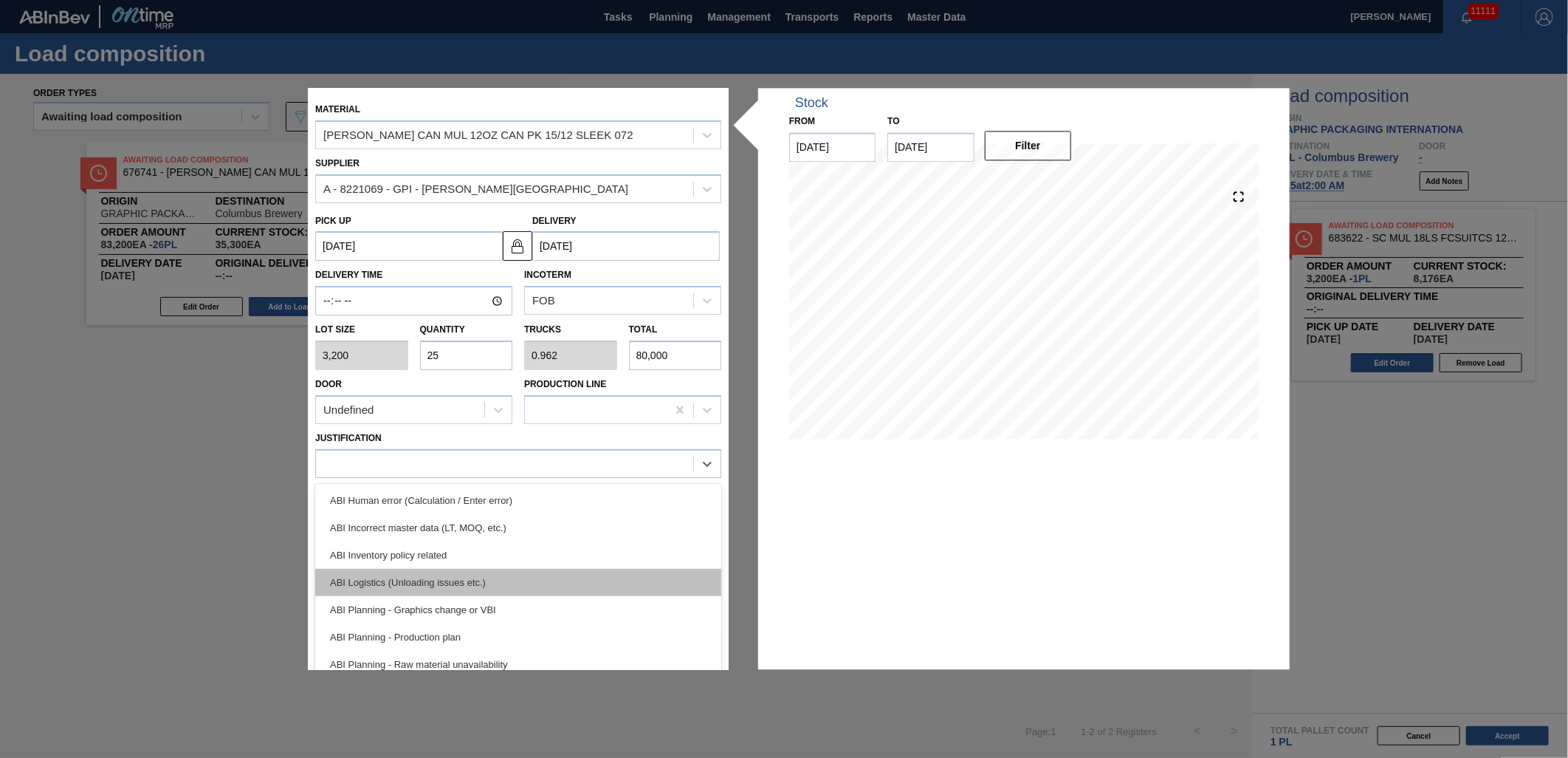
scroll to position [82, 0]
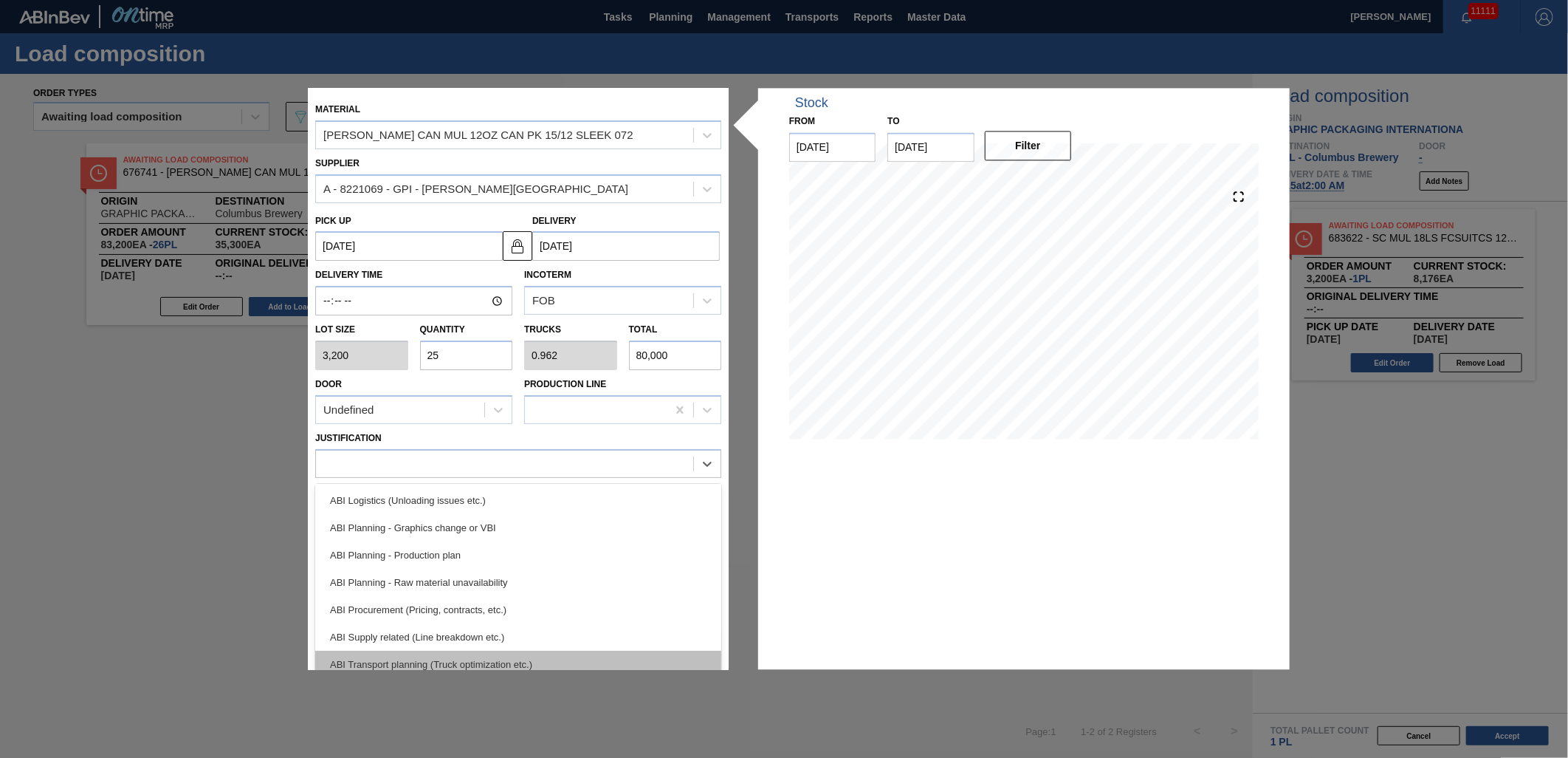
click at [525, 658] on div "ABI Transport planning (Truck optimization etc.)" at bounding box center [519, 665] width 406 height 28
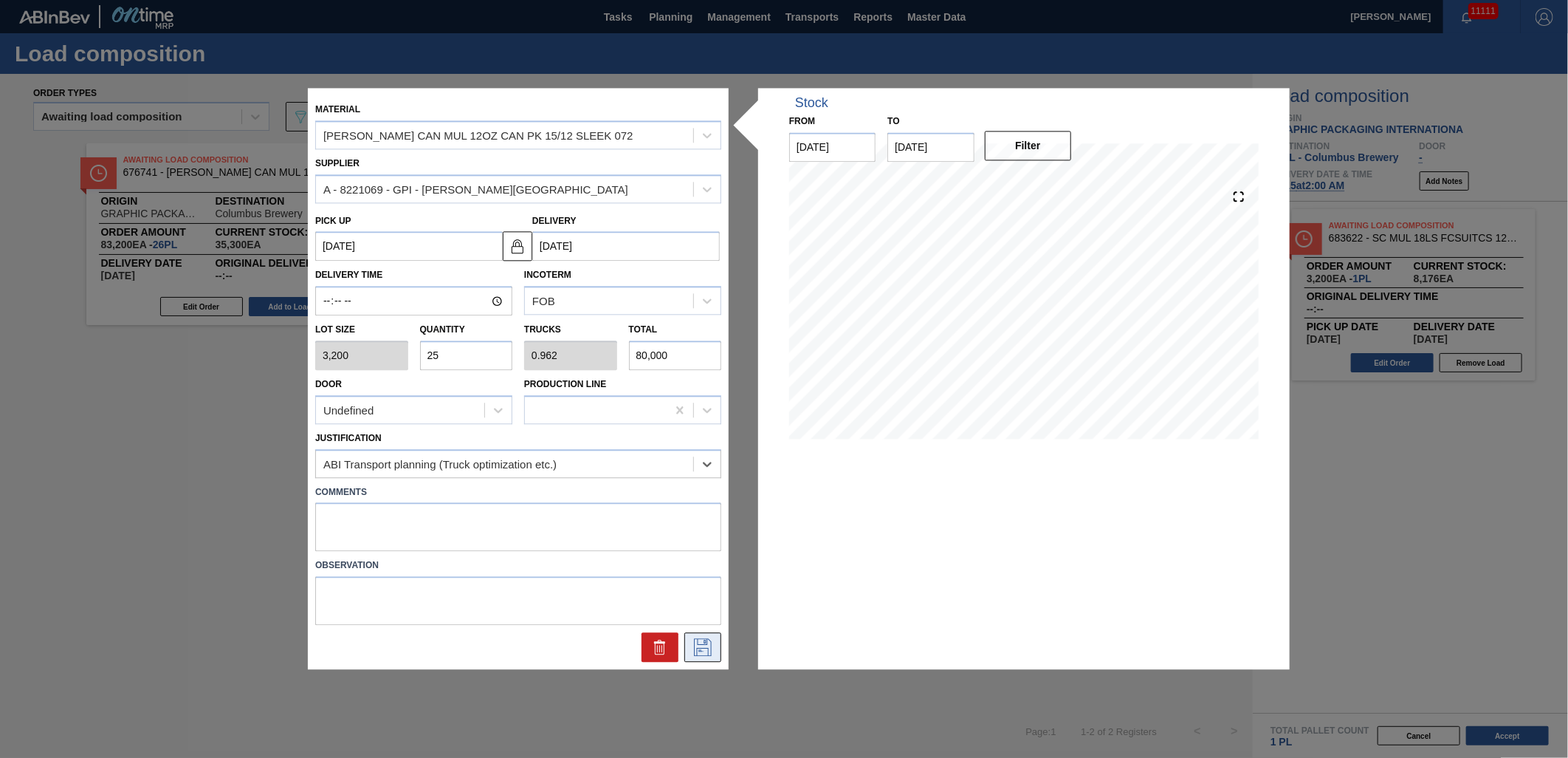
click at [699, 657] on button at bounding box center [702, 647] width 37 height 30
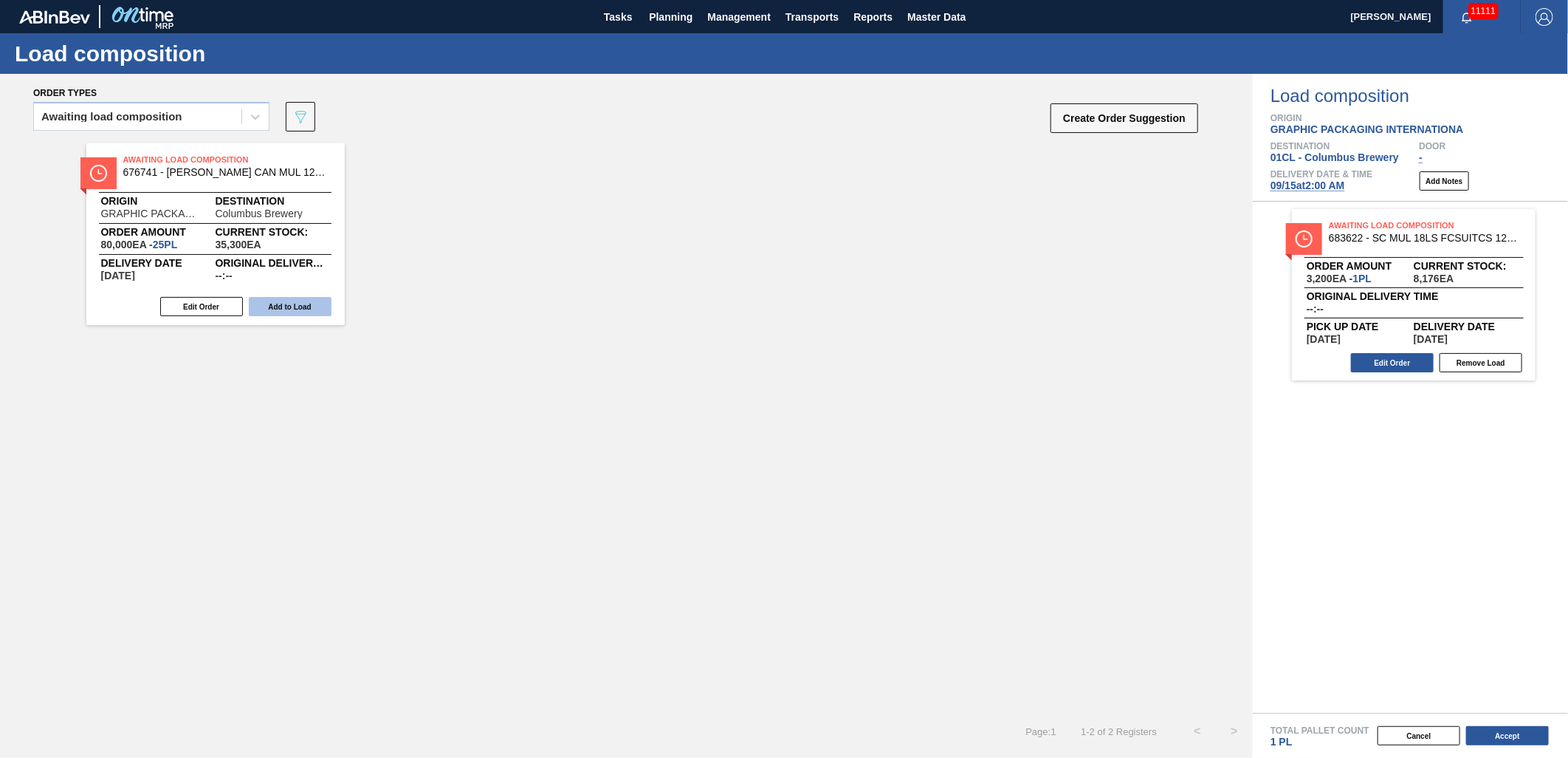
click at [281, 300] on button "Add to Load" at bounding box center [291, 307] width 83 height 19
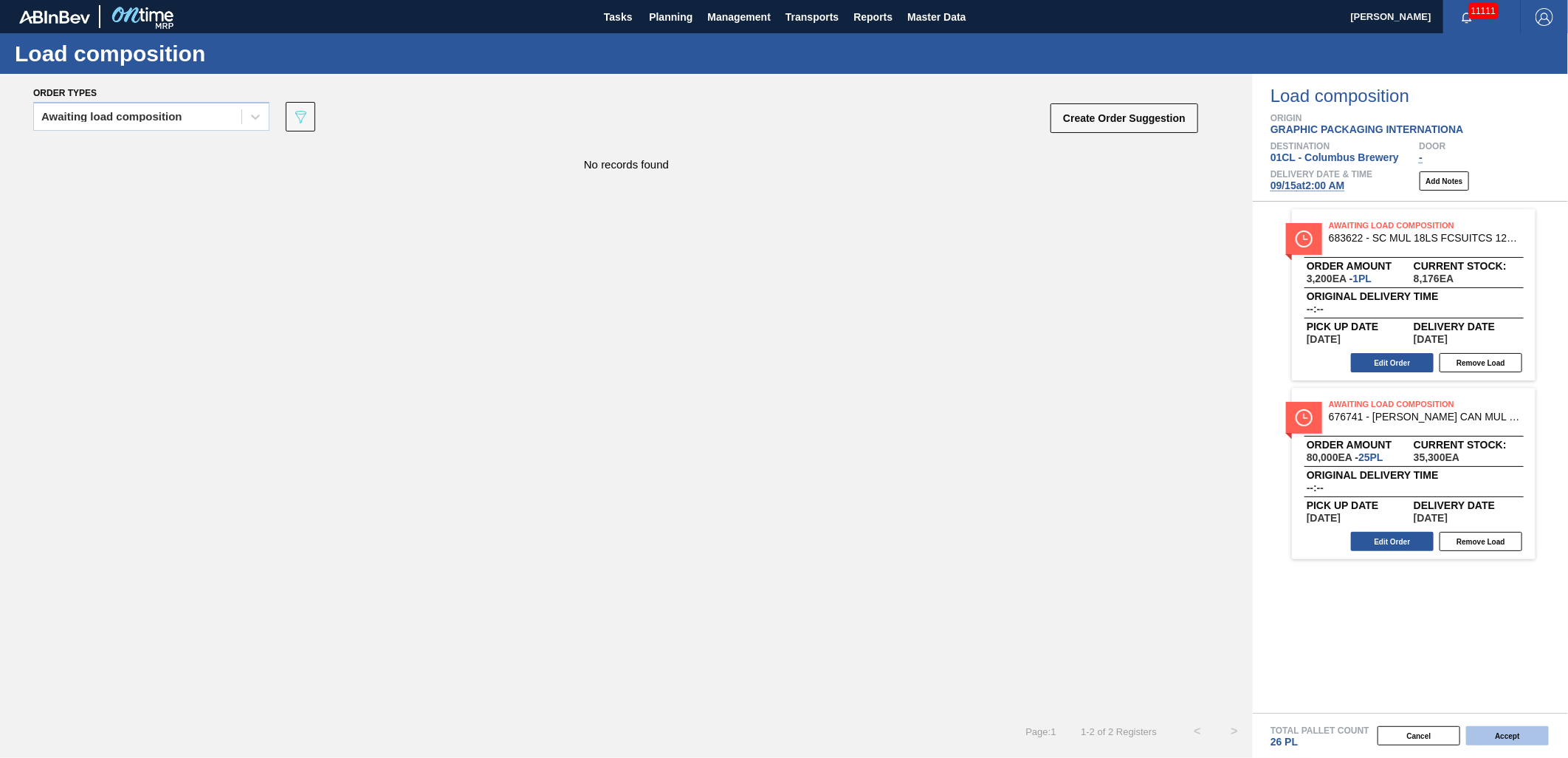
click at [1488, 732] on button "Accept" at bounding box center [1507, 735] width 83 height 19
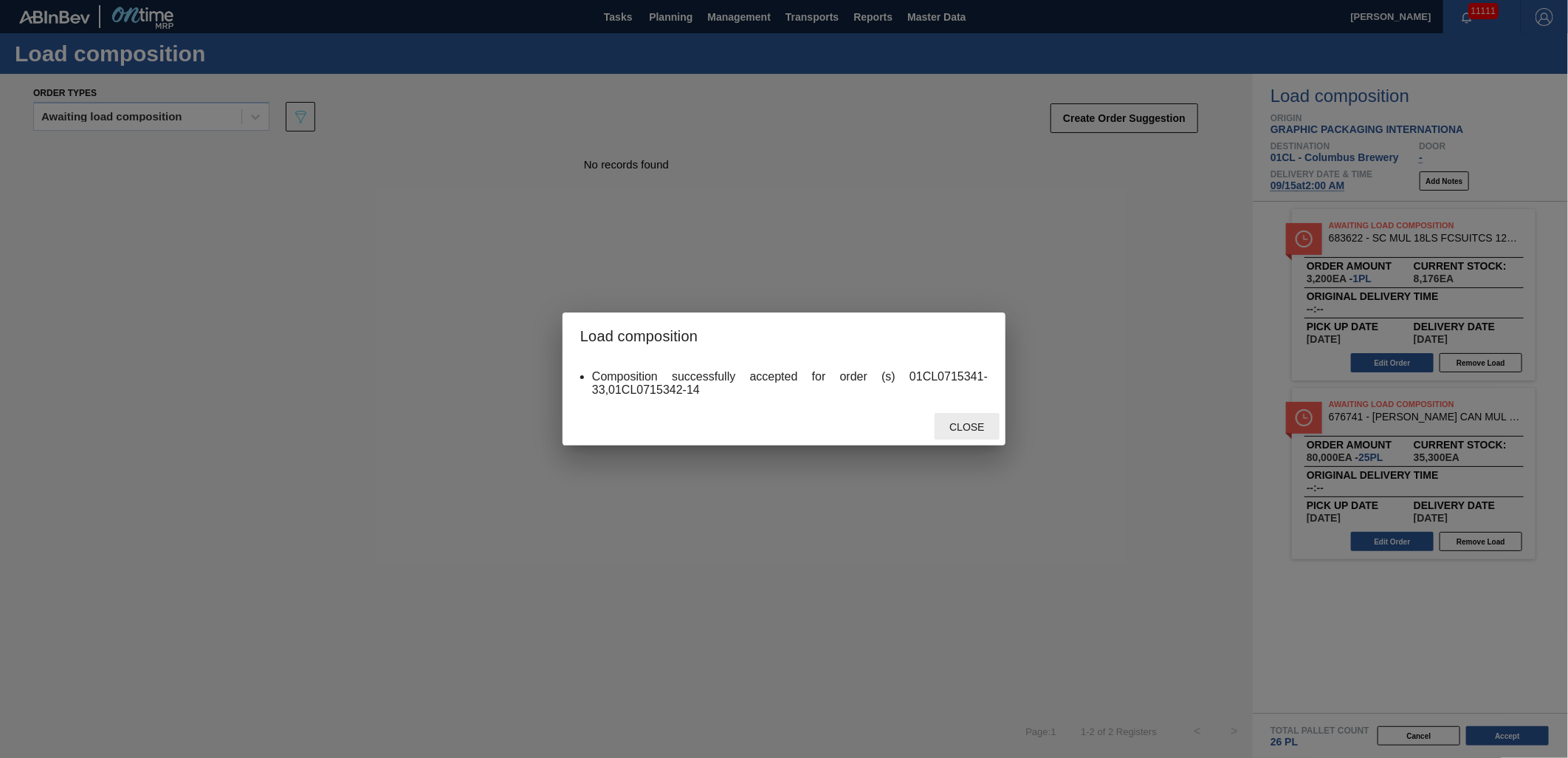
click at [964, 427] on span "Close" at bounding box center [966, 427] width 58 height 12
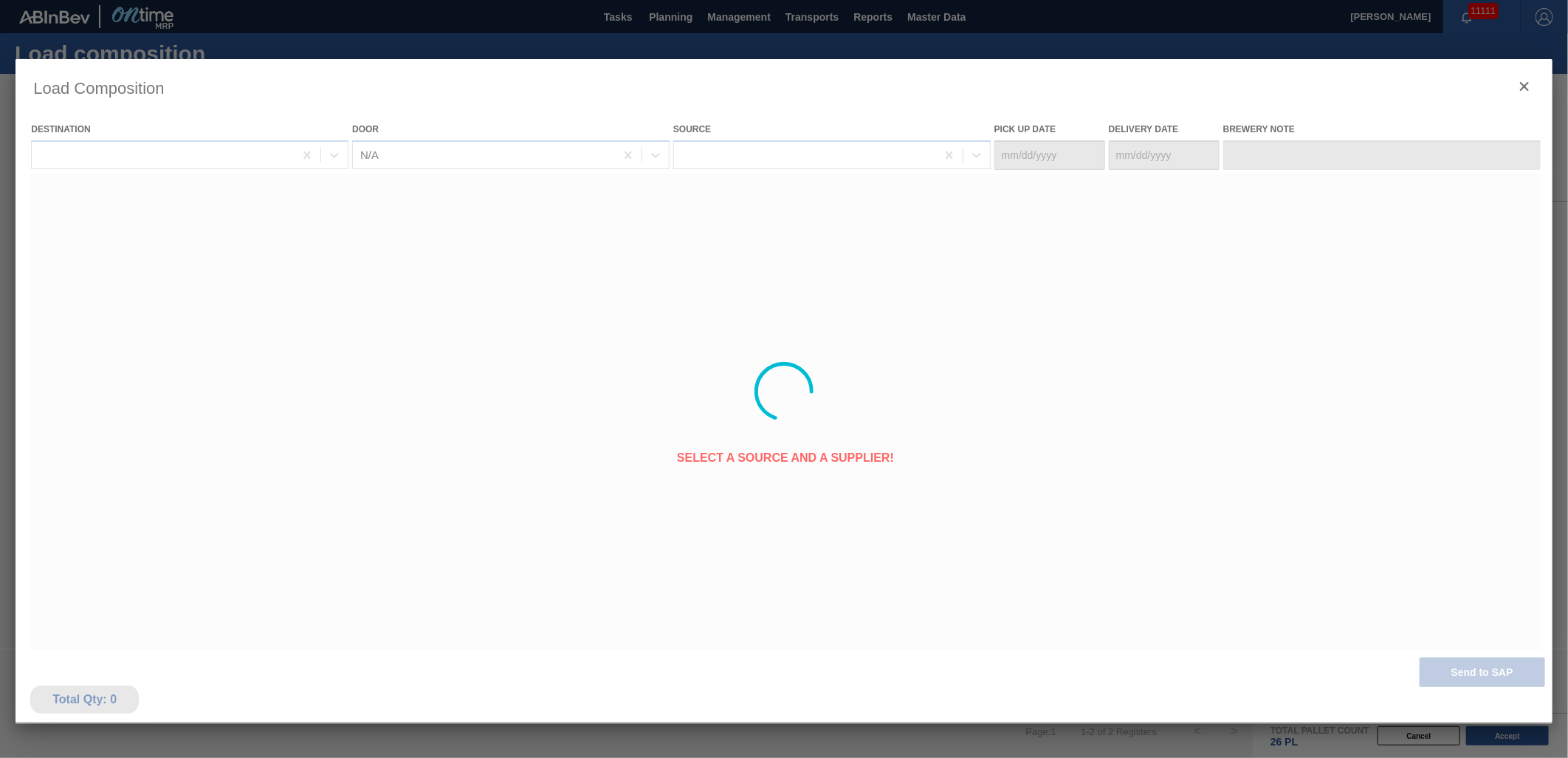
type Date "[DATE]"
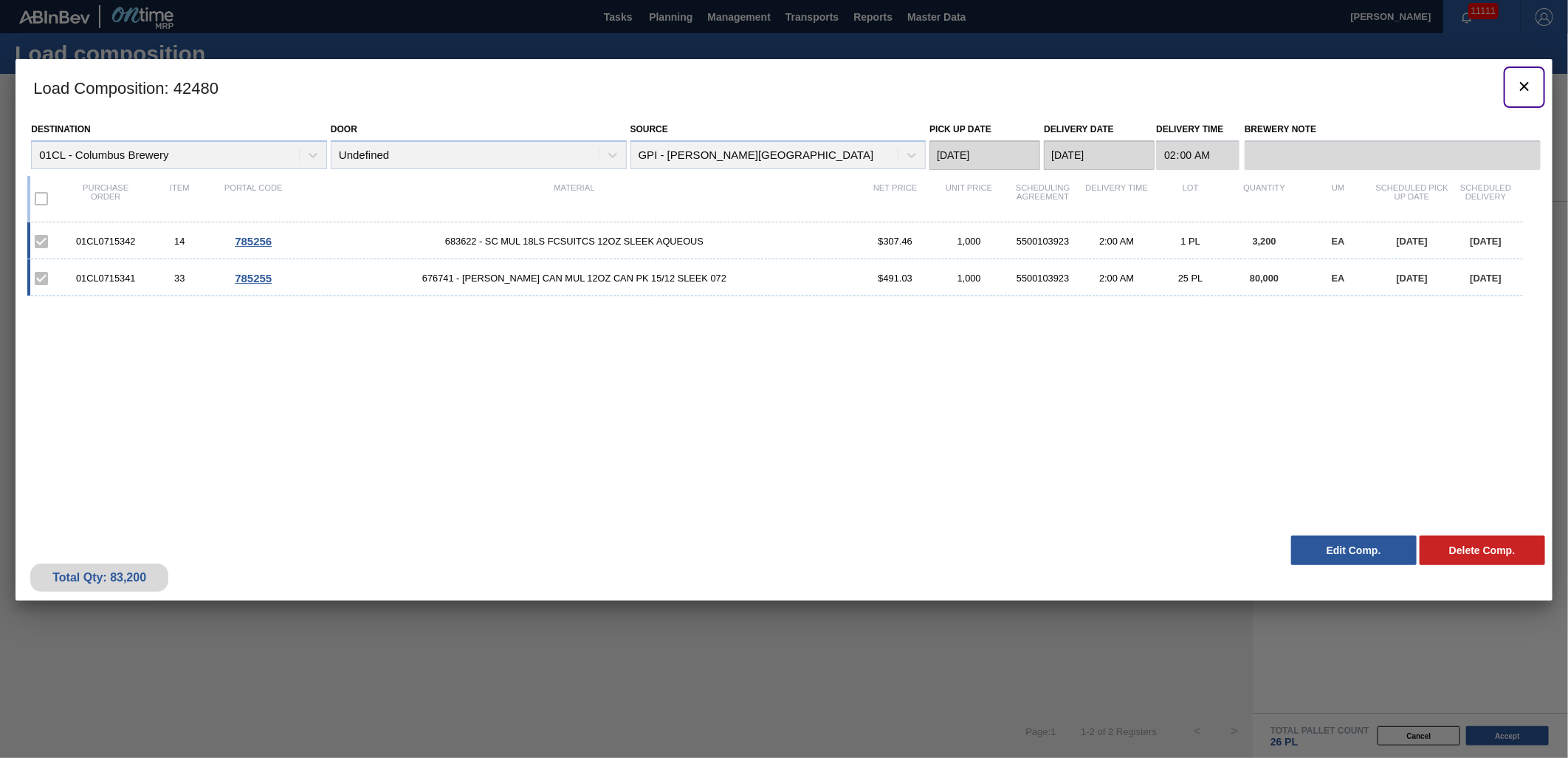
drag, startPoint x: 1530, startPoint y: 78, endPoint x: 517, endPoint y: 1, distance: 1015.9
click at [1530, 78] on icon "botão de ícone" at bounding box center [1524, 86] width 18 height 18
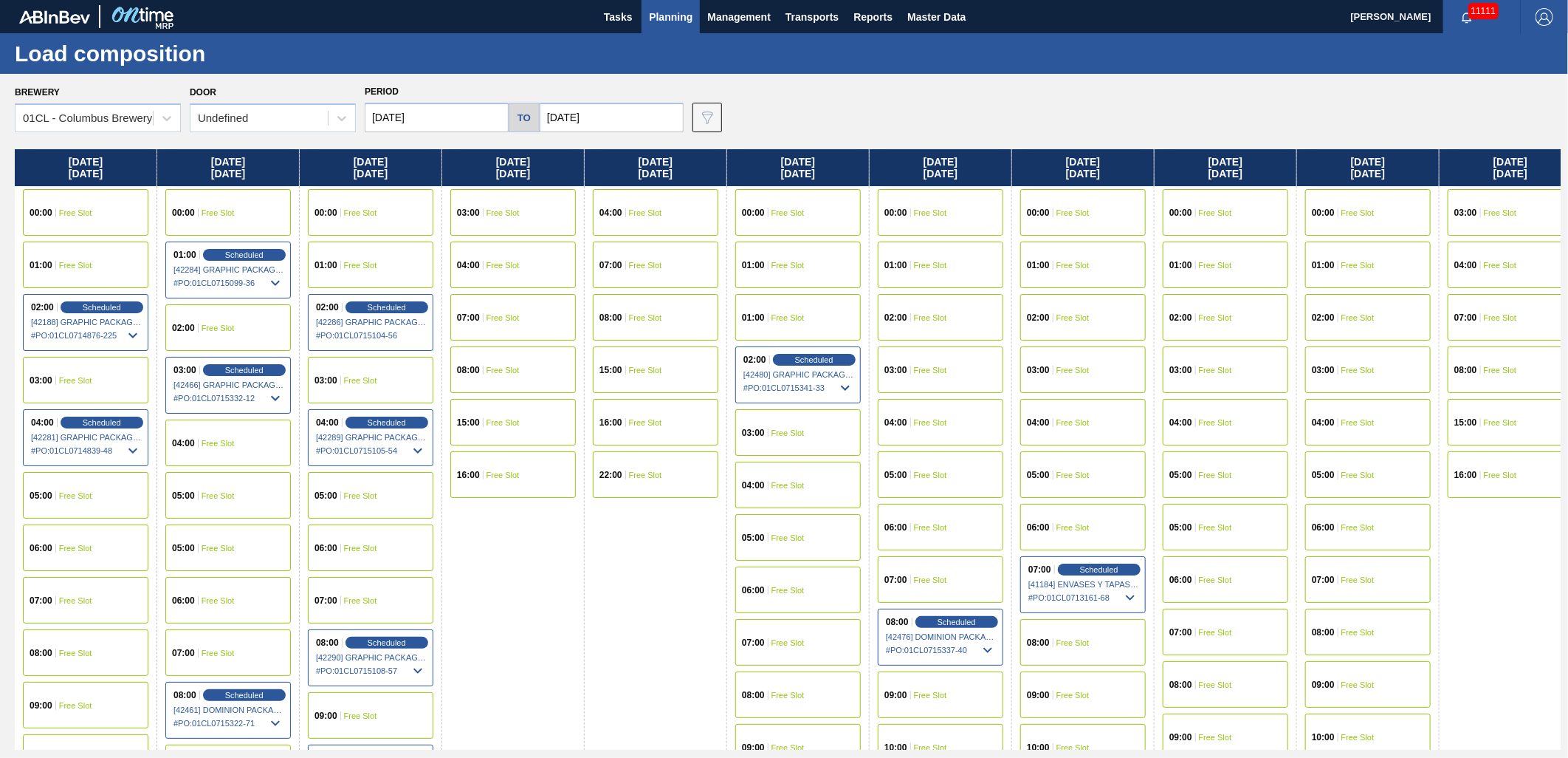
click at [925, 270] on div "01:00 Free Slot" at bounding box center [940, 265] width 126 height 46
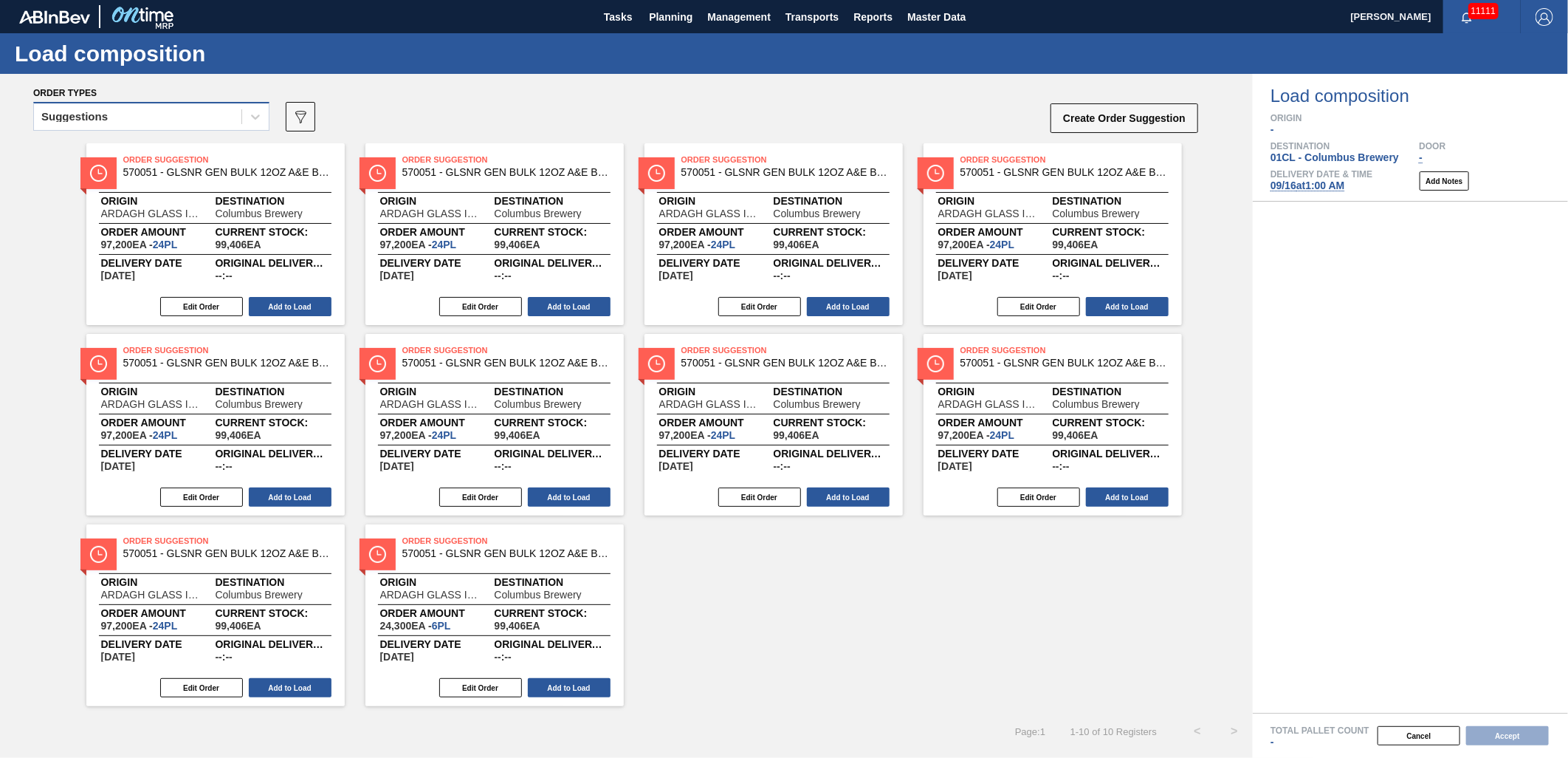
click at [223, 115] on div "Suggestions" at bounding box center [138, 116] width 208 height 21
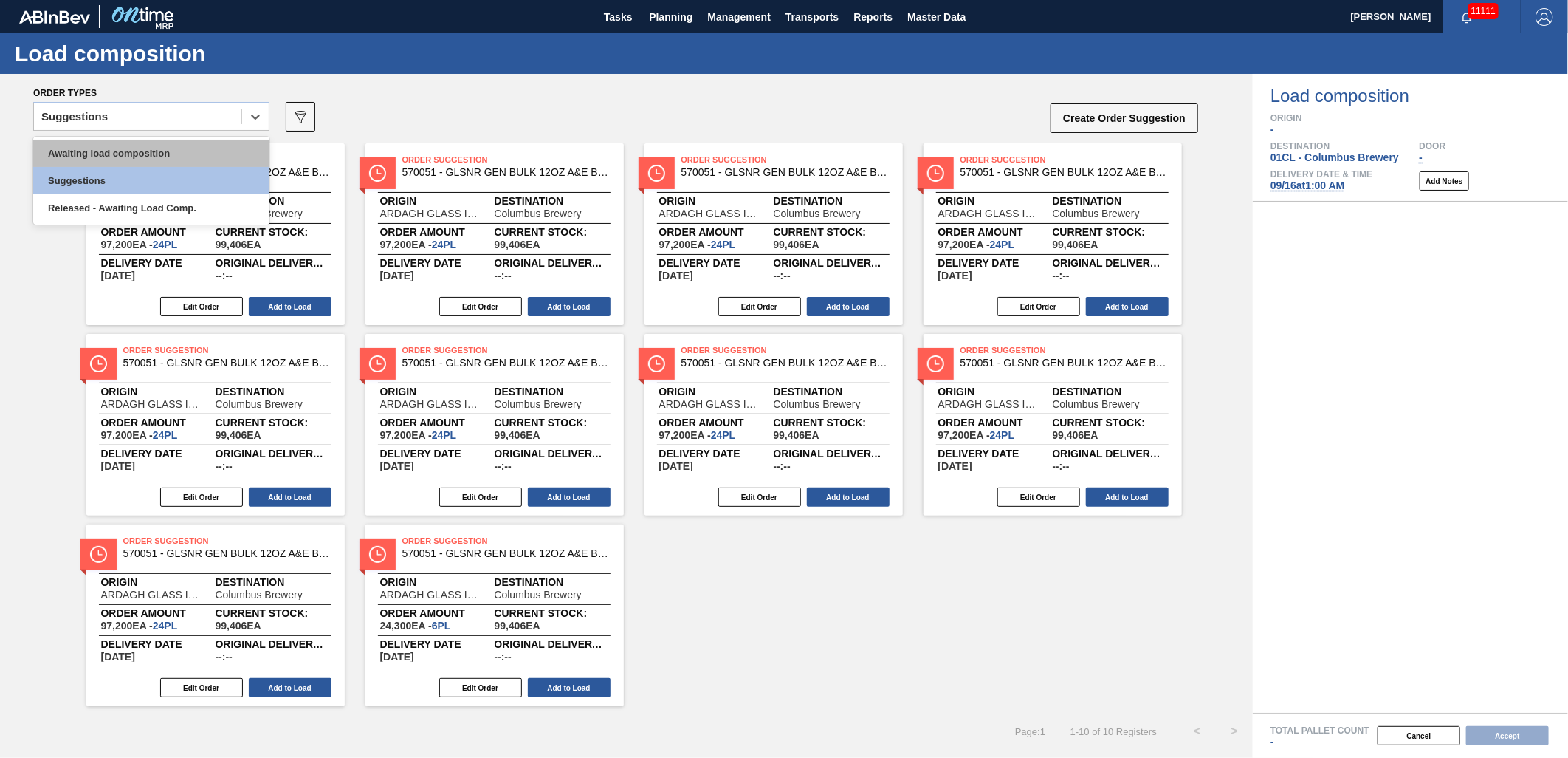
click at [179, 149] on div "Awaiting load composition" at bounding box center [151, 153] width 236 height 28
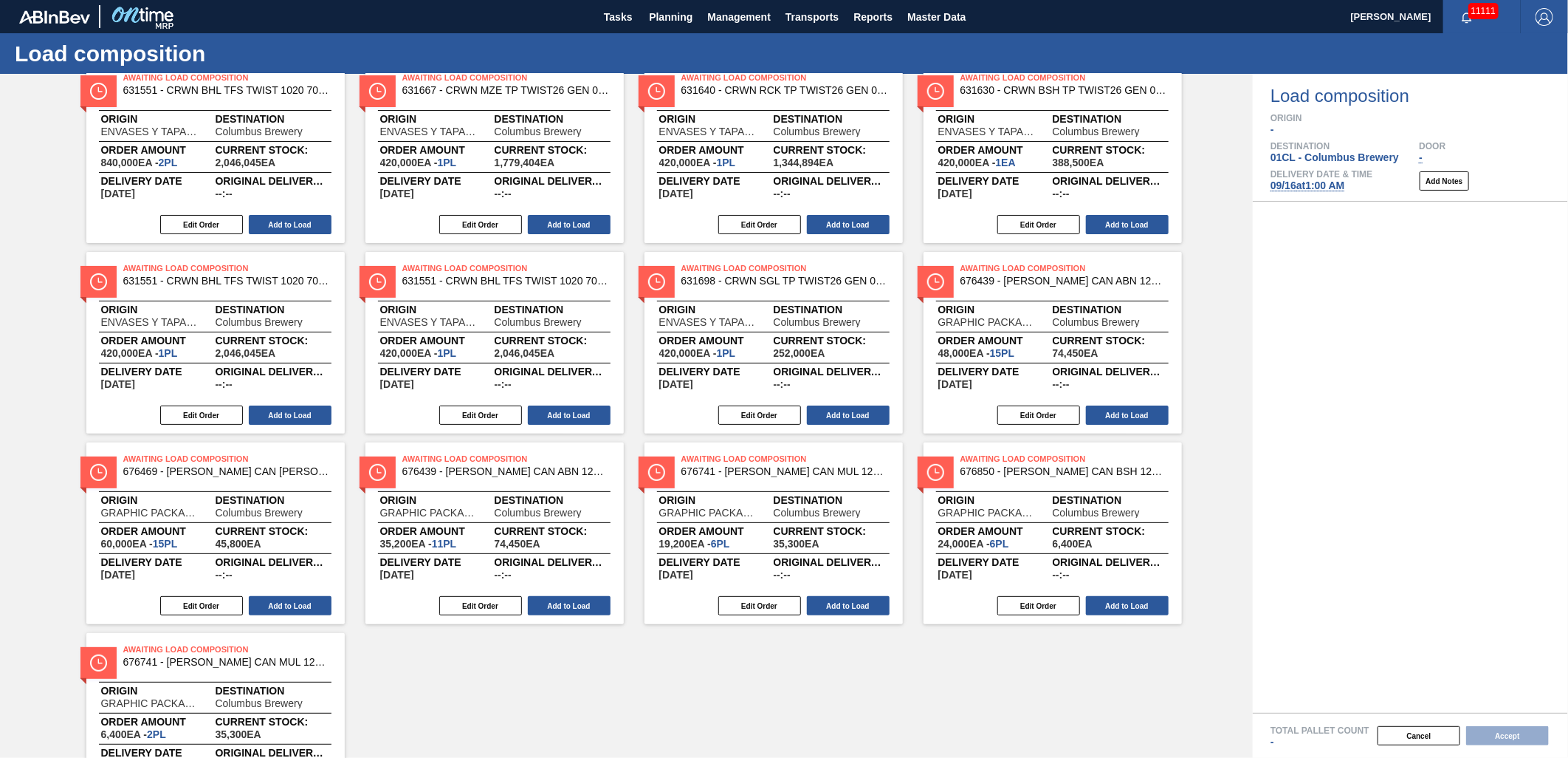
scroll to position [164, 0]
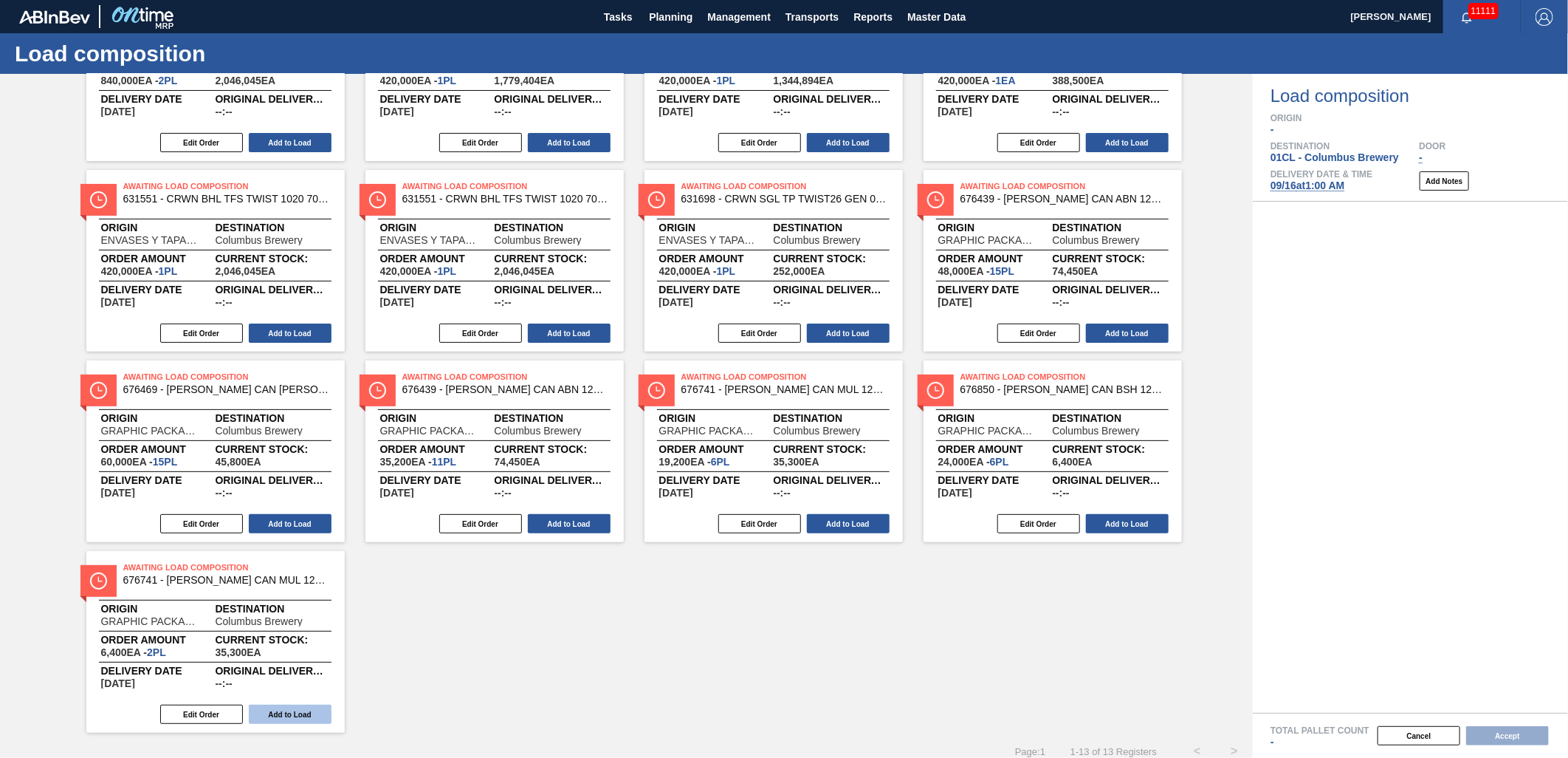
click at [308, 709] on button "Add to Load" at bounding box center [291, 714] width 83 height 19
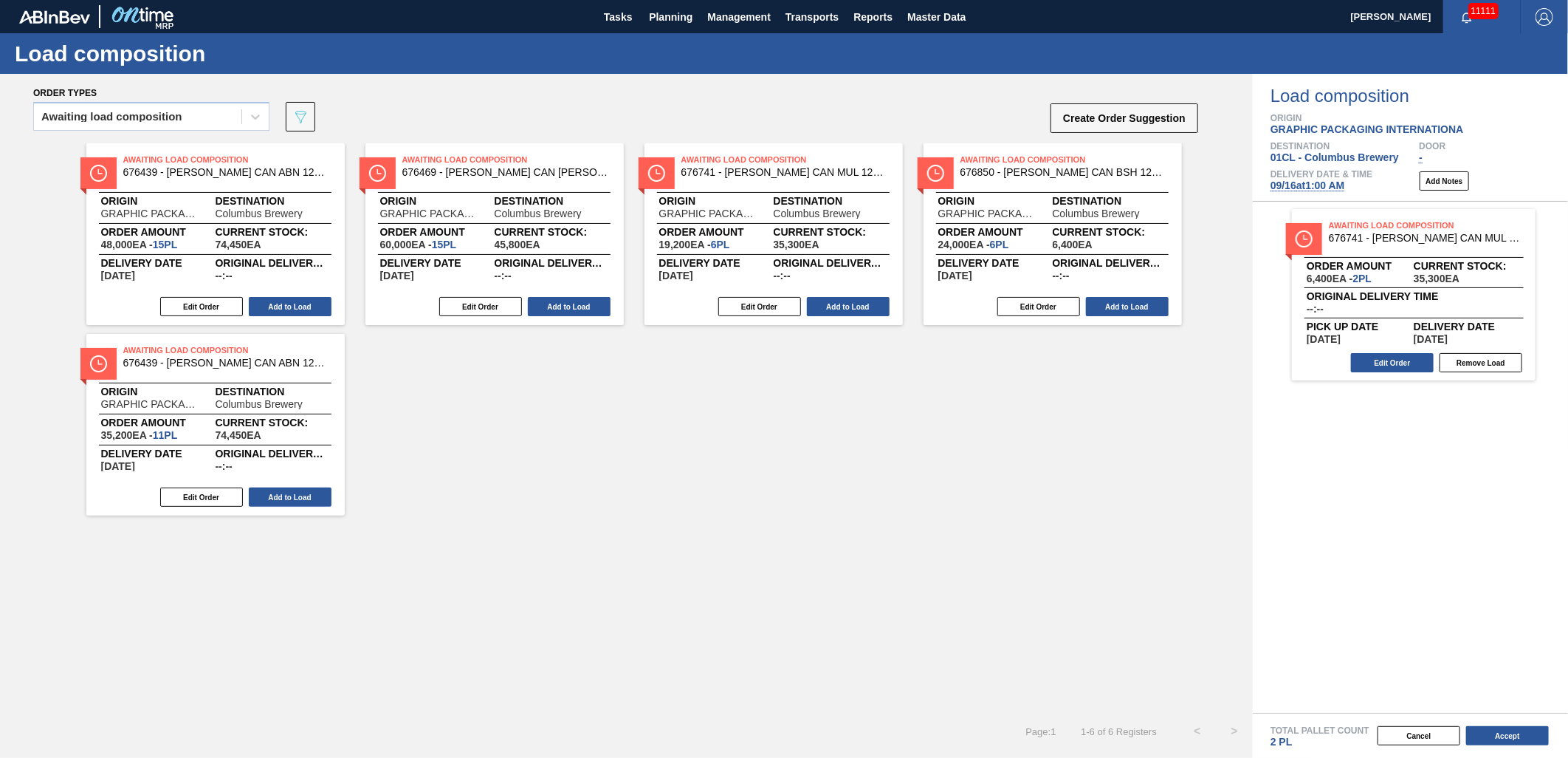
scroll to position [0, 0]
click at [843, 307] on button "Add to Load" at bounding box center [848, 307] width 83 height 19
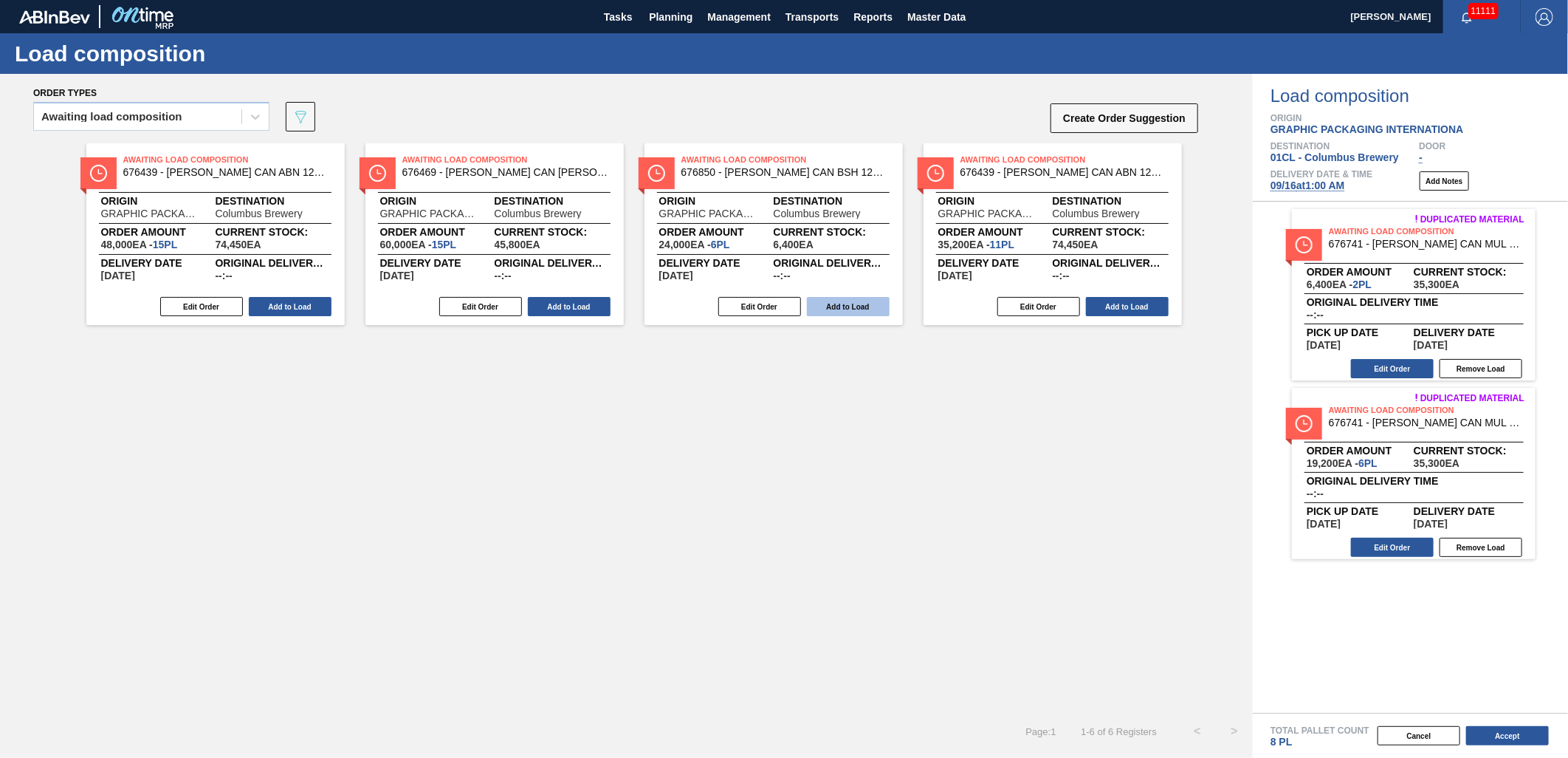
click at [842, 307] on button "Add to Load" at bounding box center [848, 307] width 83 height 19
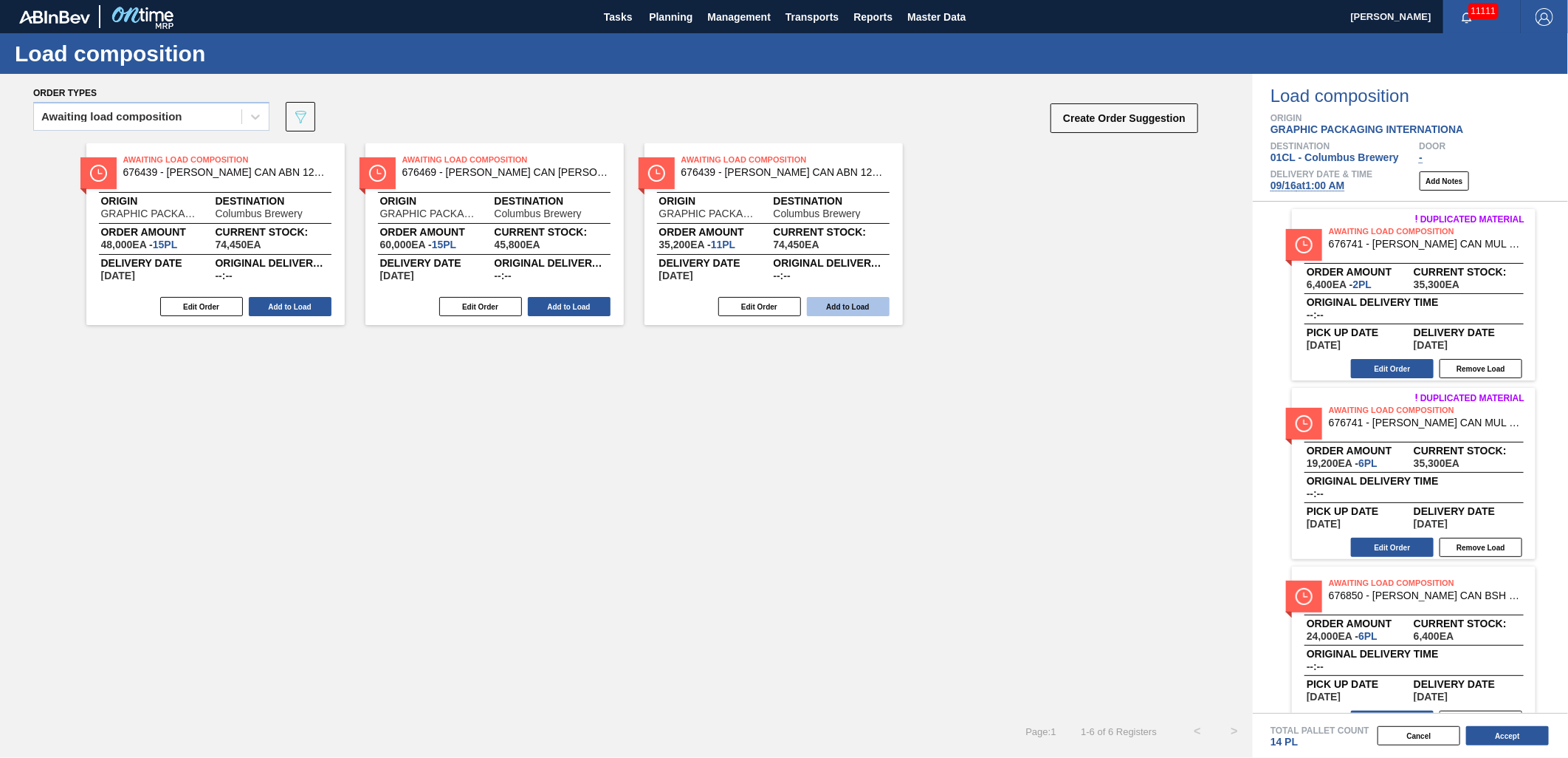
click at [842, 307] on button "Add to Load" at bounding box center [848, 307] width 83 height 19
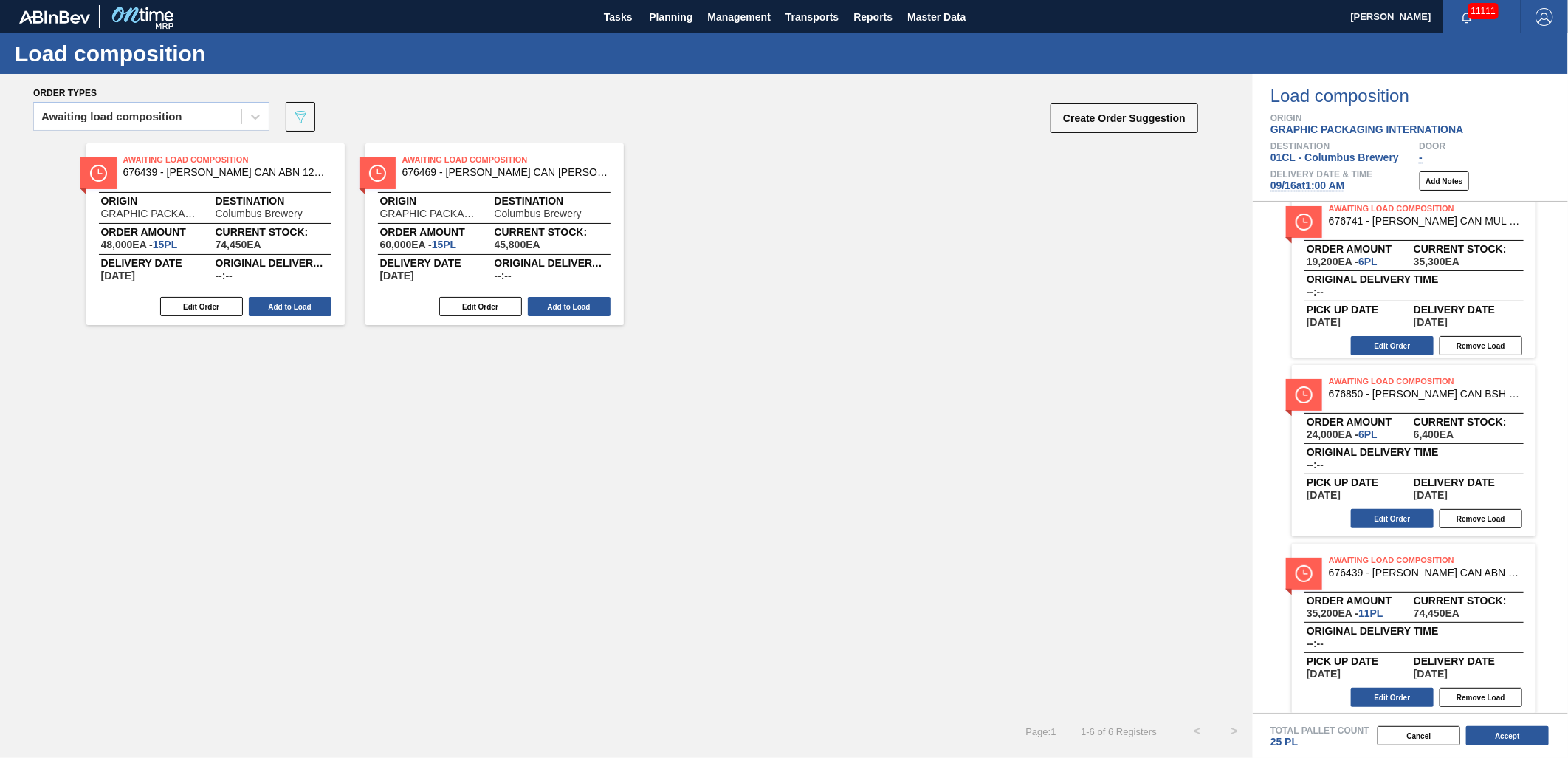
scroll to position [210, 0]
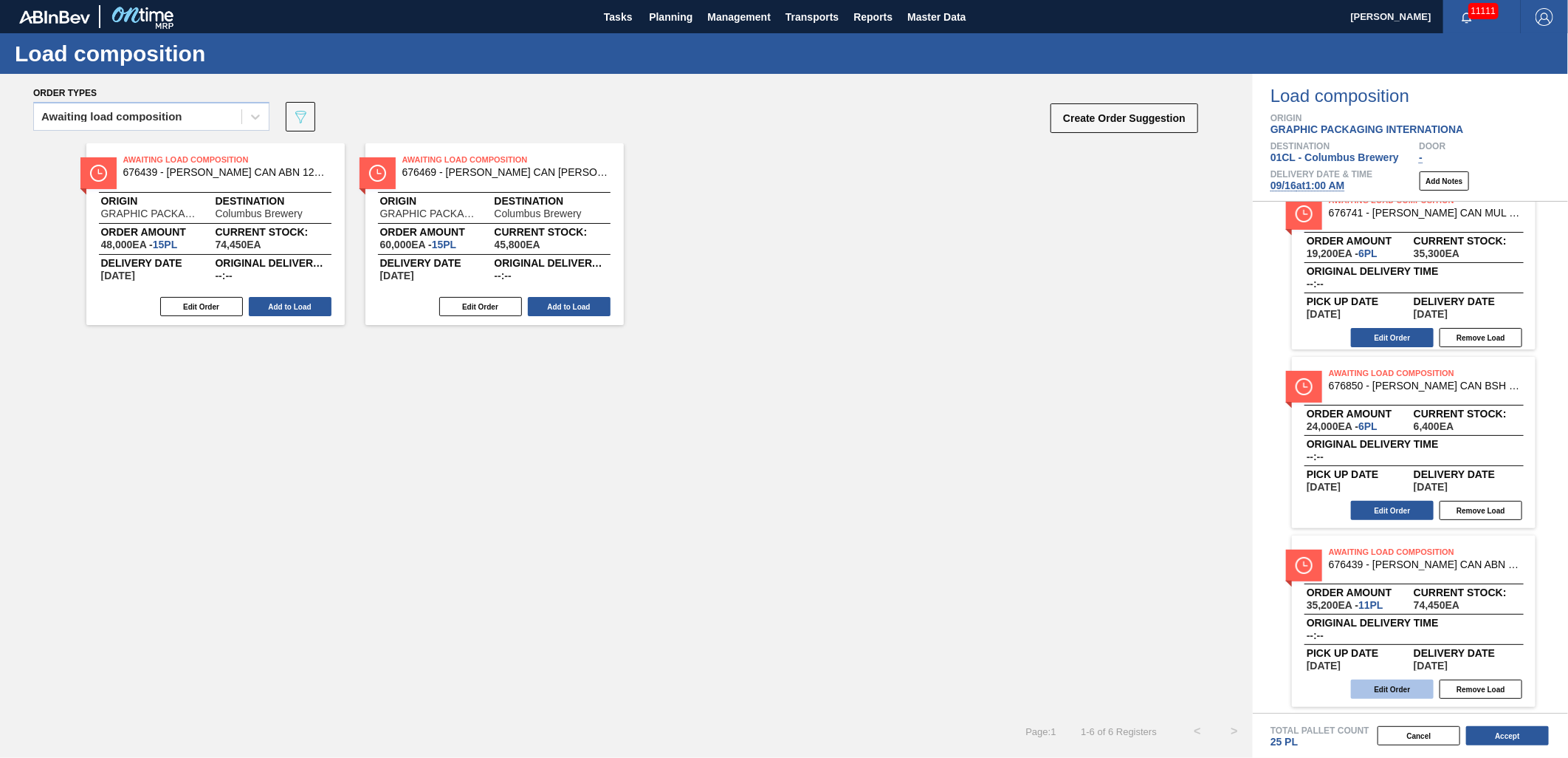
click at [1382, 681] on button "Edit Order" at bounding box center [1393, 689] width 83 height 19
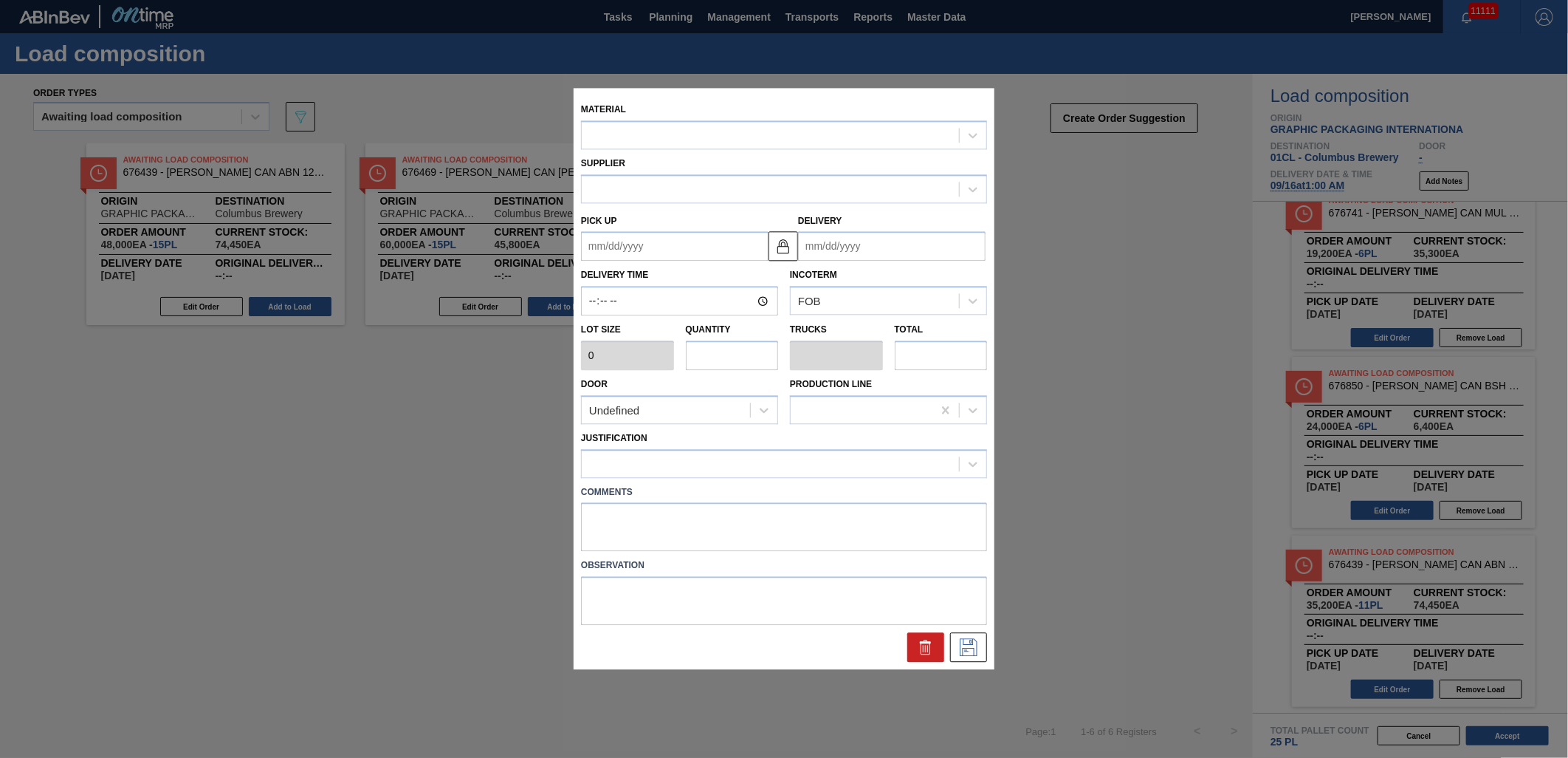
type input "3,200"
type input "11"
type input "0.423"
type input "35,200"
type up "[DATE]"
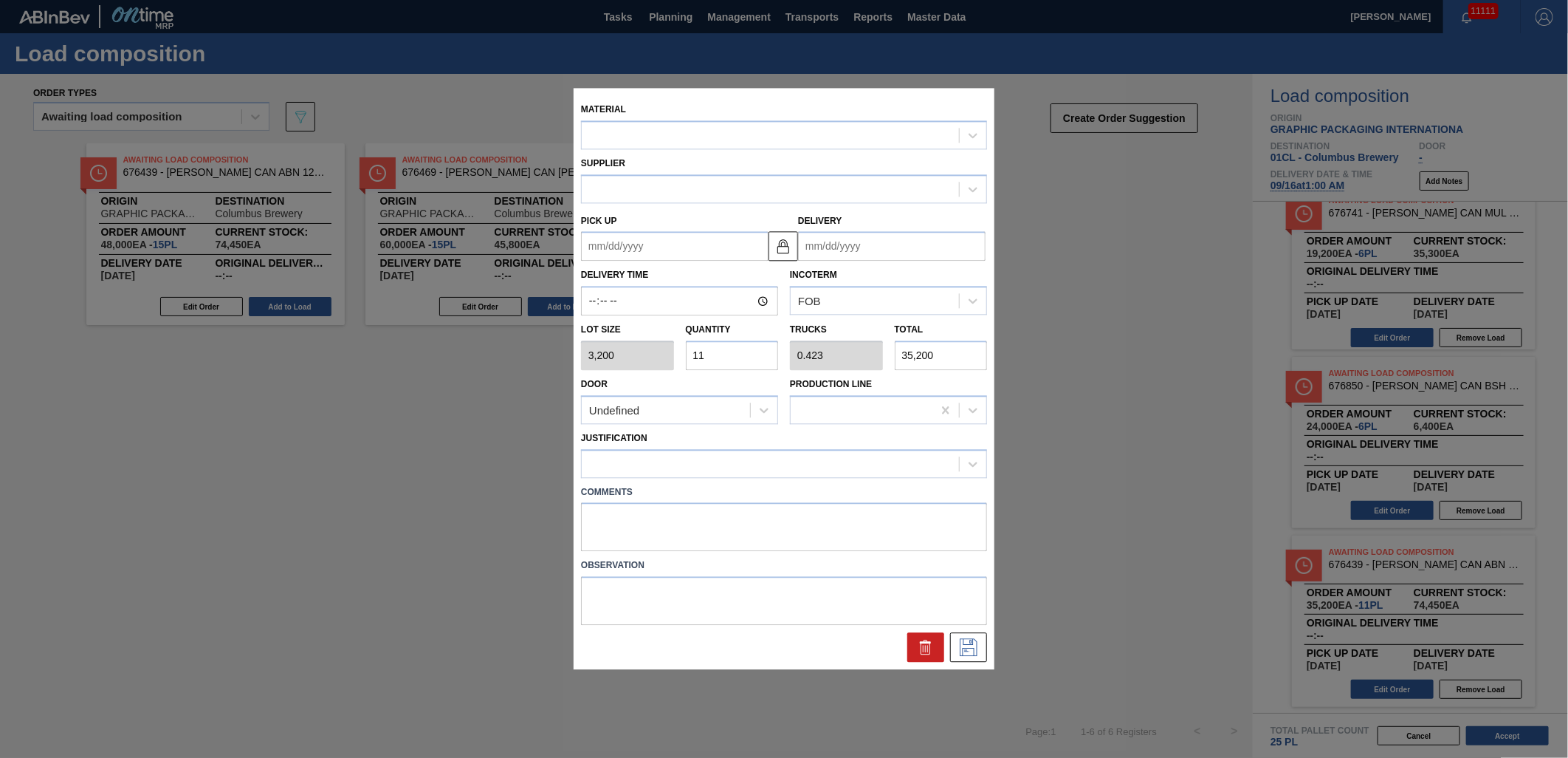
type input "[DATE]"
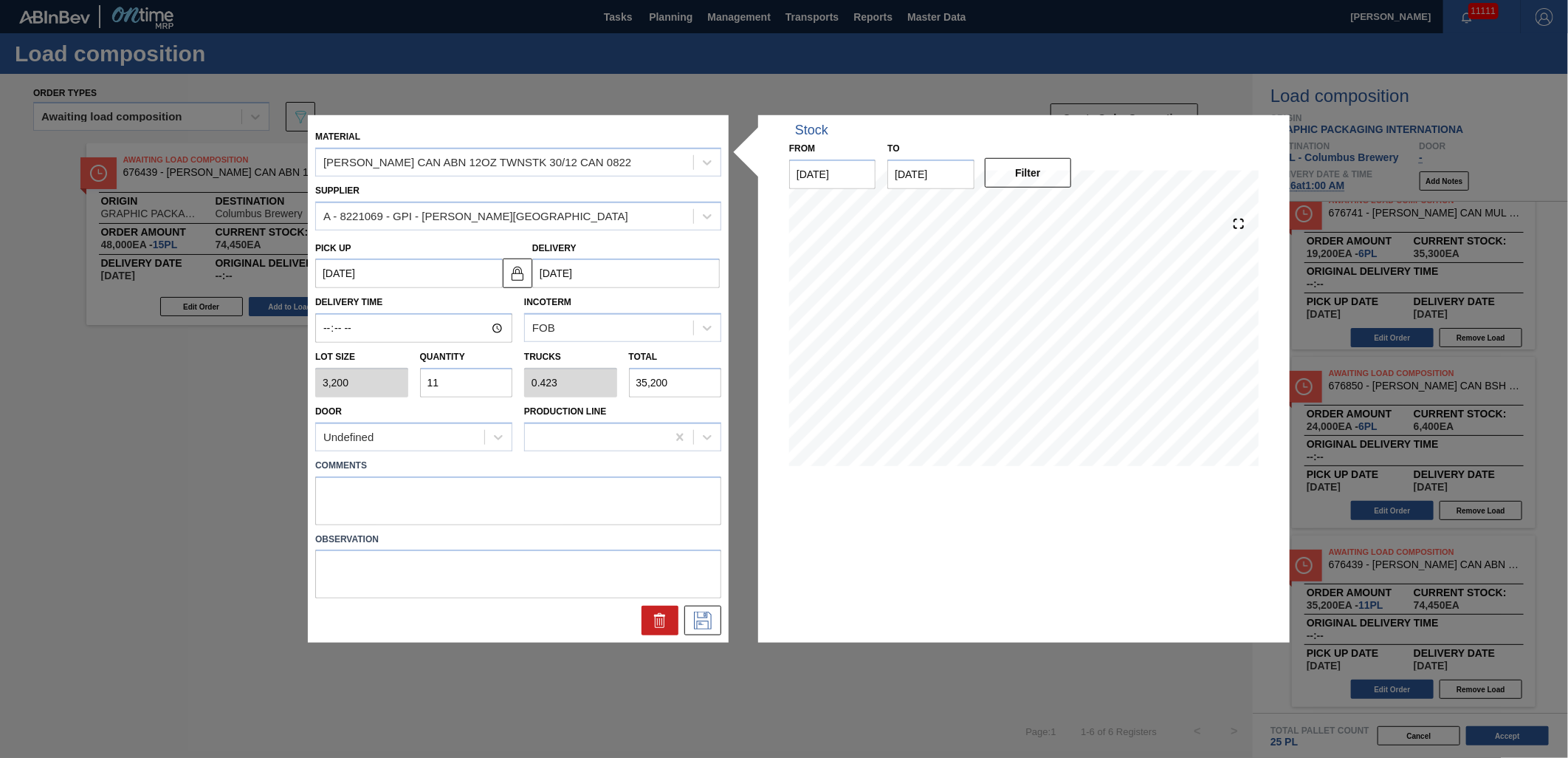
click at [485, 380] on input "11" at bounding box center [466, 382] width 93 height 30
type input "1"
type input "0.038"
type input "3,200"
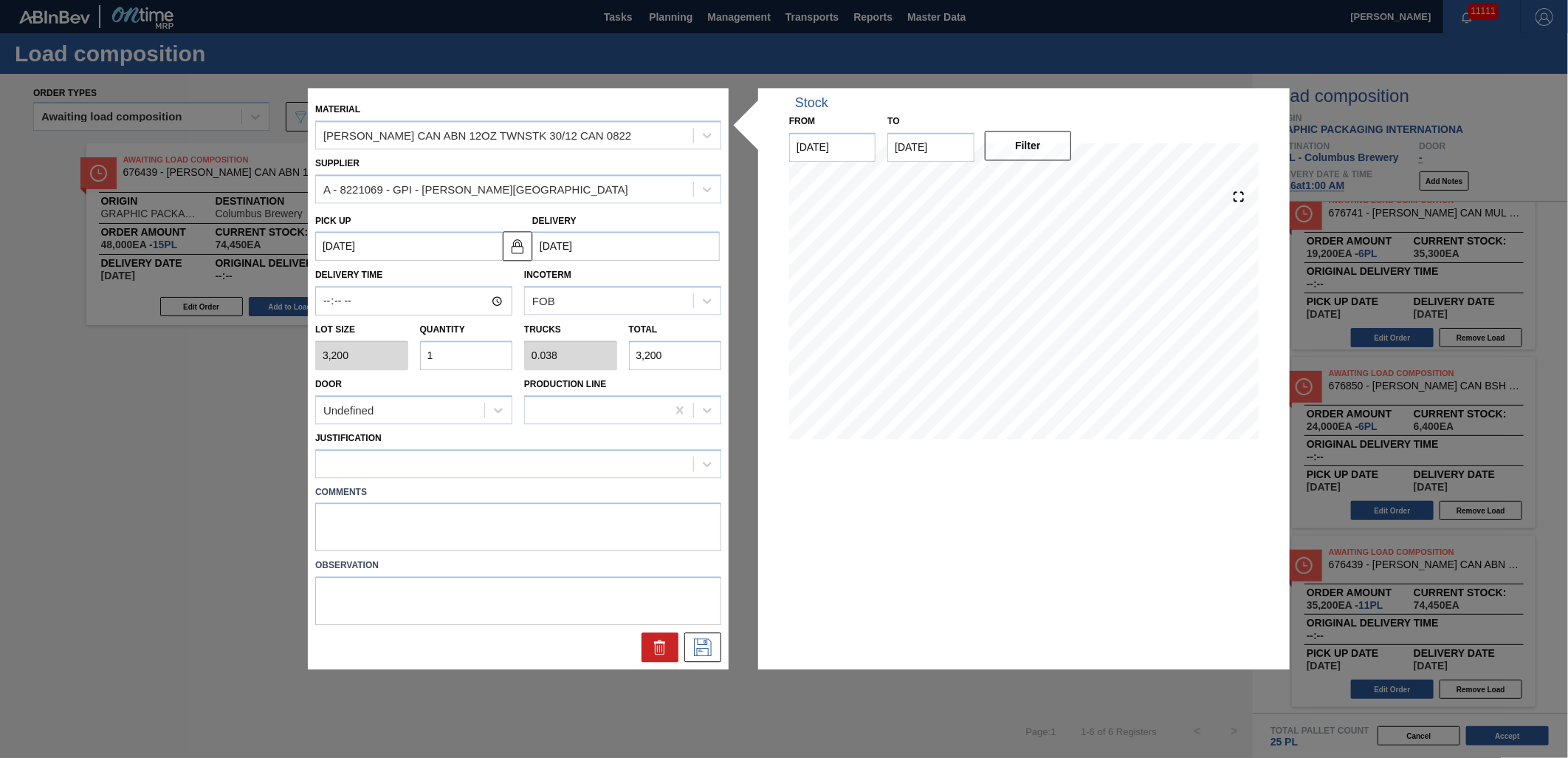
type input "12"
type input "0.462"
type input "38,400"
type input "12"
click at [652, 469] on div at bounding box center [504, 463] width 377 height 21
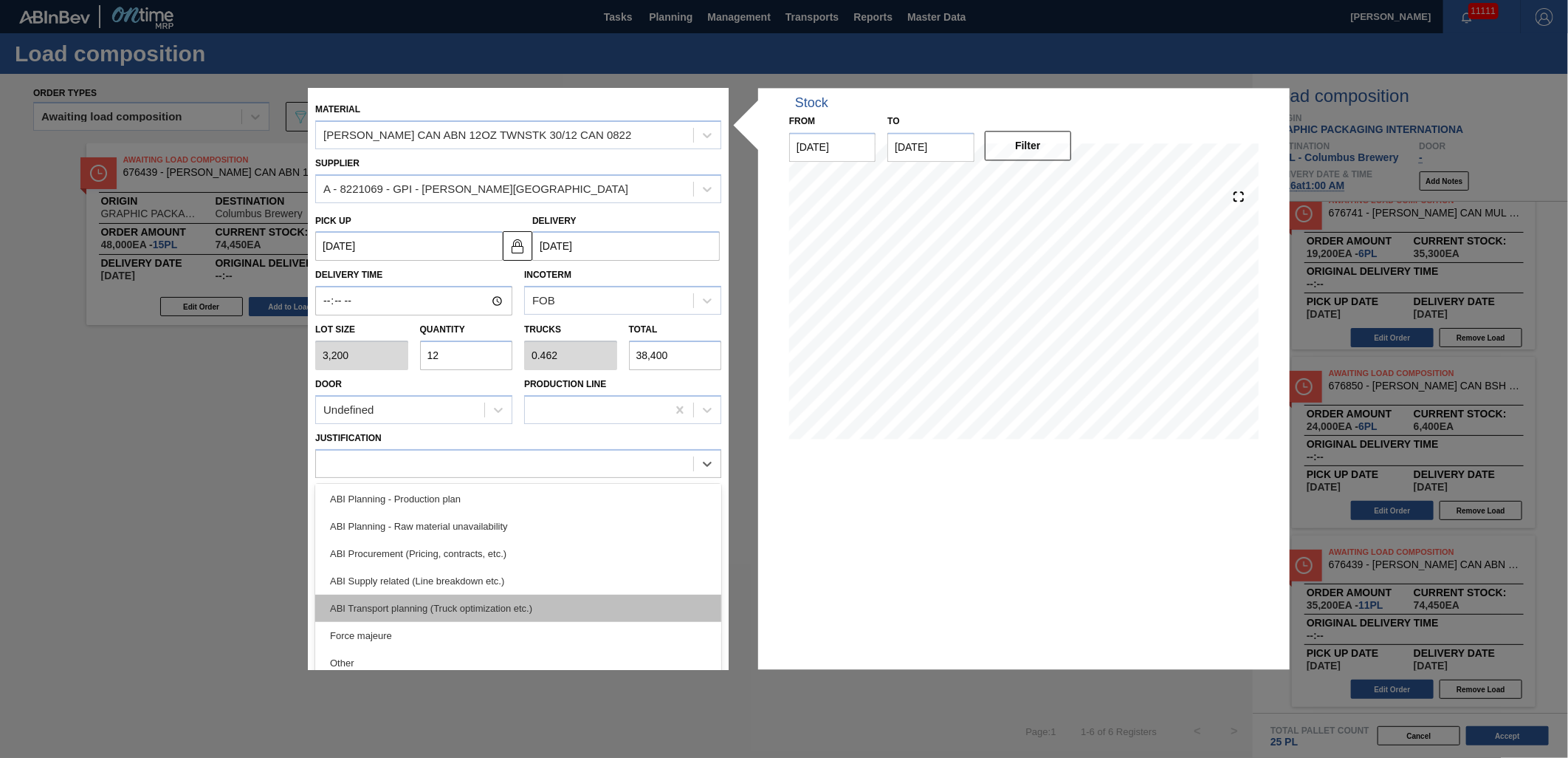
scroll to position [164, 0]
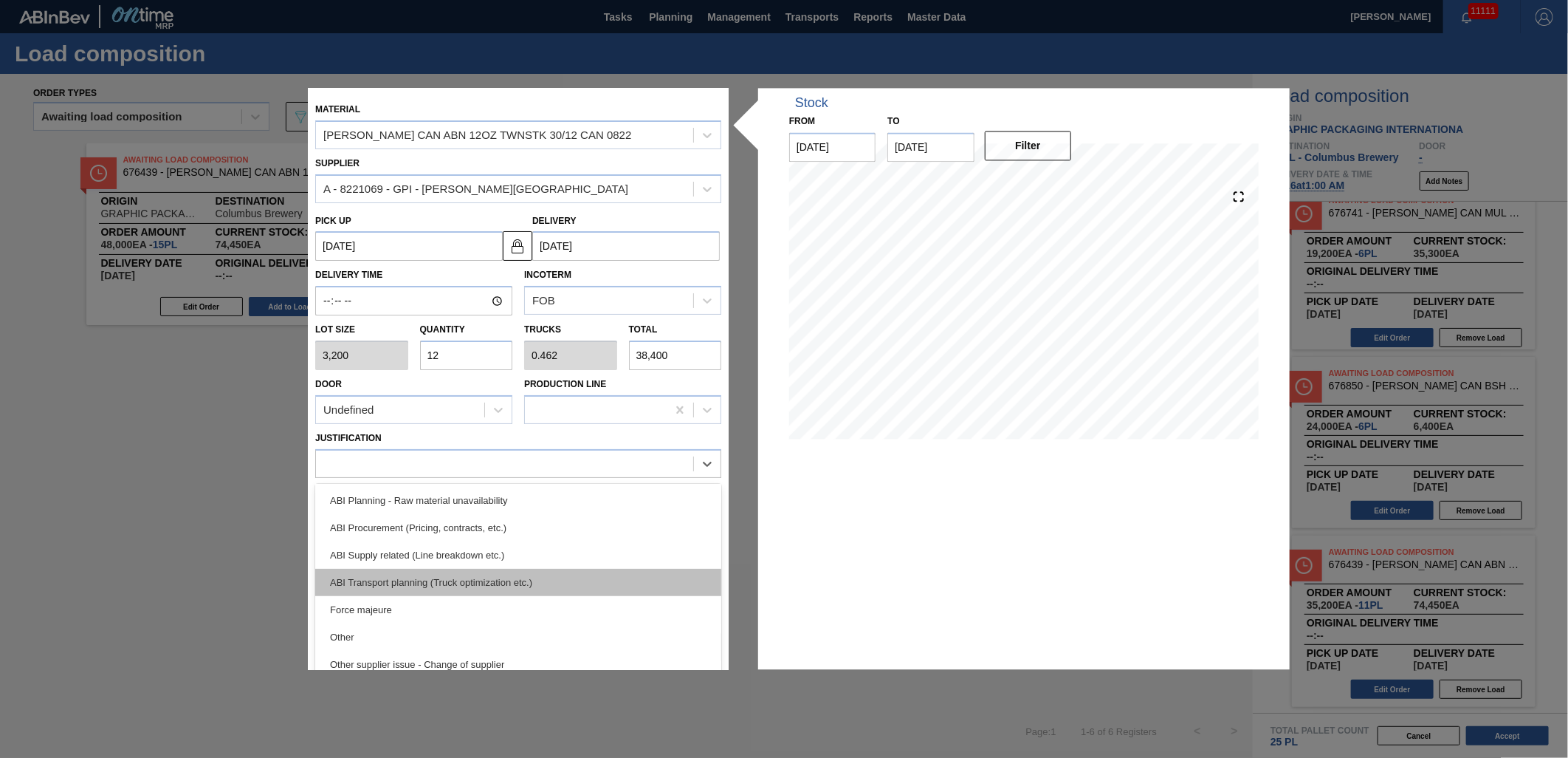
click at [586, 582] on div "ABI Transport planning (Truck optimization etc.)" at bounding box center [519, 583] width 406 height 28
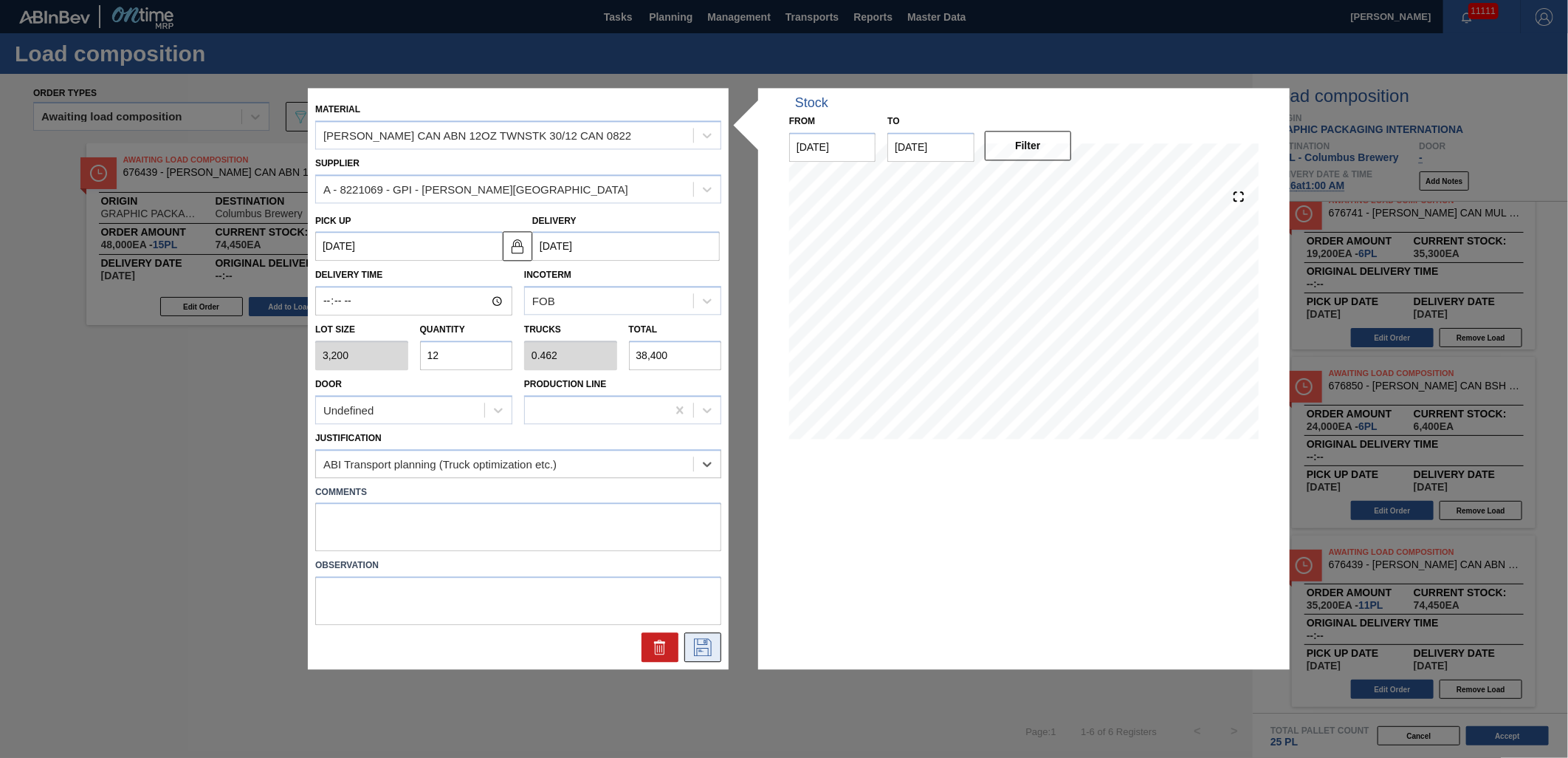
click at [706, 646] on icon at bounding box center [703, 647] width 24 height 18
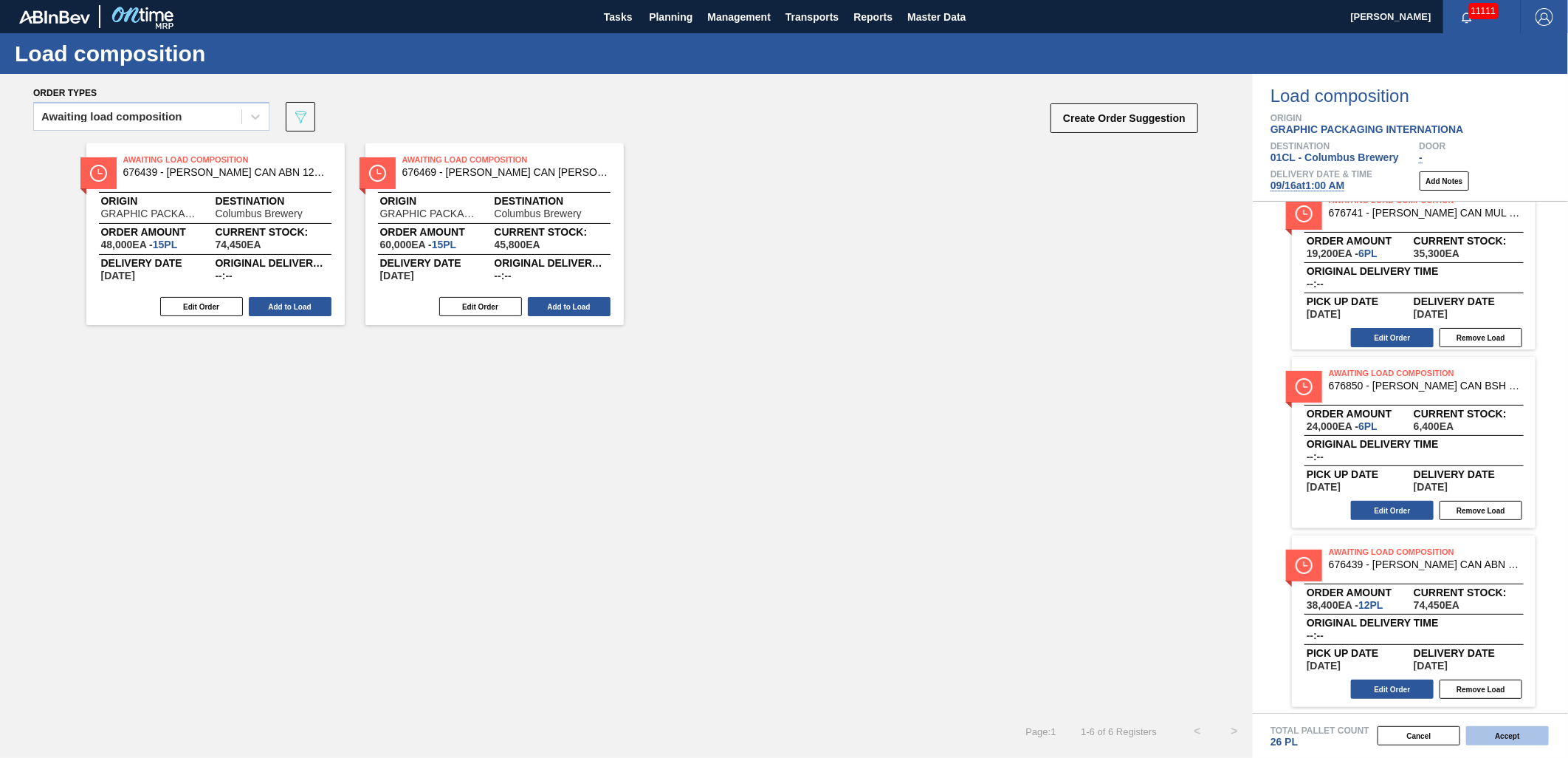
click at [1484, 732] on button "Accept" at bounding box center [1507, 735] width 83 height 19
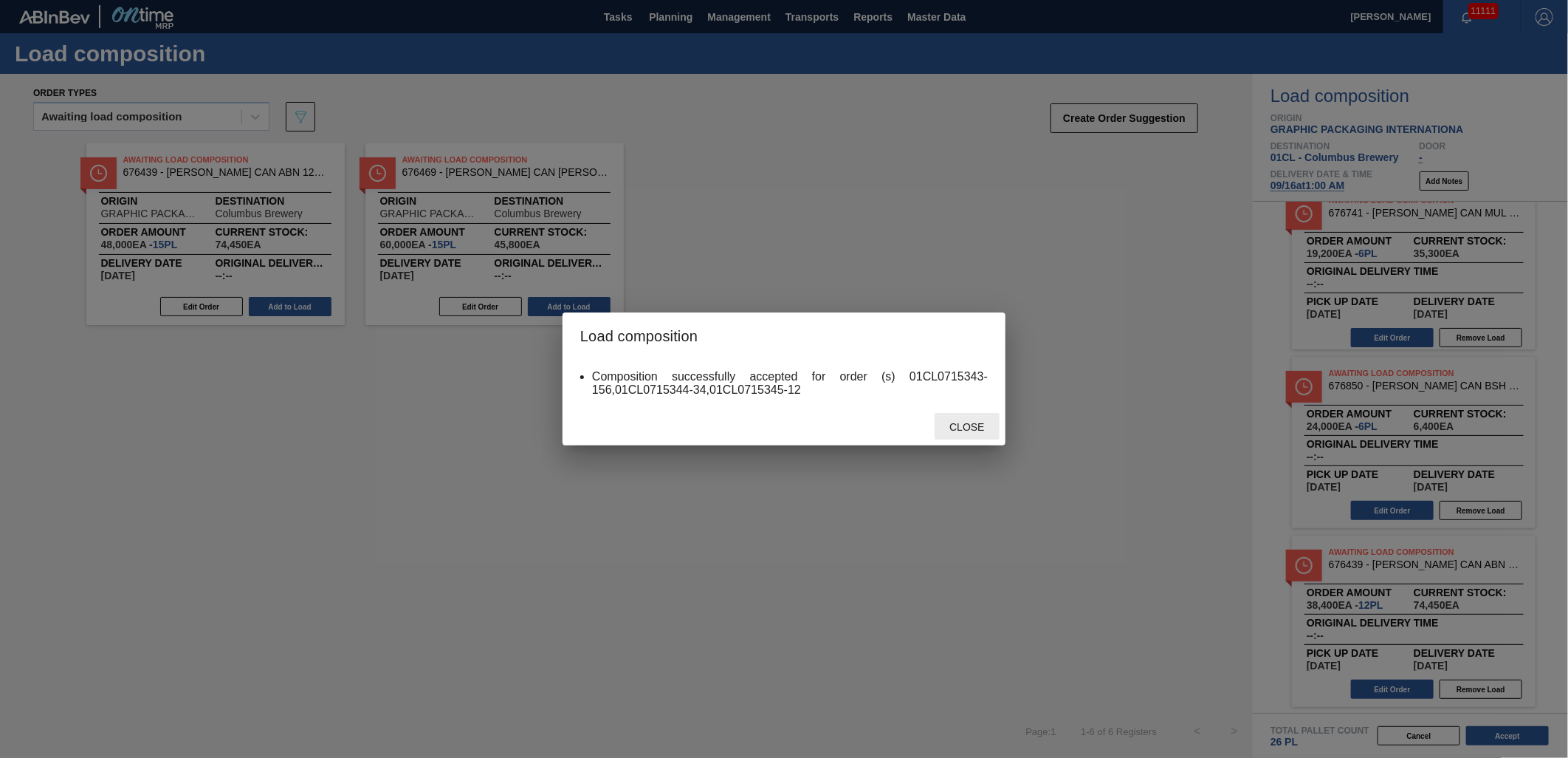
click at [965, 417] on div "Close" at bounding box center [967, 427] width 65 height 28
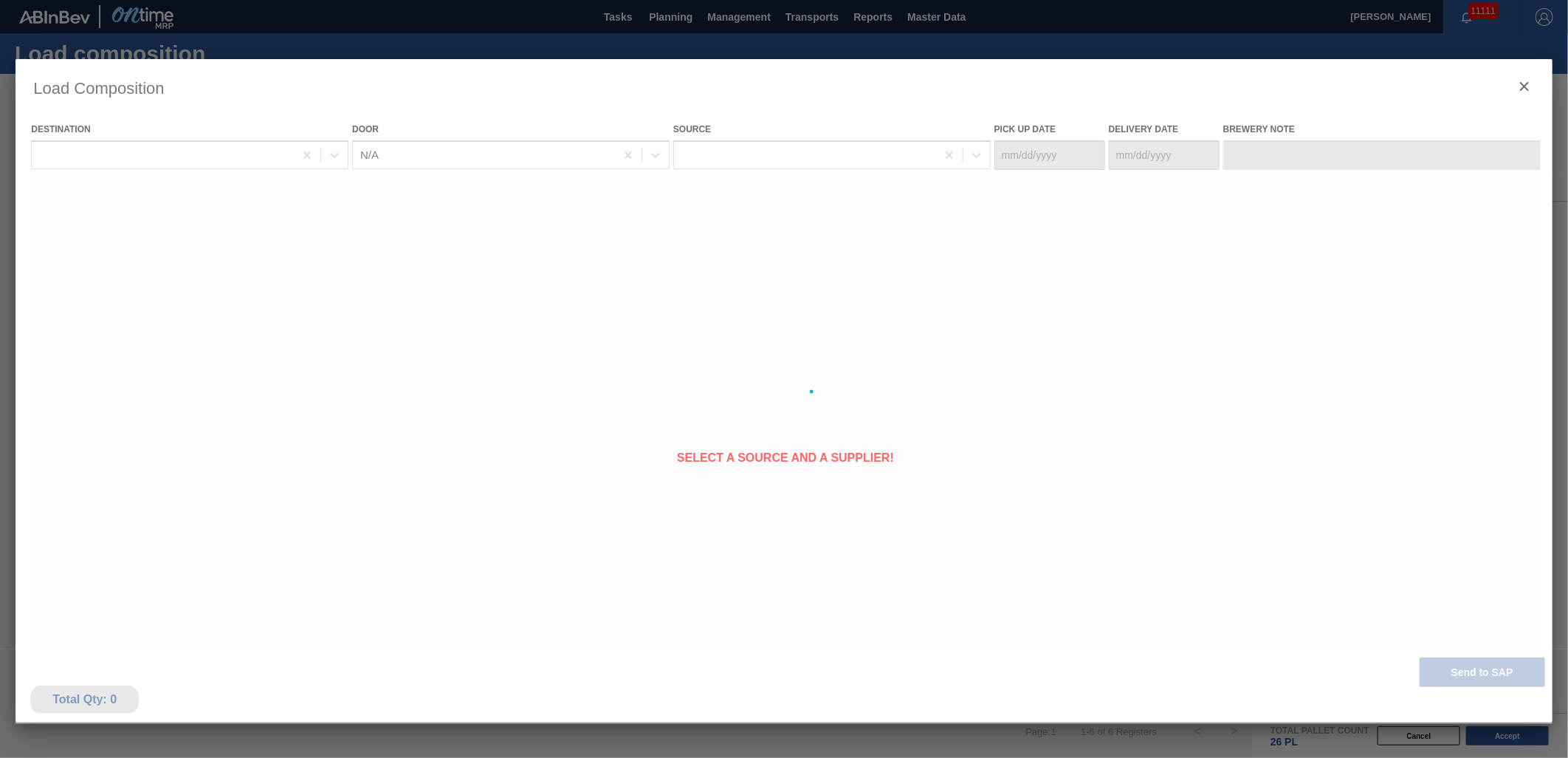
type Date "[DATE]"
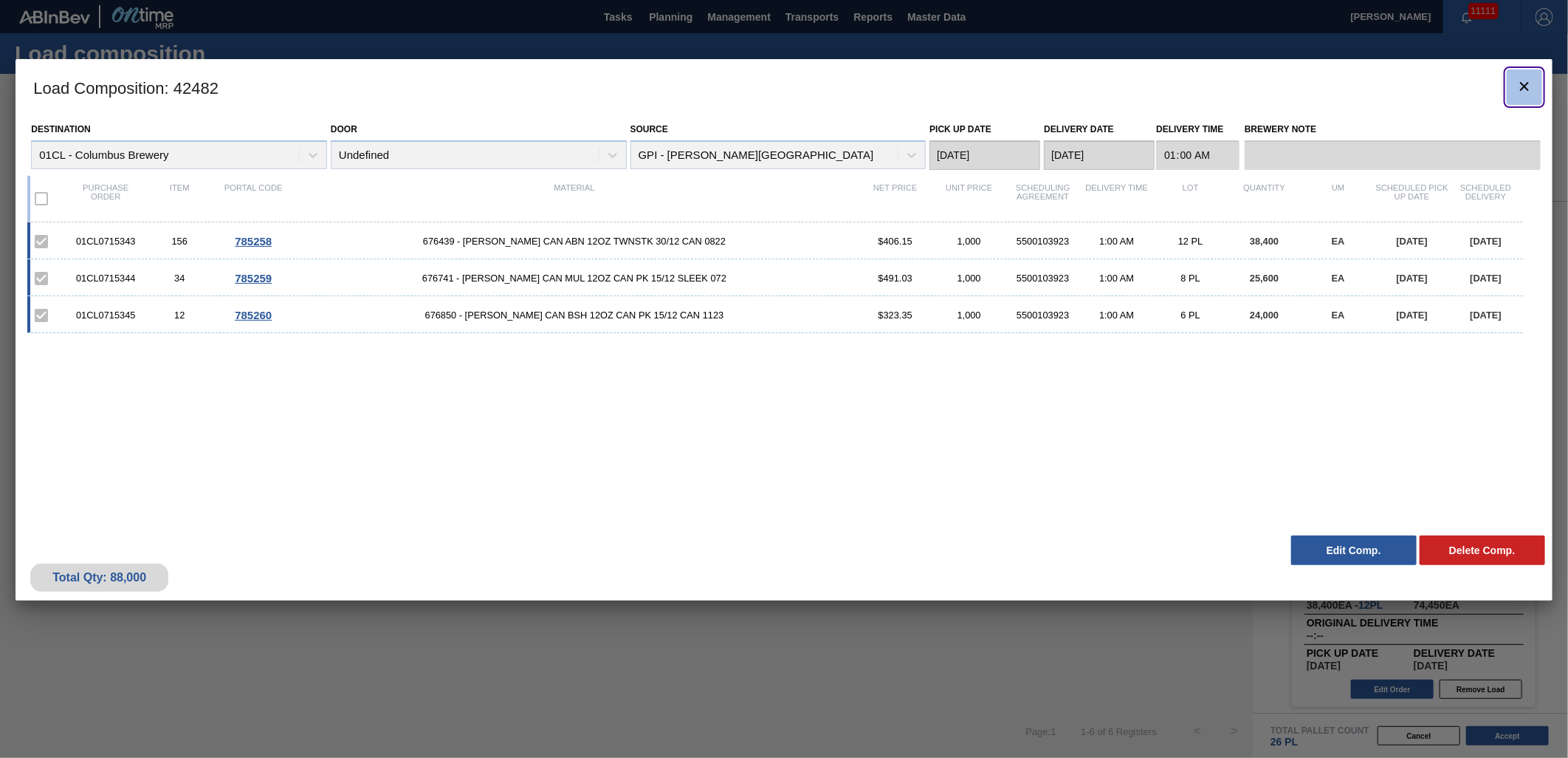
click at [1516, 87] on icon "botão de ícone" at bounding box center [1524, 86] width 18 height 18
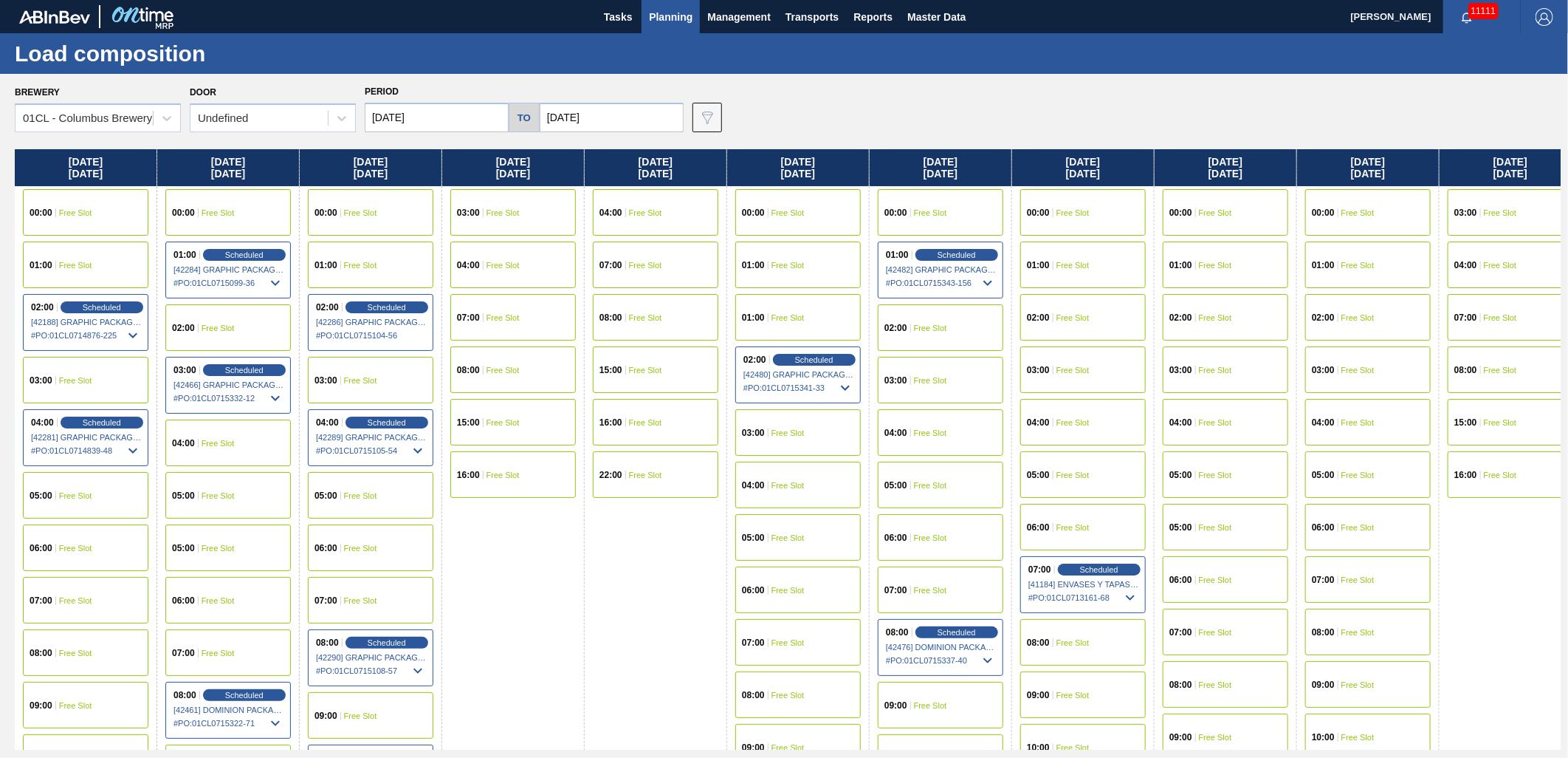
click at [928, 425] on div "04:00 Free Slot" at bounding box center [940, 432] width 126 height 46
click at [930, 378] on span "Free Slot" at bounding box center [930, 380] width 33 height 9
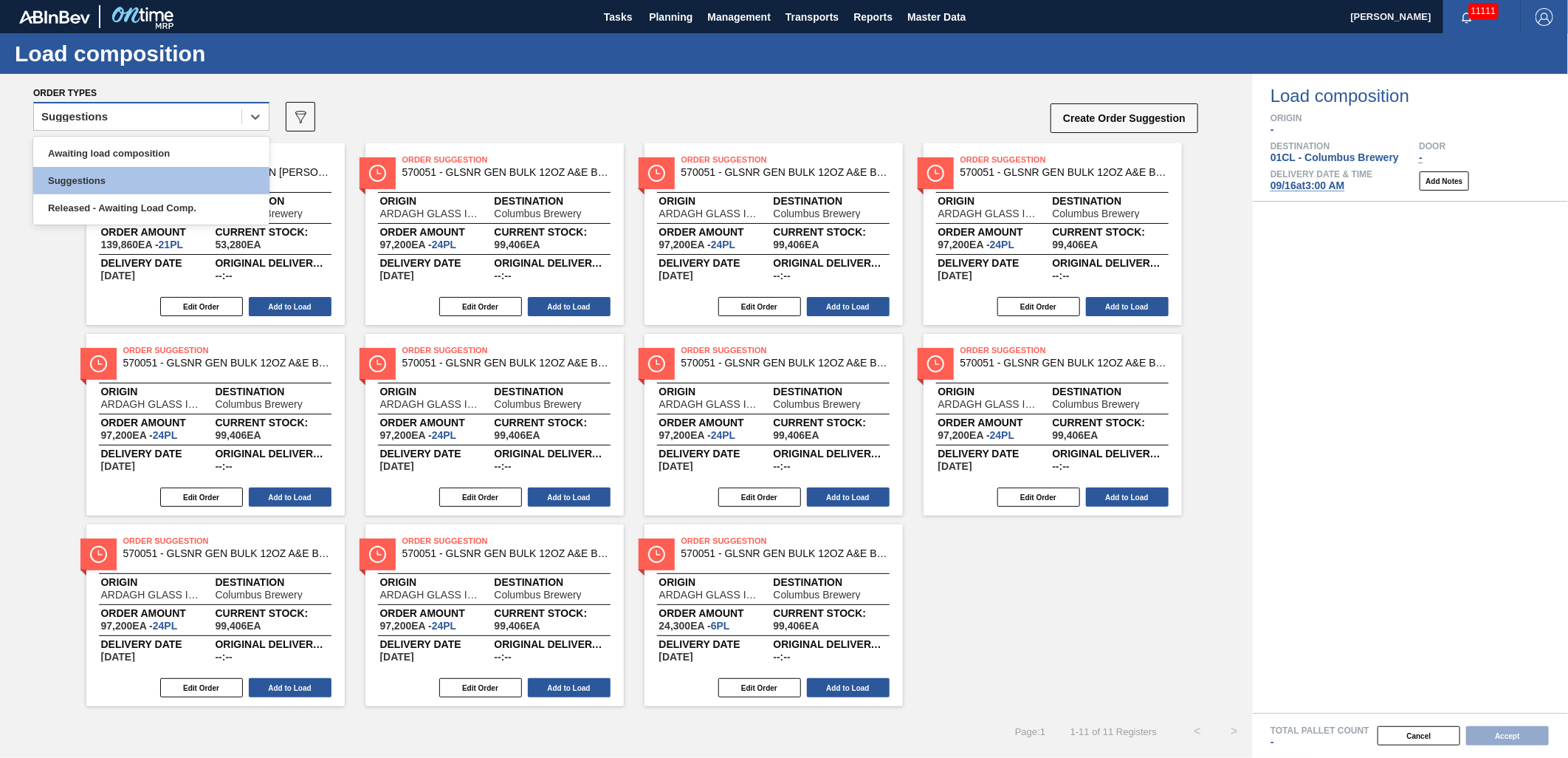
click at [163, 120] on div "Suggestions" at bounding box center [138, 116] width 208 height 21
click at [128, 144] on div "Awaiting load composition" at bounding box center [151, 153] width 236 height 28
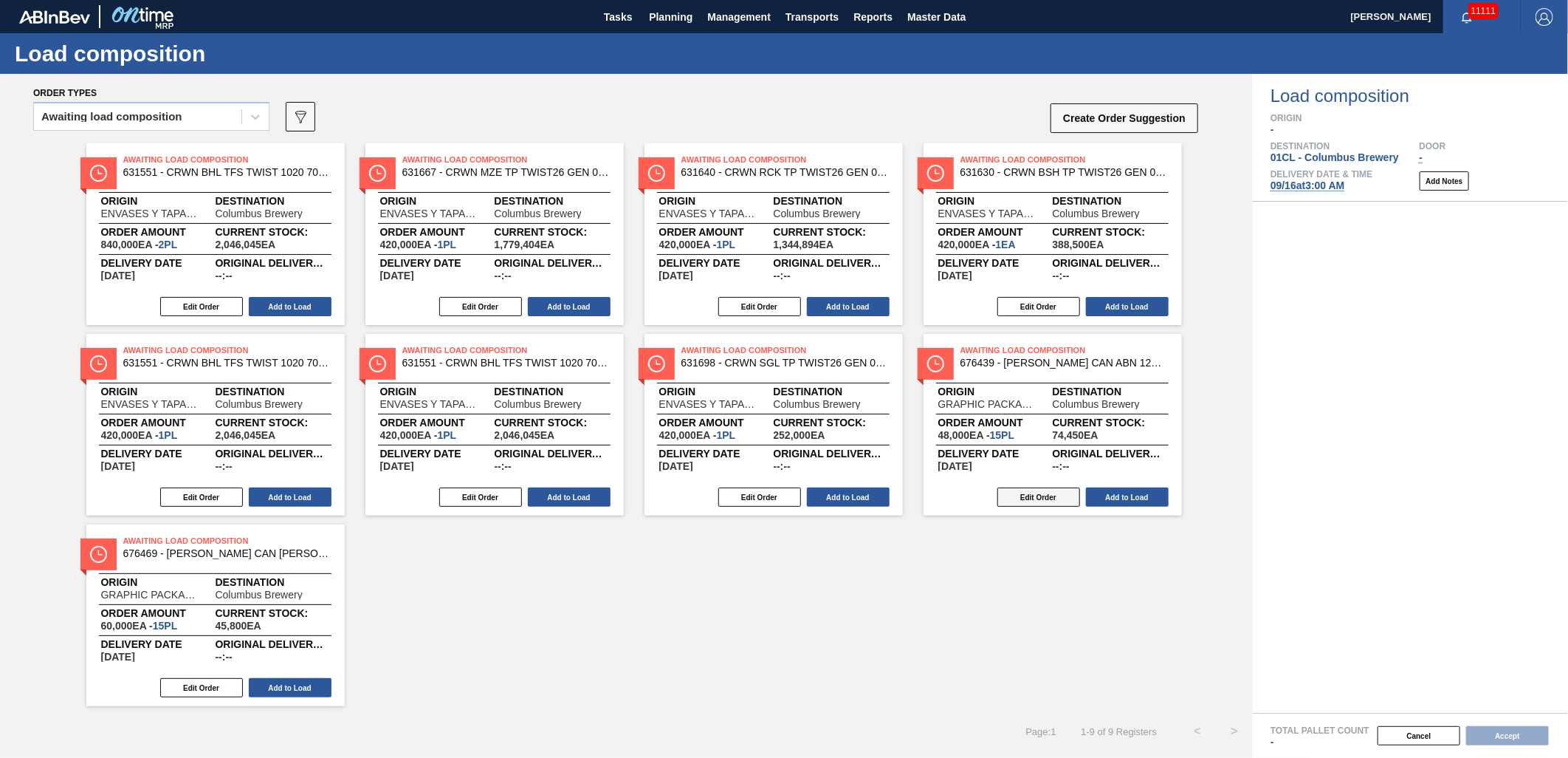
click at [1023, 499] on button "Edit Order" at bounding box center [1039, 497] width 83 height 19
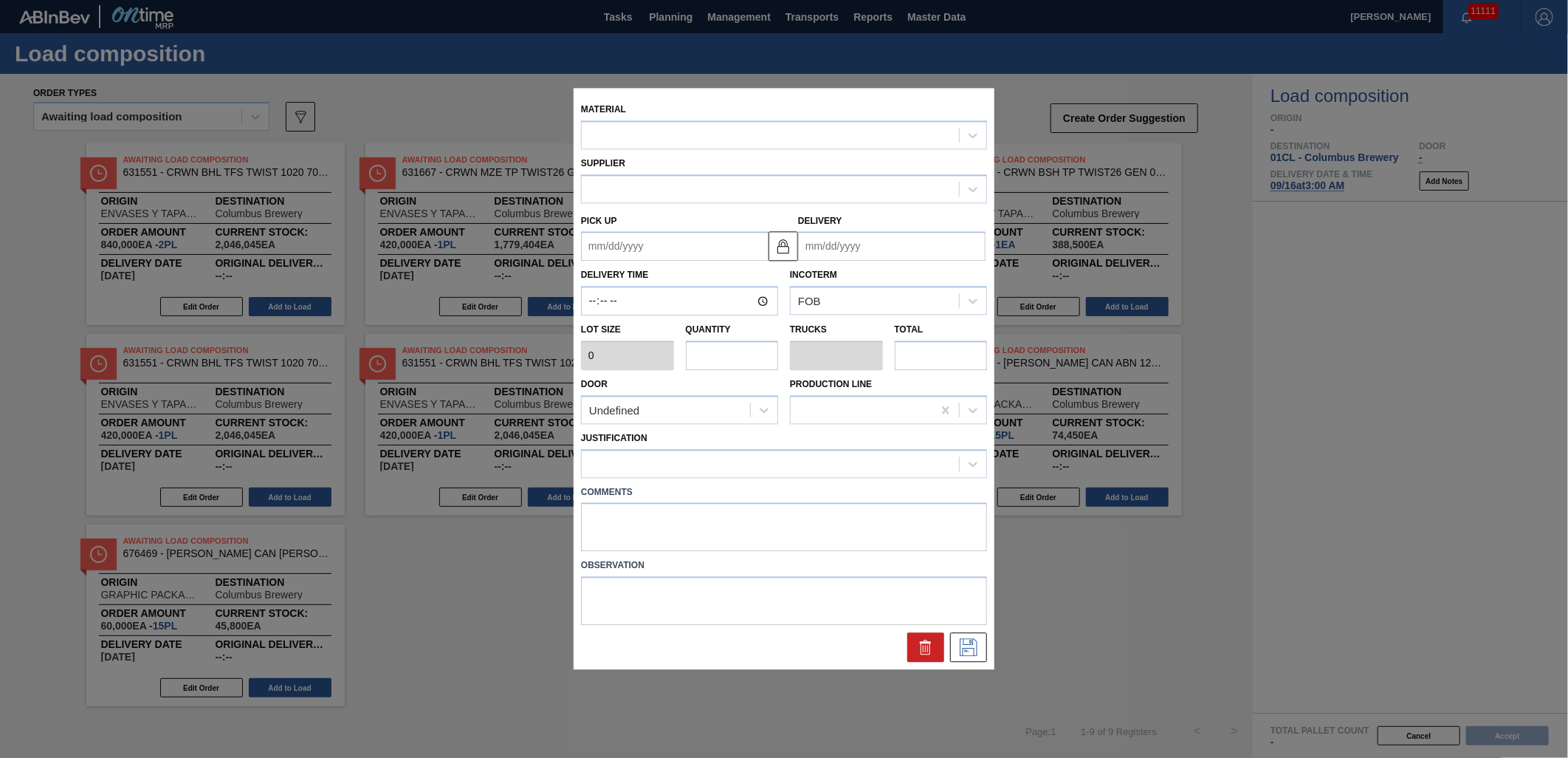
type input "3,200"
type input "15"
type input "0.577"
type input "48,000"
type up "[DATE]"
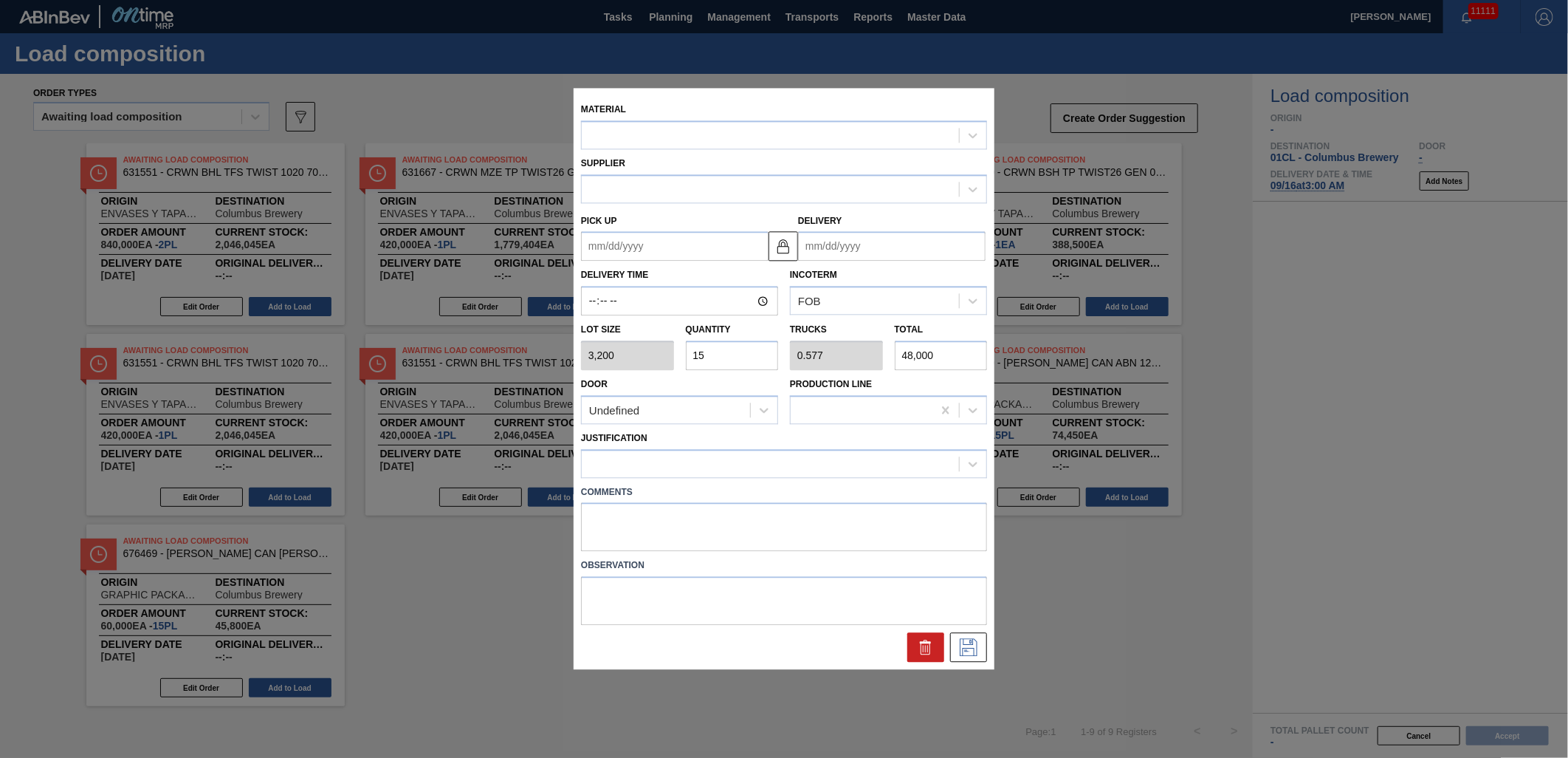
type input "[DATE]"
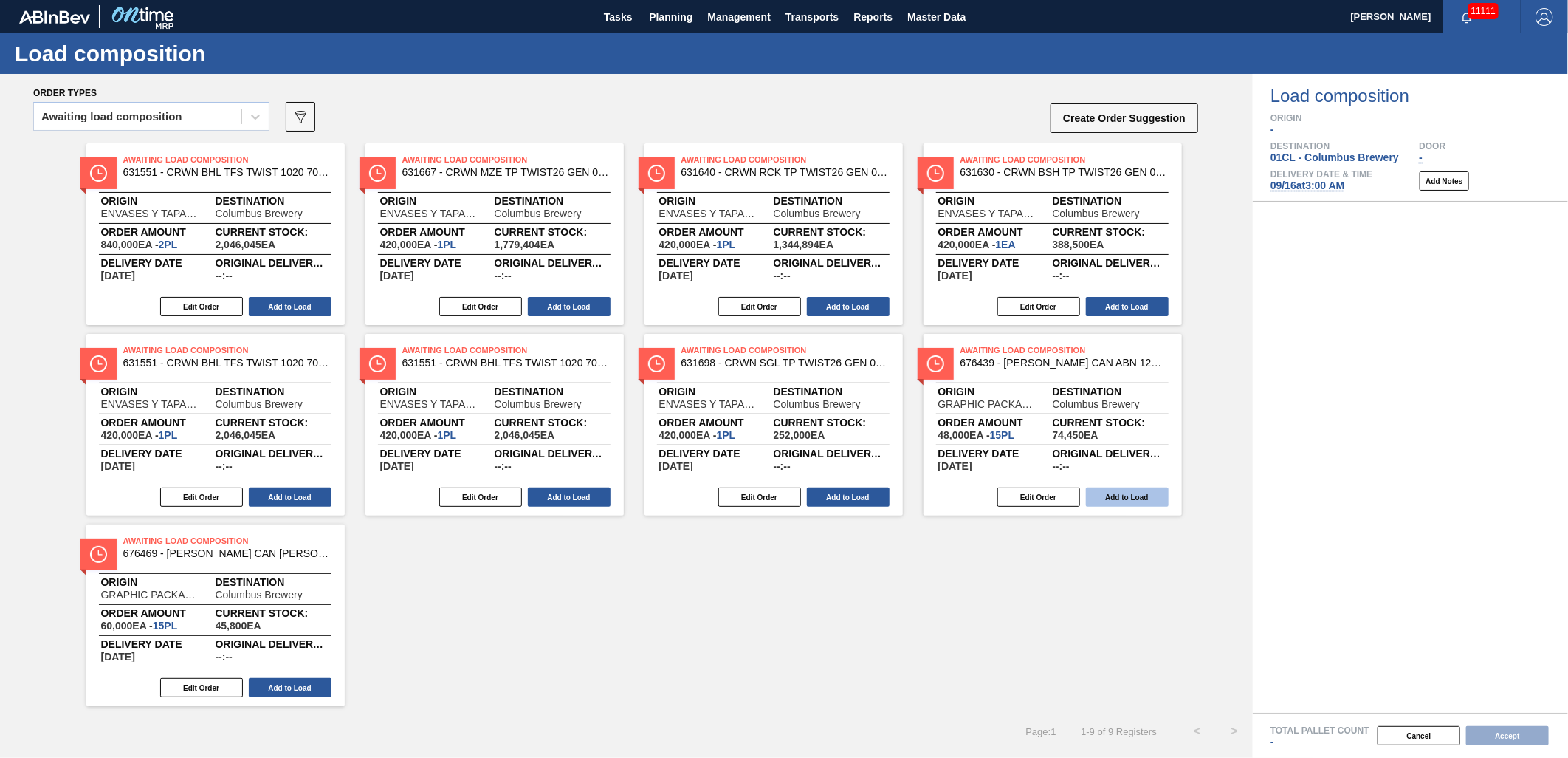
click at [1124, 499] on button "Add to Load" at bounding box center [1128, 497] width 83 height 19
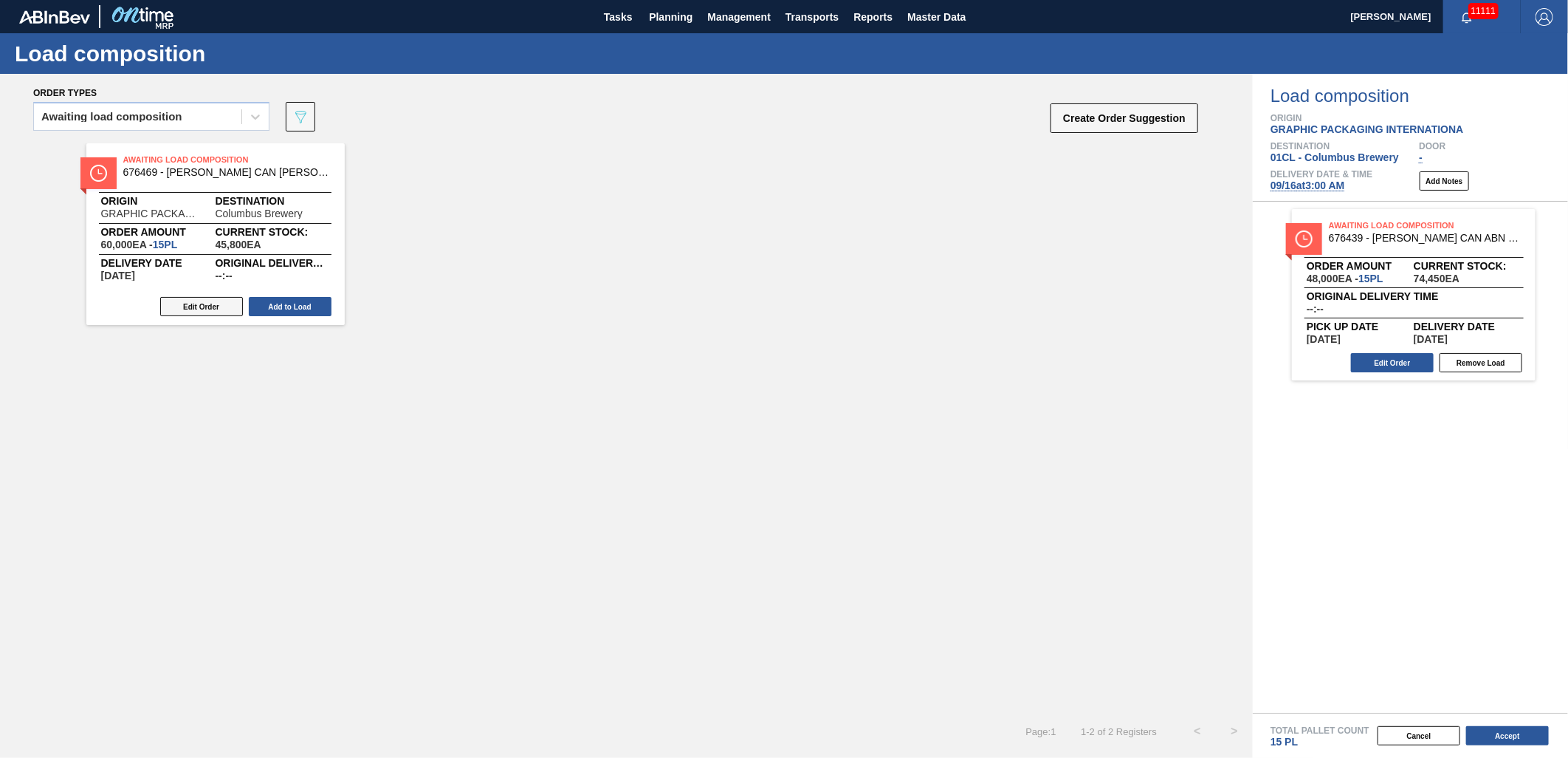
click at [209, 307] on button "Edit Order" at bounding box center [202, 307] width 83 height 19
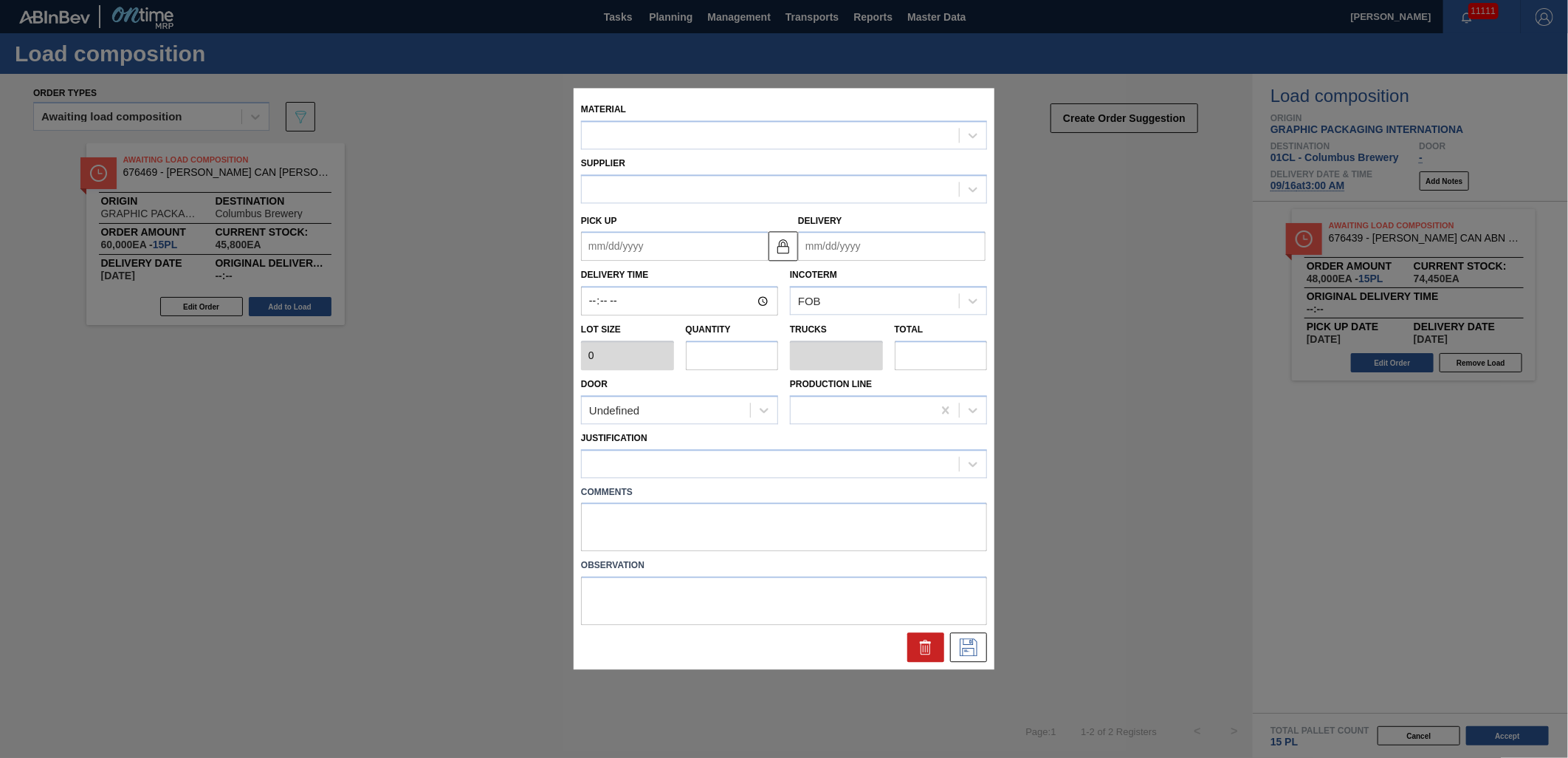
type input "4,000"
type input "15"
type input "0.682"
type input "60,000"
type up "[DATE]"
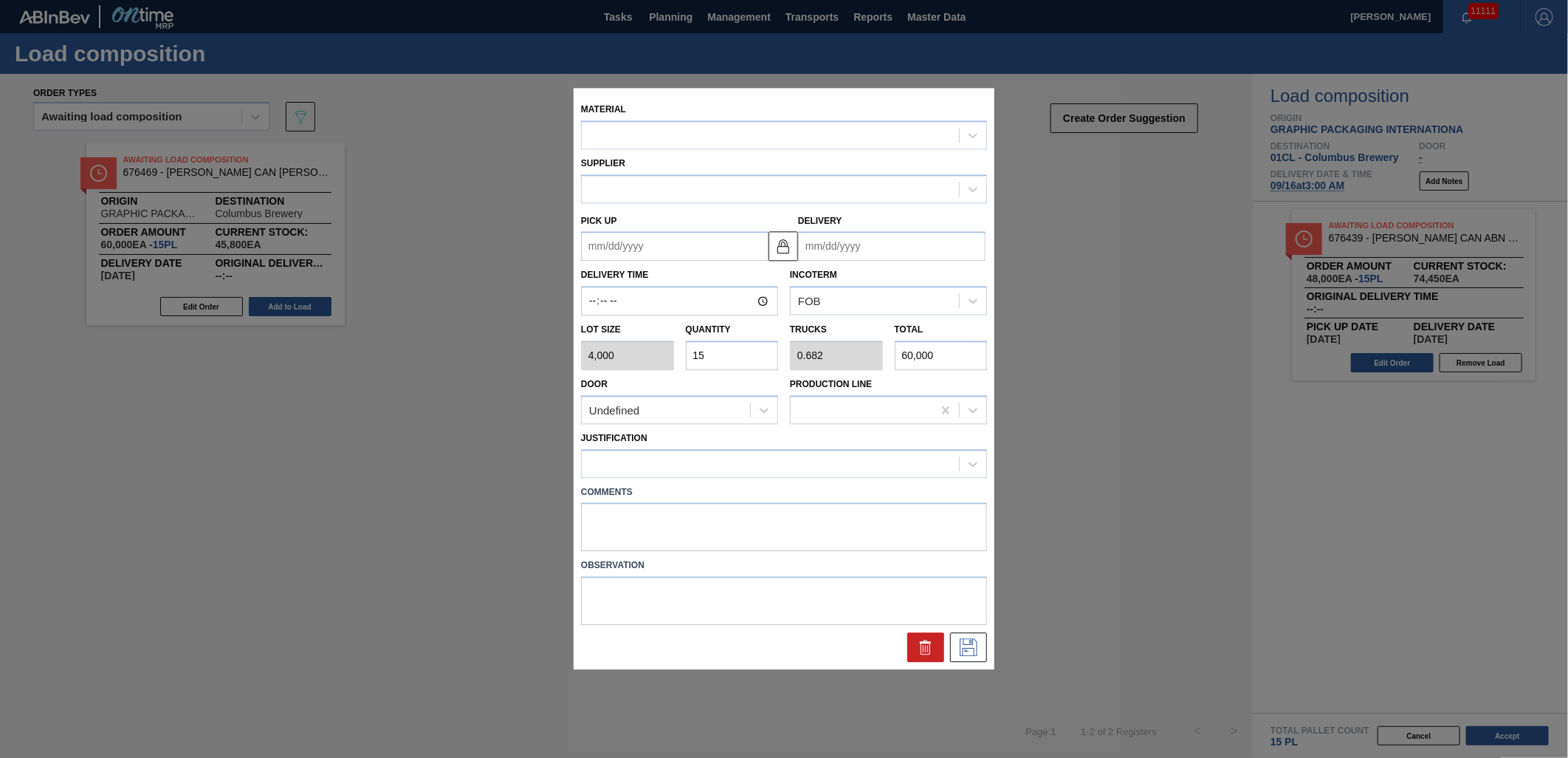
type input "[DATE]"
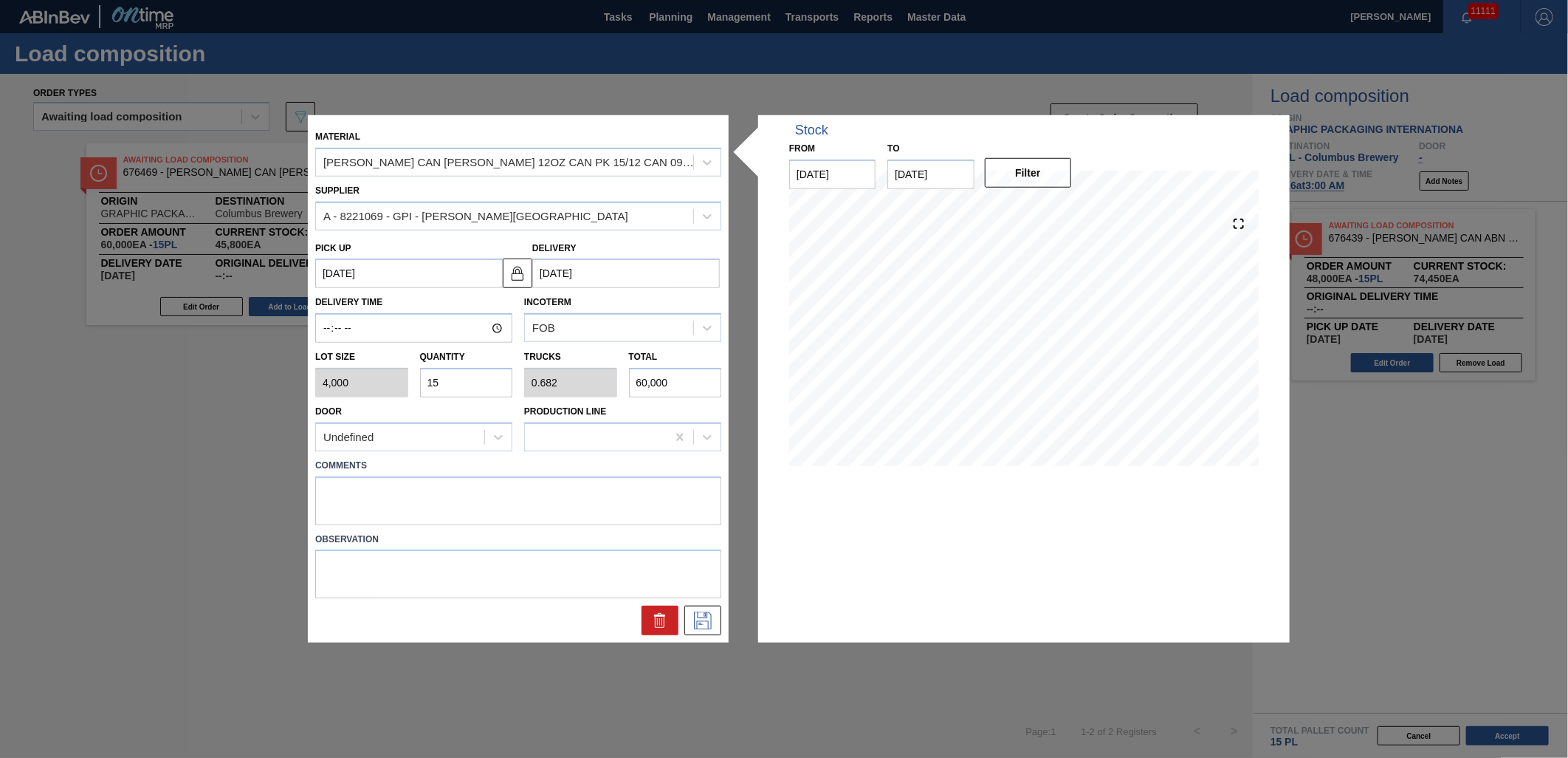
click at [470, 388] on input "15" at bounding box center [466, 382] width 93 height 30
type input "1"
type input "0.045"
type input "4,000"
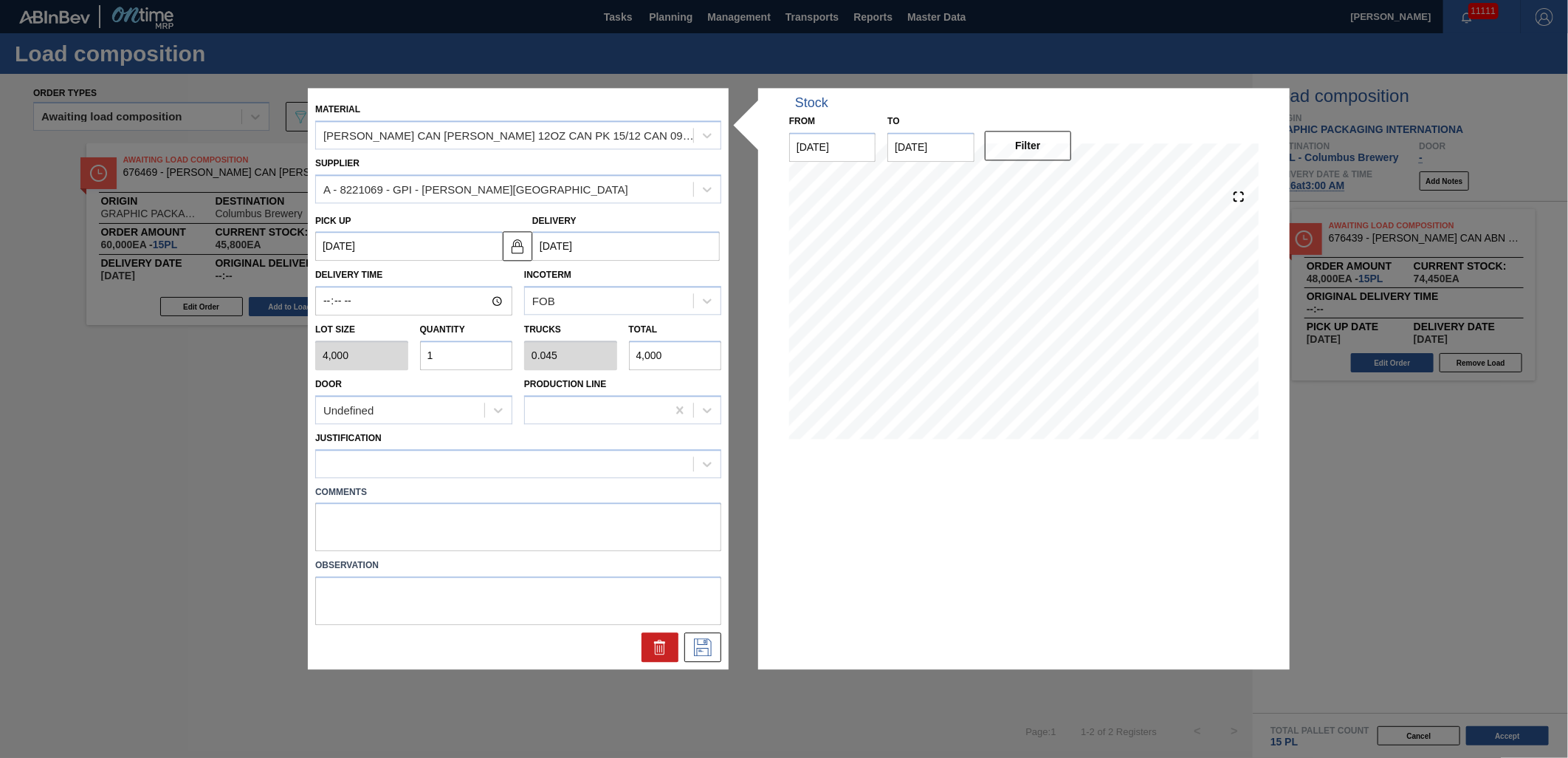
type input "11"
type input "0.5"
type input "44,000"
type input "11"
click at [600, 470] on div at bounding box center [504, 463] width 377 height 21
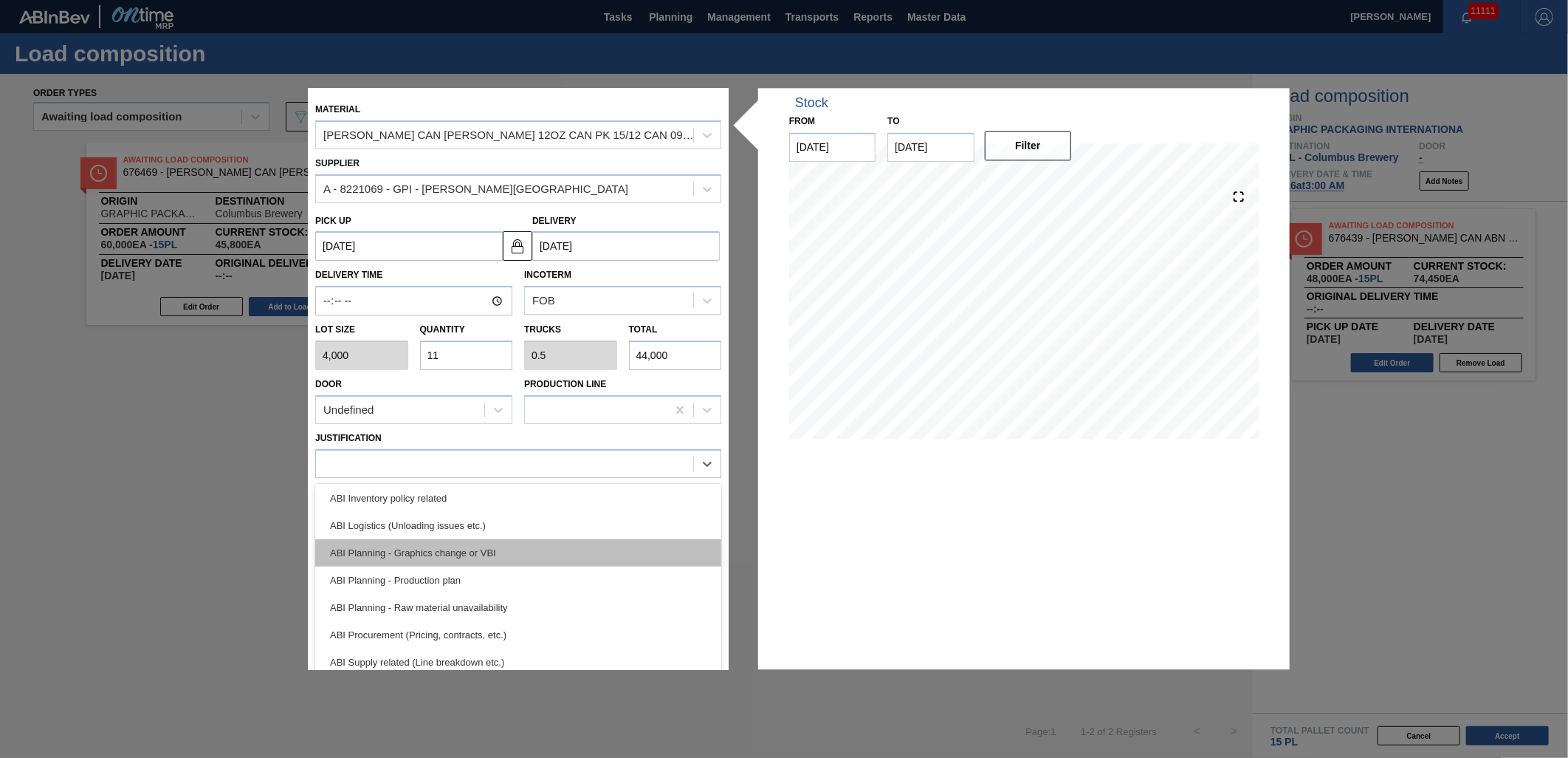
scroll to position [82, 0]
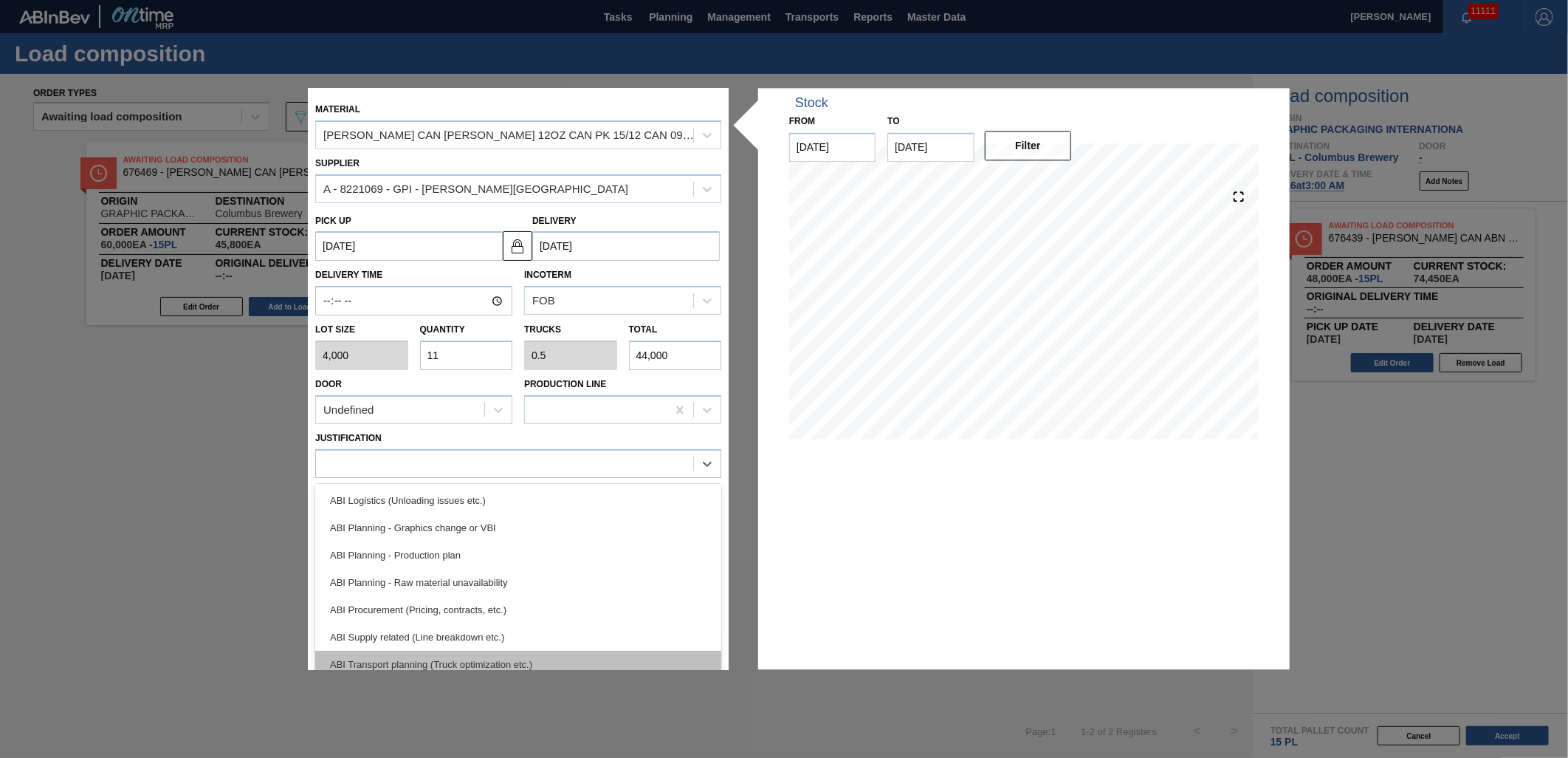
click at [508, 655] on div "ABI Transport planning (Truck optimization etc.)" at bounding box center [519, 665] width 406 height 28
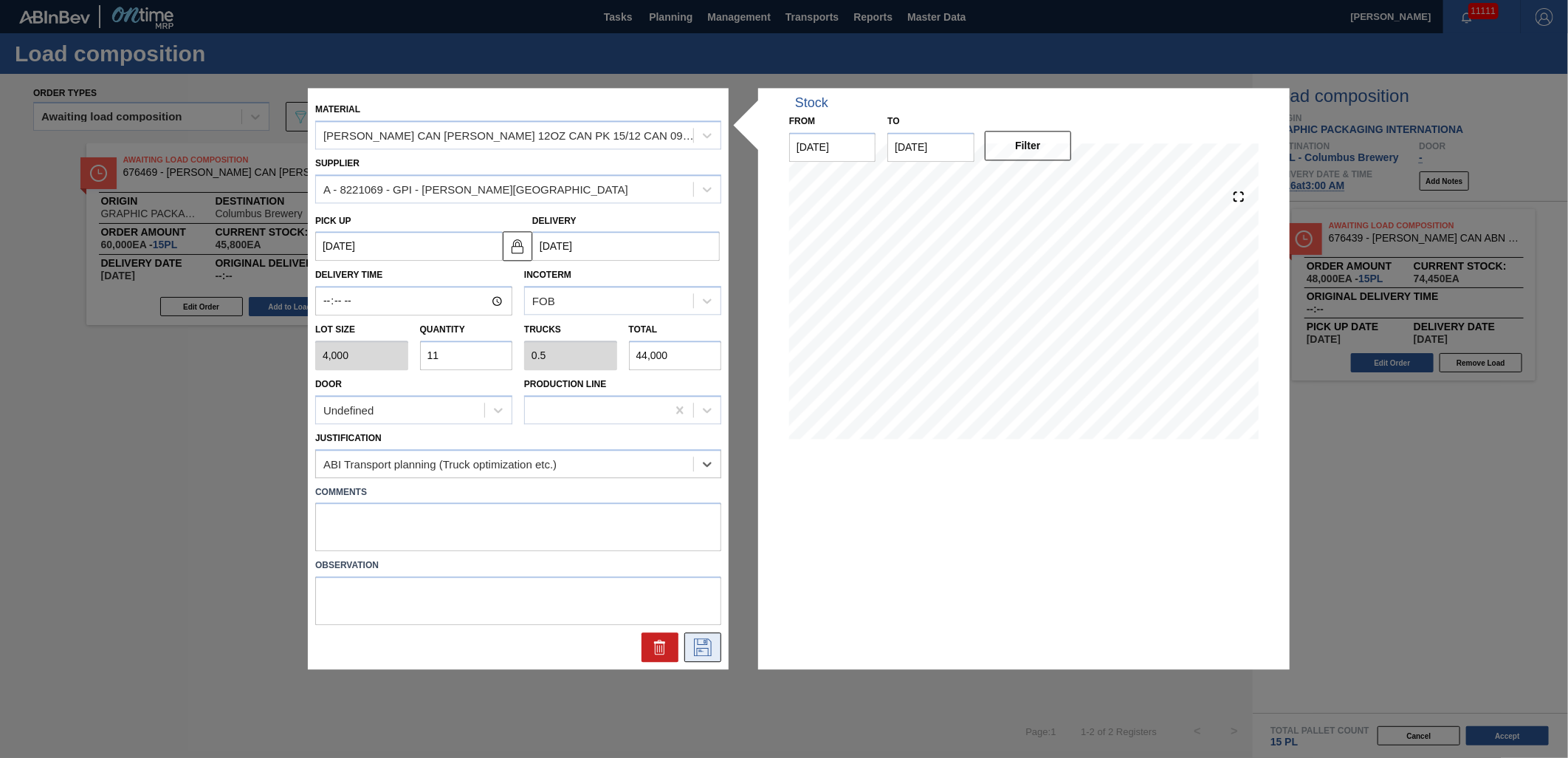
click at [707, 644] on icon at bounding box center [703, 647] width 24 height 18
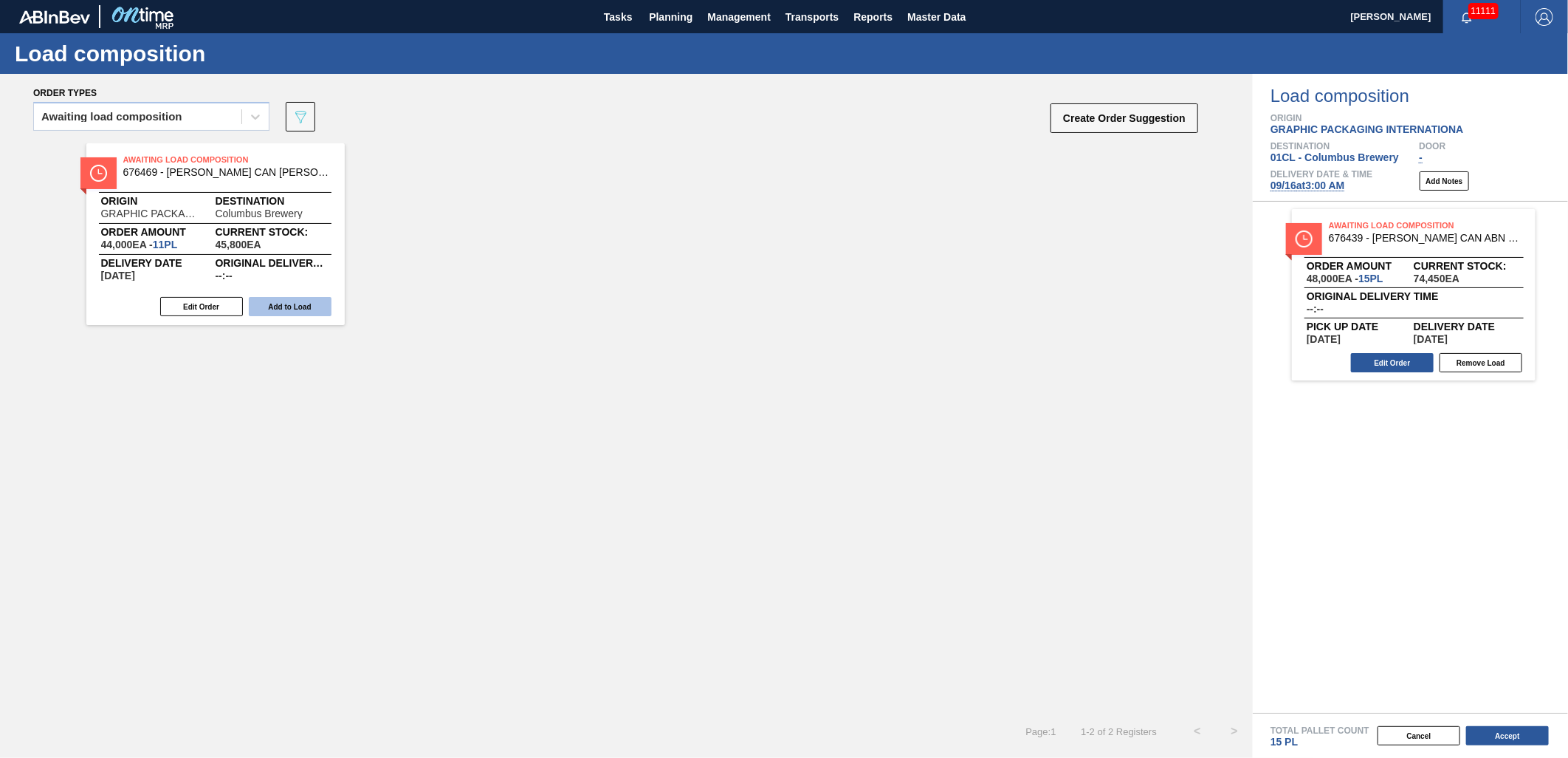
click at [291, 300] on button "Add to Load" at bounding box center [291, 307] width 83 height 19
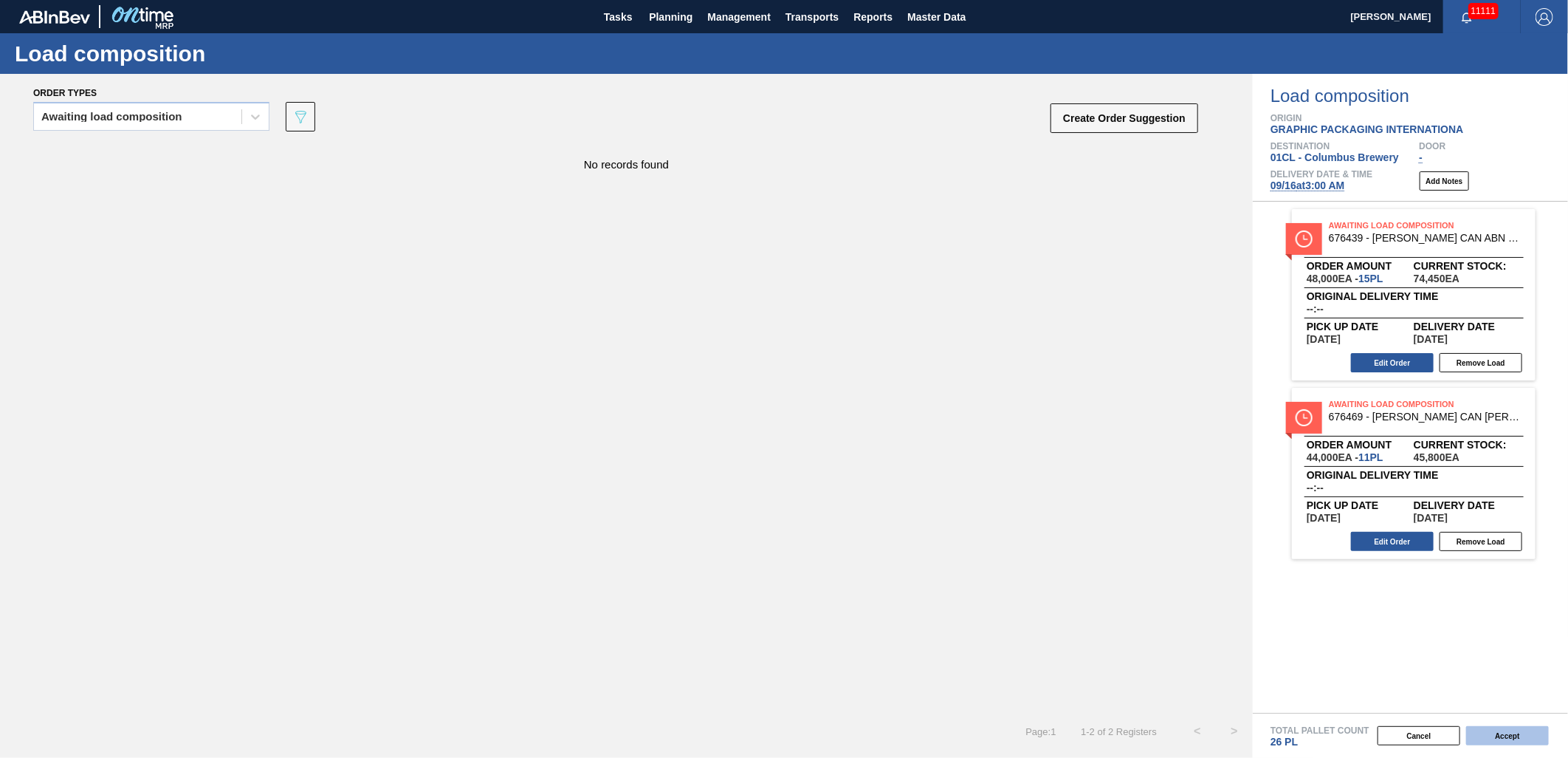
click at [1540, 742] on button "Accept" at bounding box center [1507, 735] width 83 height 19
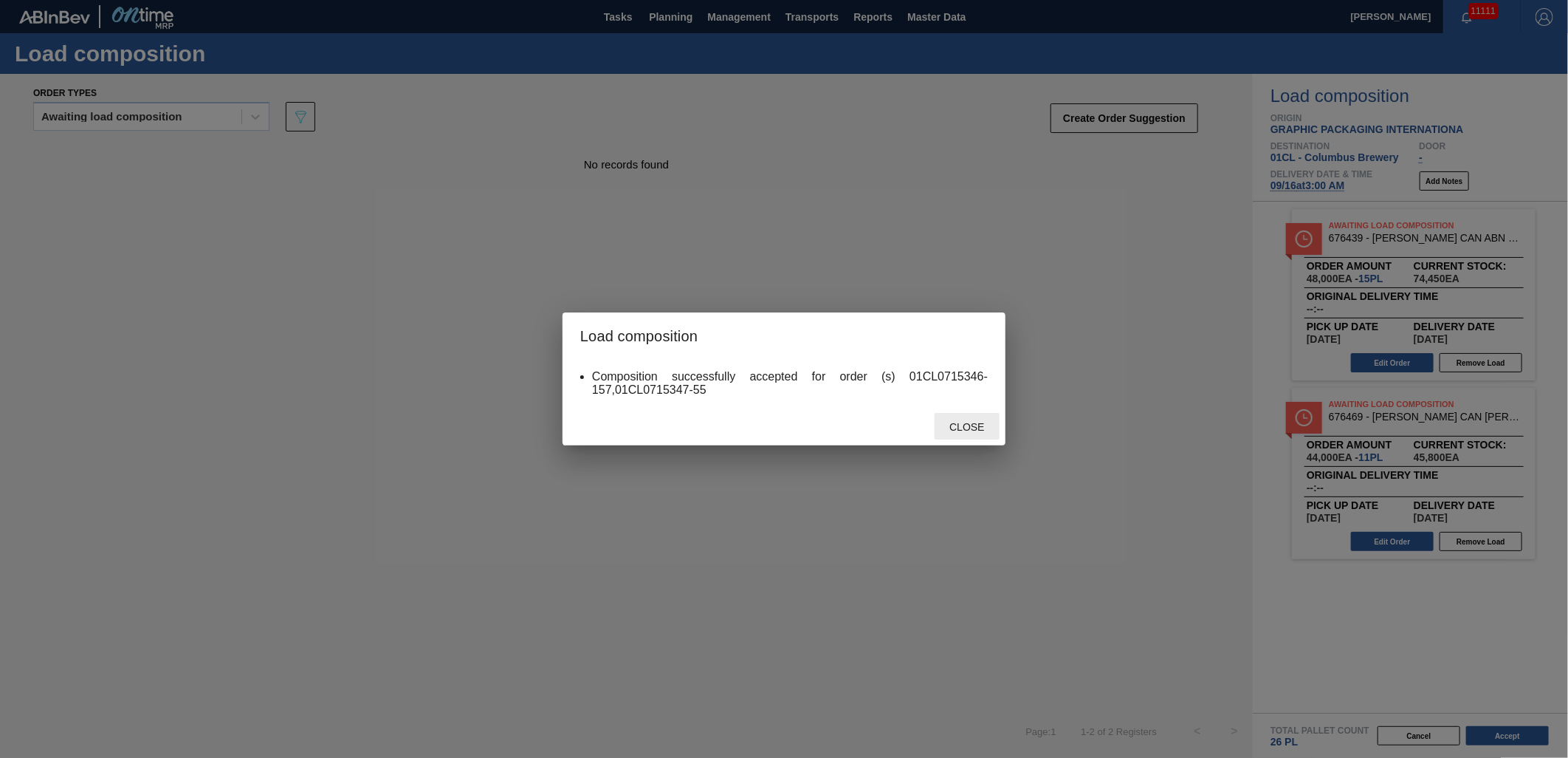
click at [994, 431] on span "Close" at bounding box center [966, 427] width 58 height 12
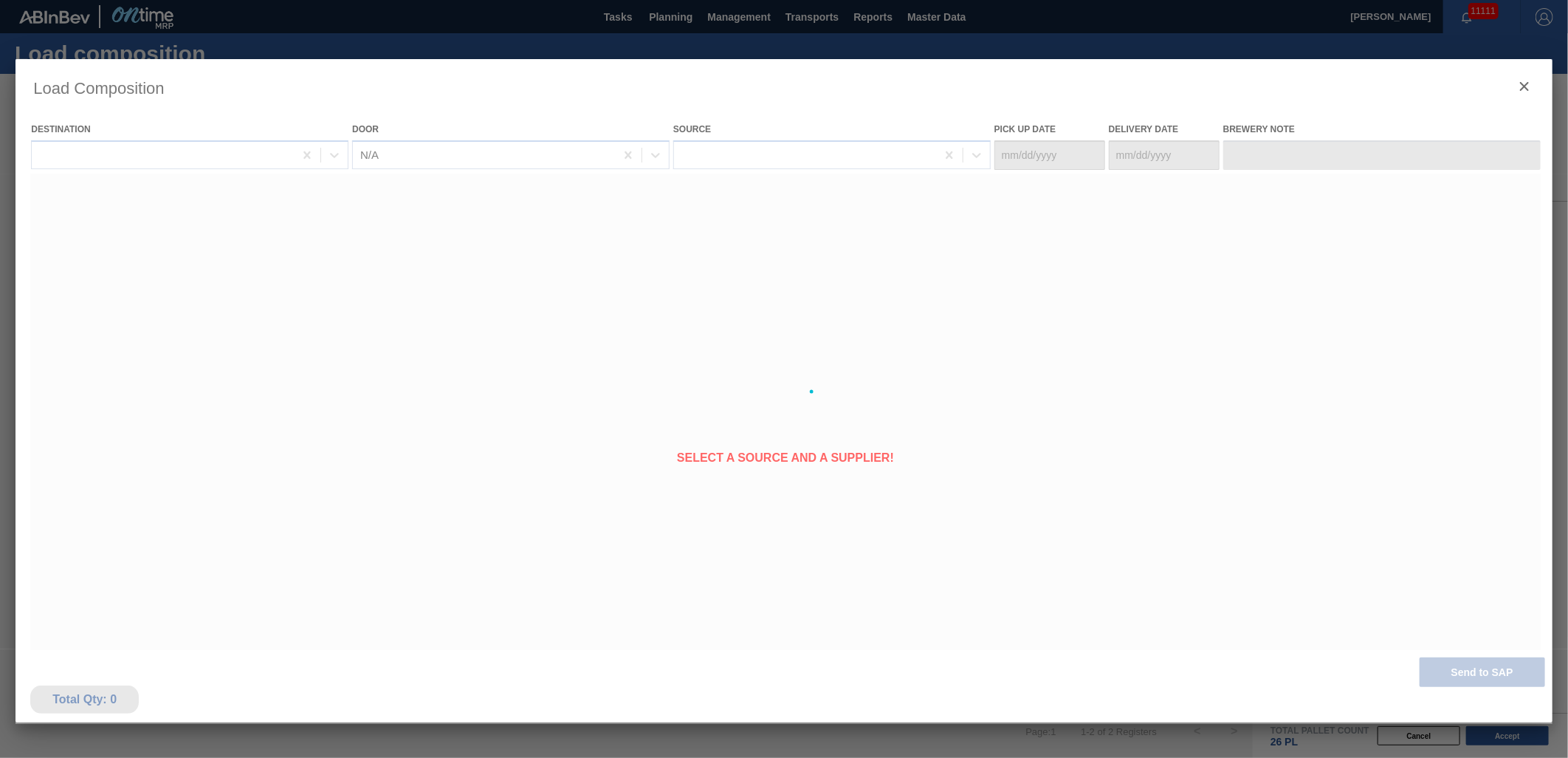
type Date "[DATE]"
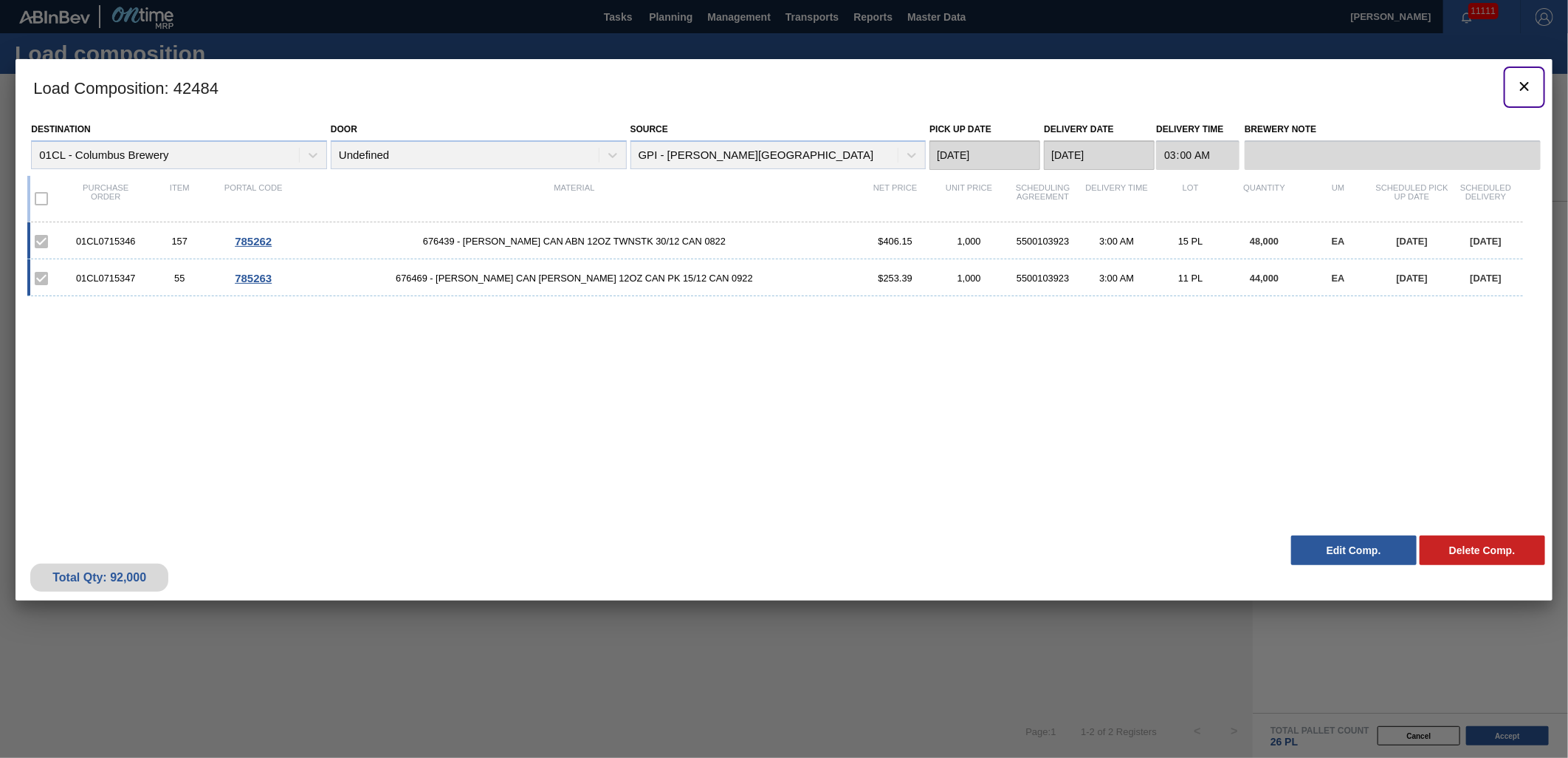
click at [1521, 94] on clb-icon "botão de ícone" at bounding box center [1524, 88] width 18 height 20
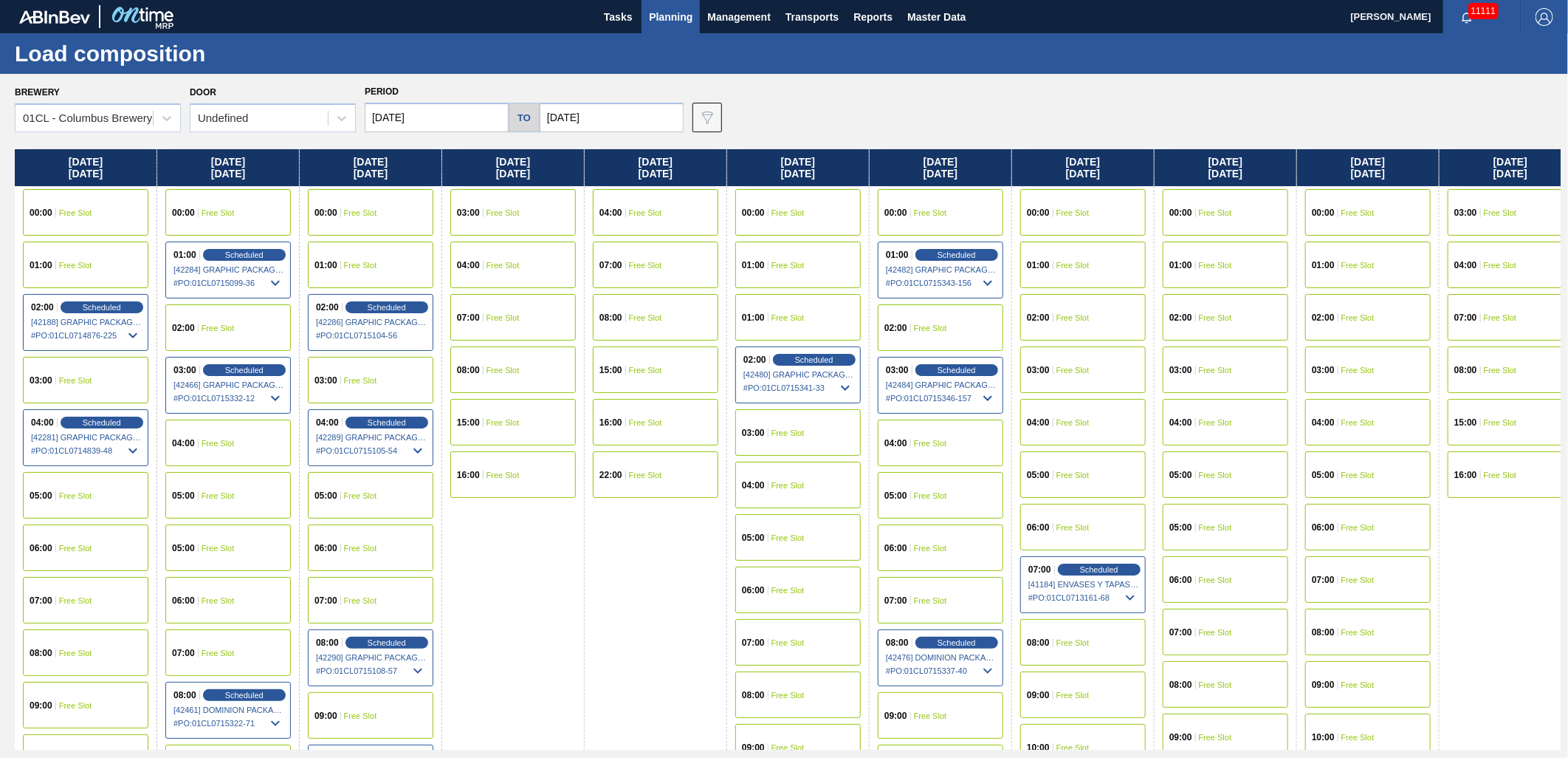
click at [1085, 319] on span "Free Slot" at bounding box center [1073, 318] width 33 height 9
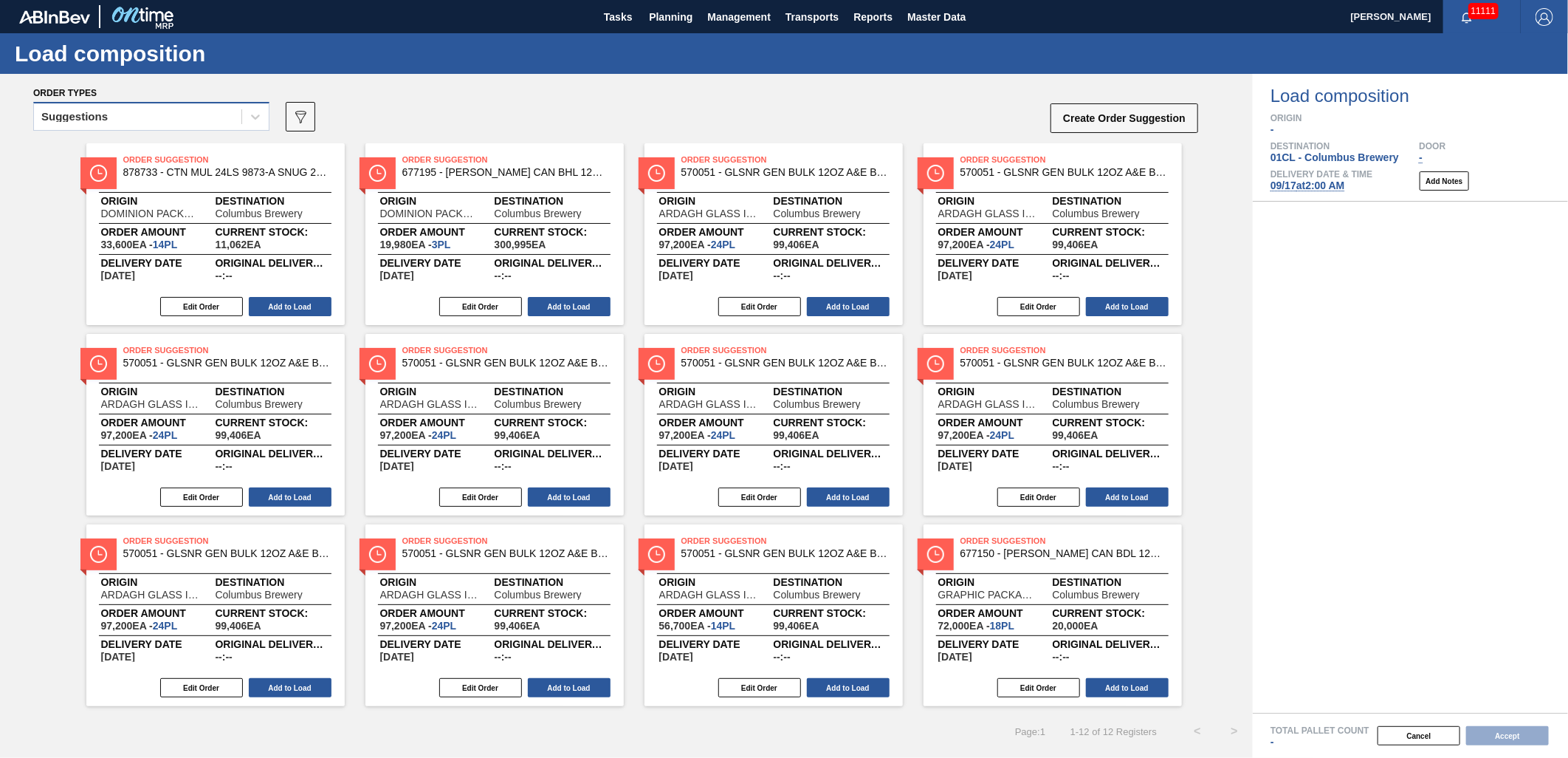
click at [189, 116] on div "Suggestions" at bounding box center [138, 116] width 208 height 21
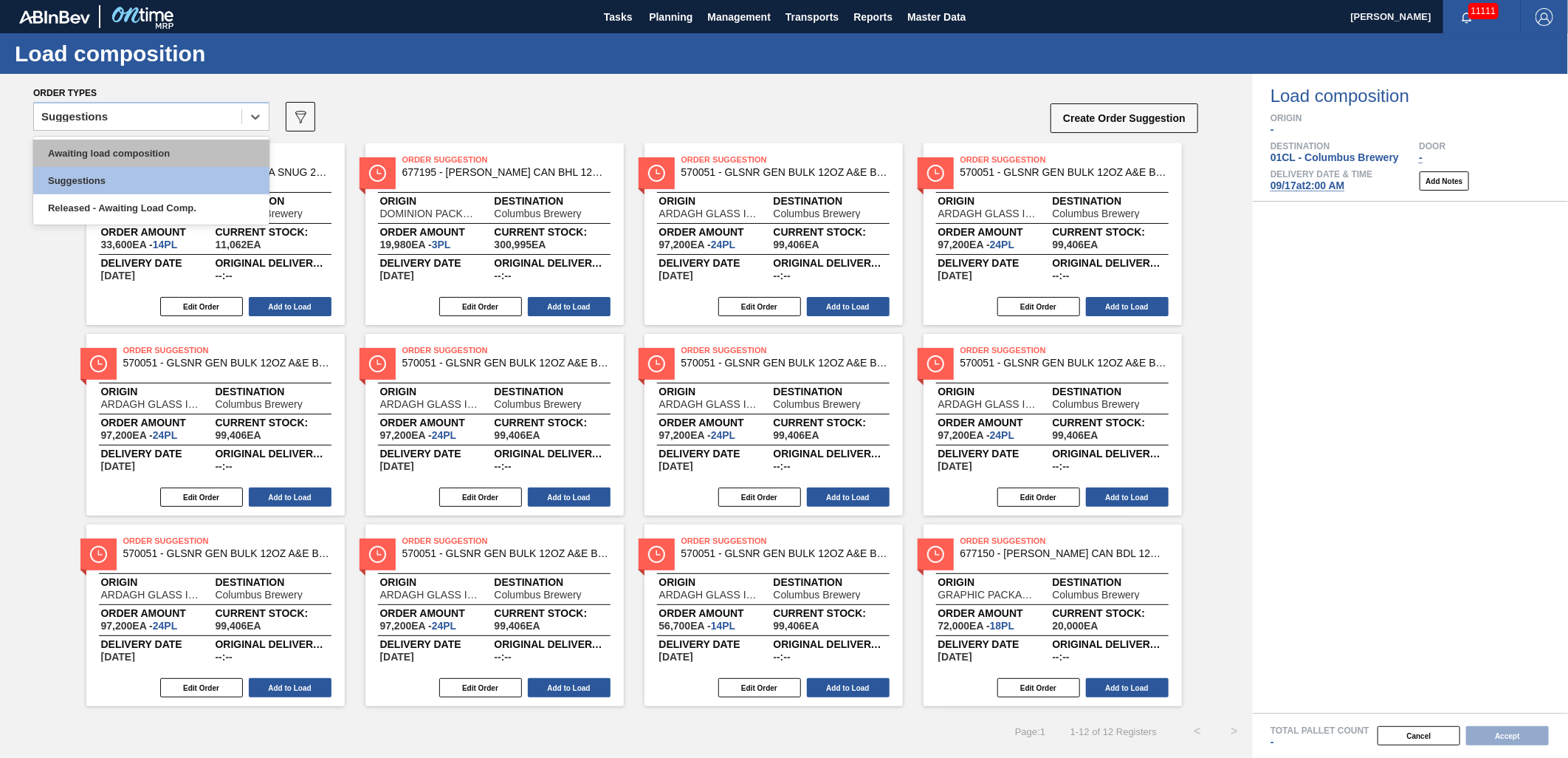
click at [153, 146] on div "Awaiting load composition" at bounding box center [151, 153] width 236 height 28
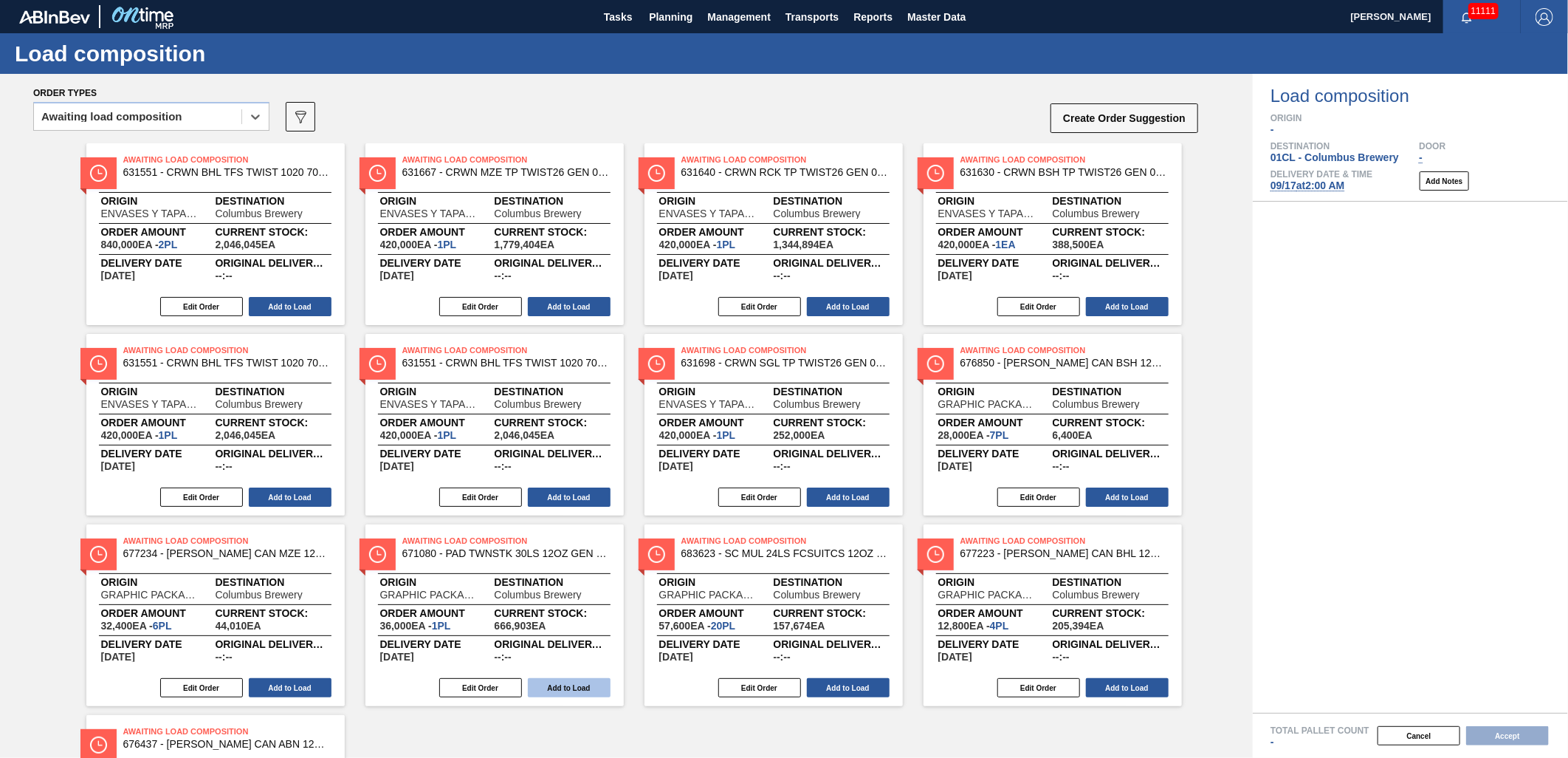
click at [563, 680] on button "Add to Load" at bounding box center [569, 687] width 83 height 19
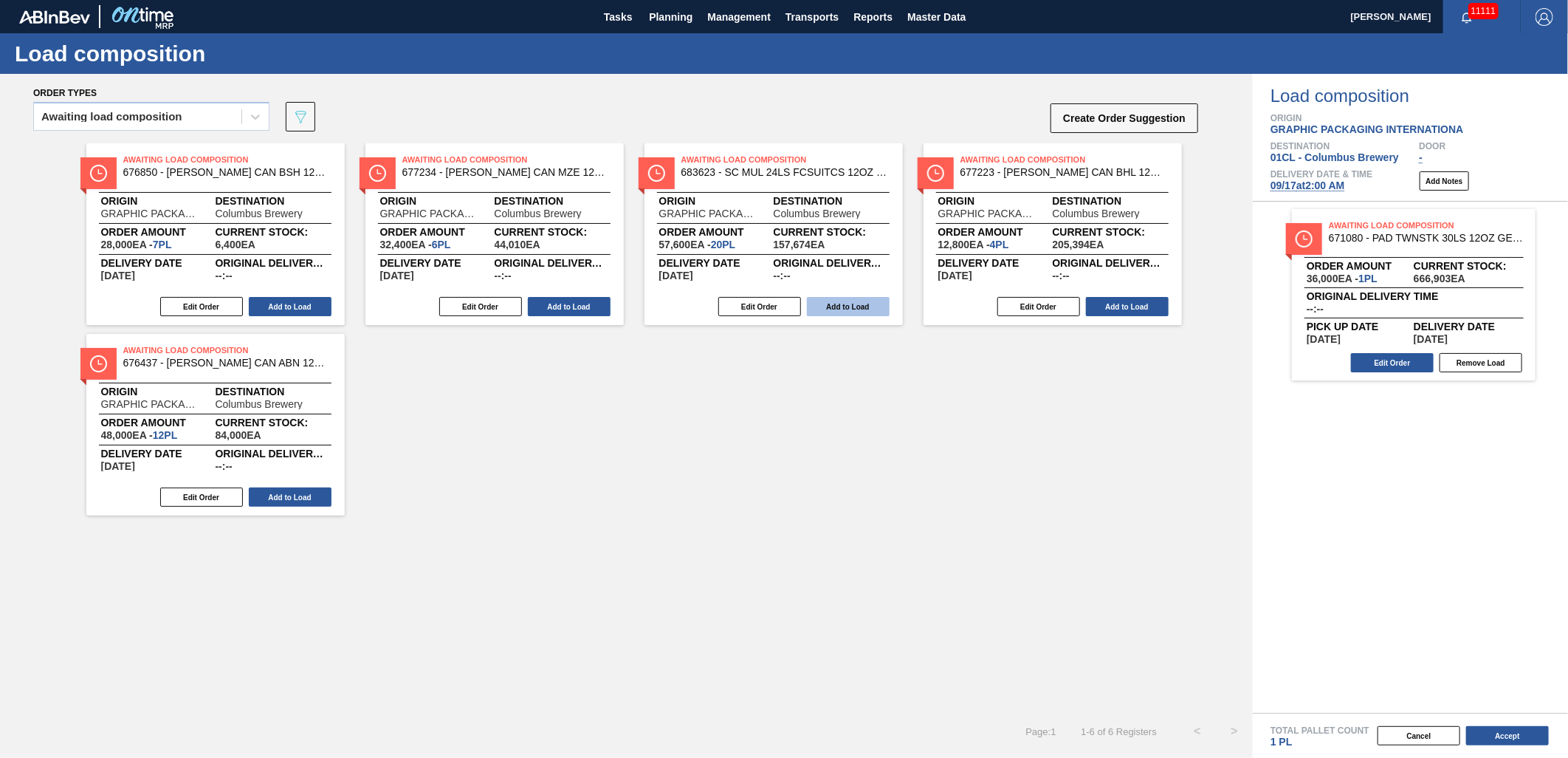
click at [859, 307] on button "Add to Load" at bounding box center [848, 307] width 83 height 19
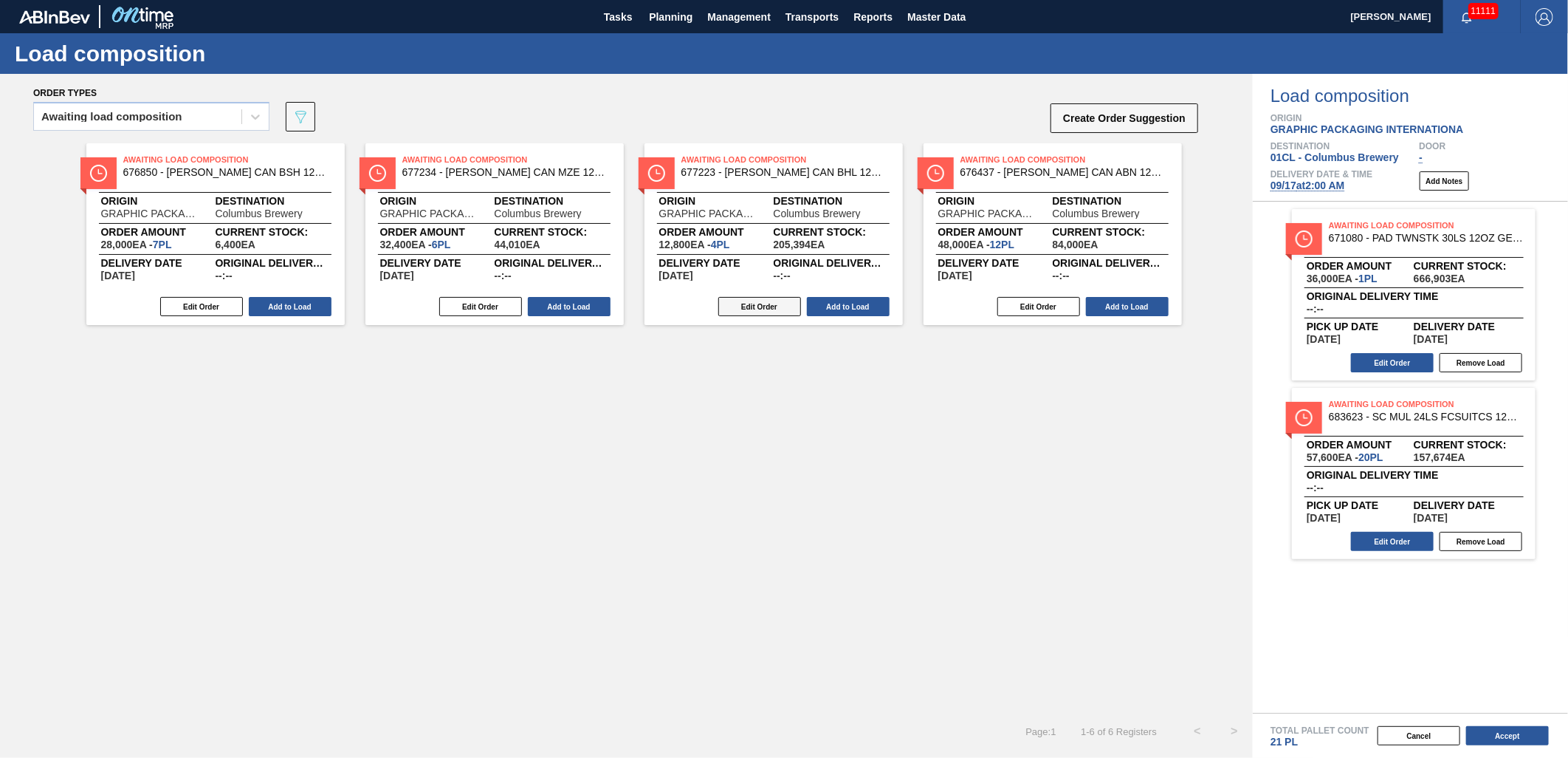
click at [742, 305] on button "Edit Order" at bounding box center [760, 307] width 83 height 19
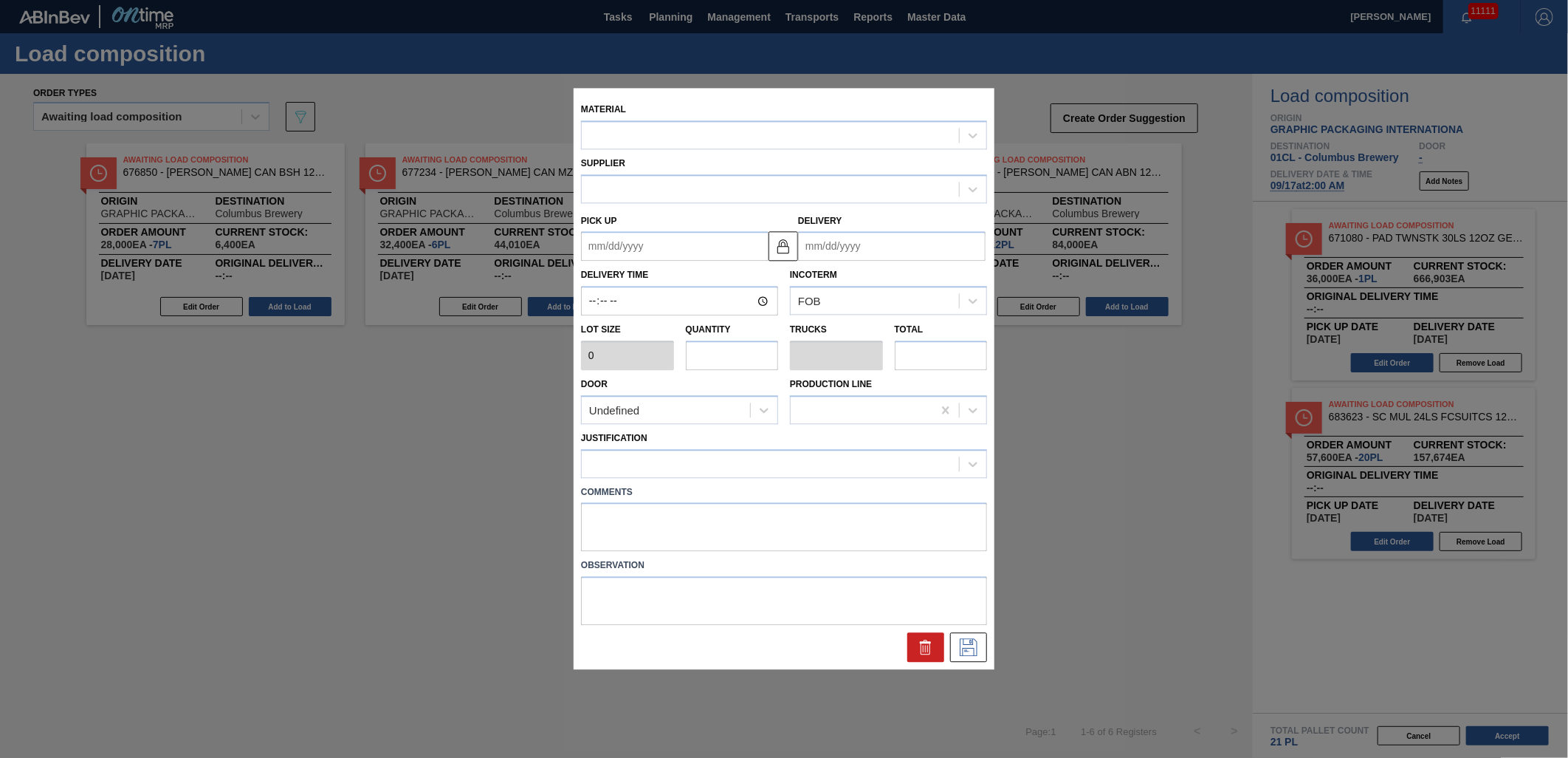
type input "3,200"
type input "4"
type input "0.154"
type input "12,800"
type up "[DATE]"
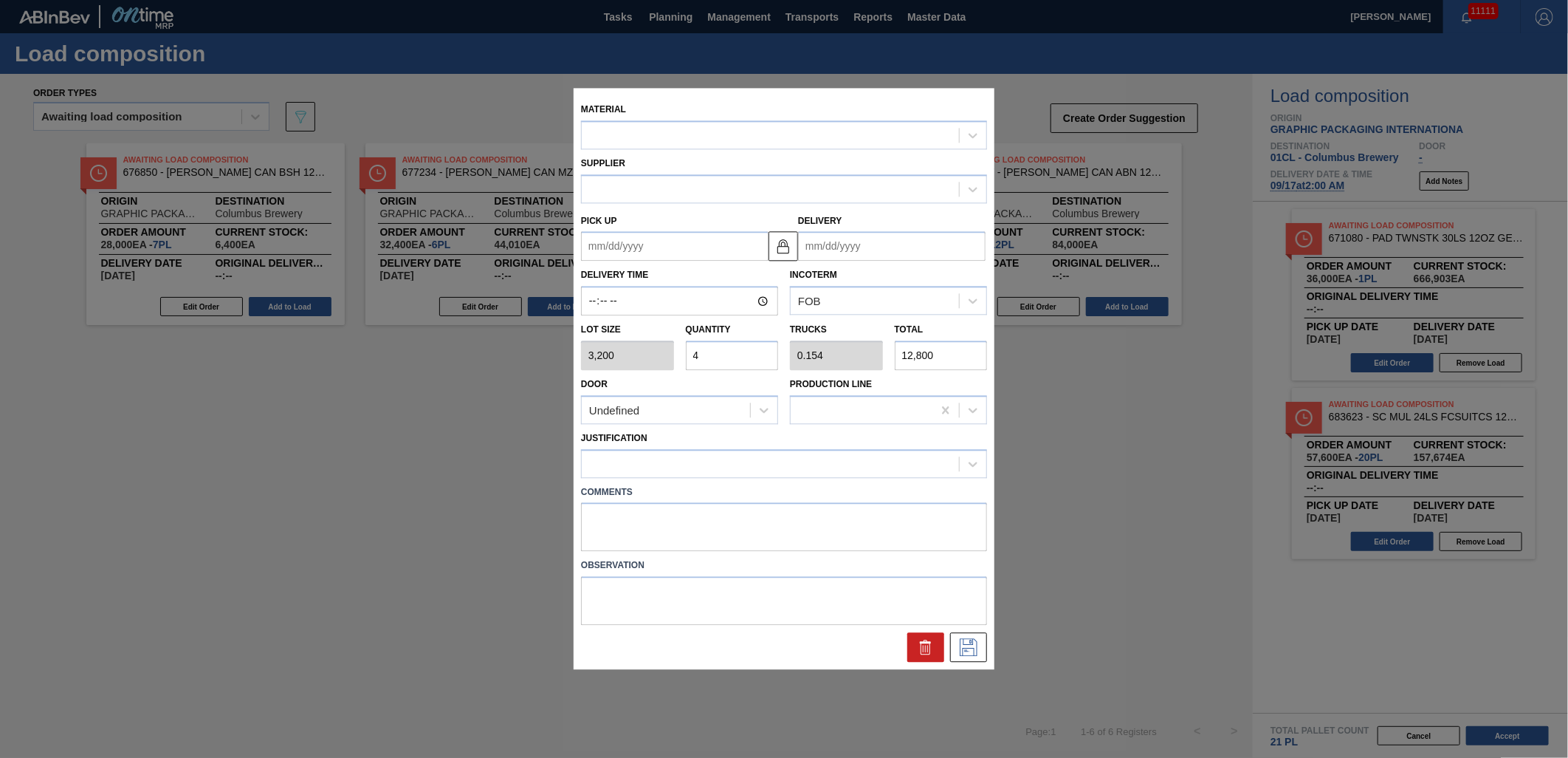
type input "[DATE]"
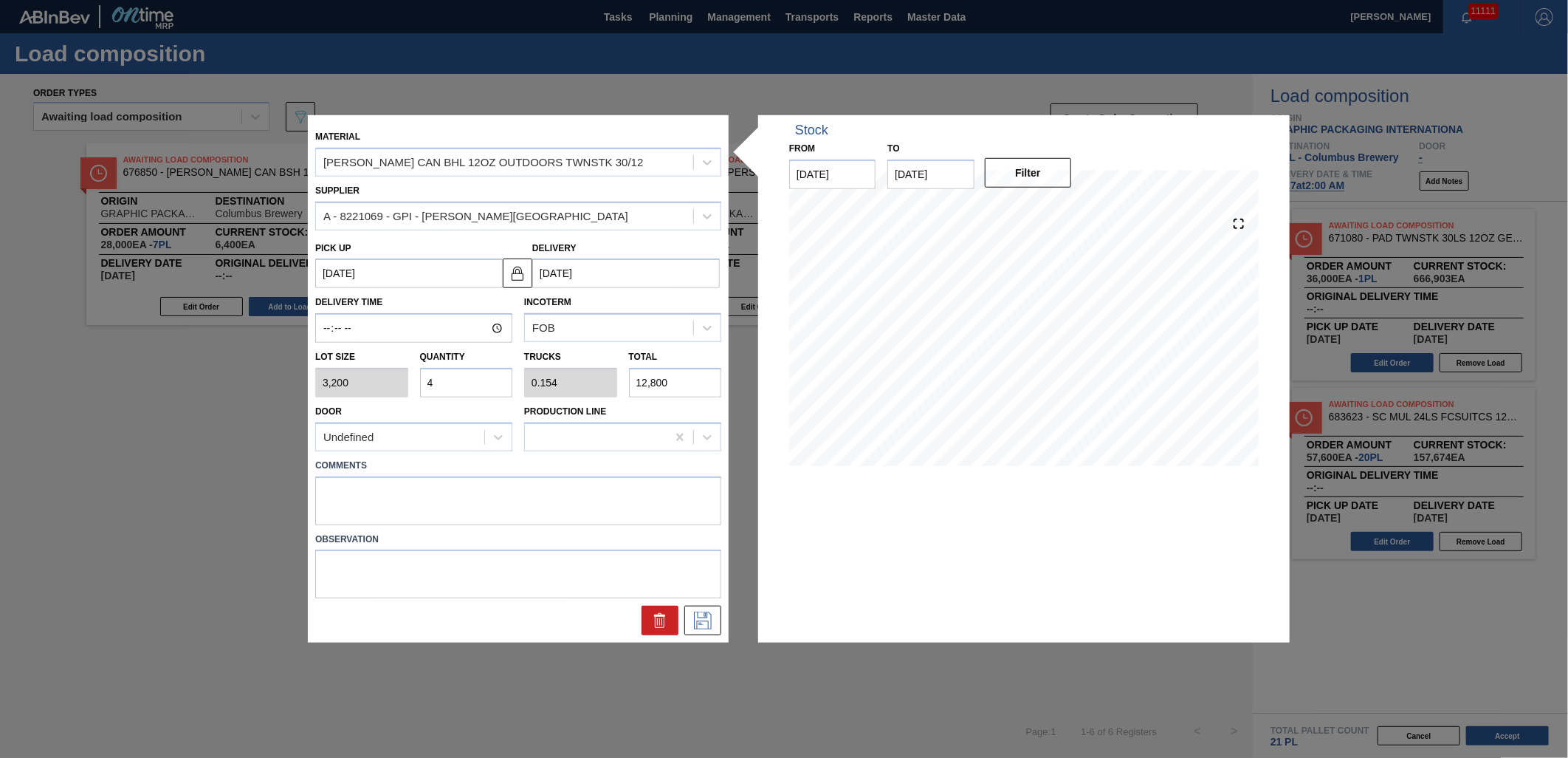
click at [478, 379] on input "4" at bounding box center [466, 382] width 93 height 30
type input "0"
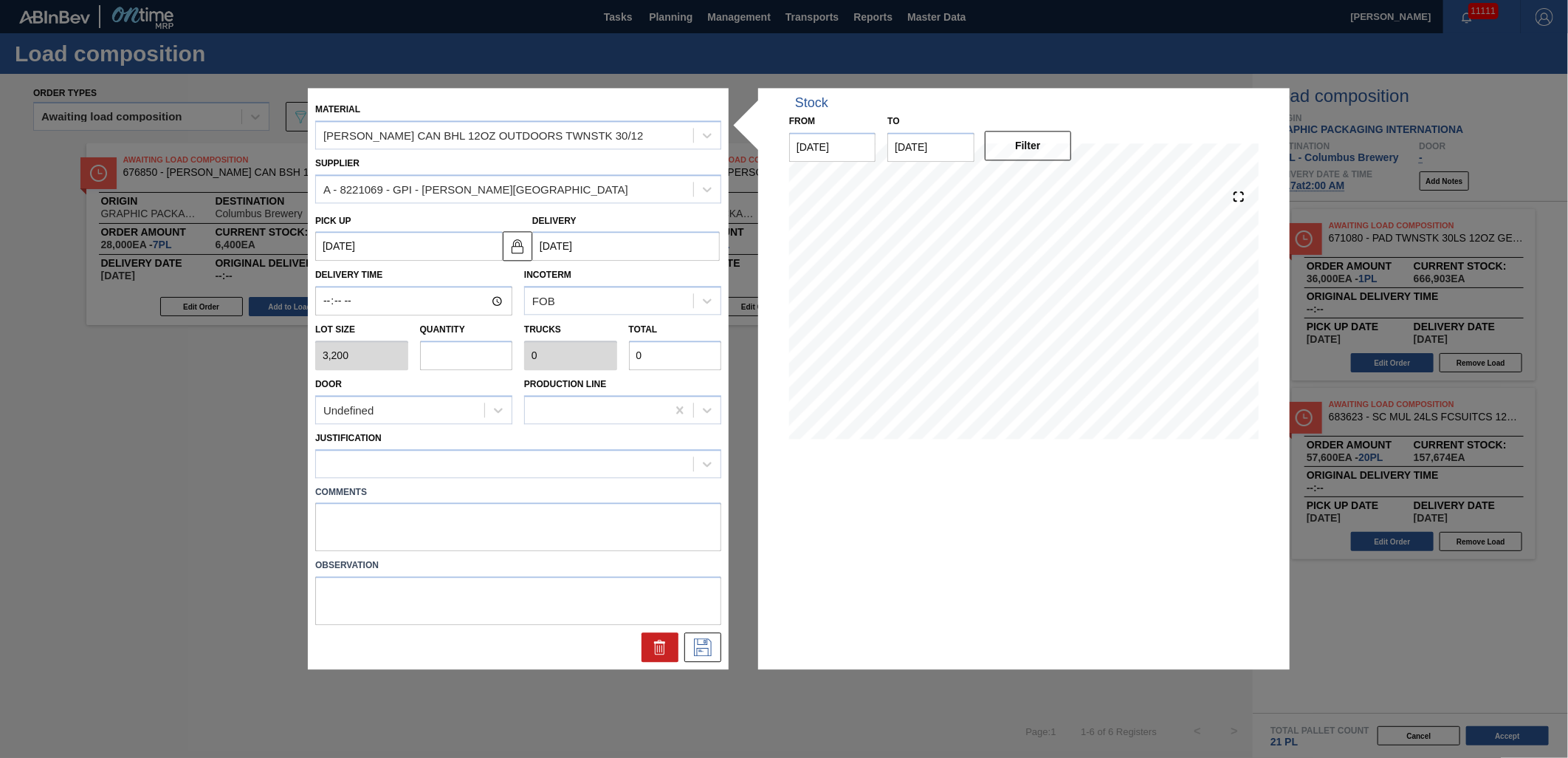
type input "5"
type input "0.192"
type input "16,000"
type input "5"
click at [666, 471] on div at bounding box center [504, 463] width 377 height 21
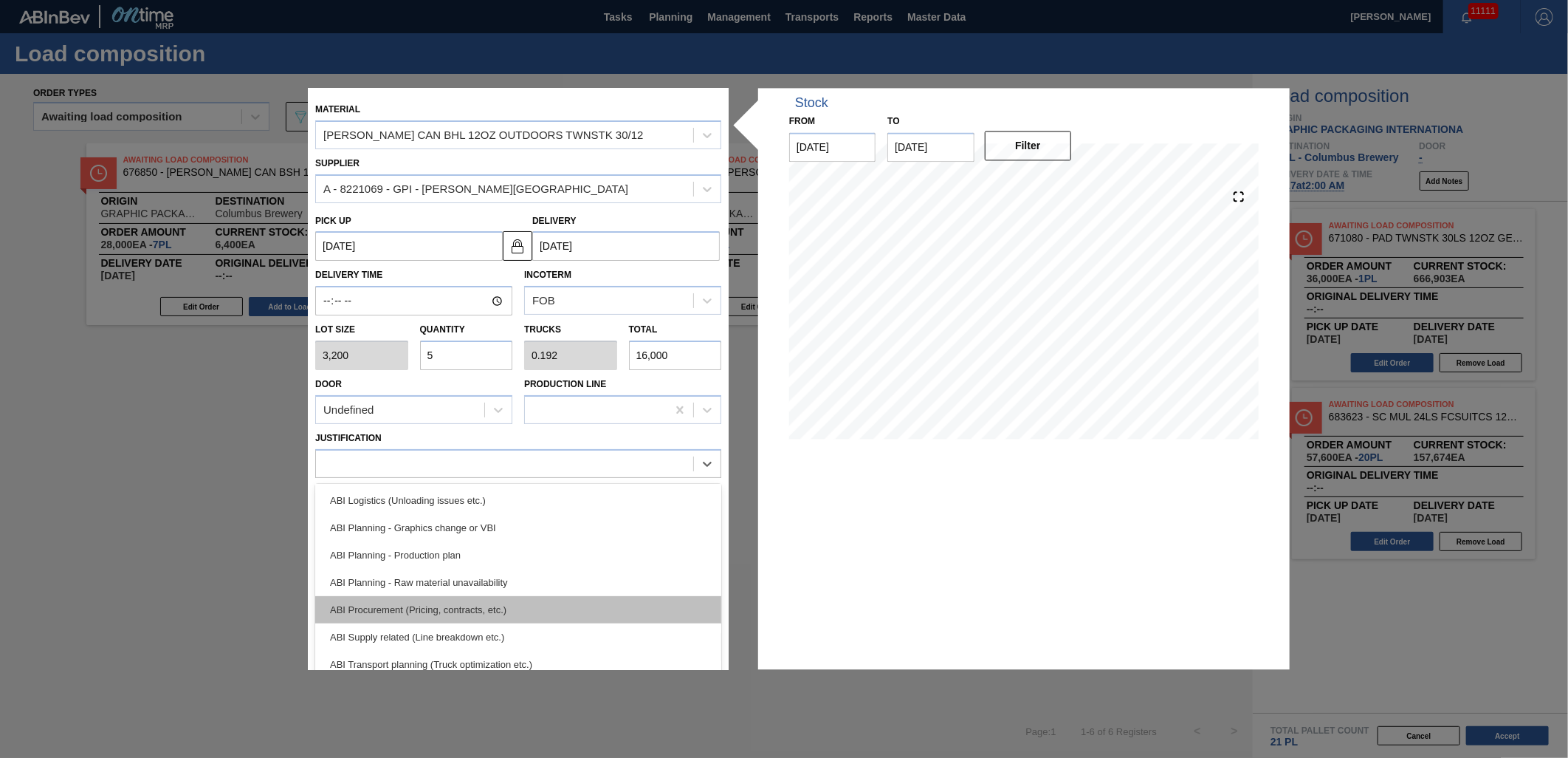
scroll to position [164, 0]
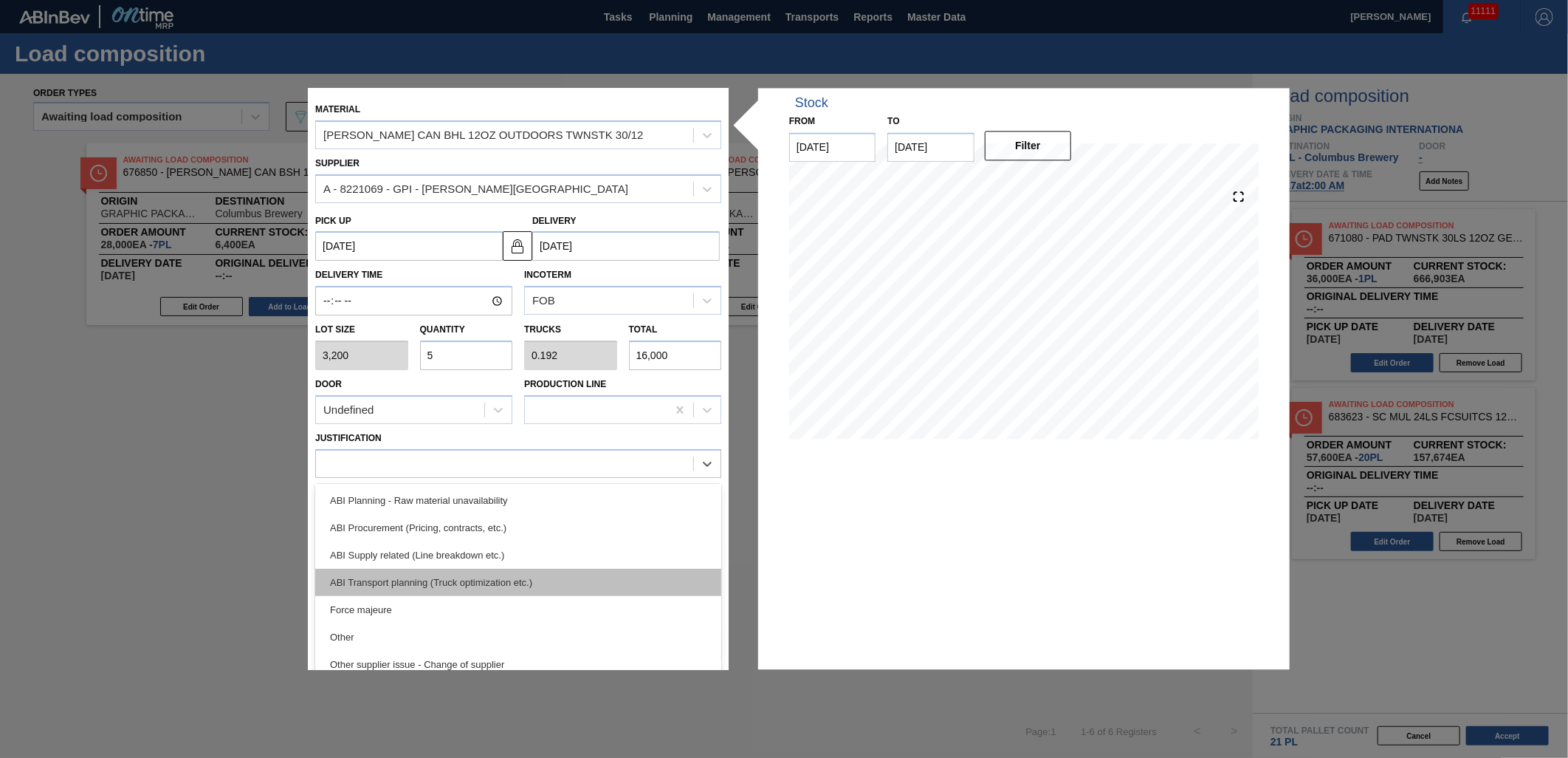
click at [543, 581] on div "ABI Transport planning (Truck optimization etc.)" at bounding box center [519, 583] width 406 height 28
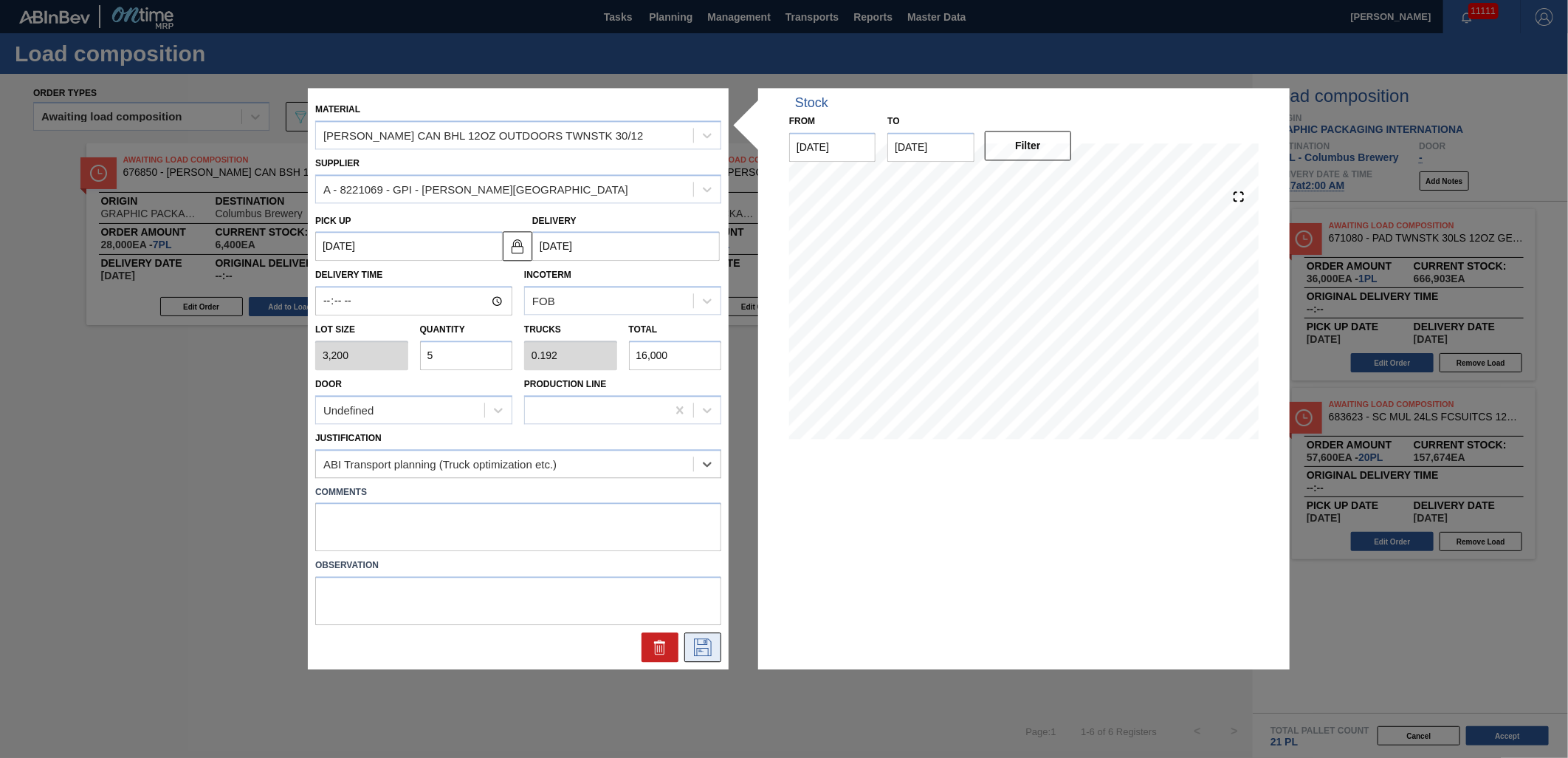
click at [707, 645] on icon at bounding box center [703, 647] width 24 height 18
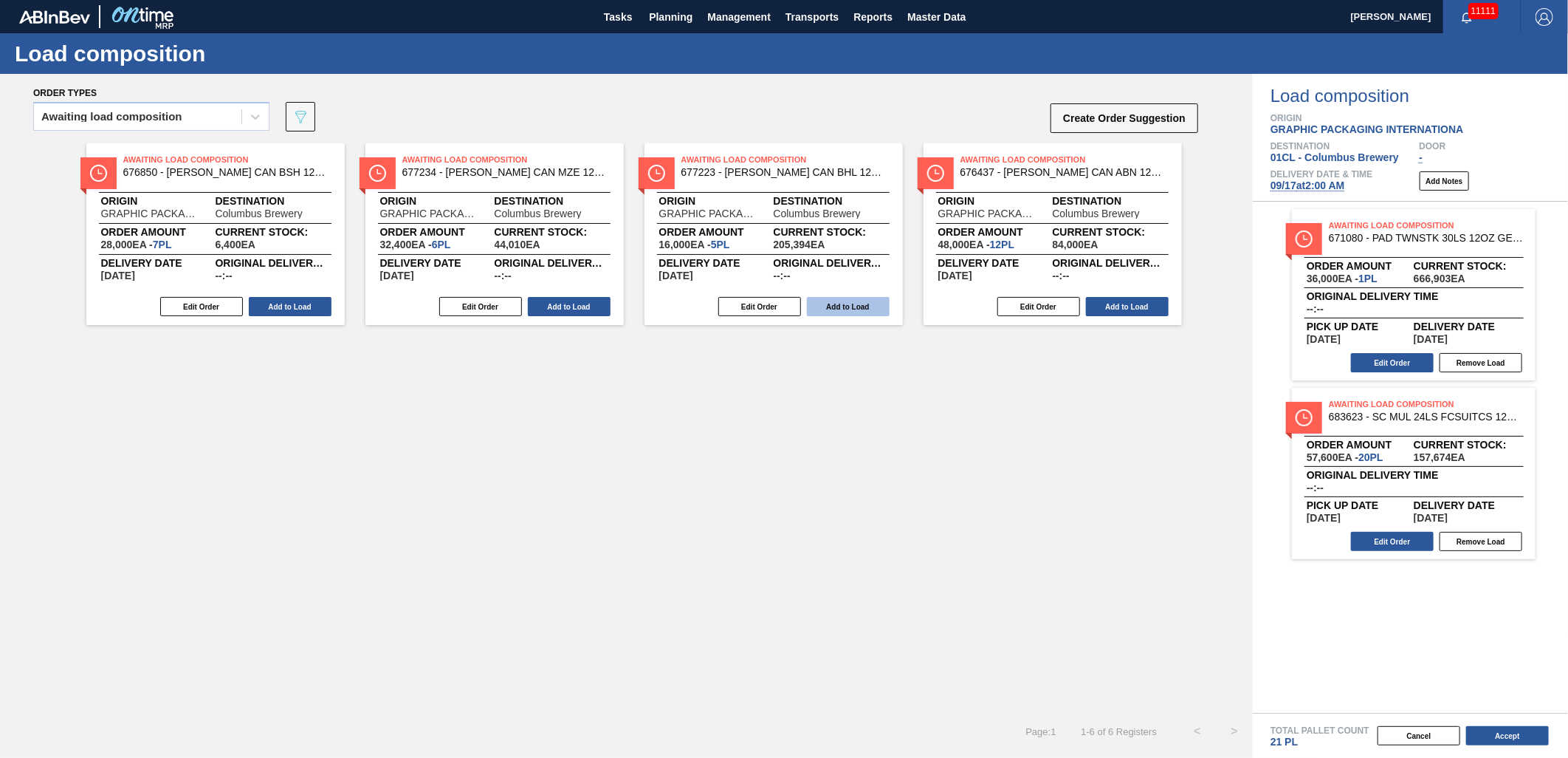
click at [827, 308] on button "Add to Load" at bounding box center [848, 307] width 83 height 19
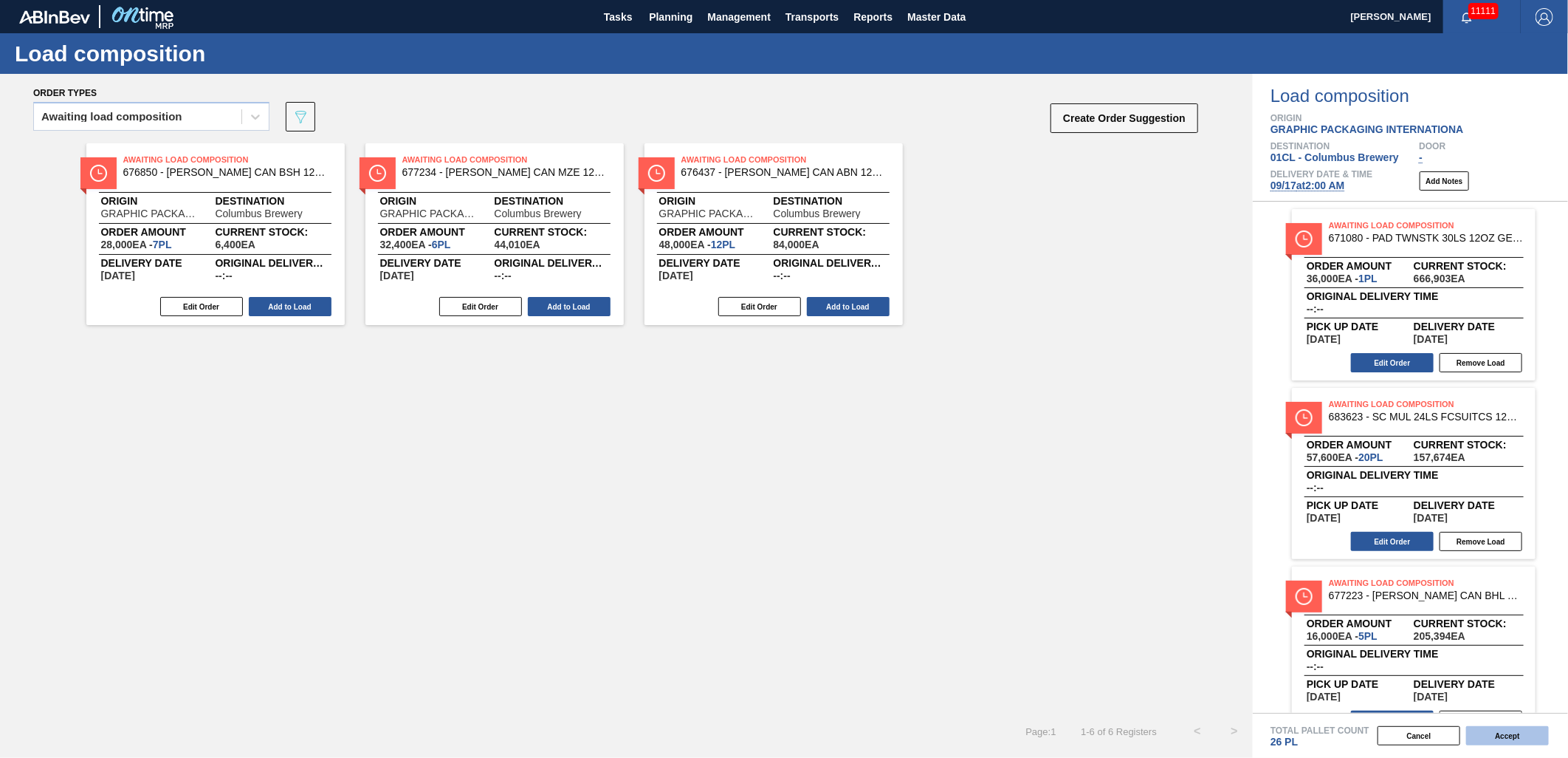
click at [1487, 736] on button "Accept" at bounding box center [1507, 735] width 83 height 19
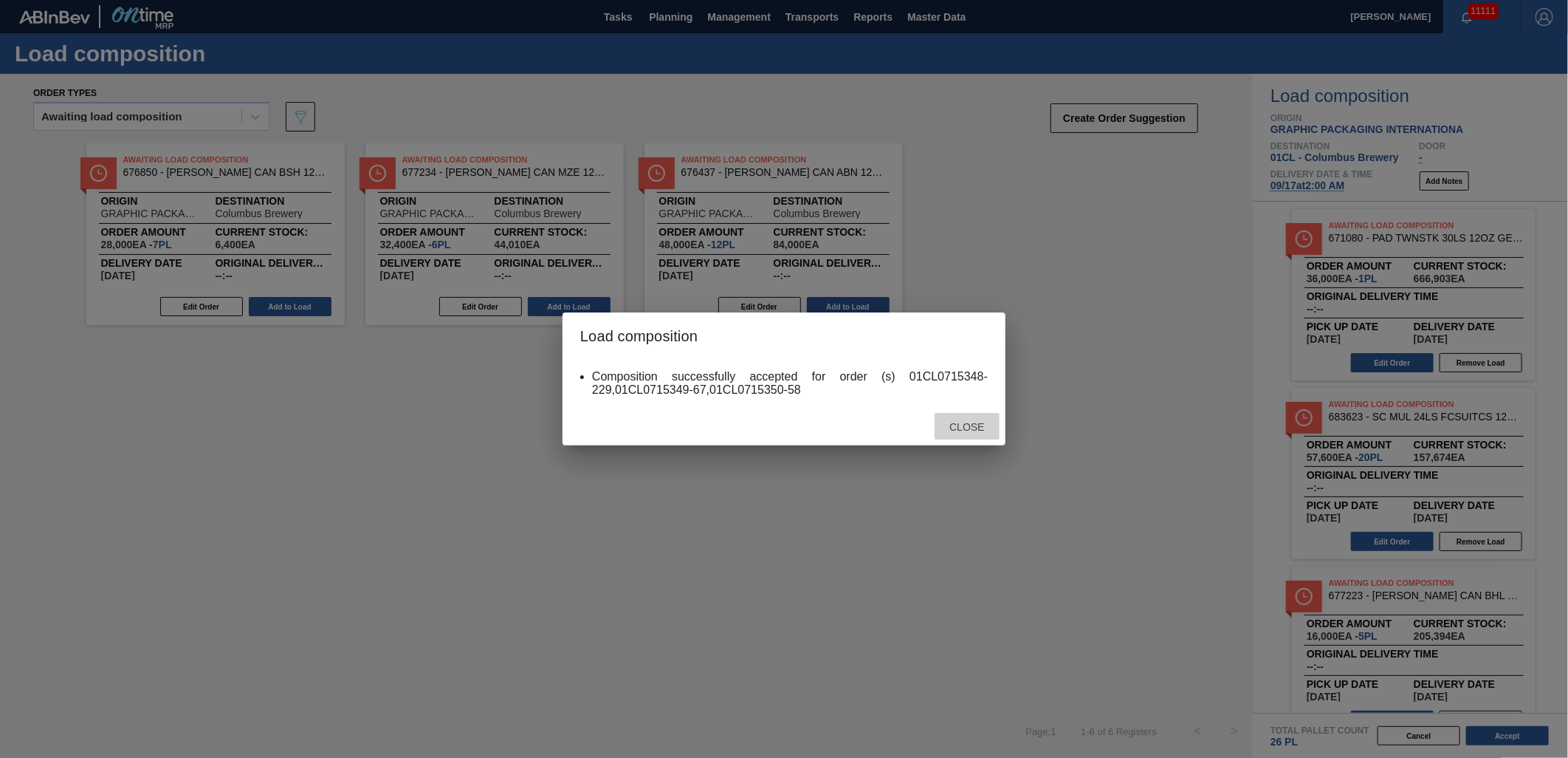
click at [968, 425] on span "Close" at bounding box center [966, 427] width 58 height 12
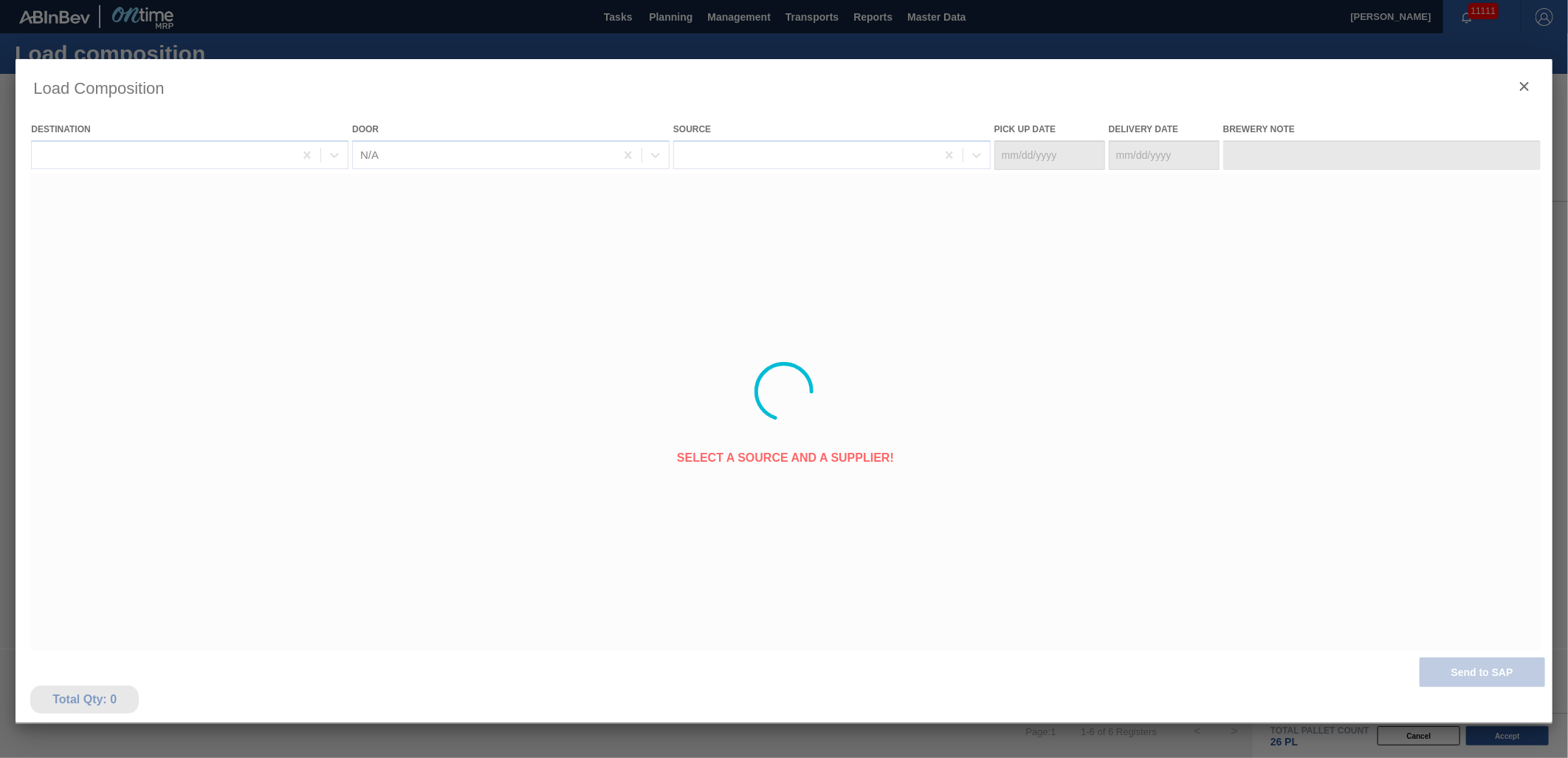
type Date "[DATE]"
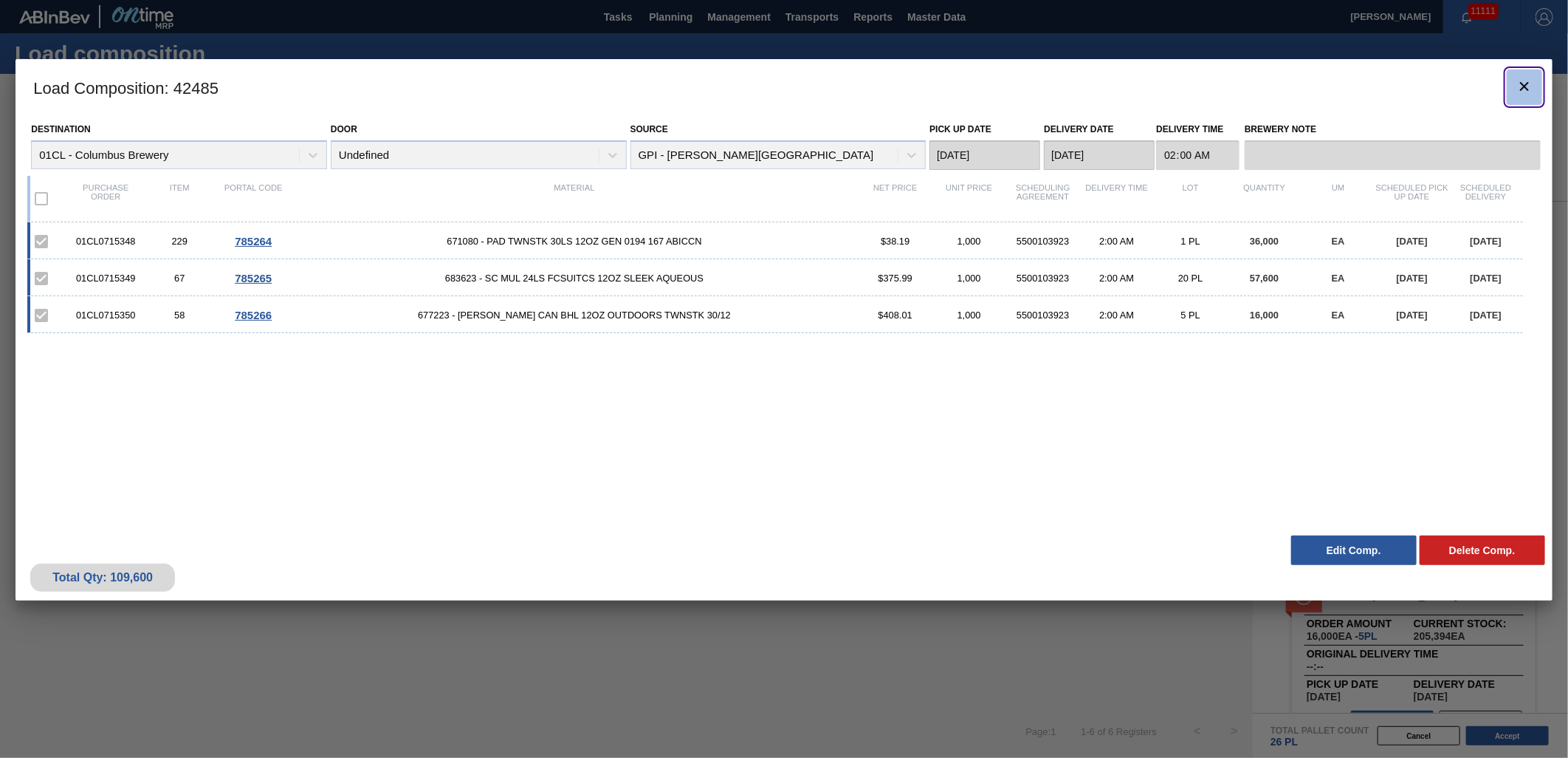
click at [1528, 85] on icon "botão de ícone" at bounding box center [1524, 86] width 18 height 18
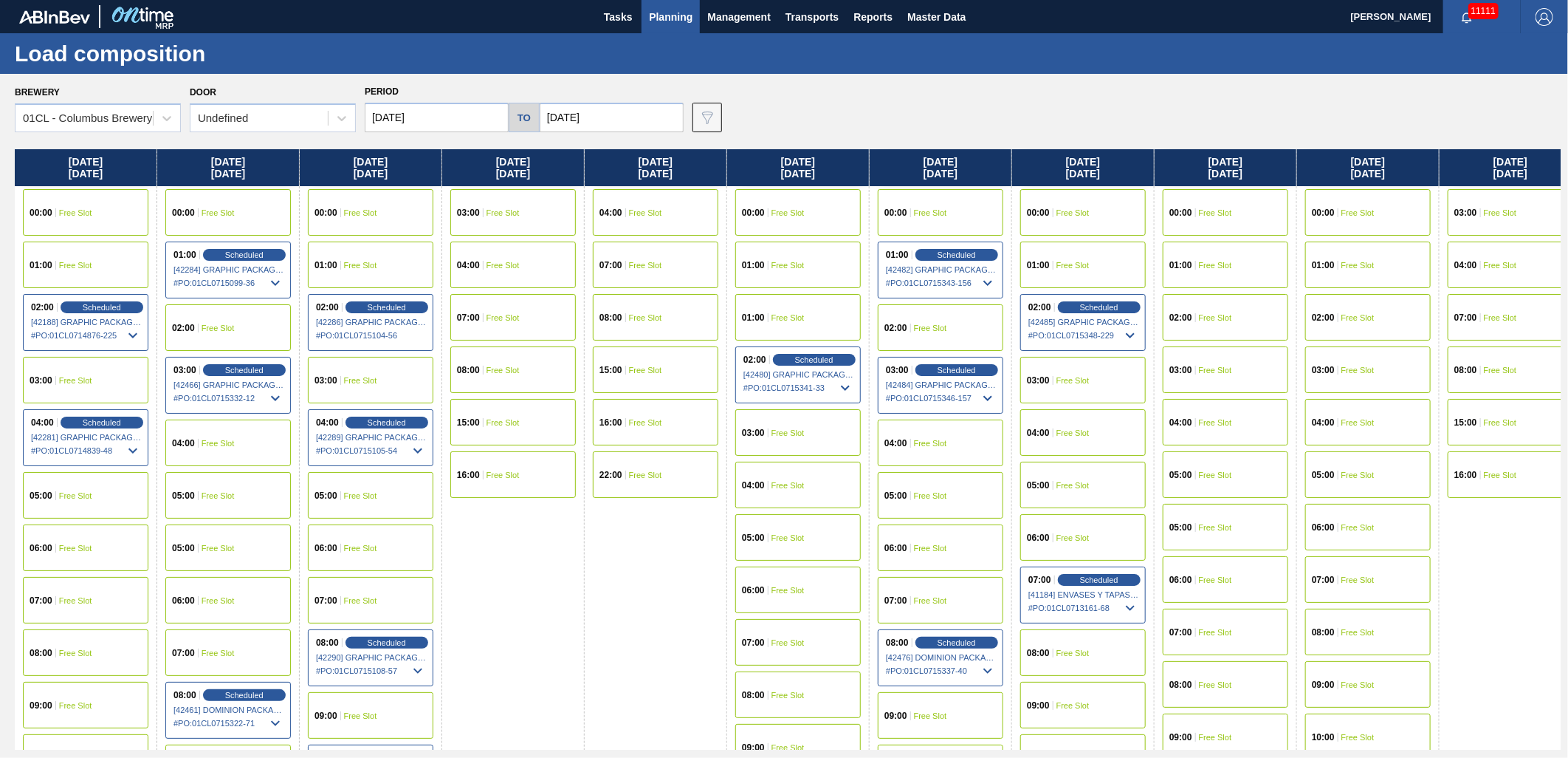
click at [1083, 430] on span "Free Slot" at bounding box center [1073, 433] width 33 height 9
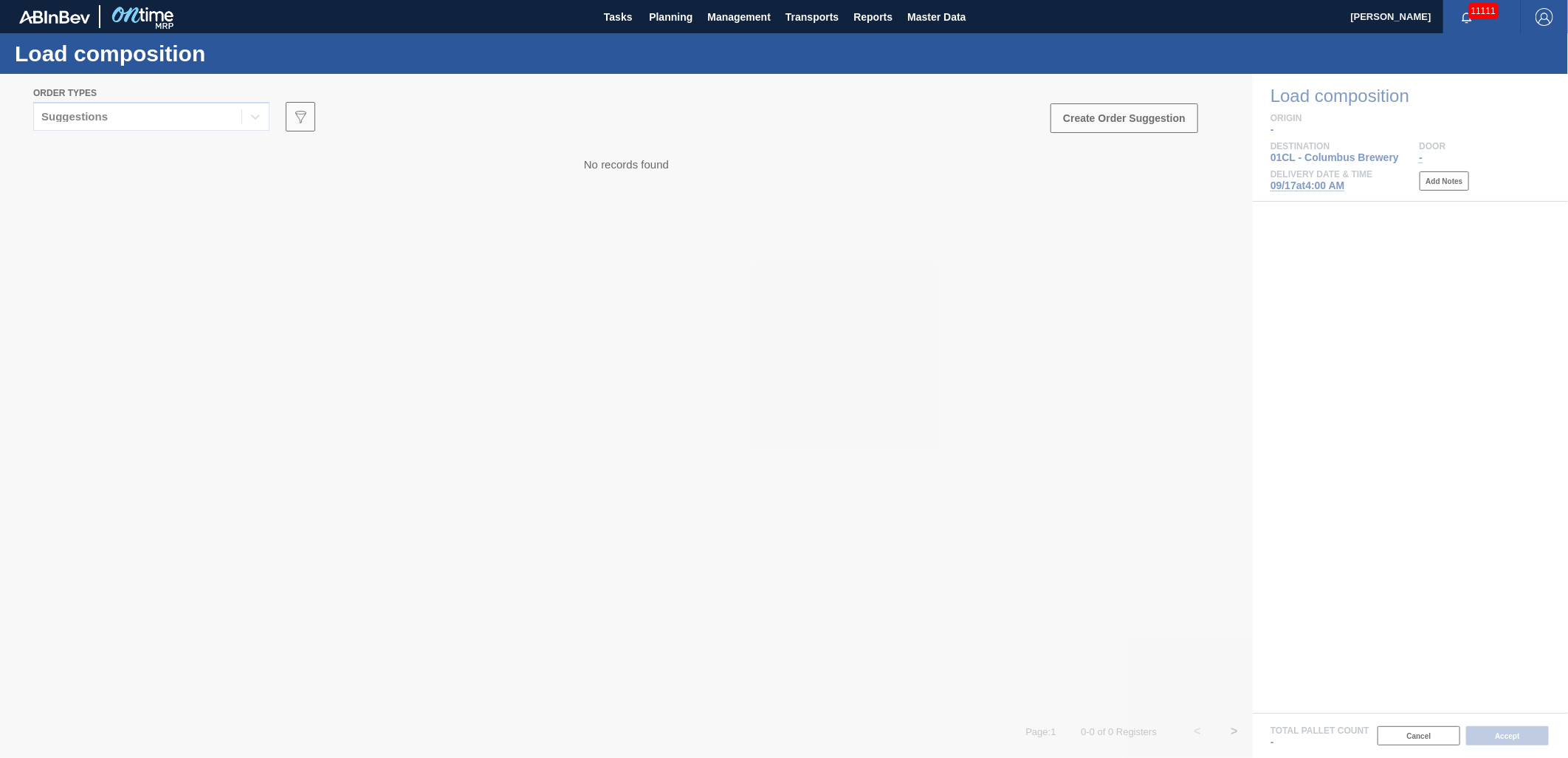
click at [230, 123] on div at bounding box center [784, 415] width 1568 height 684
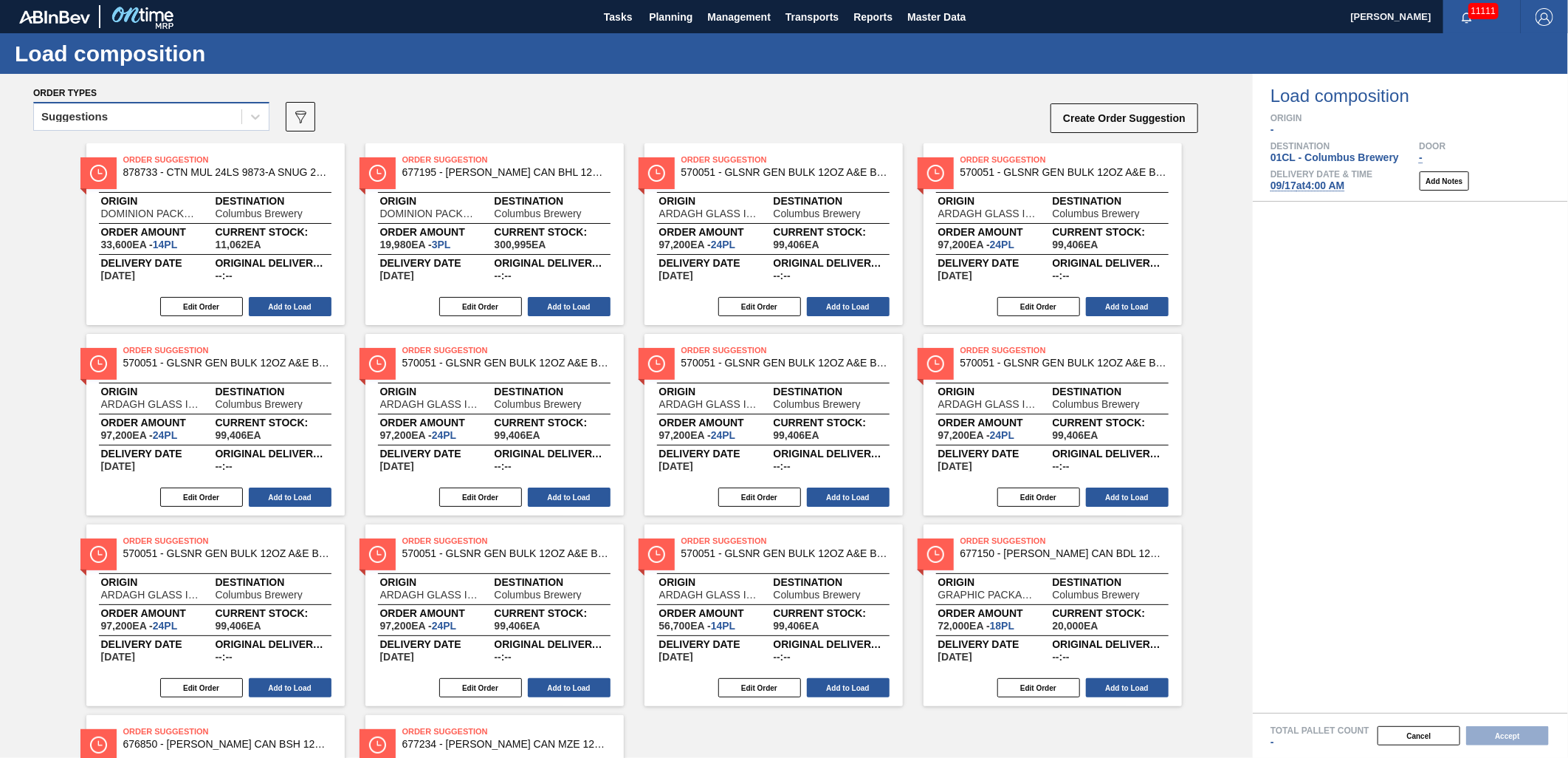
click at [197, 112] on div "Suggestions" at bounding box center [138, 116] width 208 height 21
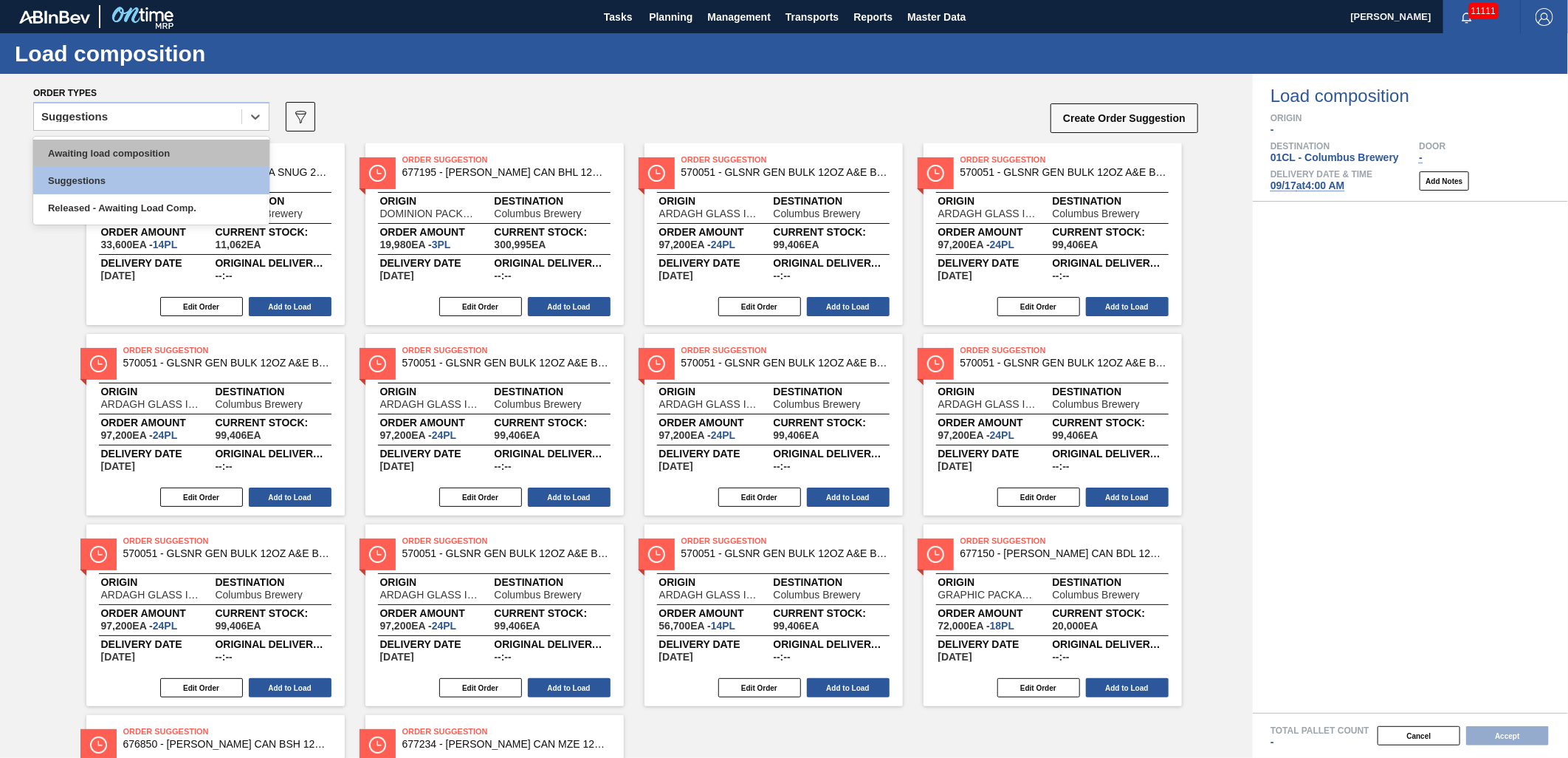
click at [165, 148] on div "Awaiting load composition" at bounding box center [151, 153] width 236 height 28
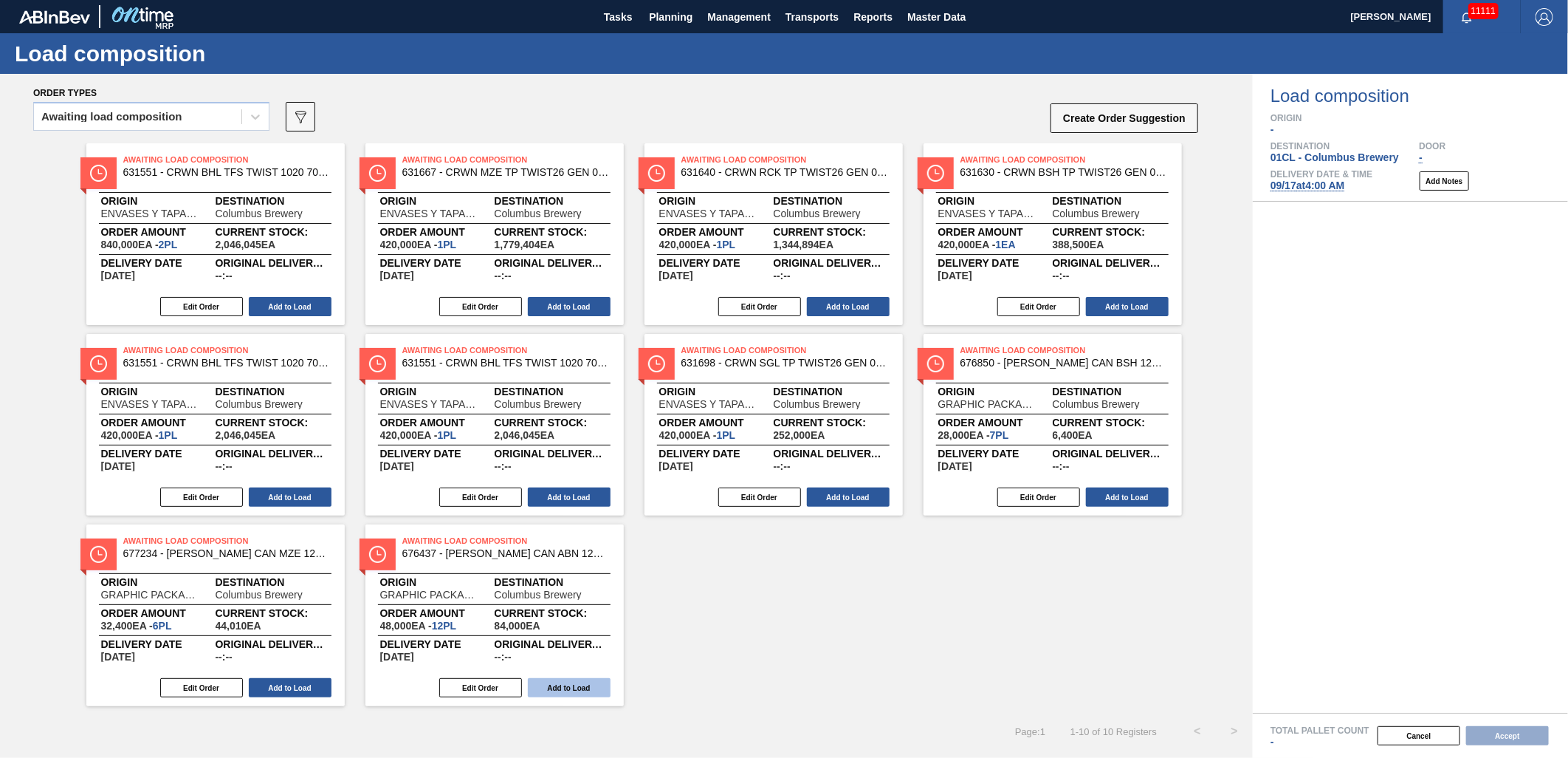
click at [577, 688] on button "Add to Load" at bounding box center [569, 687] width 83 height 19
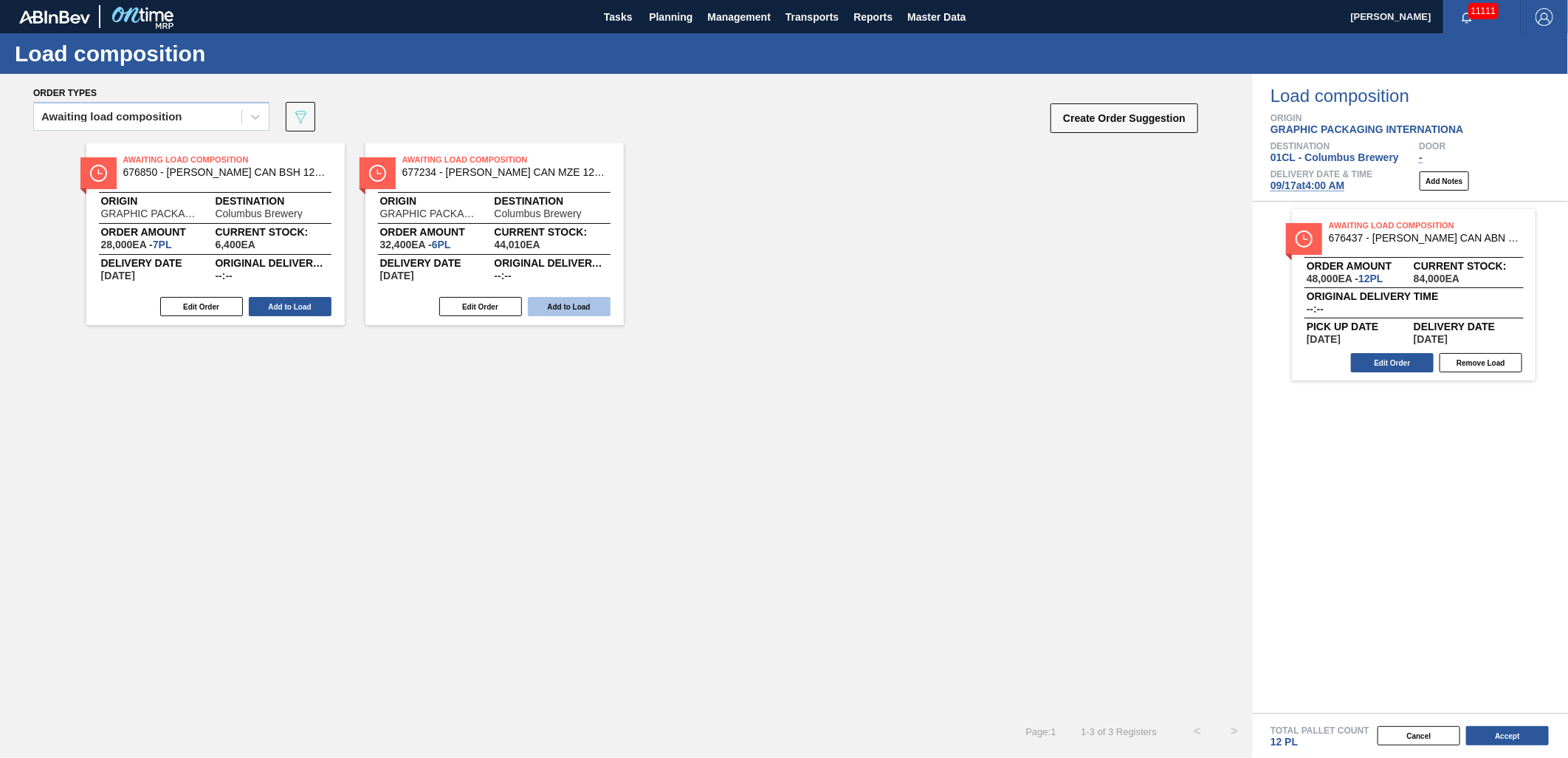
click at [572, 306] on button "Add to Load" at bounding box center [569, 307] width 83 height 19
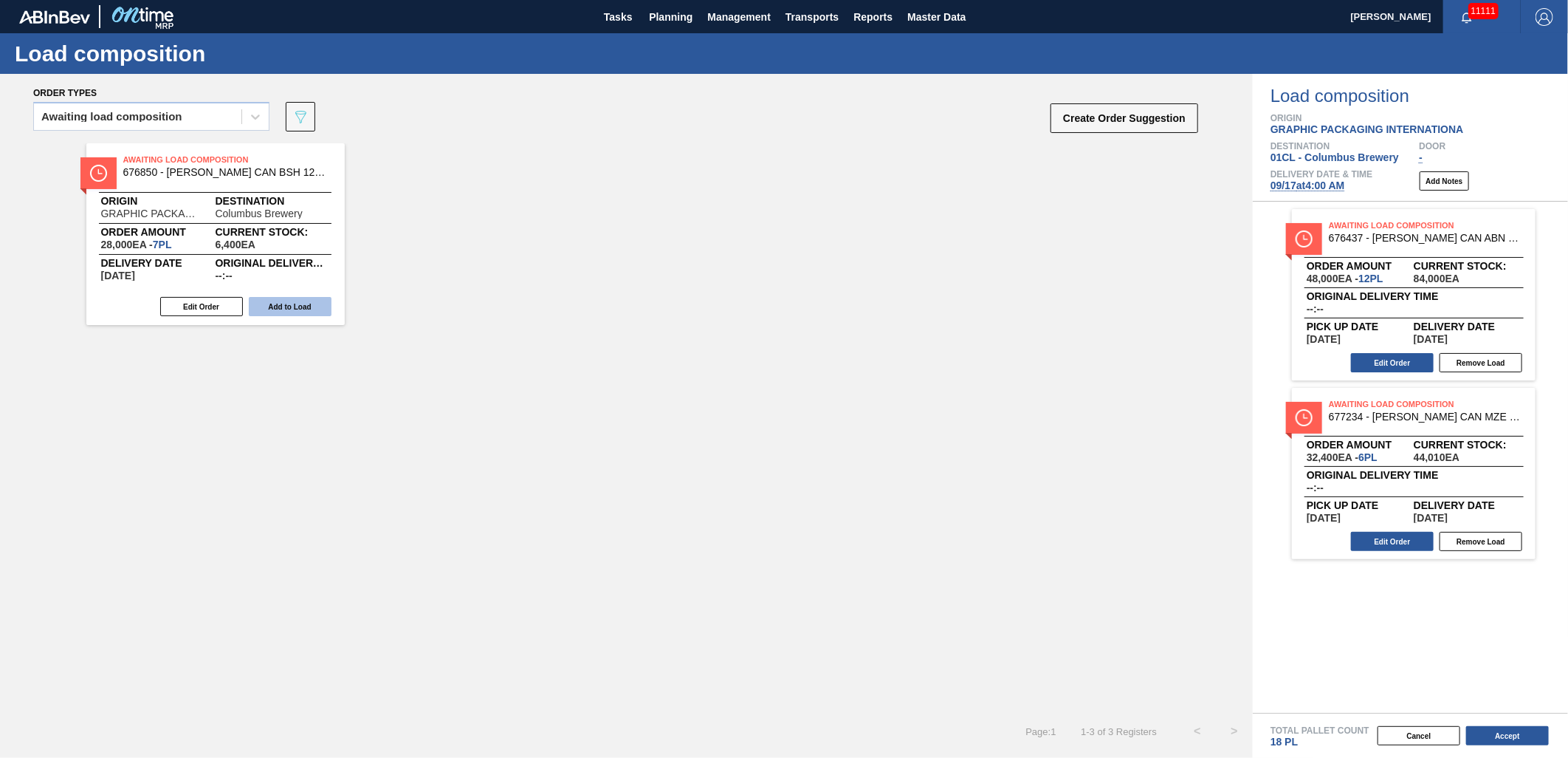
click at [285, 304] on button "Add to Load" at bounding box center [291, 307] width 83 height 19
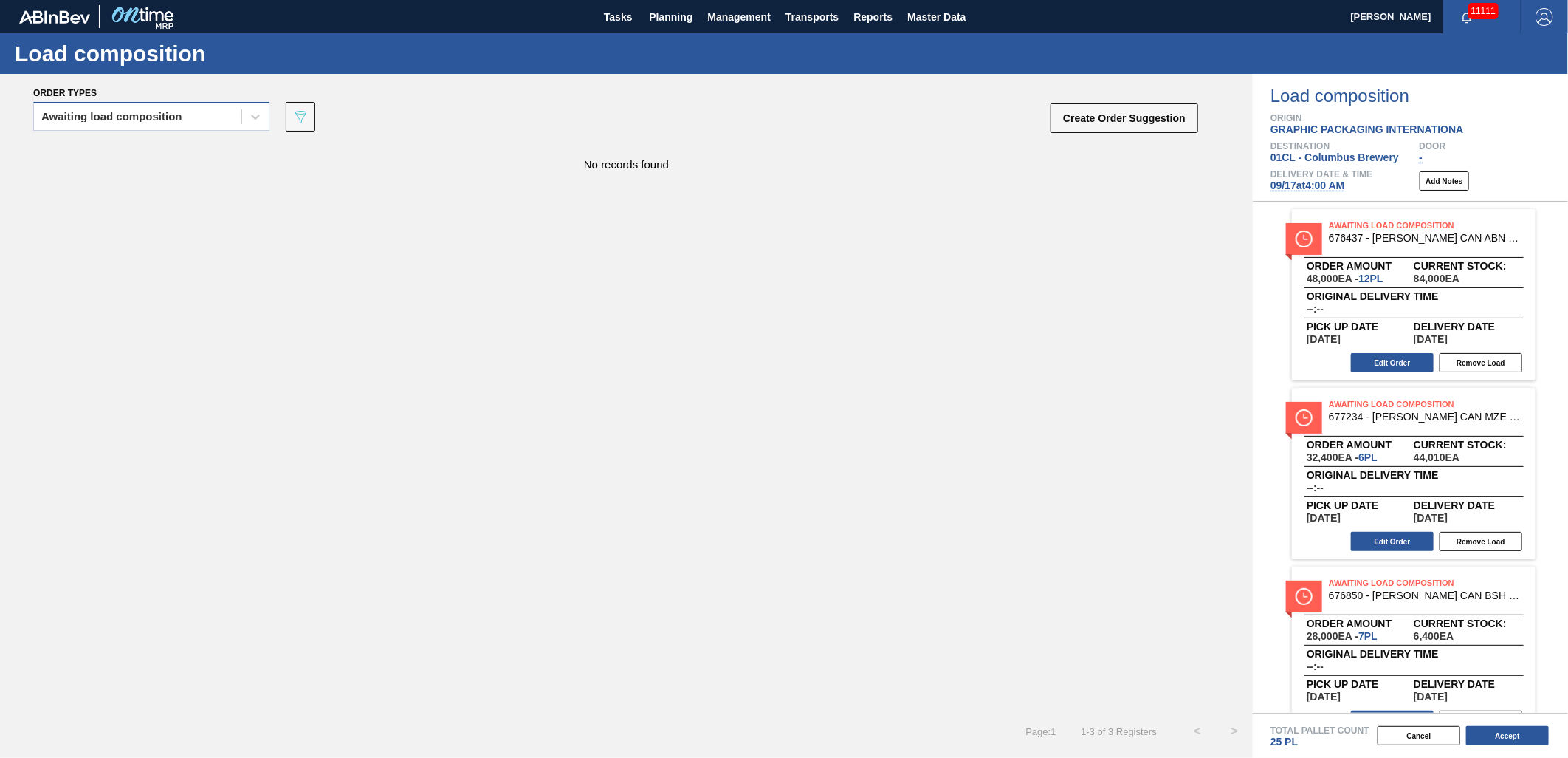
click at [141, 114] on div "Awaiting load composition" at bounding box center [112, 116] width 141 height 10
click at [136, 150] on div "Awaiting load composition" at bounding box center [151, 153] width 236 height 28
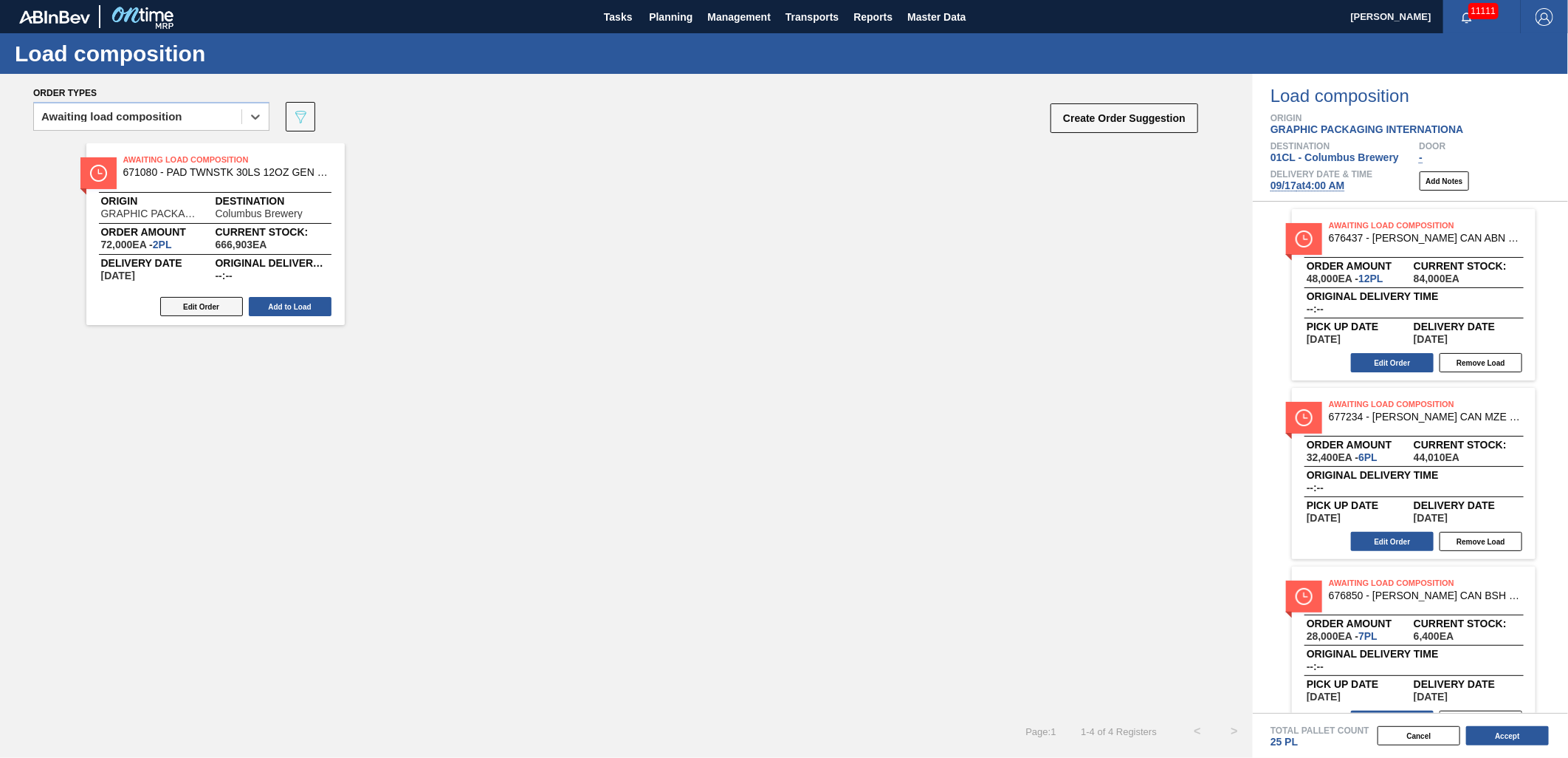
click at [216, 313] on button "Edit Order" at bounding box center [202, 307] width 83 height 19
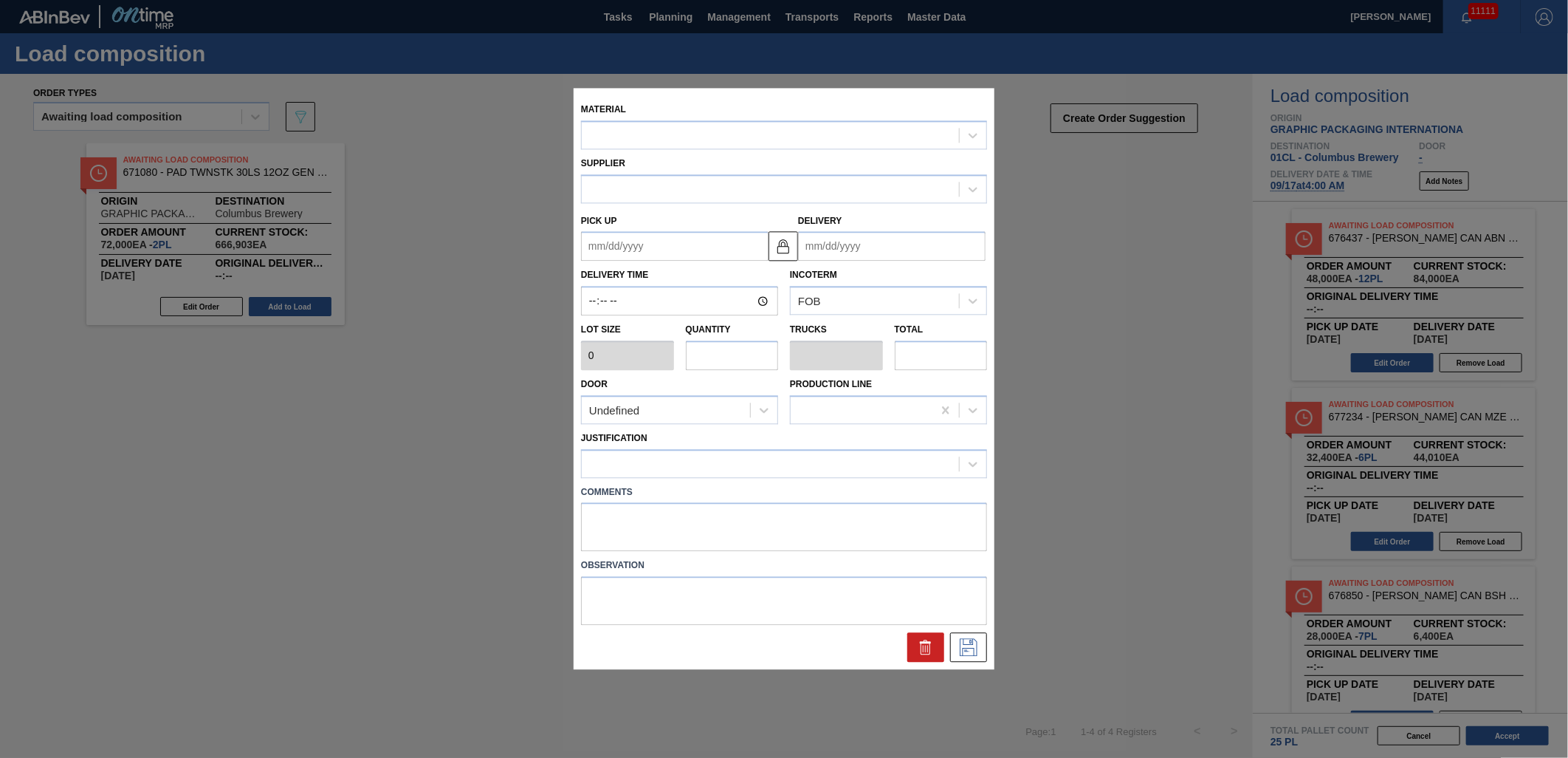
type input "36,000"
type input "2"
type input "0.1"
type input "72,000"
type up "[DATE]"
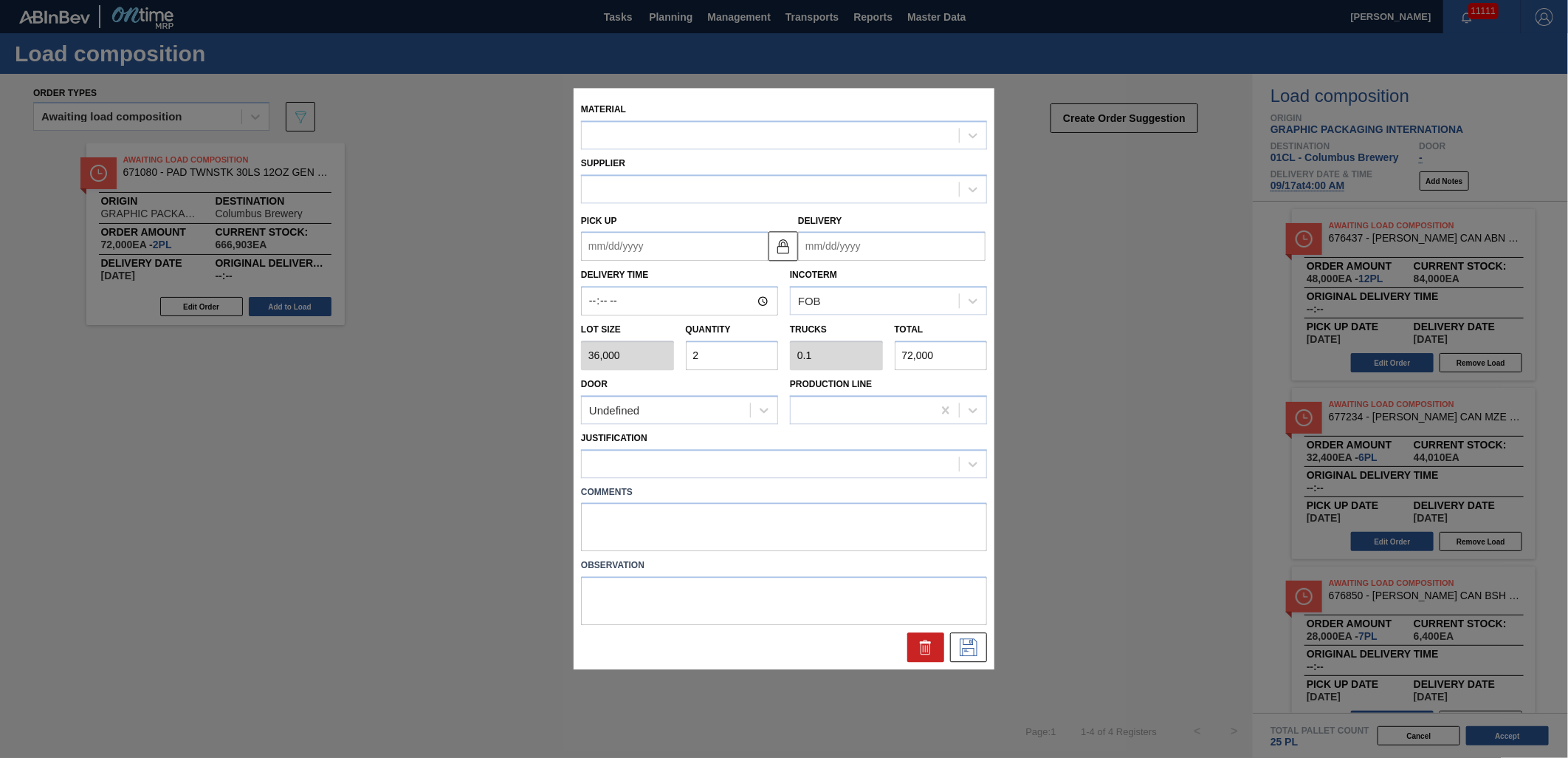
type input "[DATE]"
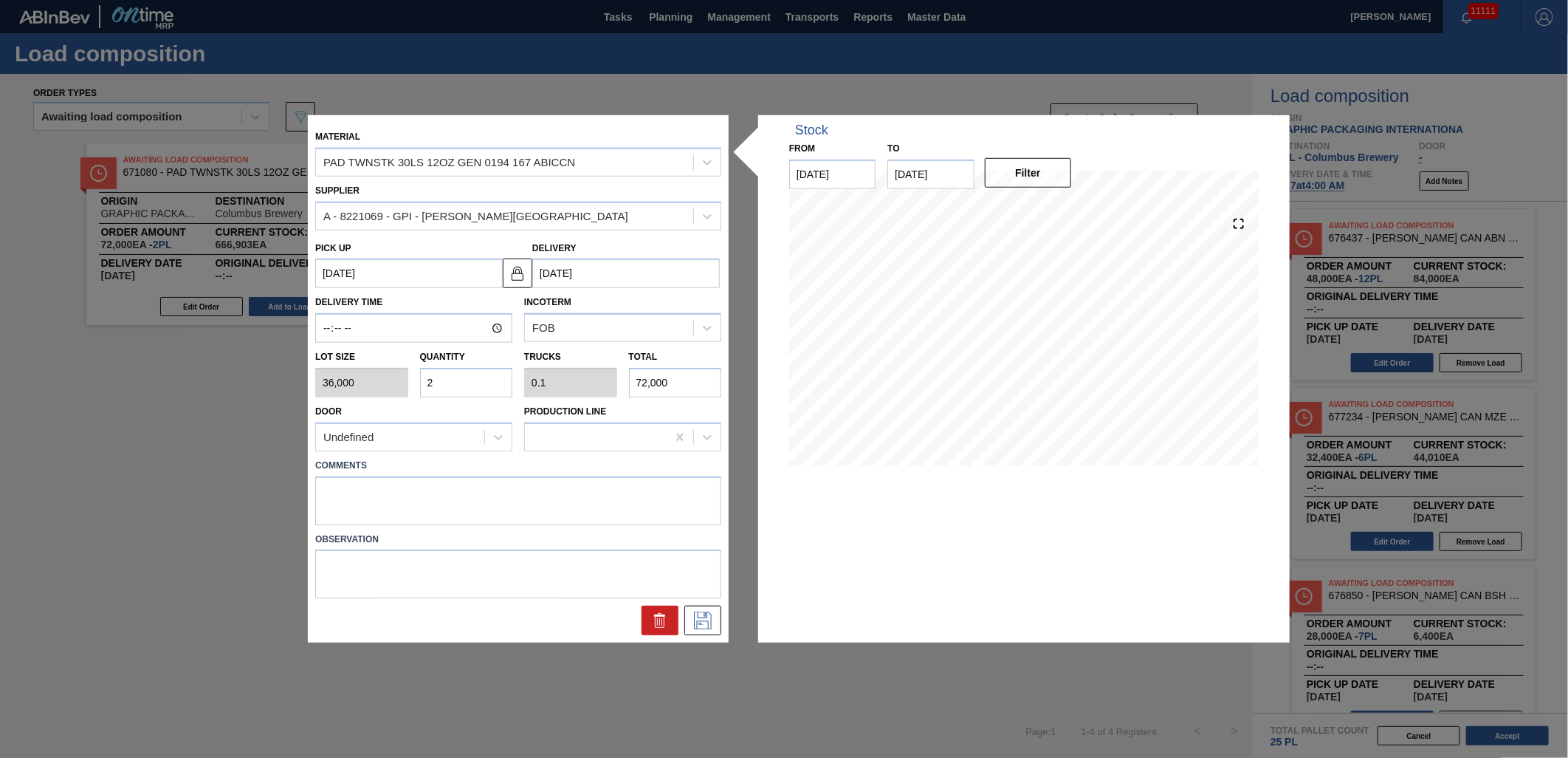
click at [467, 389] on input "2" at bounding box center [466, 382] width 93 height 30
type input "0"
type input "1"
type input "0.05"
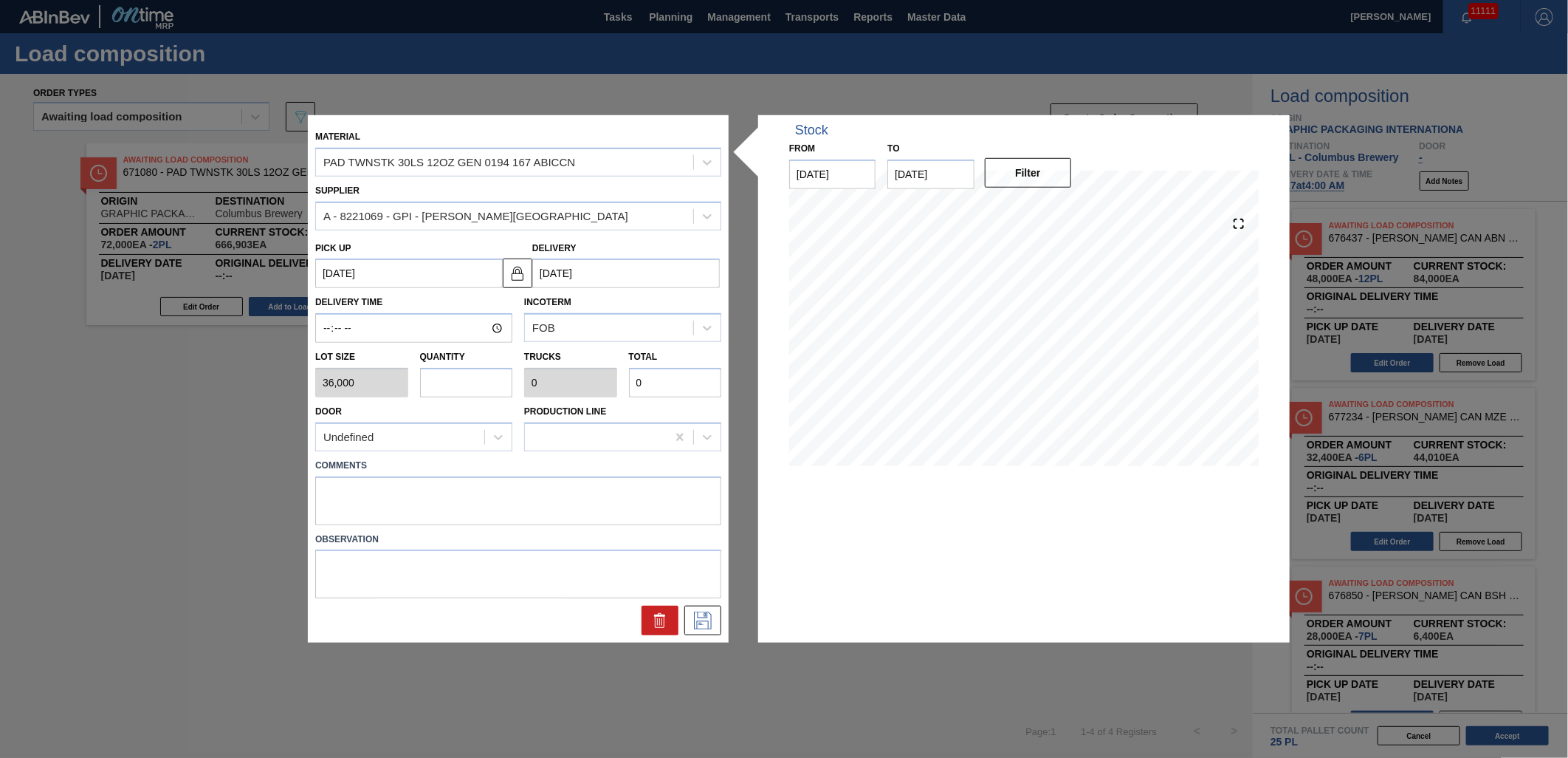
type input "36,000"
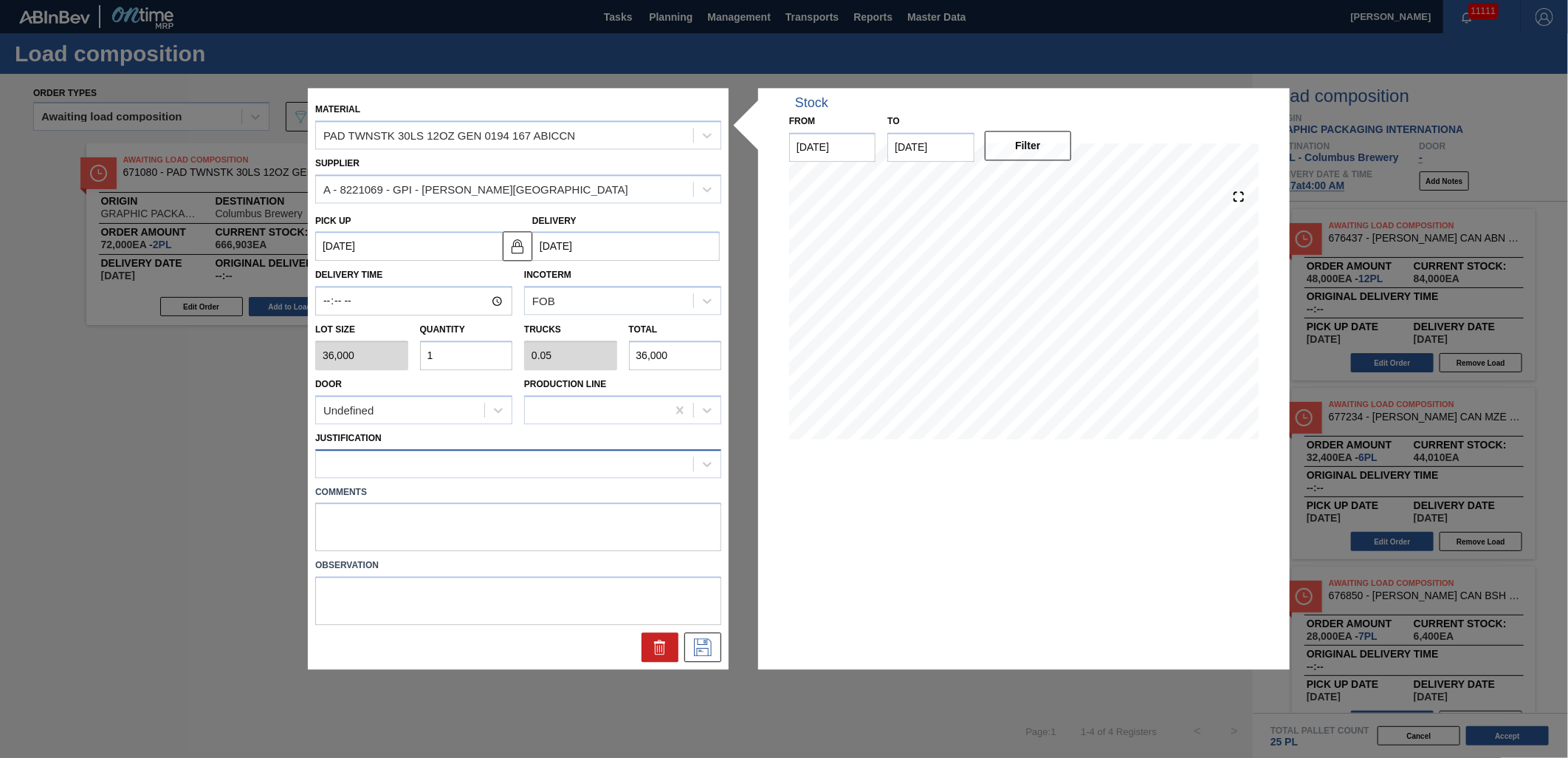
type input "1"
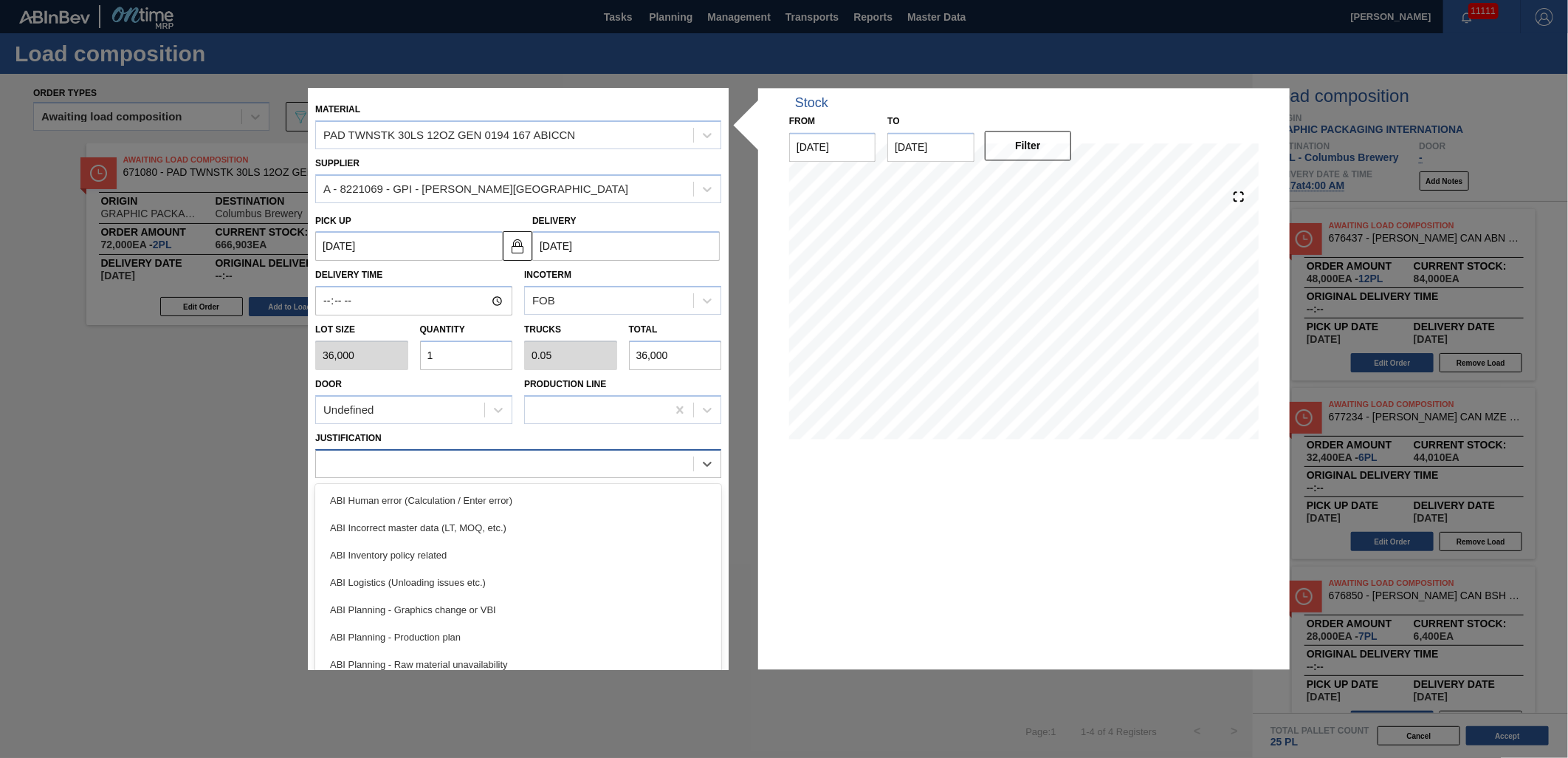
click at [572, 452] on div at bounding box center [504, 463] width 377 height 21
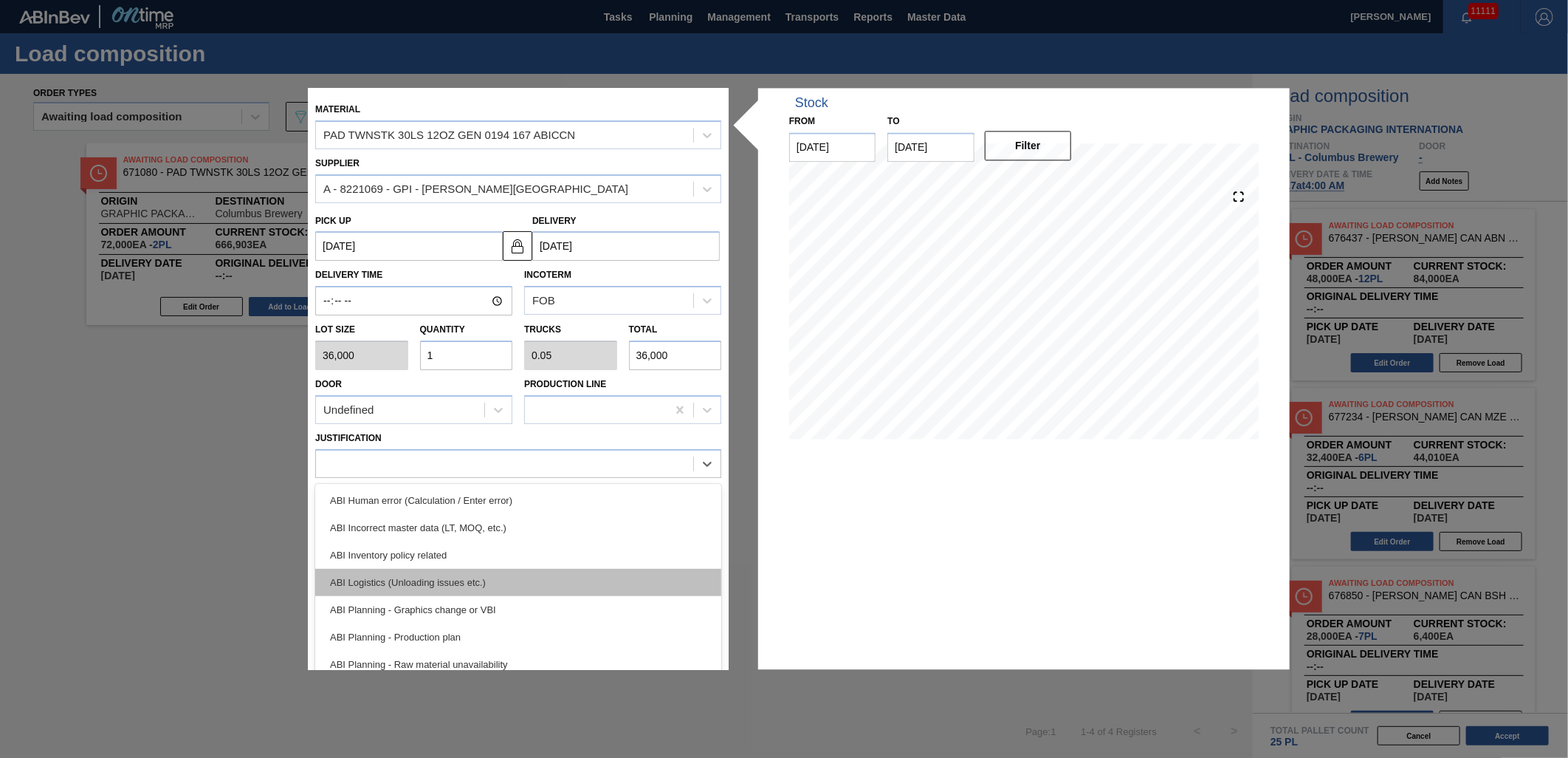
scroll to position [82, 0]
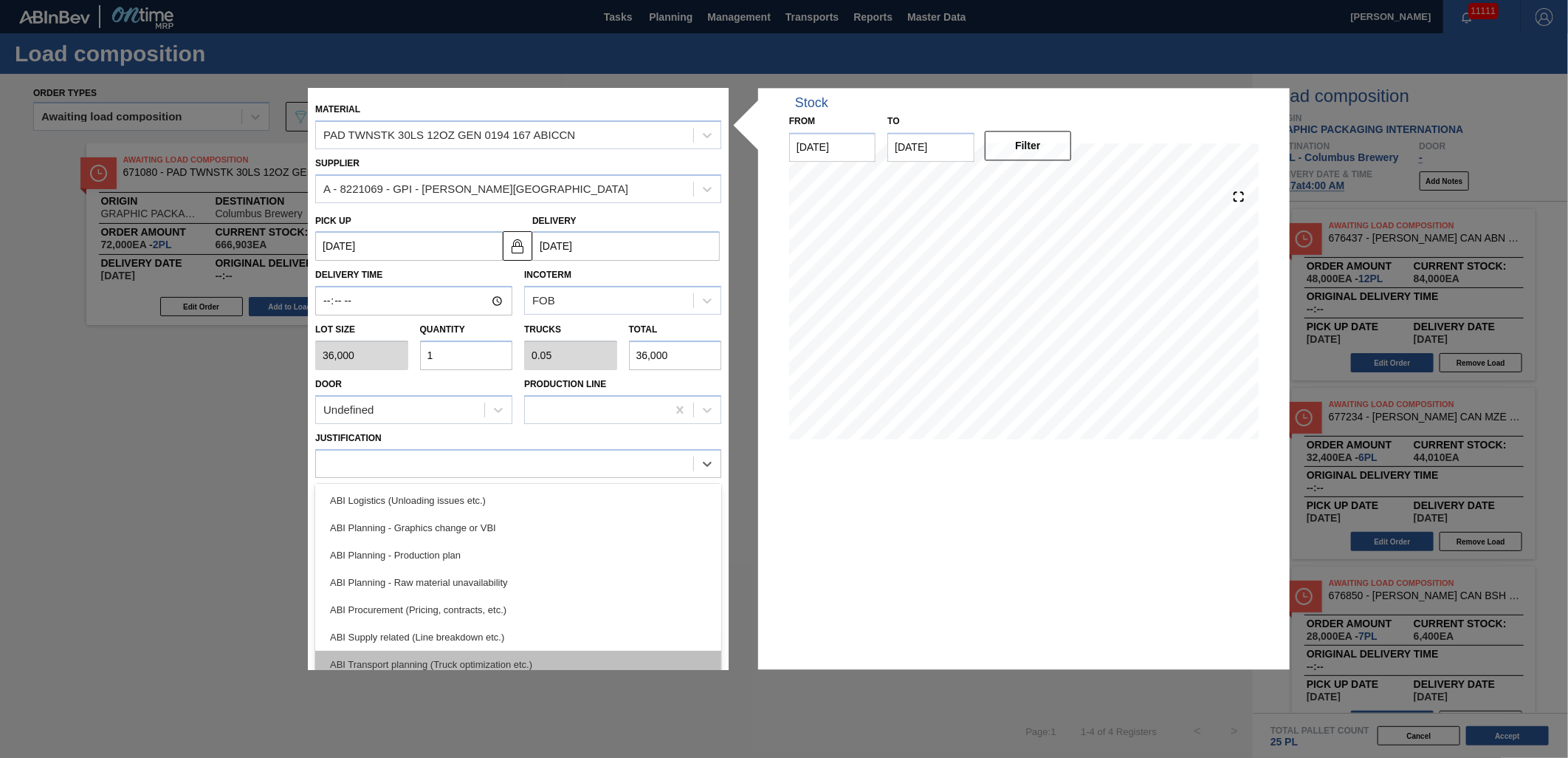
click at [556, 666] on div "ABI Transport planning (Truck optimization etc.)" at bounding box center [519, 665] width 406 height 28
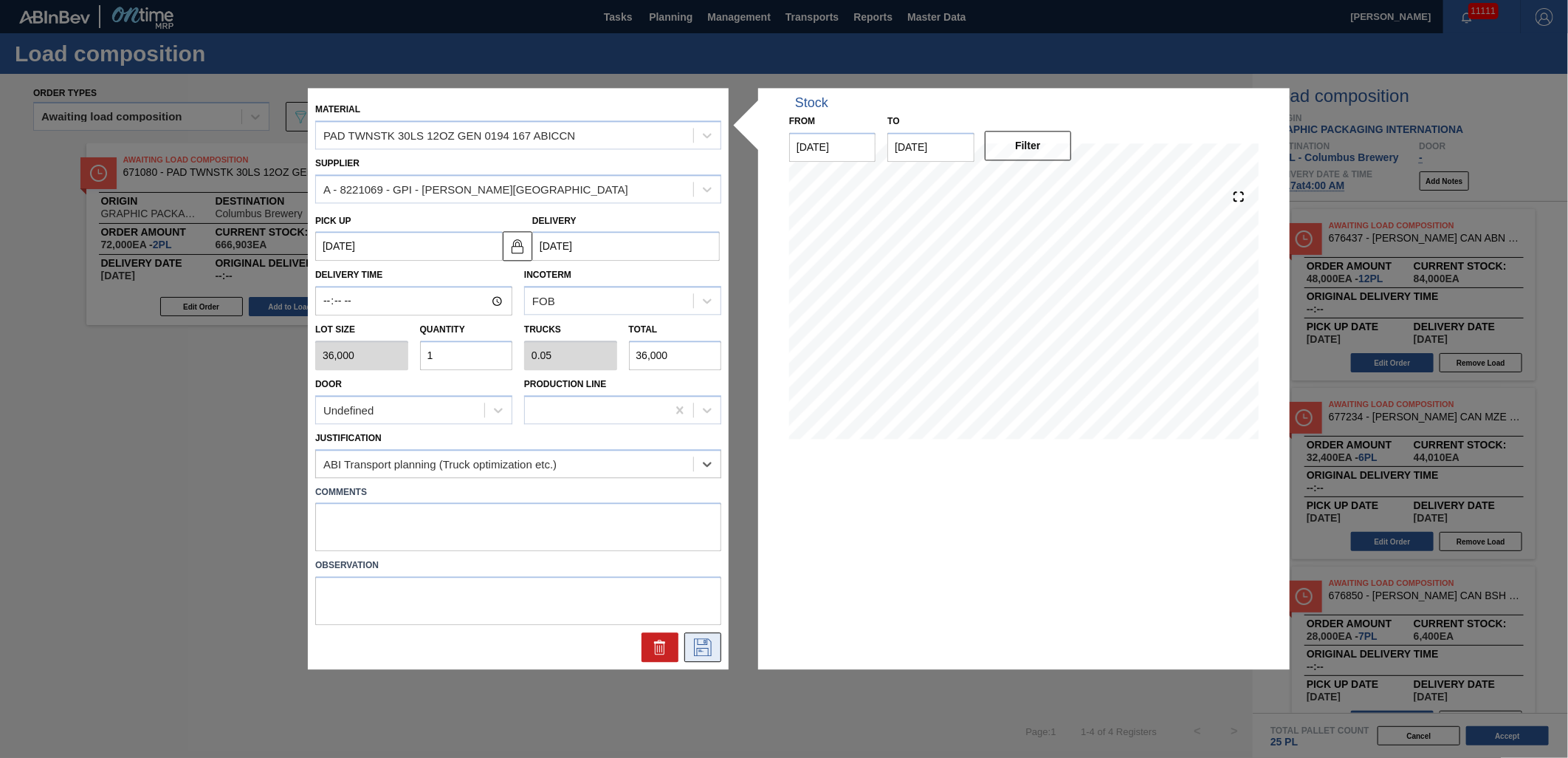
click at [706, 654] on icon at bounding box center [703, 647] width 24 height 18
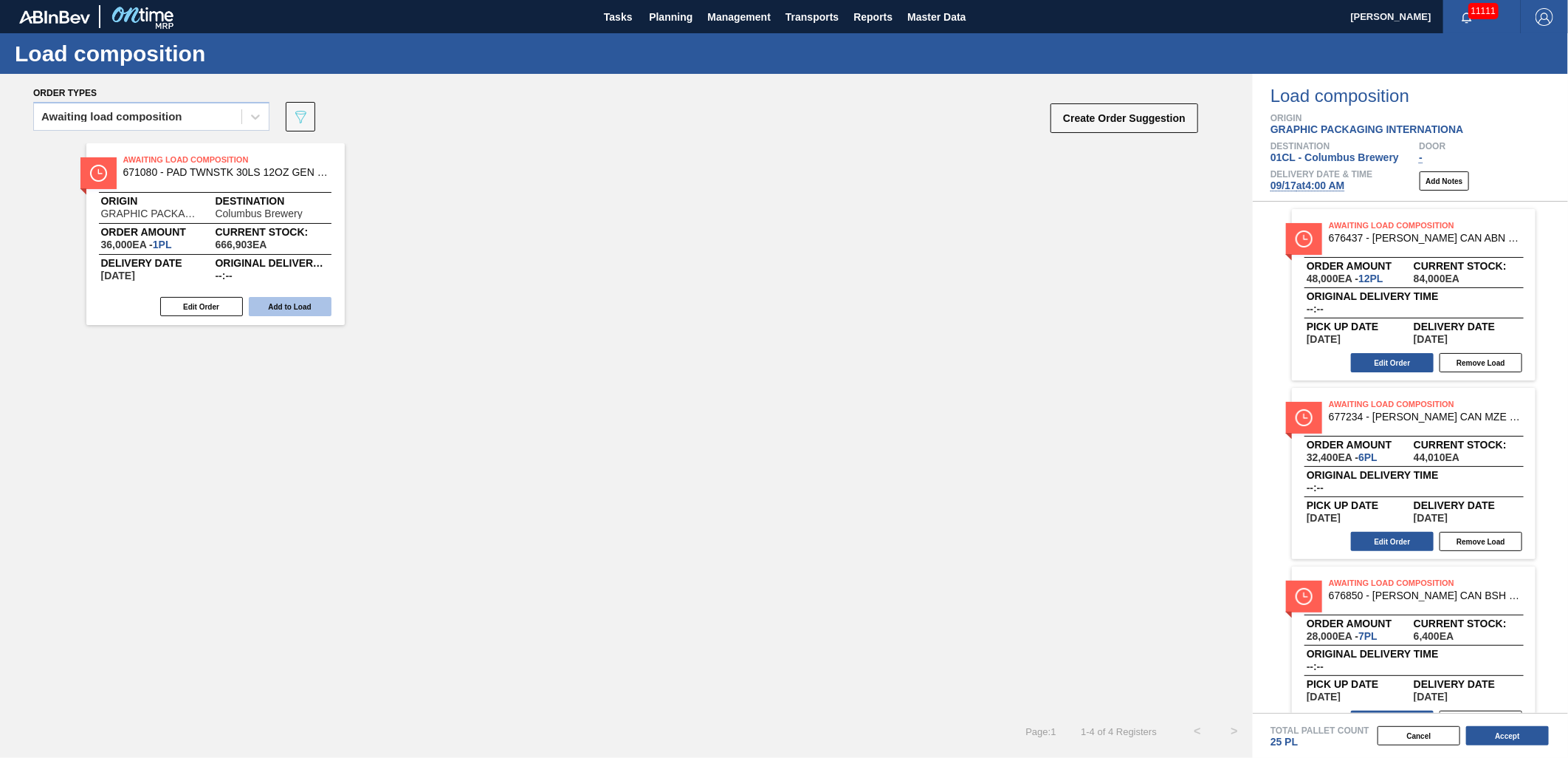
click at [297, 301] on button "Add to Load" at bounding box center [291, 307] width 83 height 19
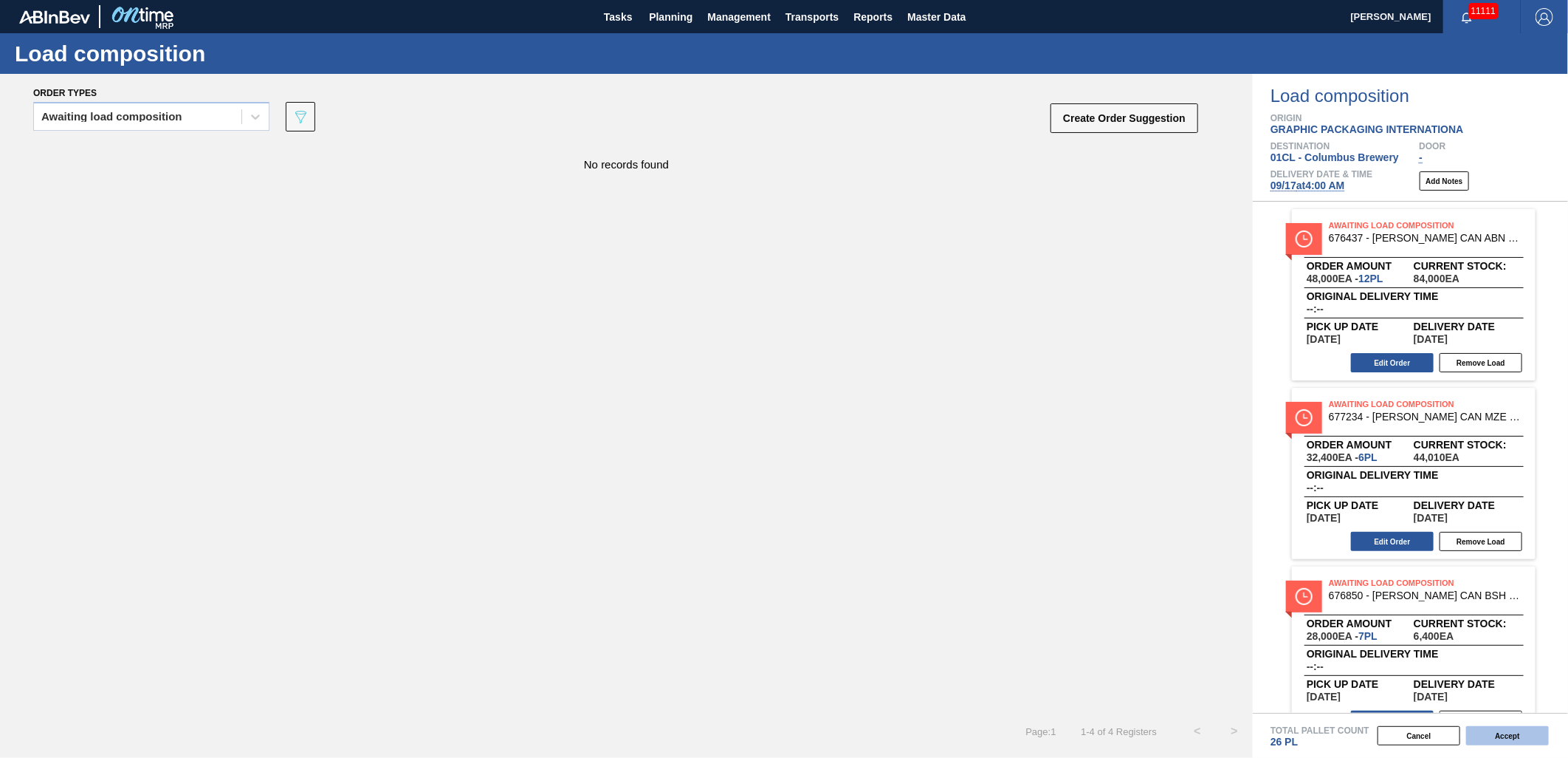
click at [1506, 732] on button "Accept" at bounding box center [1507, 735] width 83 height 19
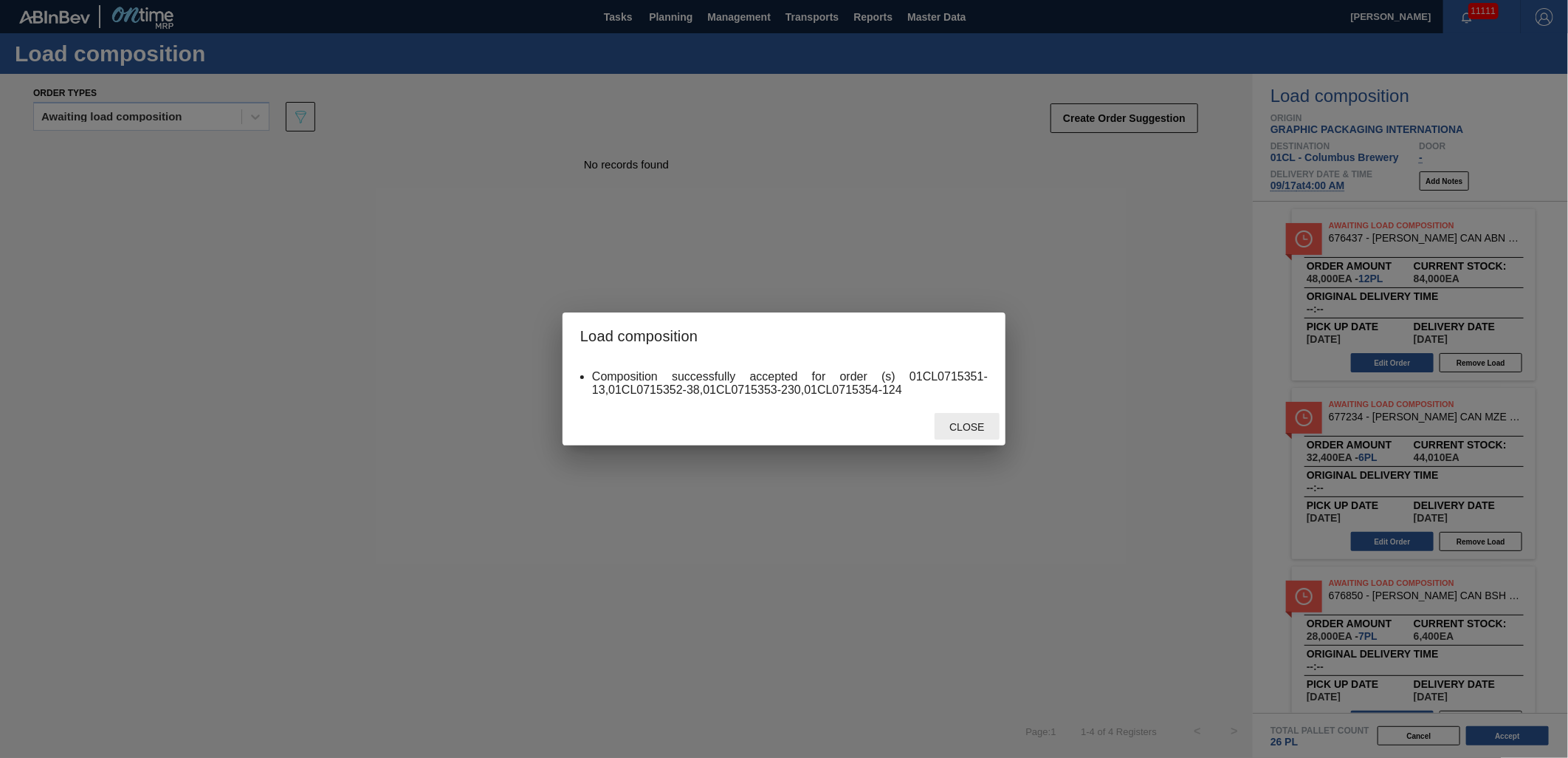
click at [939, 430] on span "Close" at bounding box center [966, 427] width 58 height 12
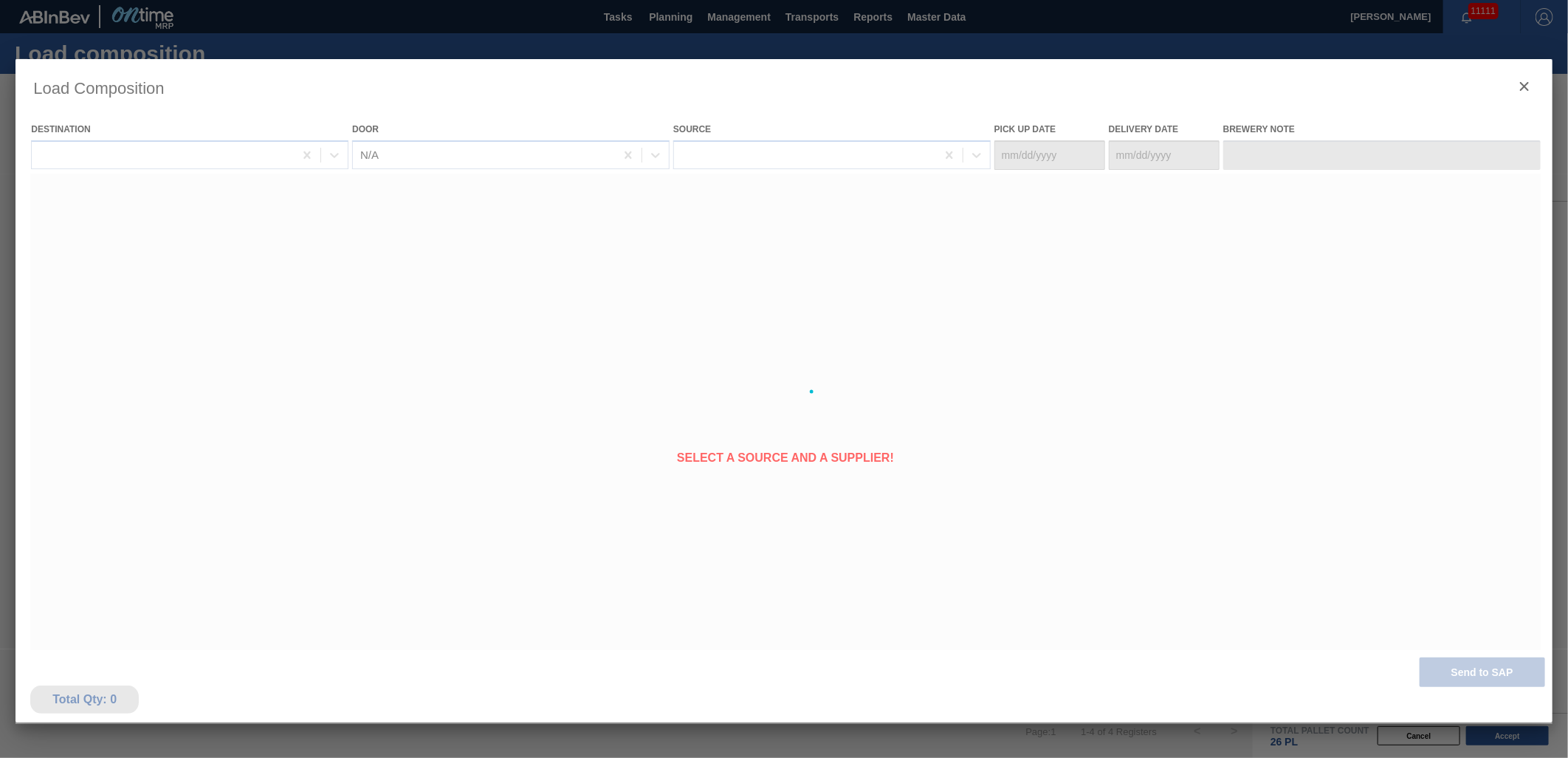
type Date "[DATE]"
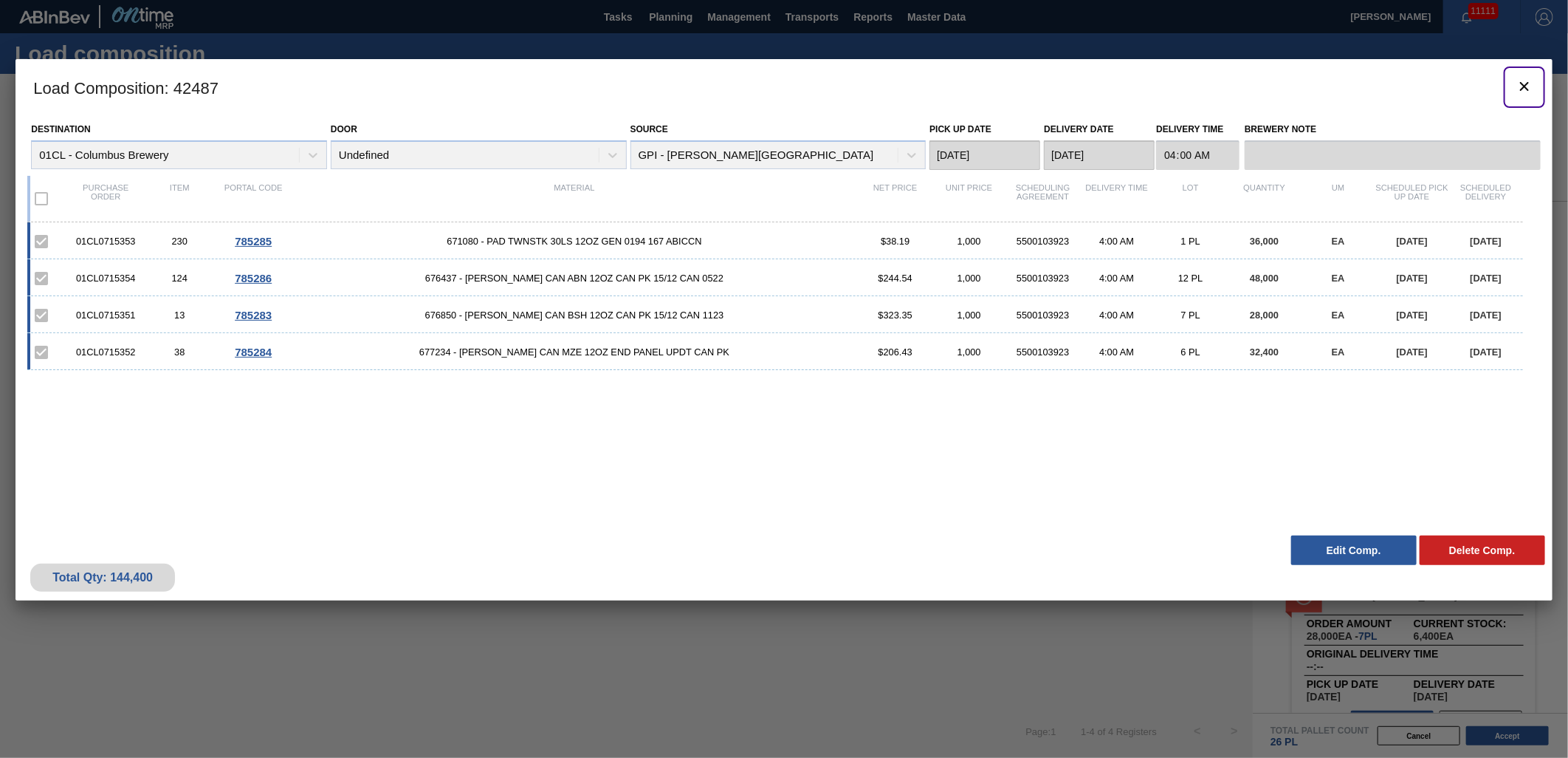
click at [1525, 83] on icon "botão de ícone" at bounding box center [1524, 86] width 18 height 18
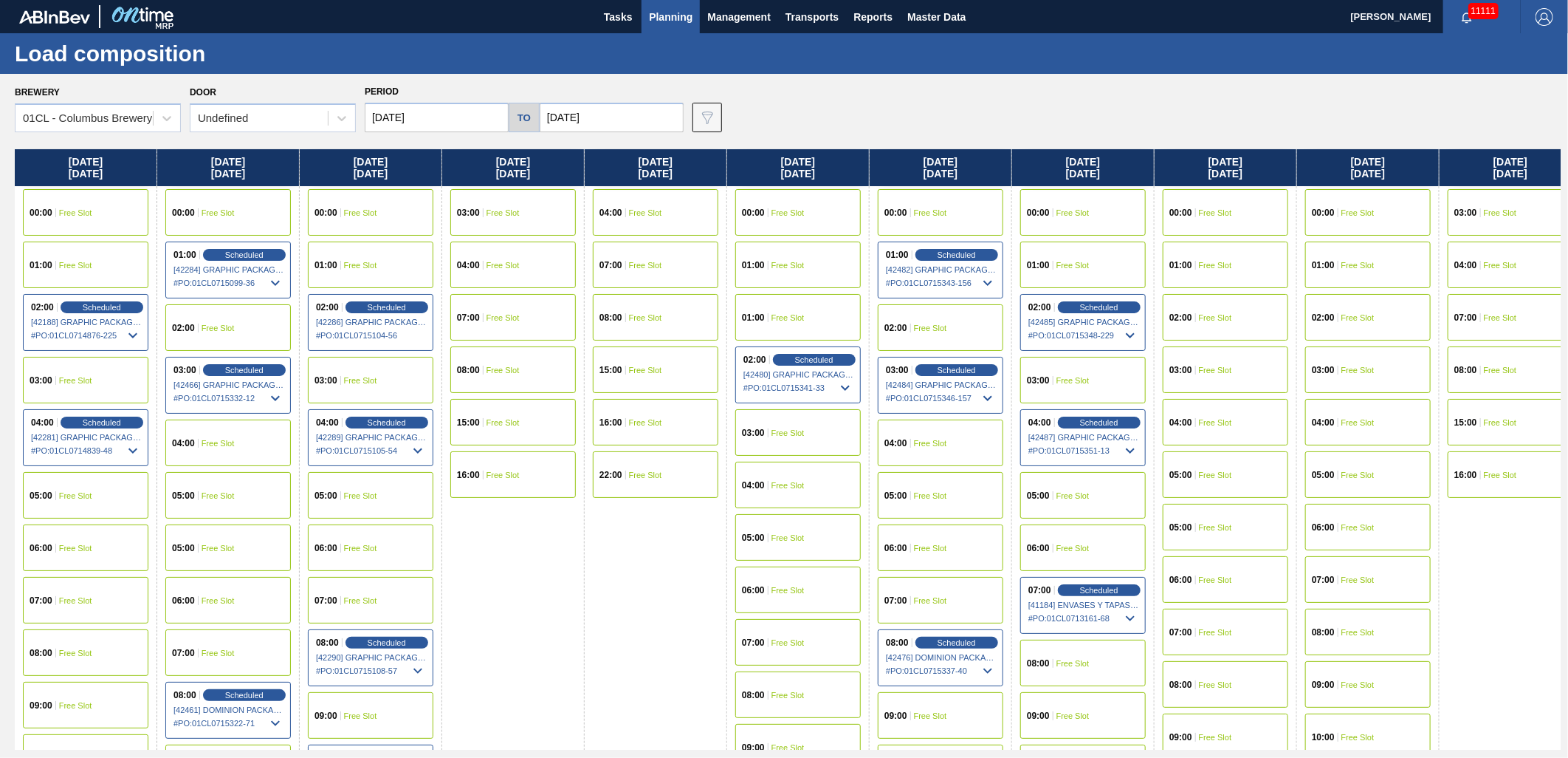
click at [696, 17] on button "Planning" at bounding box center [670, 17] width 58 height 33
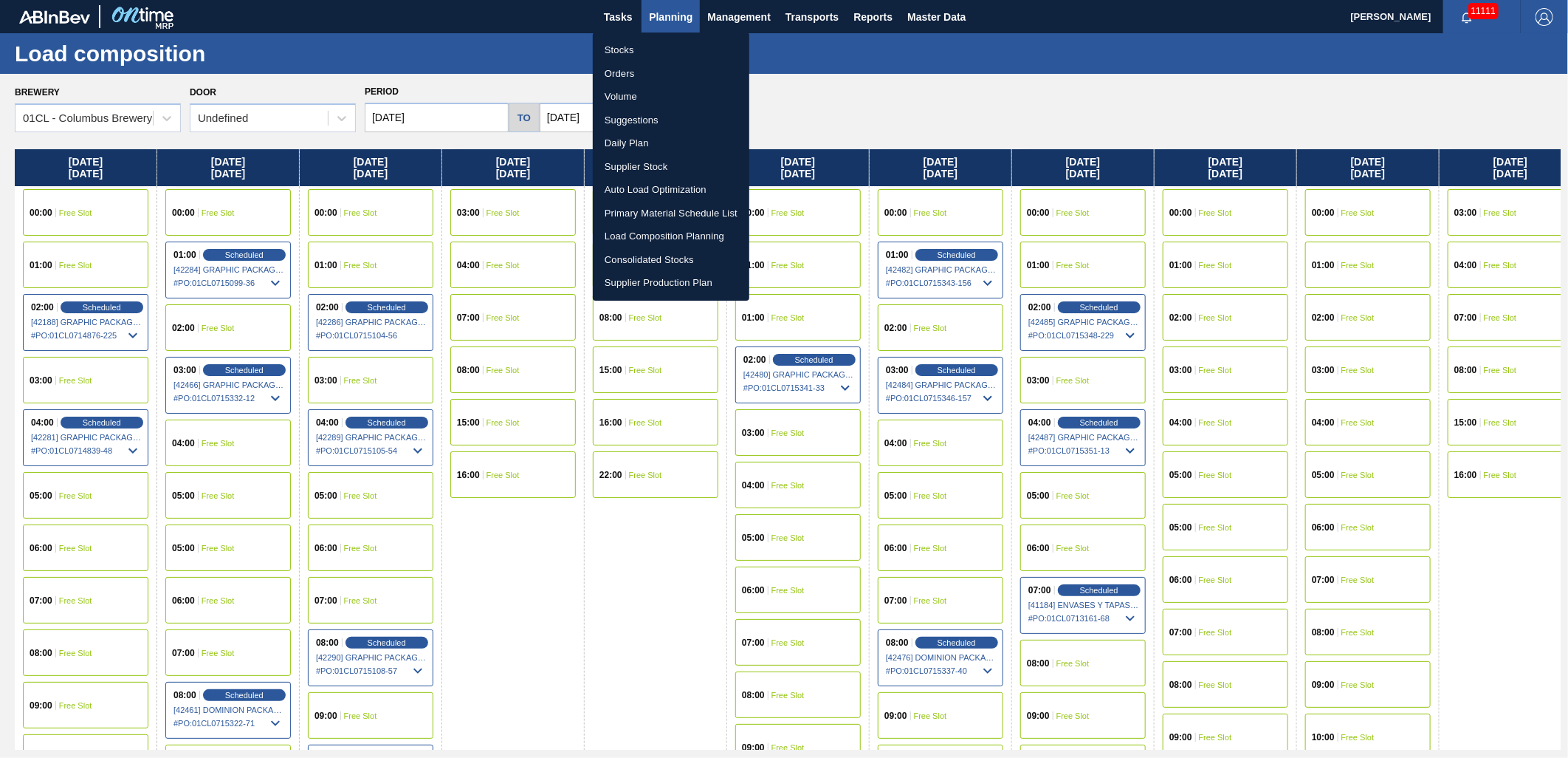
click at [650, 121] on li "Suggestions" at bounding box center [671, 121] width 157 height 24
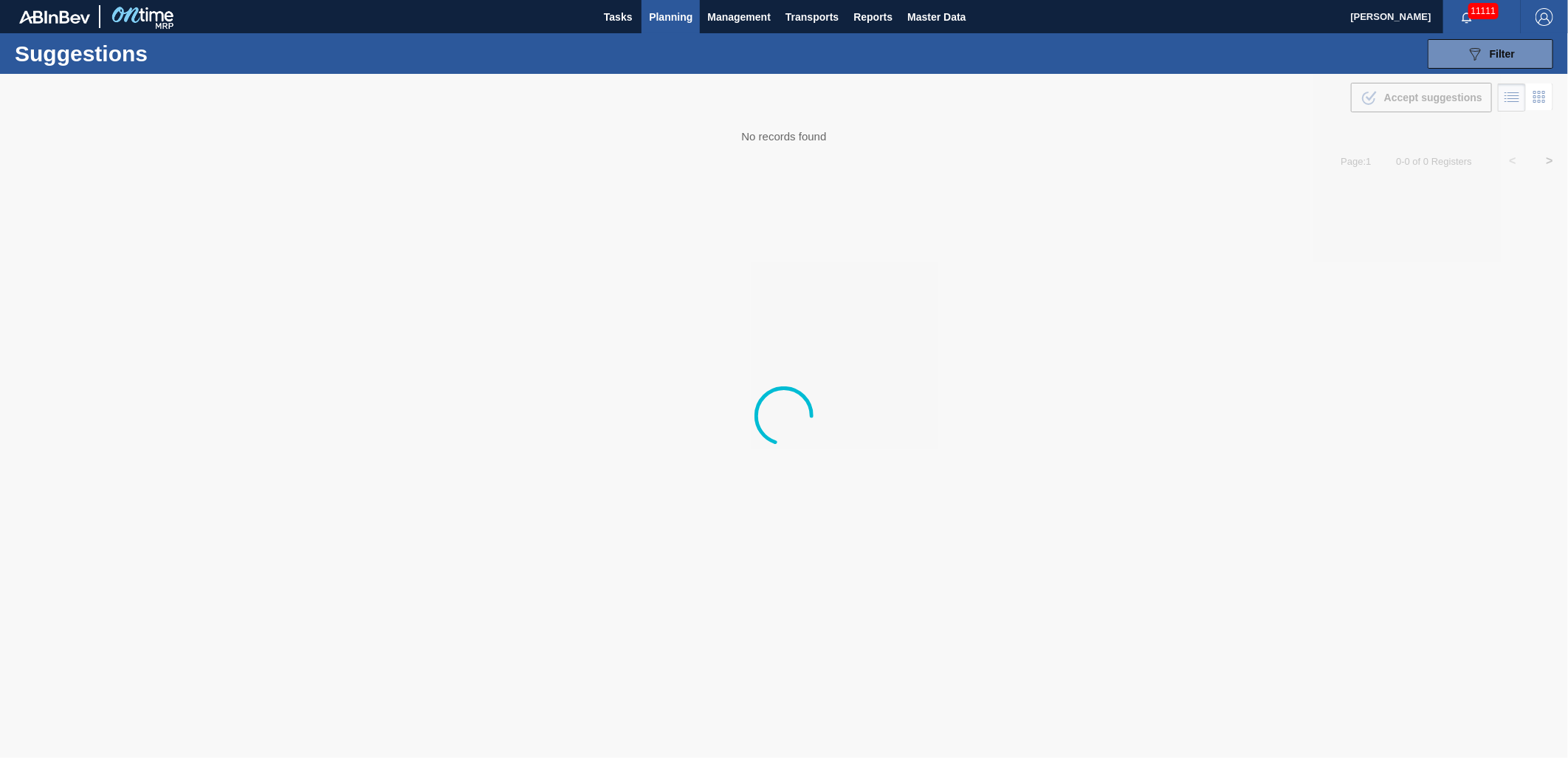
type from "[DATE]"
type to "[DATE]"
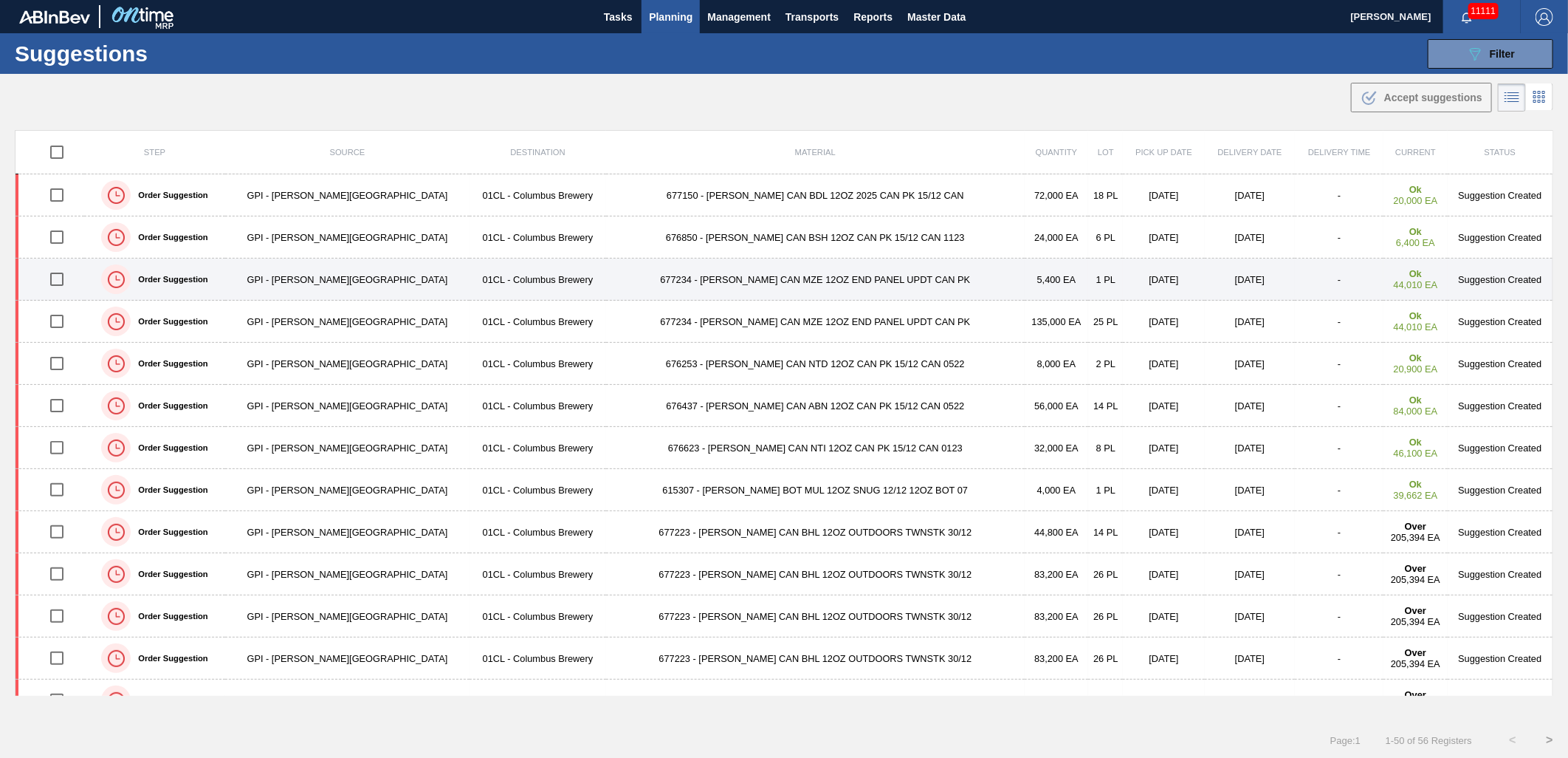
click at [72, 281] on input "checkbox" at bounding box center [57, 280] width 31 height 31
checkbox input "true"
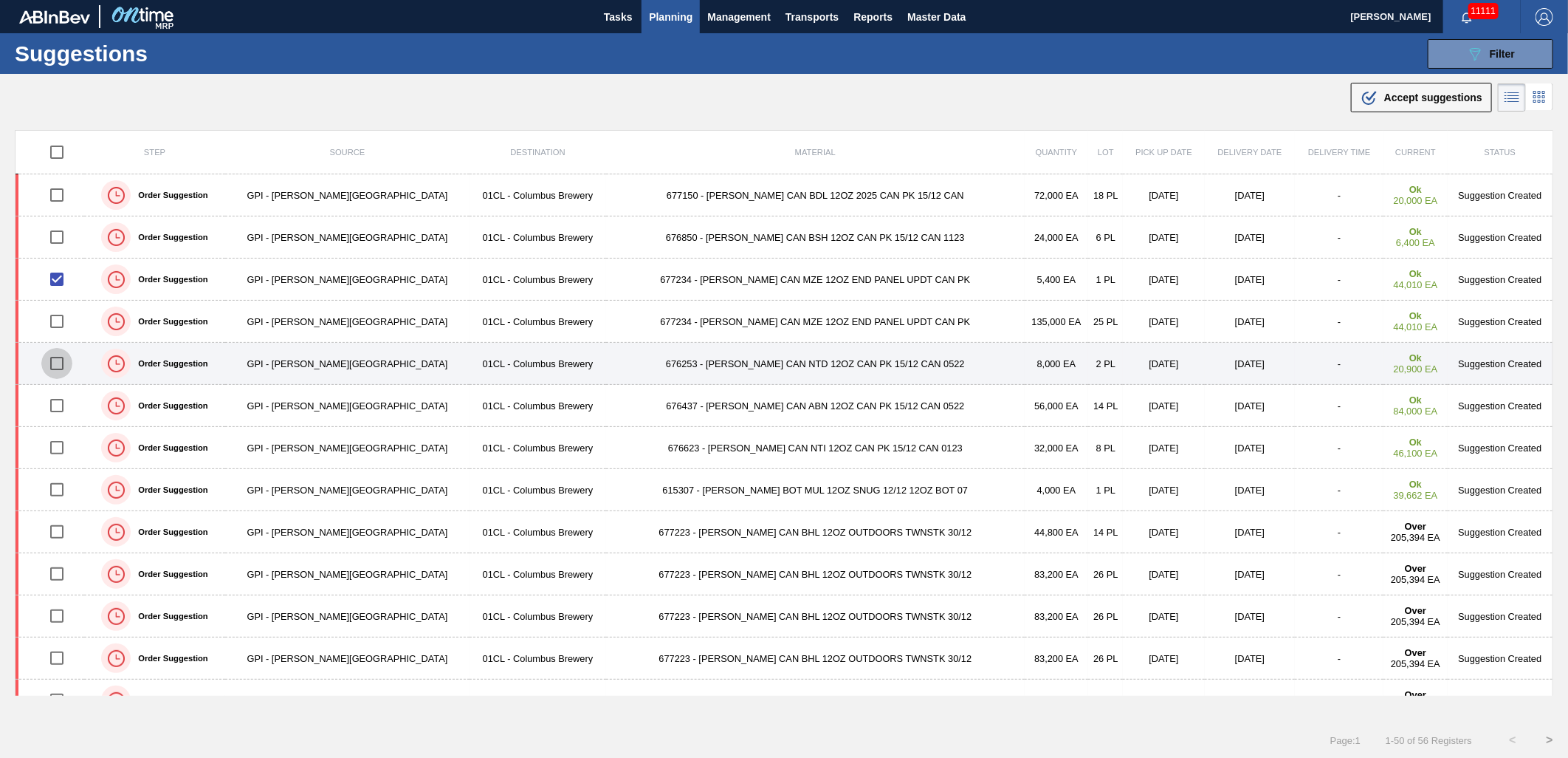
click at [62, 360] on input "checkbox" at bounding box center [57, 364] width 31 height 31
checkbox input "true"
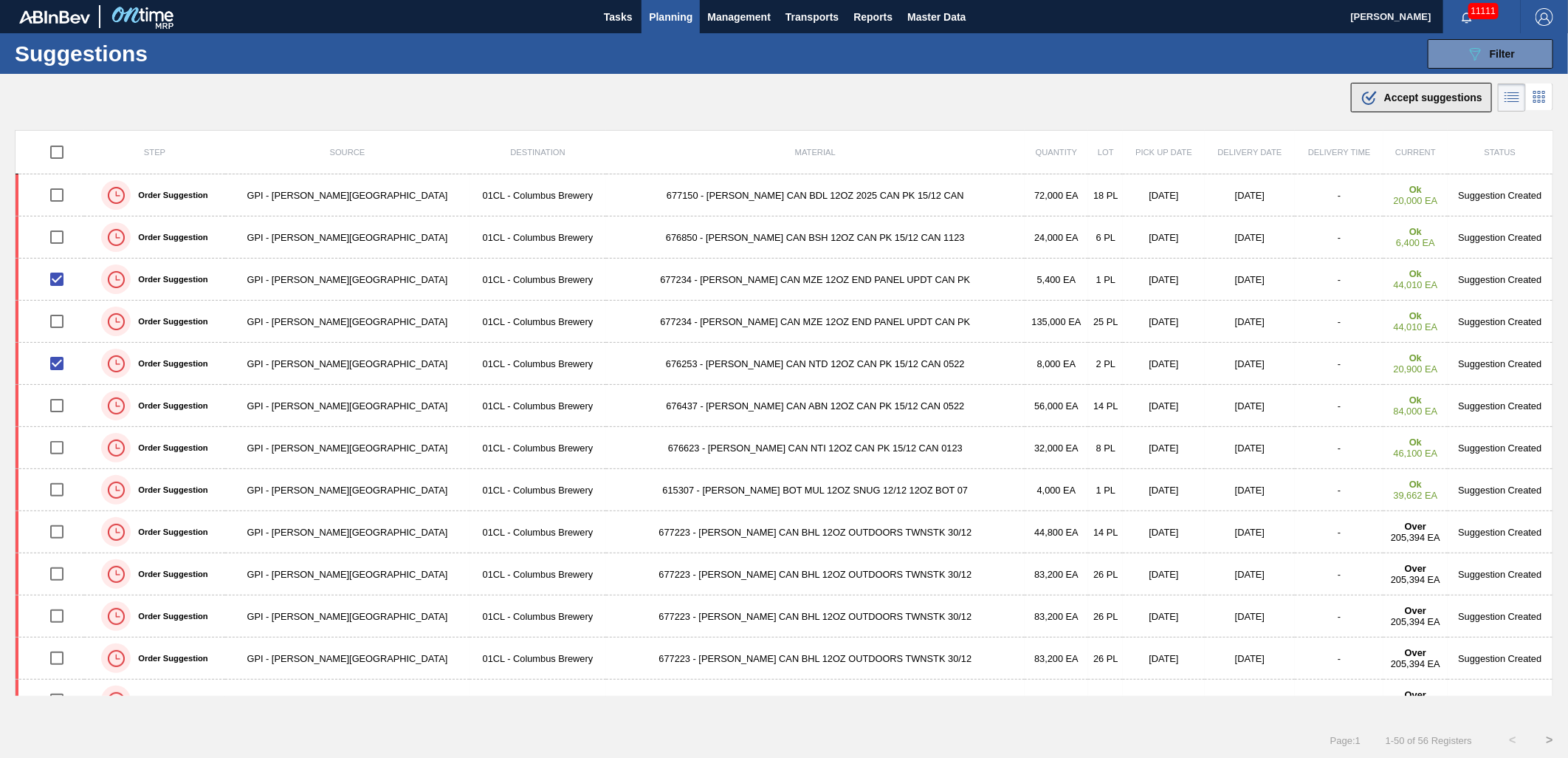
click at [1415, 99] on span "Accept suggestions" at bounding box center [1433, 97] width 98 height 12
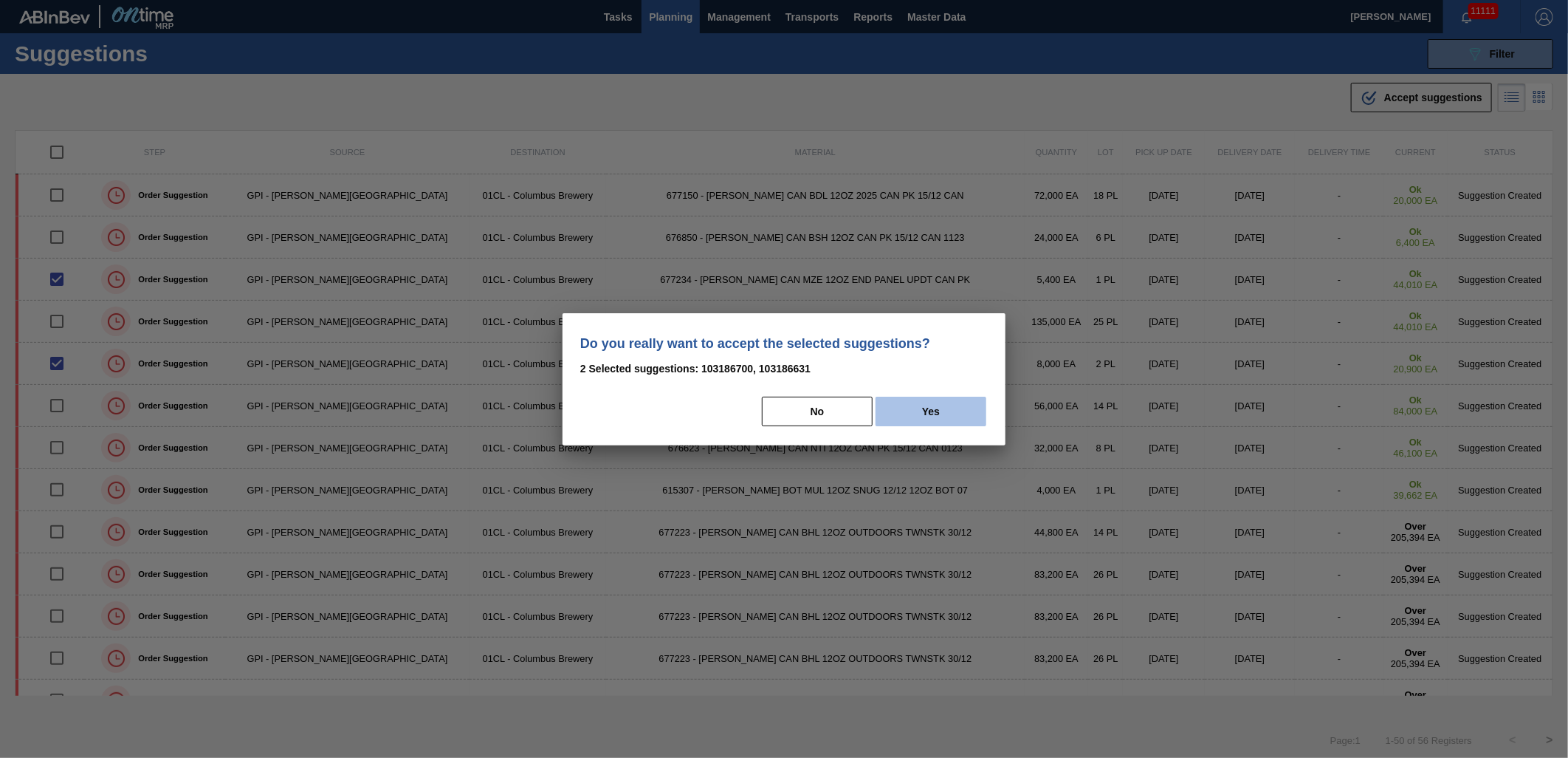
click at [943, 402] on button "Yes" at bounding box center [931, 412] width 111 height 30
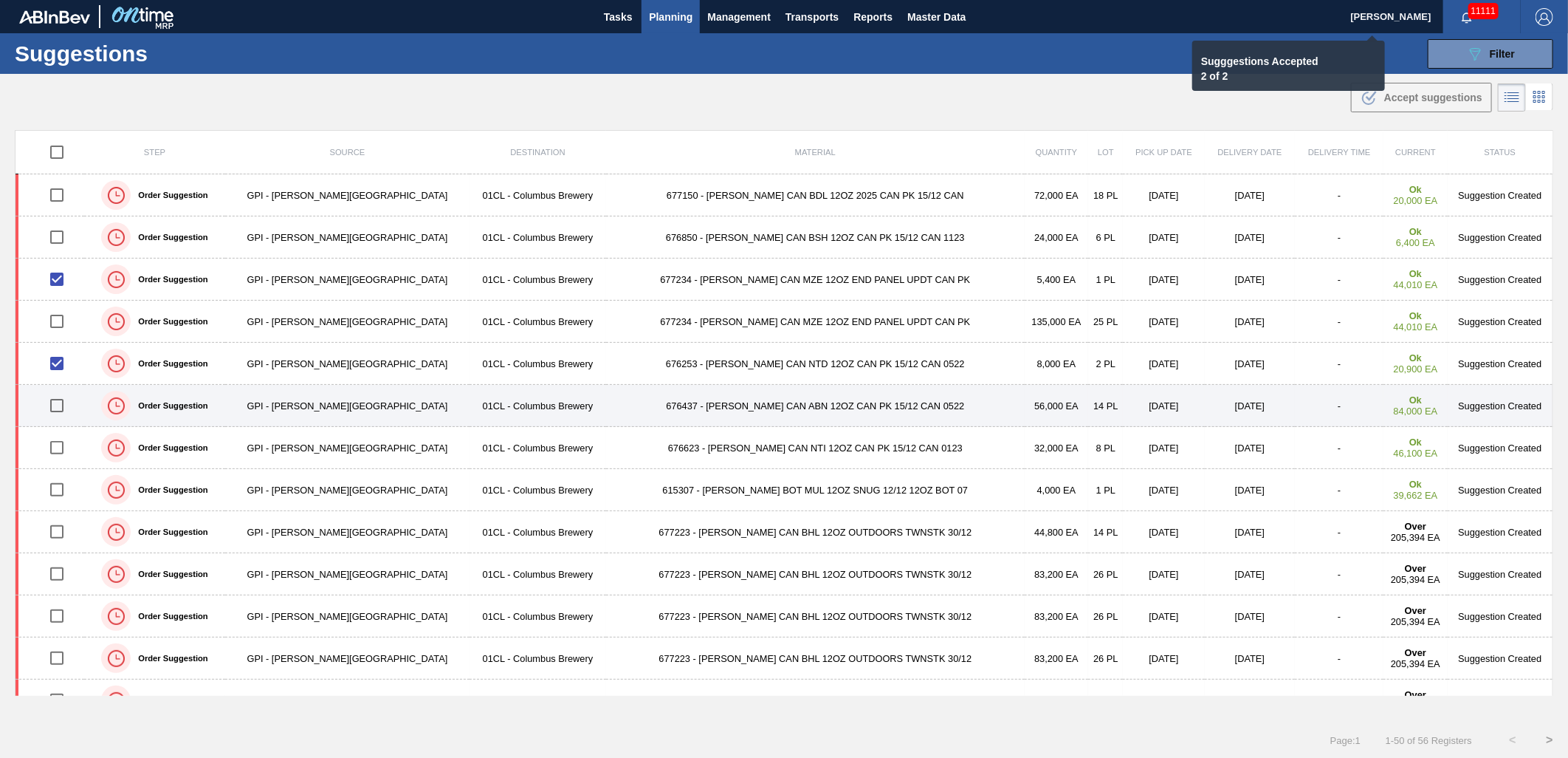
checkbox input "false"
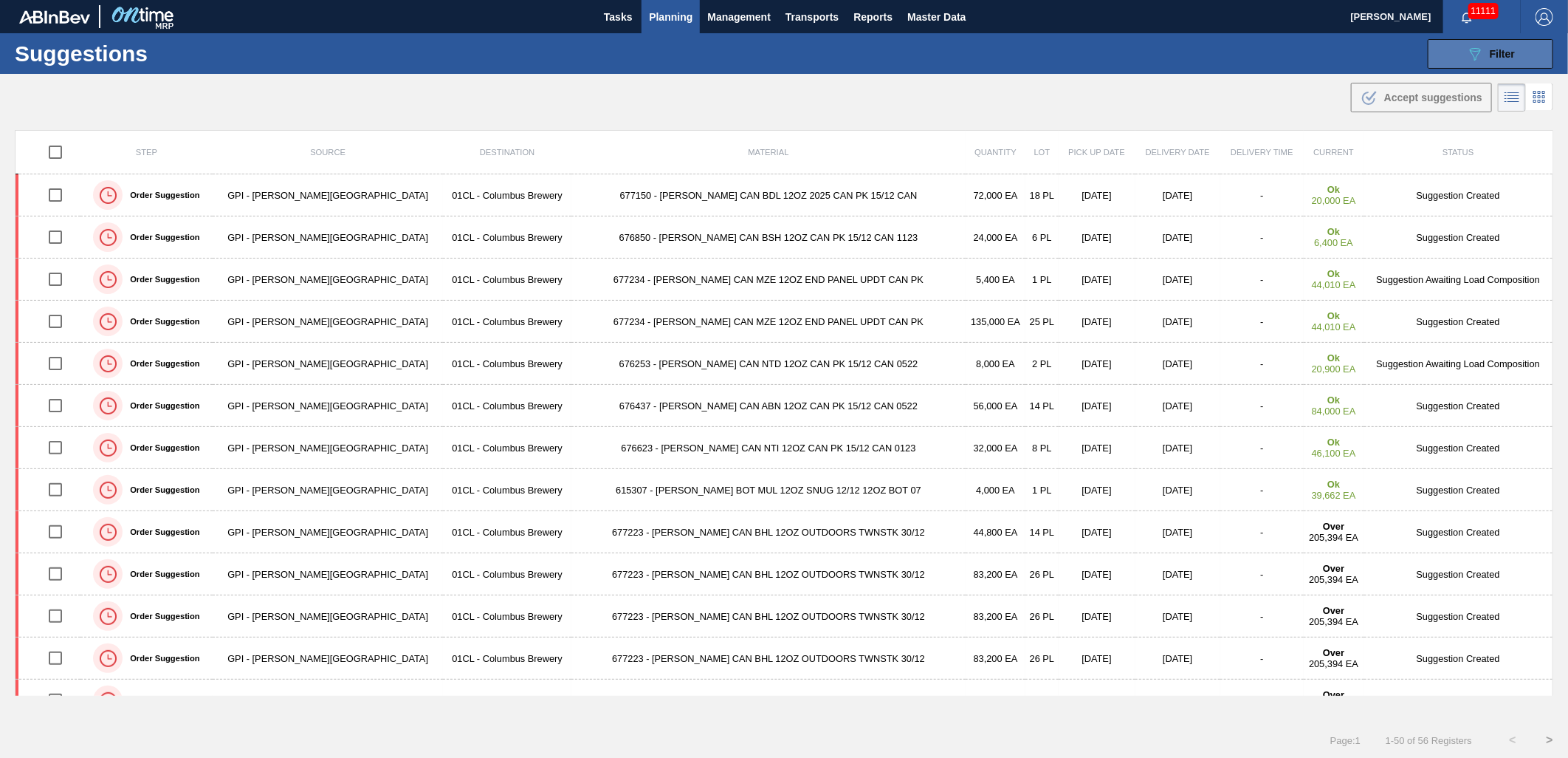
click at [1455, 54] on button "089F7B8B-B2A5-4AFE-B5C0-19BA573D28AC Filter" at bounding box center [1490, 54] width 126 height 30
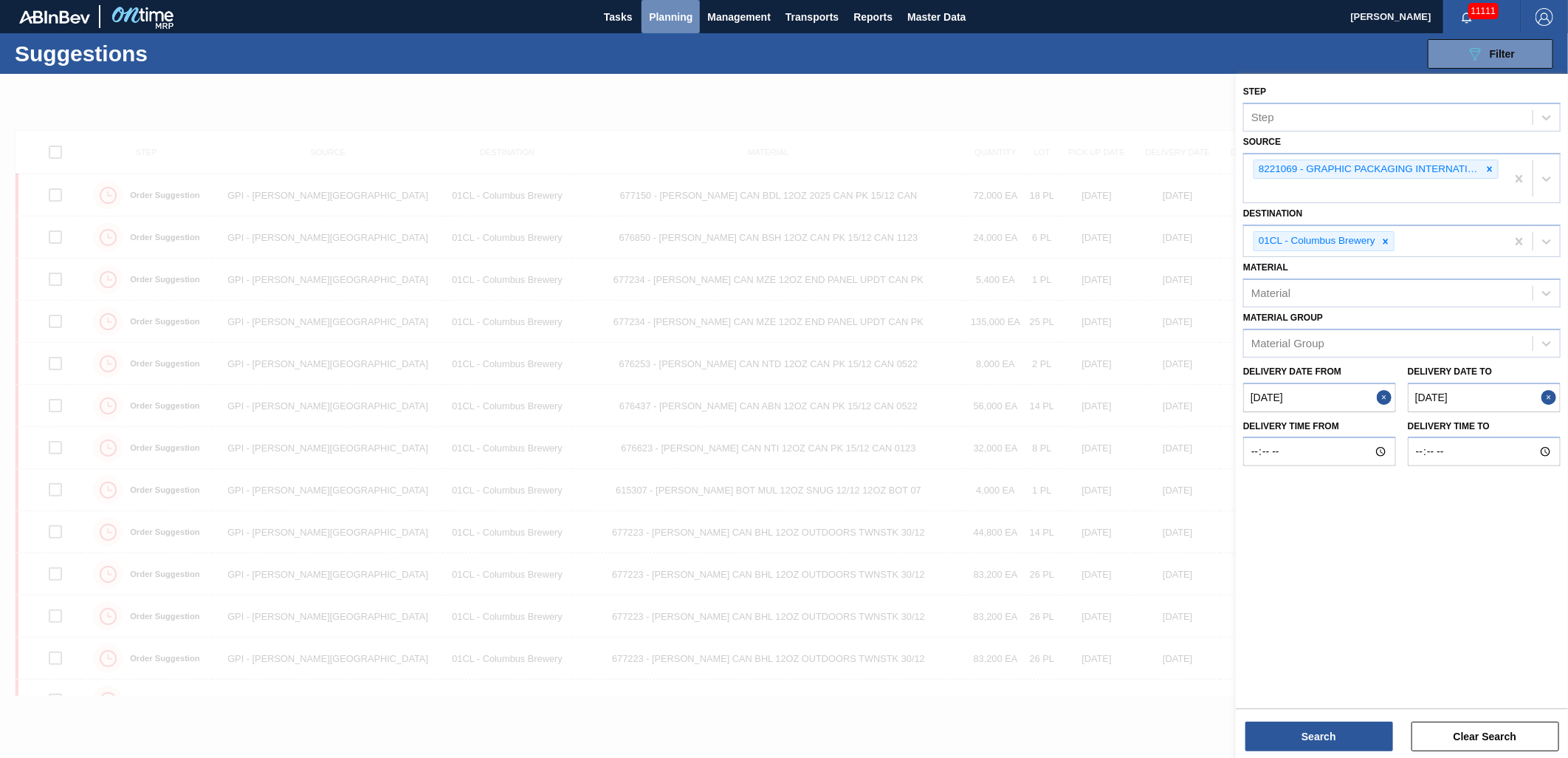
click at [680, 17] on span "Planning" at bounding box center [670, 17] width 43 height 18
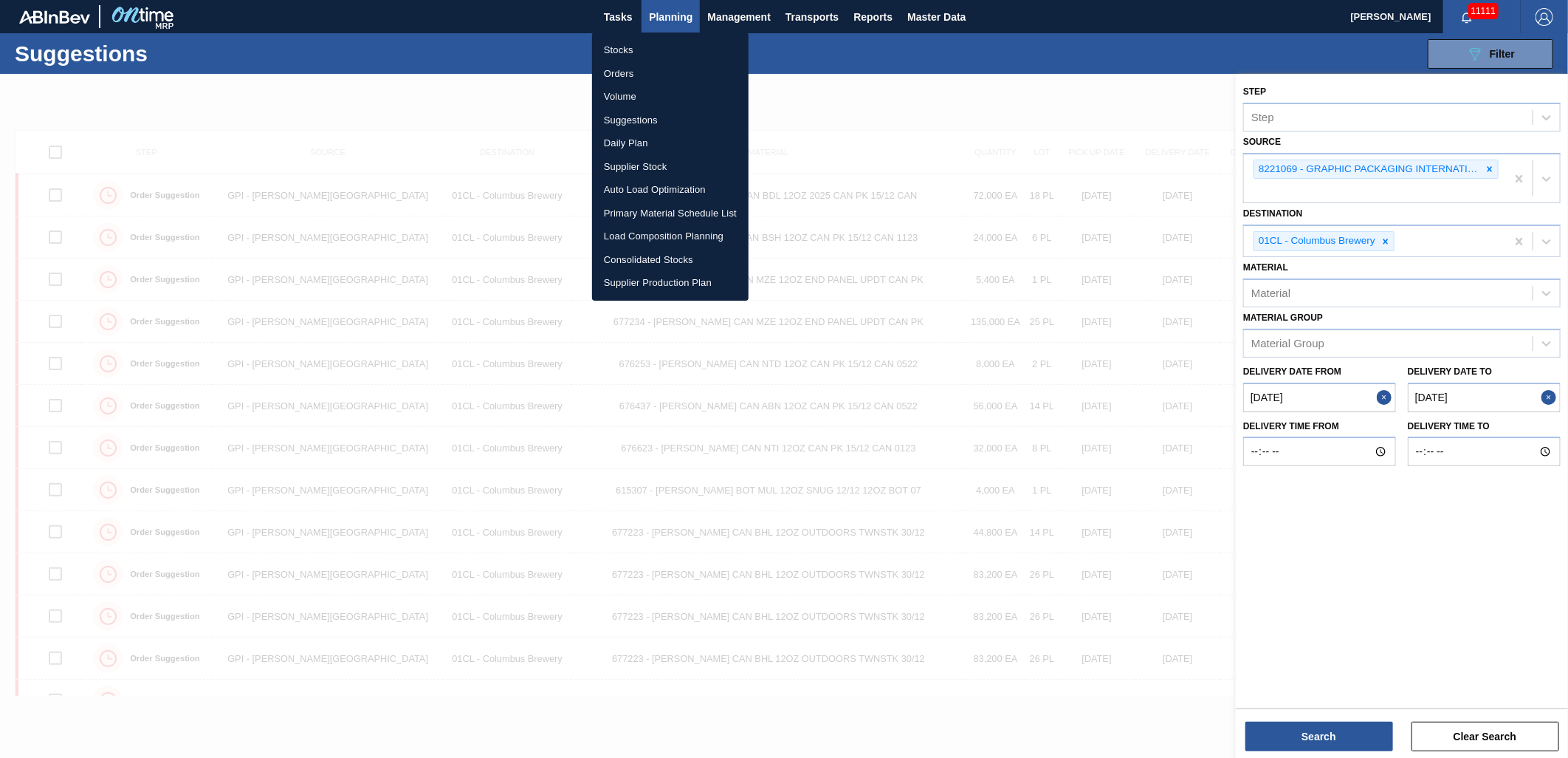
click at [628, 52] on li "Stocks" at bounding box center [670, 51] width 157 height 24
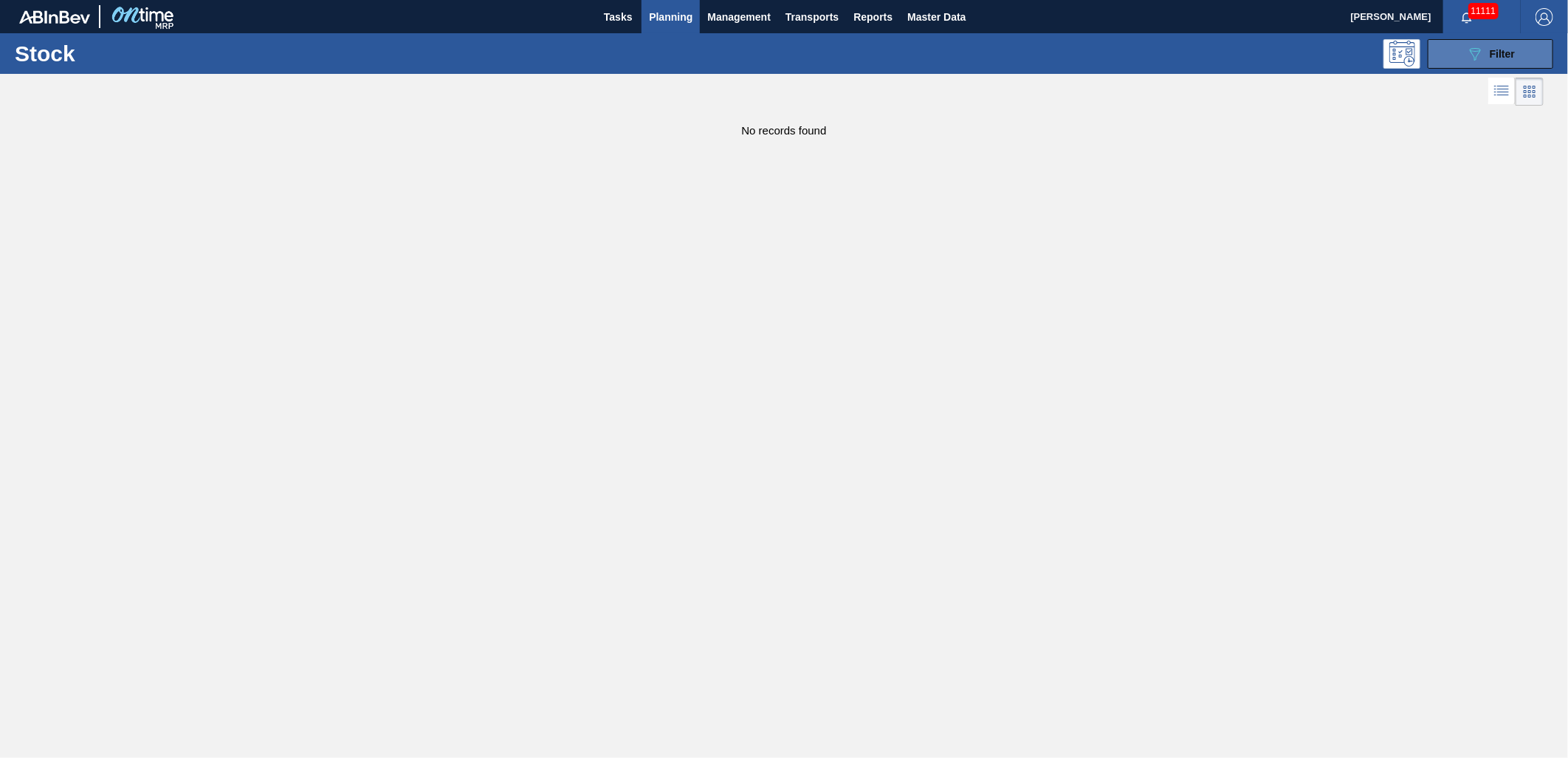
click at [1484, 59] on div "089F7B8B-B2A5-4AFE-B5C0-19BA573D28AC Filter" at bounding box center [1490, 54] width 49 height 18
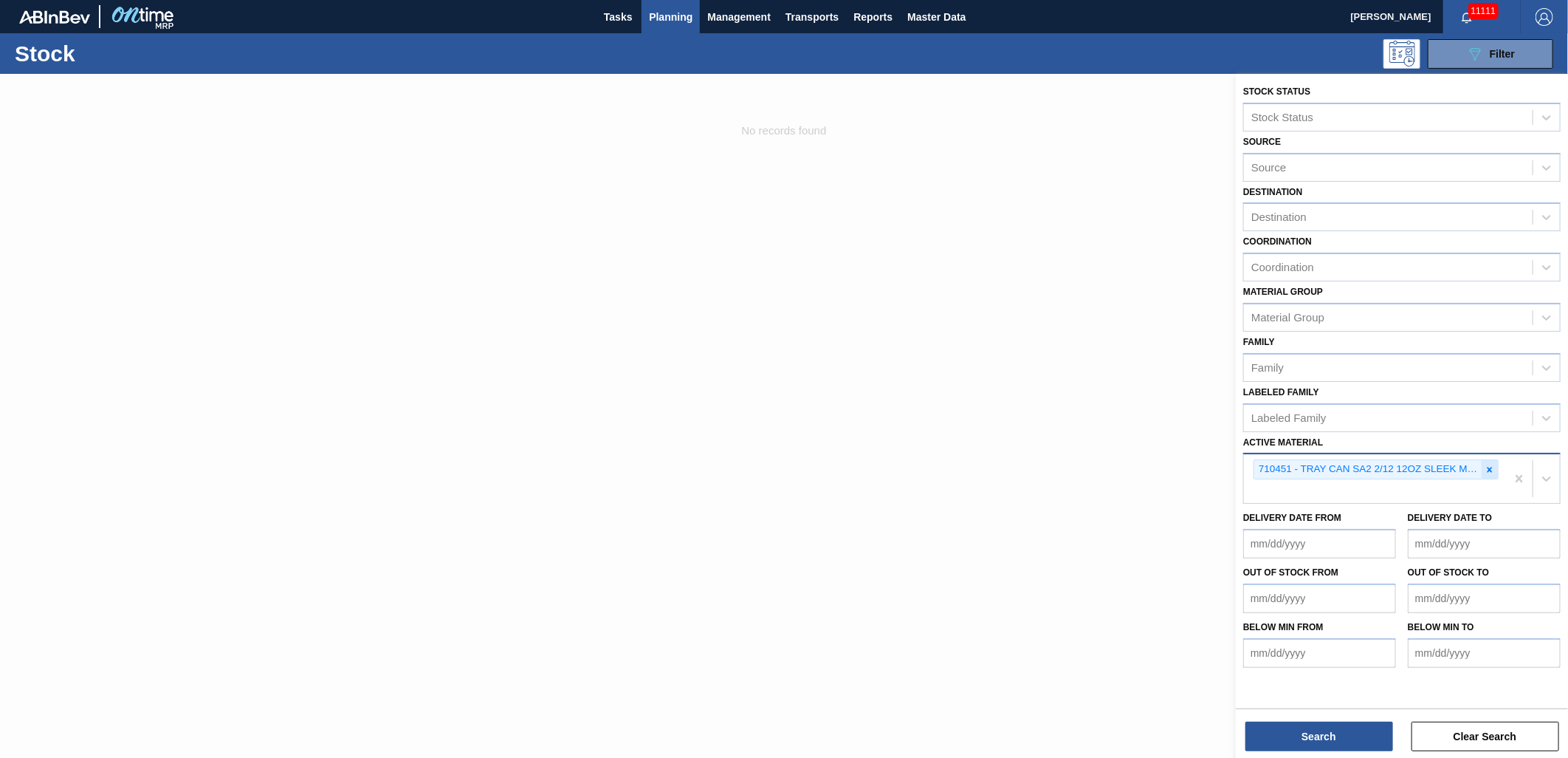
click at [1490, 466] on icon at bounding box center [1489, 469] width 10 height 10
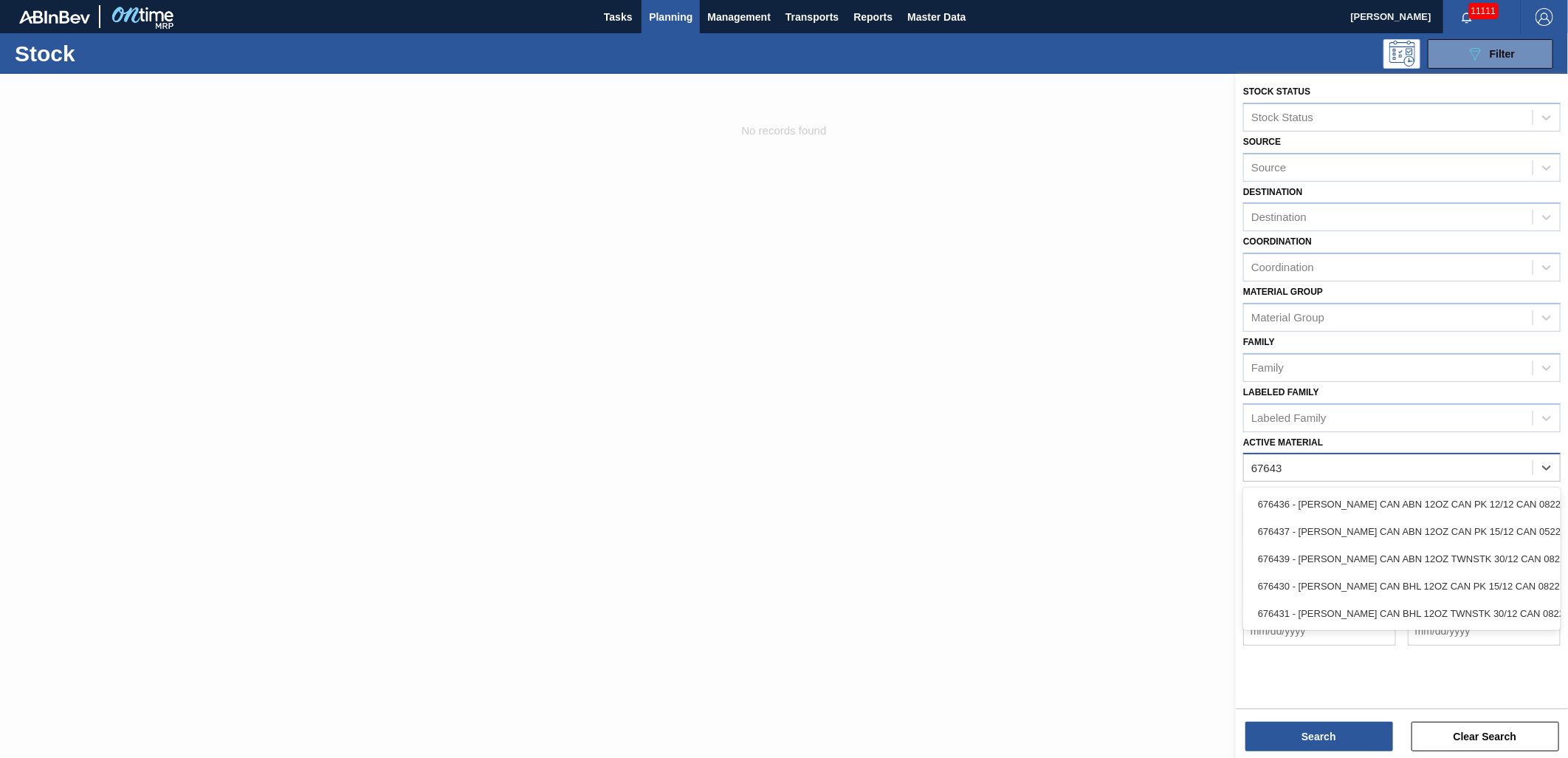
type Material "676439"
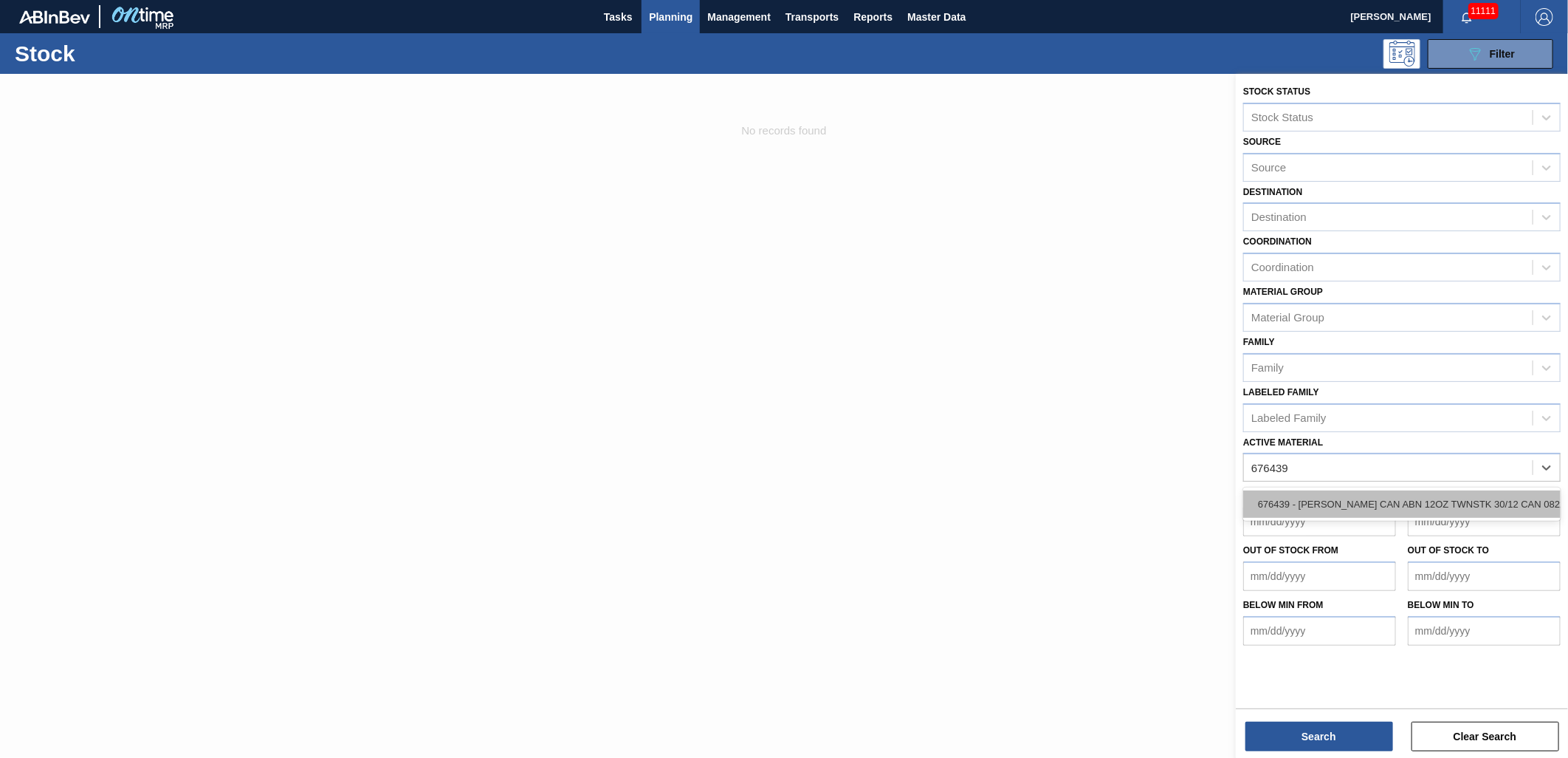
click at [1438, 491] on div "676439 - CARR CAN ABN 12OZ TWNSTK 30/12 CAN 0822" at bounding box center [1402, 504] width 317 height 28
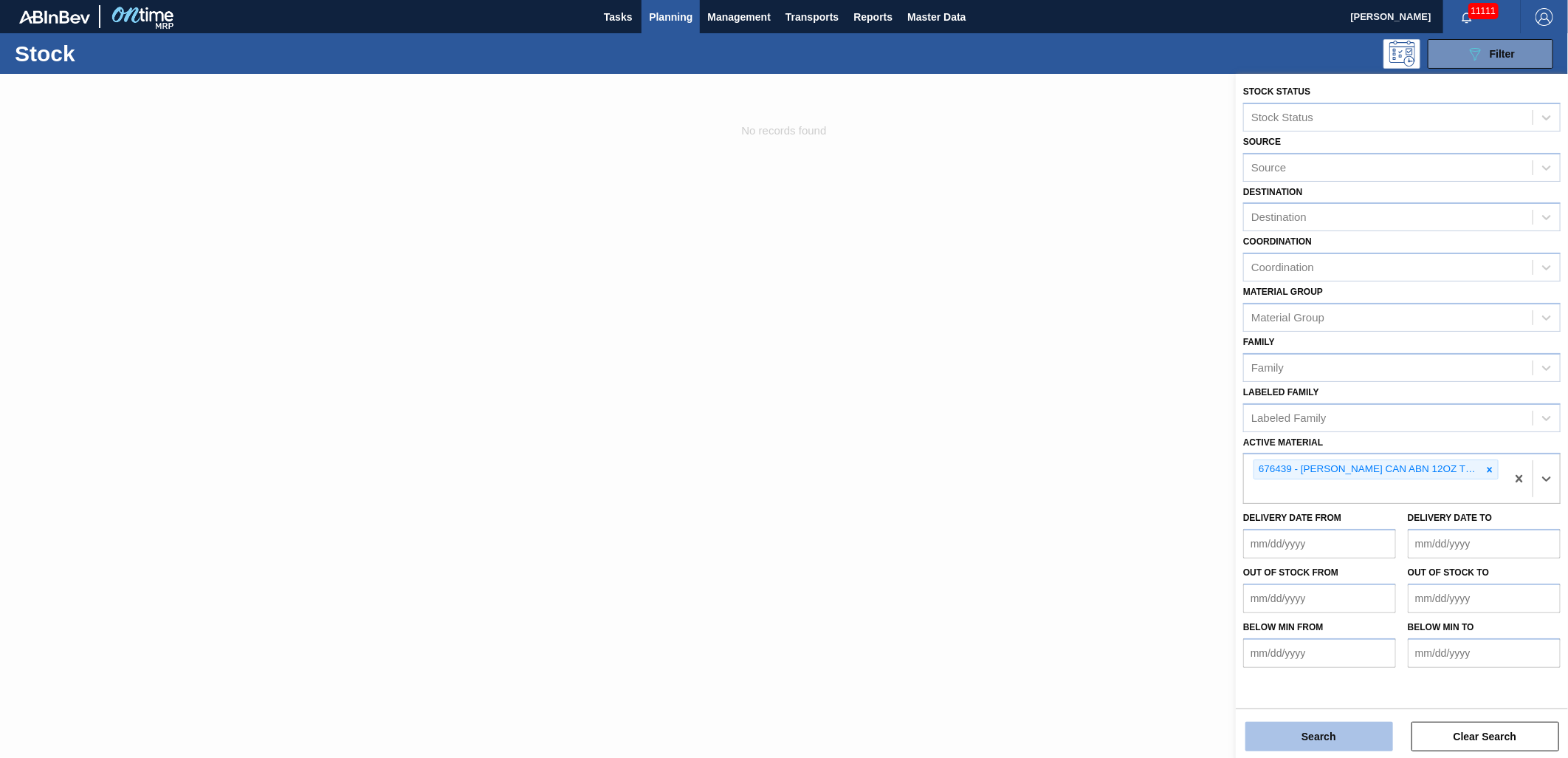
click at [1312, 735] on button "Search" at bounding box center [1319, 736] width 148 height 30
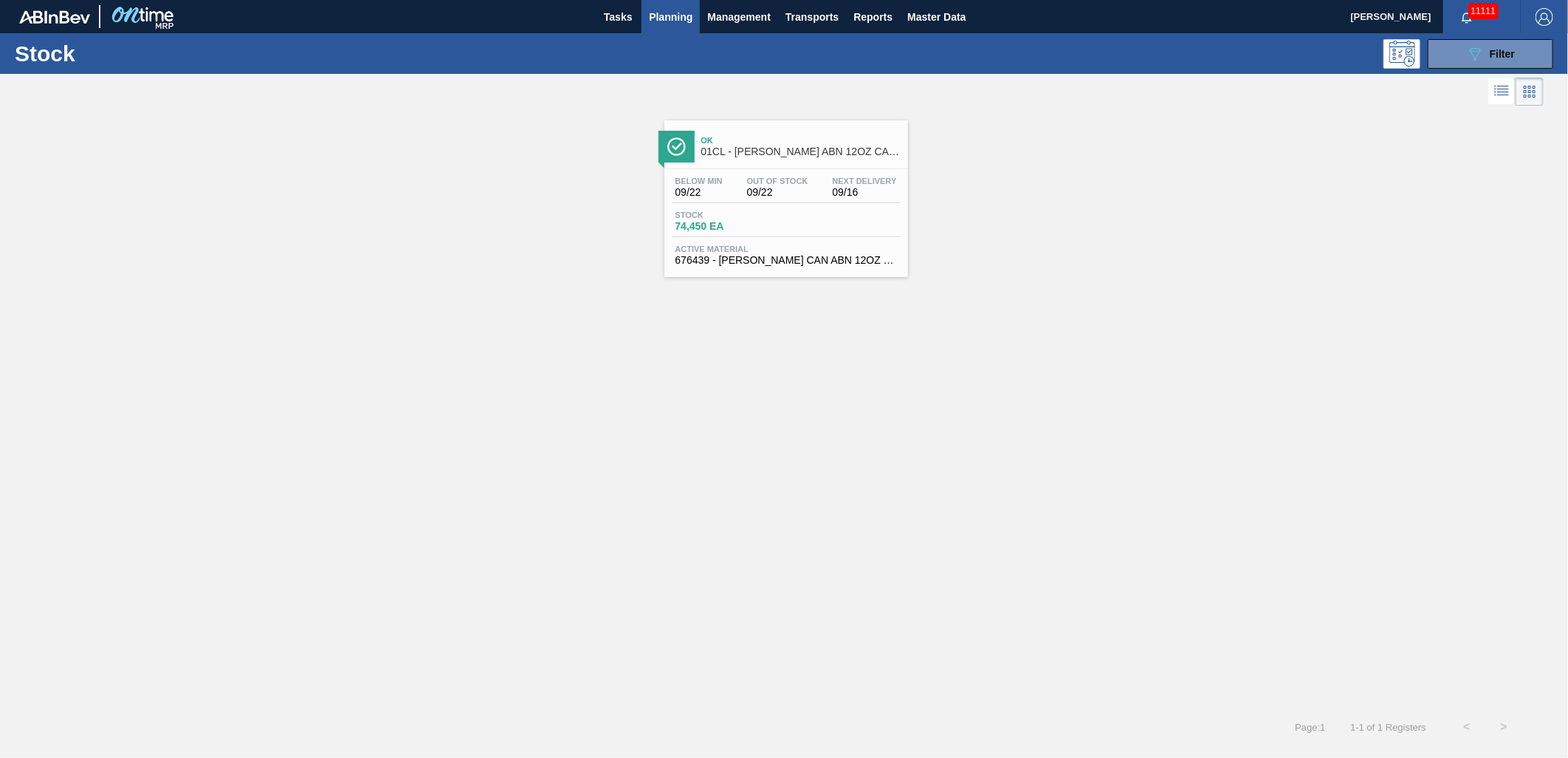
click at [763, 216] on span "Stock" at bounding box center [727, 215] width 103 height 9
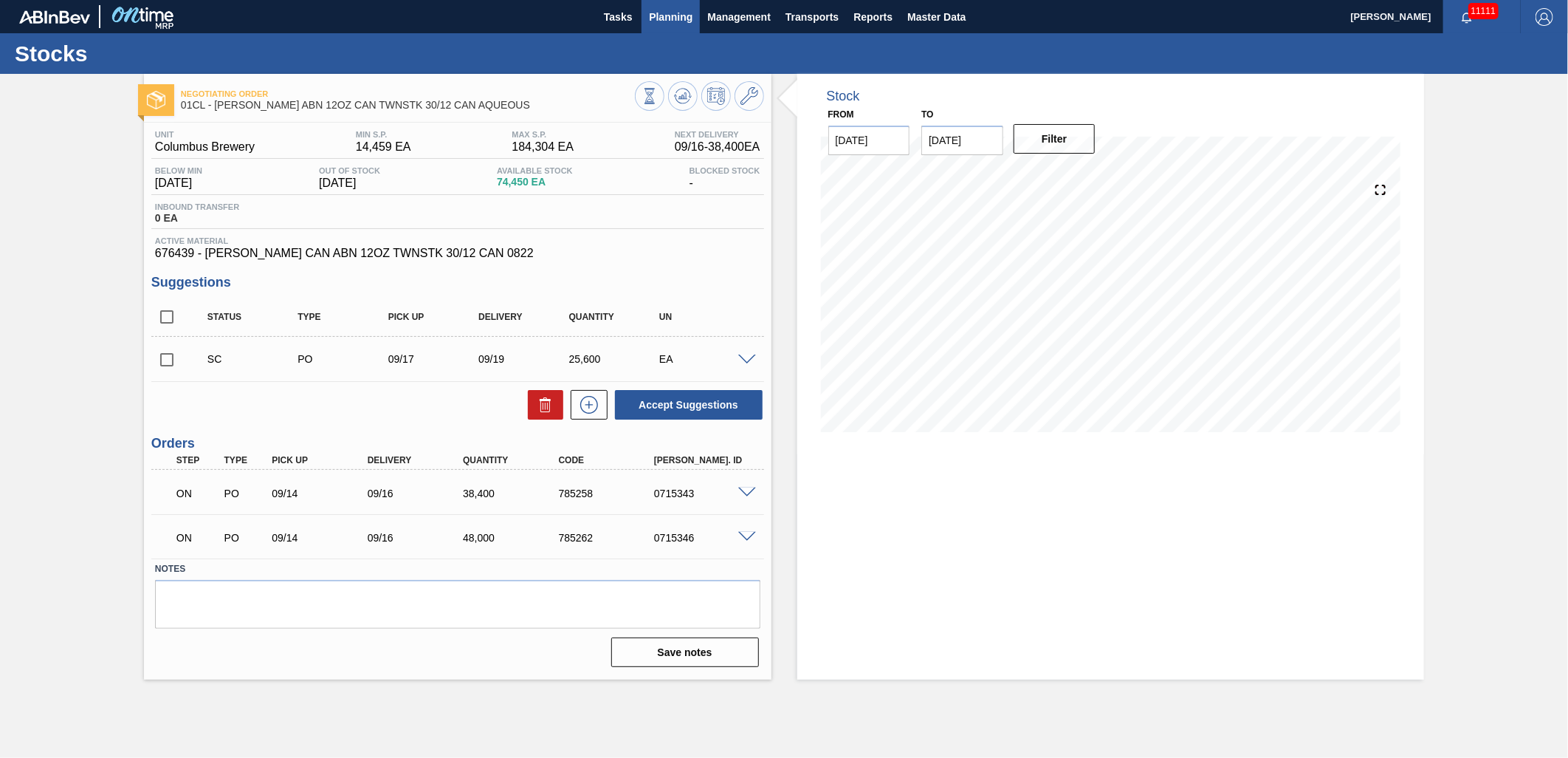
click at [652, 13] on span "Planning" at bounding box center [670, 17] width 43 height 18
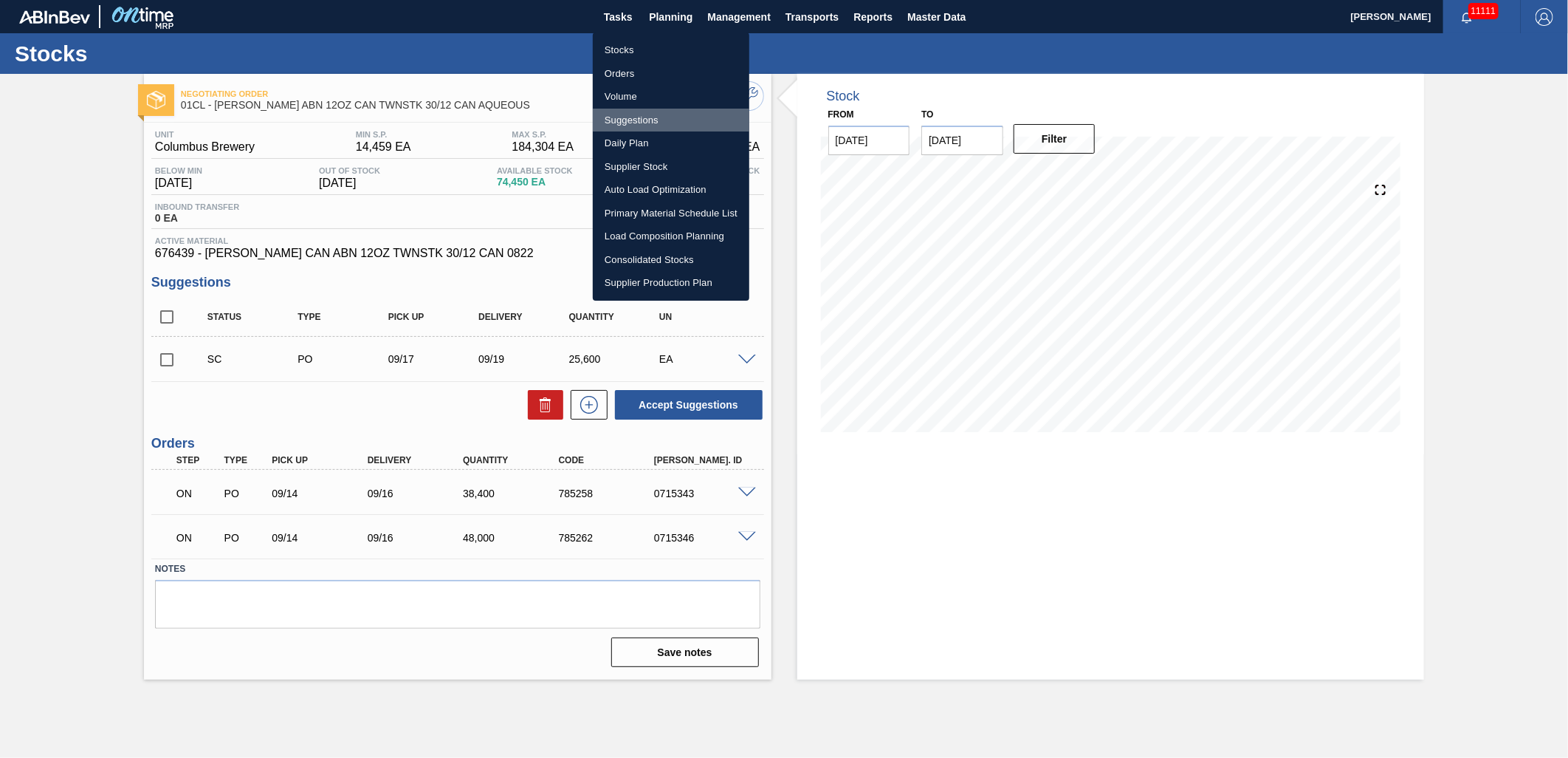
click at [673, 119] on li "Suggestions" at bounding box center [671, 121] width 157 height 24
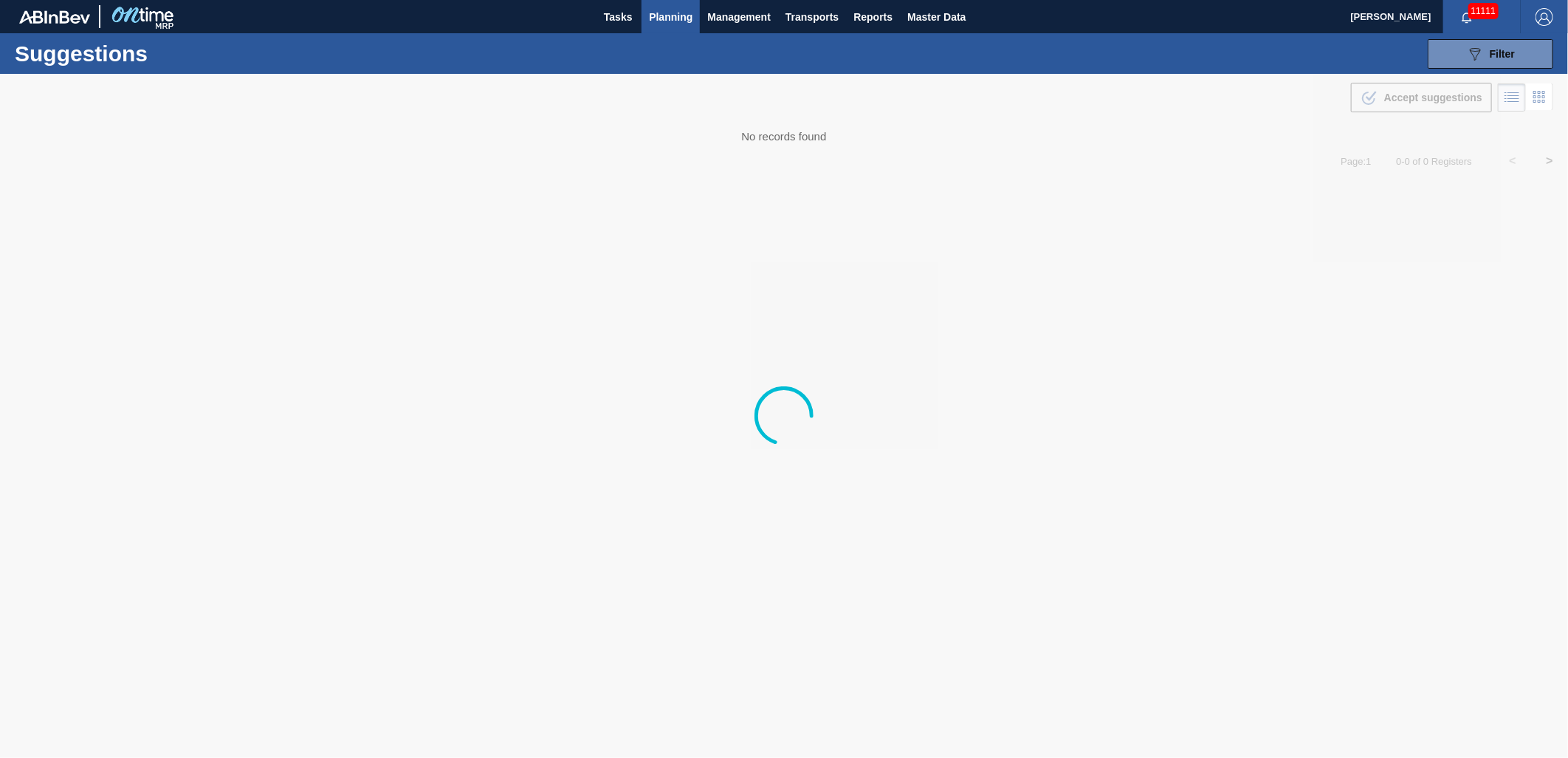
type from "[DATE]"
type to "[DATE]"
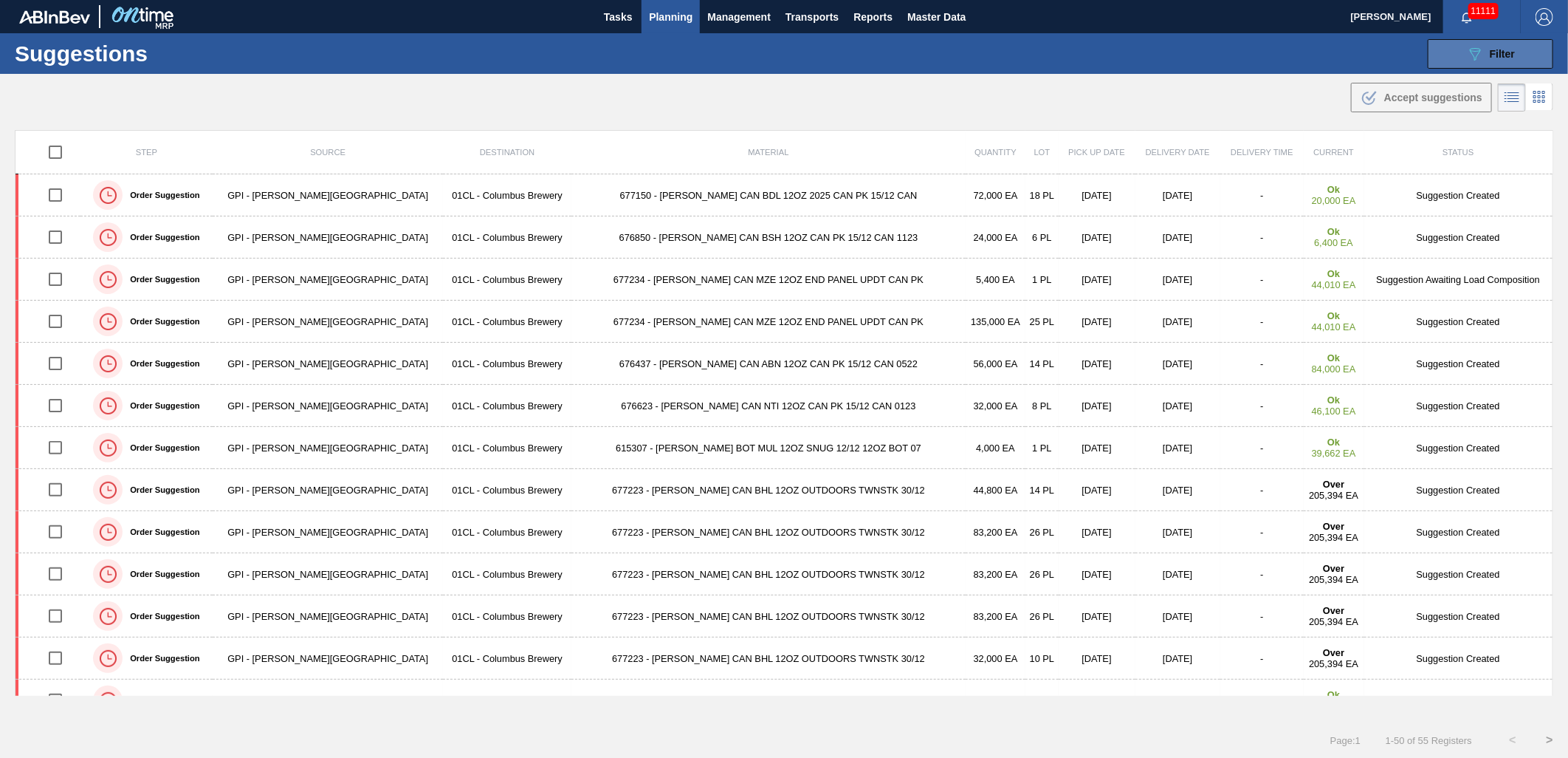
click at [1471, 61] on icon "089F7B8B-B2A5-4AFE-B5C0-19BA573D28AC" at bounding box center [1474, 54] width 18 height 18
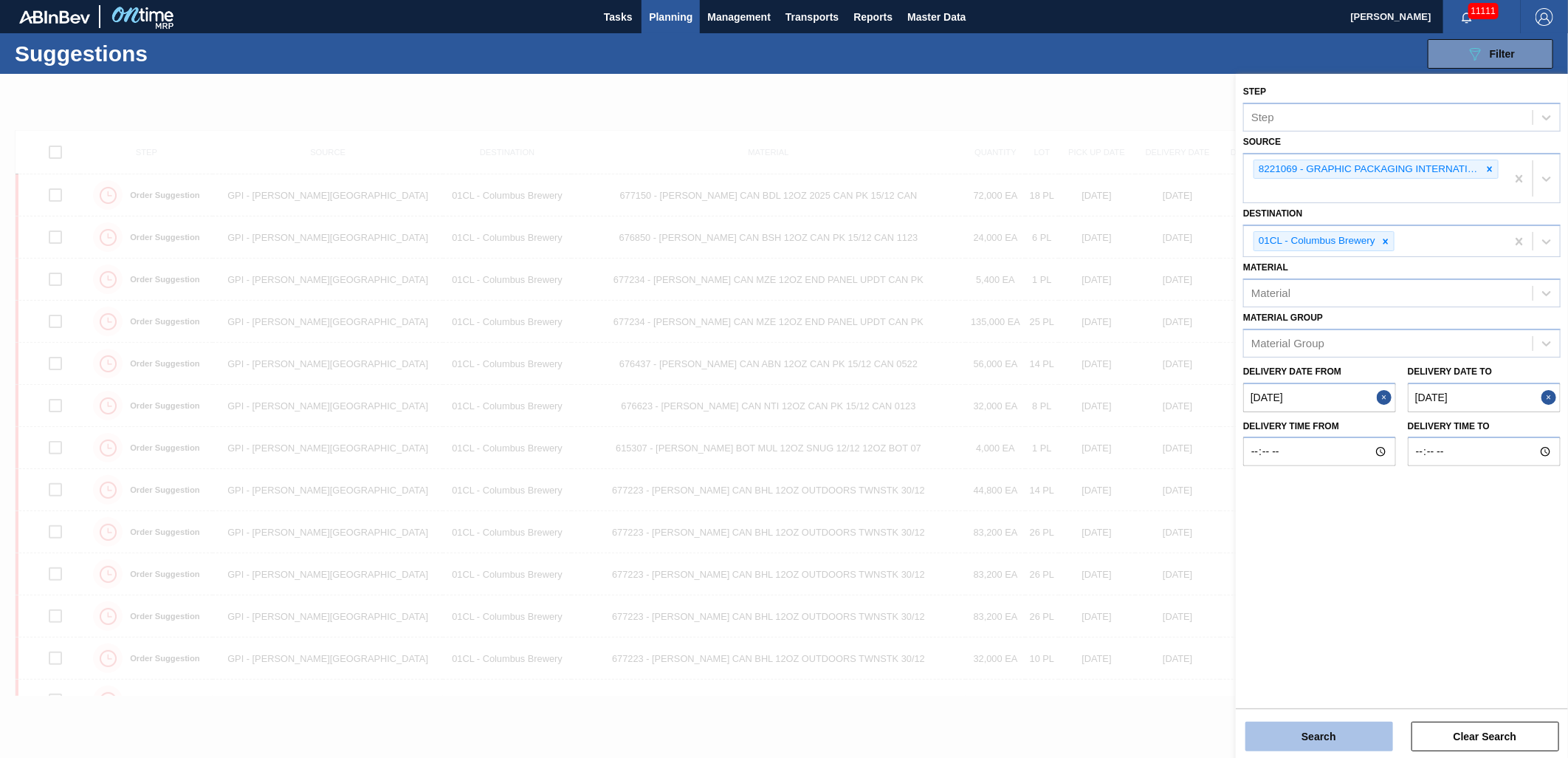
click at [1331, 750] on button "Search" at bounding box center [1319, 736] width 148 height 30
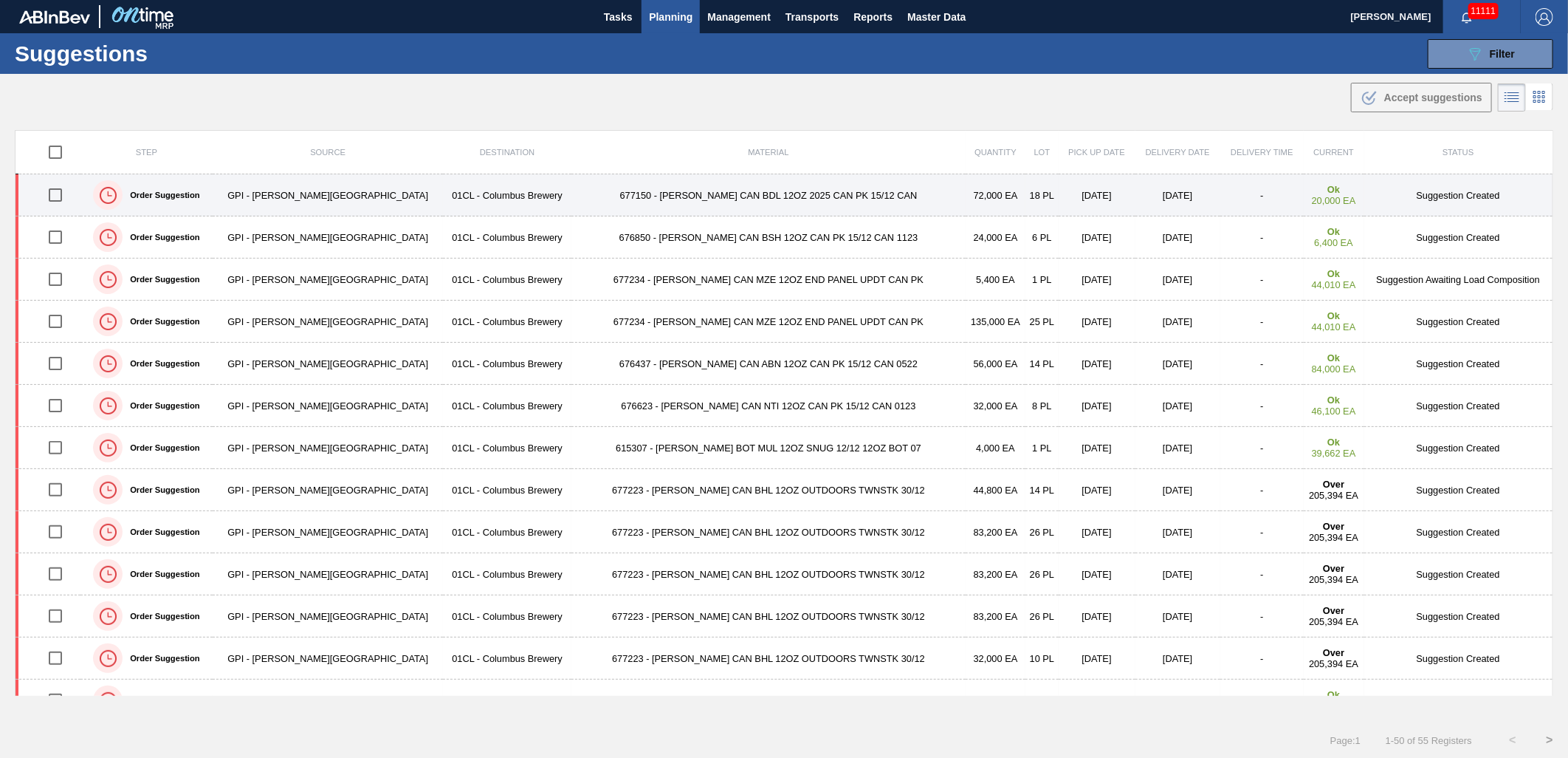
click at [54, 194] on input "checkbox" at bounding box center [55, 195] width 31 height 31
checkbox input "true"
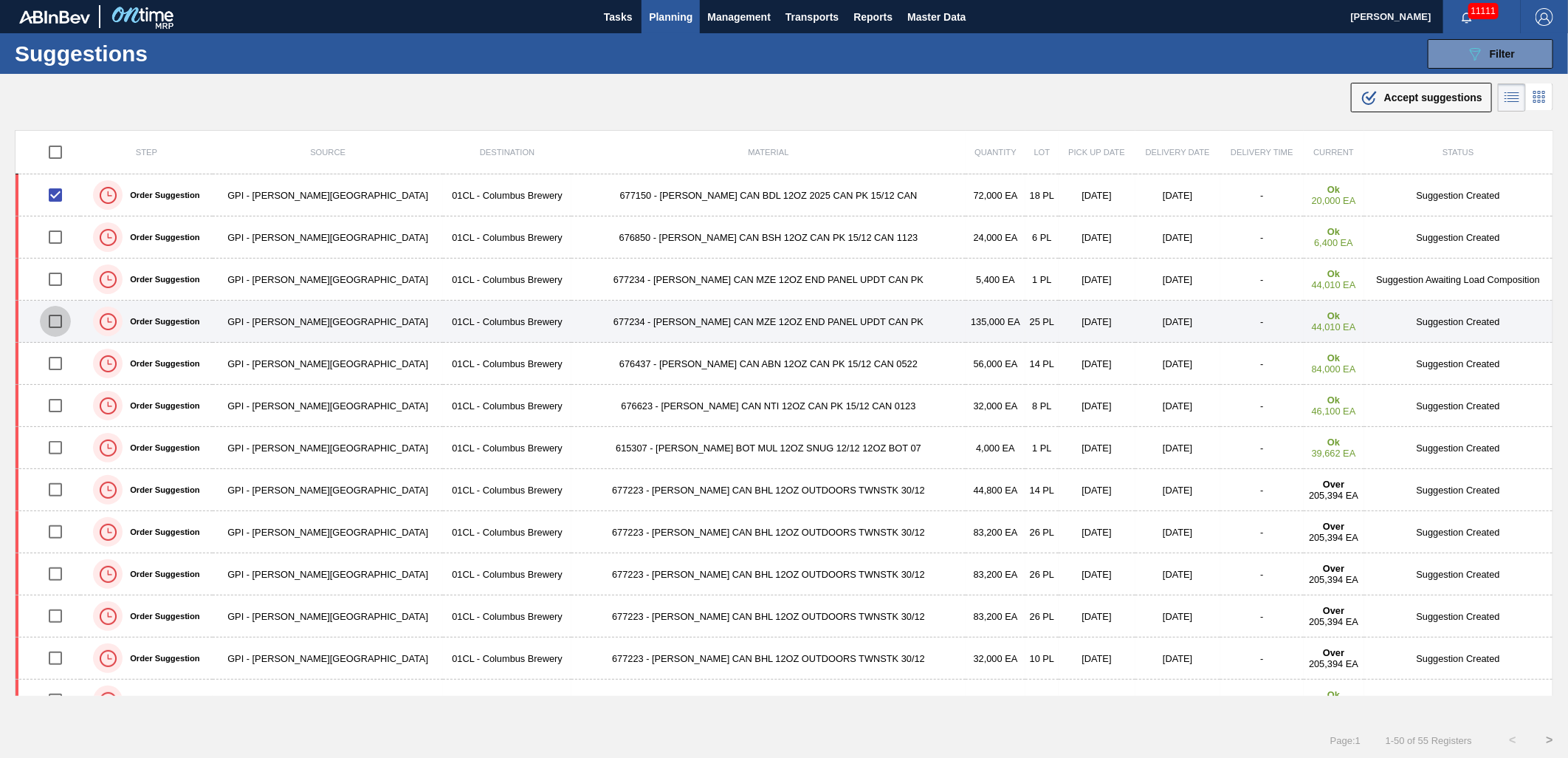
click at [57, 319] on input "checkbox" at bounding box center [55, 321] width 31 height 31
checkbox input "true"
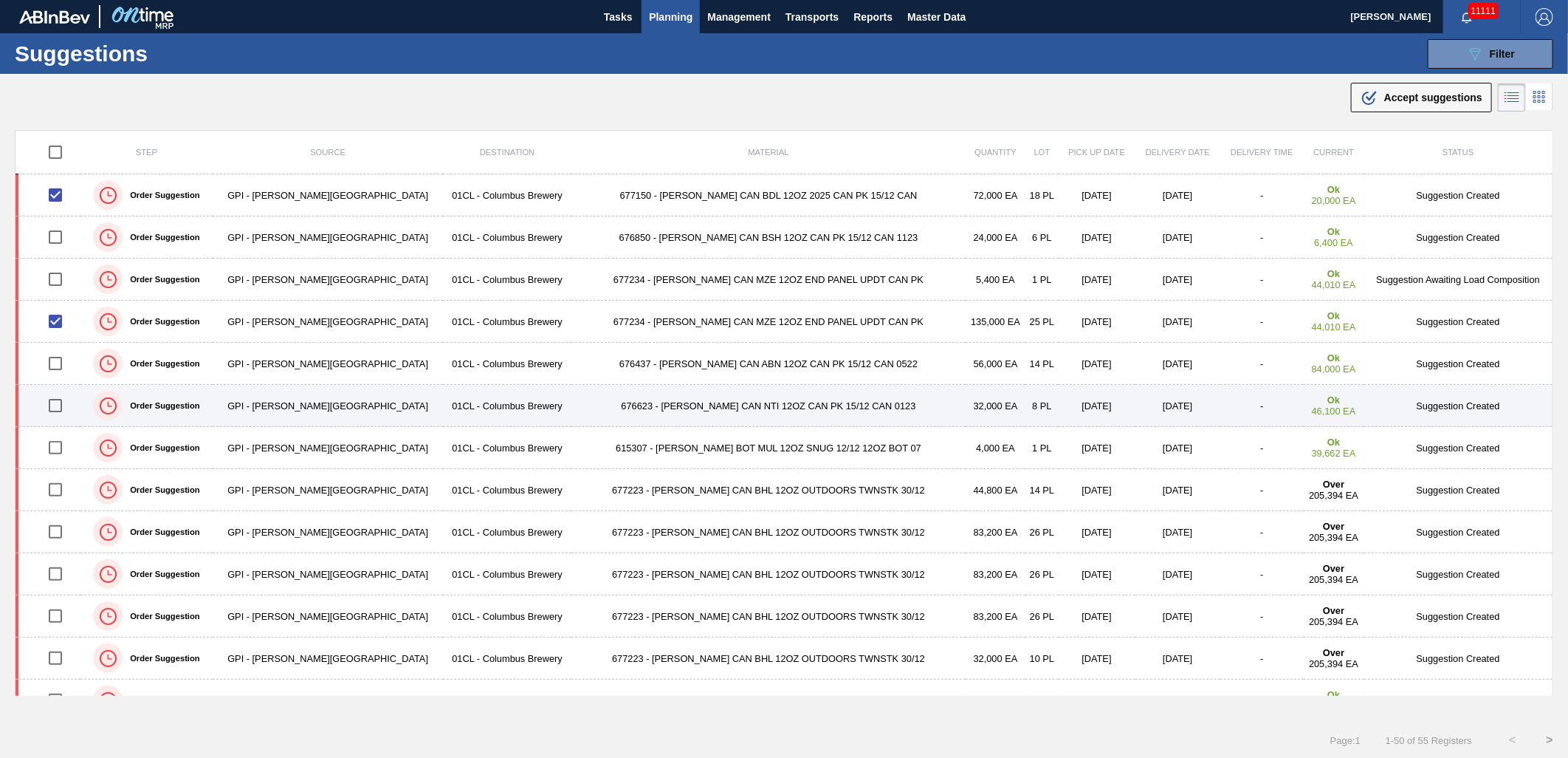
click at [61, 414] on input "checkbox" at bounding box center [55, 405] width 31 height 31
checkbox input "true"
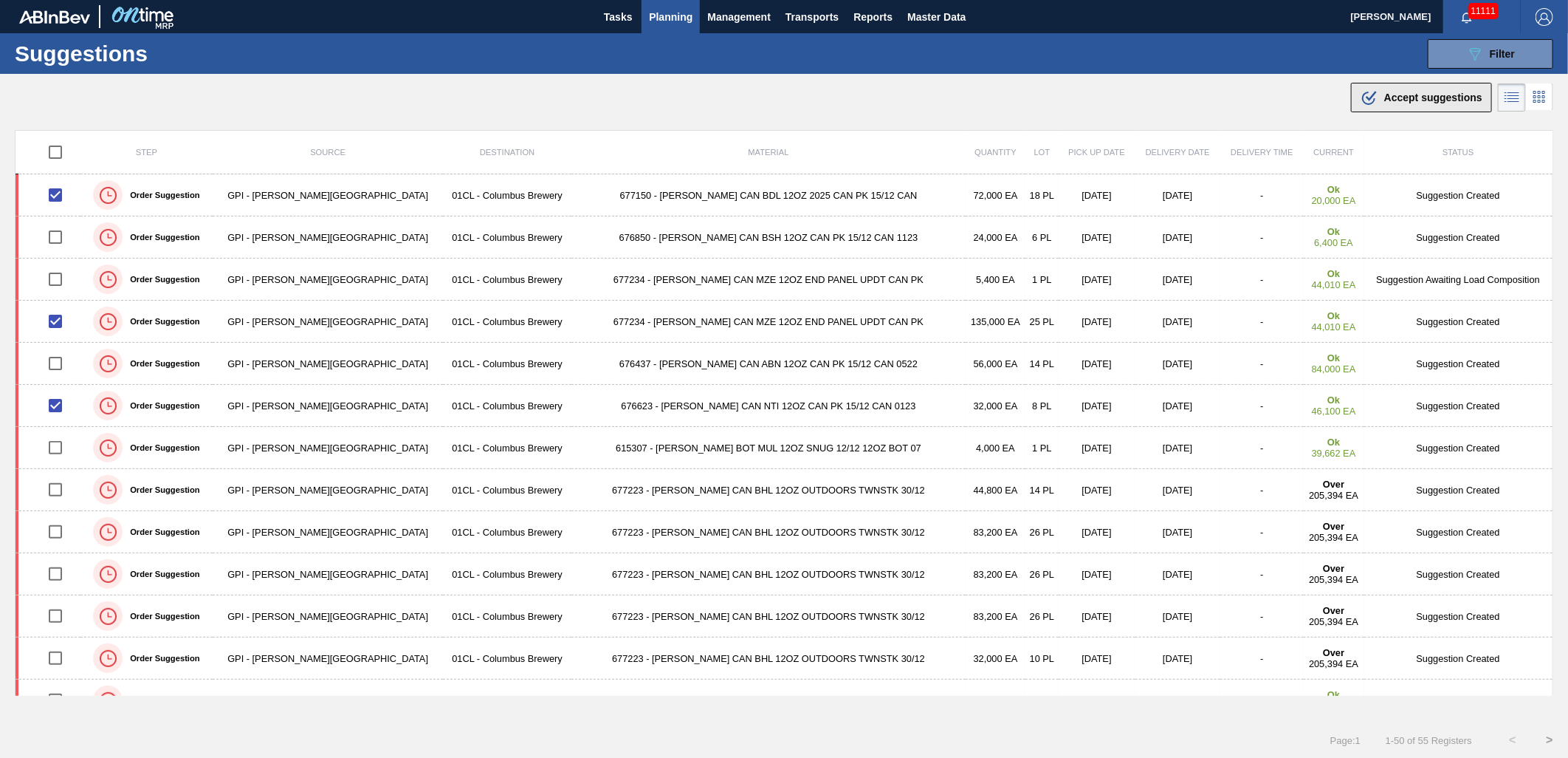
click at [1418, 96] on span "Accept suggestions" at bounding box center [1433, 97] width 98 height 12
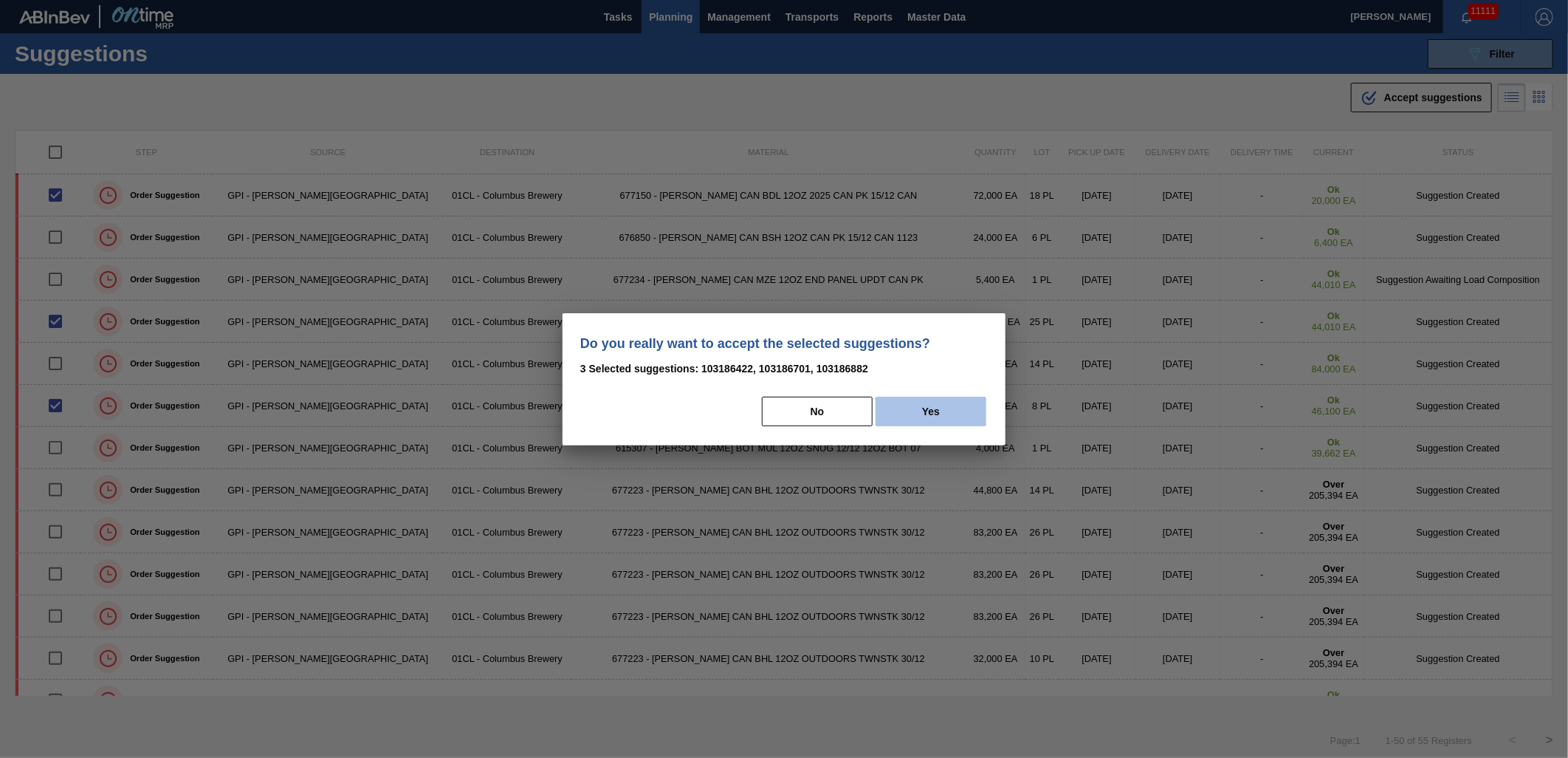
click at [940, 404] on button "Yes" at bounding box center [931, 412] width 111 height 30
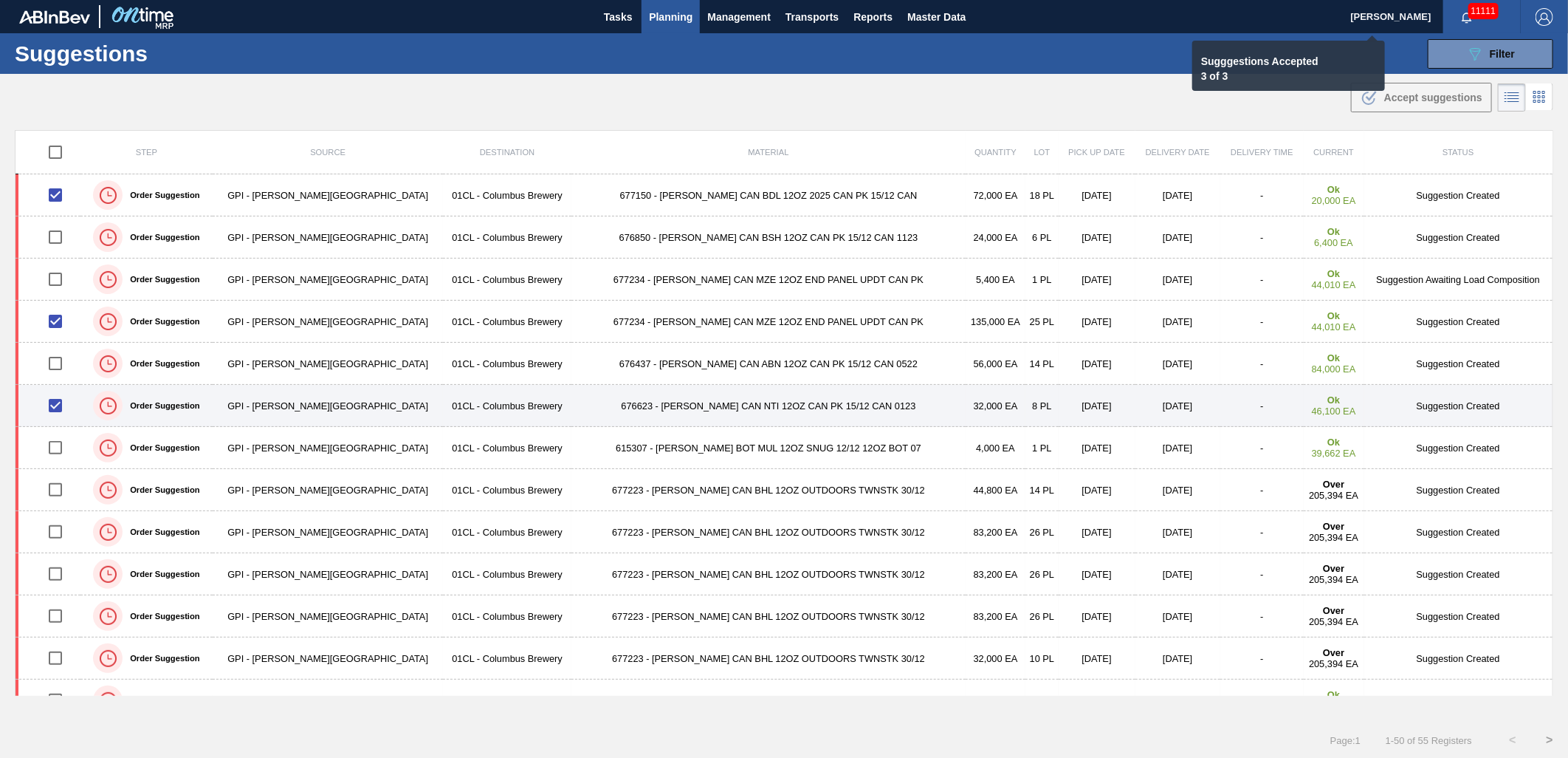
checkbox input "false"
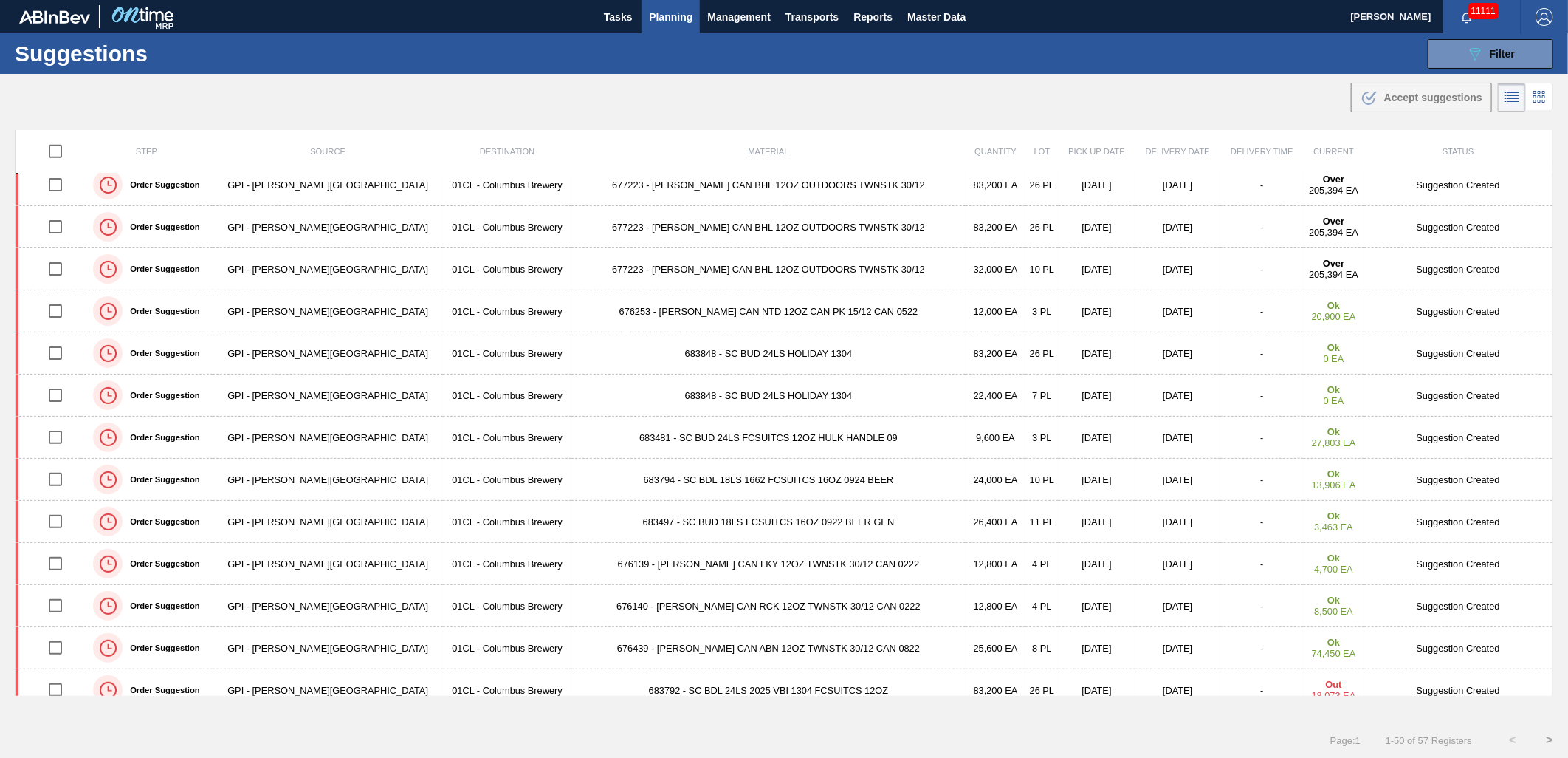
scroll to position [821, 0]
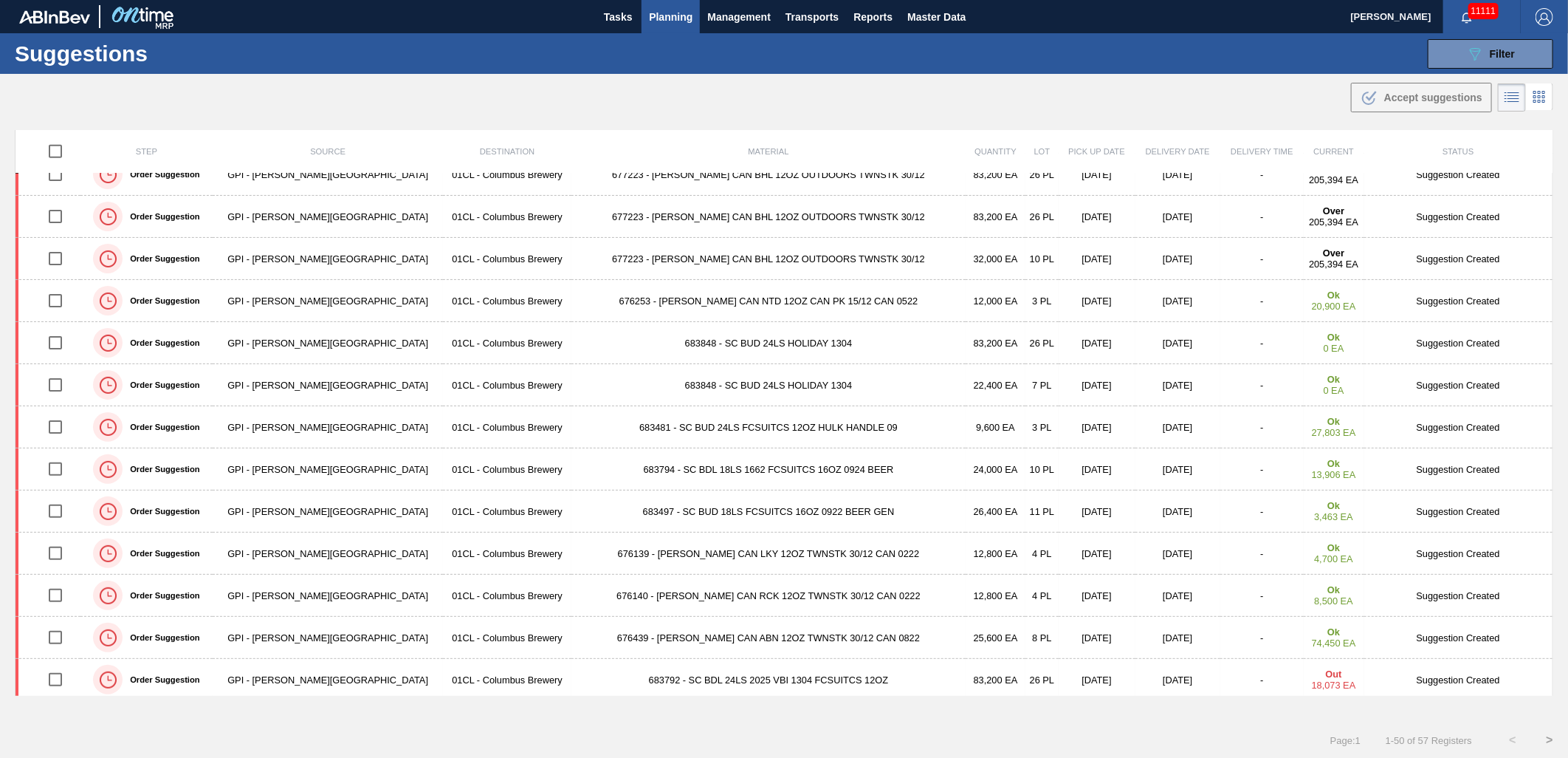
click at [682, 24] on span "Planning" at bounding box center [670, 17] width 43 height 18
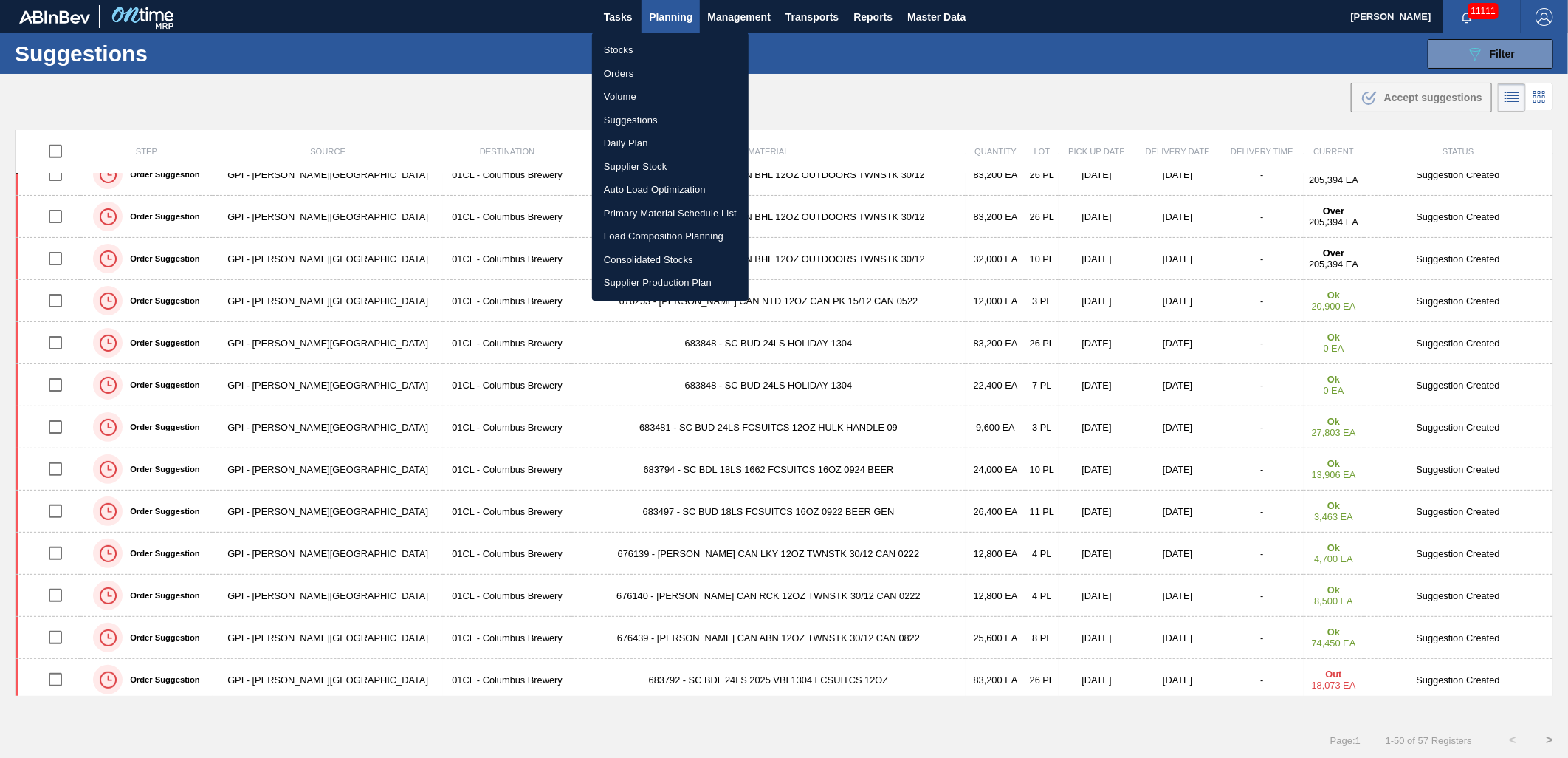
click at [642, 49] on li "Stocks" at bounding box center [670, 51] width 157 height 24
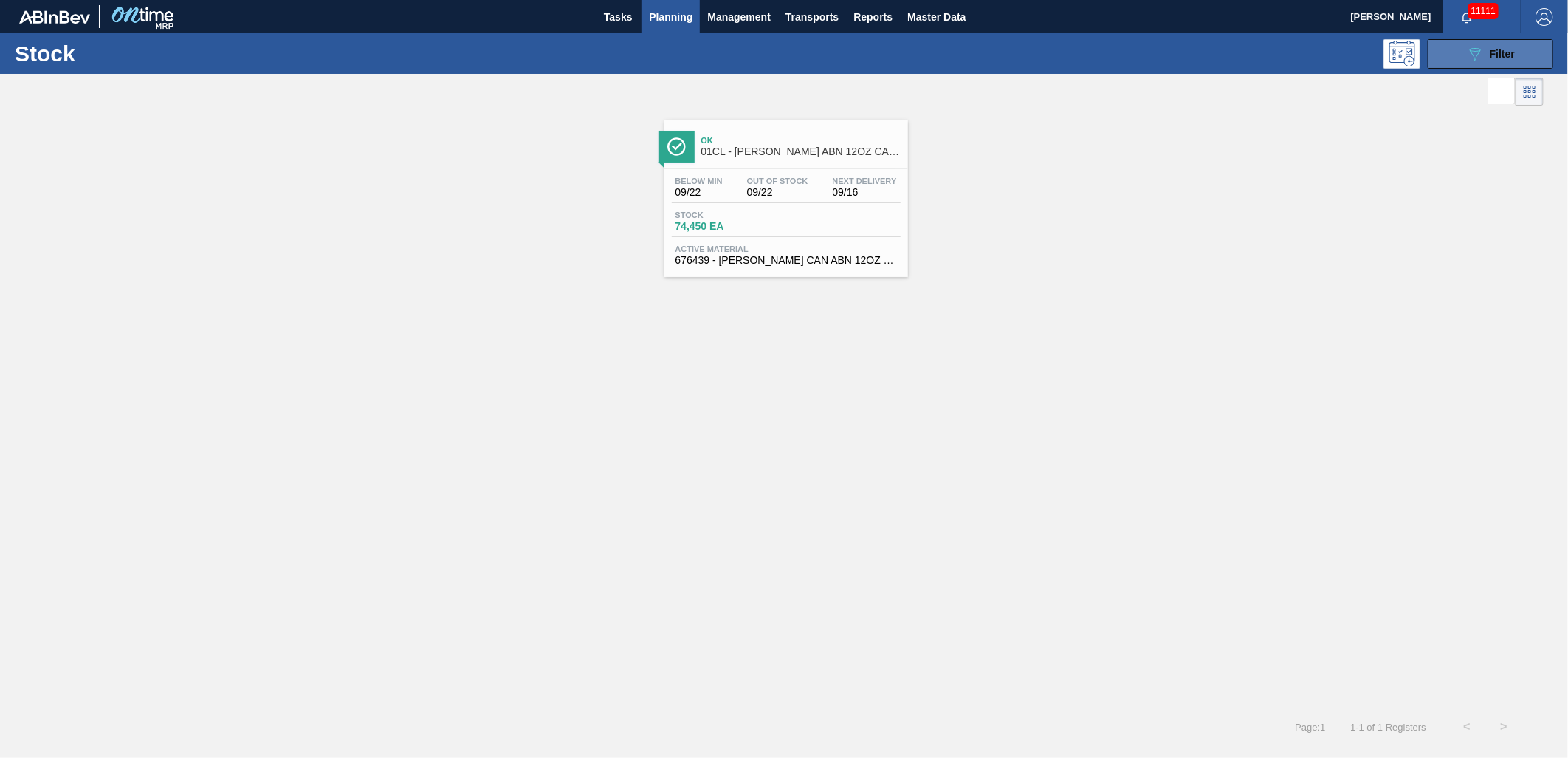
click at [1499, 52] on span "Filter" at bounding box center [1502, 54] width 25 height 12
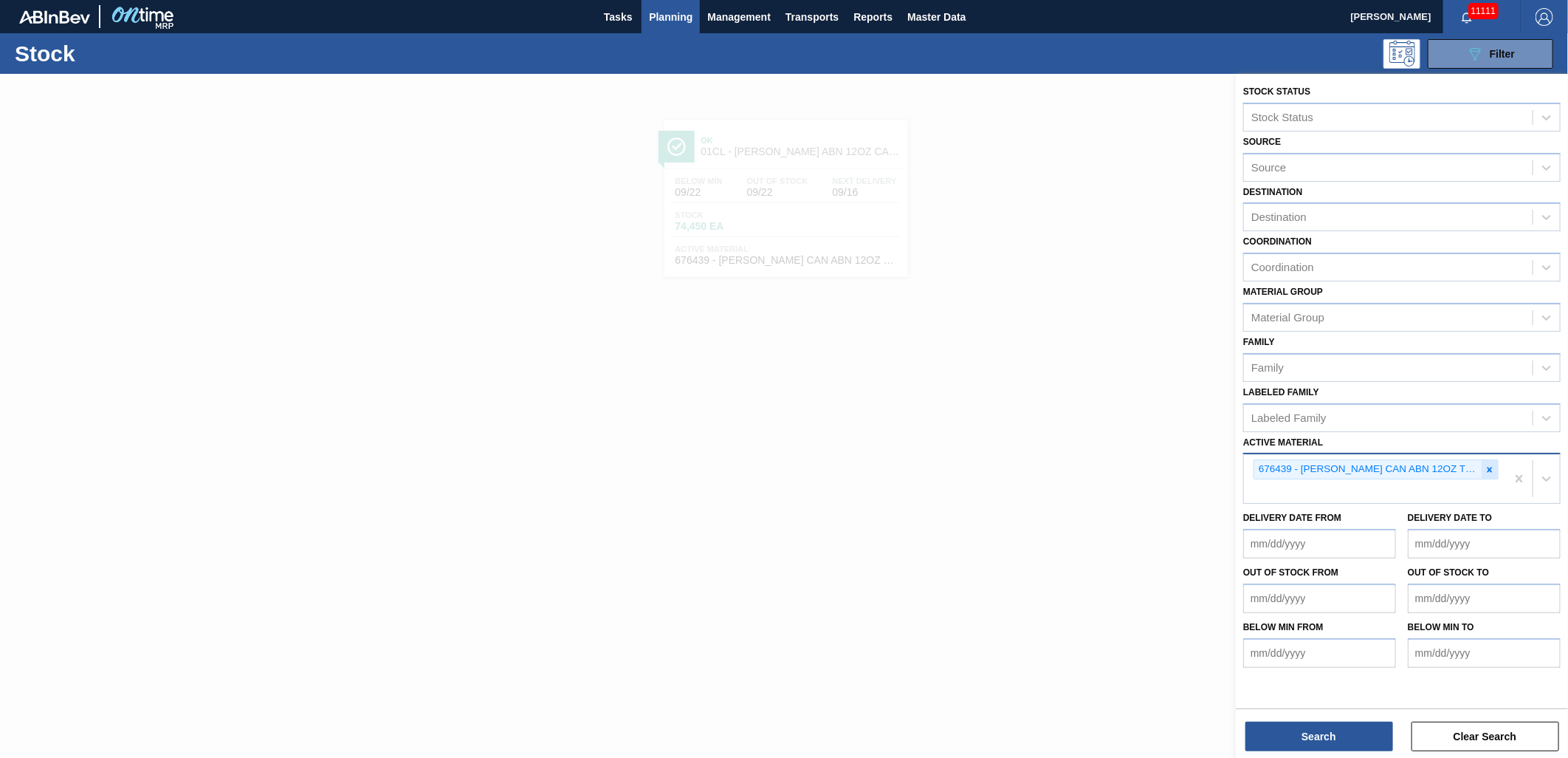
click at [1492, 466] on icon at bounding box center [1489, 469] width 10 height 10
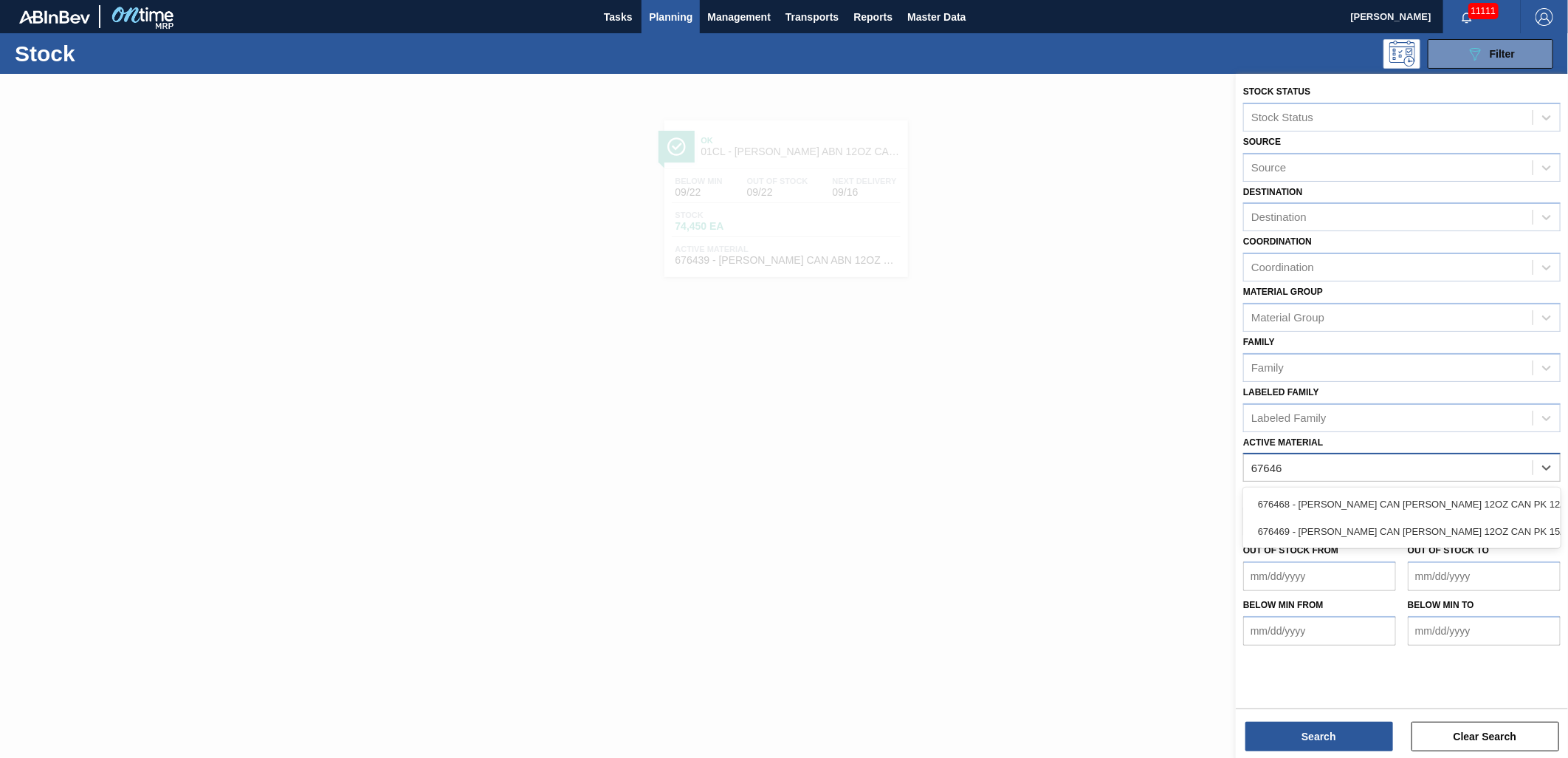
type Material "676469"
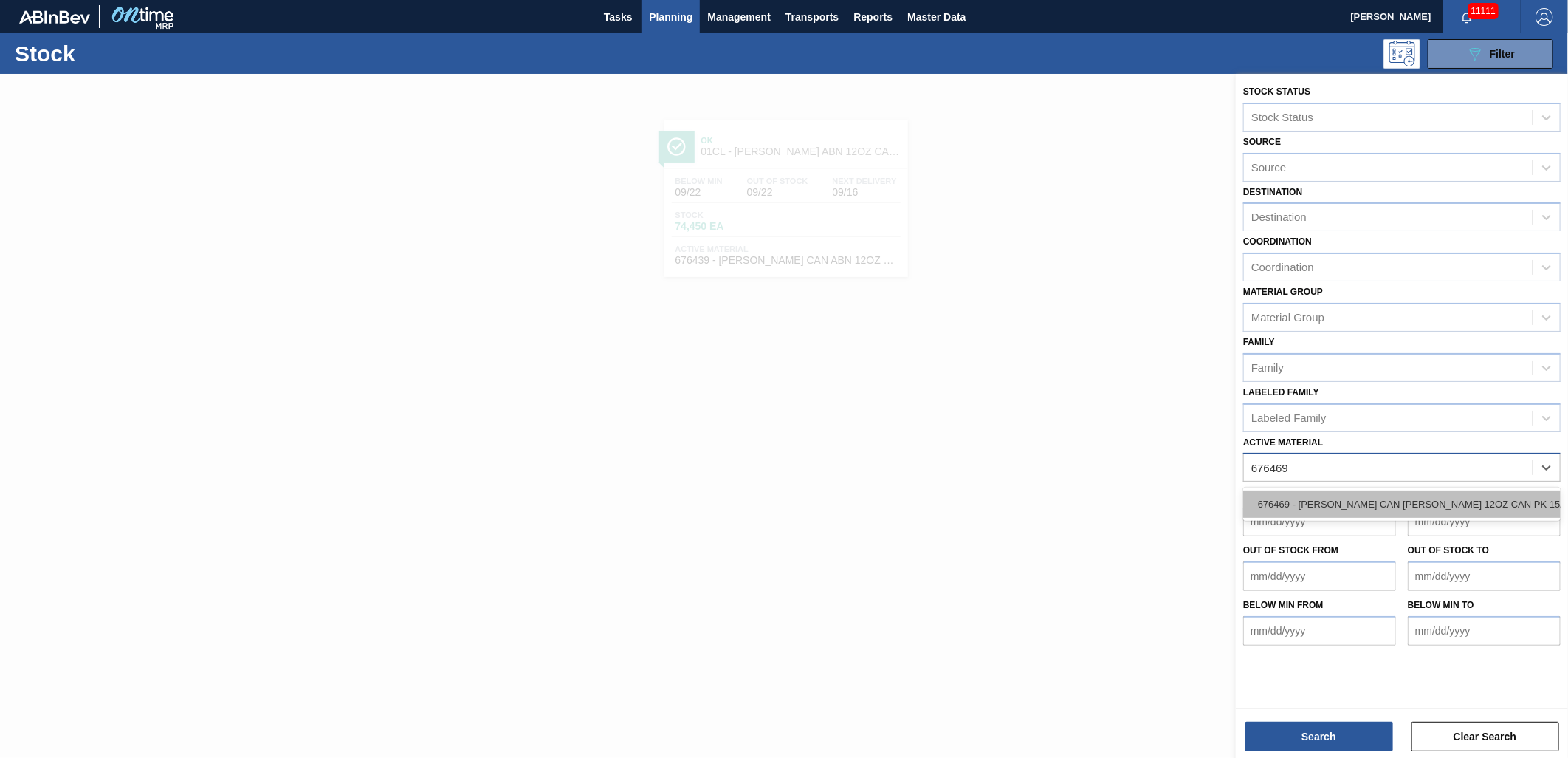
click at [1425, 490] on div "676469 - [PERSON_NAME] CAN [PERSON_NAME] 12OZ CAN PK 15/12 CAN 0922" at bounding box center [1402, 504] width 317 height 28
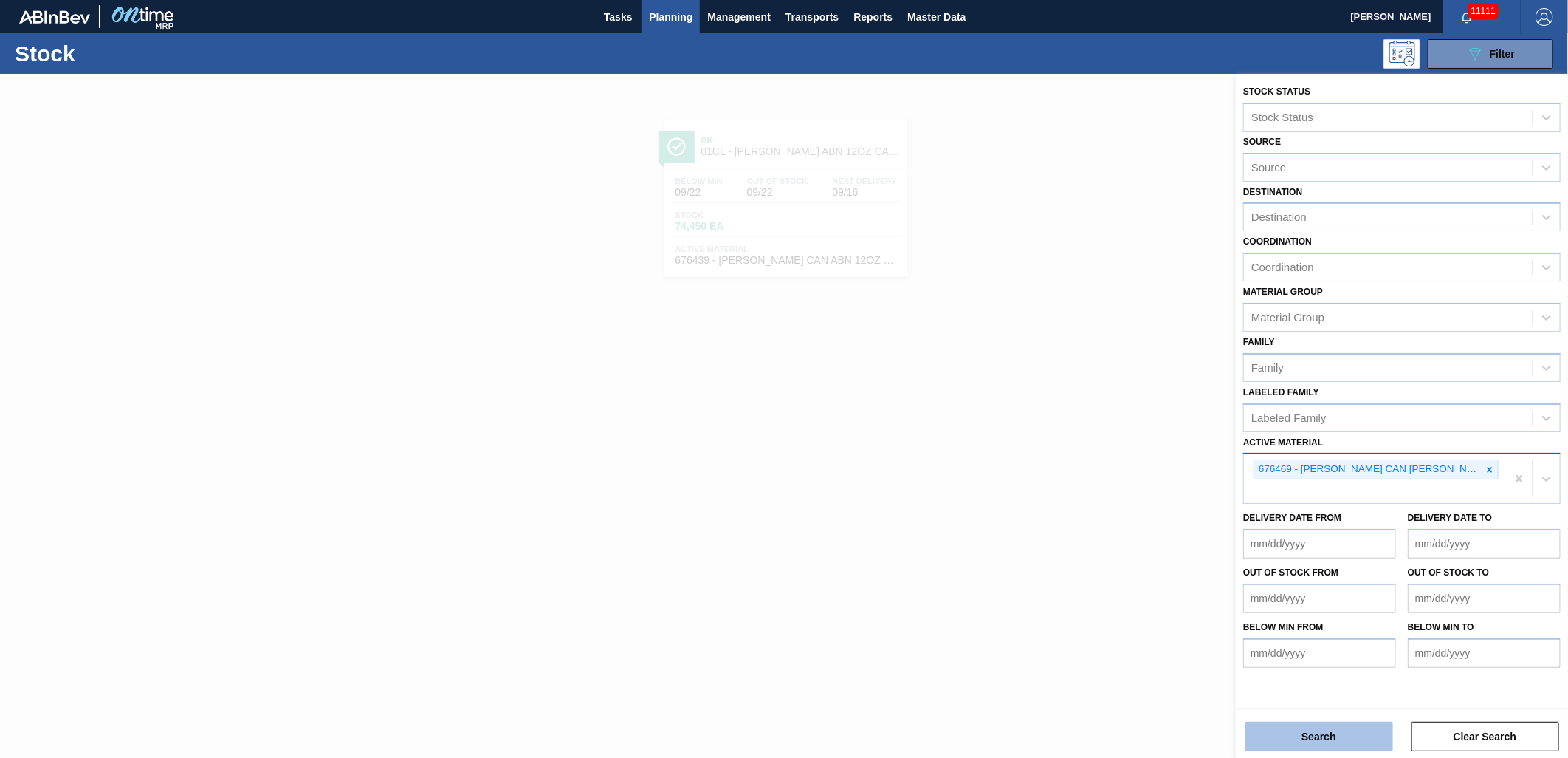
click at [1316, 731] on button "Search" at bounding box center [1319, 736] width 148 height 30
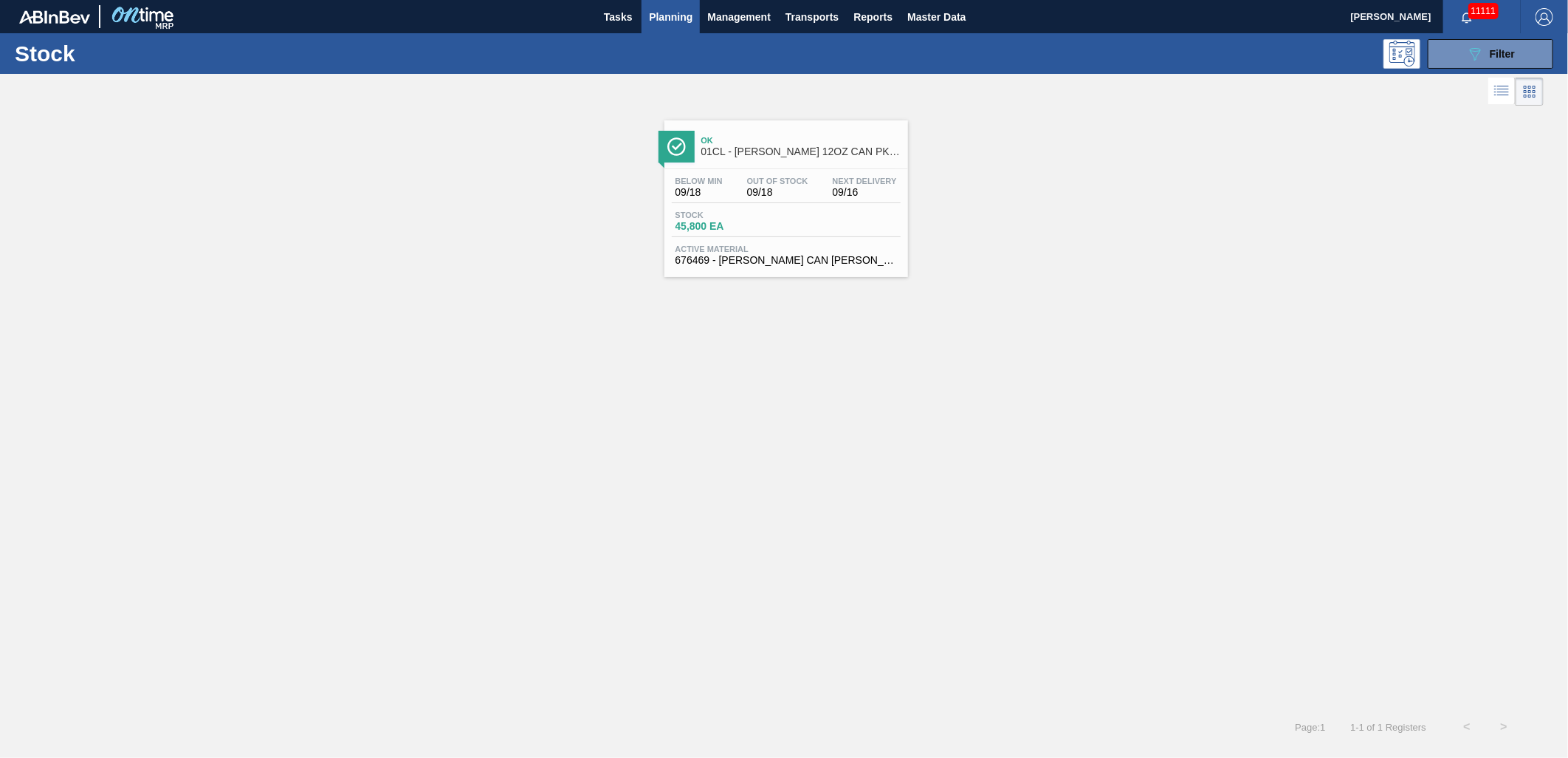
click at [688, 227] on span "45,800 EA" at bounding box center [727, 226] width 103 height 11
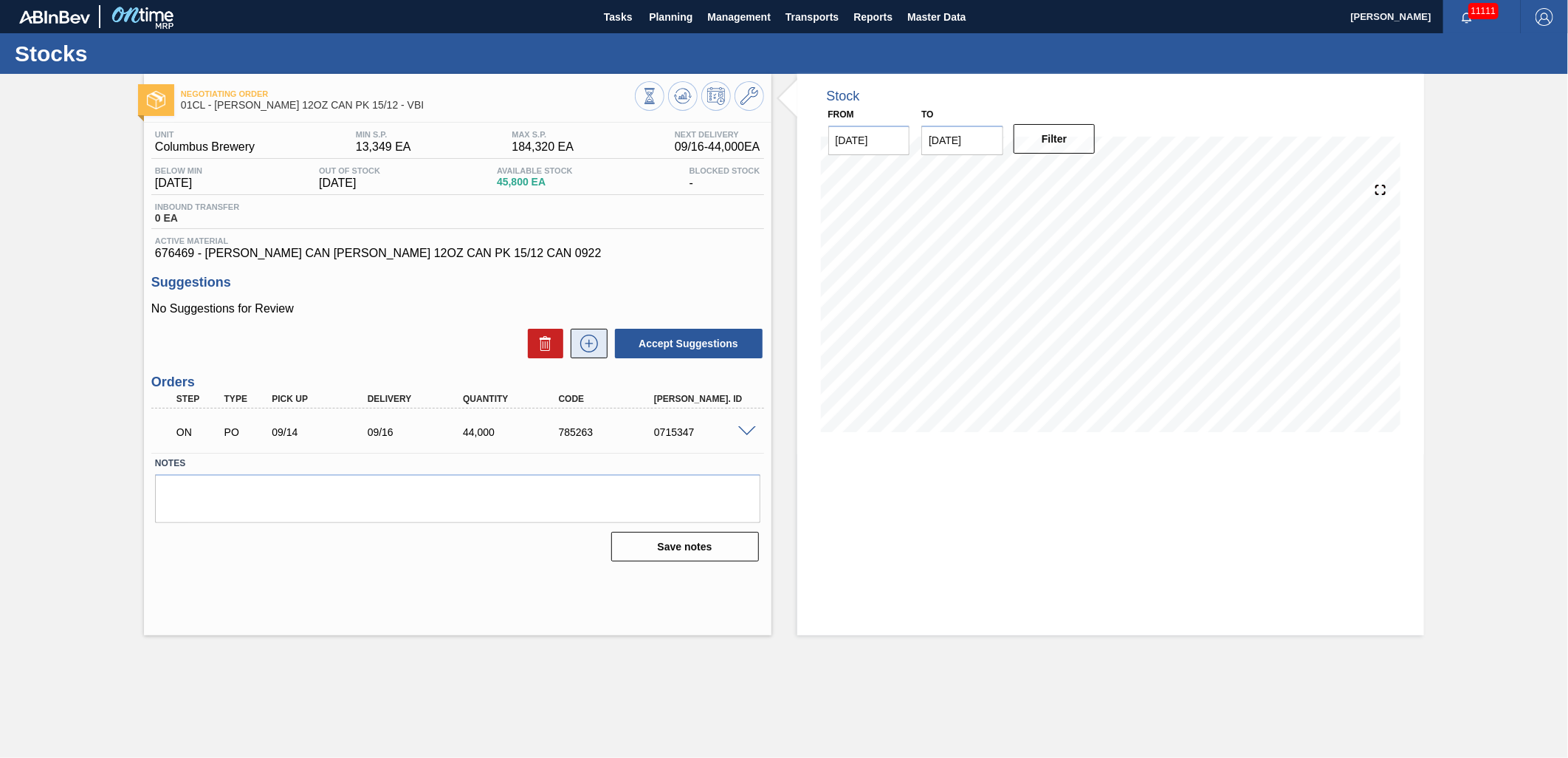
click at [595, 345] on icon at bounding box center [589, 343] width 24 height 18
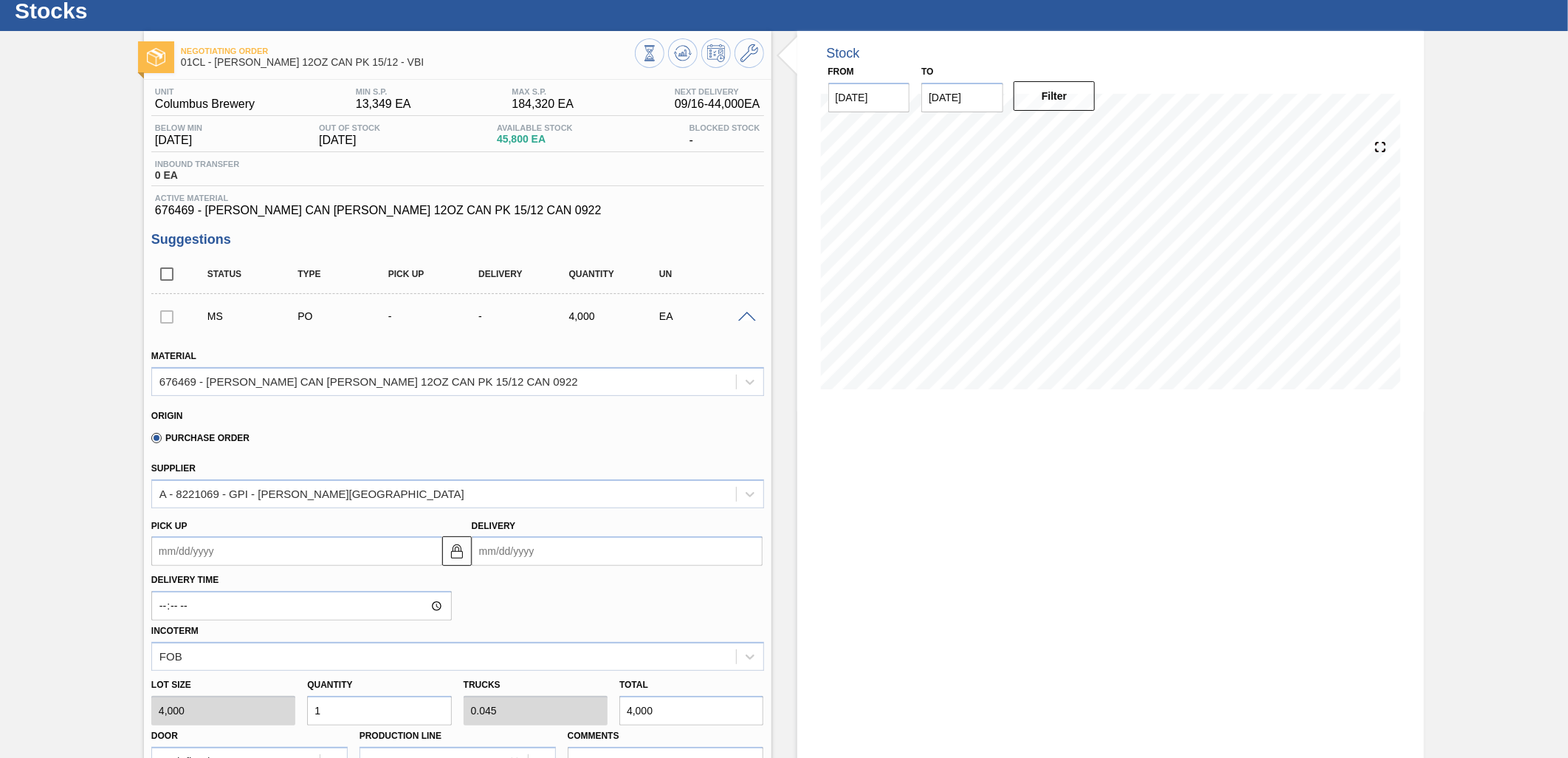
scroll to position [82, 0]
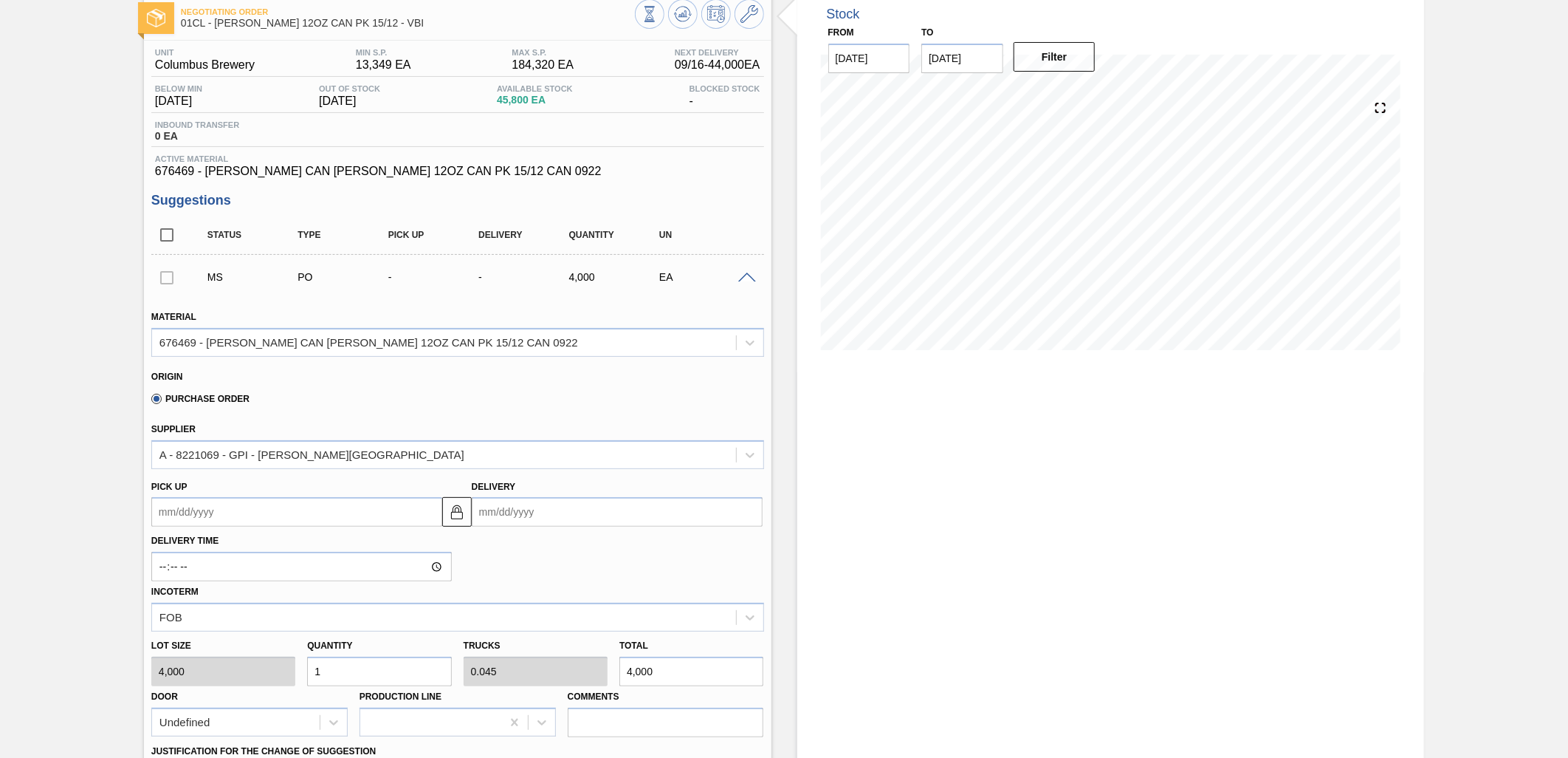
click at [394, 658] on input "1" at bounding box center [379, 671] width 144 height 30
type input "0"
type input "4"
type input "0.182"
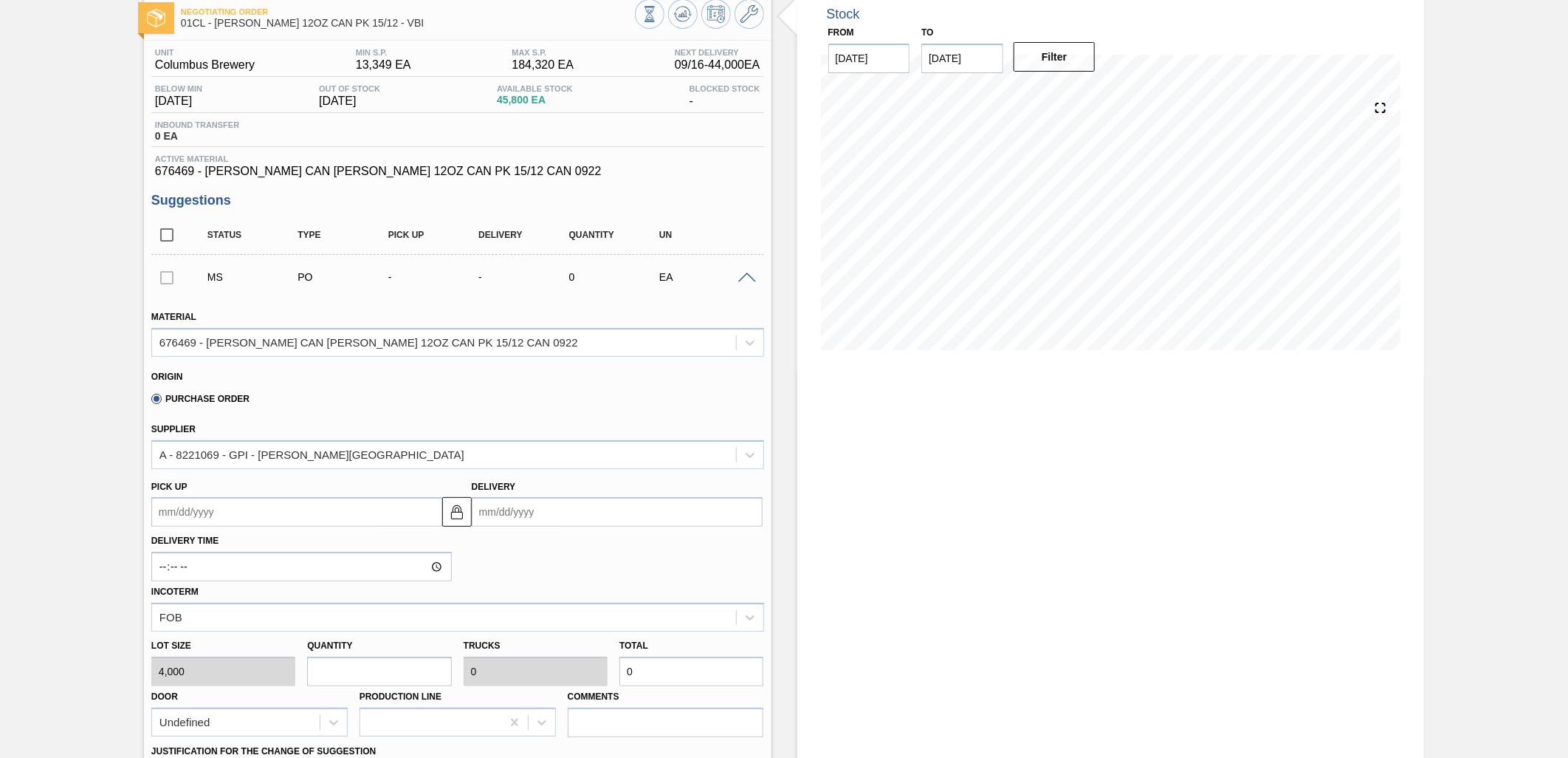
type input "16,000"
type input "4"
click at [561, 510] on input "Delivery" at bounding box center [616, 511] width 291 height 30
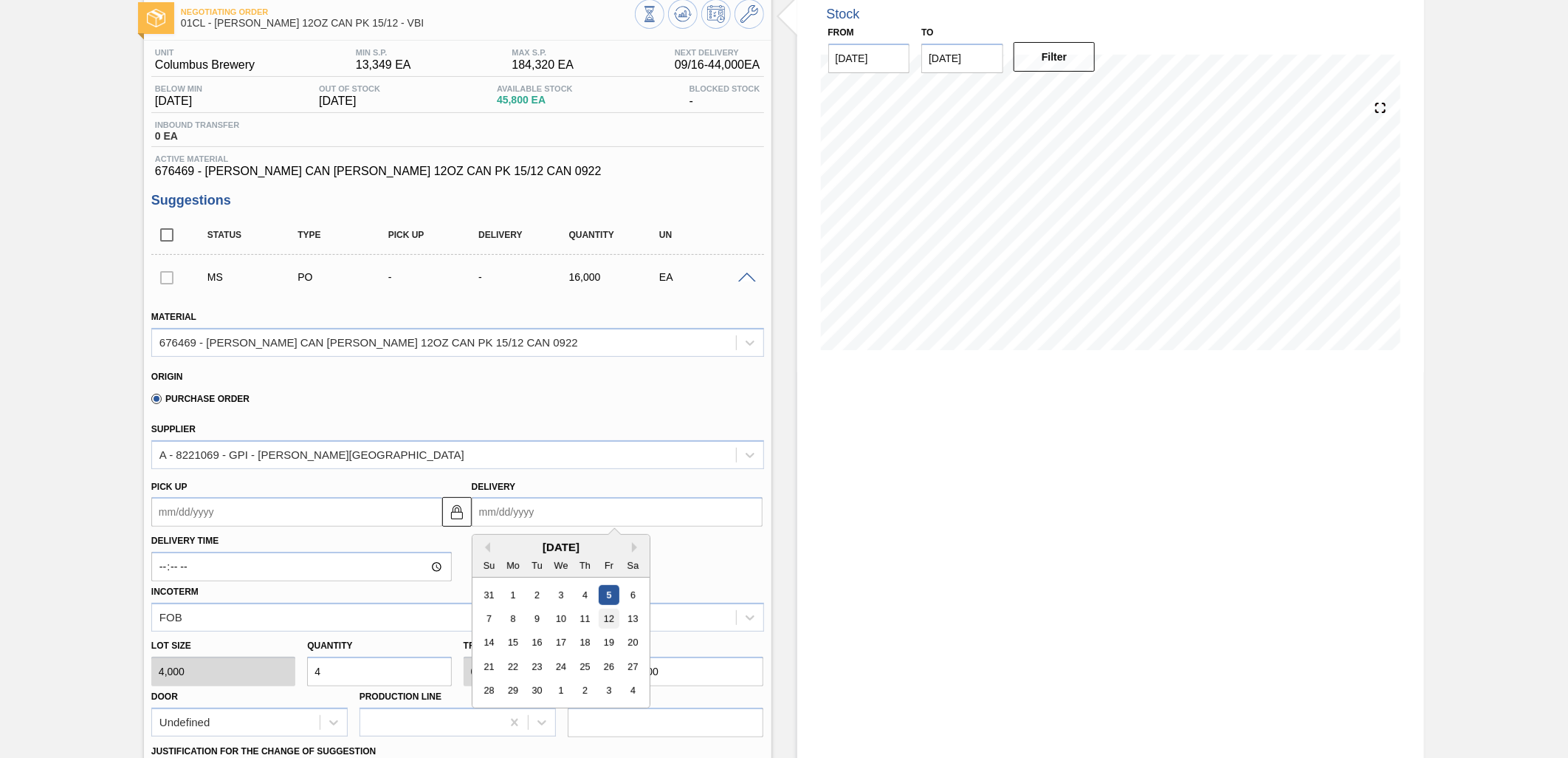
click at [605, 618] on div "12" at bounding box center [609, 619] width 20 height 20
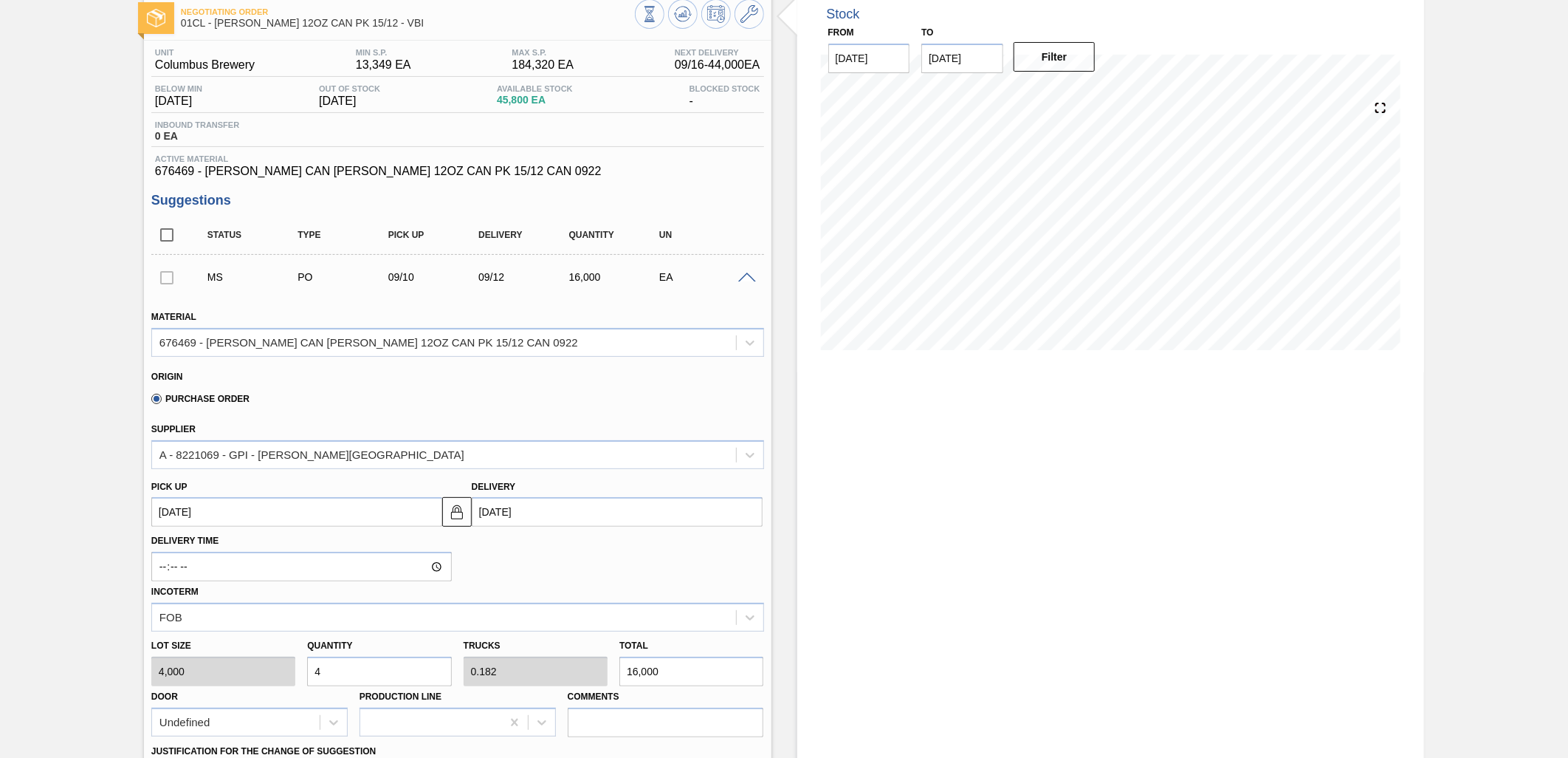
type up103188160 "[DATE]"
type input "[DATE]"
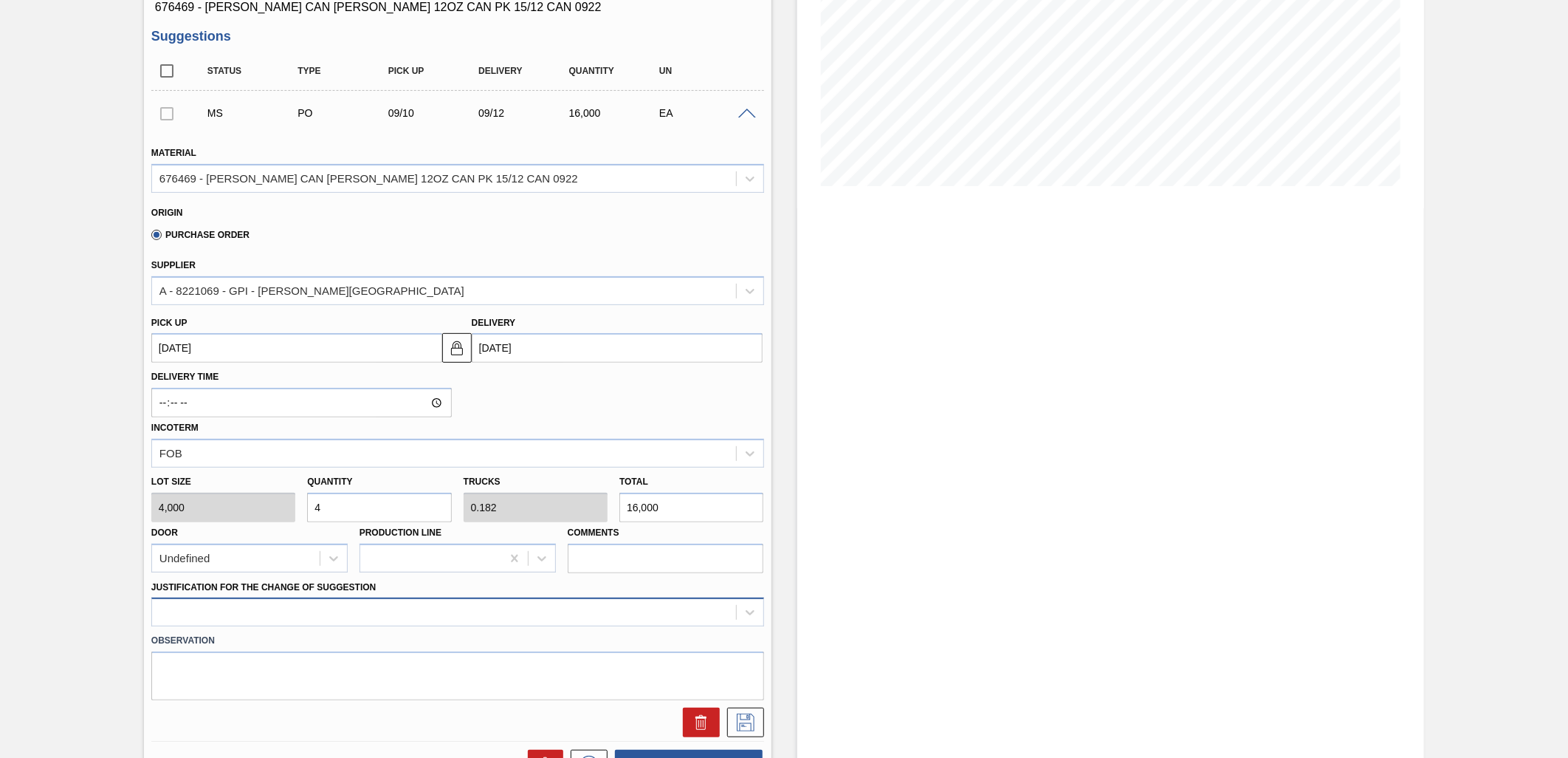
click at [583, 604] on div at bounding box center [458, 611] width 613 height 29
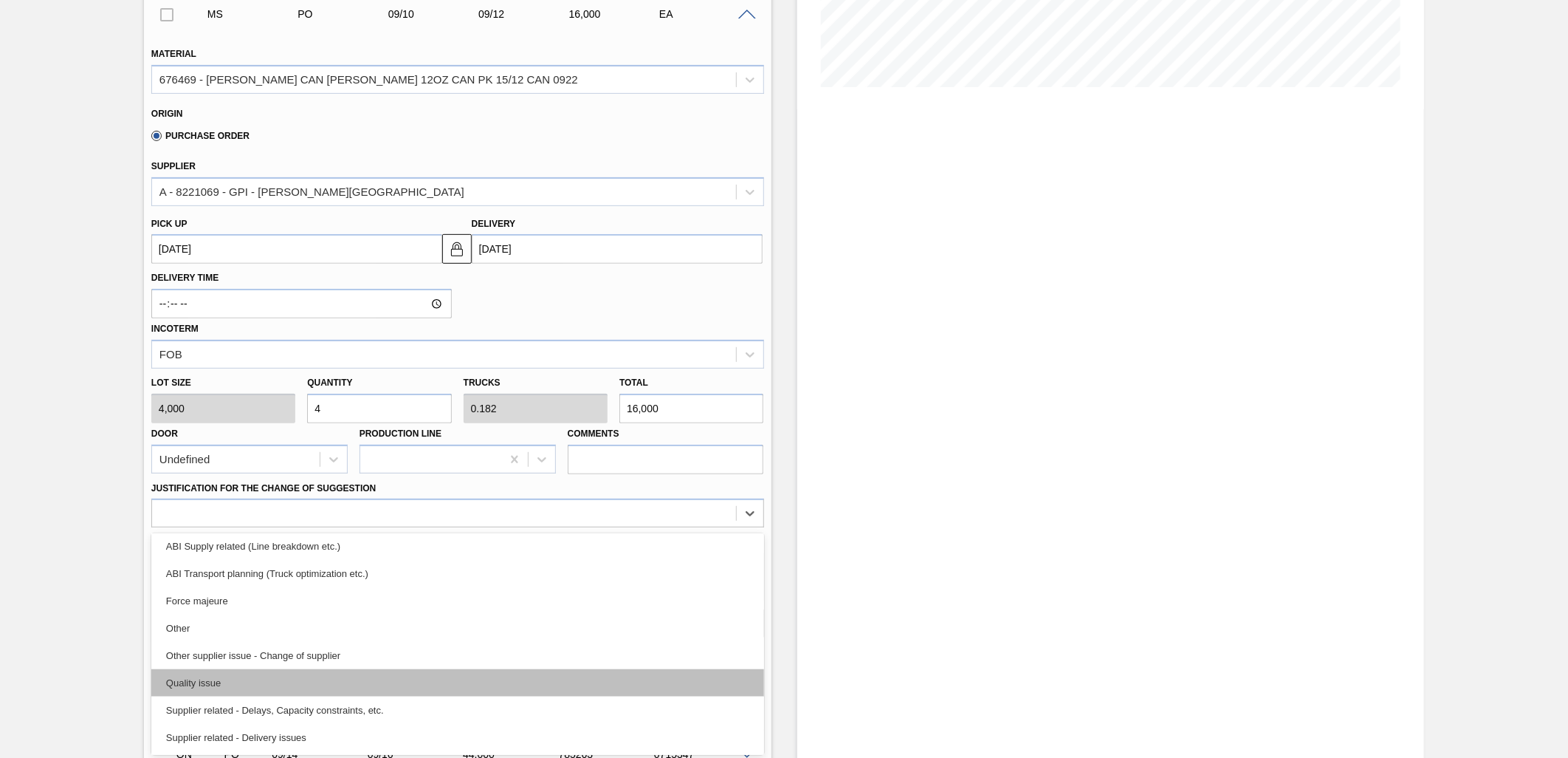
scroll to position [246, 0]
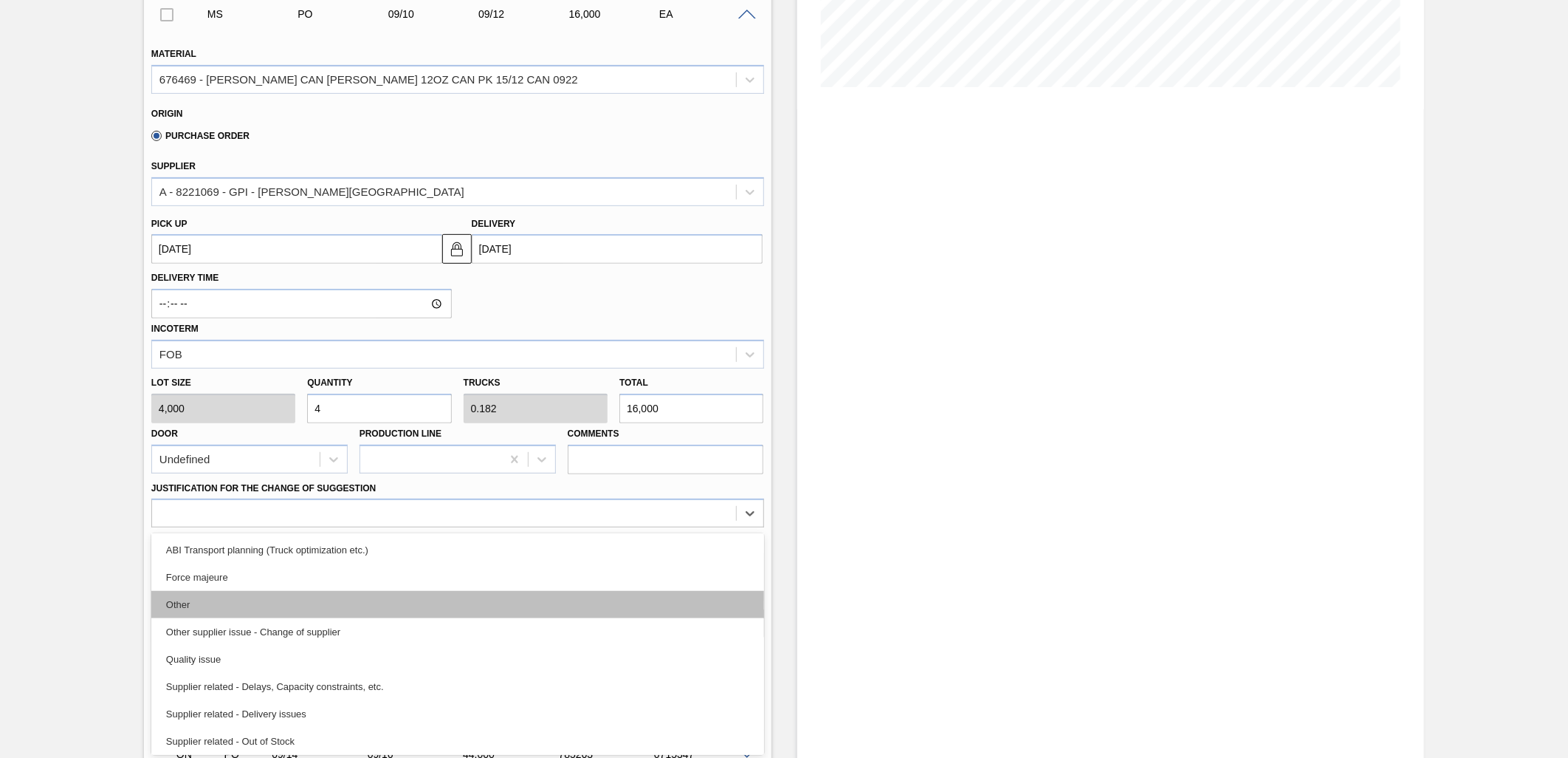
click at [520, 608] on div "Other" at bounding box center [458, 605] width 613 height 28
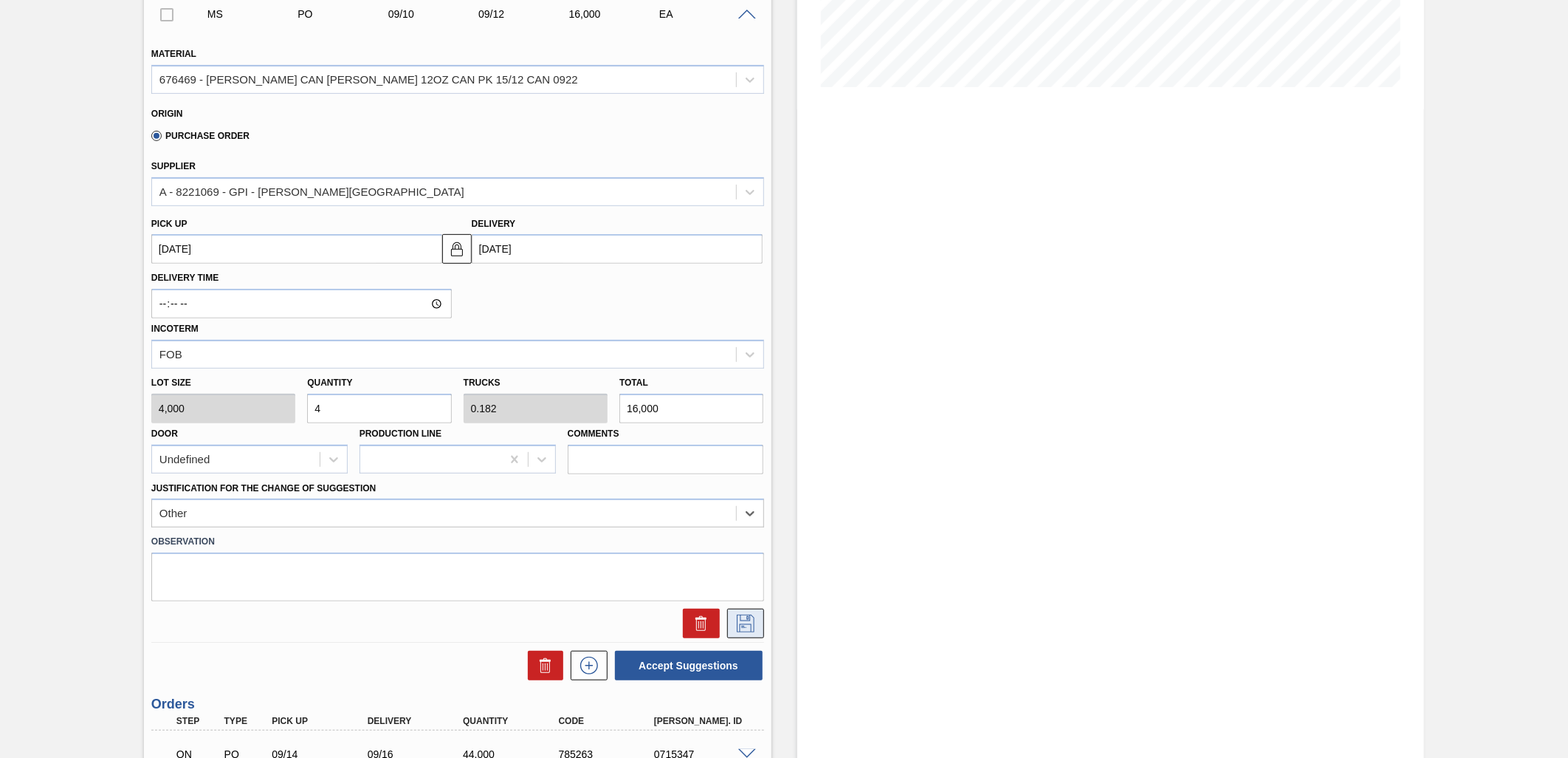
click at [742, 628] on icon at bounding box center [746, 622] width 24 height 18
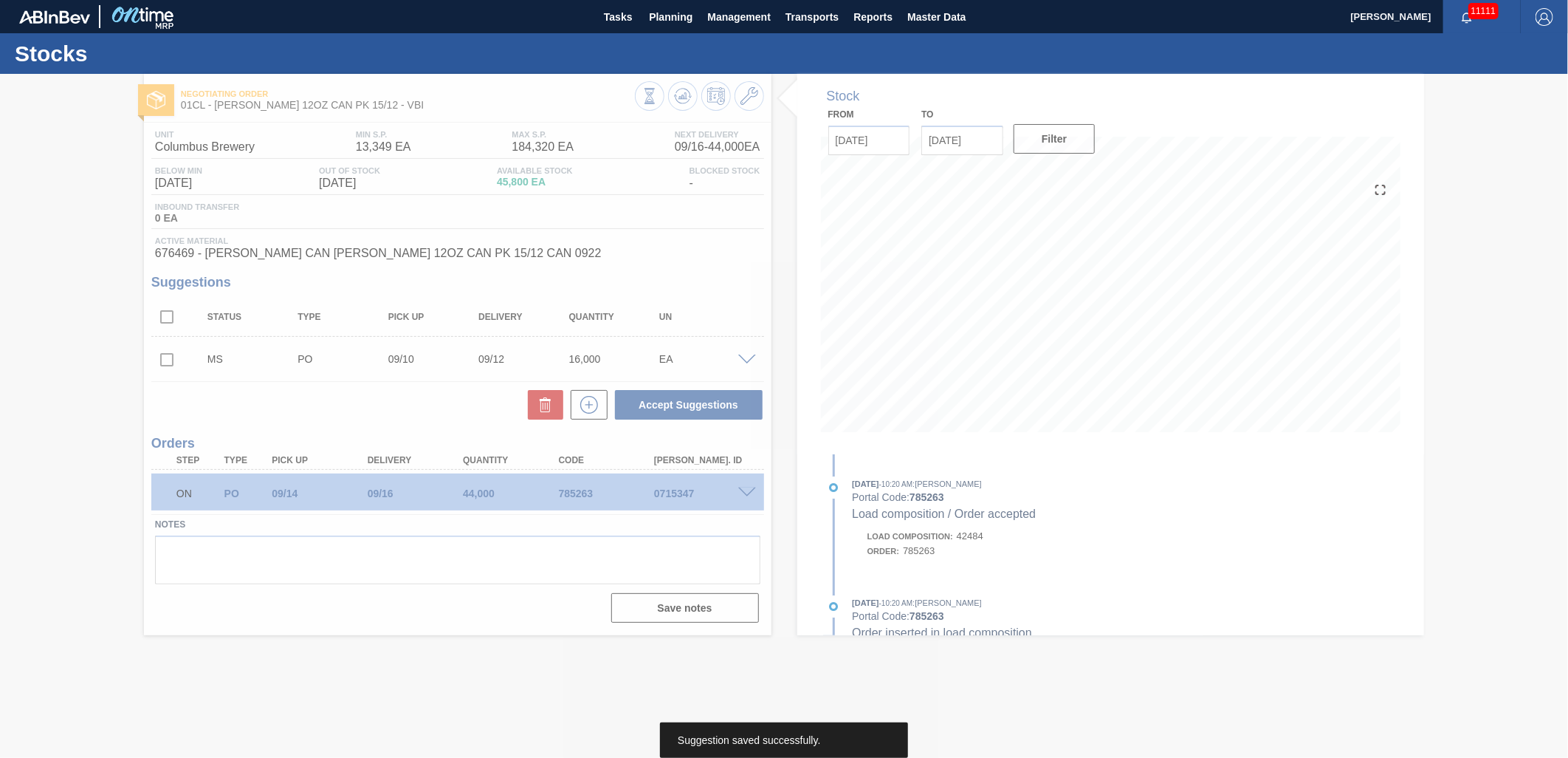
scroll to position [0, 0]
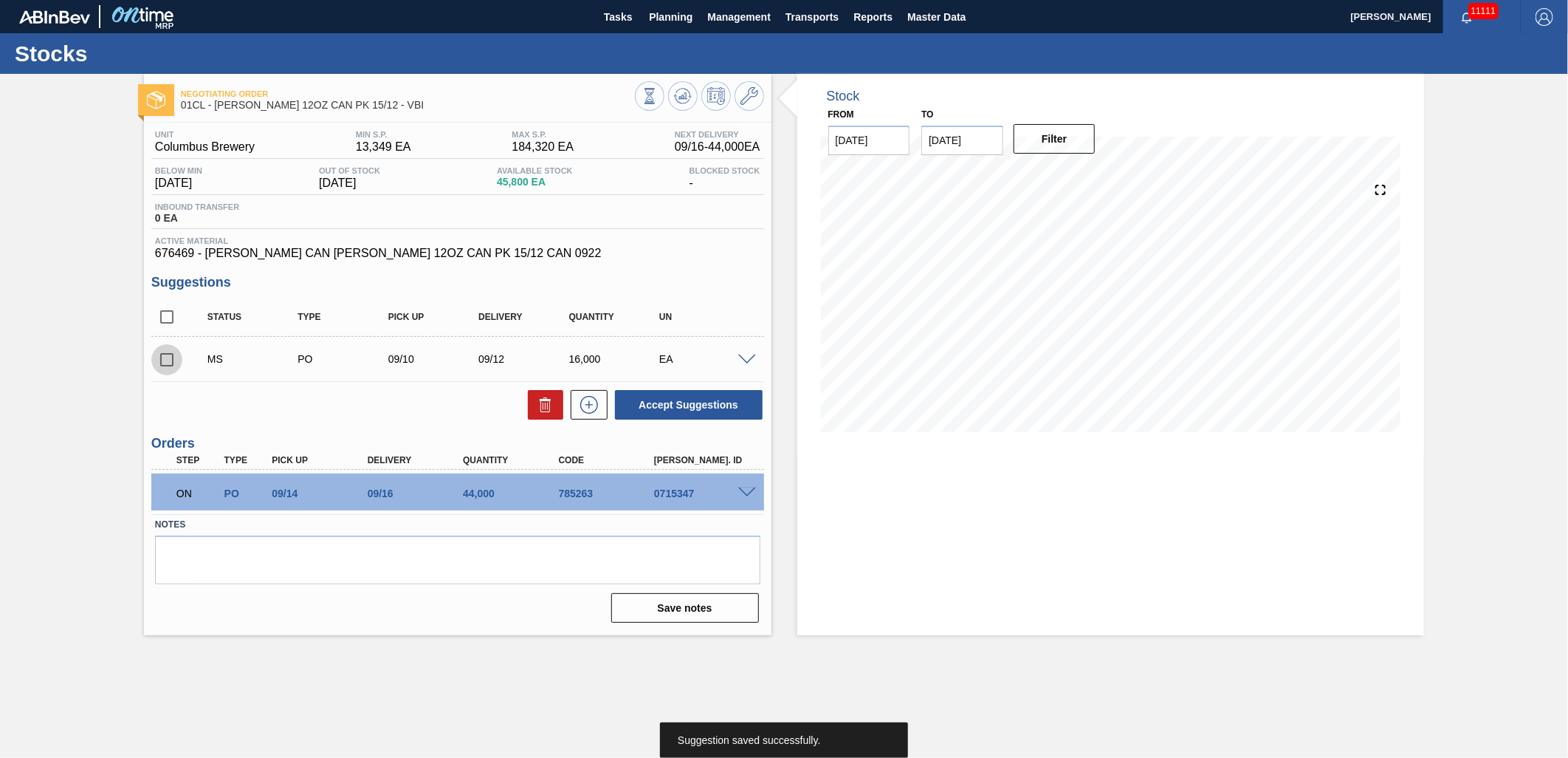
click at [167, 360] on input "checkbox" at bounding box center [167, 360] width 31 height 31
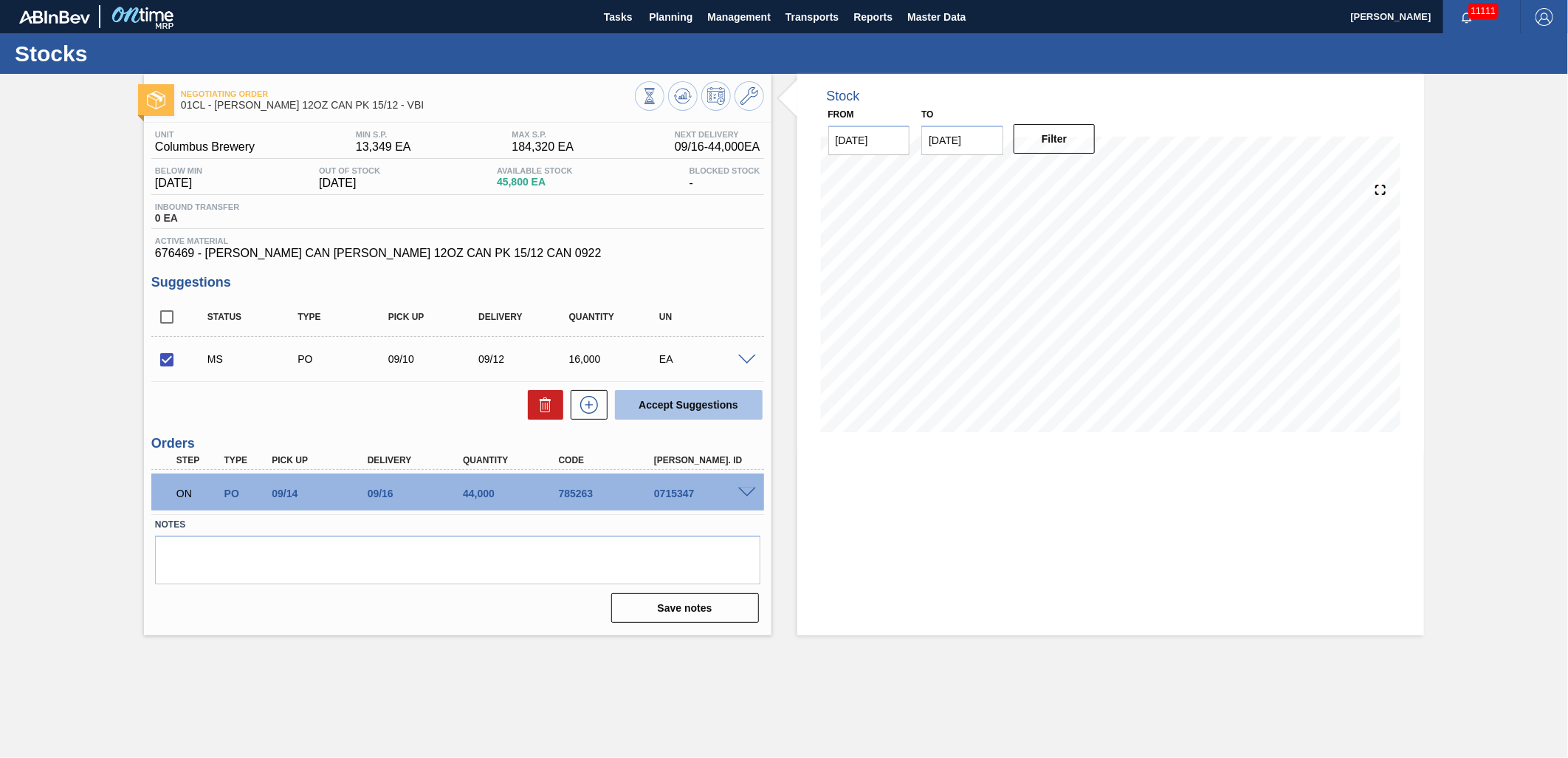
click at [685, 416] on button "Accept Suggestions" at bounding box center [688, 404] width 148 height 30
checkbox input "false"
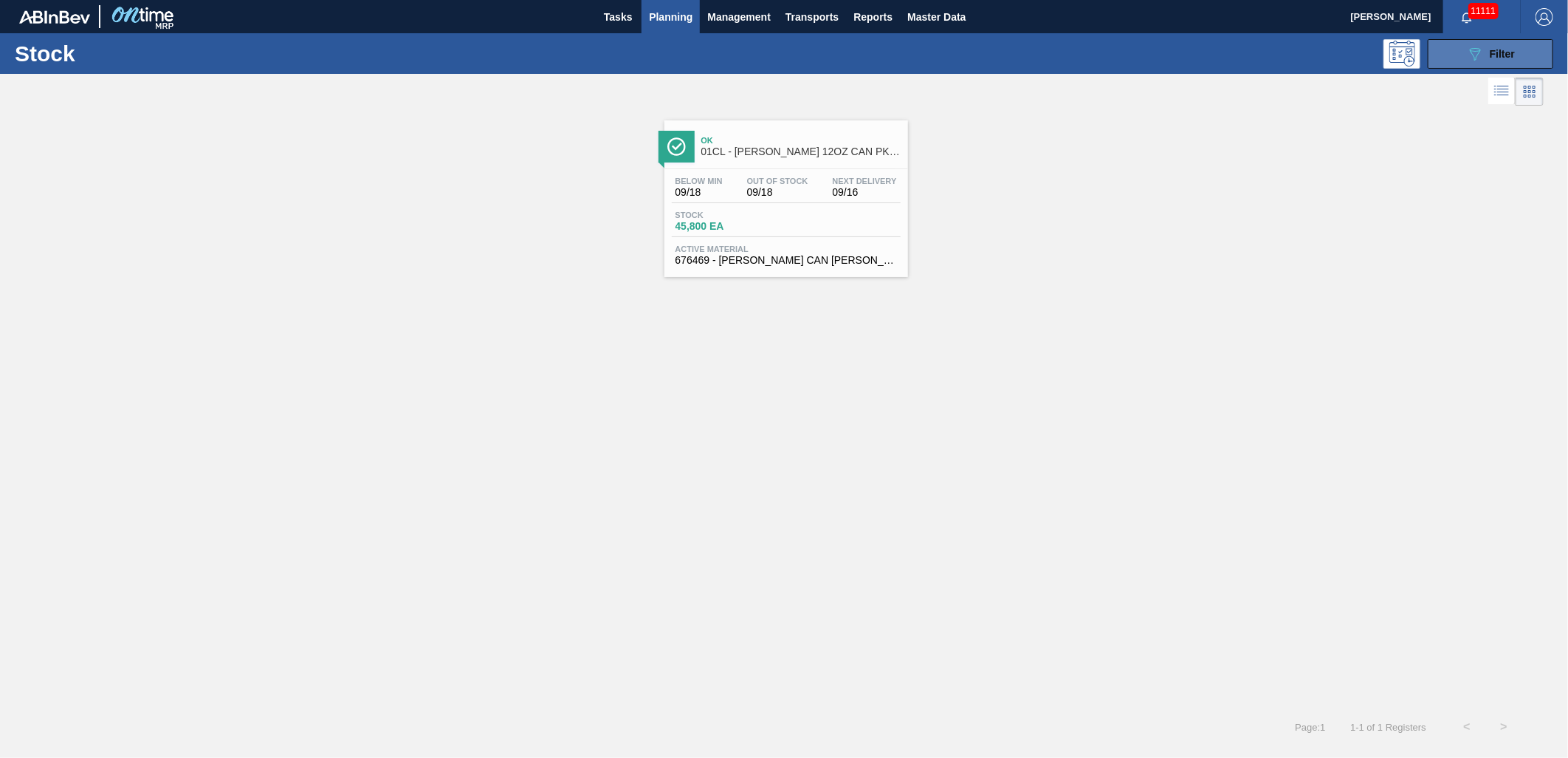
click at [1482, 55] on icon "089F7B8B-B2A5-4AFE-B5C0-19BA573D28AC" at bounding box center [1474, 54] width 18 height 18
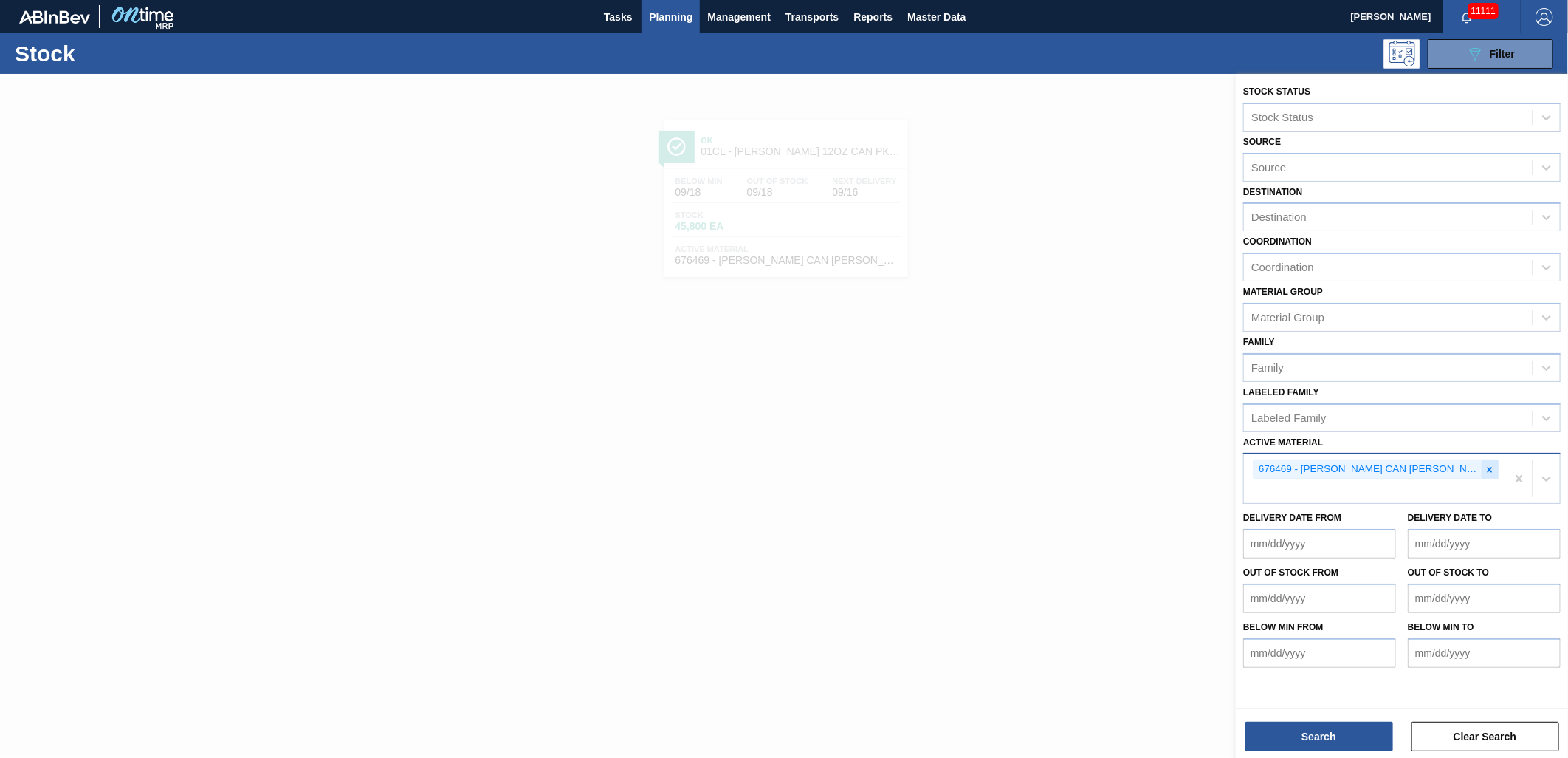
click at [1494, 464] on icon at bounding box center [1489, 469] width 10 height 10
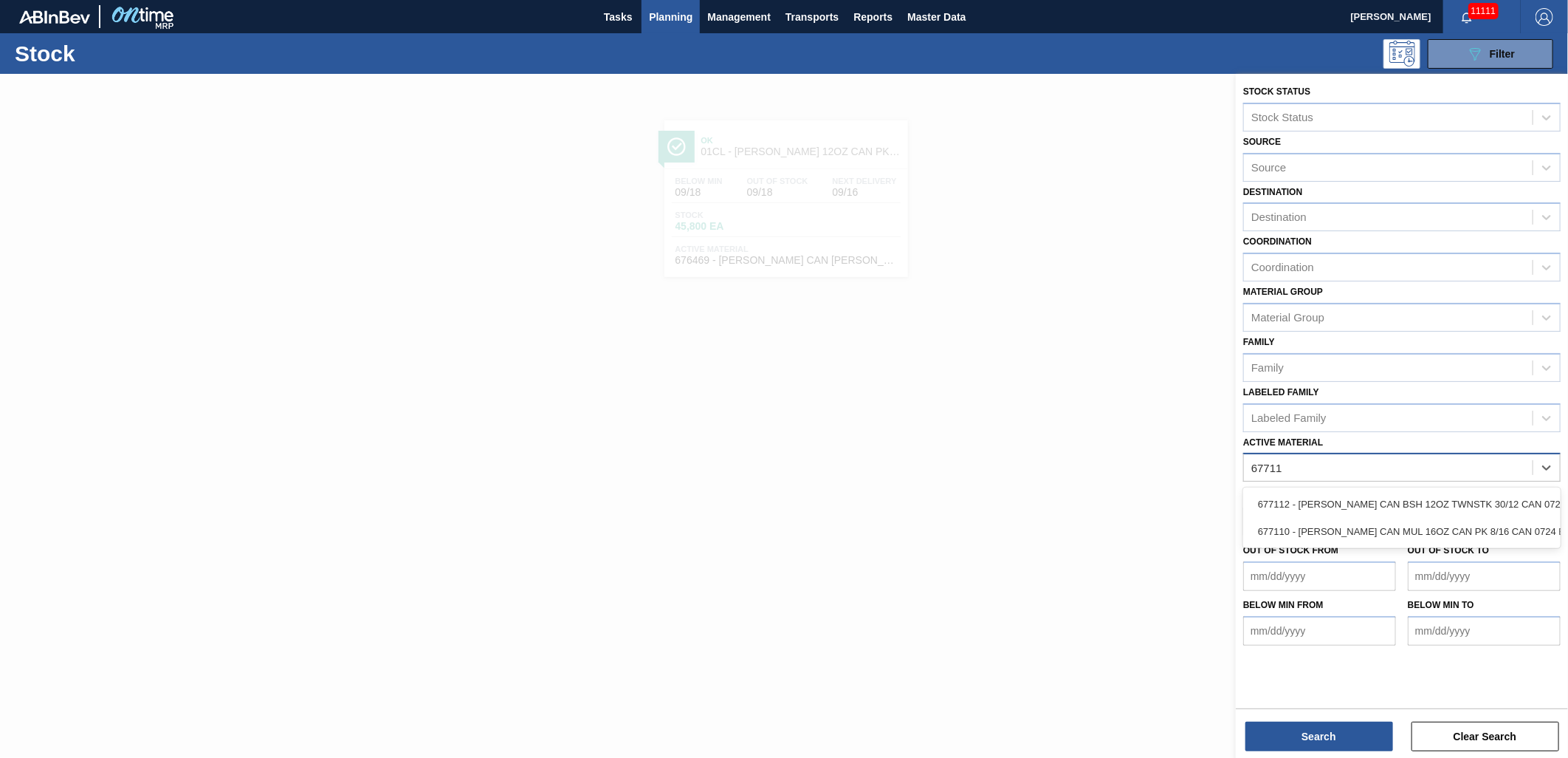
type Material "677112"
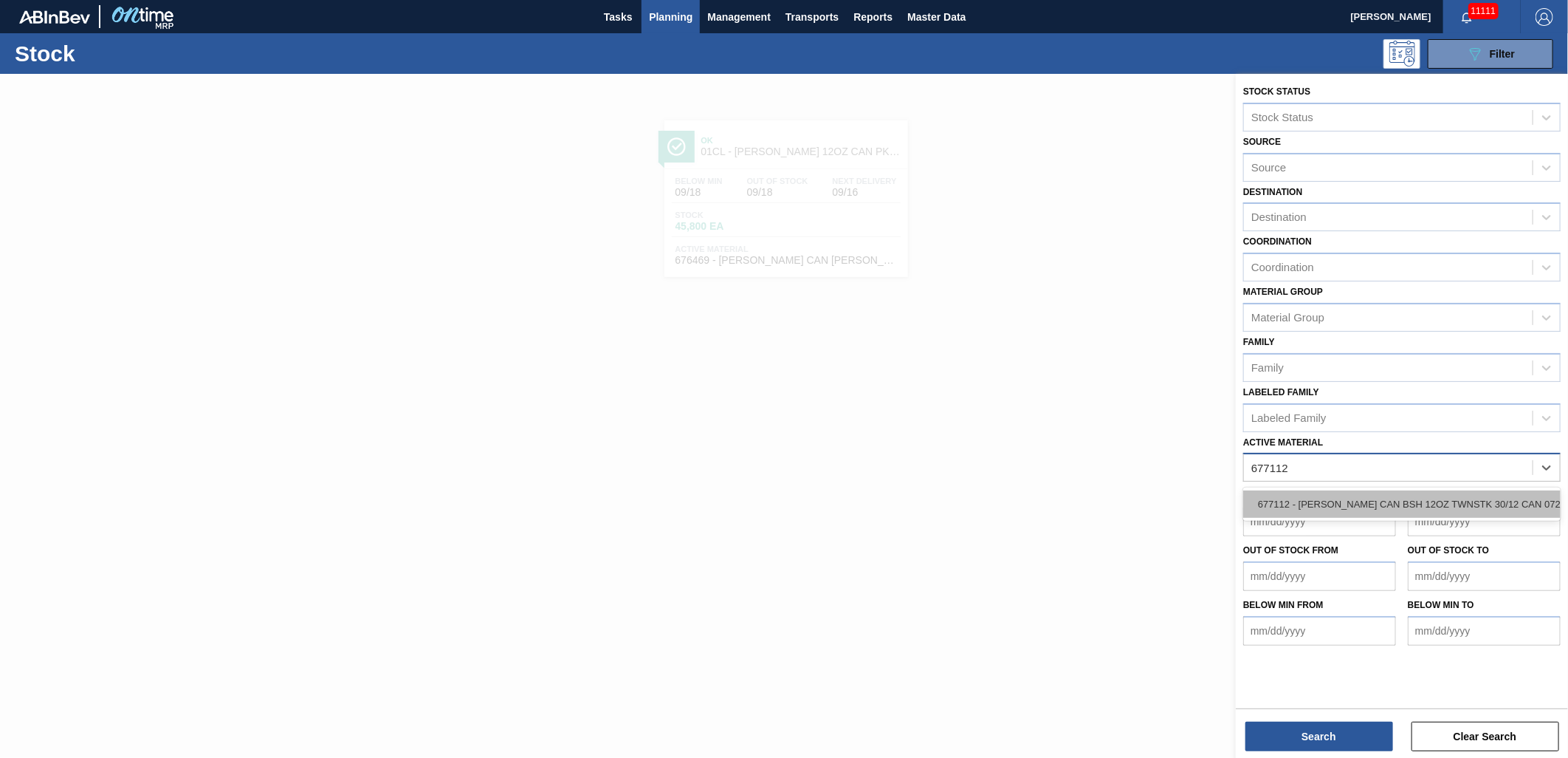
click at [1374, 500] on div "677112 - CARR CAN BSH 12OZ TWNSTK 30/12 CAN 0724" at bounding box center [1402, 504] width 317 height 28
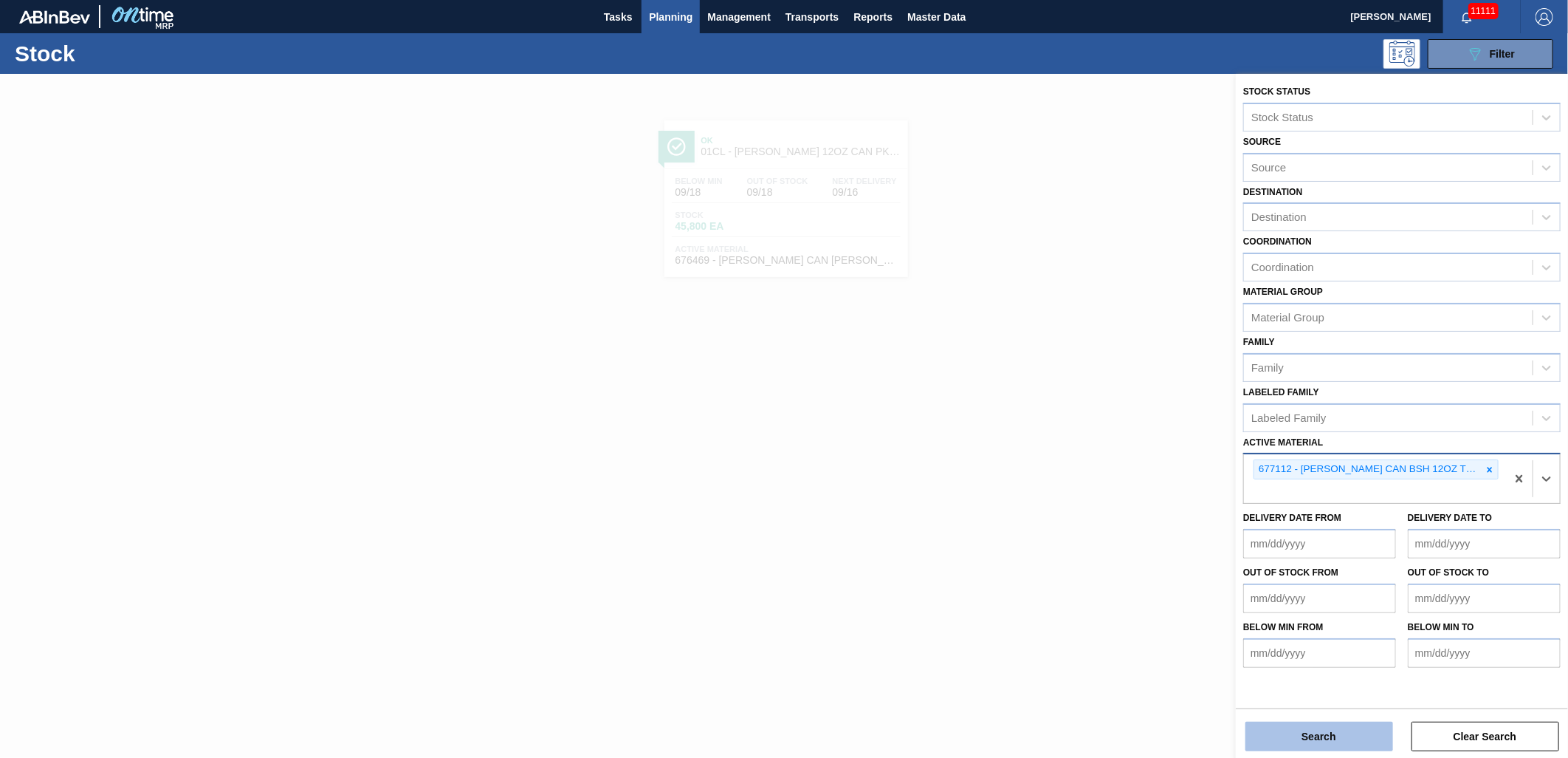
click at [1331, 731] on button "Search" at bounding box center [1319, 736] width 148 height 30
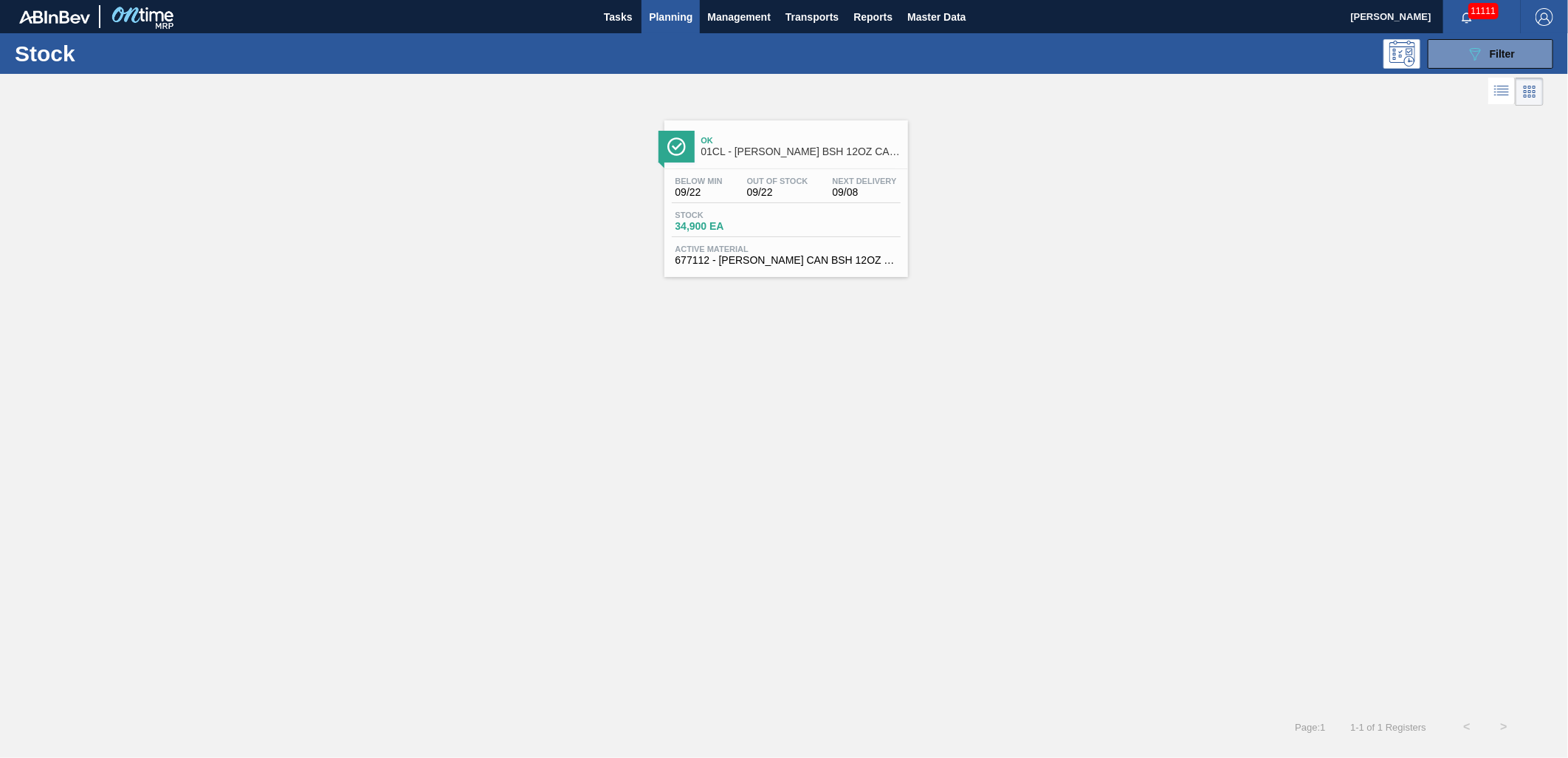
click at [739, 216] on span "Stock" at bounding box center [727, 215] width 103 height 9
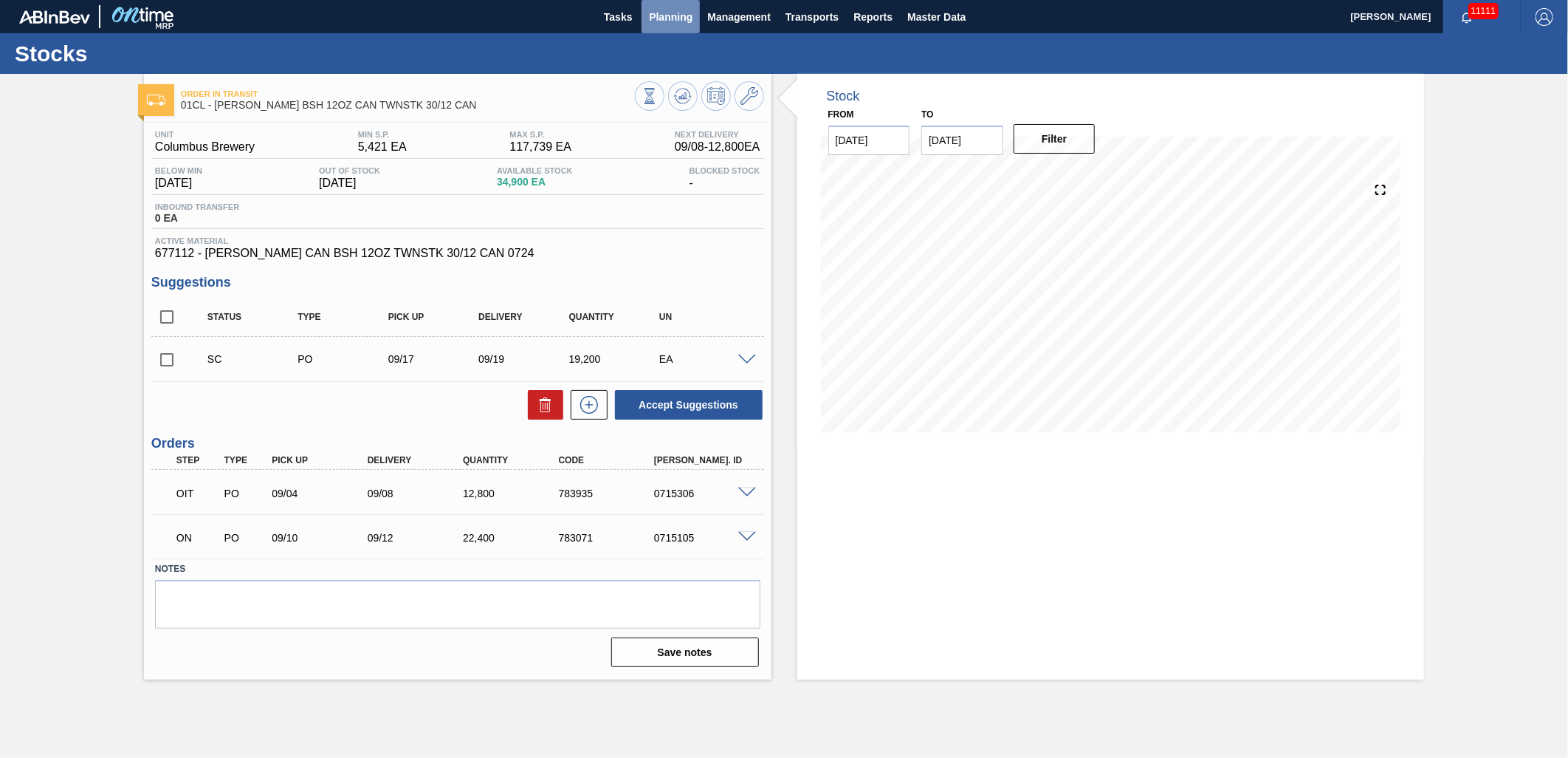
click at [672, 9] on span "Planning" at bounding box center [670, 17] width 43 height 18
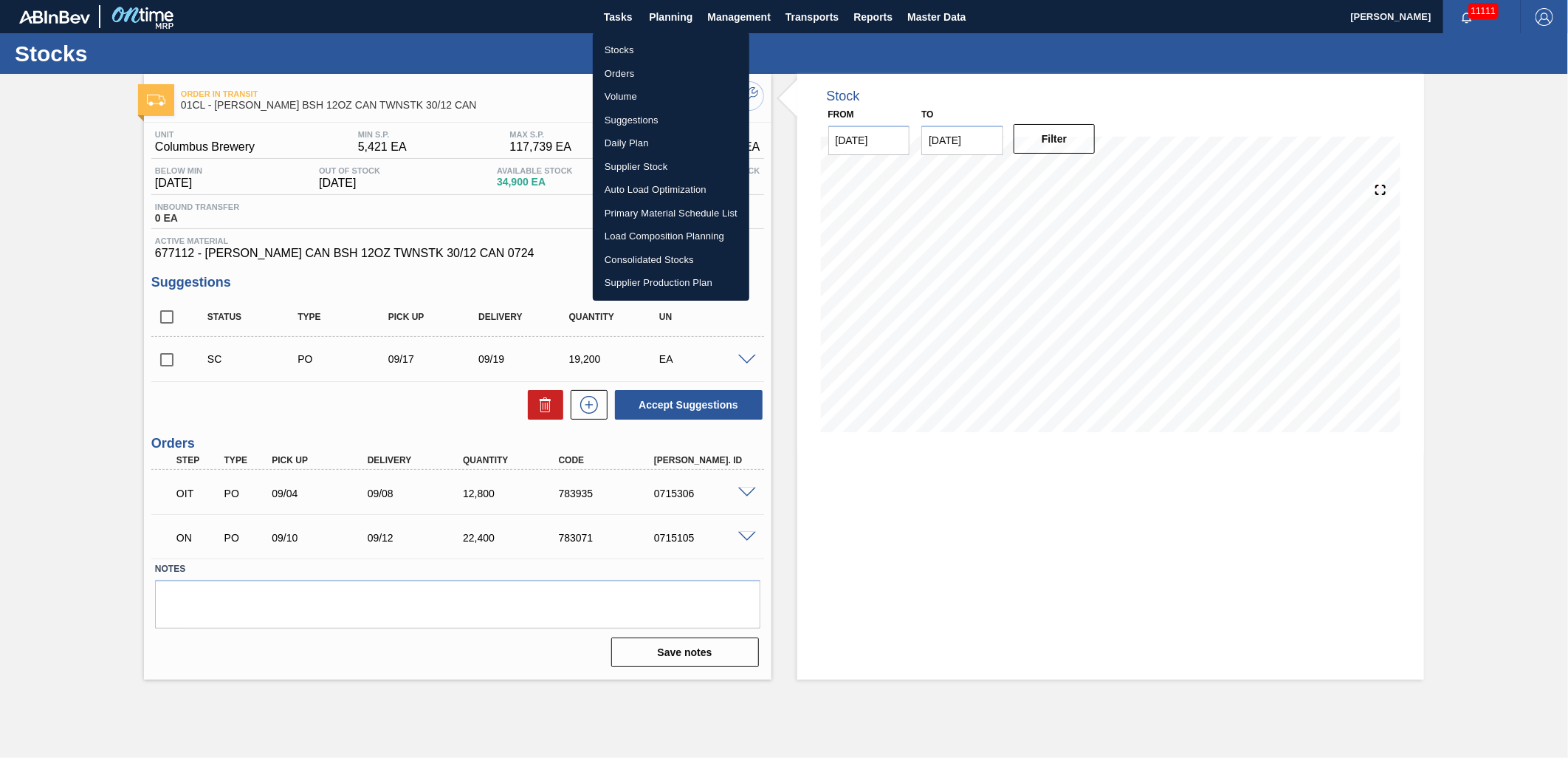
click at [632, 120] on li "Suggestions" at bounding box center [671, 121] width 157 height 24
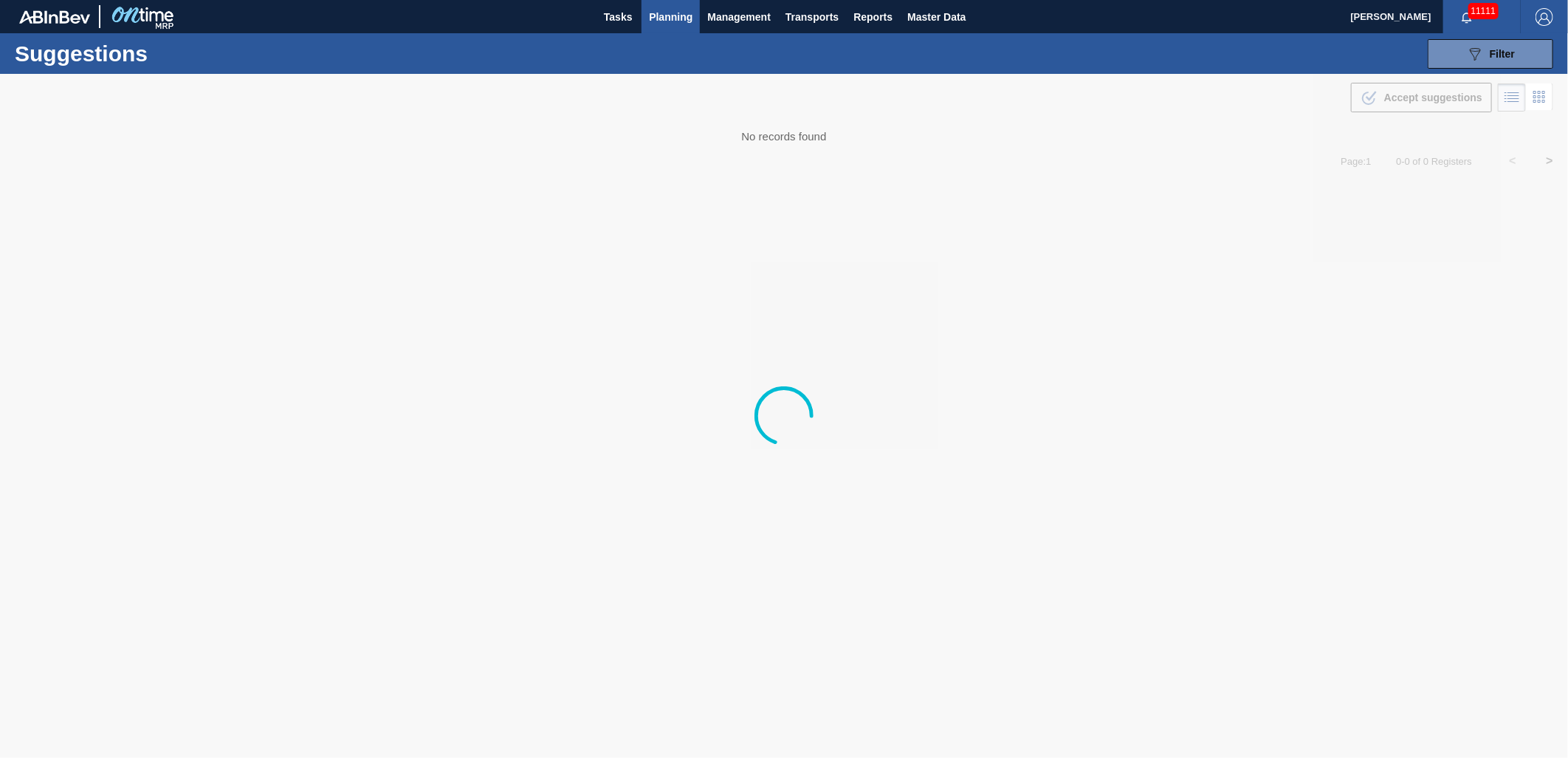
type from "[DATE]"
type to "[DATE]"
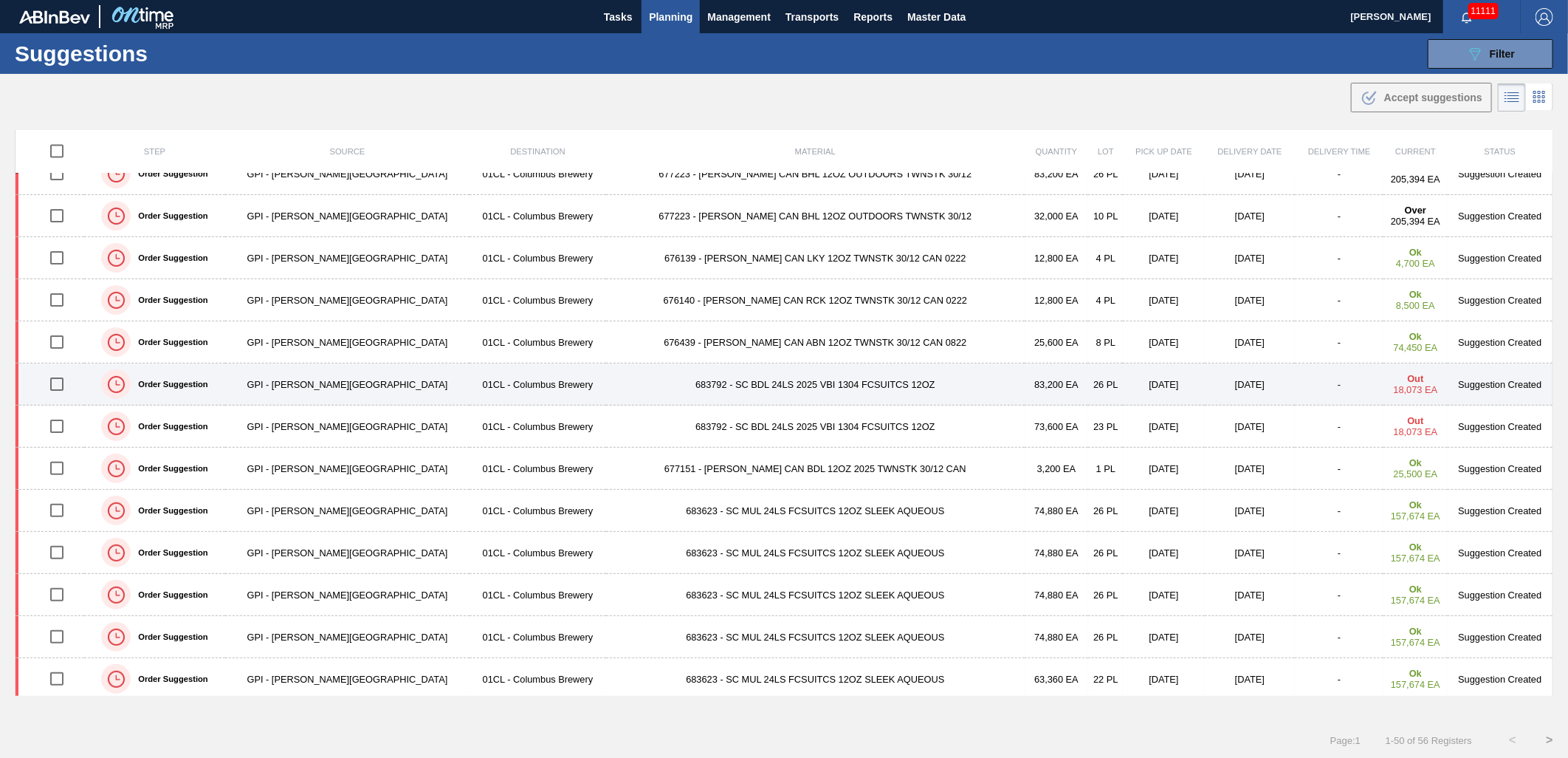
scroll to position [1584, 0]
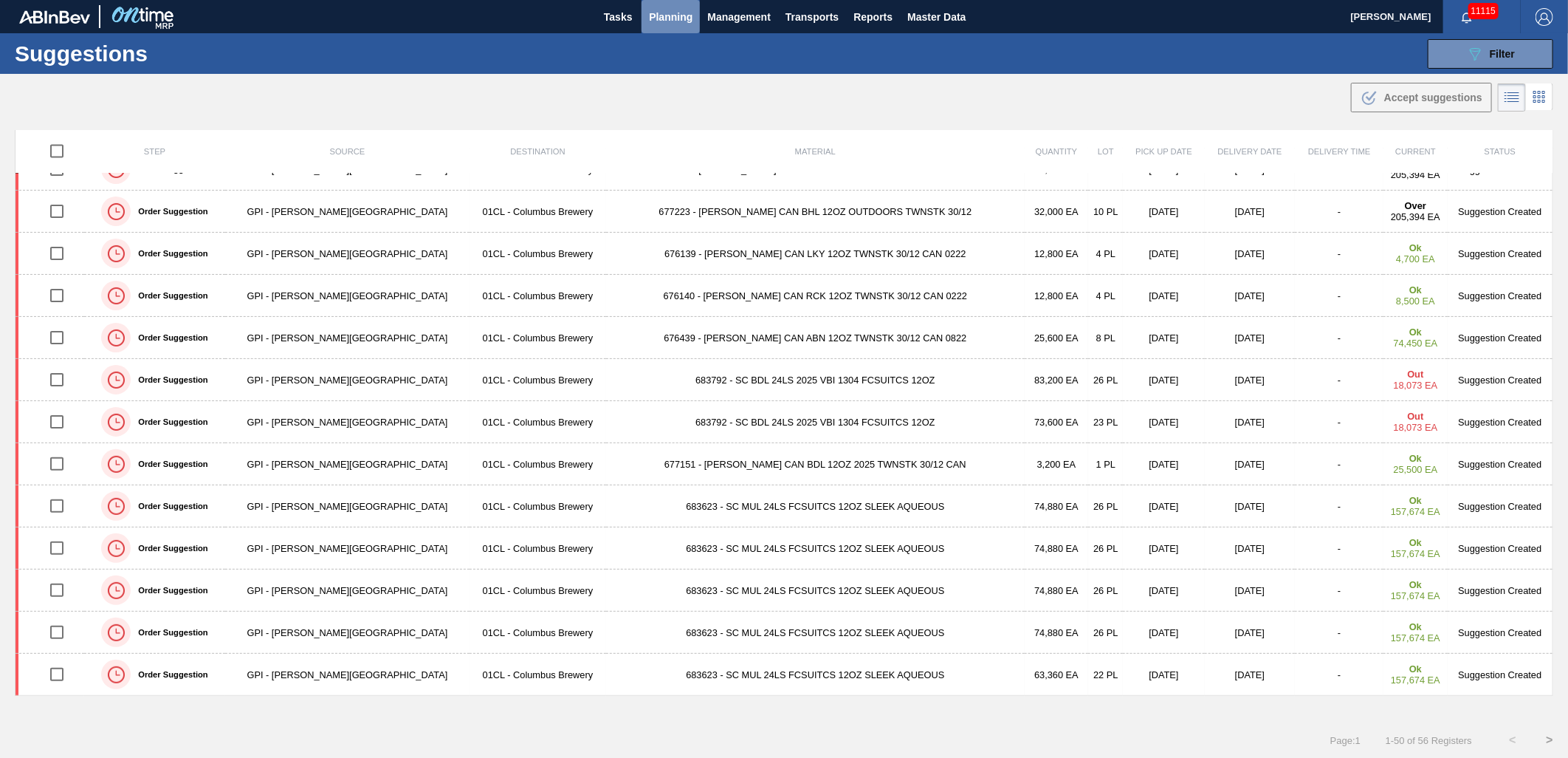
click at [684, 13] on span "Planning" at bounding box center [670, 17] width 43 height 18
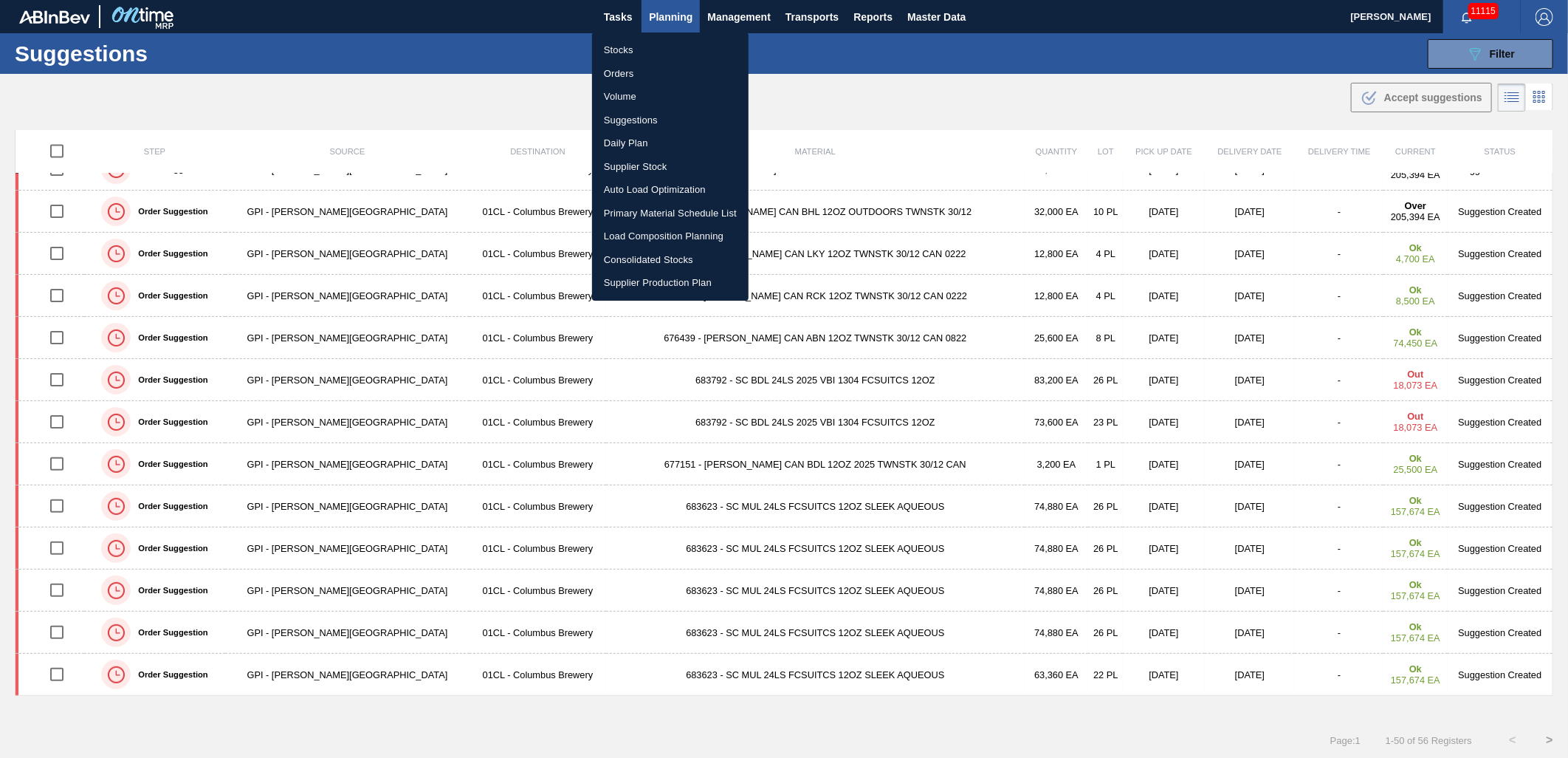
click at [645, 54] on li "Stocks" at bounding box center [670, 51] width 157 height 24
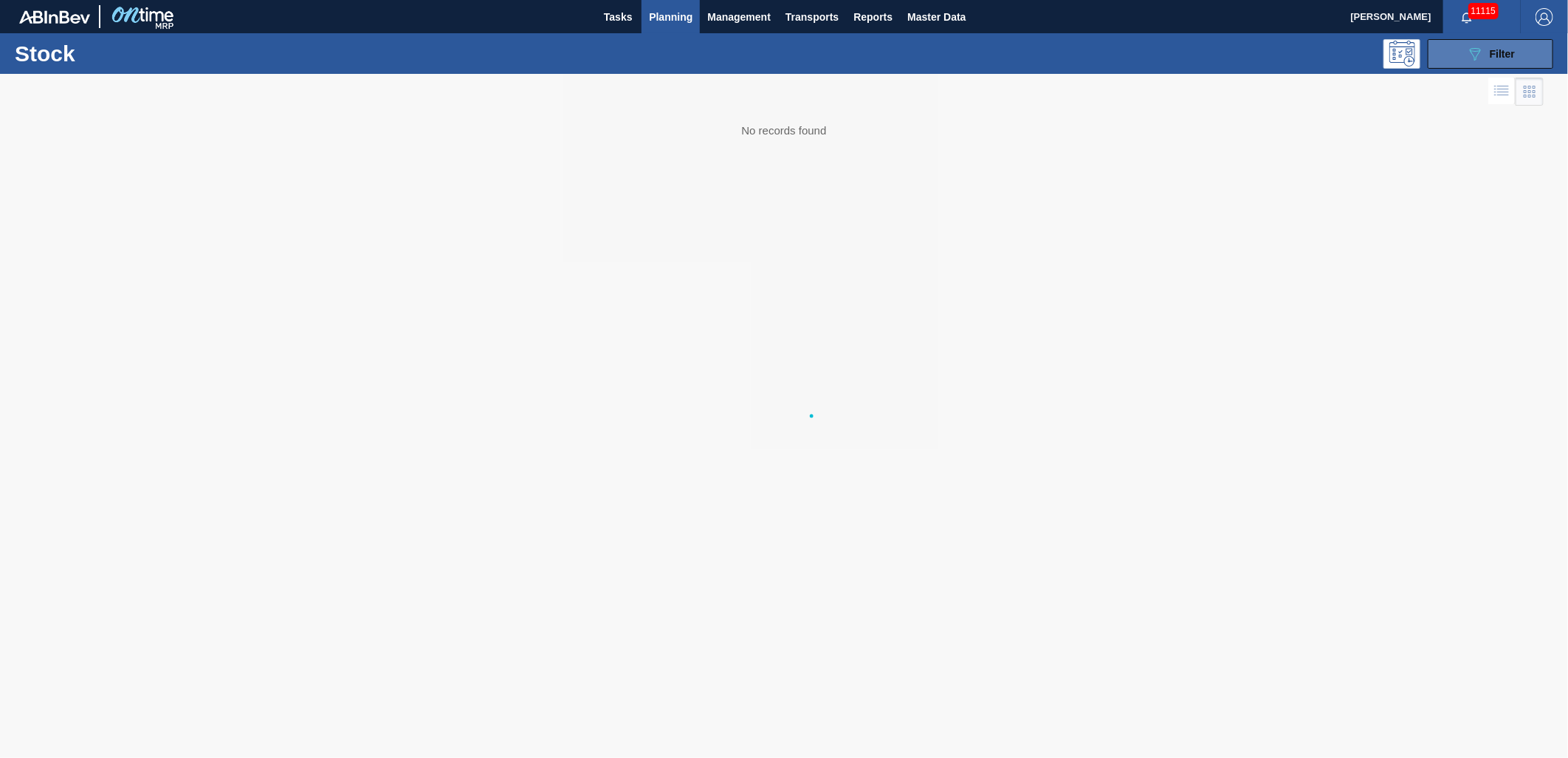
click at [1482, 54] on icon "089F7B8B-B2A5-4AFE-B5C0-19BA573D28AC" at bounding box center [1474, 54] width 18 height 18
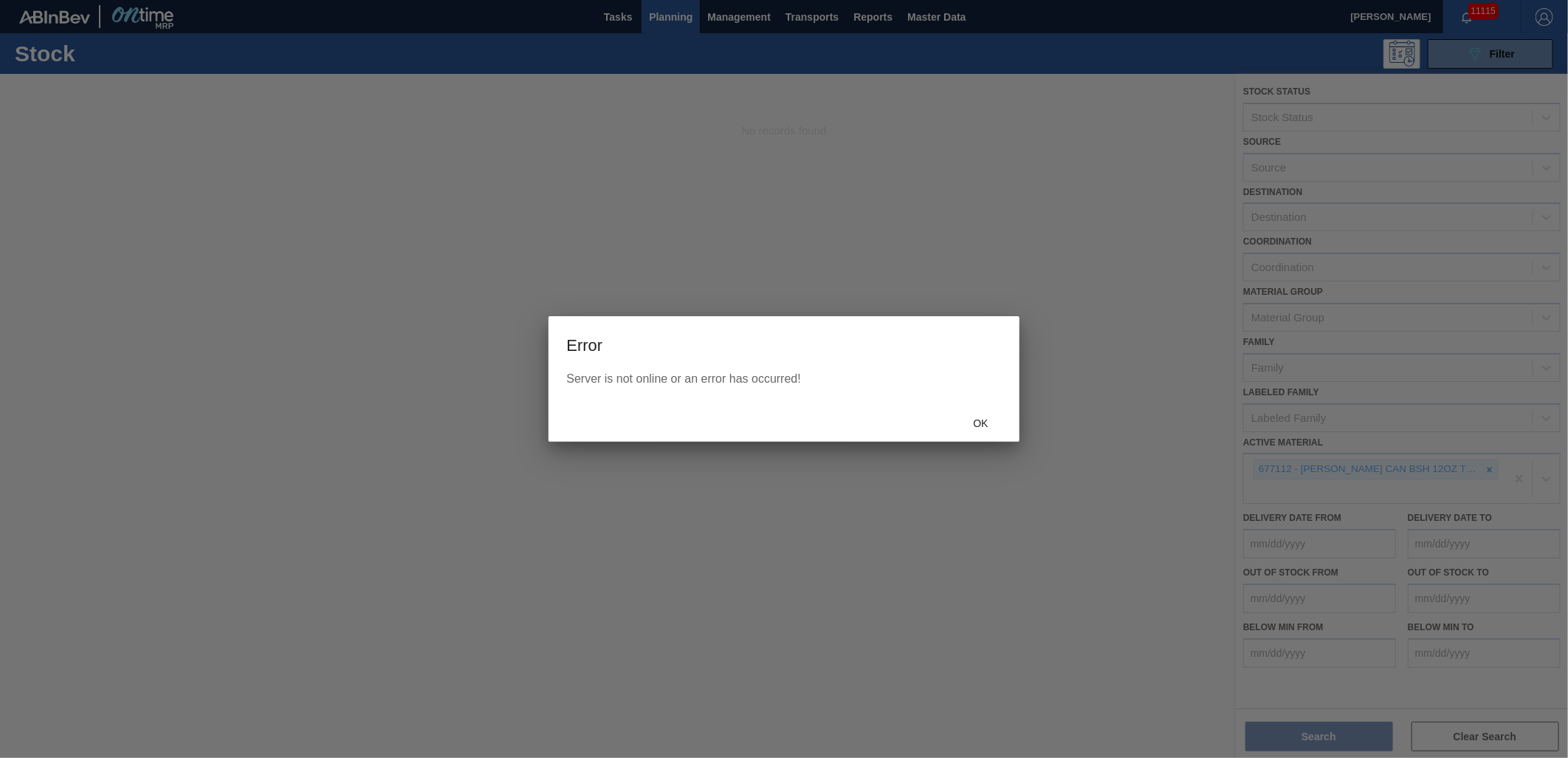
click at [1493, 466] on div at bounding box center [784, 379] width 1568 height 758
click at [987, 422] on span "Ok" at bounding box center [980, 423] width 39 height 12
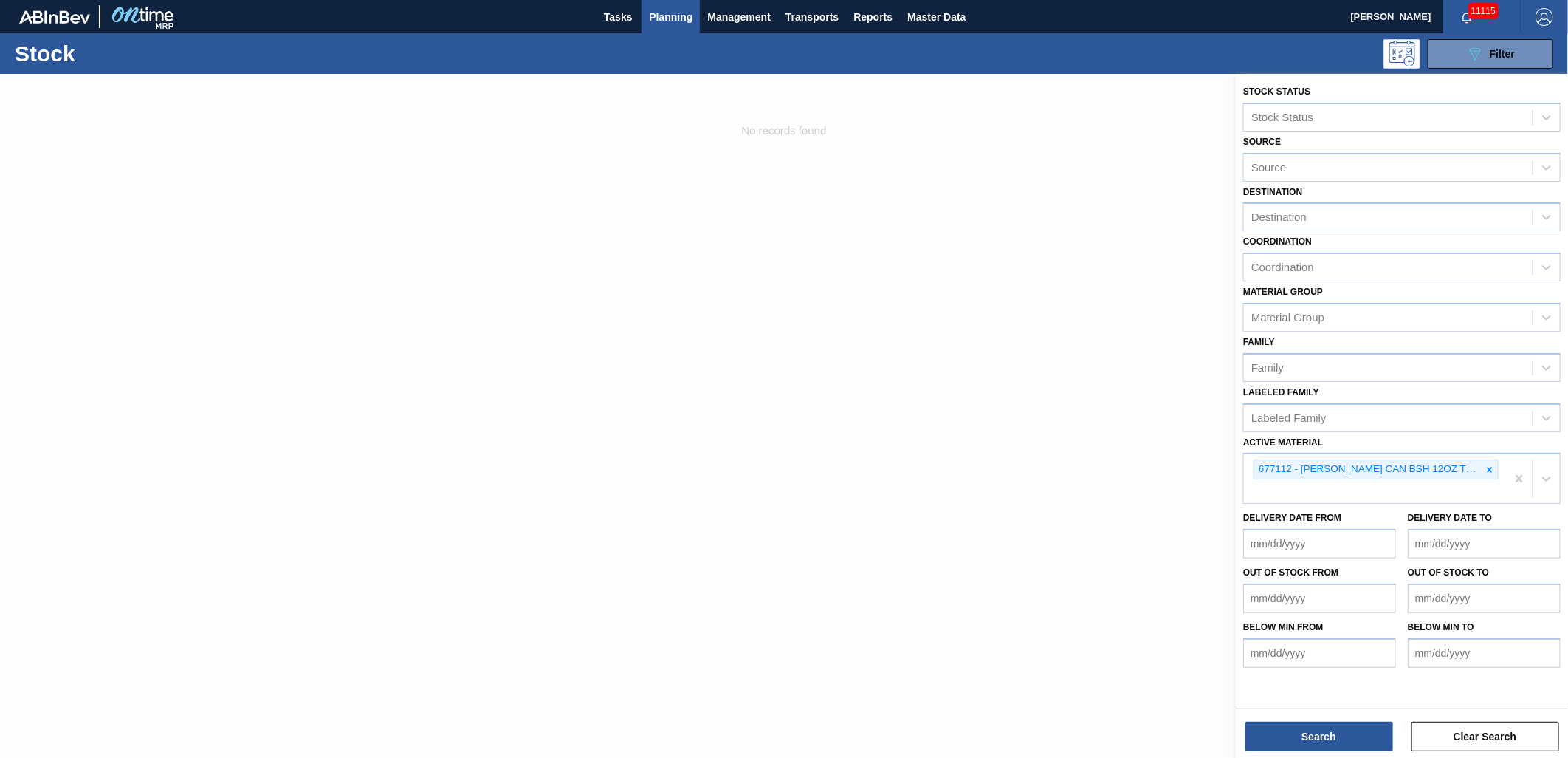
drag, startPoint x: 550, startPoint y: 212, endPoint x: 541, endPoint y: 211, distance: 9.1
click at [548, 212] on div at bounding box center [784, 452] width 1568 height 758
